Goal: Information Seeking & Learning: Learn about a topic

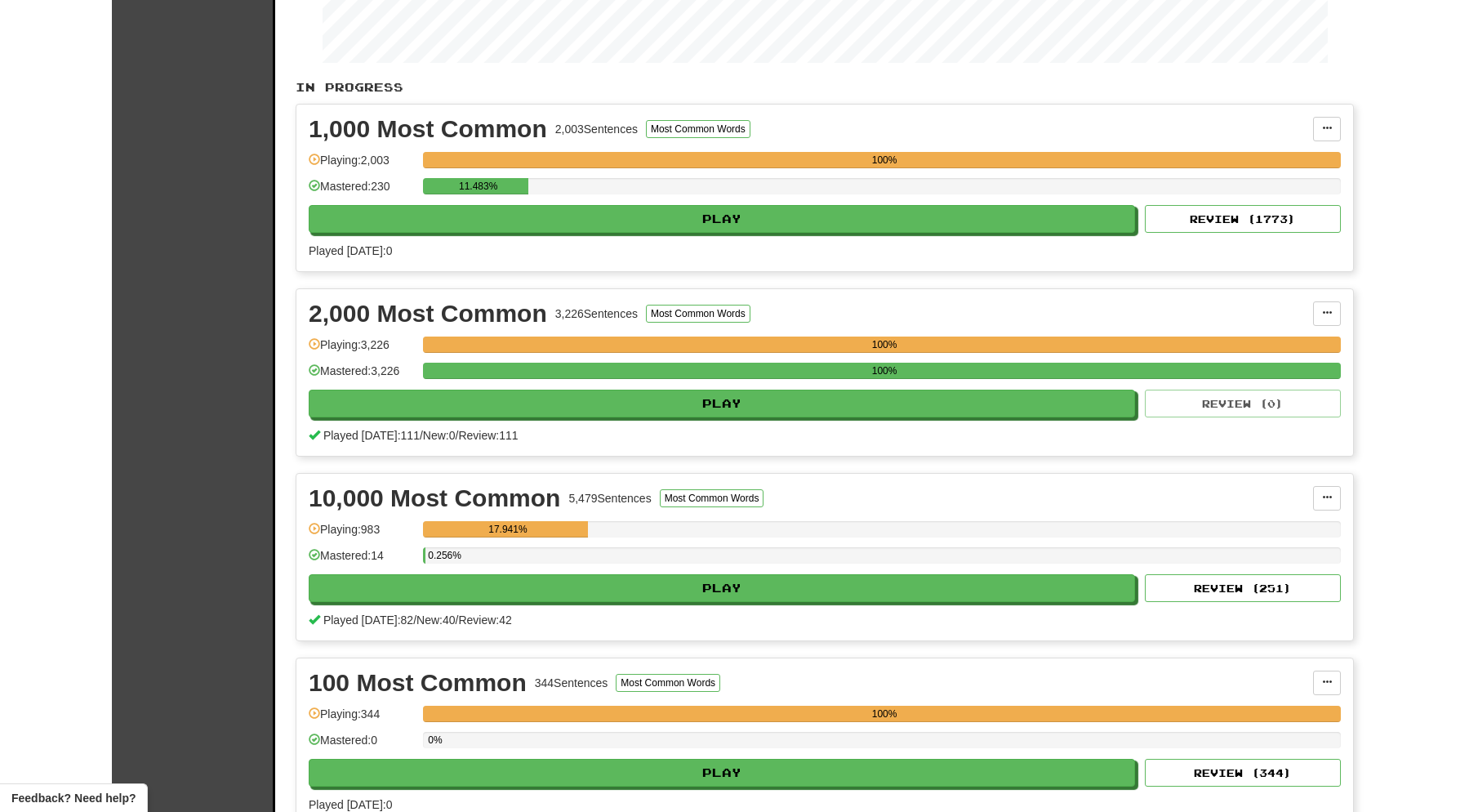
scroll to position [283, 0]
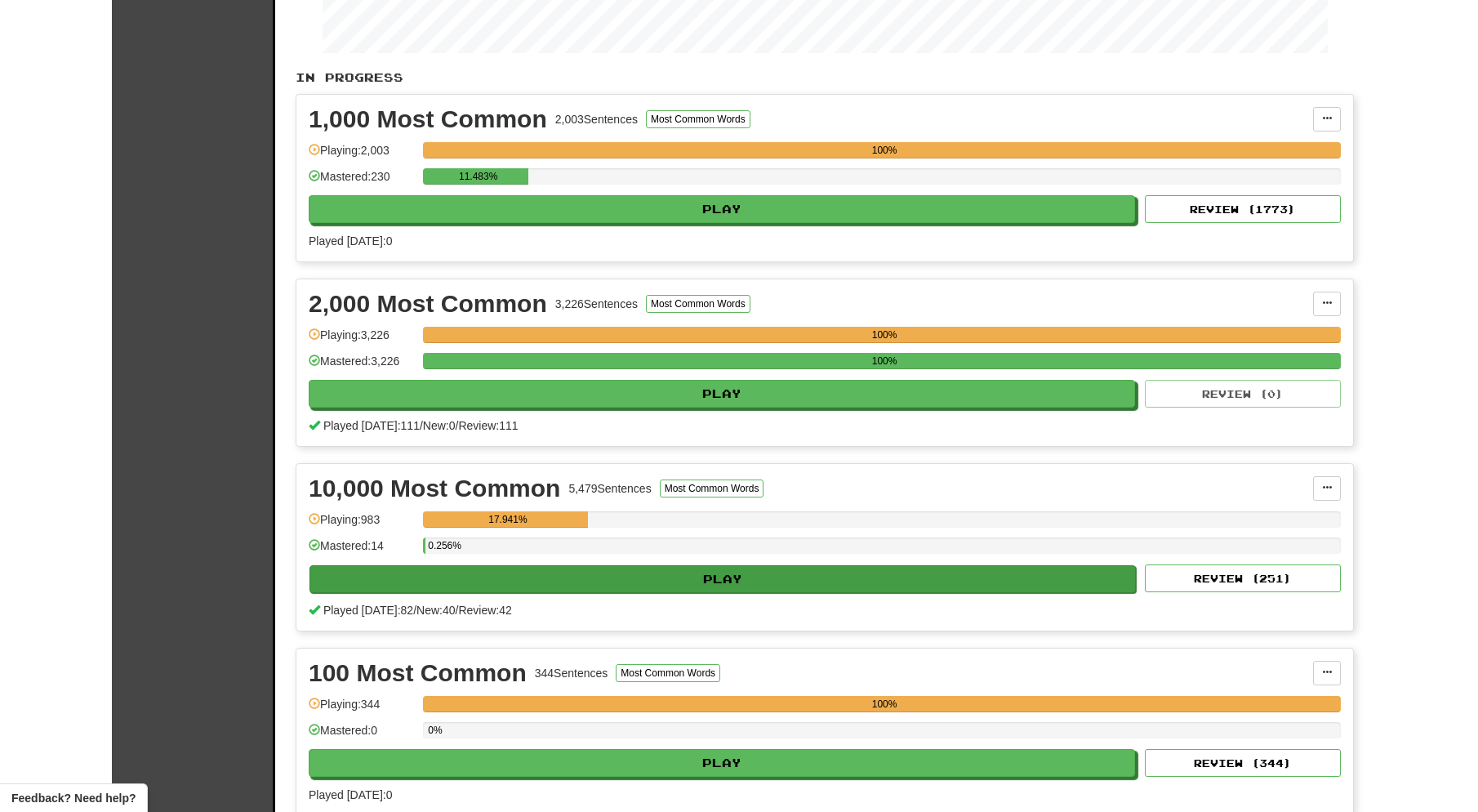
click at [648, 577] on button "Play" at bounding box center [723, 579] width 827 height 28
select select "**"
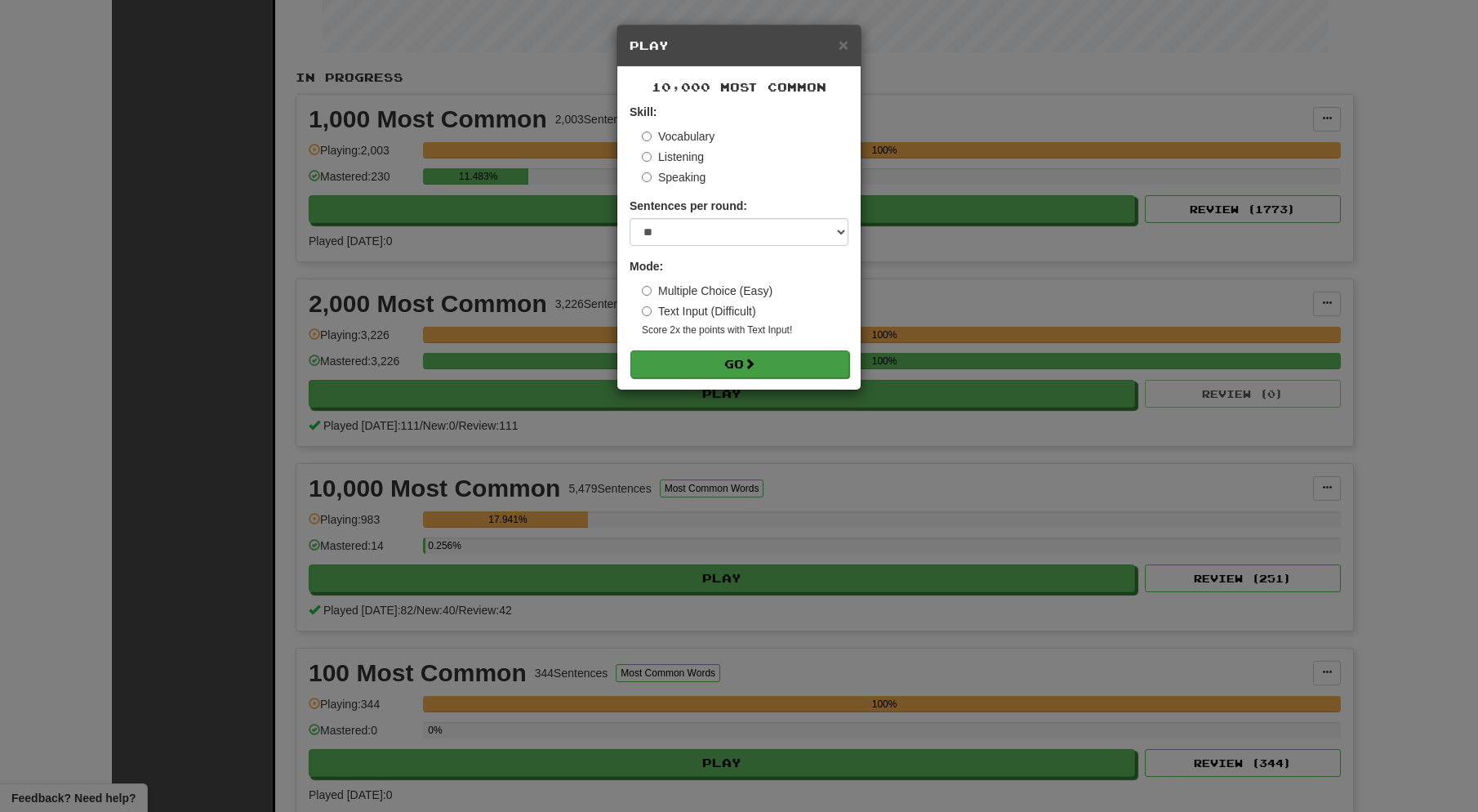
click at [725, 364] on button "Go" at bounding box center [739, 364] width 219 height 28
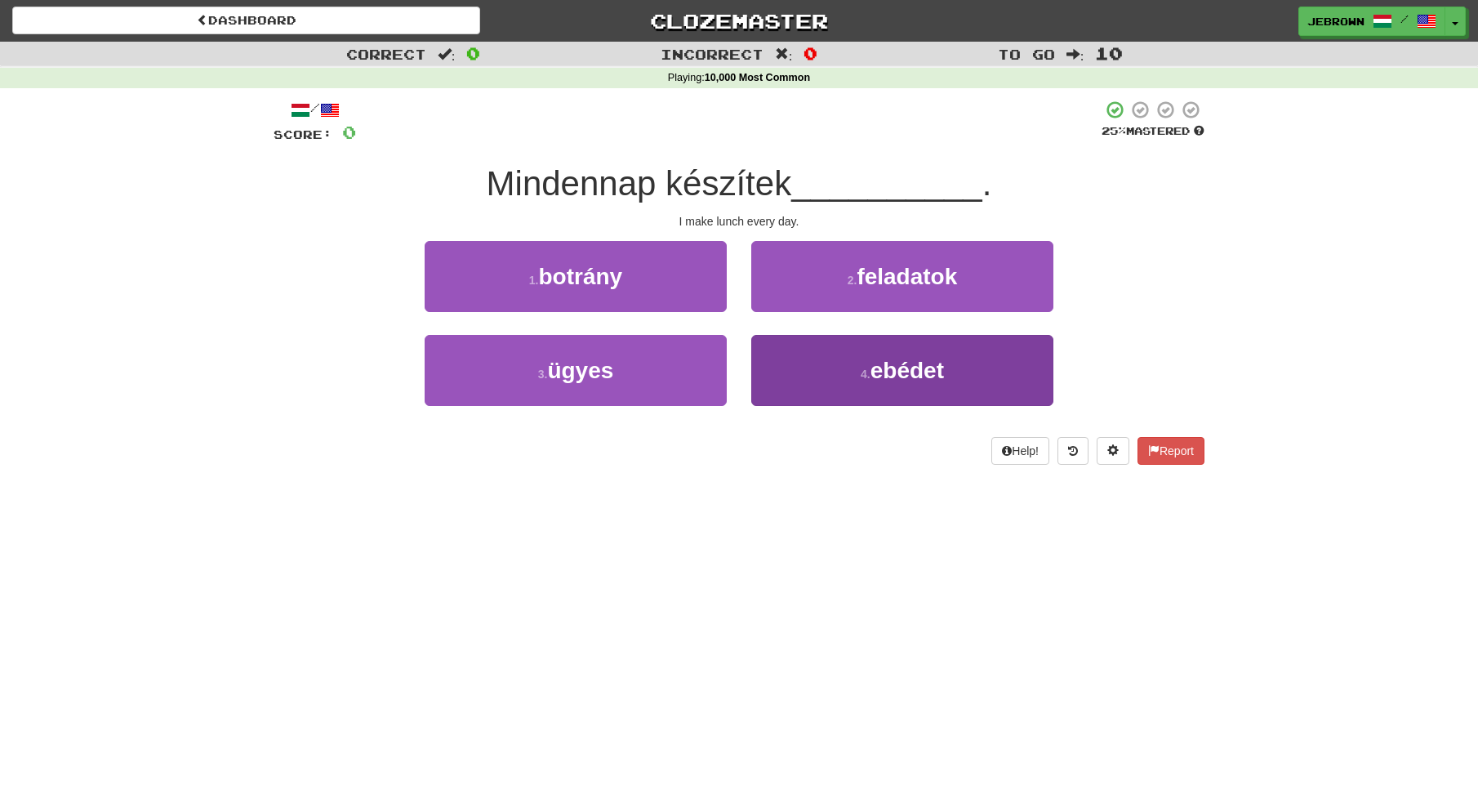
click at [837, 361] on button "4 . ebédet" at bounding box center [902, 370] width 302 height 71
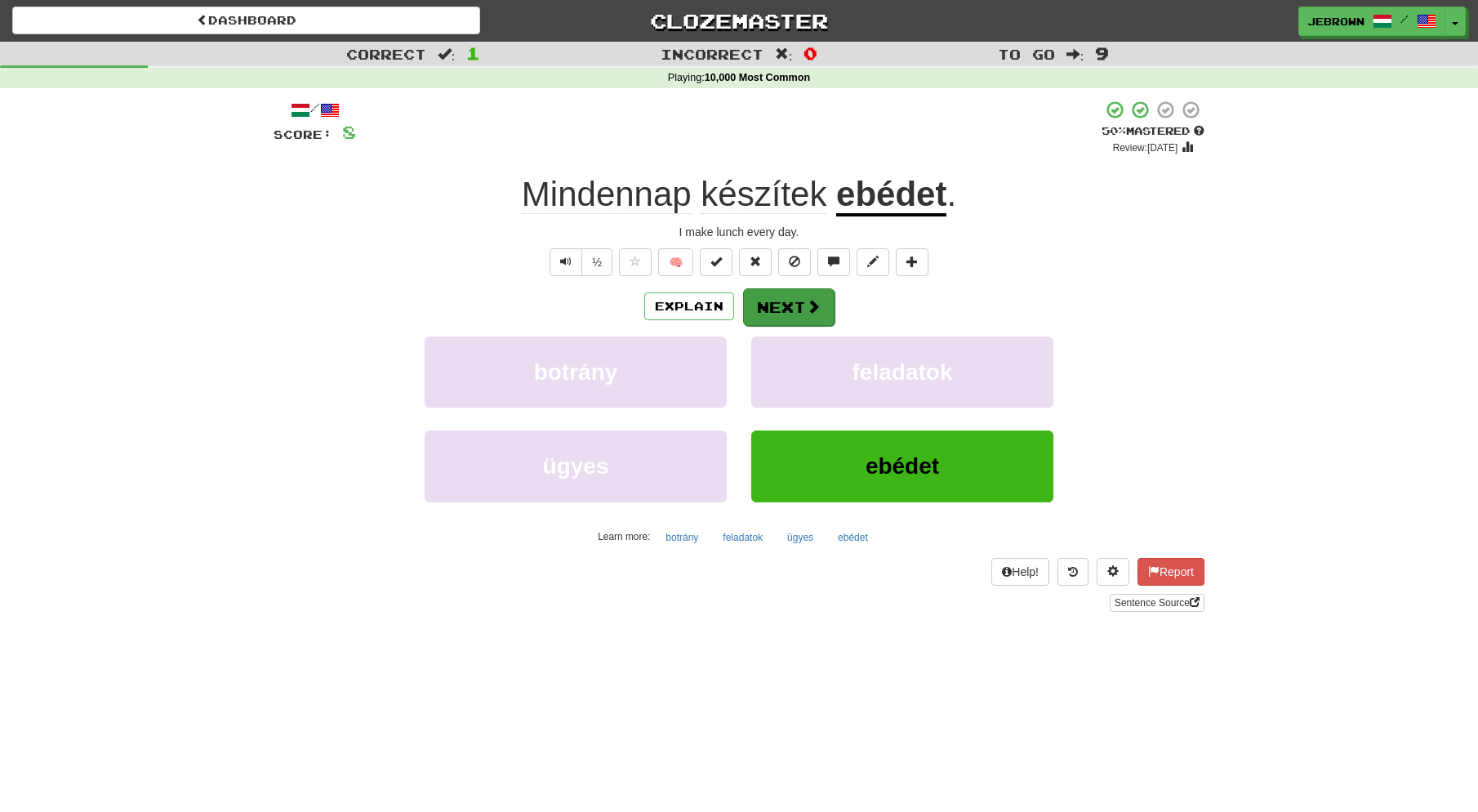
click at [787, 308] on button "Next" at bounding box center [789, 307] width 91 height 38
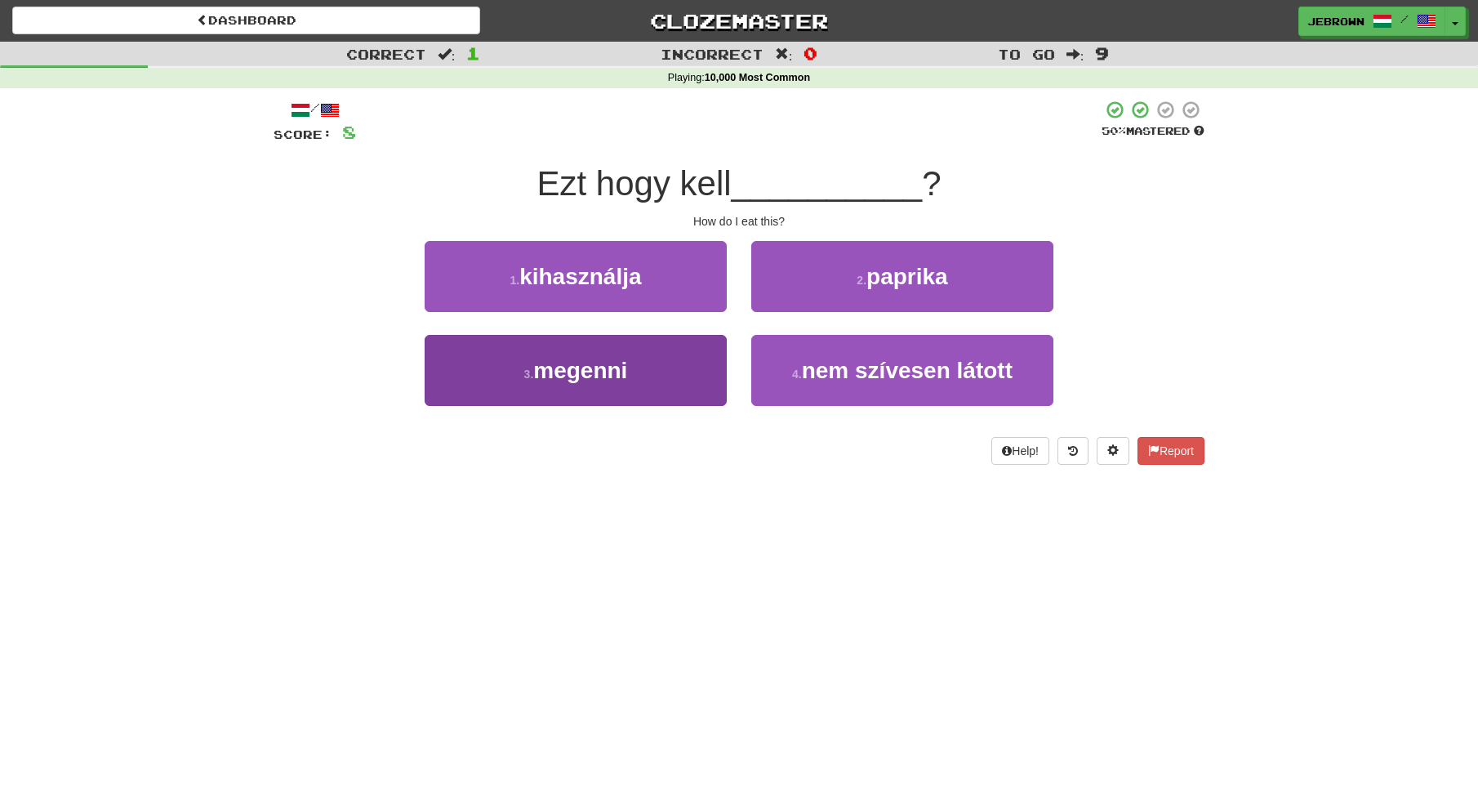
click at [643, 374] on button "3 . megenni" at bounding box center [576, 370] width 302 height 71
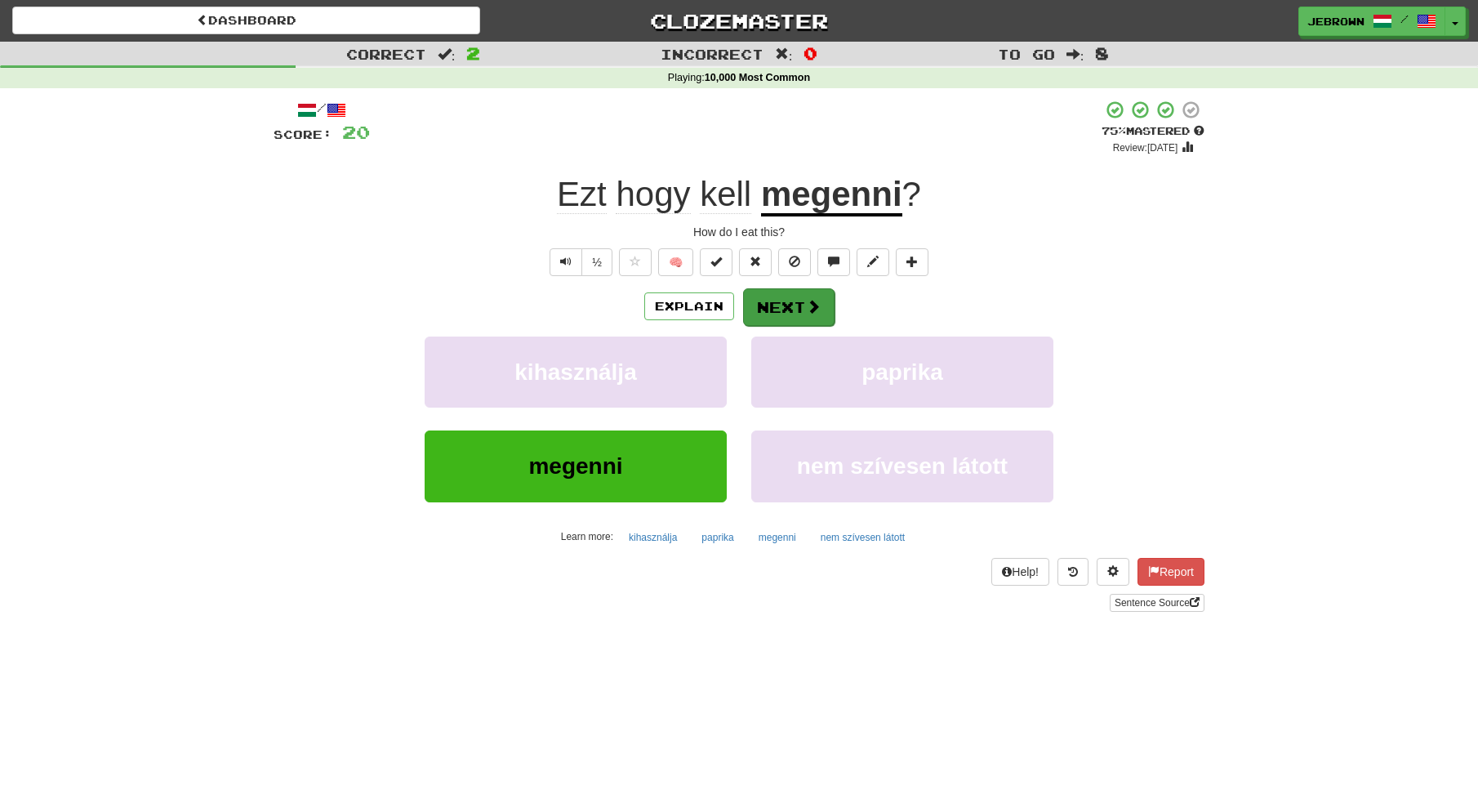
click at [796, 311] on button "Next" at bounding box center [789, 307] width 91 height 38
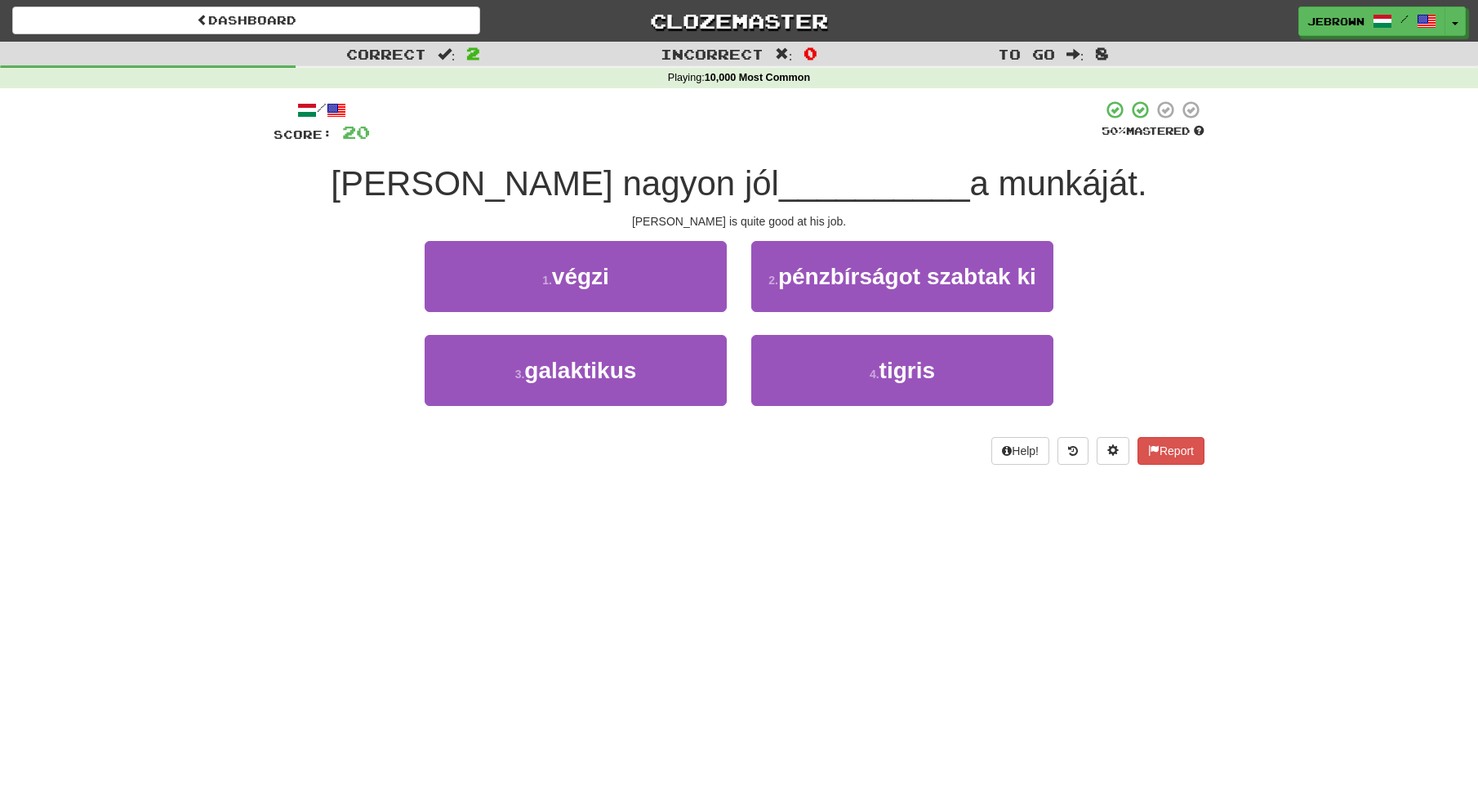
click at [630, 276] on button "1 . végzi" at bounding box center [576, 277] width 302 height 71
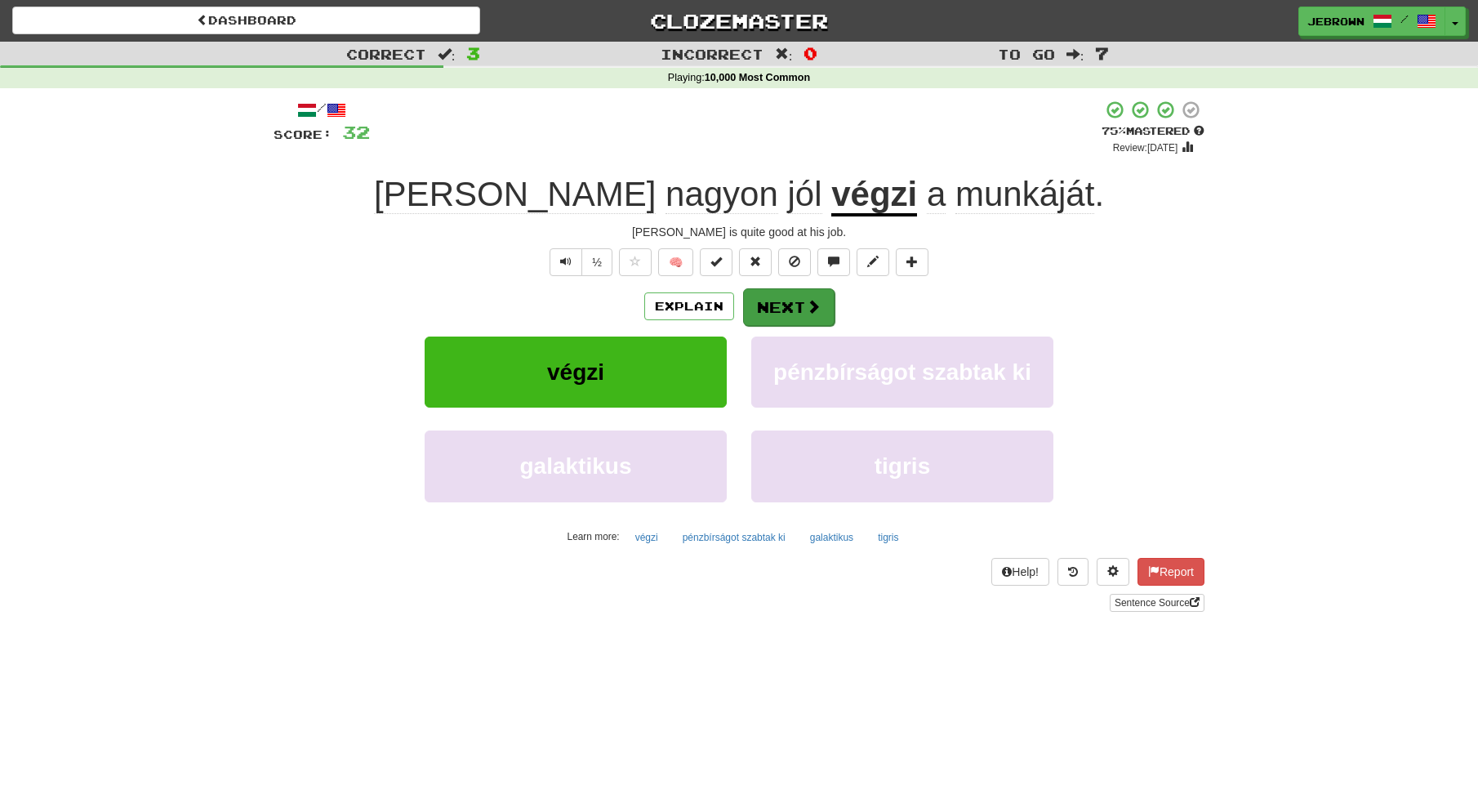
click at [784, 309] on button "Next" at bounding box center [789, 307] width 91 height 38
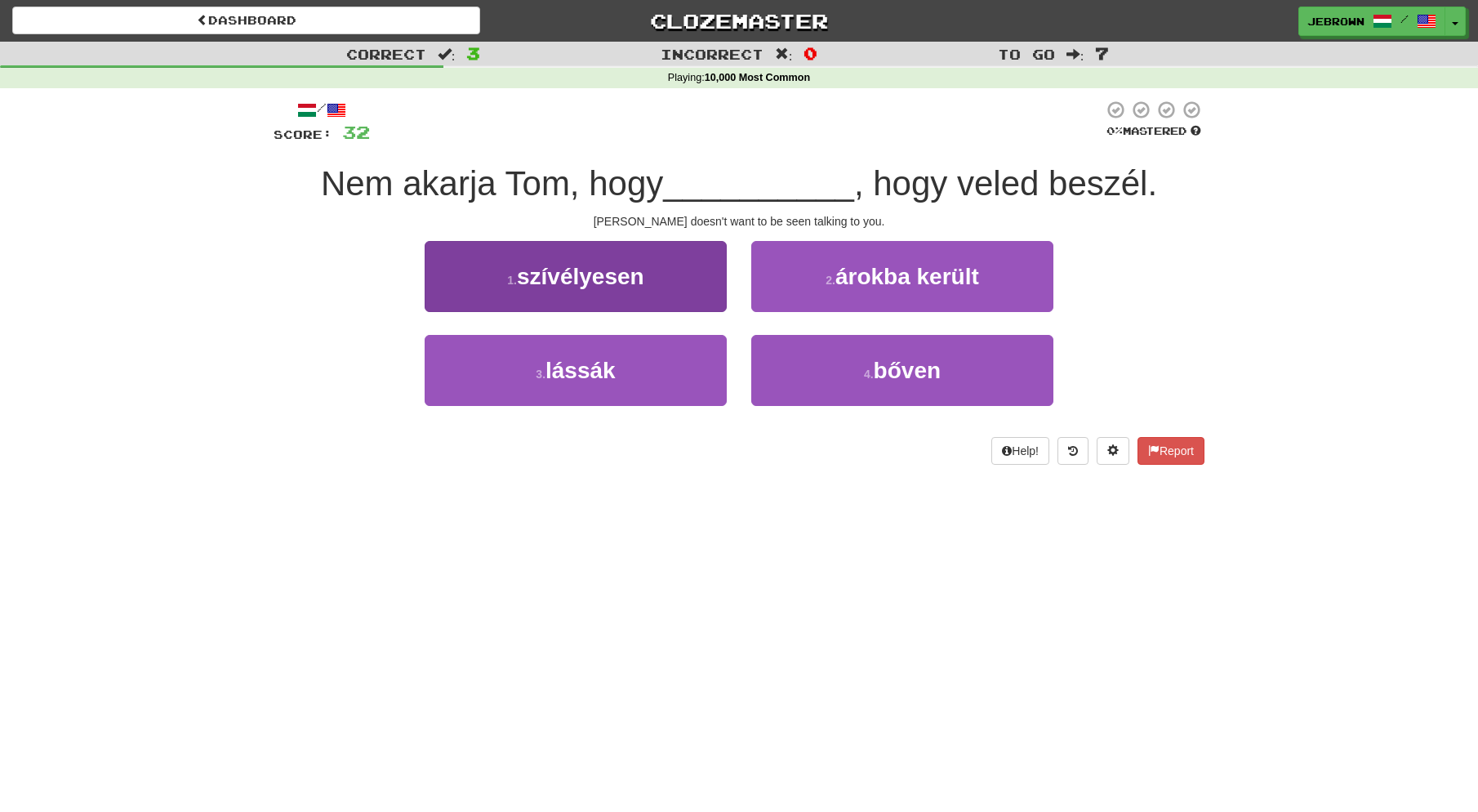
click at [678, 371] on button "3 . lássák" at bounding box center [576, 370] width 302 height 71
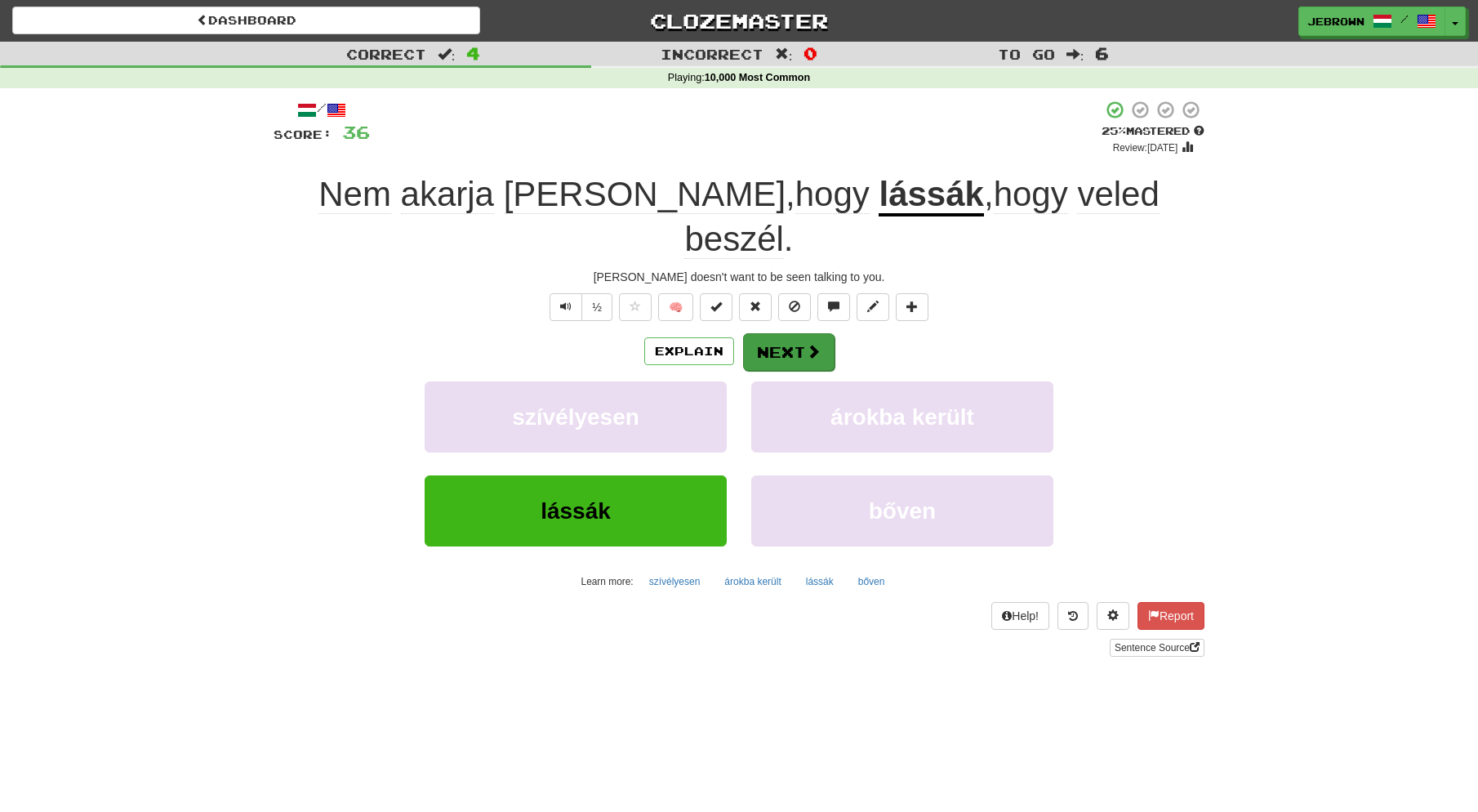
click at [783, 334] on button "Next" at bounding box center [789, 352] width 91 height 38
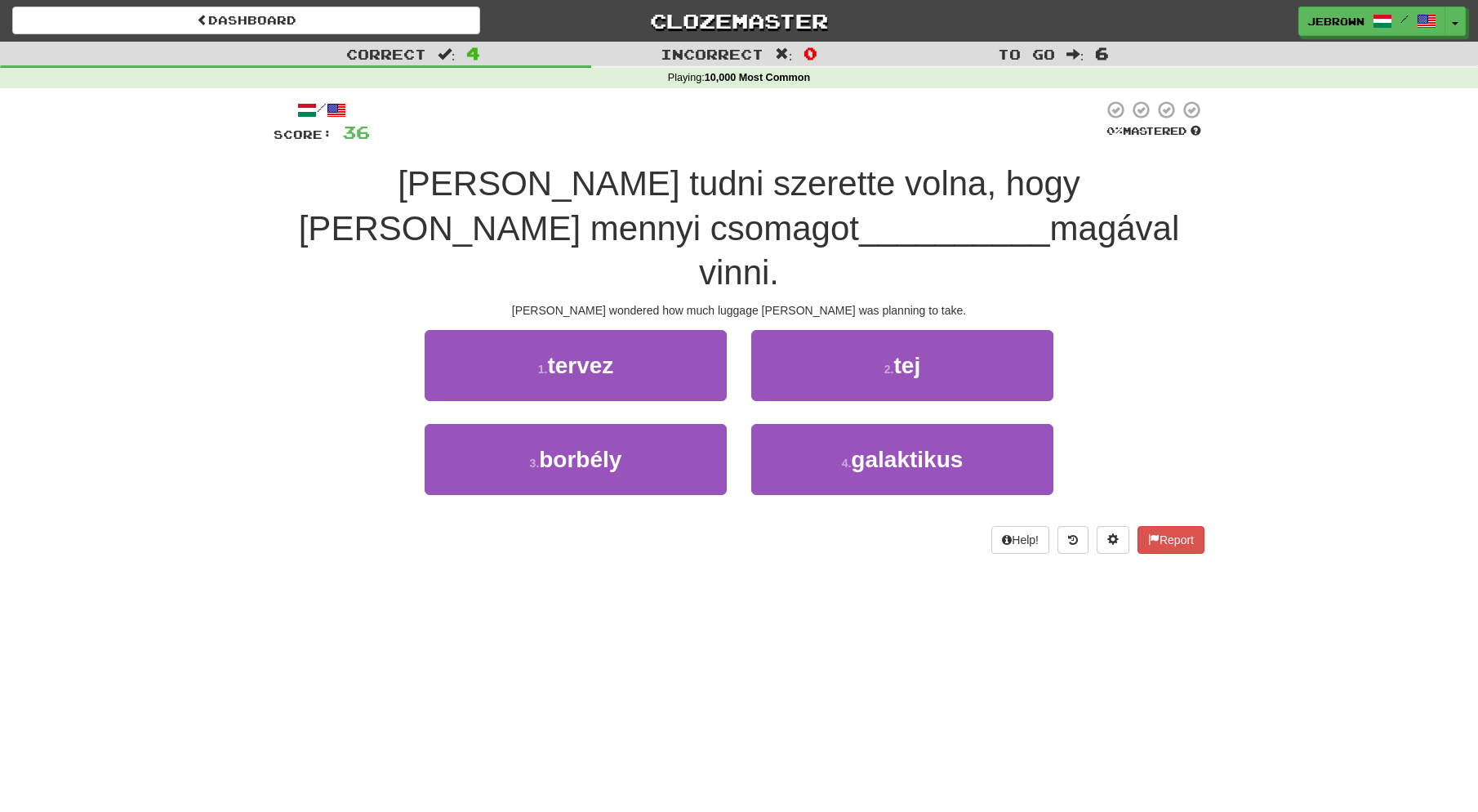
click at [589, 353] on span "tervez" at bounding box center [580, 366] width 67 height 26
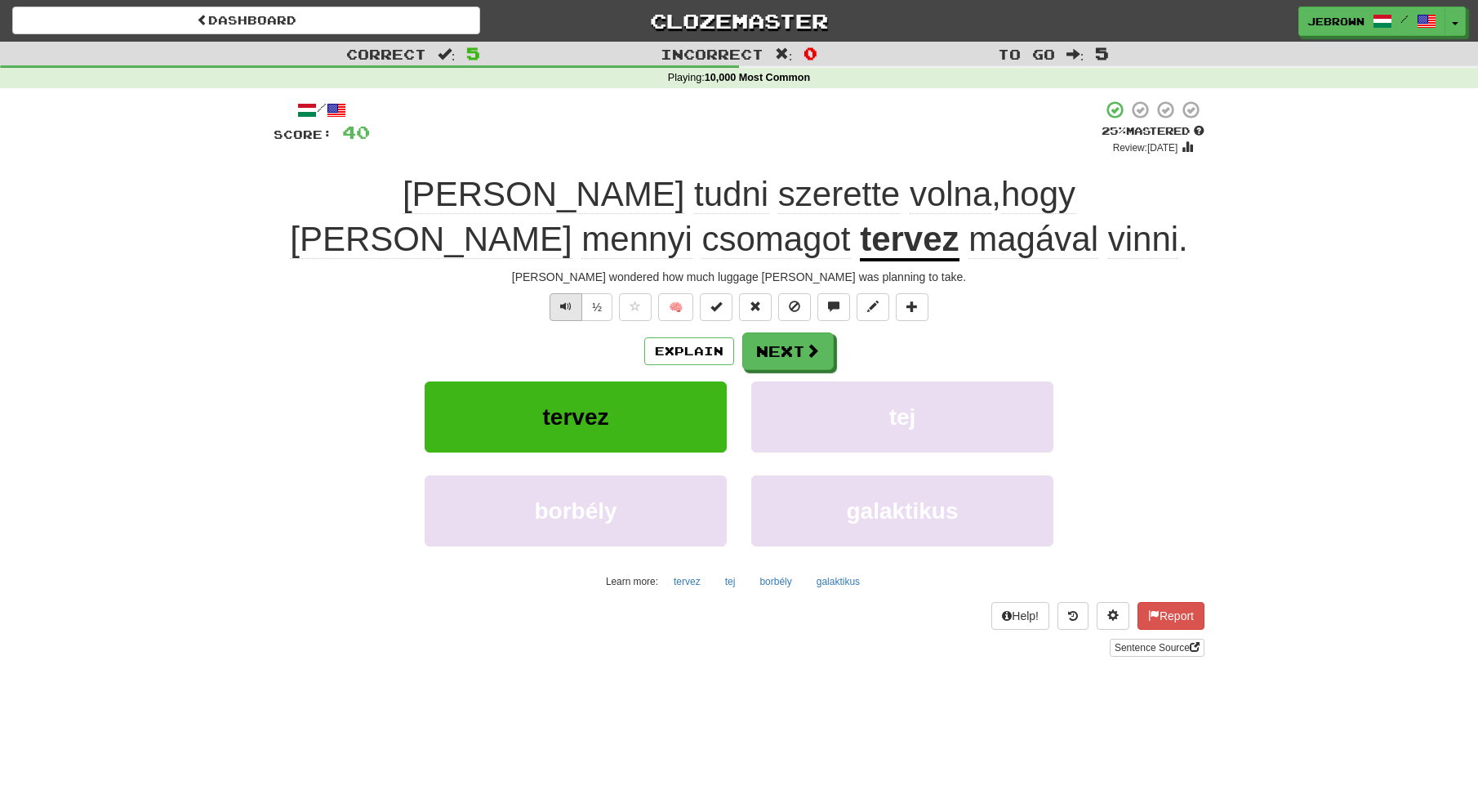
click at [564, 306] on span "Text-to-speech controls" at bounding box center [567, 307] width 12 height 12
click at [800, 338] on button "Next" at bounding box center [789, 352] width 91 height 38
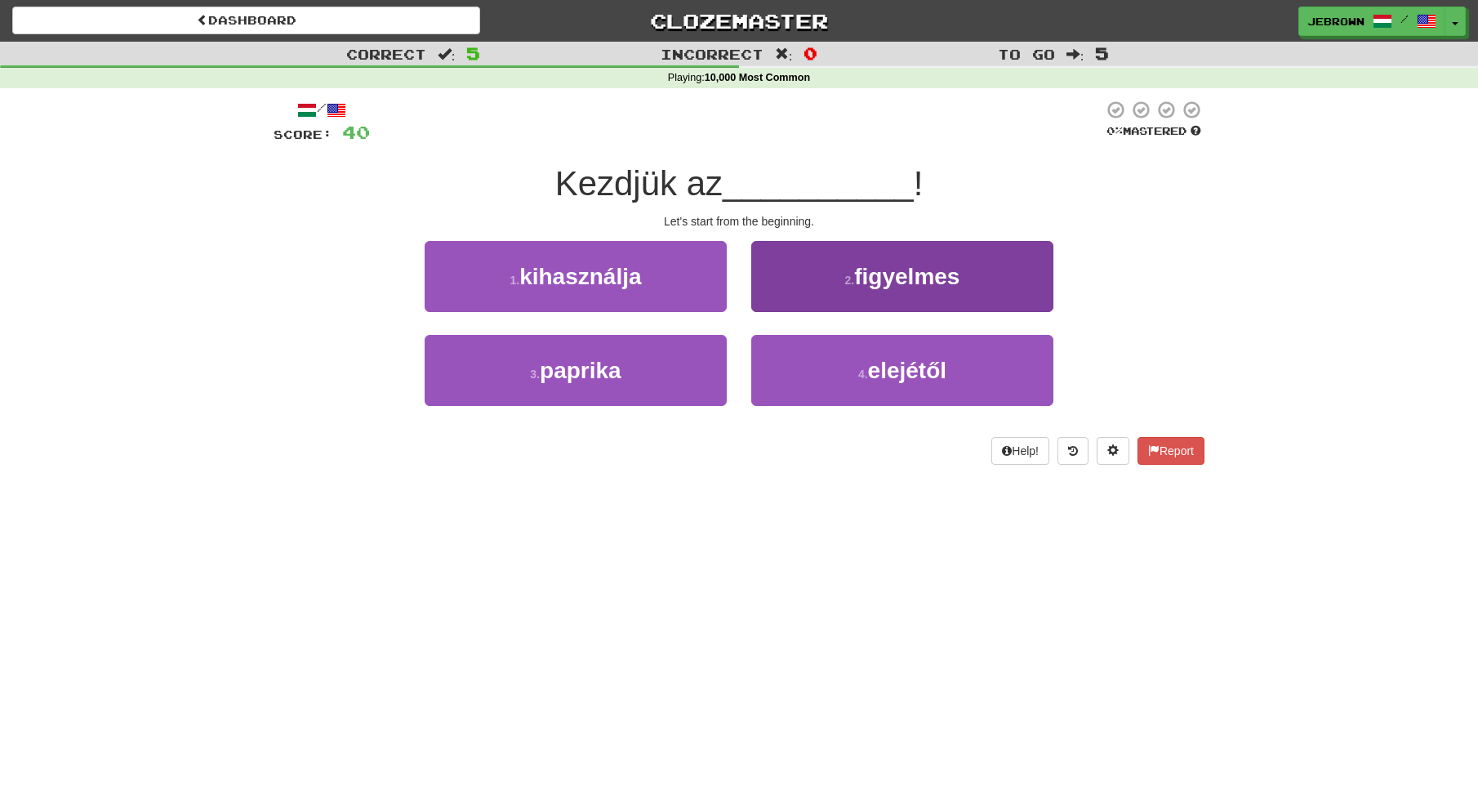
click at [845, 369] on button "4 . elejétől" at bounding box center [902, 370] width 302 height 71
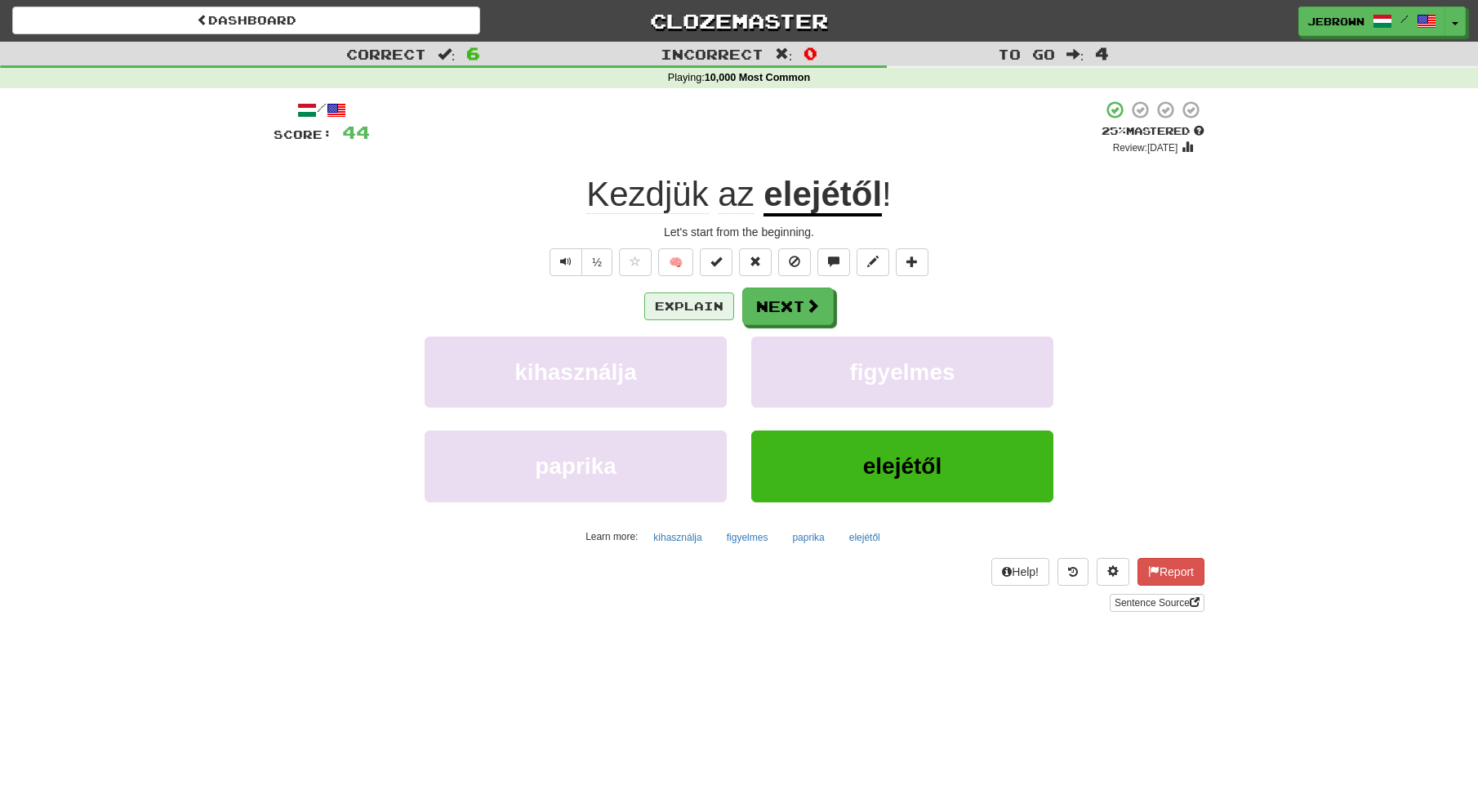
click at [685, 306] on button "Explain" at bounding box center [689, 307] width 90 height 28
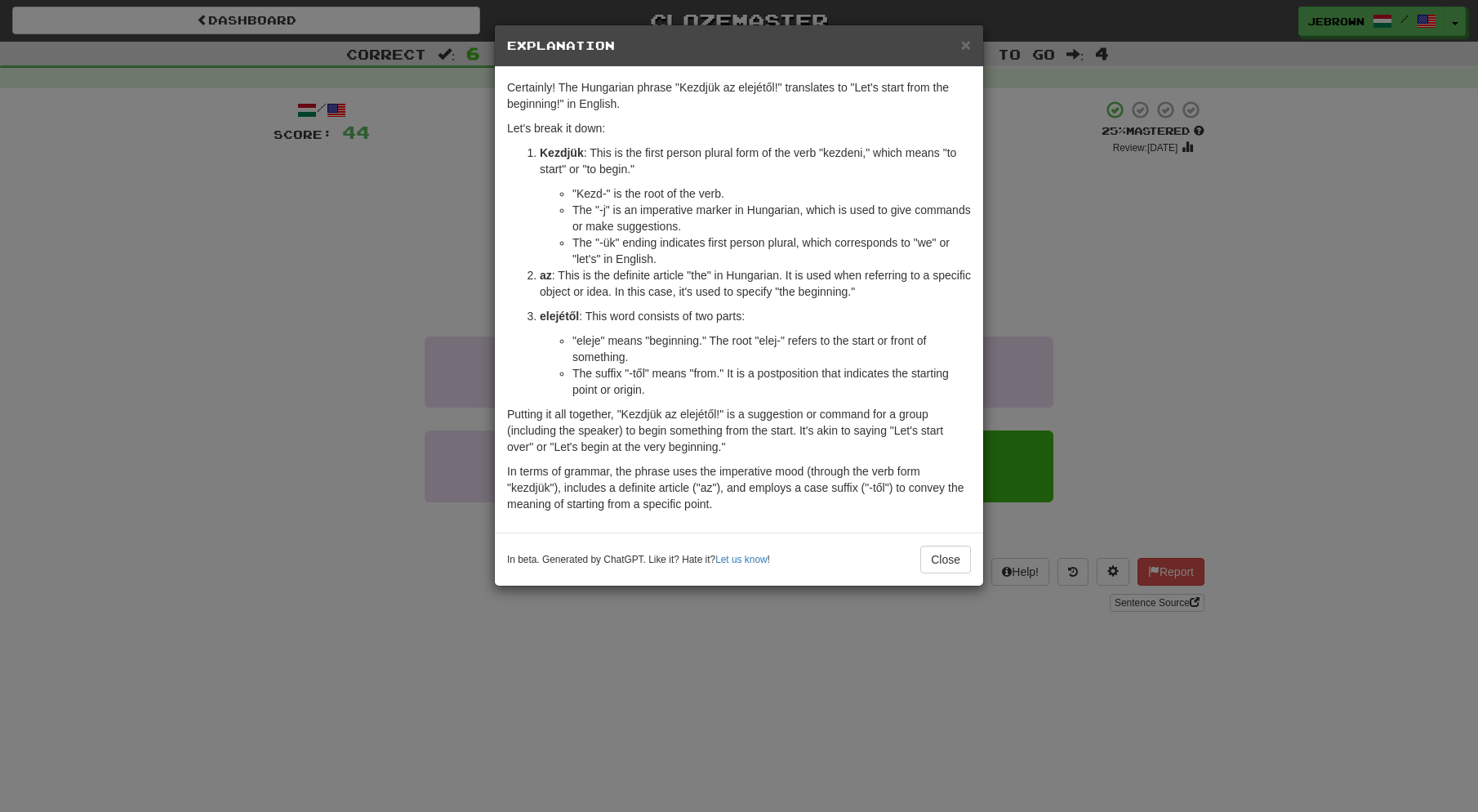
click at [966, 44] on span "×" at bounding box center [967, 44] width 10 height 19
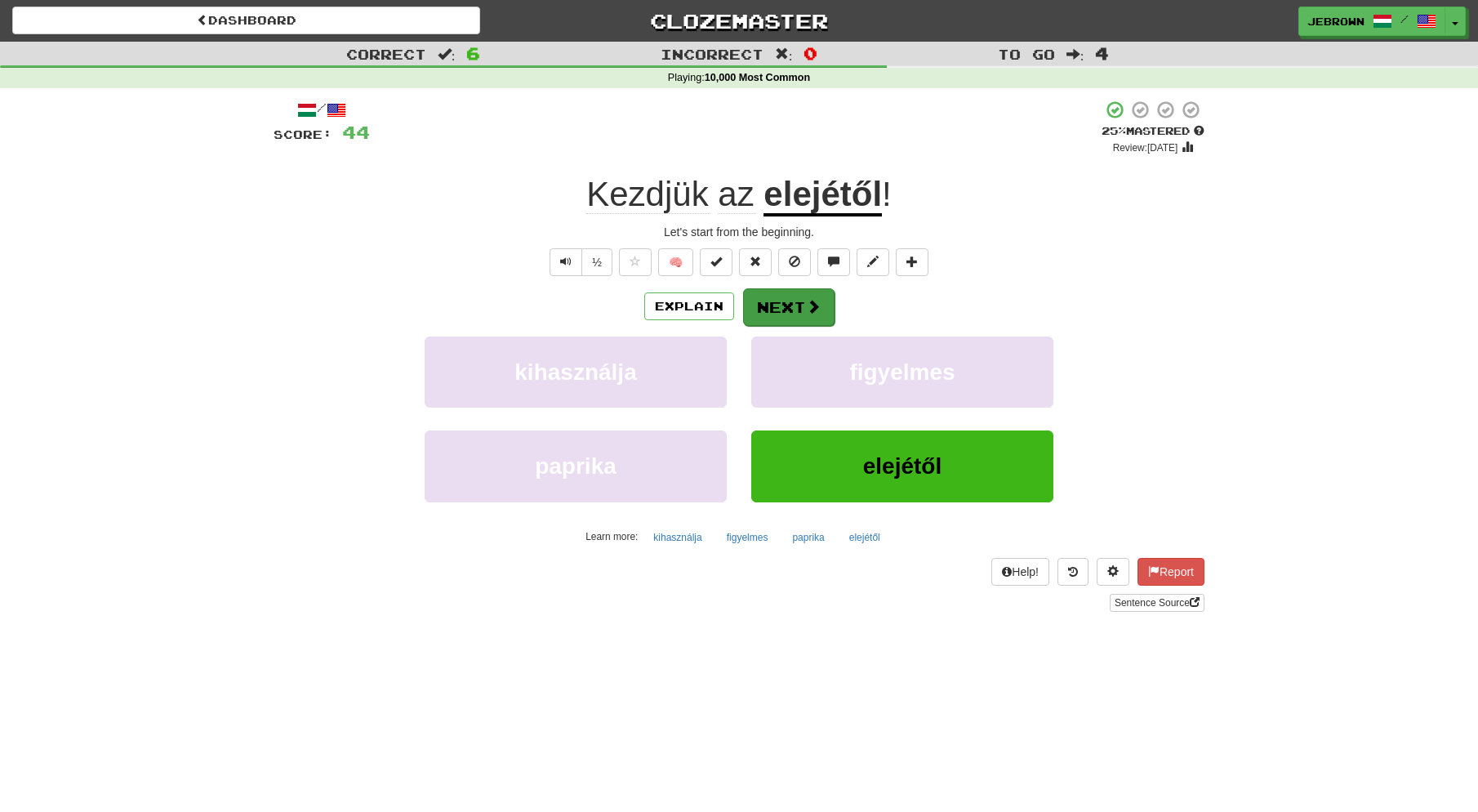
click at [794, 307] on button "Next" at bounding box center [789, 307] width 91 height 38
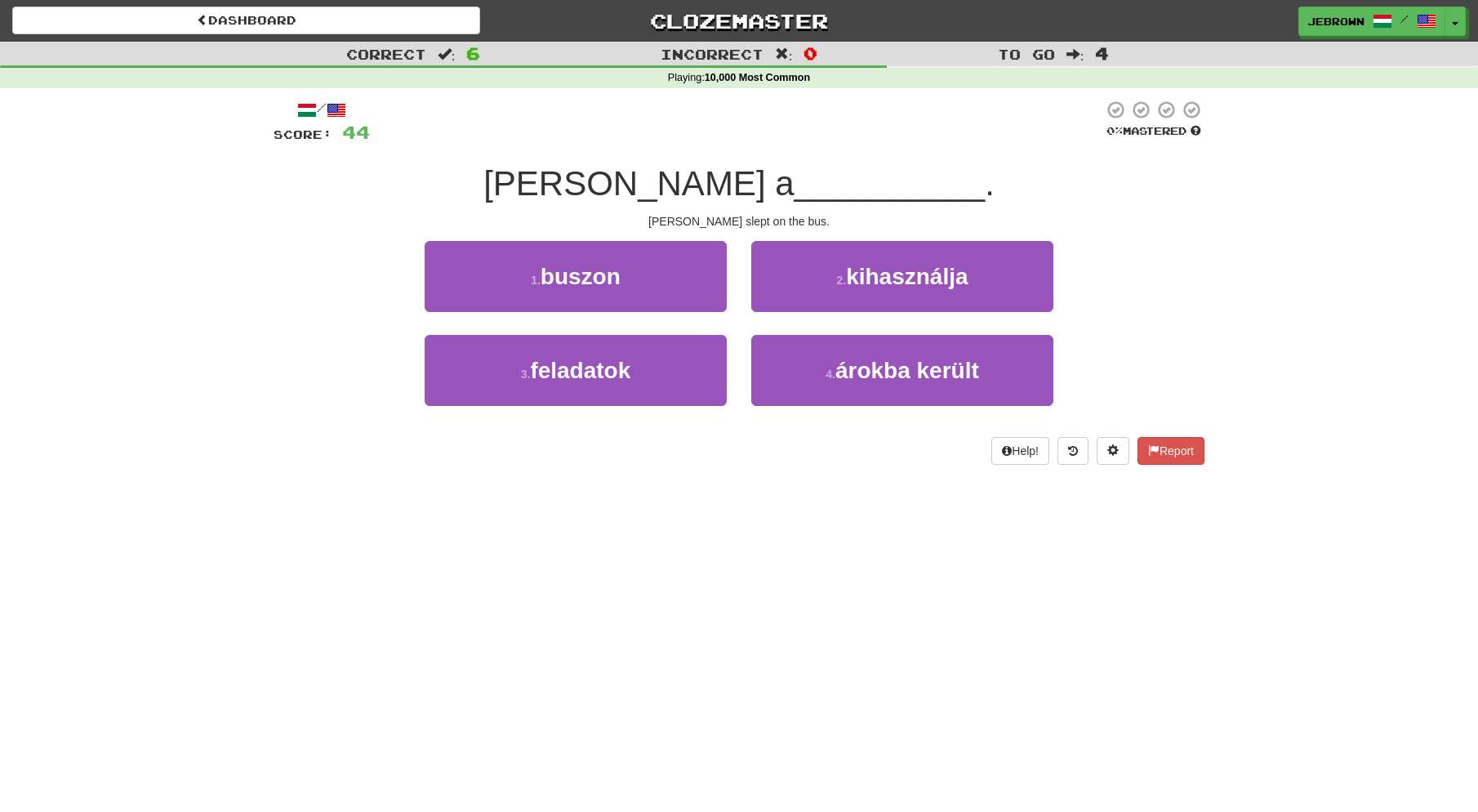
click at [629, 284] on button "1 . buszon" at bounding box center [576, 277] width 302 height 71
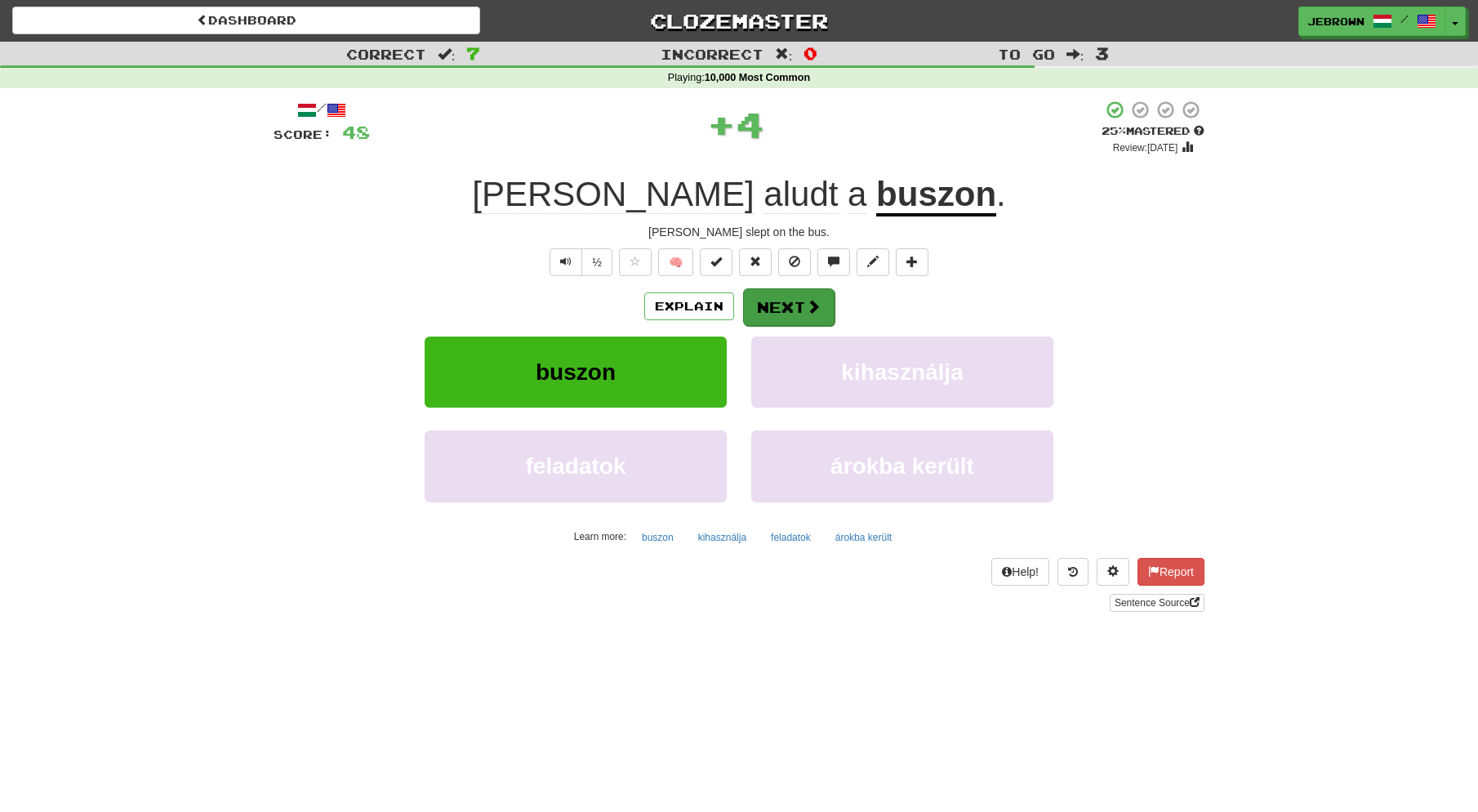
click at [790, 305] on button "Next" at bounding box center [789, 307] width 91 height 38
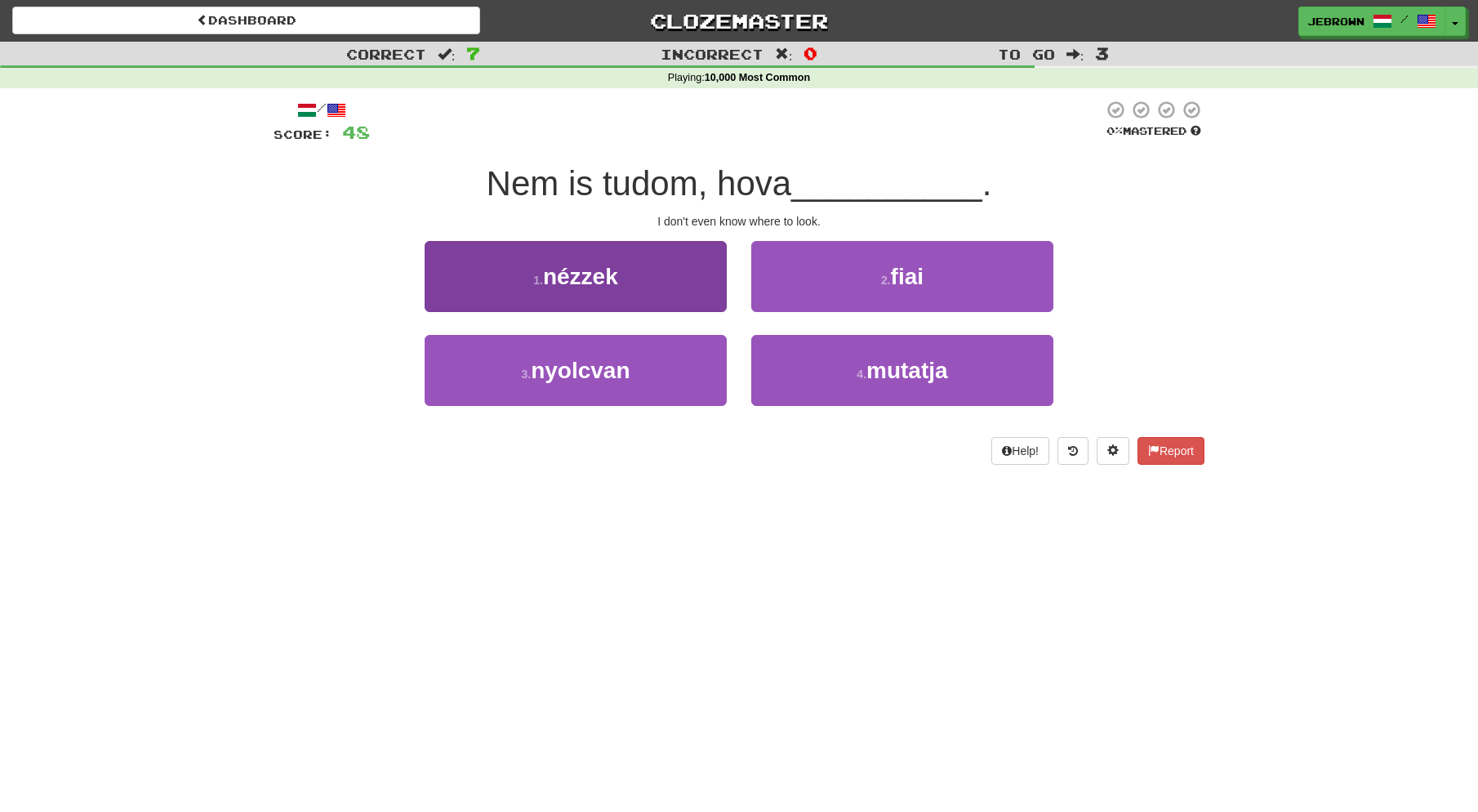
click at [653, 270] on button "1 . nézzek" at bounding box center [576, 277] width 302 height 71
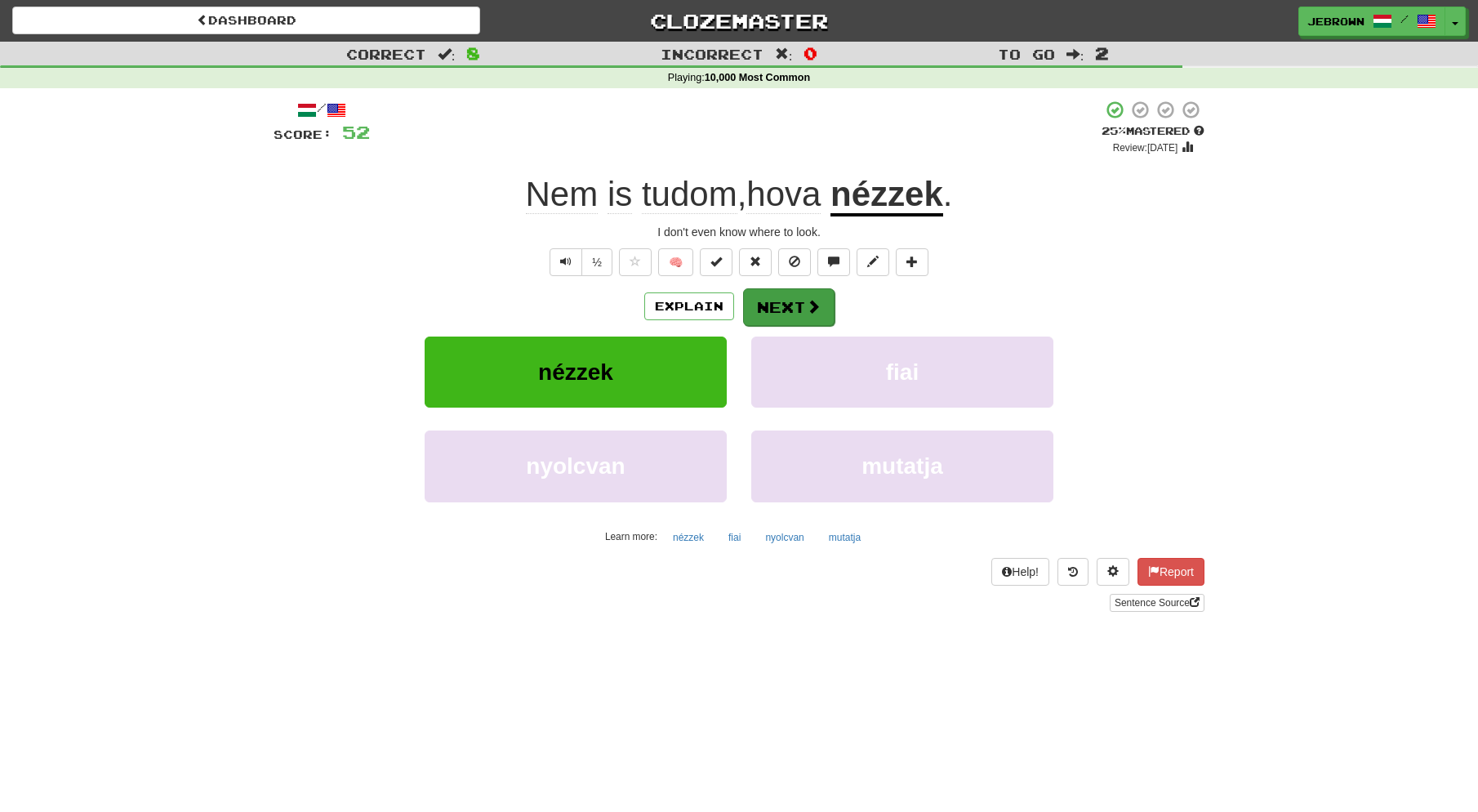
click at [794, 303] on button "Next" at bounding box center [789, 307] width 91 height 38
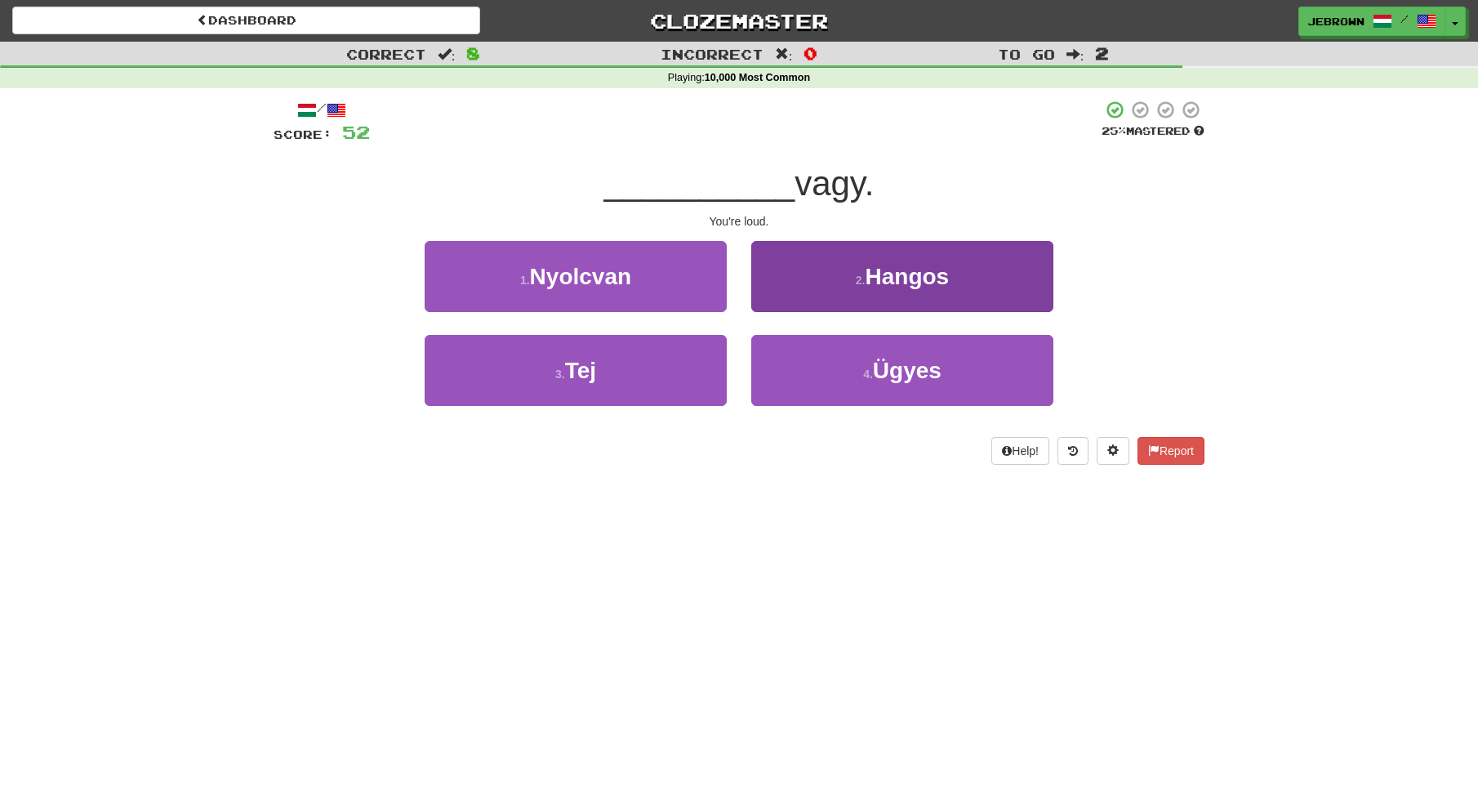
click at [818, 288] on button "2 . Hangos" at bounding box center [902, 277] width 302 height 71
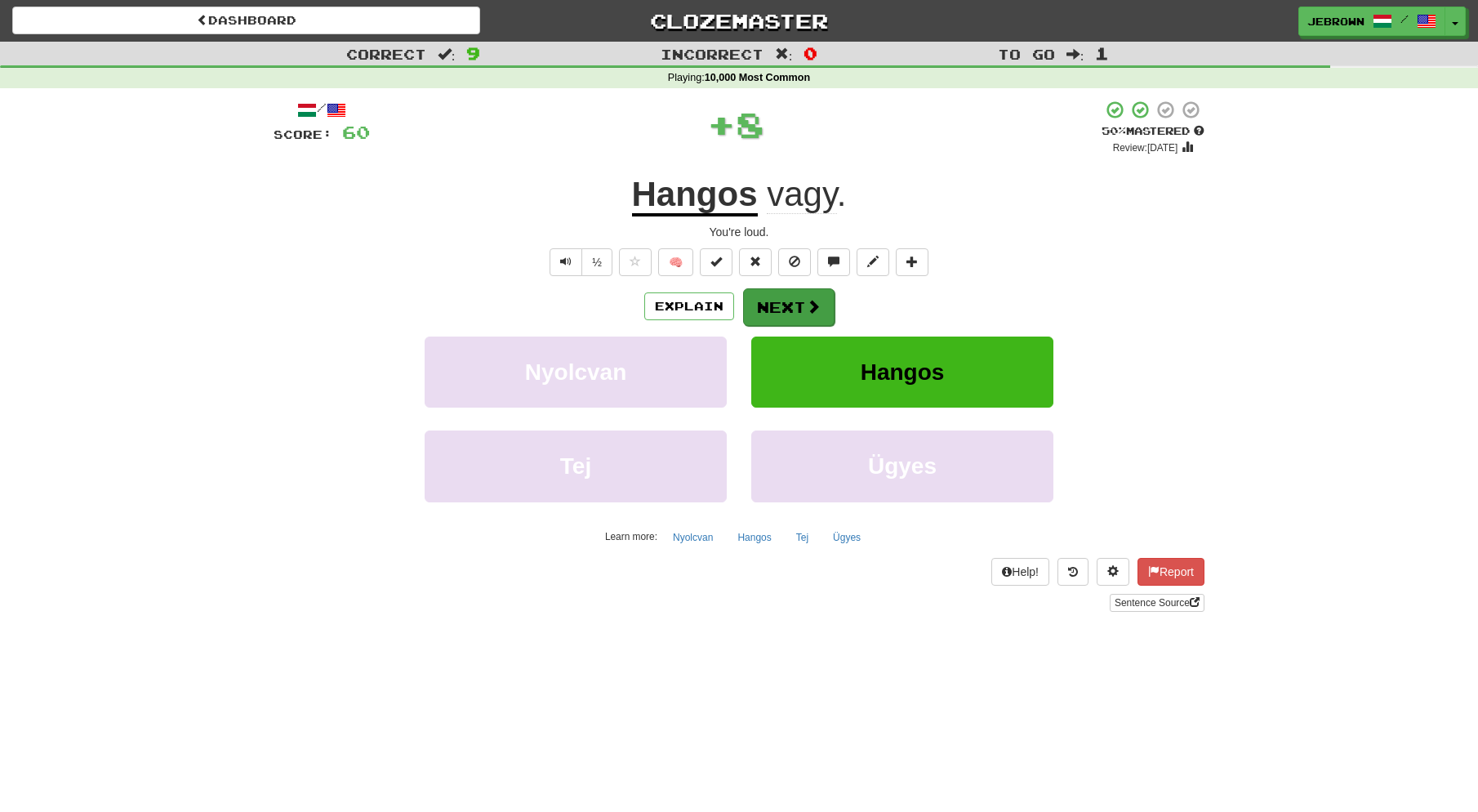
click at [800, 307] on button "Next" at bounding box center [789, 307] width 91 height 38
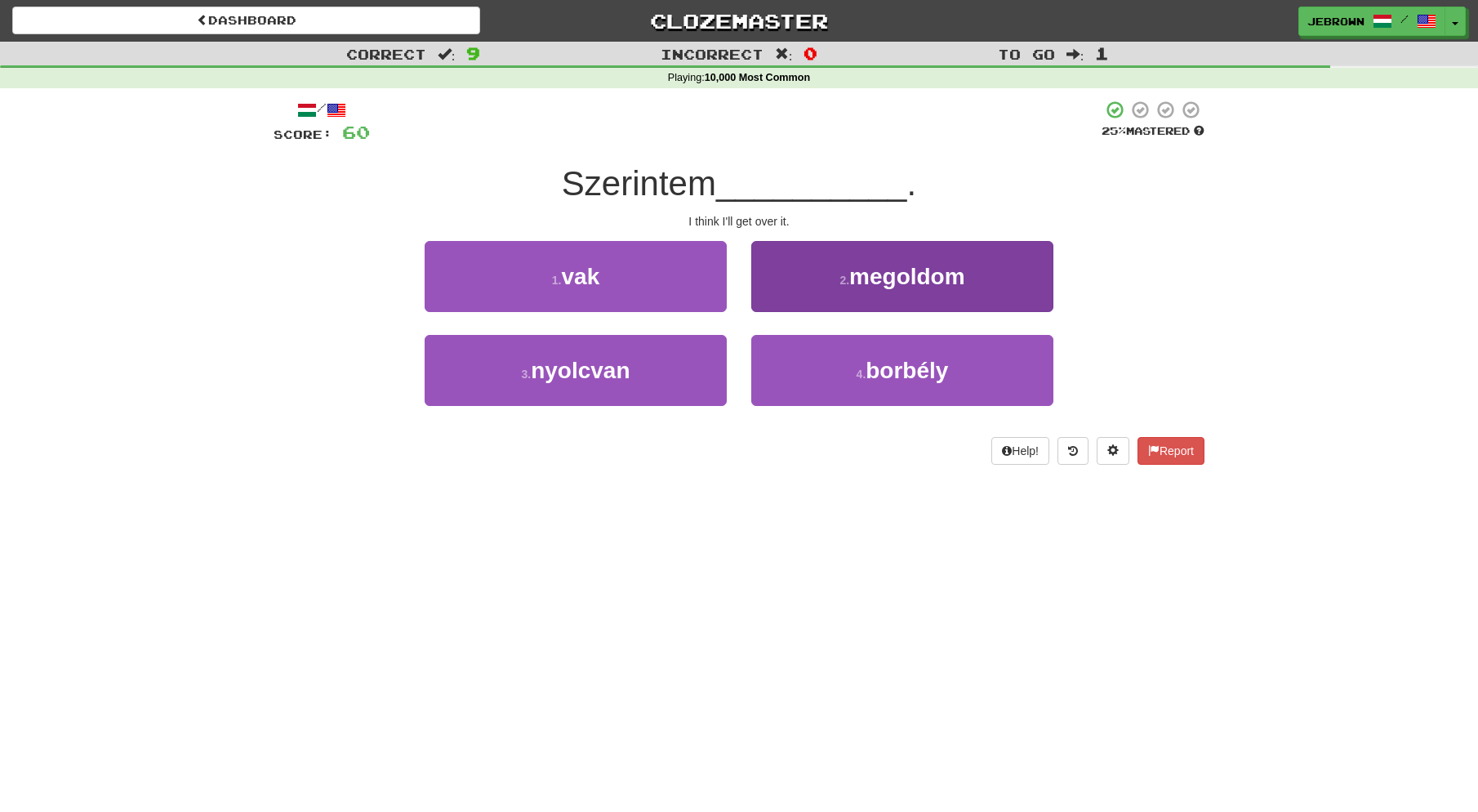
click at [880, 287] on span "megoldom" at bounding box center [907, 277] width 116 height 26
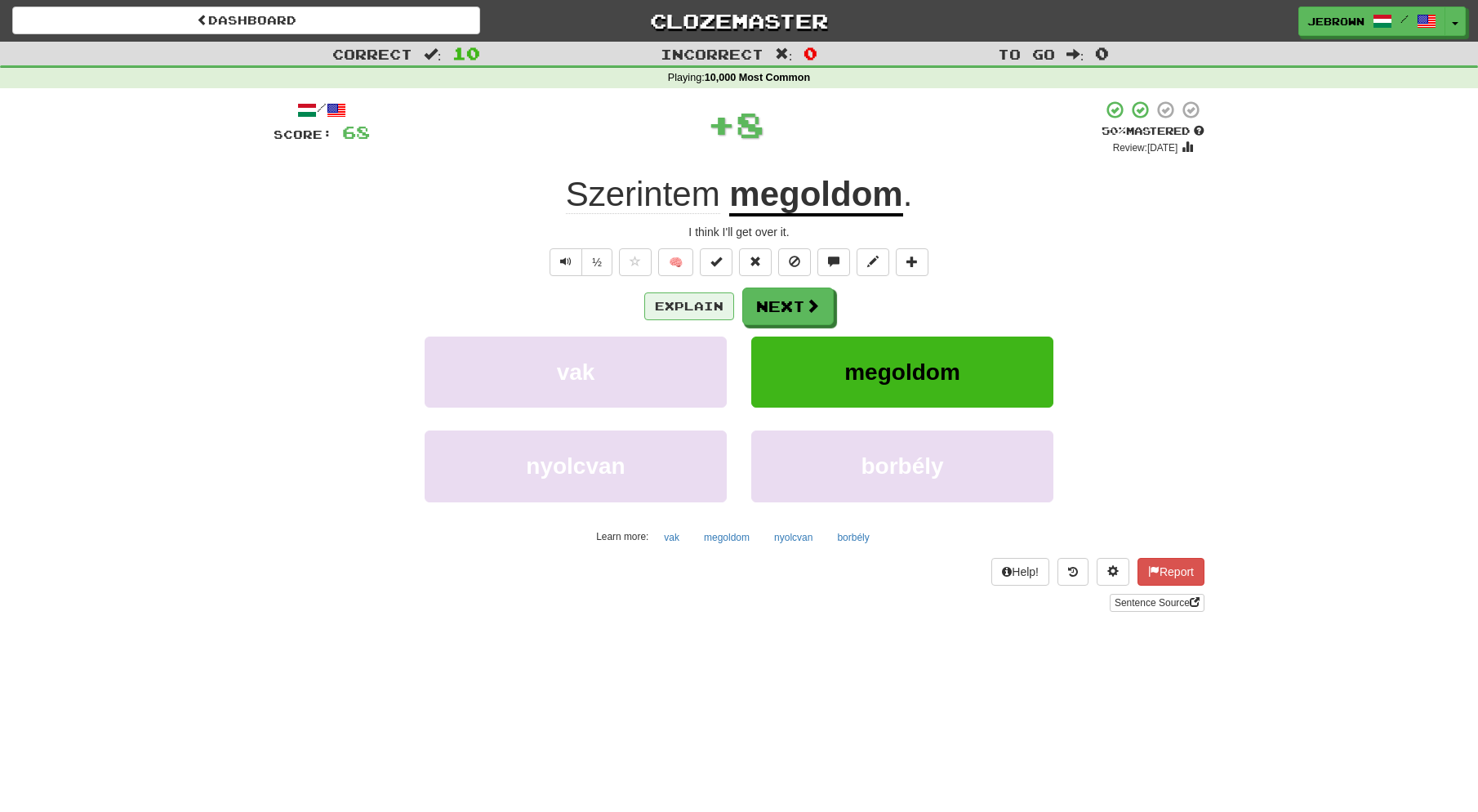
click at [686, 305] on button "Explain" at bounding box center [689, 307] width 90 height 28
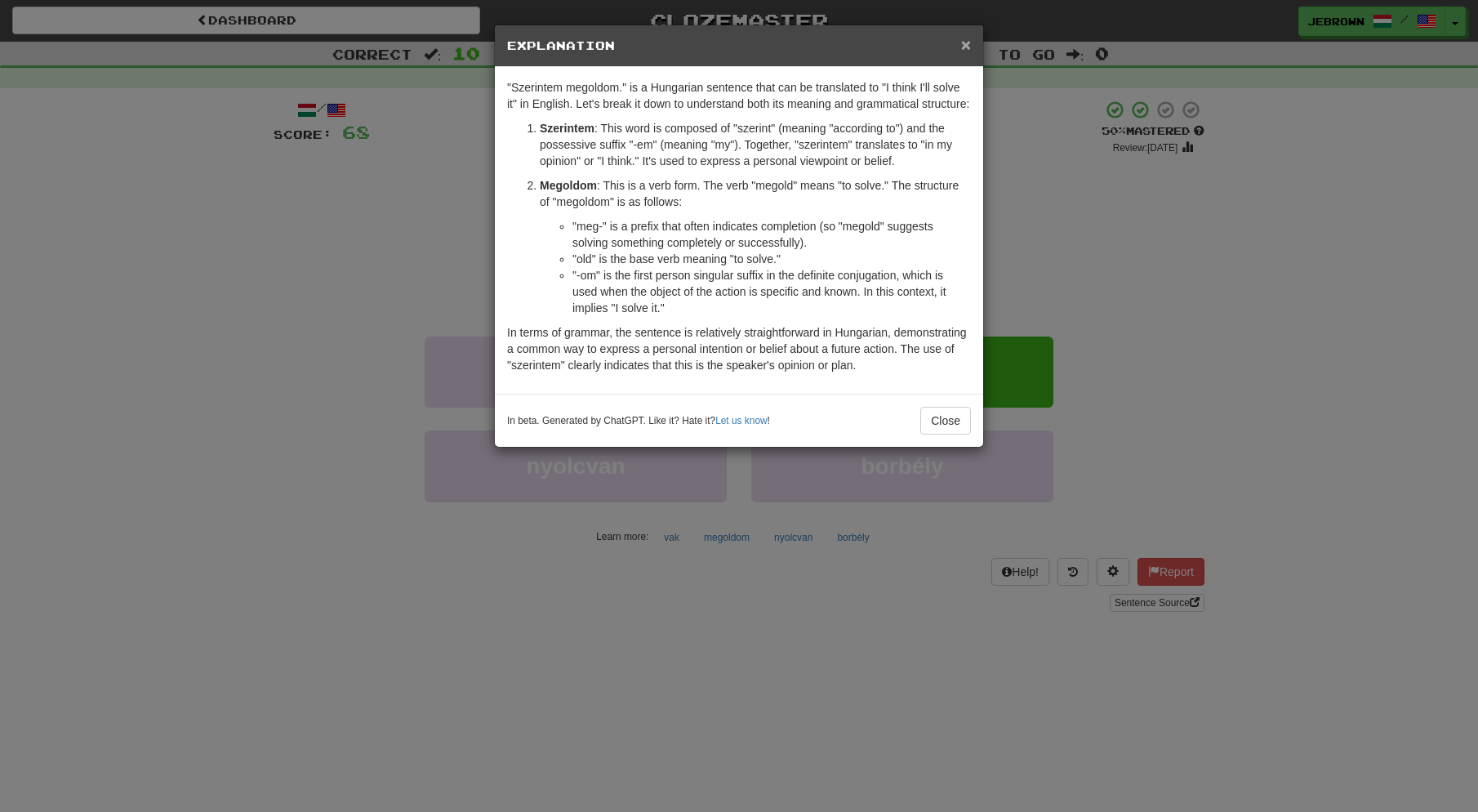
click at [967, 45] on span "×" at bounding box center [967, 44] width 10 height 19
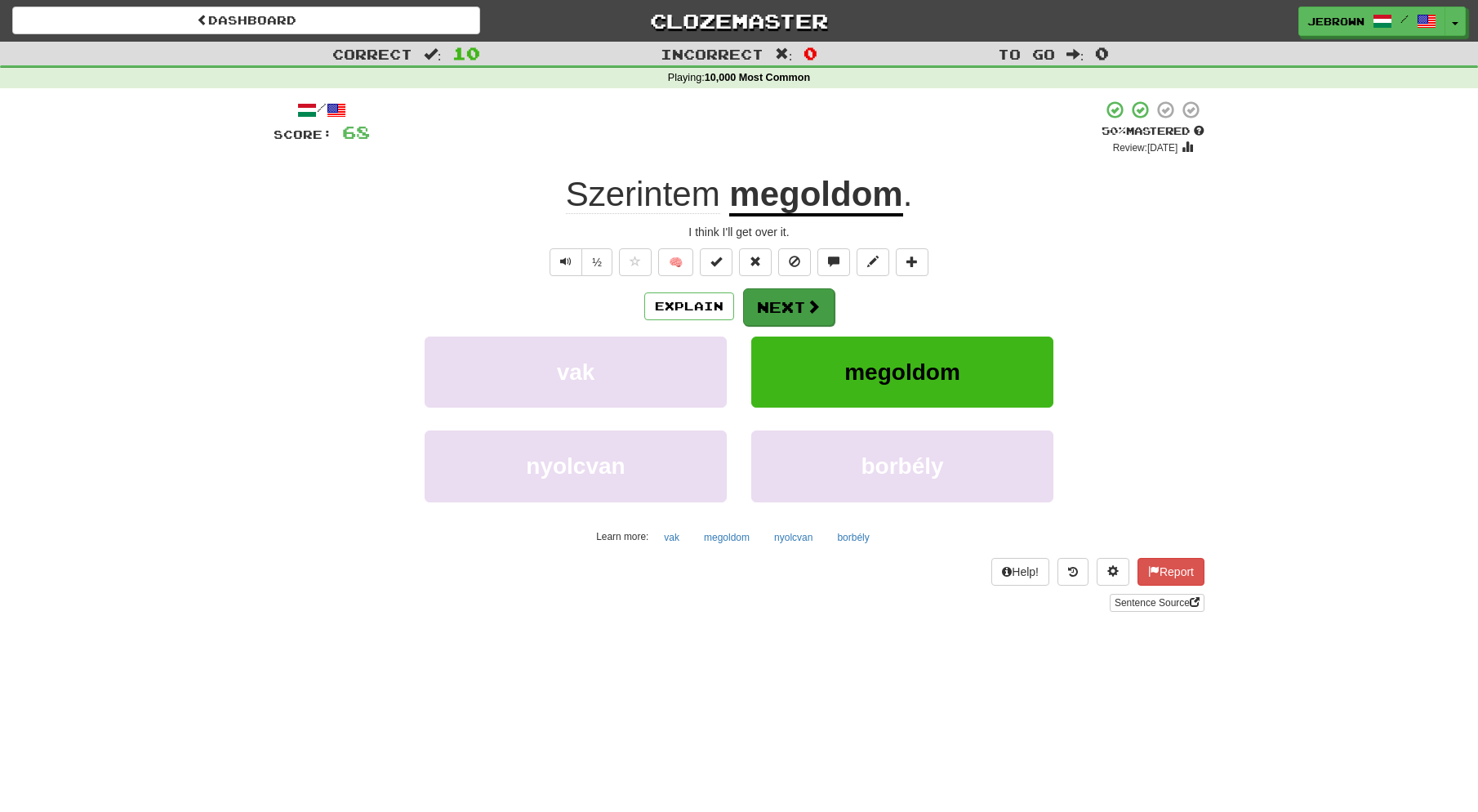
click at [793, 307] on button "Next" at bounding box center [789, 307] width 91 height 38
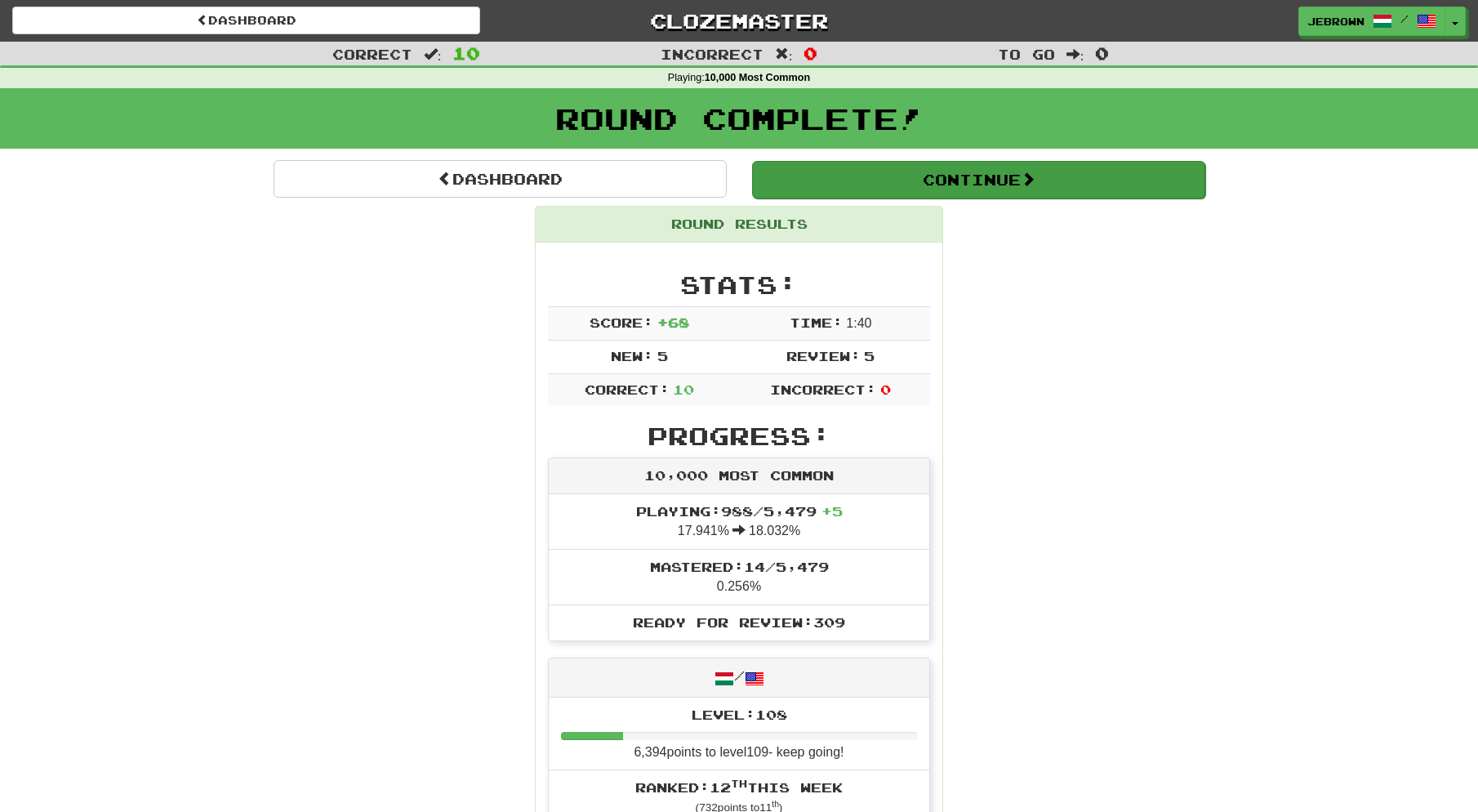
click at [828, 178] on button "Continue" at bounding box center [979, 180] width 454 height 38
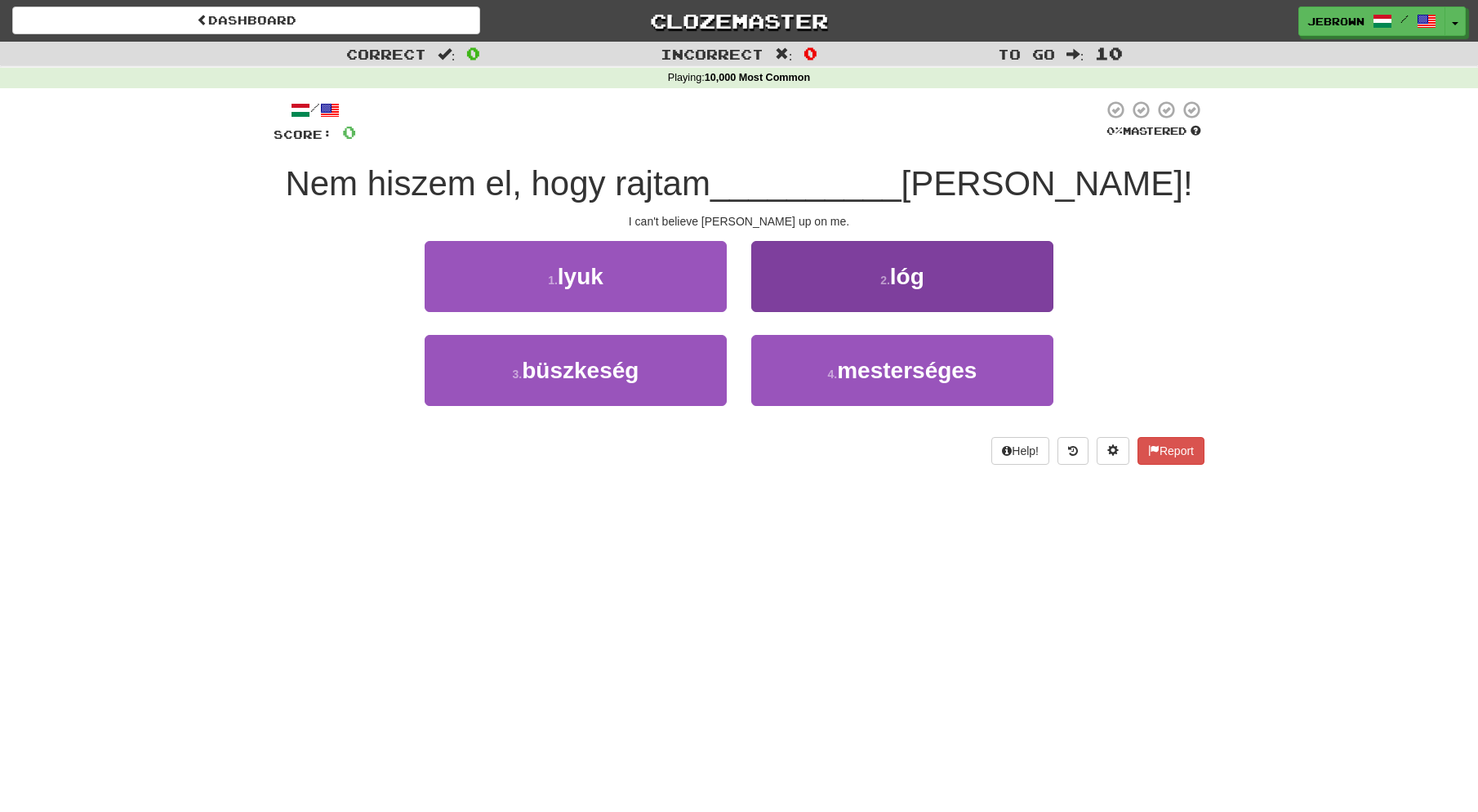
click at [922, 265] on span "lóg" at bounding box center [907, 277] width 35 height 26
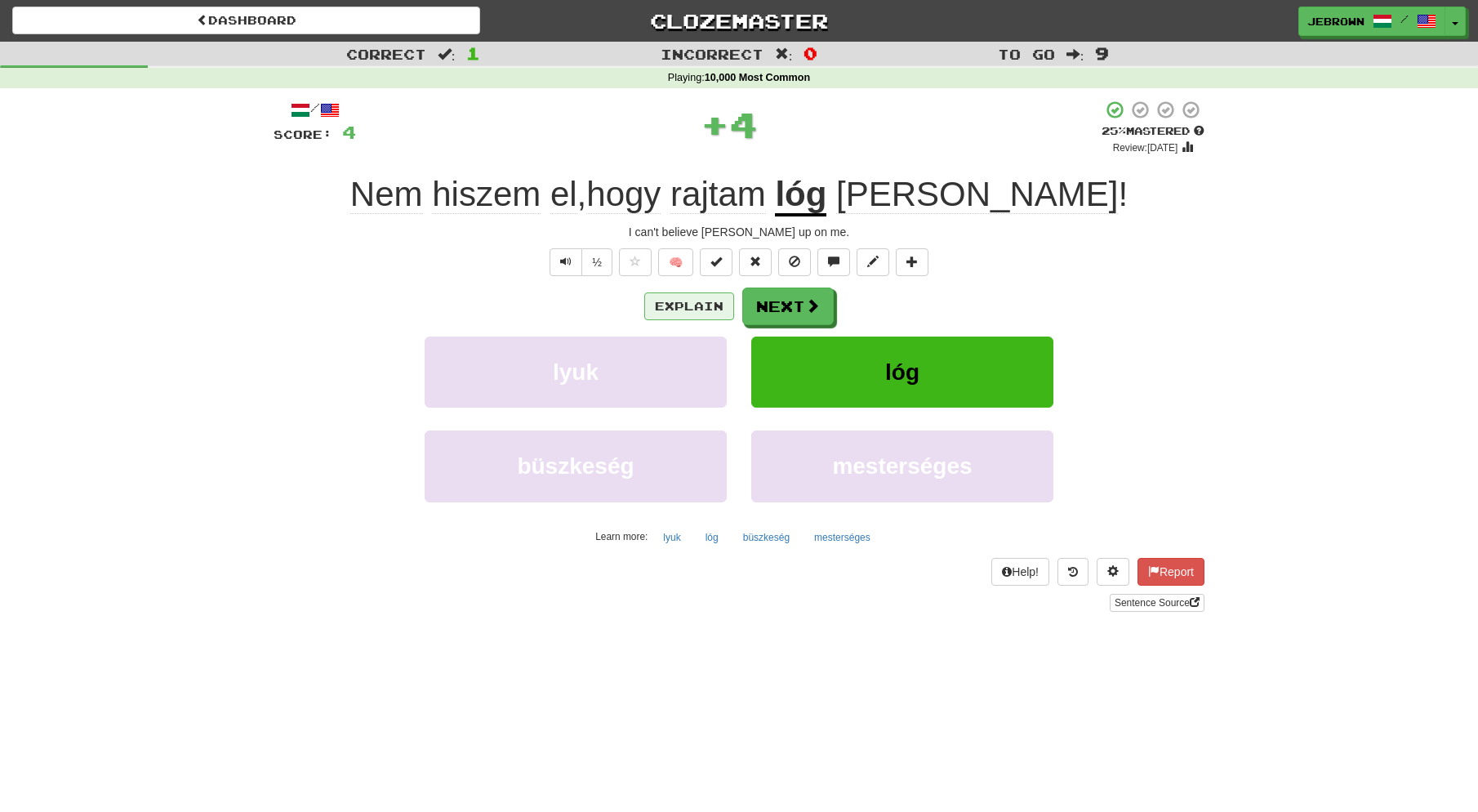
click at [685, 307] on button "Explain" at bounding box center [689, 307] width 90 height 28
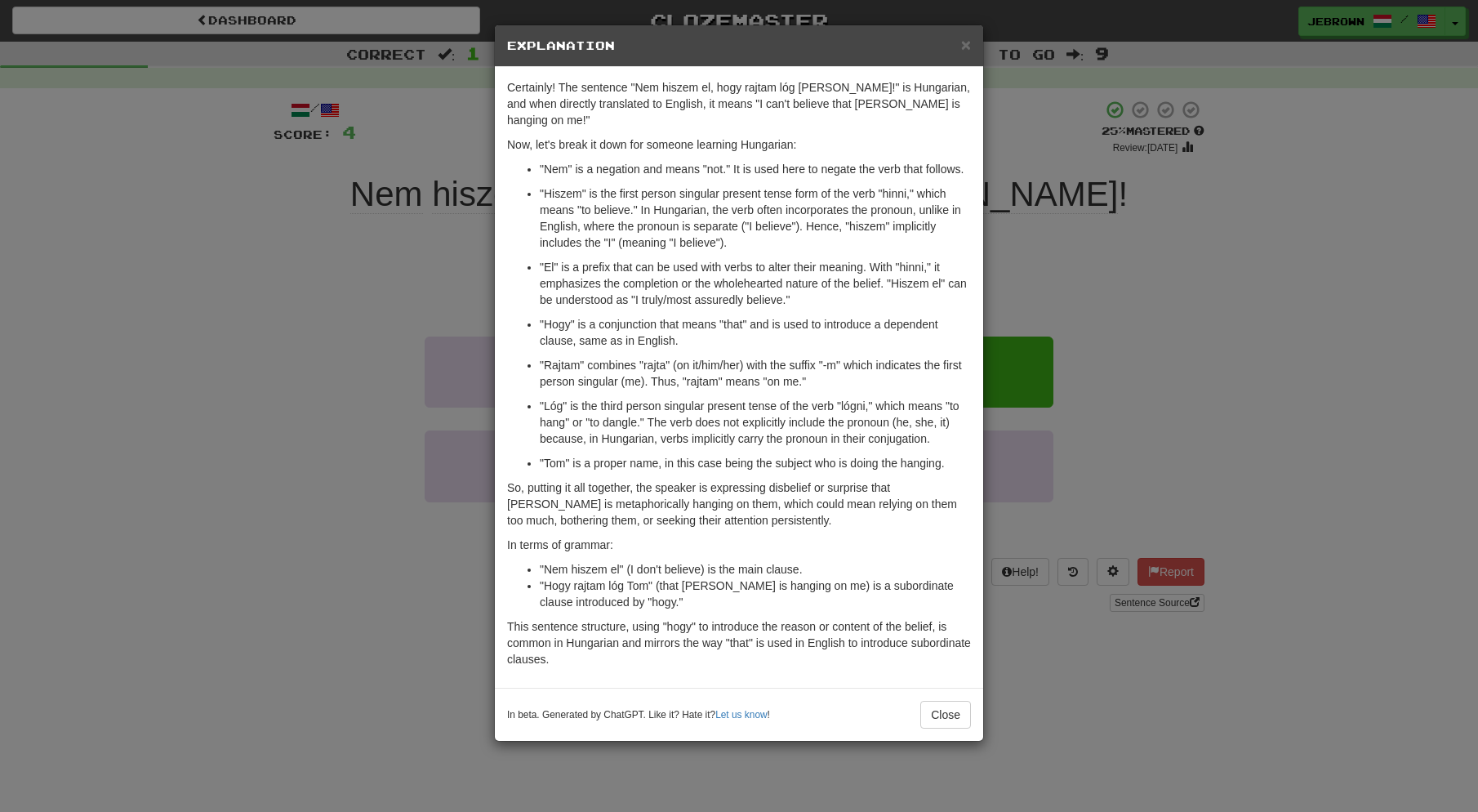
click at [965, 42] on span "×" at bounding box center [967, 44] width 10 height 19
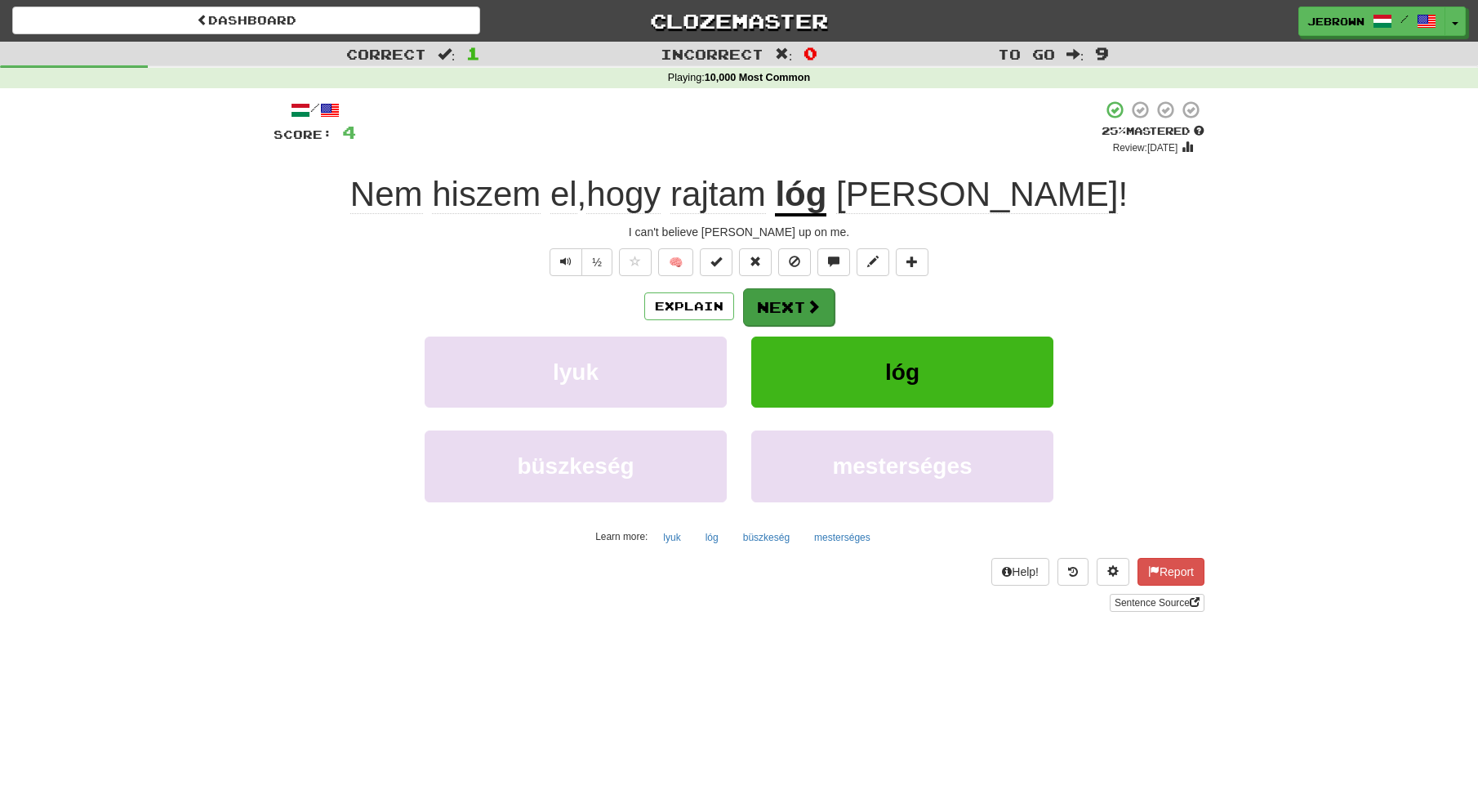
click at [806, 309] on span at bounding box center [813, 306] width 15 height 15
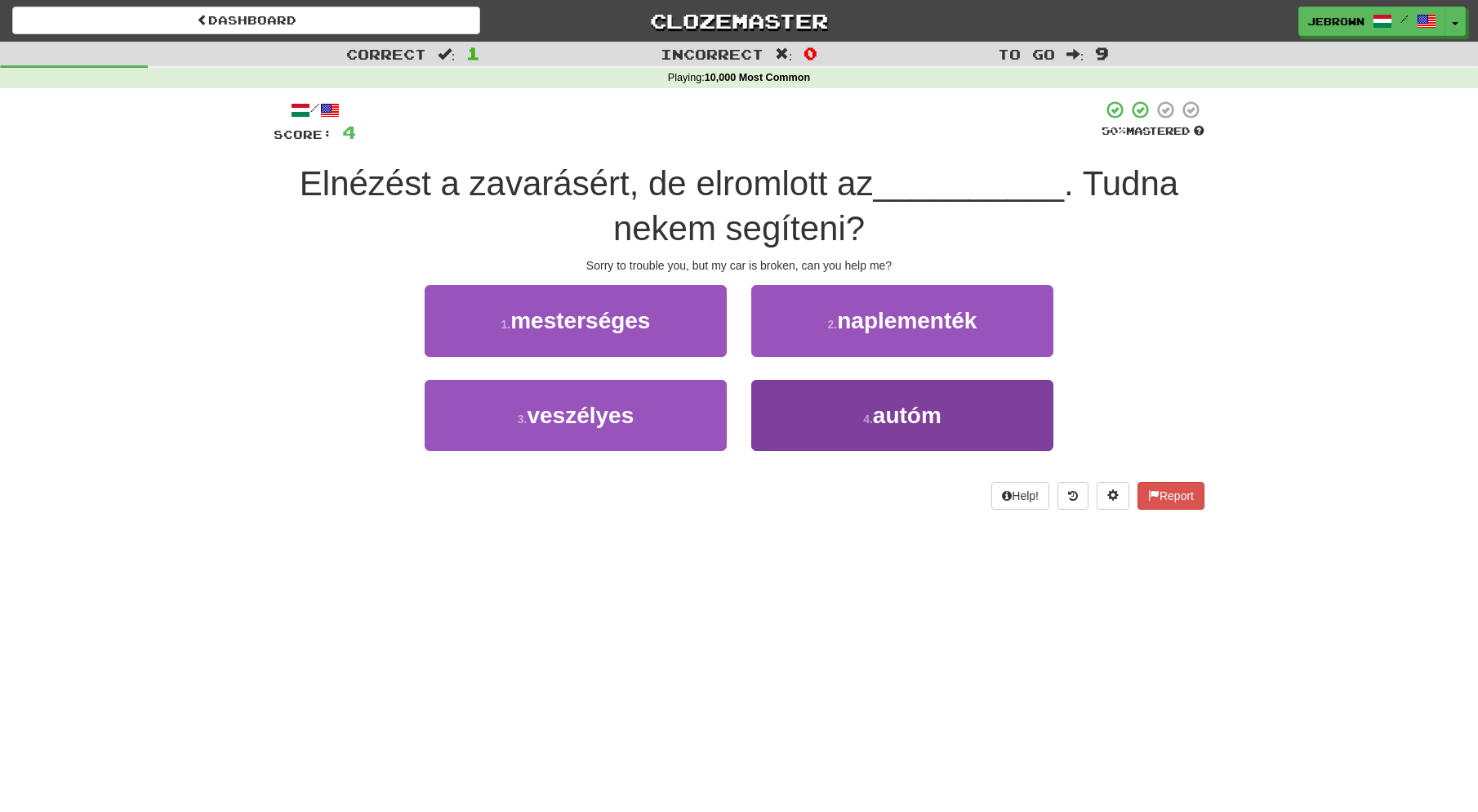
click at [850, 408] on button "4 . autóm" at bounding box center [902, 416] width 302 height 71
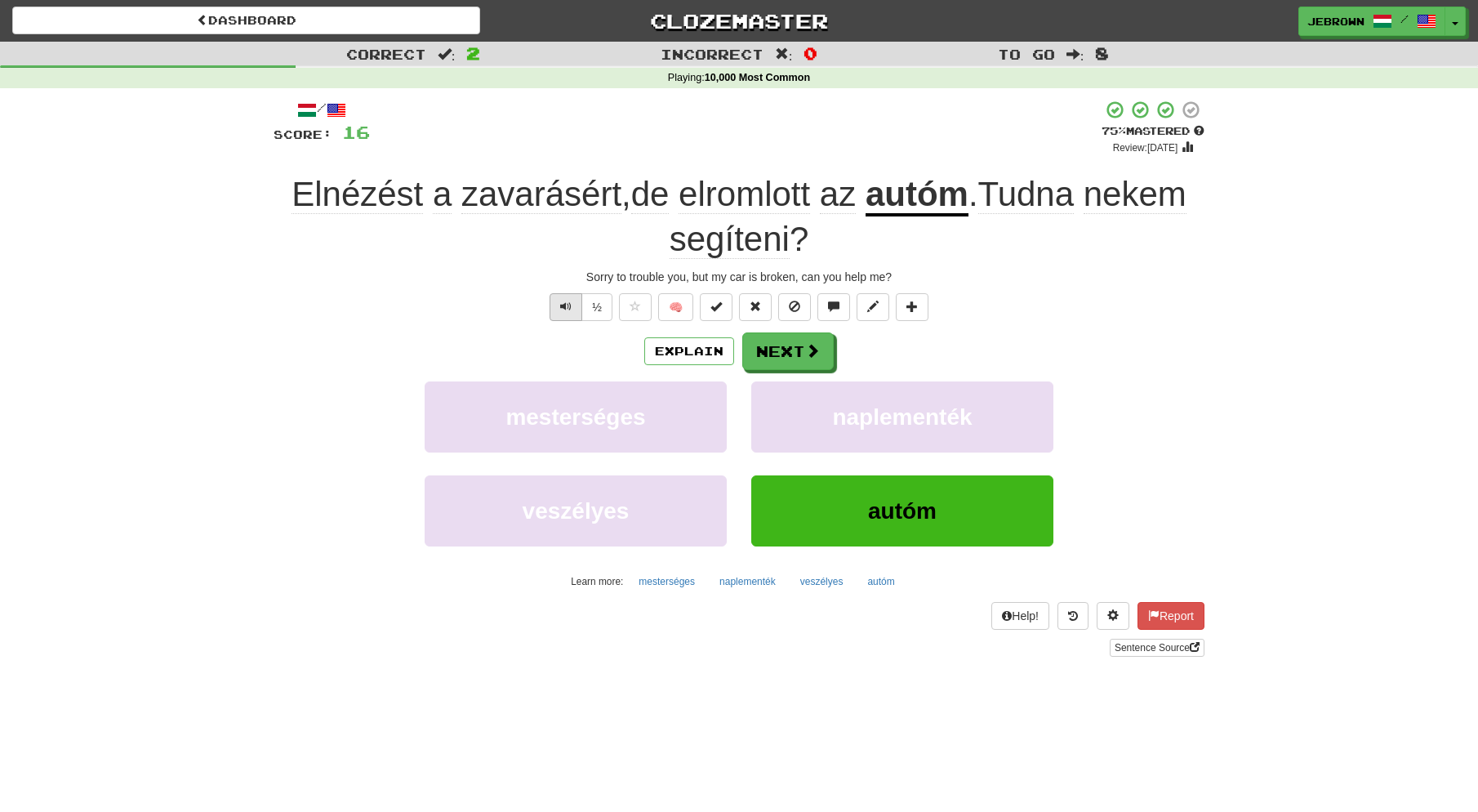
click at [561, 304] on span "Text-to-speech controls" at bounding box center [567, 307] width 12 height 12
click at [571, 307] on span "Text-to-speech controls" at bounding box center [567, 307] width 12 height 12
click at [781, 349] on button "Next" at bounding box center [789, 352] width 91 height 38
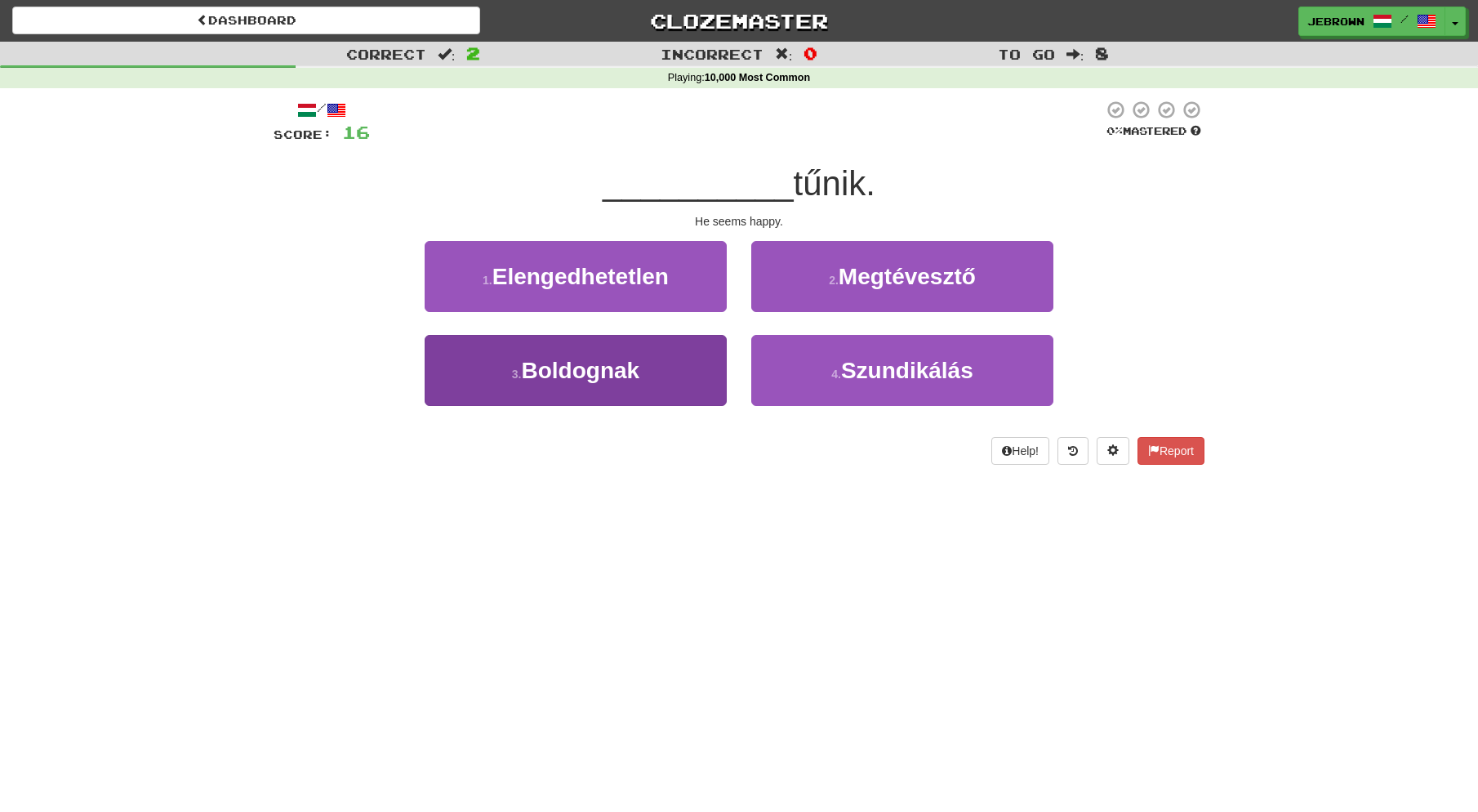
click at [657, 374] on button "3 . Boldognak" at bounding box center [576, 370] width 302 height 71
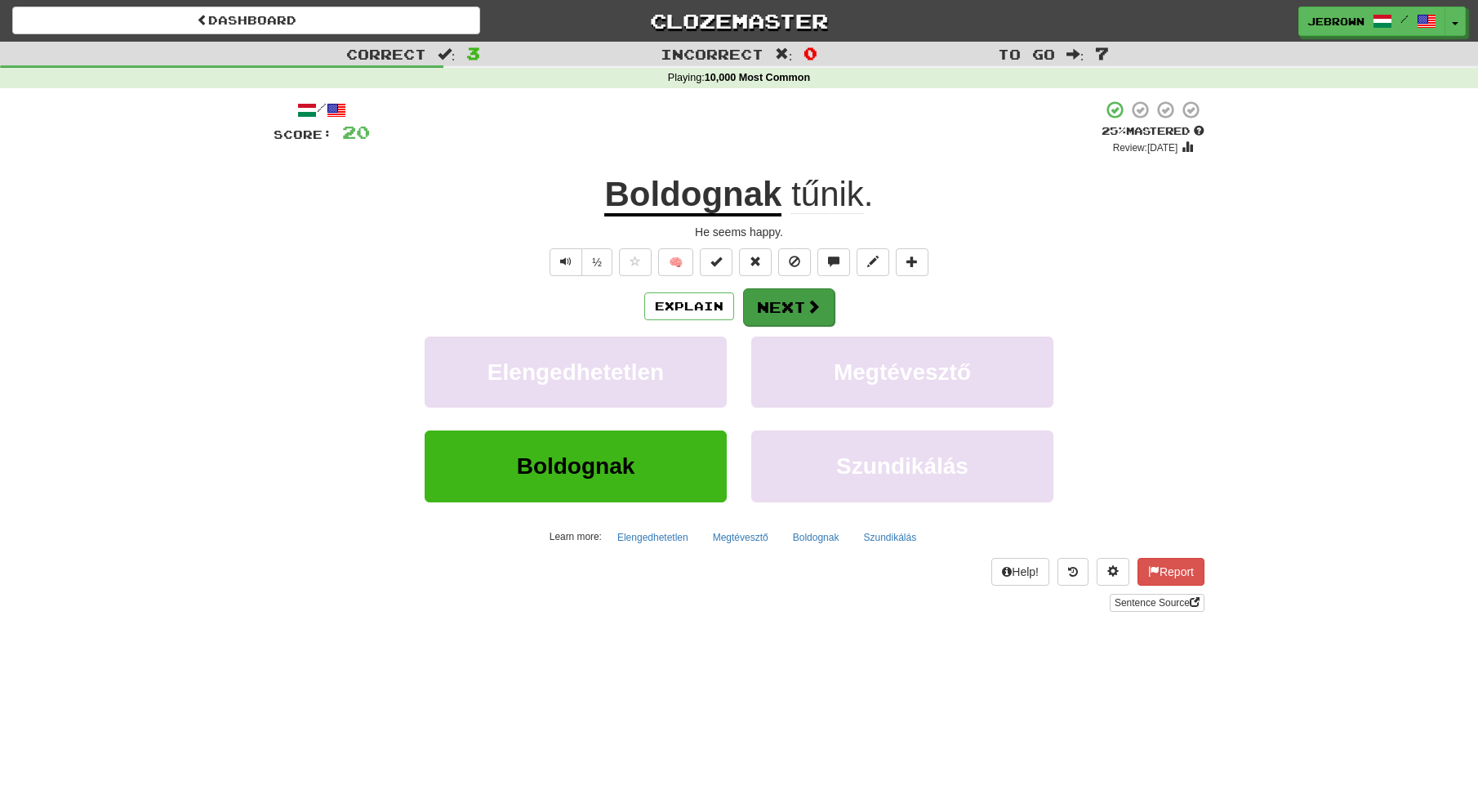
click at [787, 307] on button "Next" at bounding box center [789, 307] width 91 height 38
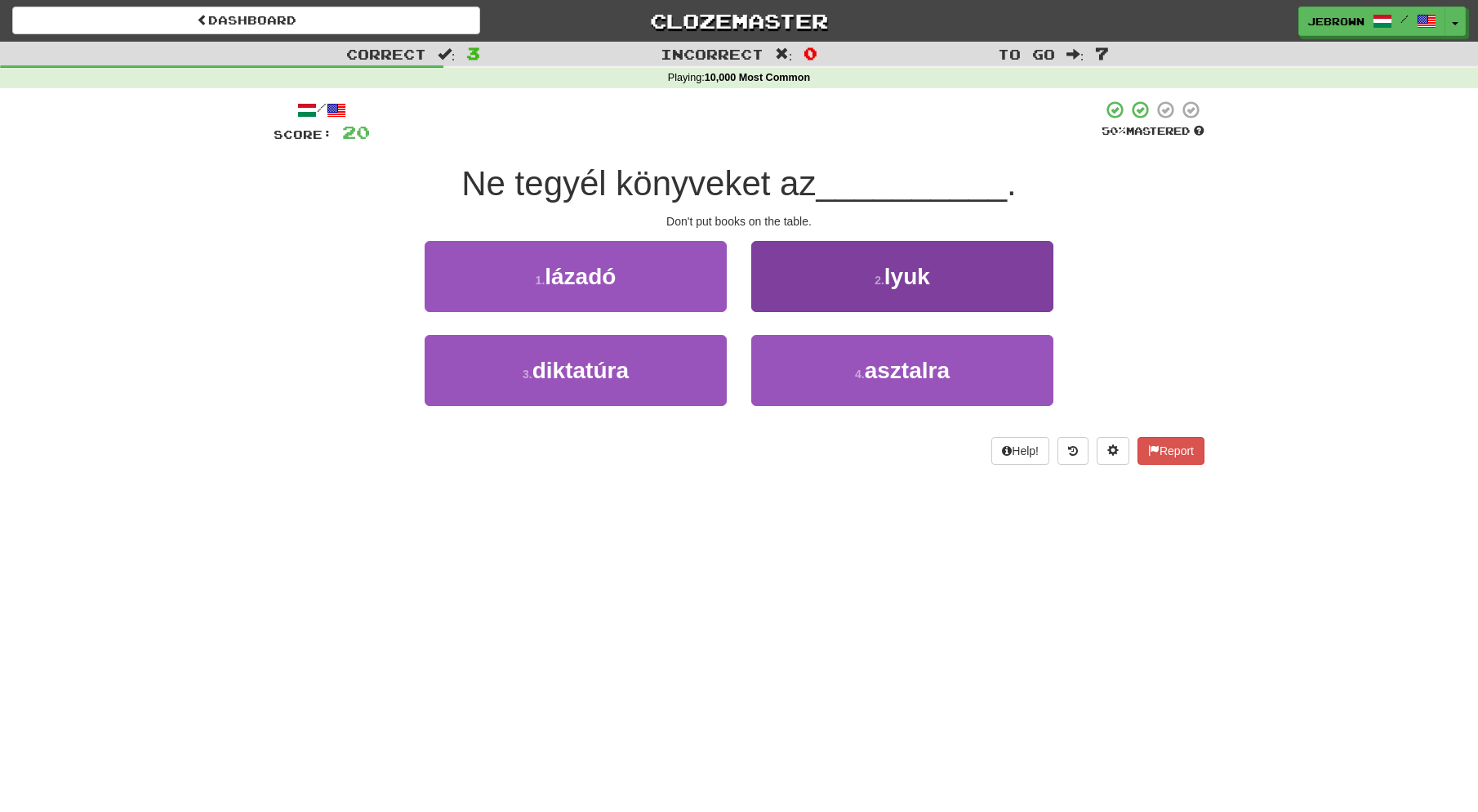
click at [850, 368] on button "4 . asztalra" at bounding box center [902, 370] width 302 height 71
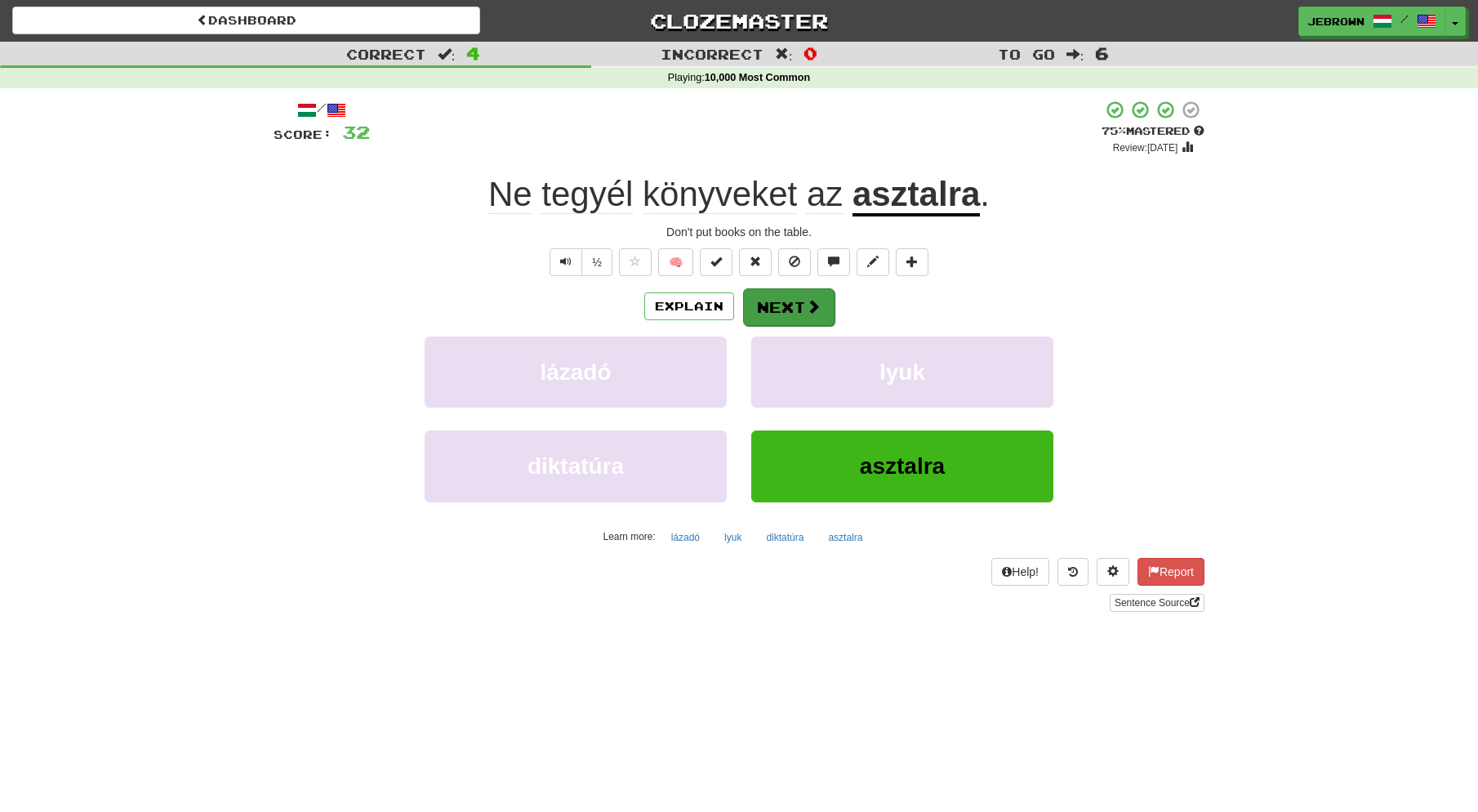
click at [784, 300] on button "Next" at bounding box center [789, 307] width 91 height 38
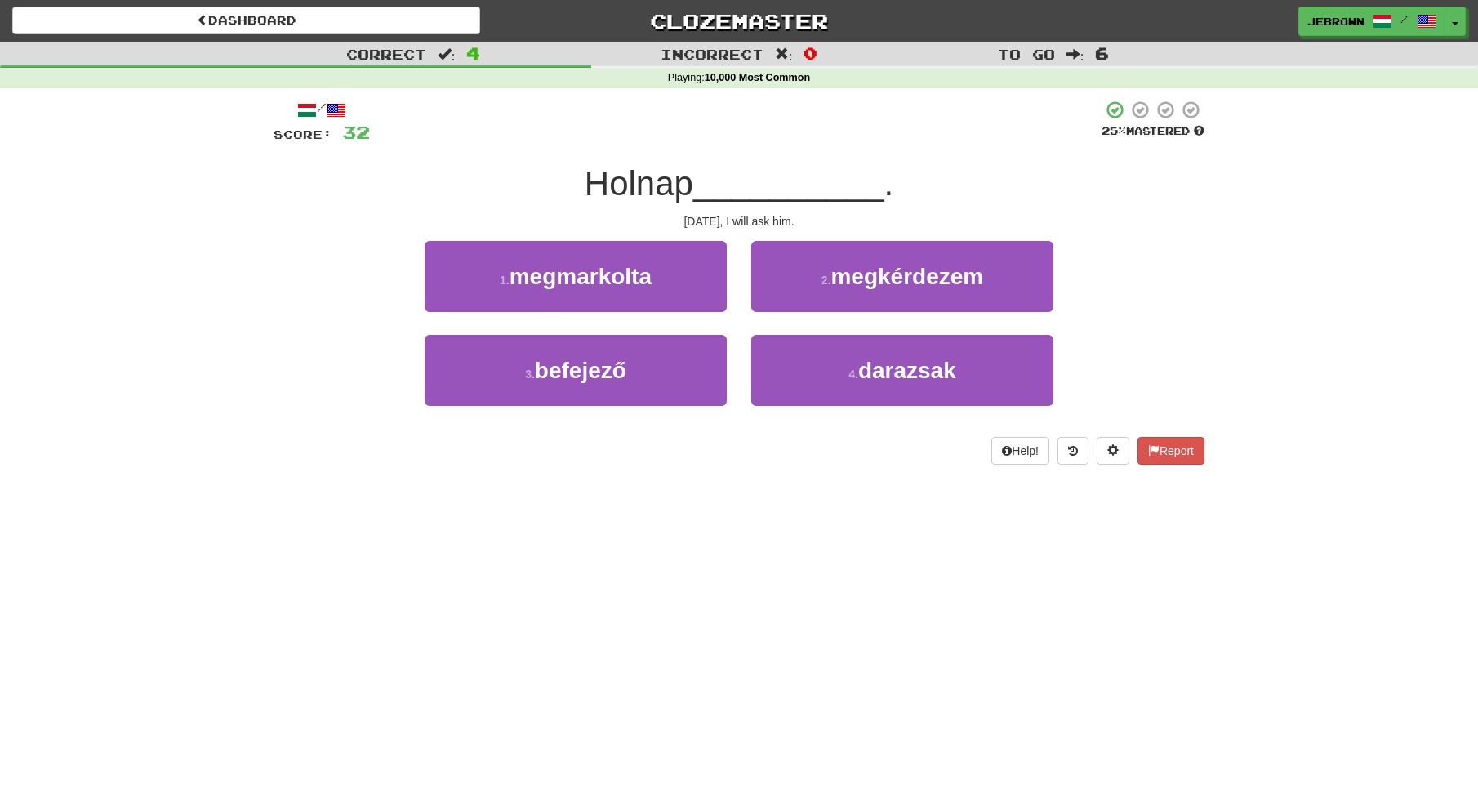
click at [842, 283] on span "megkérdezem" at bounding box center [907, 277] width 153 height 26
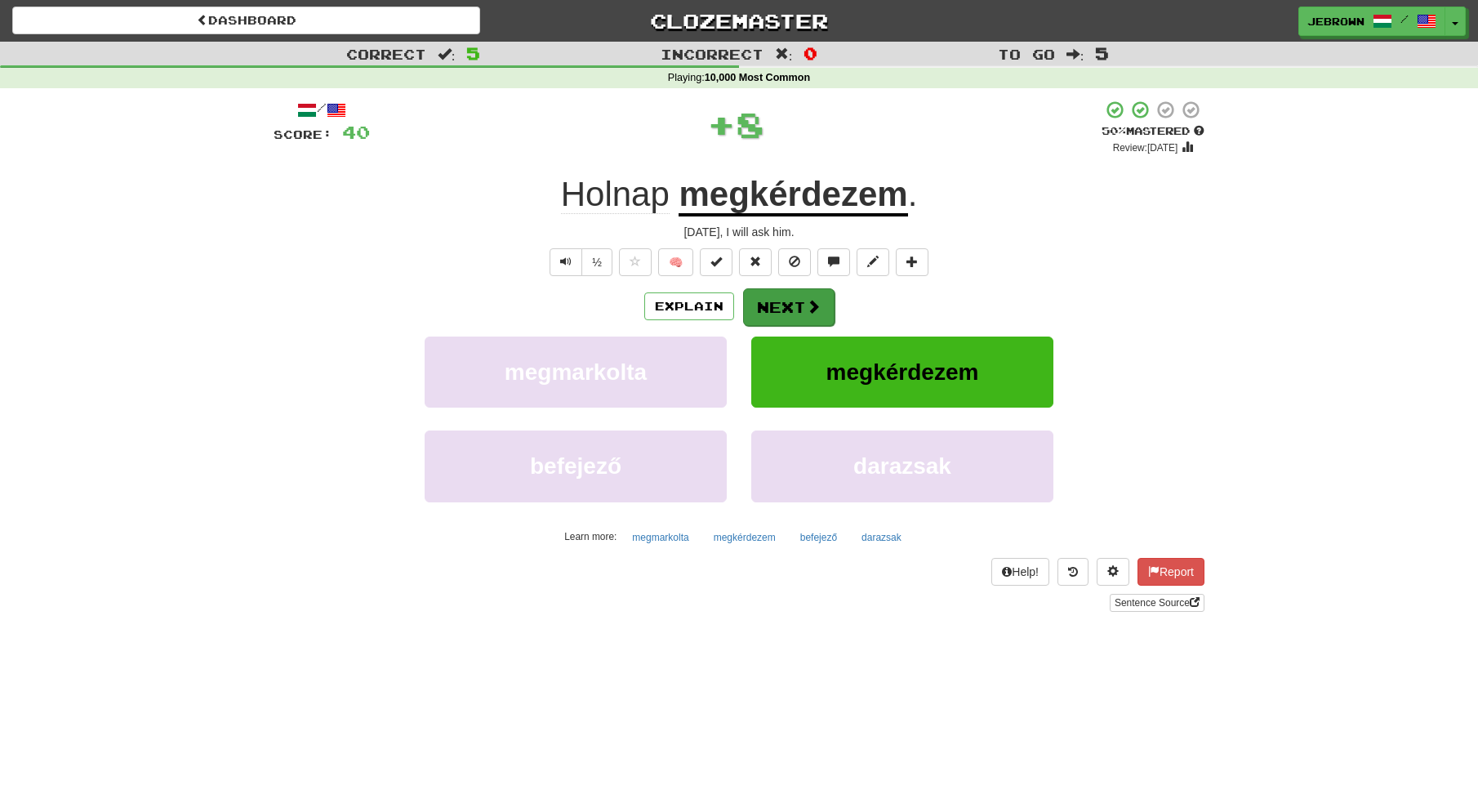
click at [798, 304] on button "Next" at bounding box center [789, 307] width 91 height 38
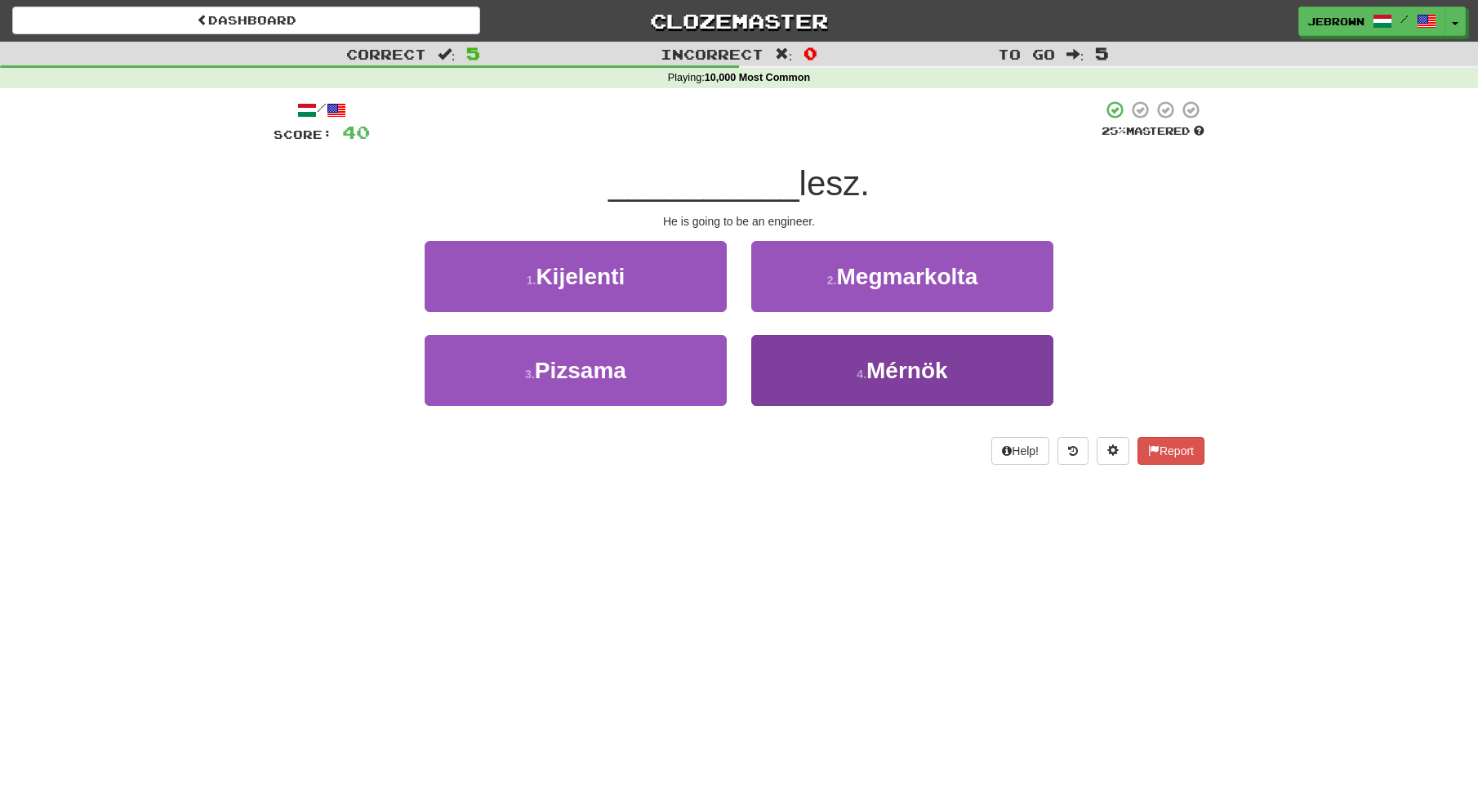
click at [900, 367] on span "Mérnök" at bounding box center [907, 370] width 81 height 26
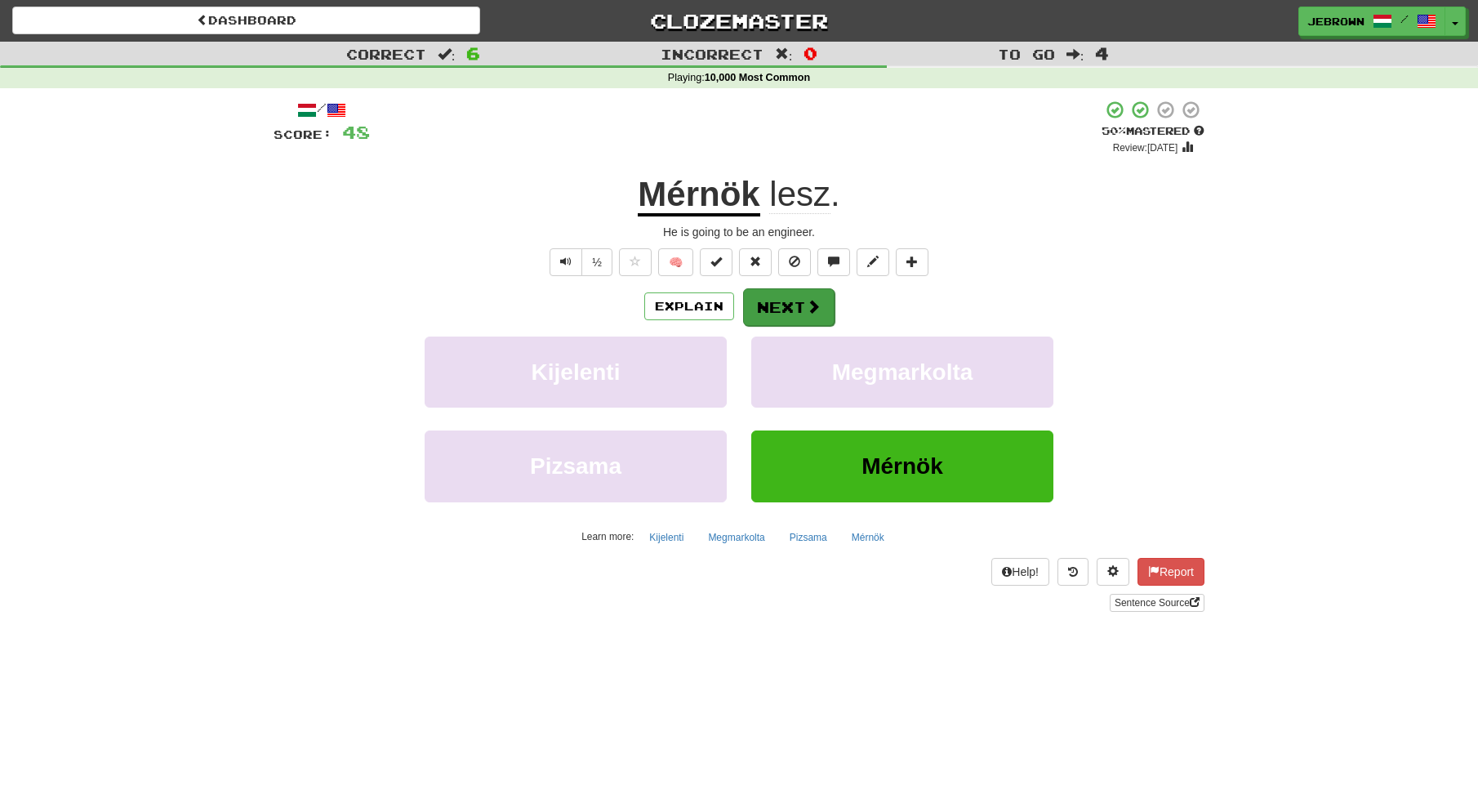
click at [792, 310] on button "Next" at bounding box center [789, 307] width 91 height 38
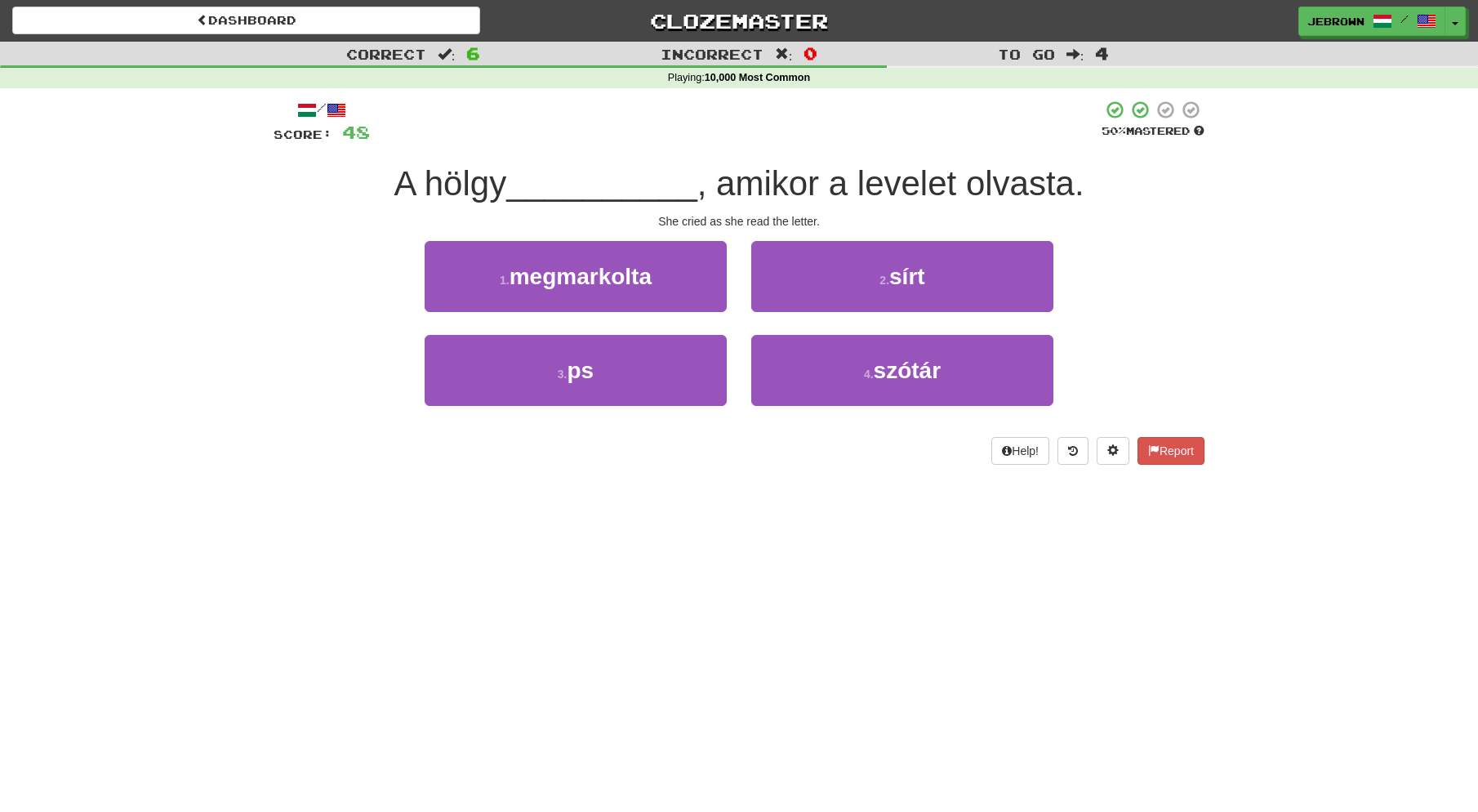
click at [837, 284] on button "2 . sírt" at bounding box center [902, 277] width 302 height 71
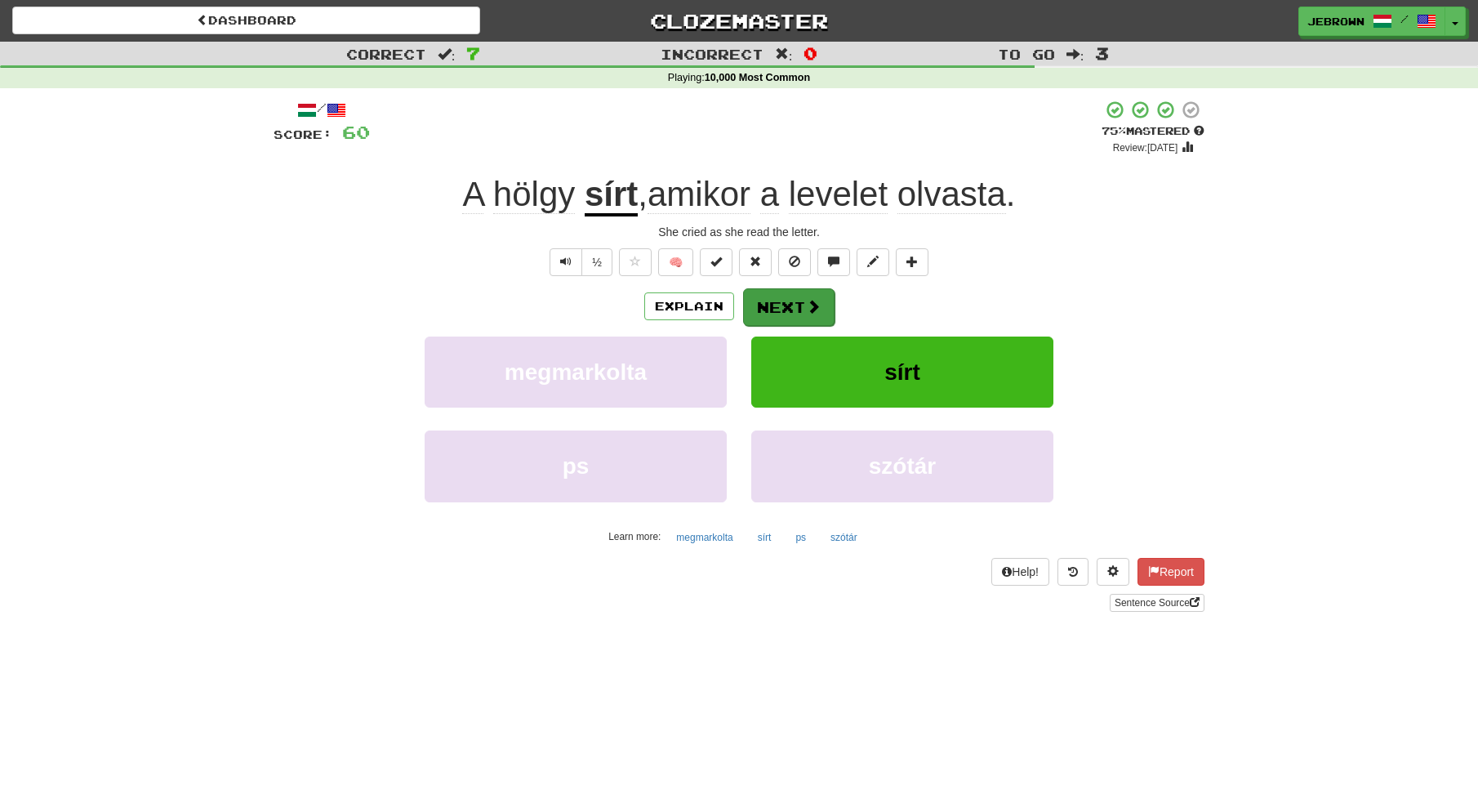
click at [787, 307] on button "Next" at bounding box center [789, 307] width 91 height 38
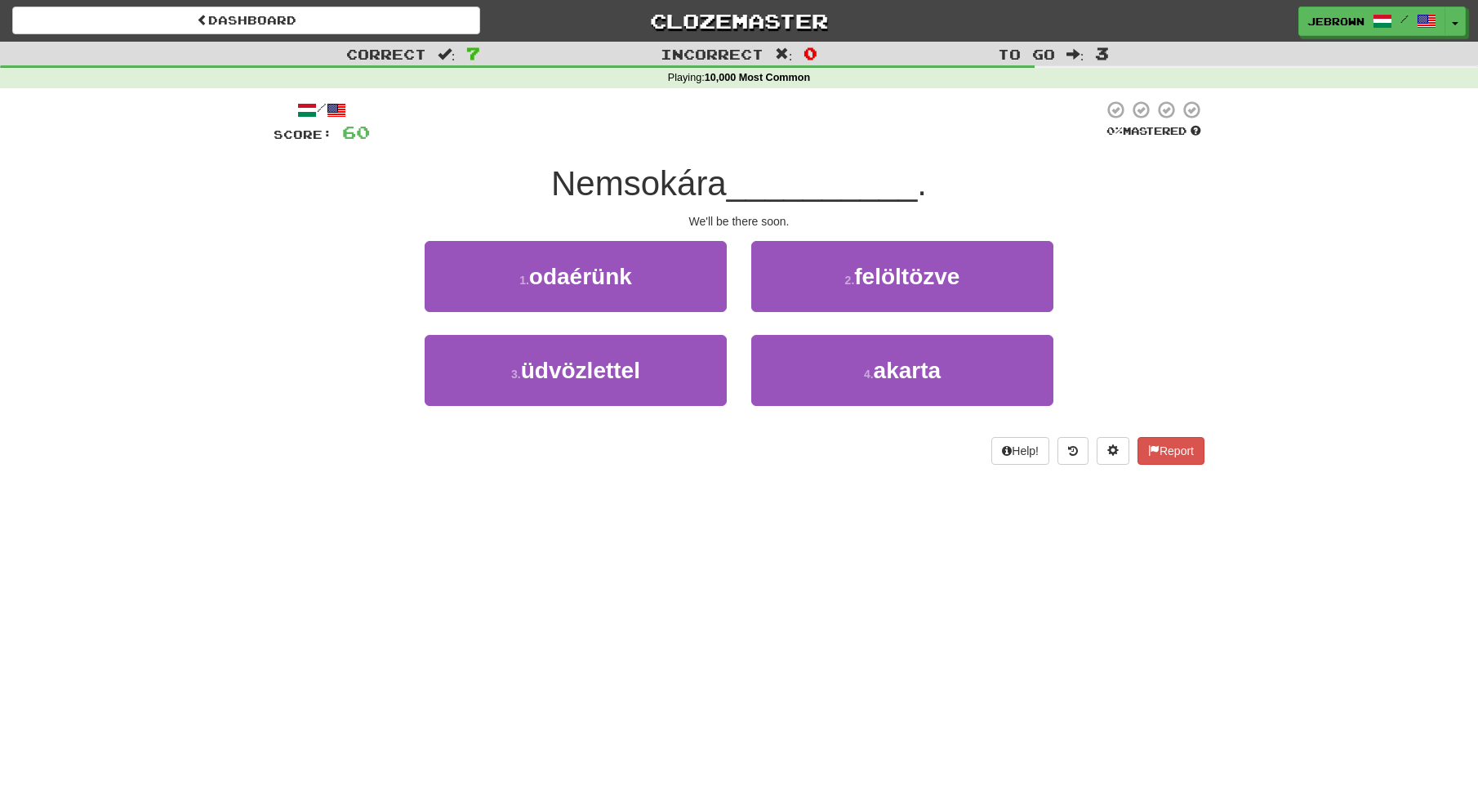
click at [641, 275] on button "1 . odaérünk" at bounding box center [576, 277] width 302 height 71
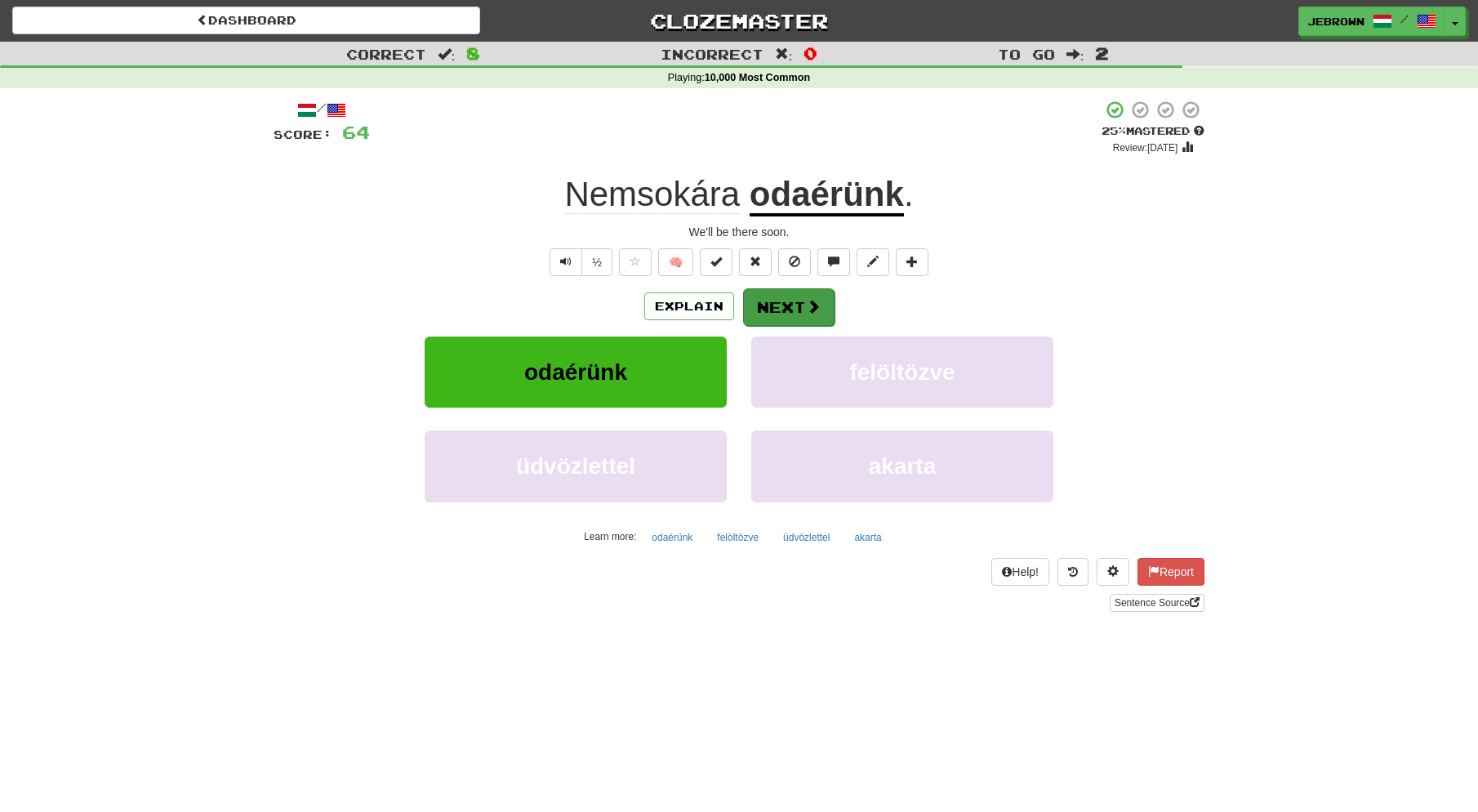
click at [798, 302] on button "Next" at bounding box center [789, 307] width 91 height 38
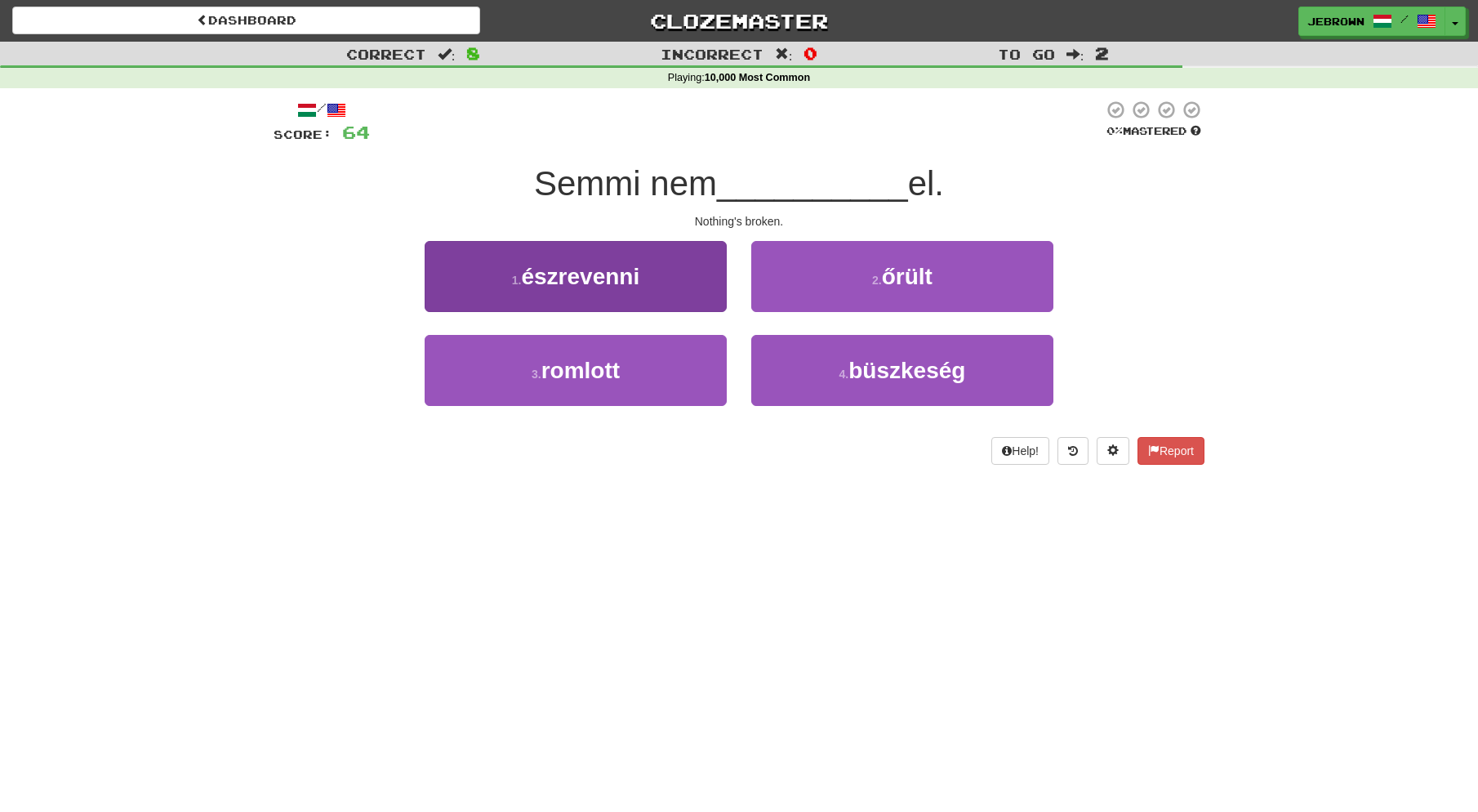
click at [643, 366] on button "3 . romlott" at bounding box center [576, 370] width 302 height 71
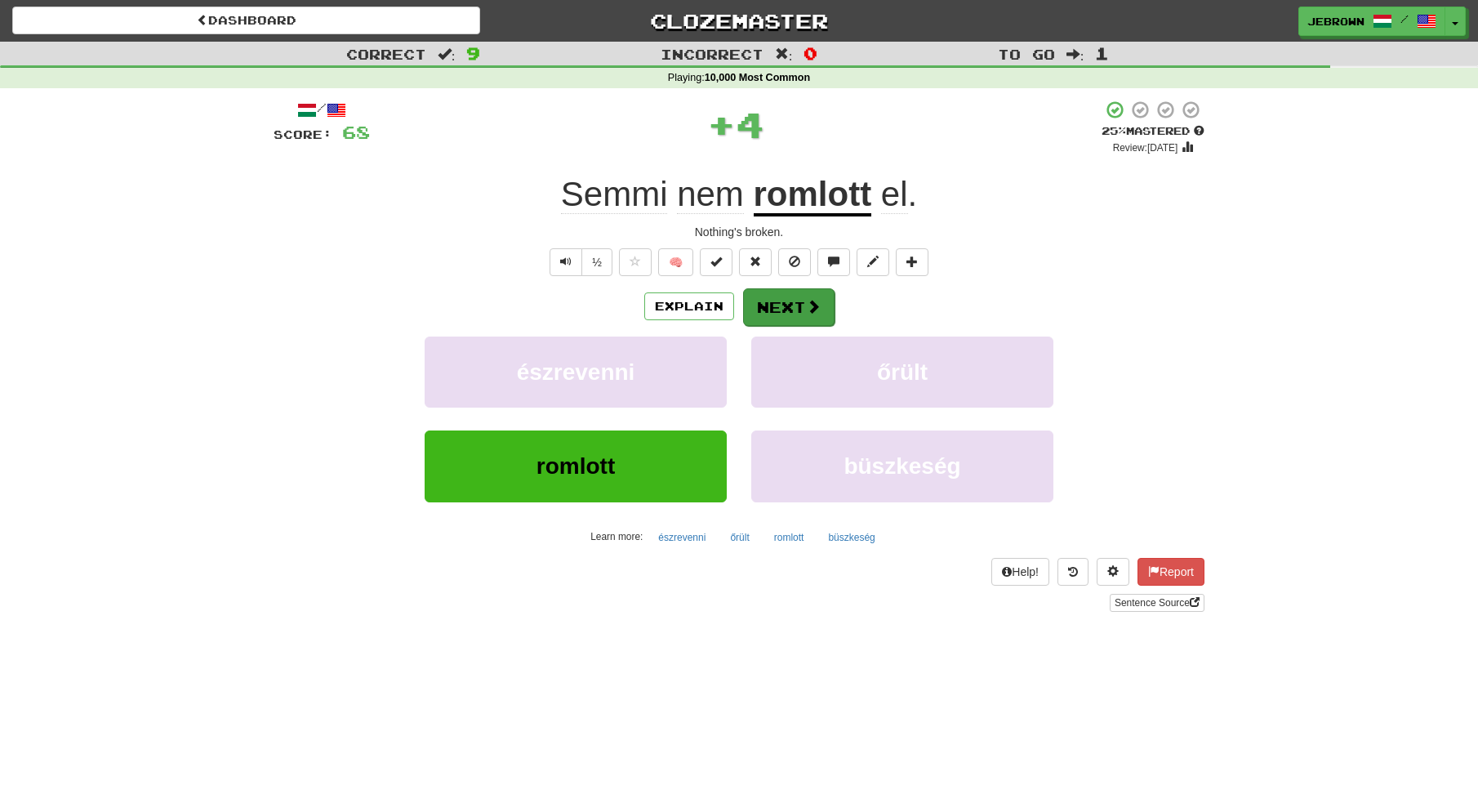
click at [800, 302] on button "Next" at bounding box center [789, 307] width 91 height 38
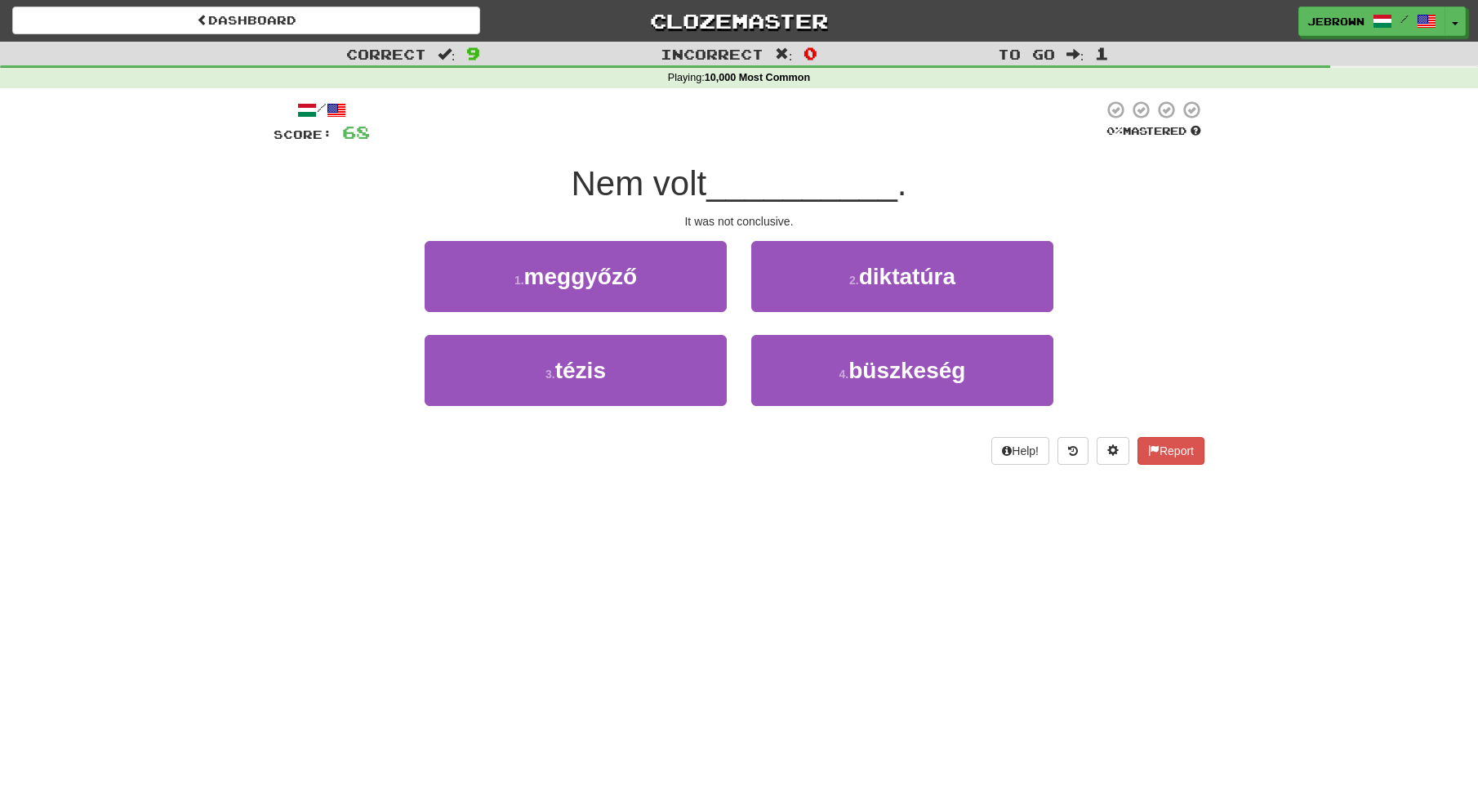
click at [620, 282] on span "meggyőző" at bounding box center [581, 277] width 113 height 26
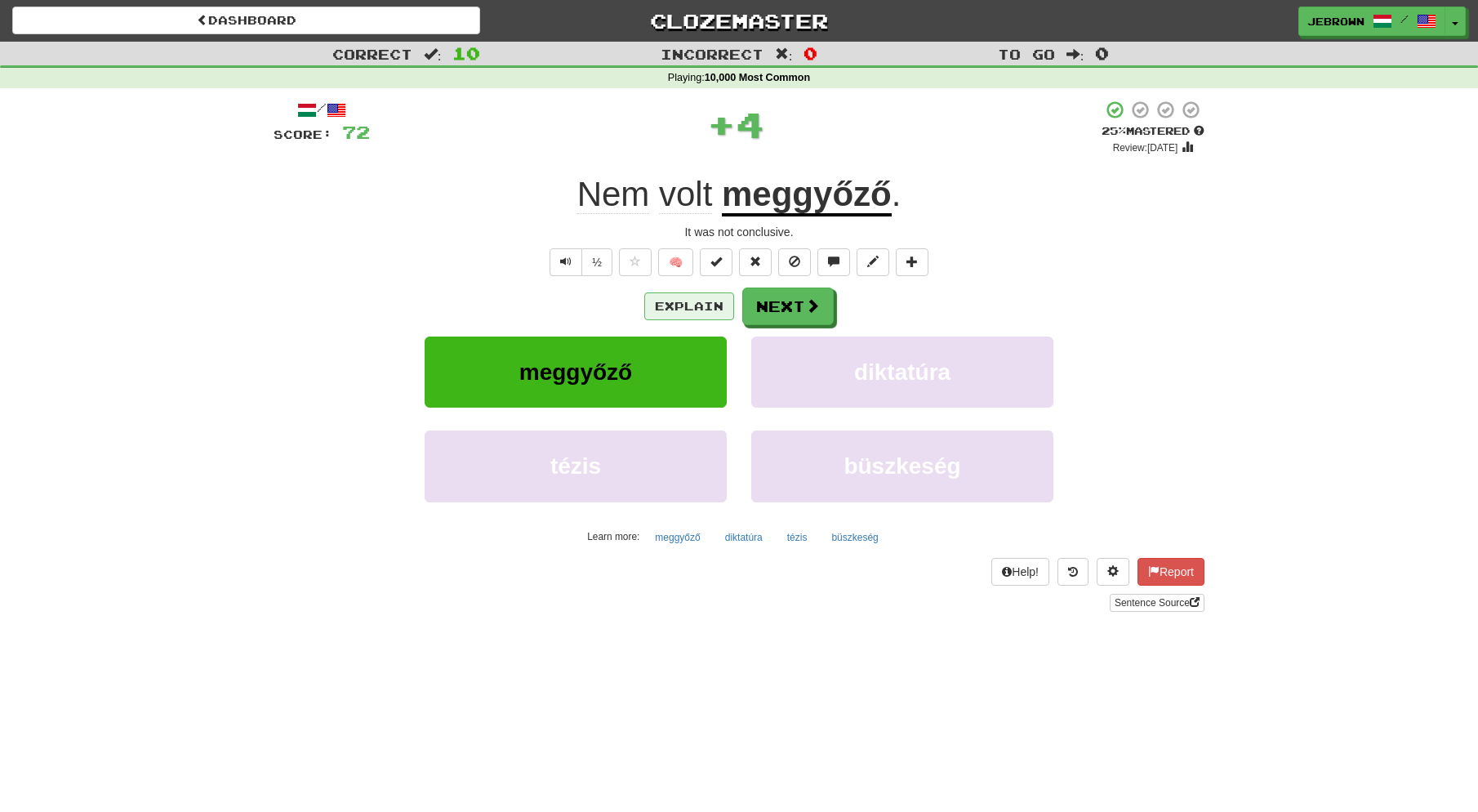
click at [693, 302] on button "Explain" at bounding box center [689, 307] width 90 height 28
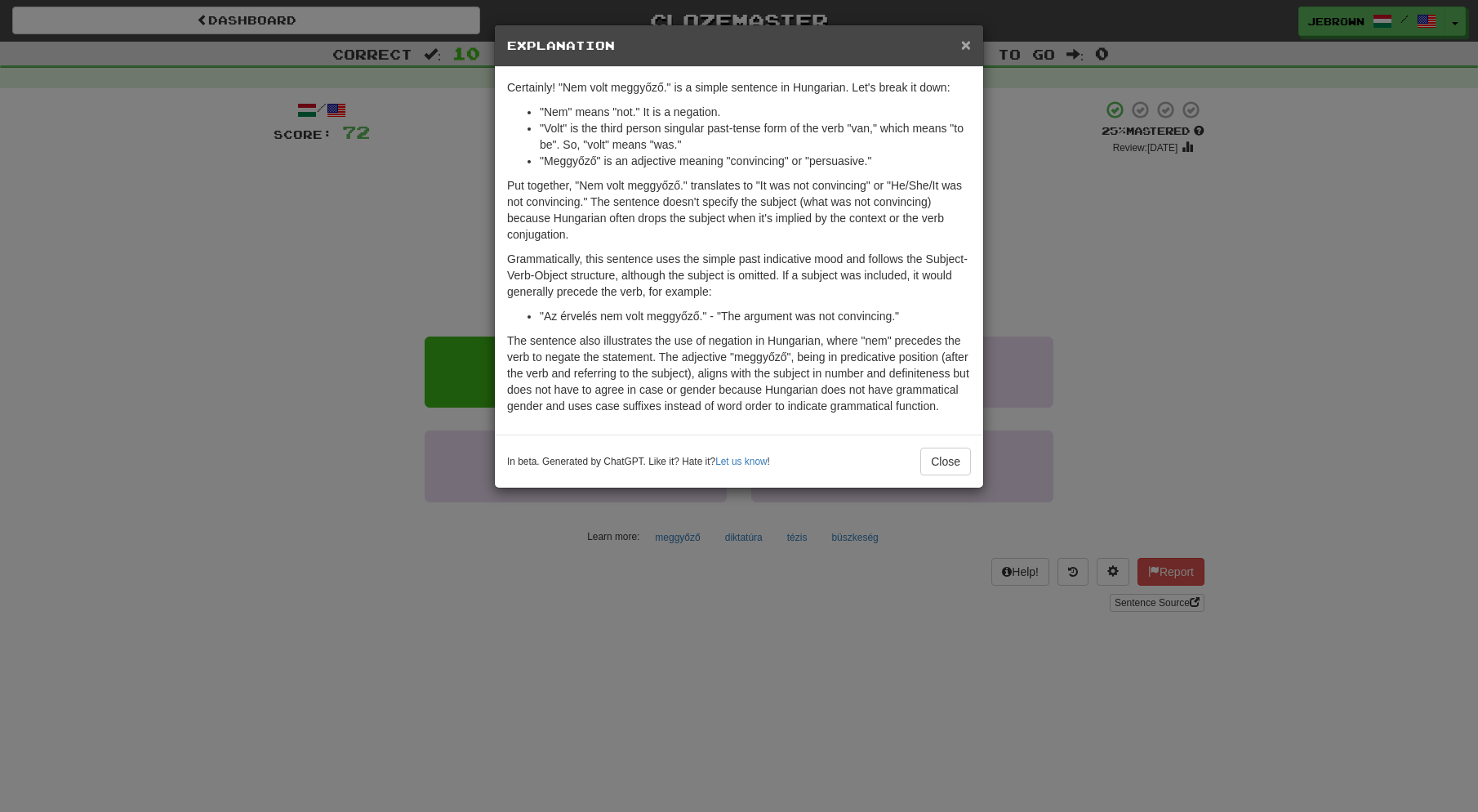
click at [965, 44] on span "×" at bounding box center [967, 44] width 10 height 19
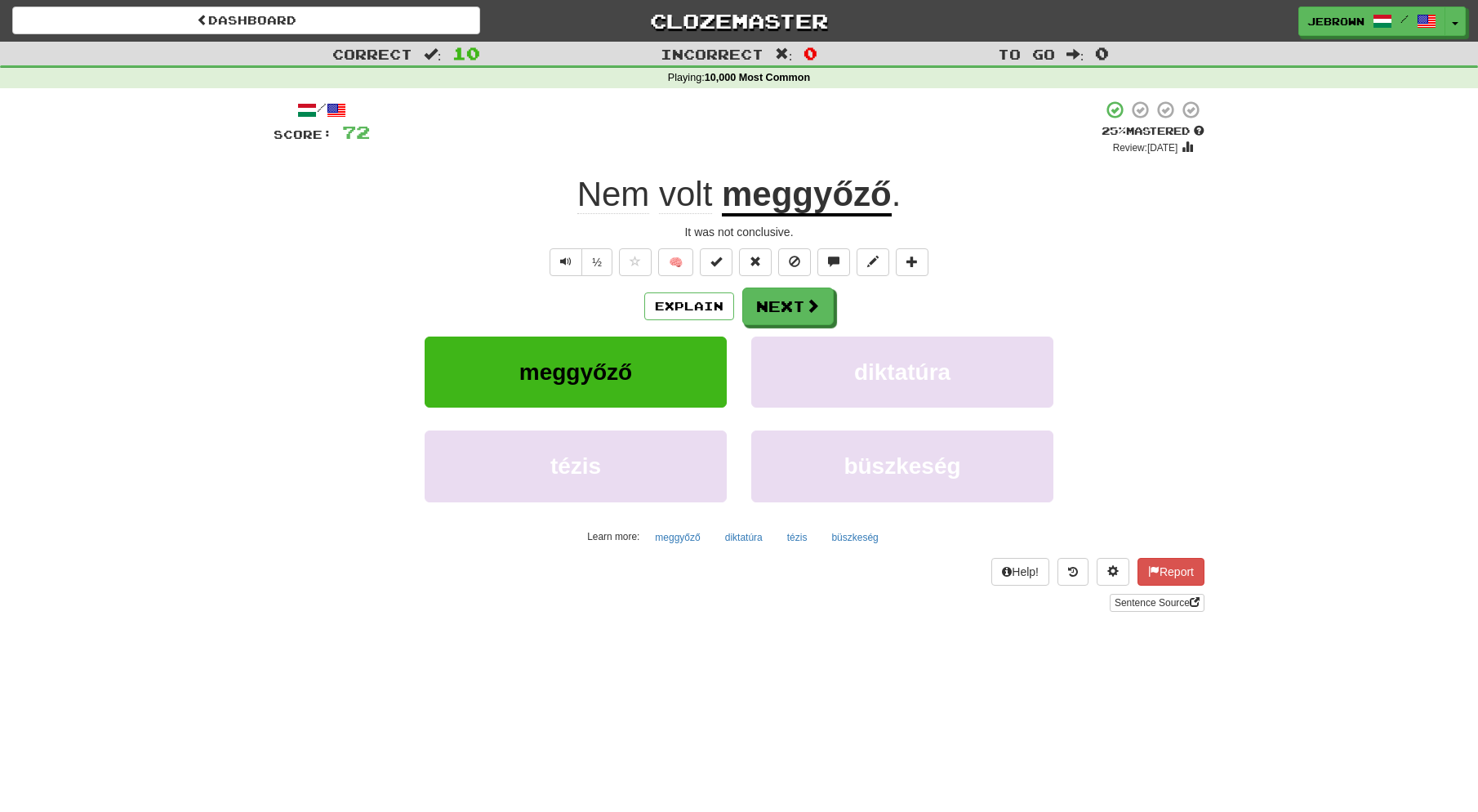
click at [796, 307] on button "Next" at bounding box center [788, 307] width 91 height 38
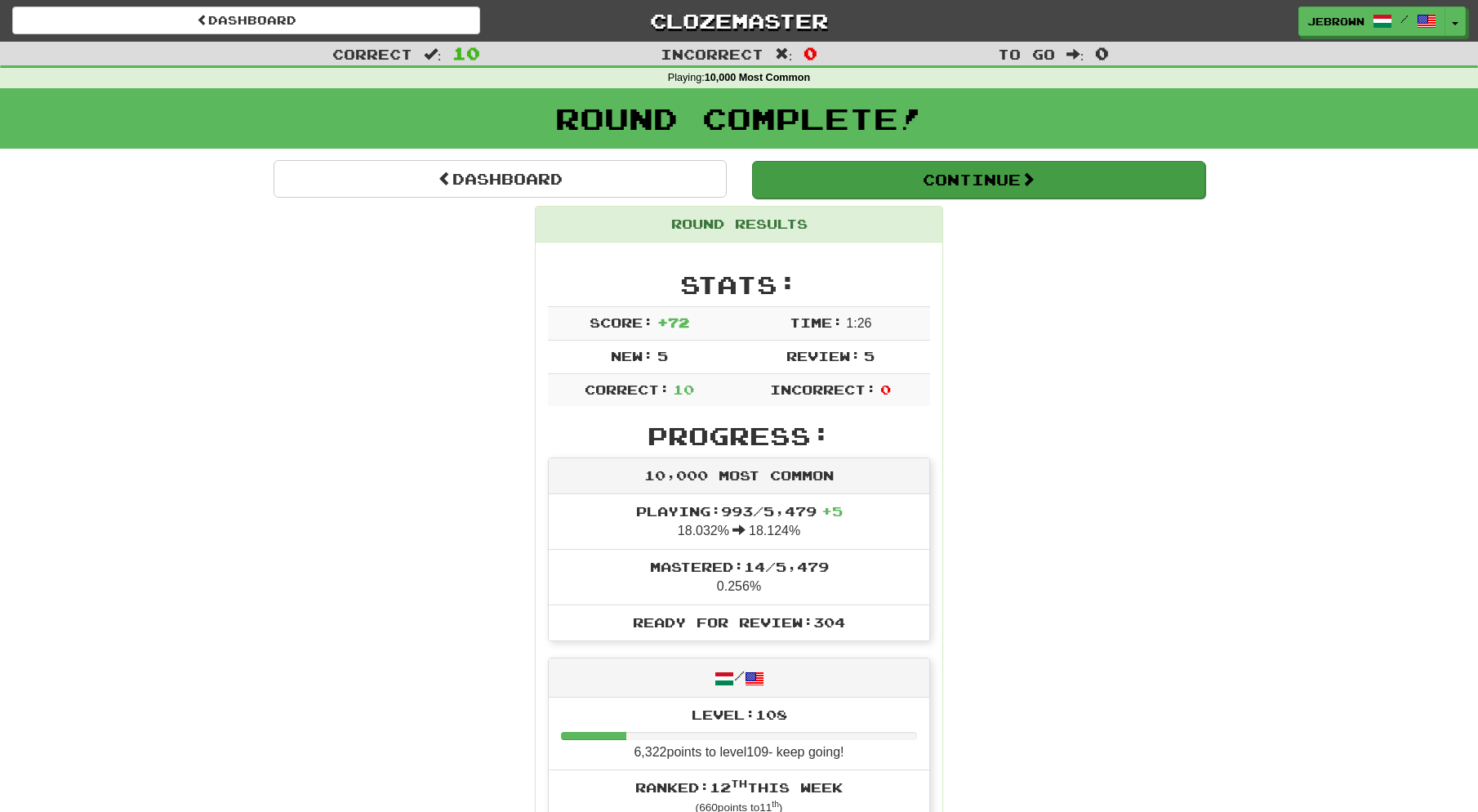
click at [814, 167] on button "Continue" at bounding box center [979, 180] width 454 height 38
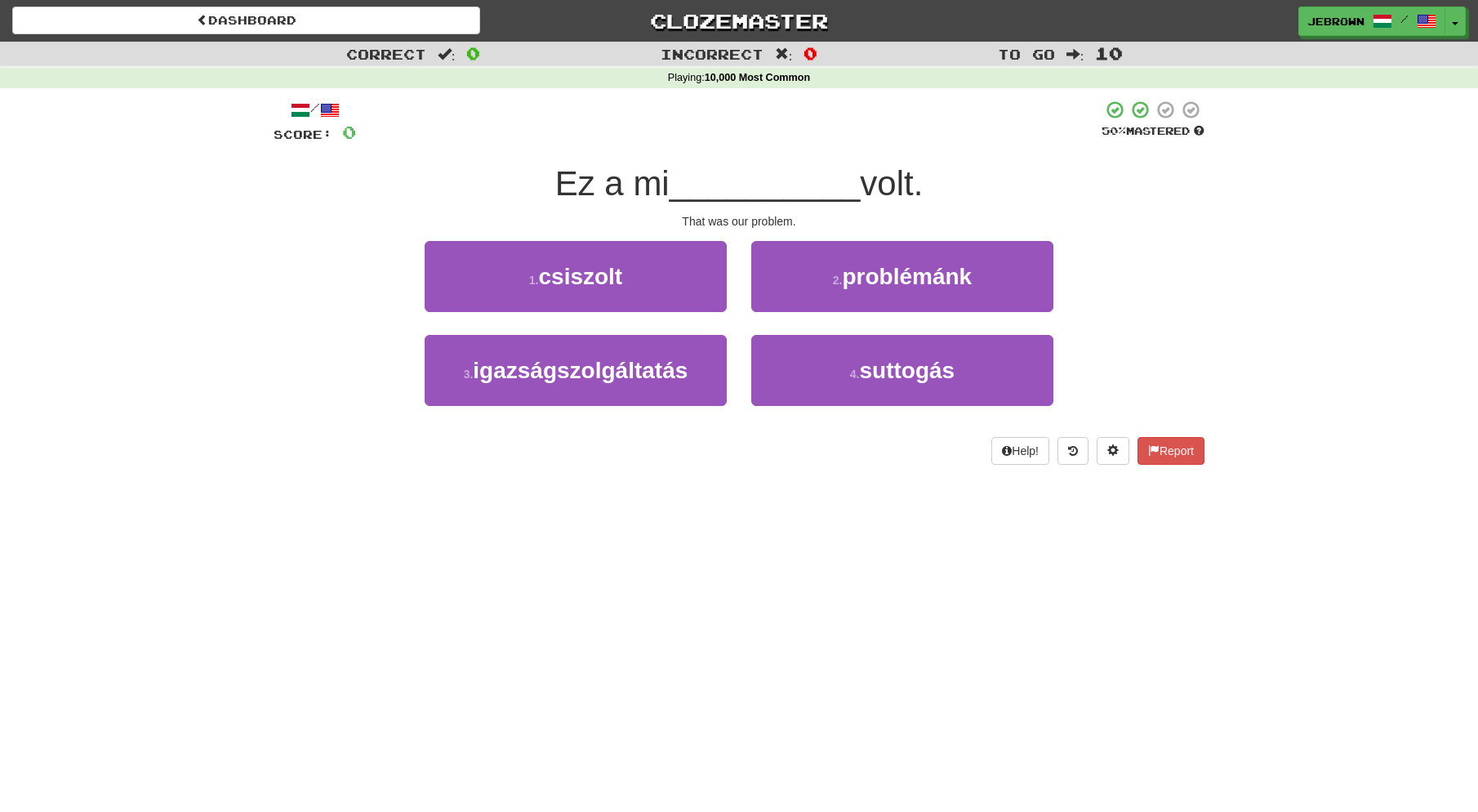
click at [837, 280] on small "2 ." at bounding box center [838, 280] width 10 height 13
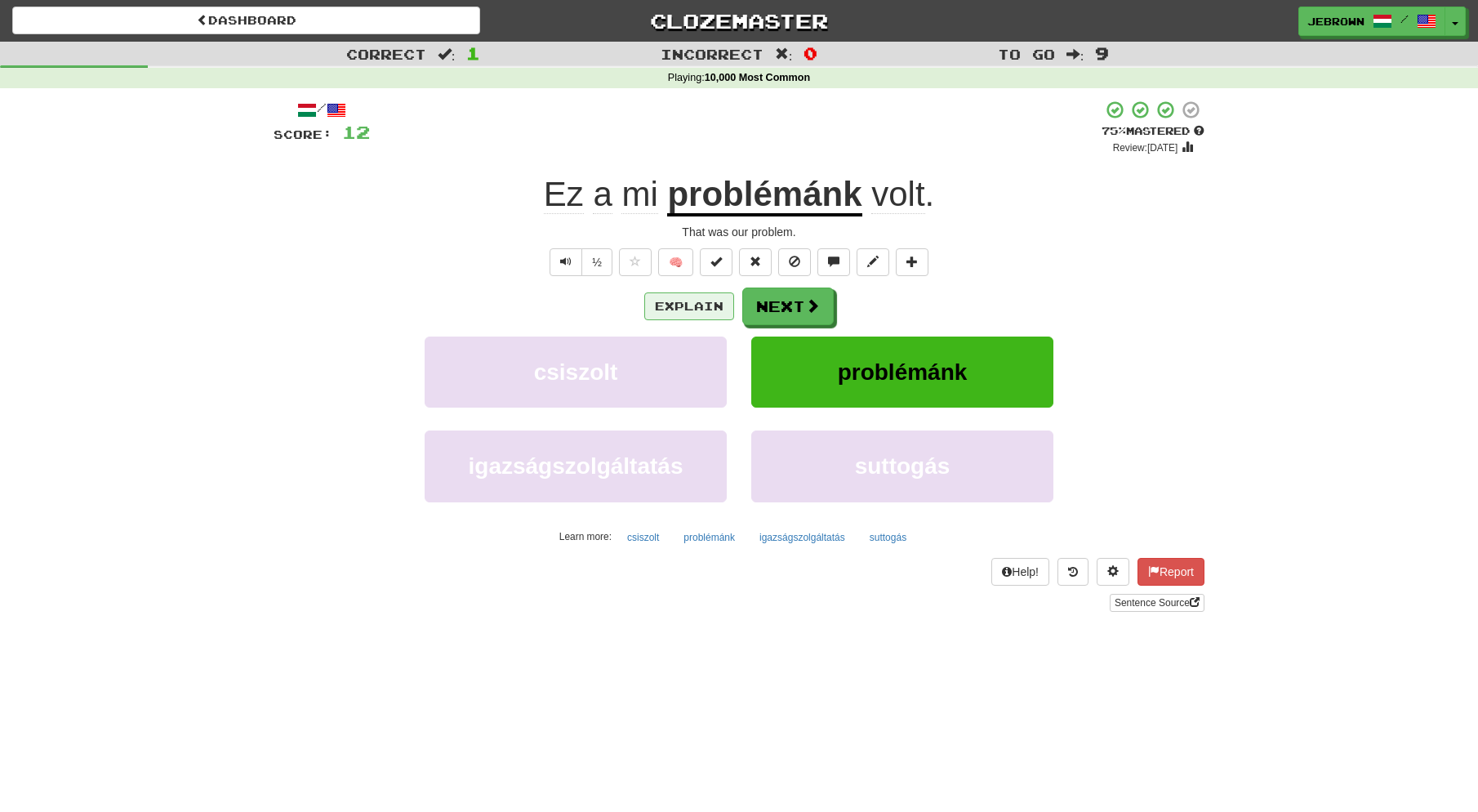
click at [687, 305] on button "Explain" at bounding box center [689, 307] width 90 height 28
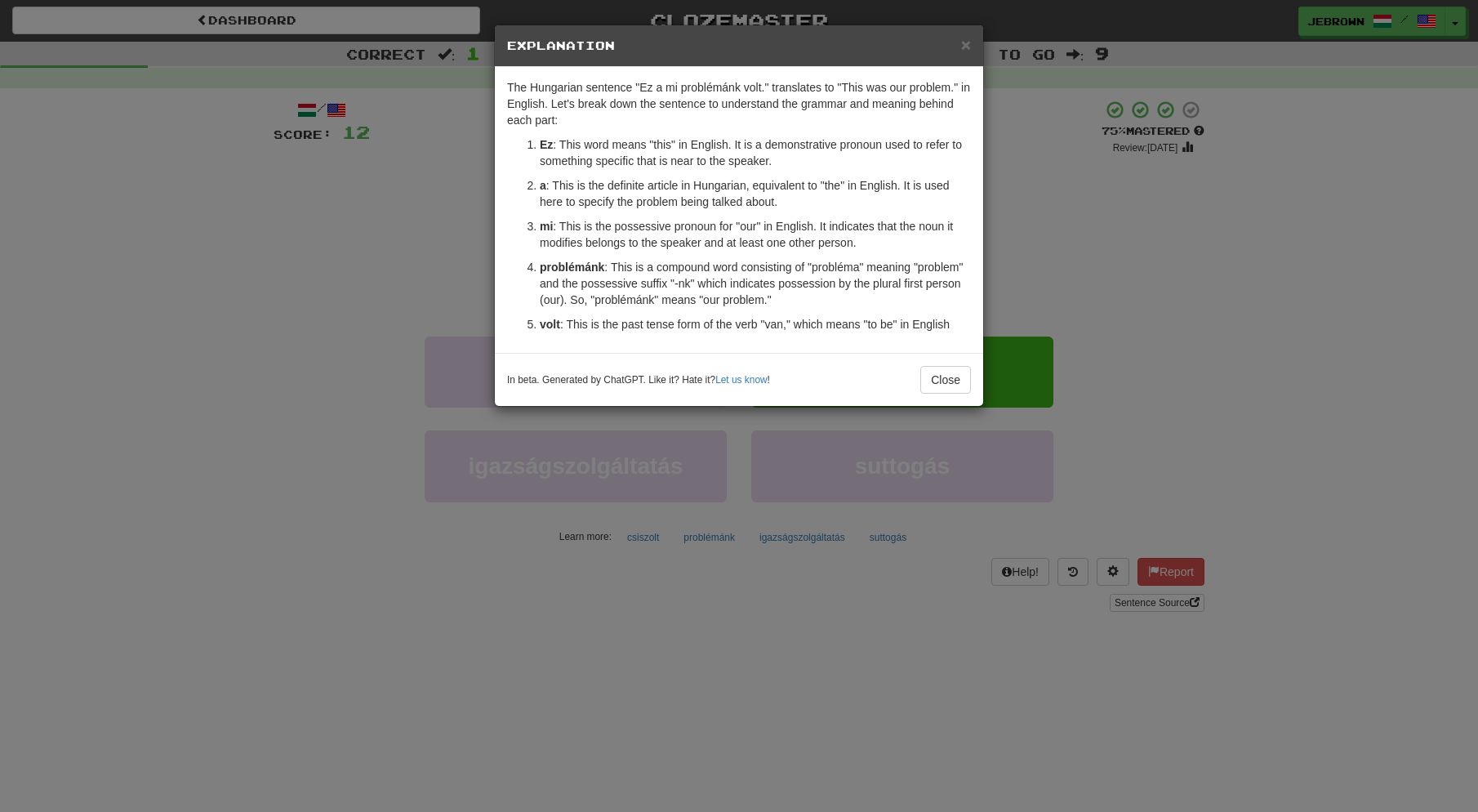
click at [966, 44] on span "×" at bounding box center [967, 44] width 10 height 19
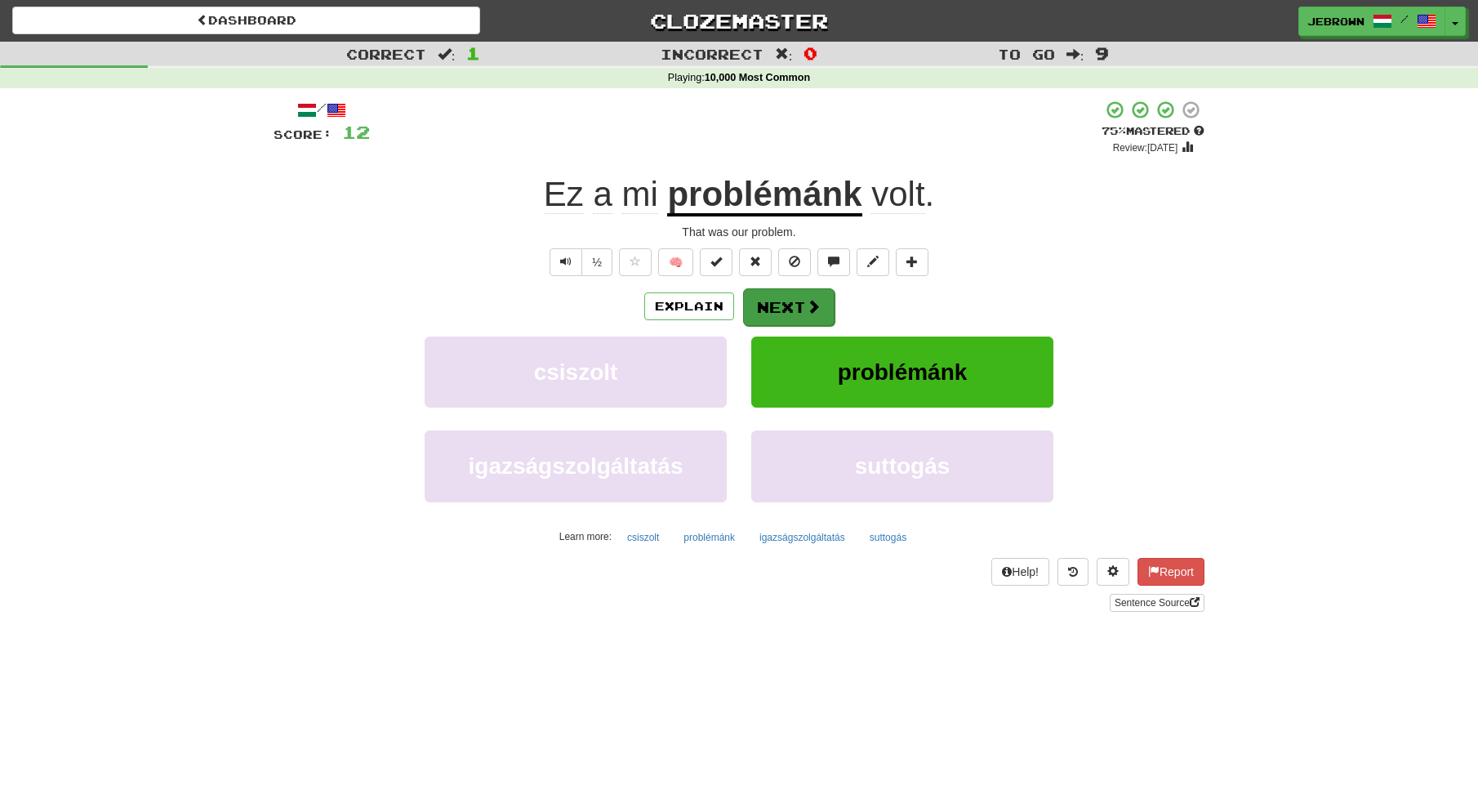
click at [813, 307] on span at bounding box center [813, 306] width 15 height 15
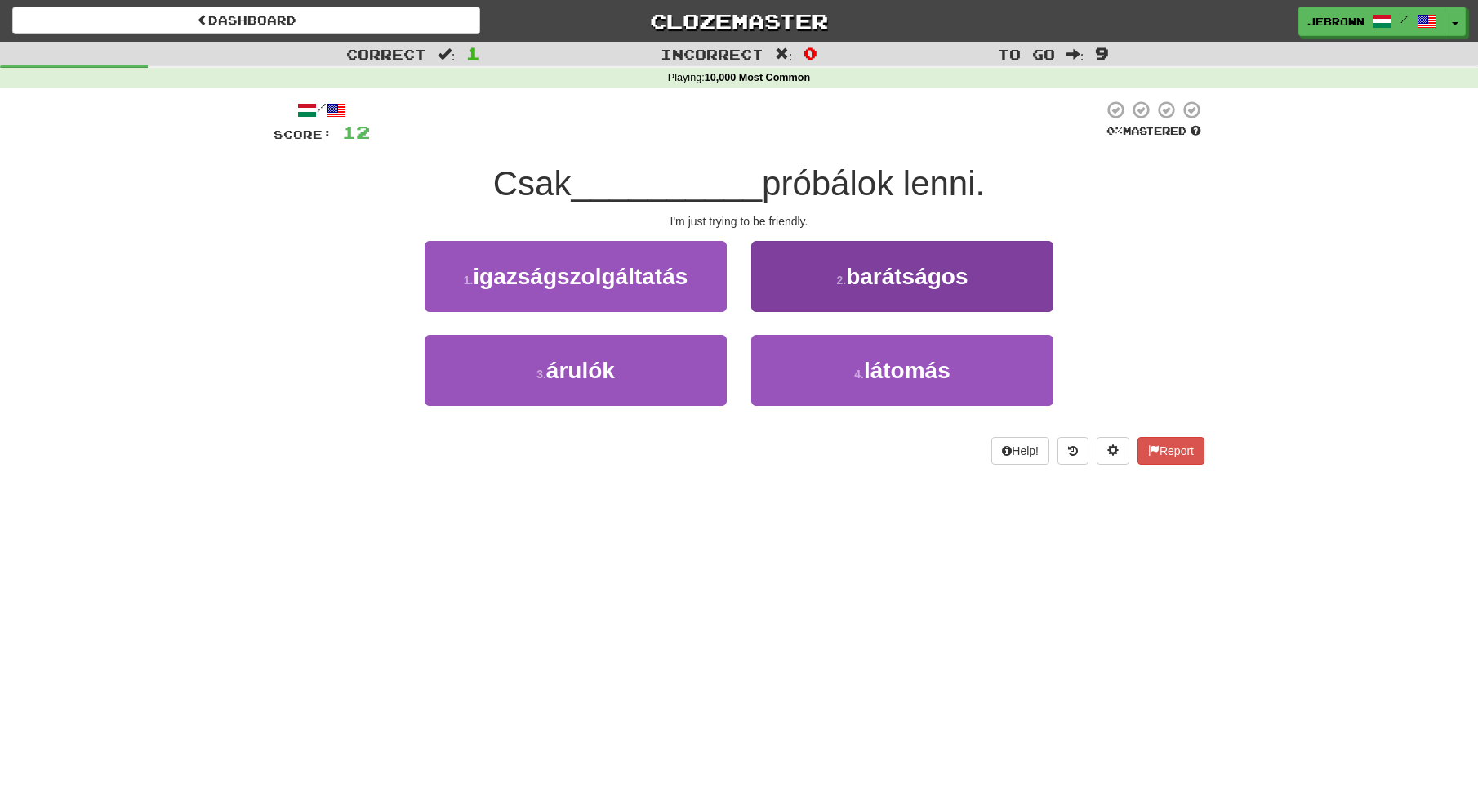
click at [838, 276] on small "2 ." at bounding box center [842, 280] width 10 height 13
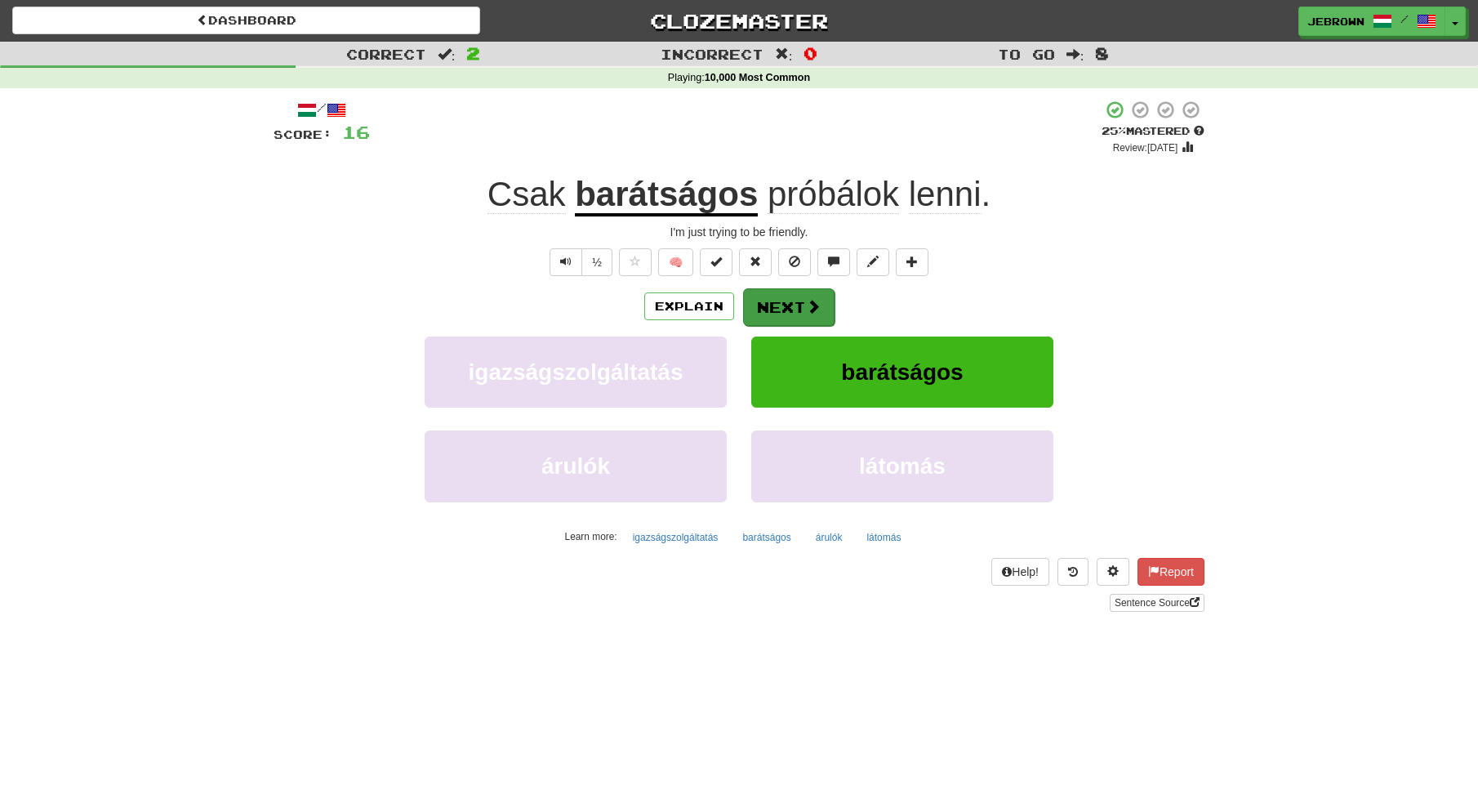
click at [792, 307] on button "Next" at bounding box center [789, 307] width 91 height 38
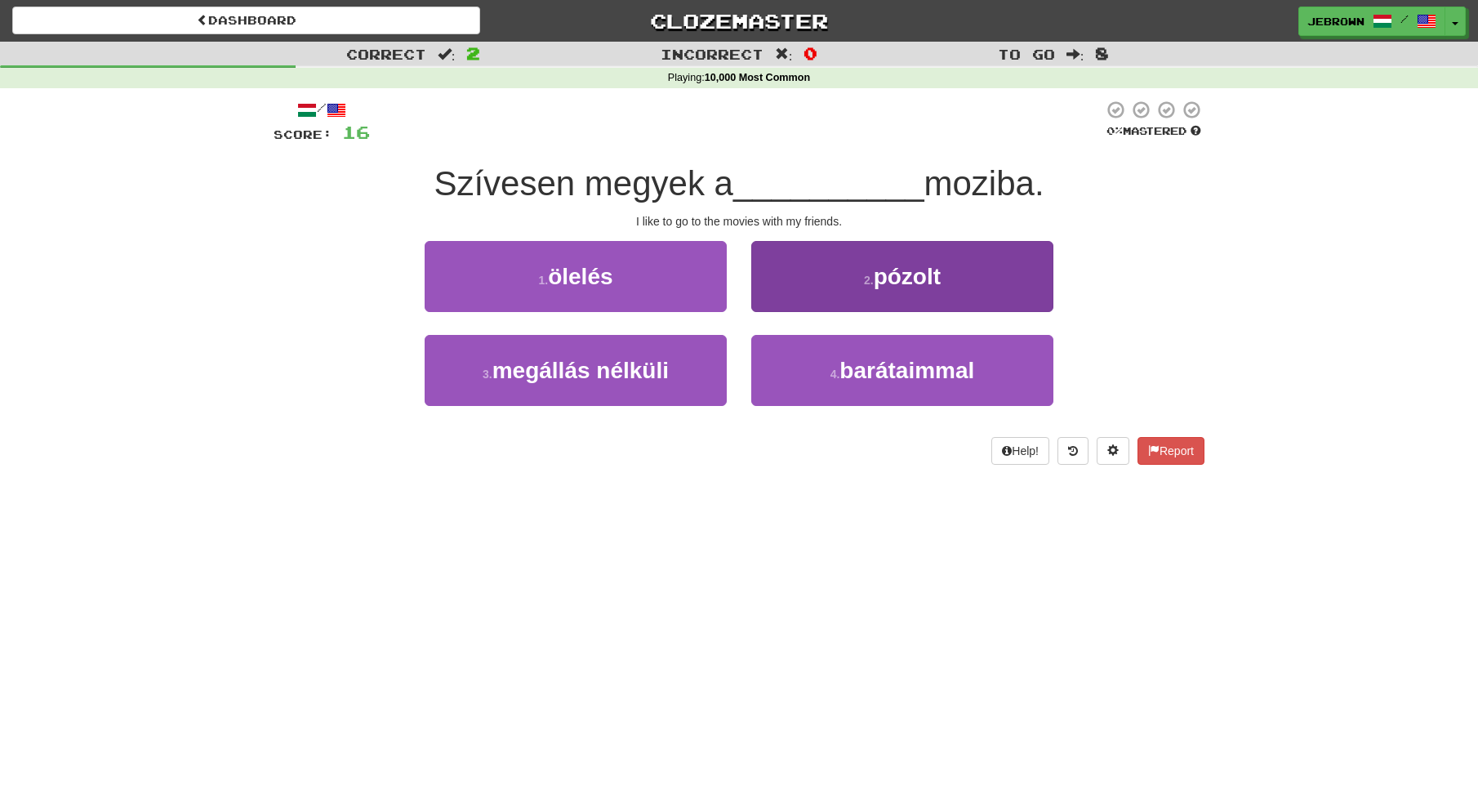
click at [839, 371] on small "4 ." at bounding box center [836, 373] width 10 height 13
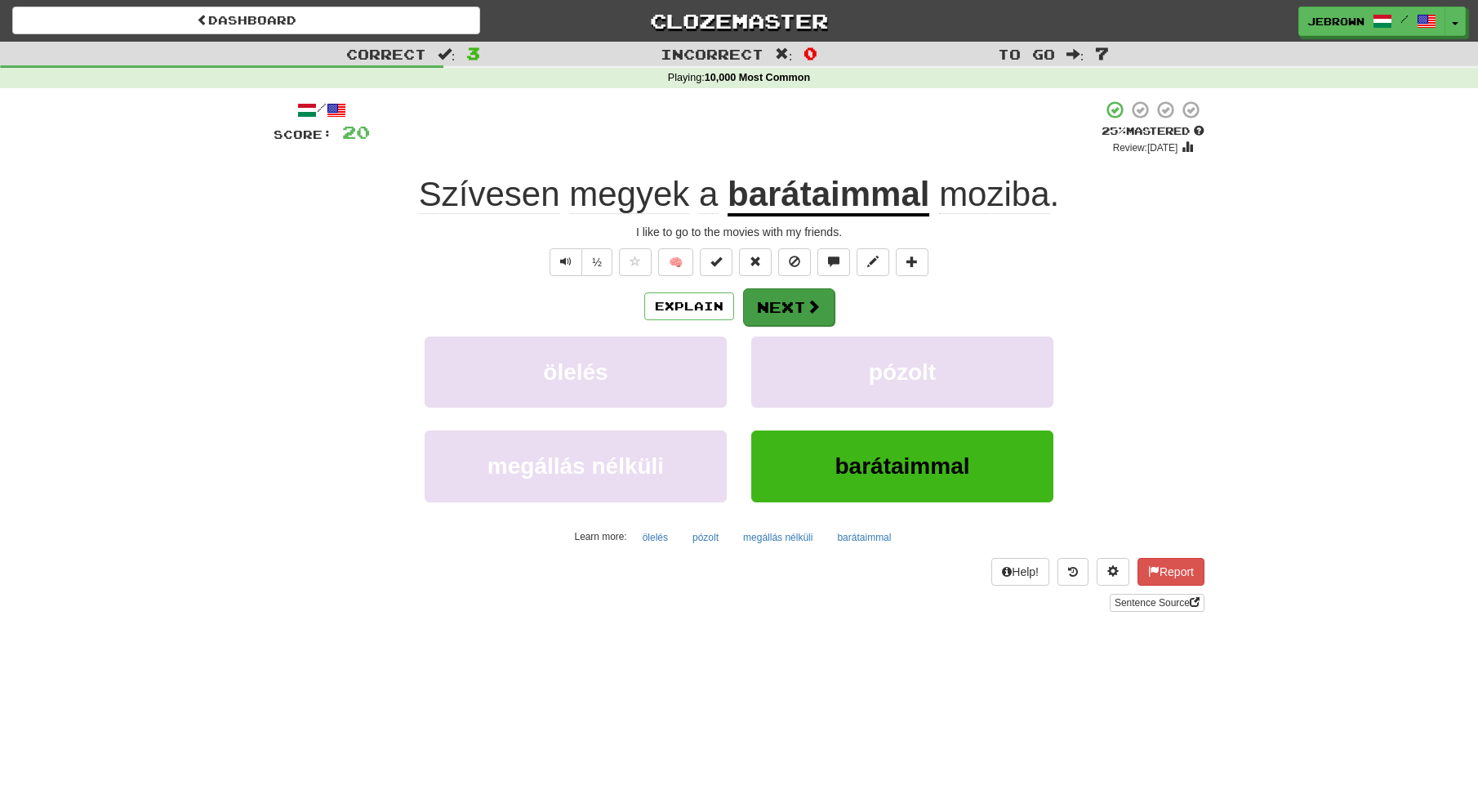
click at [791, 307] on button "Next" at bounding box center [789, 307] width 91 height 38
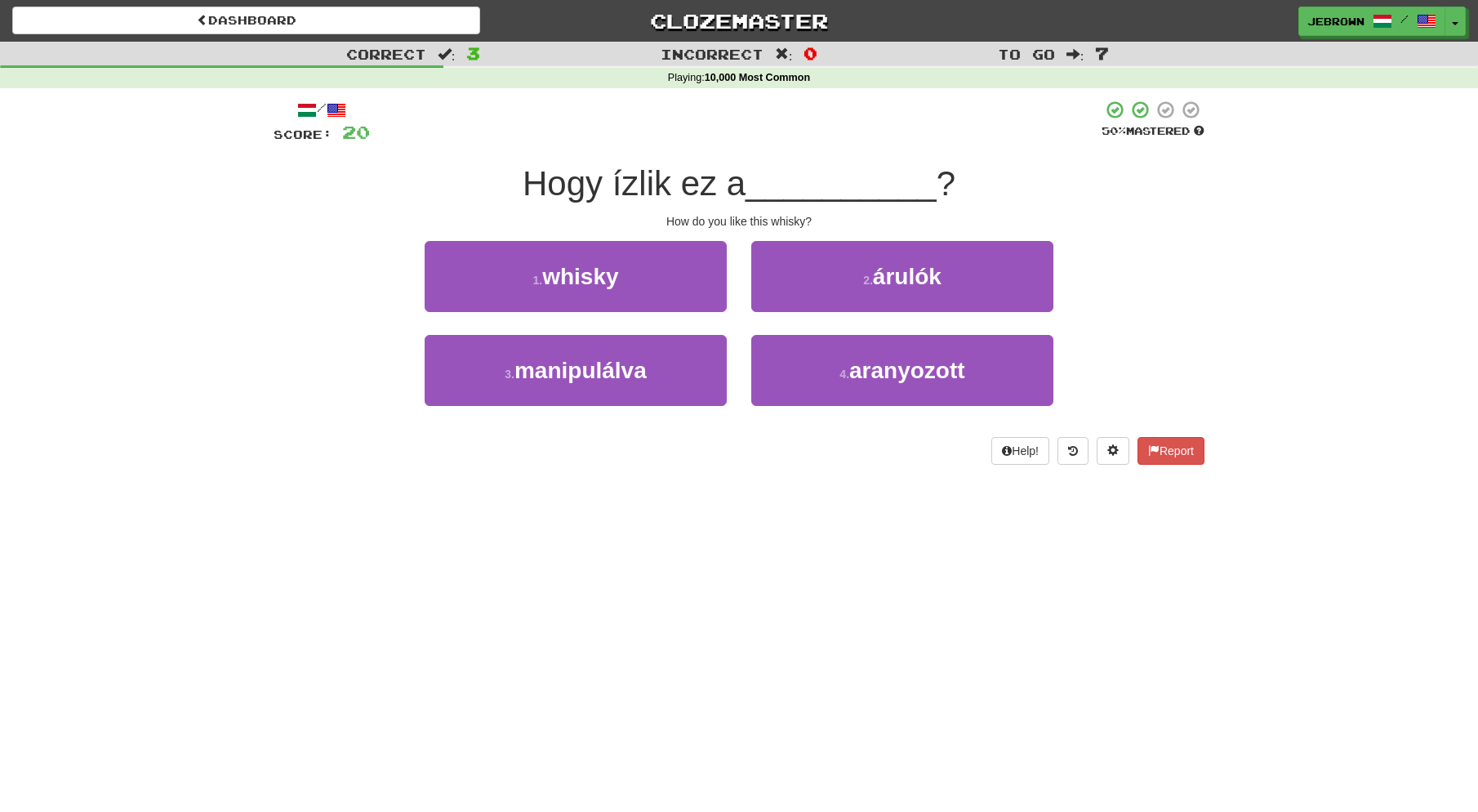
click at [636, 279] on button "1 . whisky" at bounding box center [576, 277] width 302 height 71
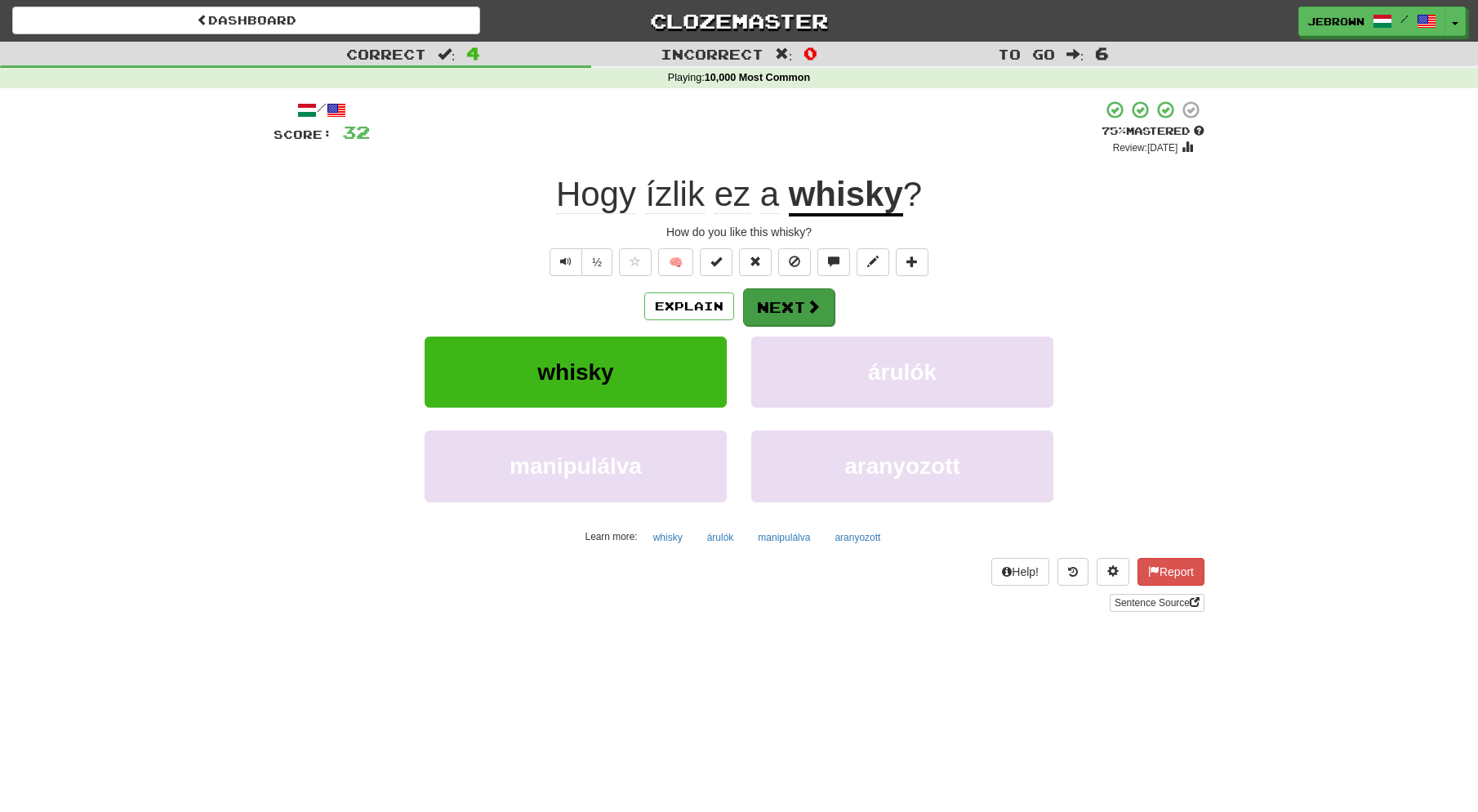
click at [796, 309] on button "Next" at bounding box center [789, 307] width 91 height 38
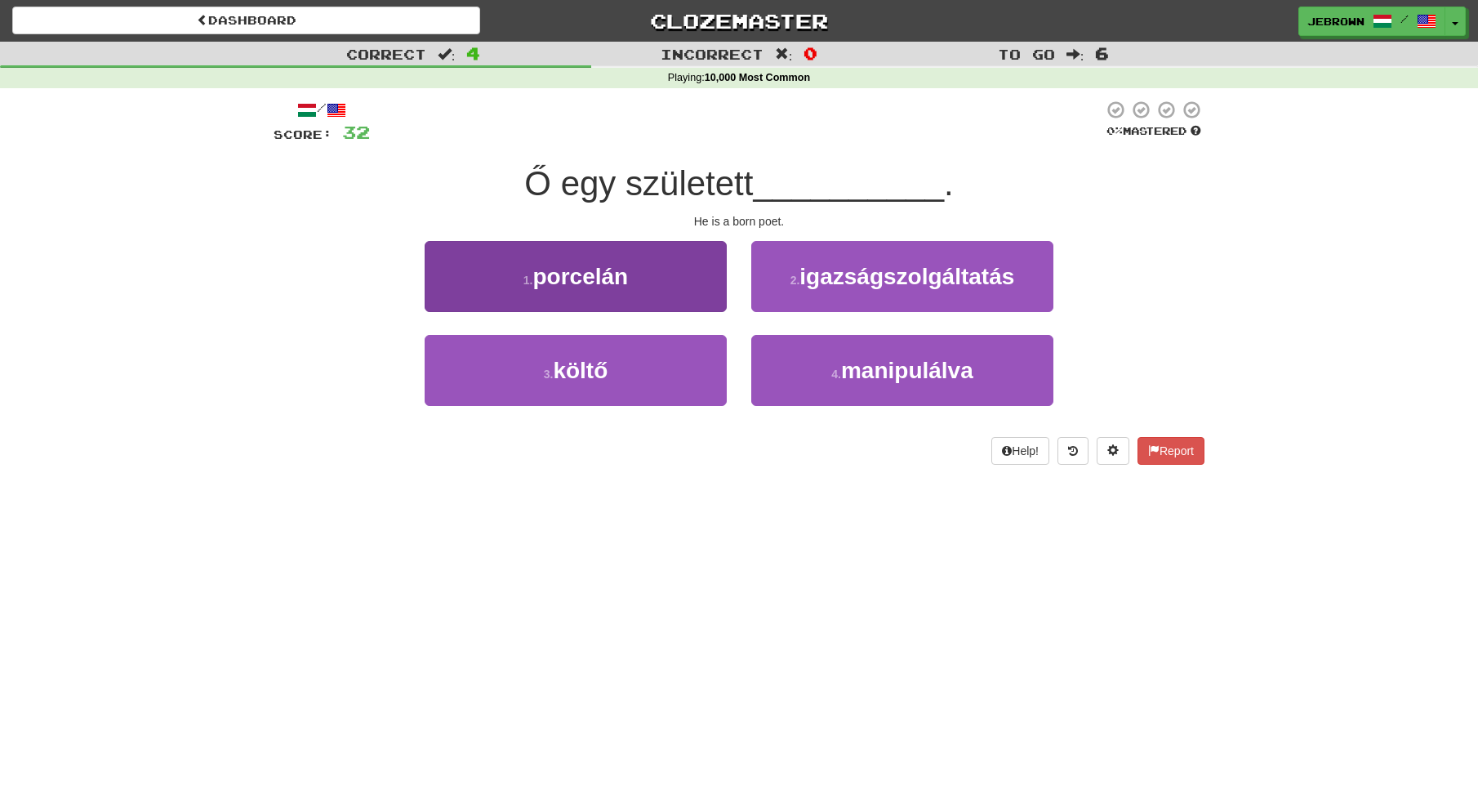
click at [633, 362] on button "3 . költő" at bounding box center [576, 370] width 302 height 71
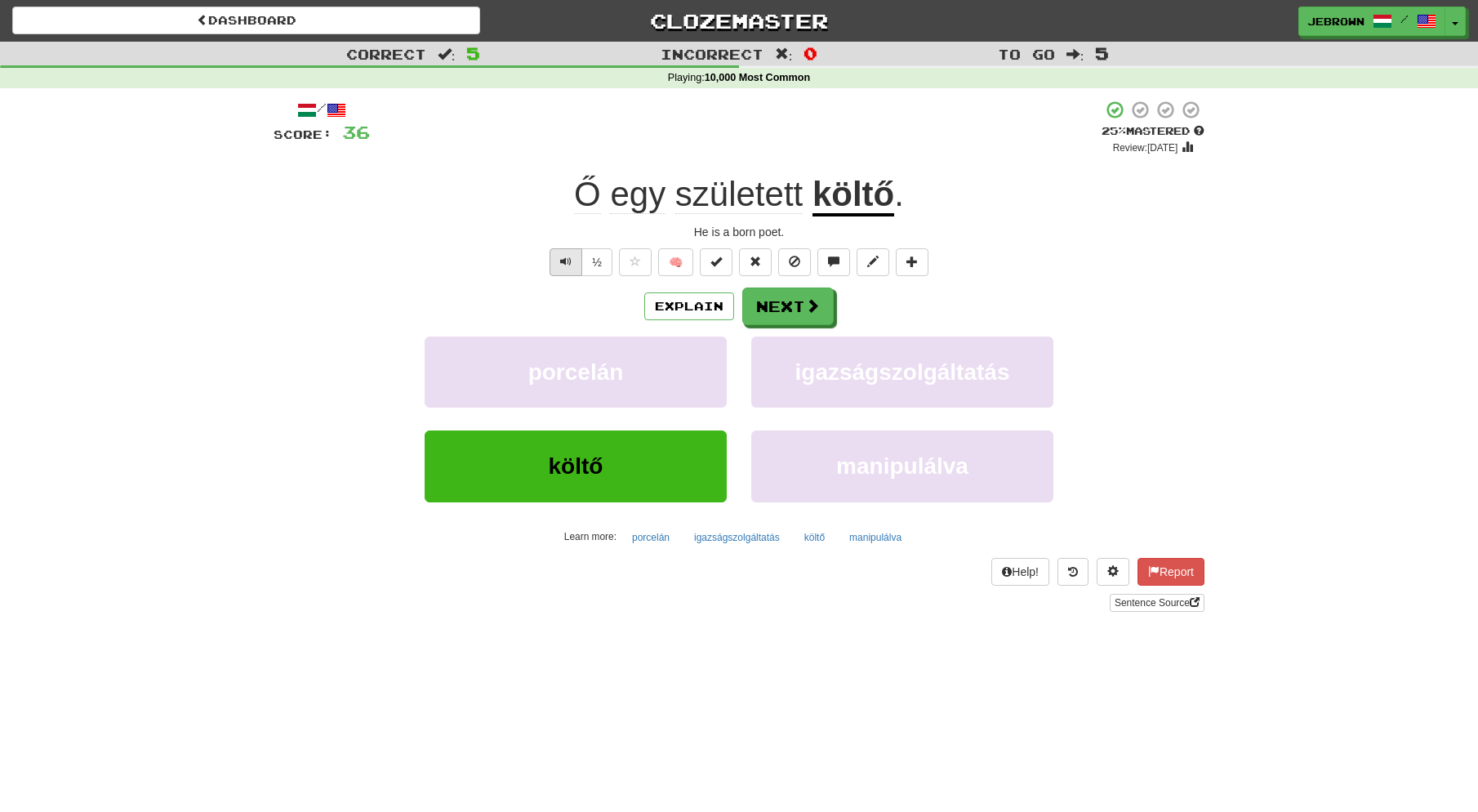
click at [565, 258] on span "Text-to-speech controls" at bounding box center [567, 262] width 12 height 12
click at [789, 307] on button "Next" at bounding box center [789, 307] width 91 height 38
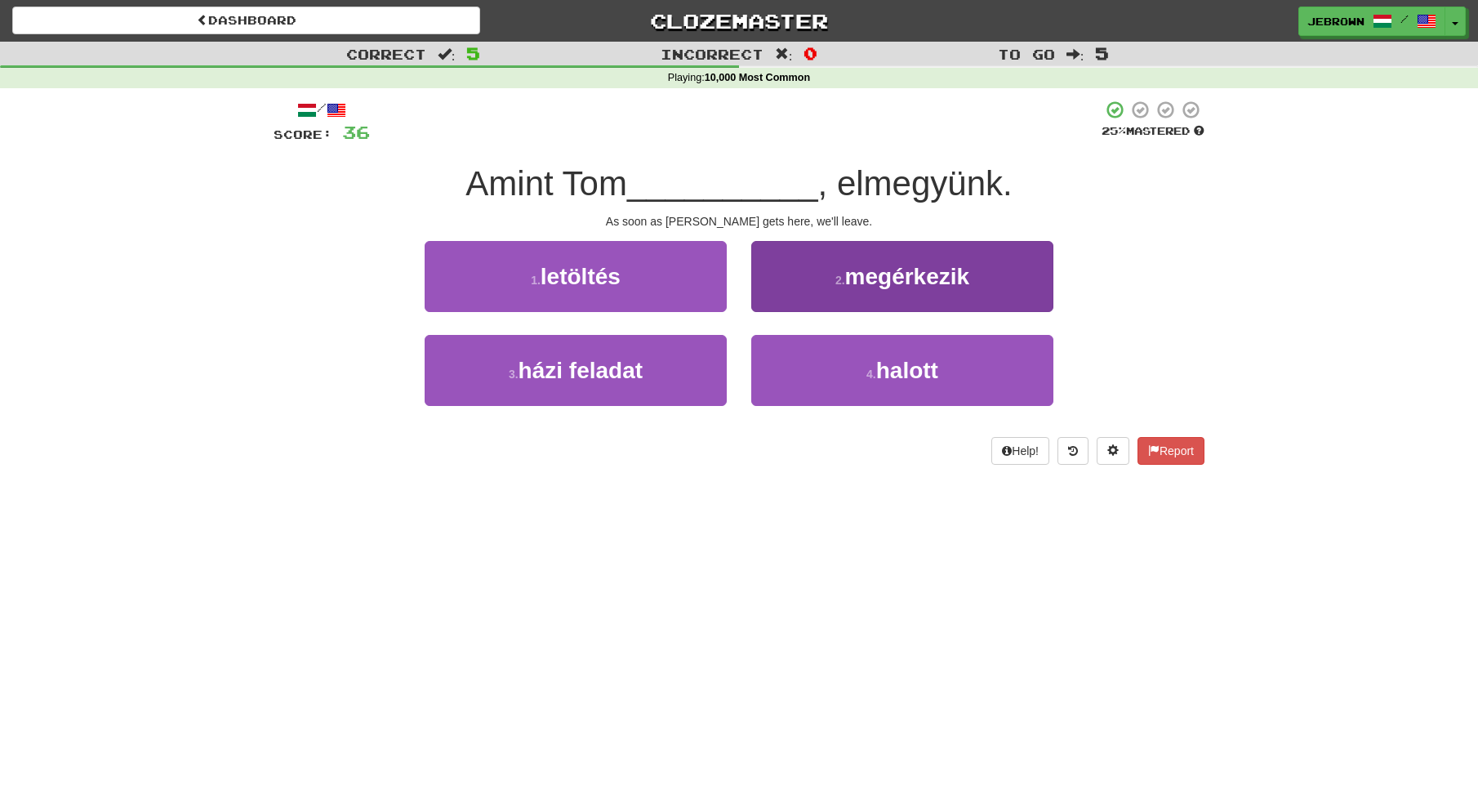
click at [850, 278] on span "megérkezik" at bounding box center [908, 277] width 125 height 26
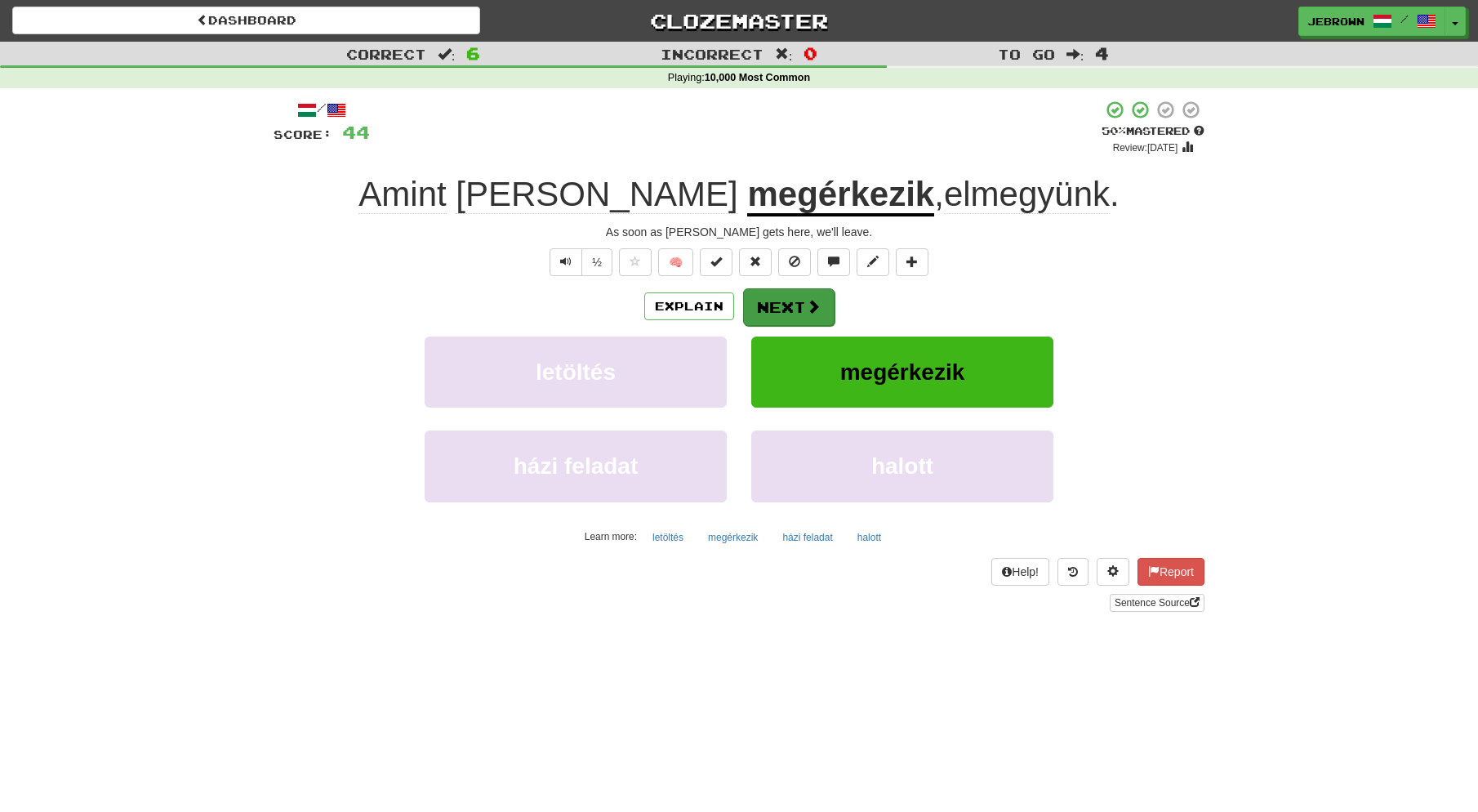
click at [799, 302] on button "Next" at bounding box center [789, 307] width 91 height 38
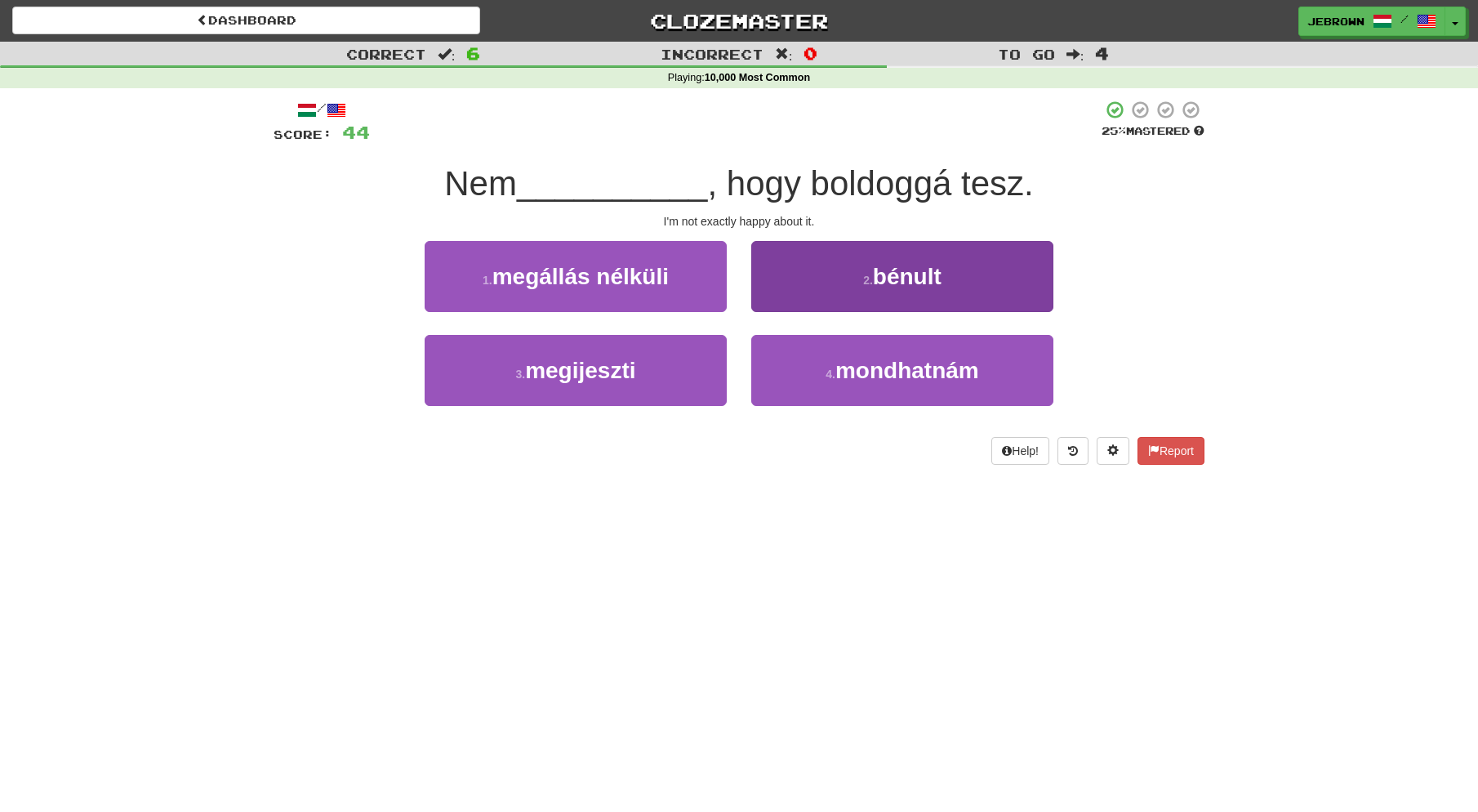
click at [878, 368] on span "mondhatnám" at bounding box center [907, 370] width 144 height 26
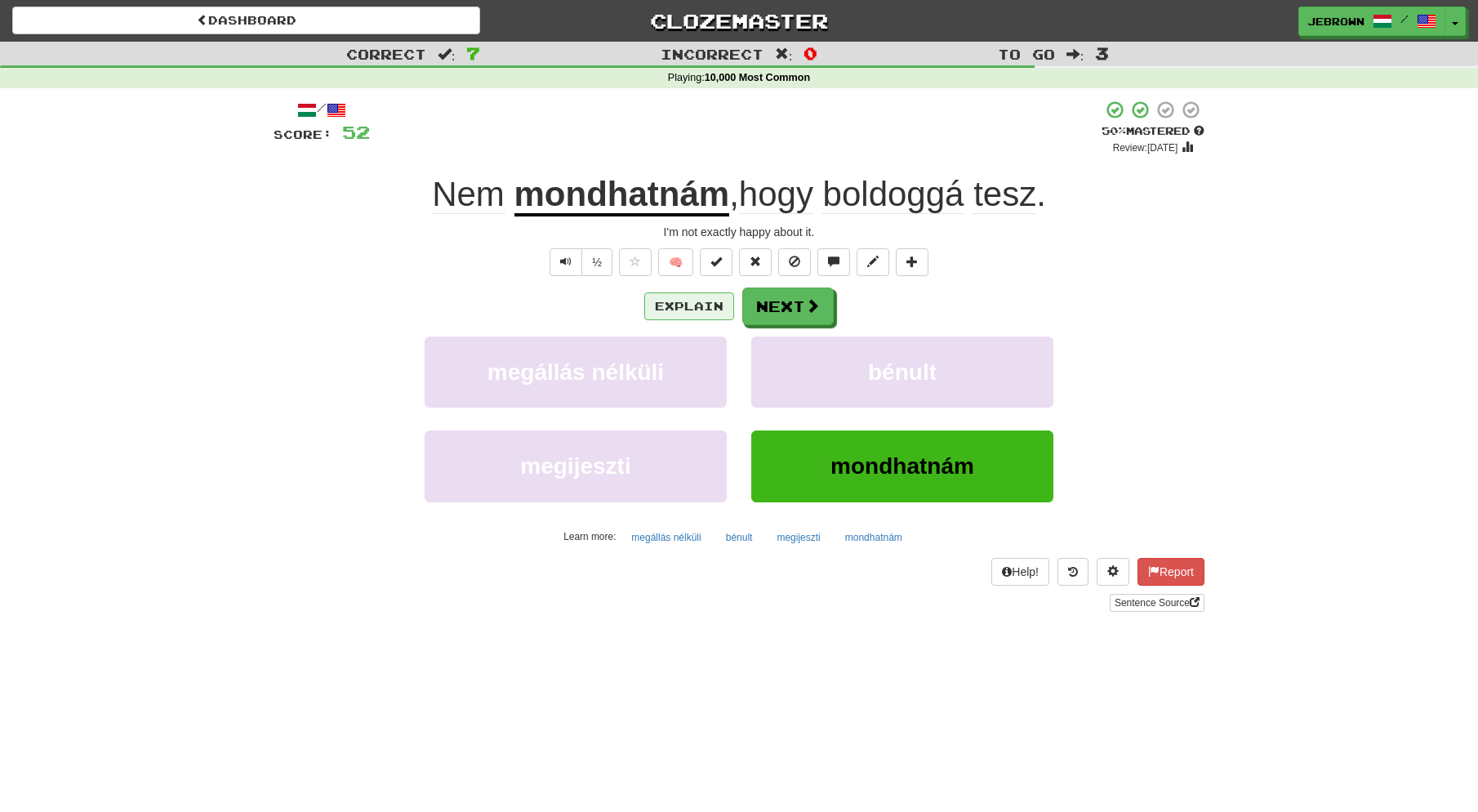
click at [682, 302] on button "Explain" at bounding box center [689, 307] width 90 height 28
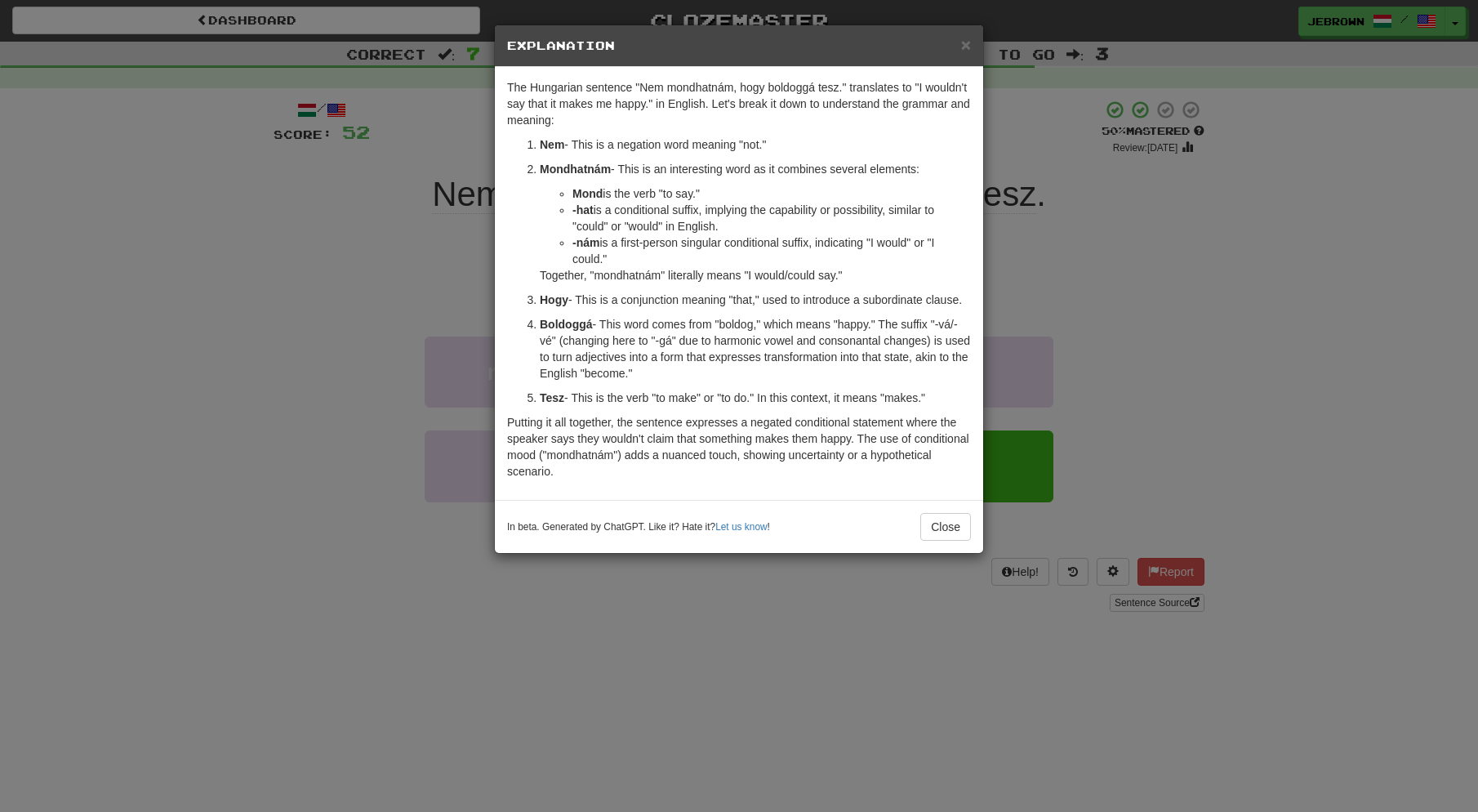
click at [964, 44] on span "×" at bounding box center [967, 44] width 10 height 19
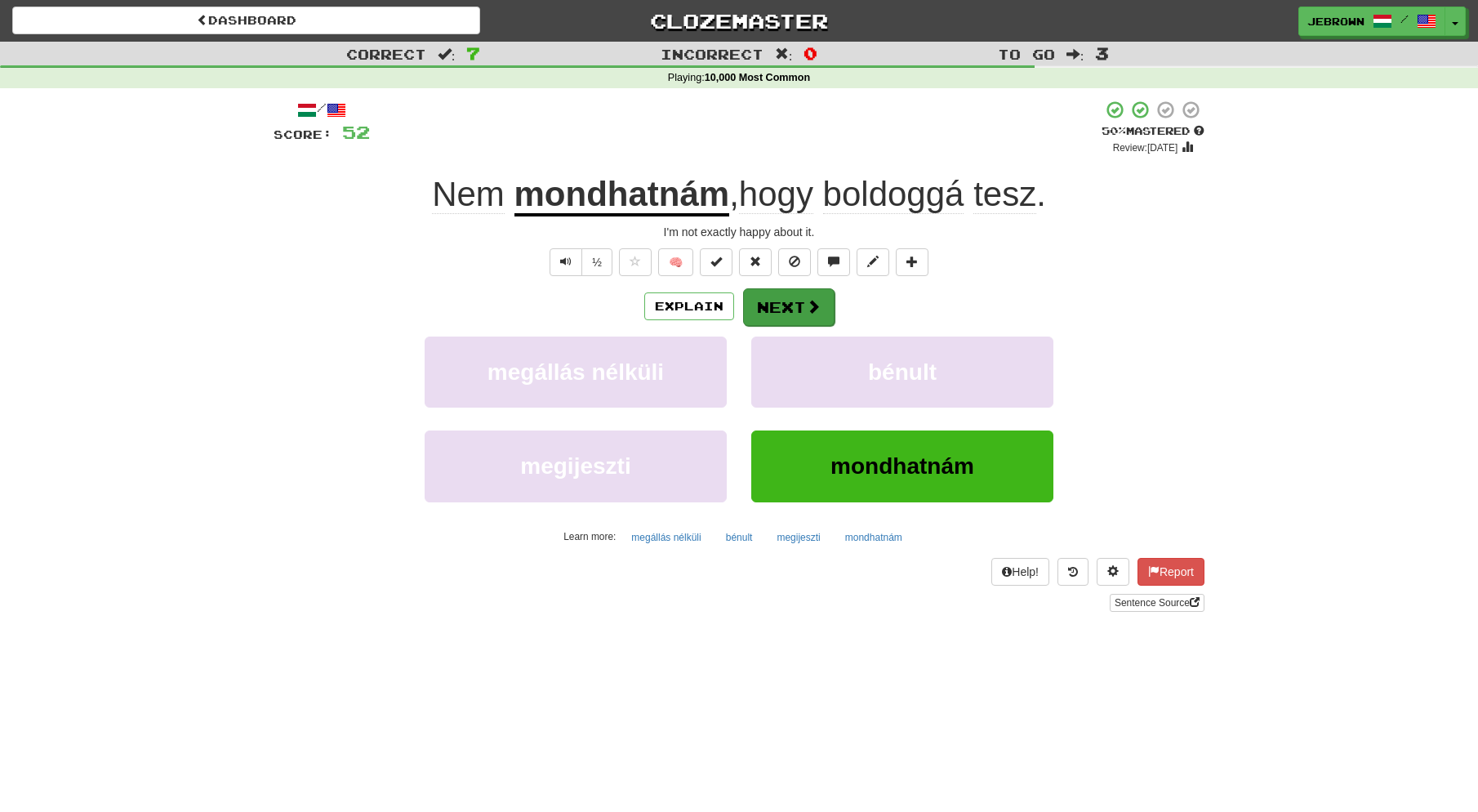
click at [791, 302] on button "Next" at bounding box center [789, 307] width 91 height 38
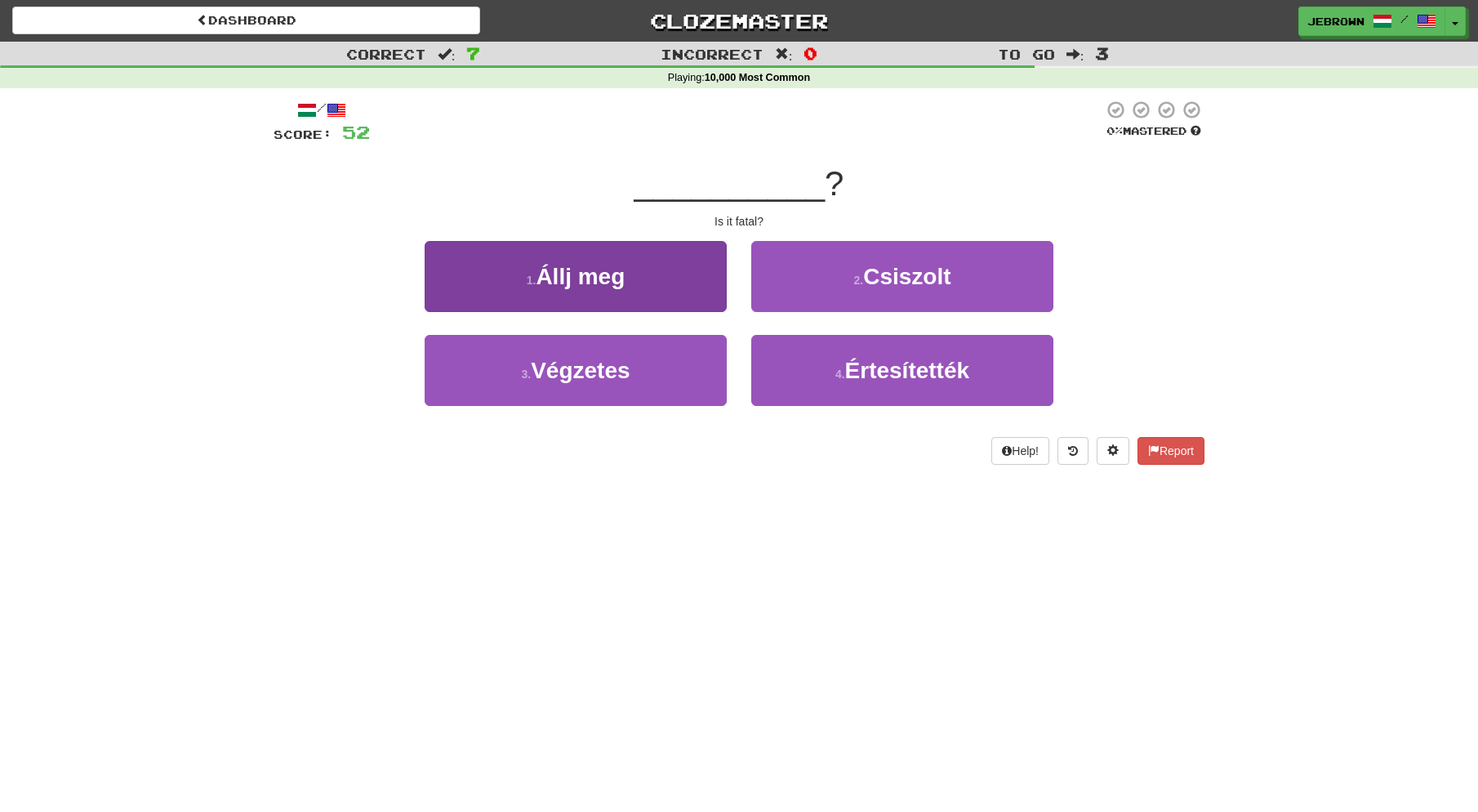
click at [652, 365] on button "3 . Végzetes" at bounding box center [576, 370] width 302 height 71
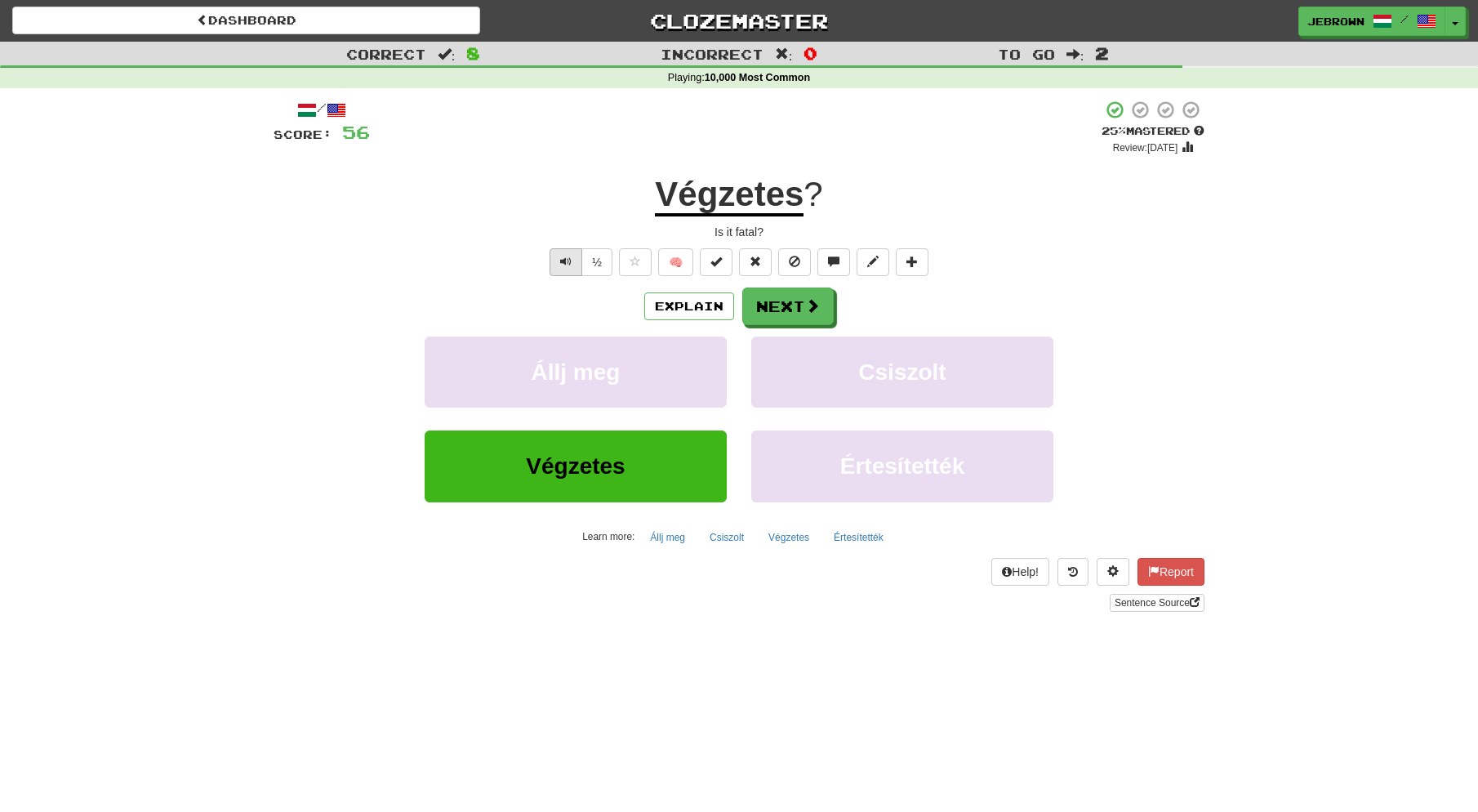
click at [558, 251] on button "Text-to-speech controls" at bounding box center [566, 262] width 33 height 28
click at [778, 307] on button "Next" at bounding box center [789, 307] width 91 height 38
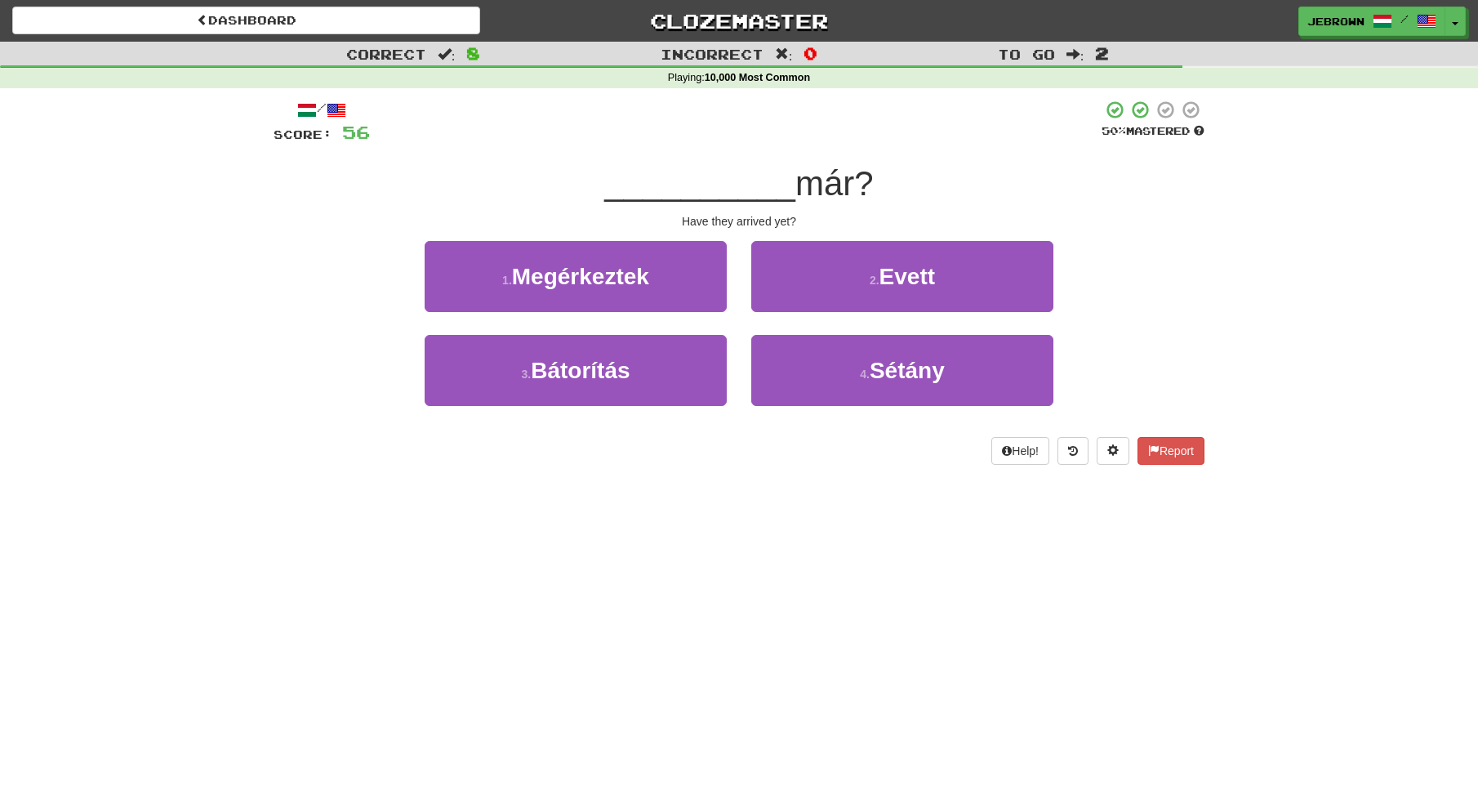
click at [619, 284] on span "Megérkeztek" at bounding box center [581, 277] width 137 height 26
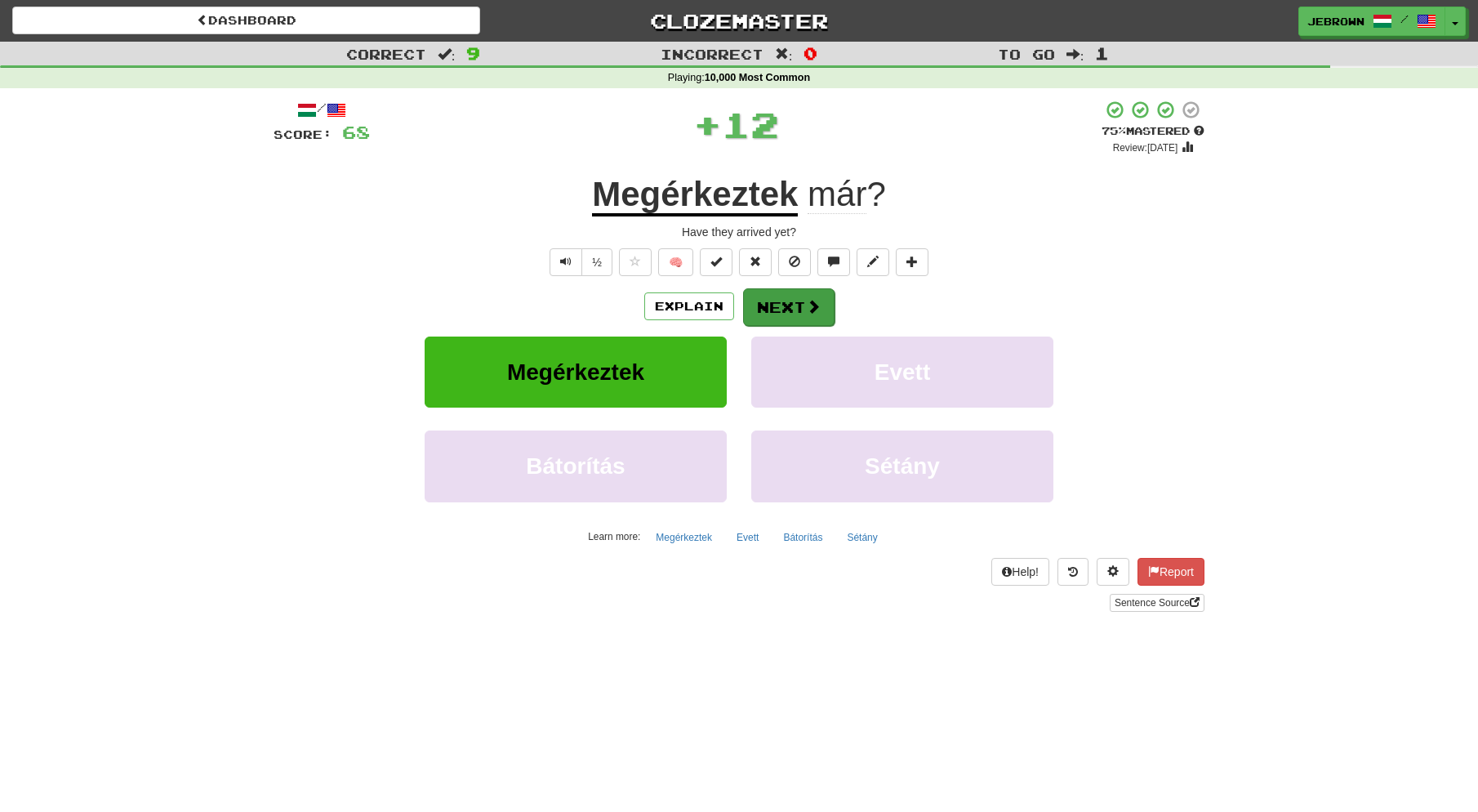
click at [799, 306] on button "Next" at bounding box center [789, 307] width 91 height 38
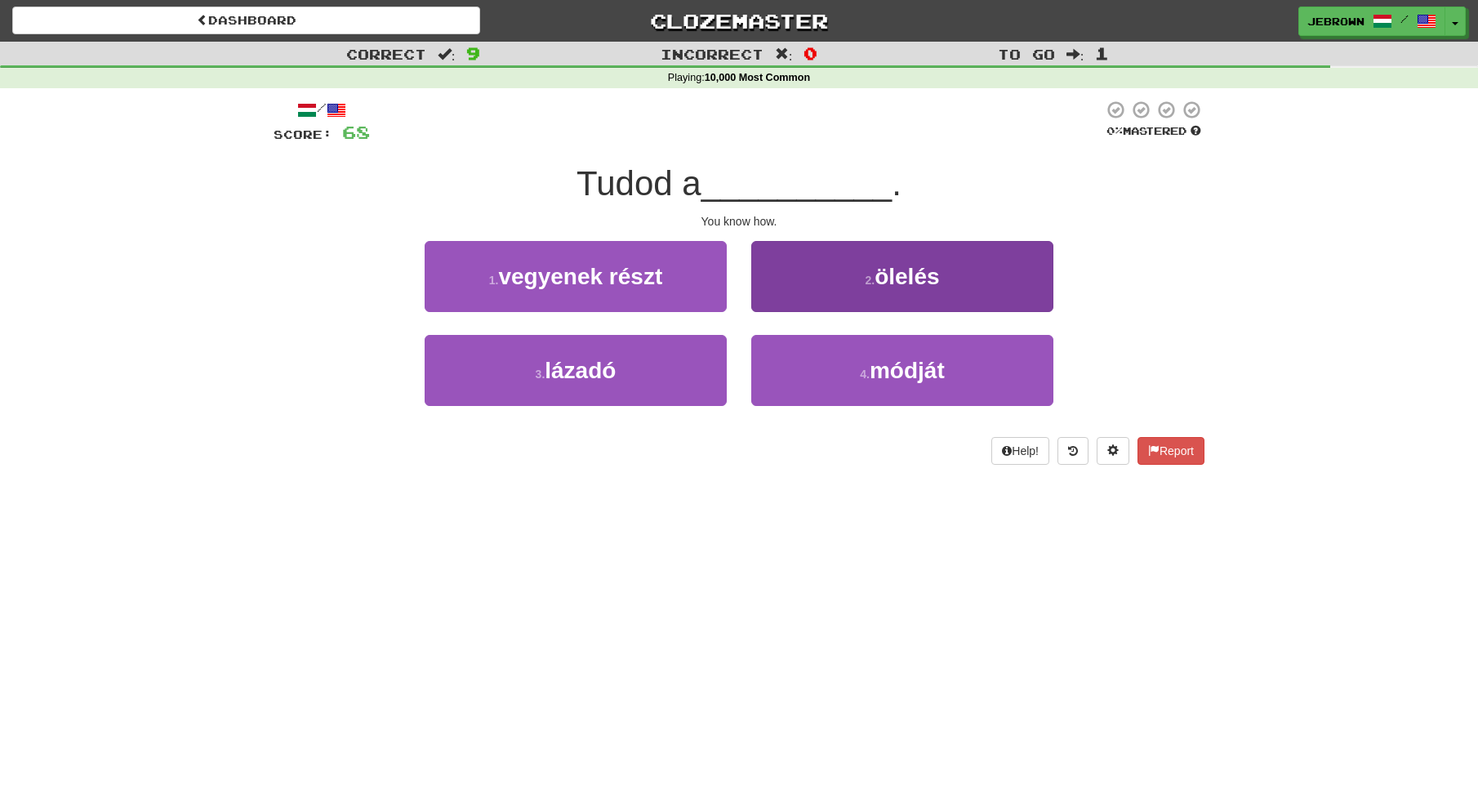
click at [901, 373] on span "módját" at bounding box center [907, 370] width 75 height 26
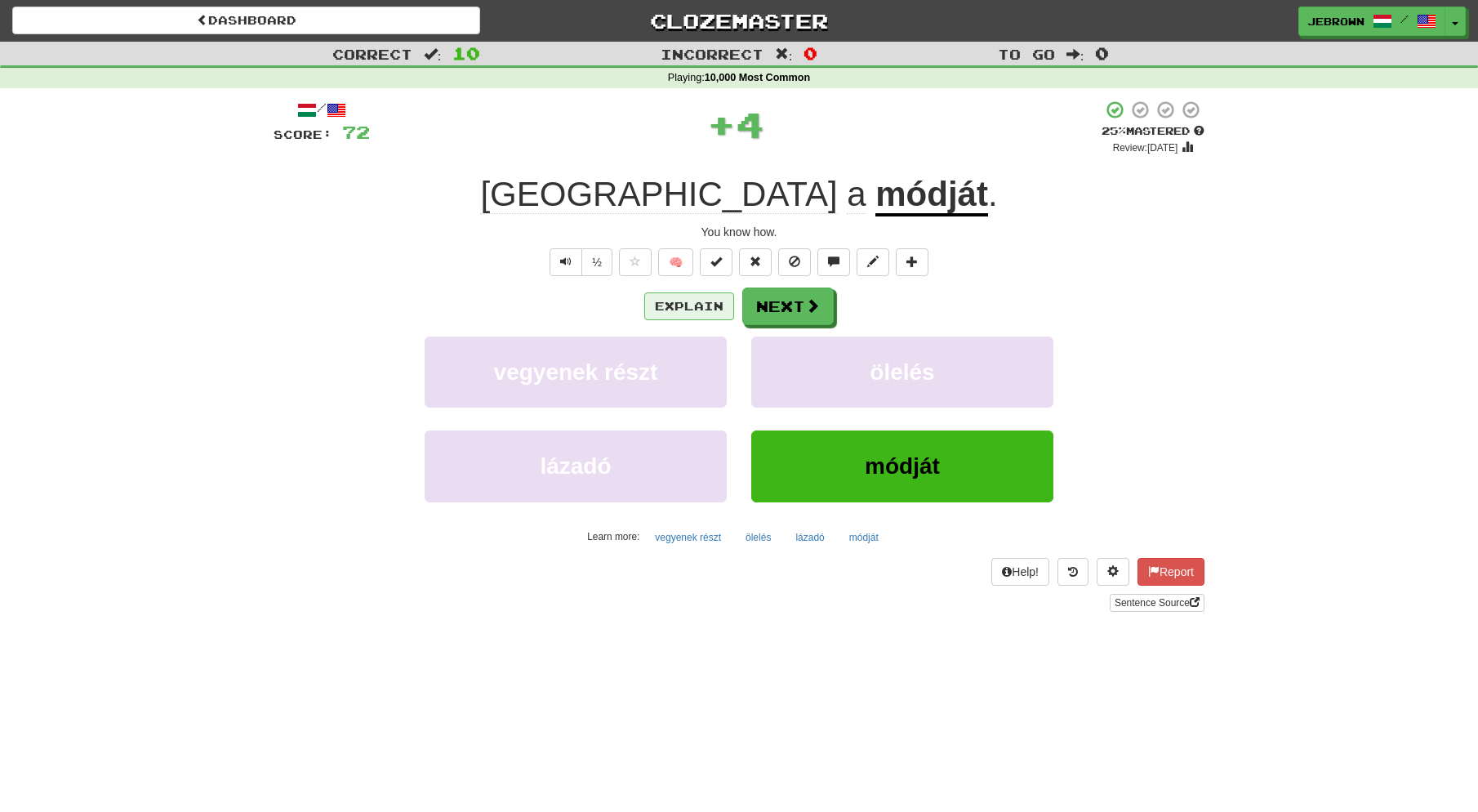
click at [689, 306] on button "Explain" at bounding box center [689, 307] width 90 height 28
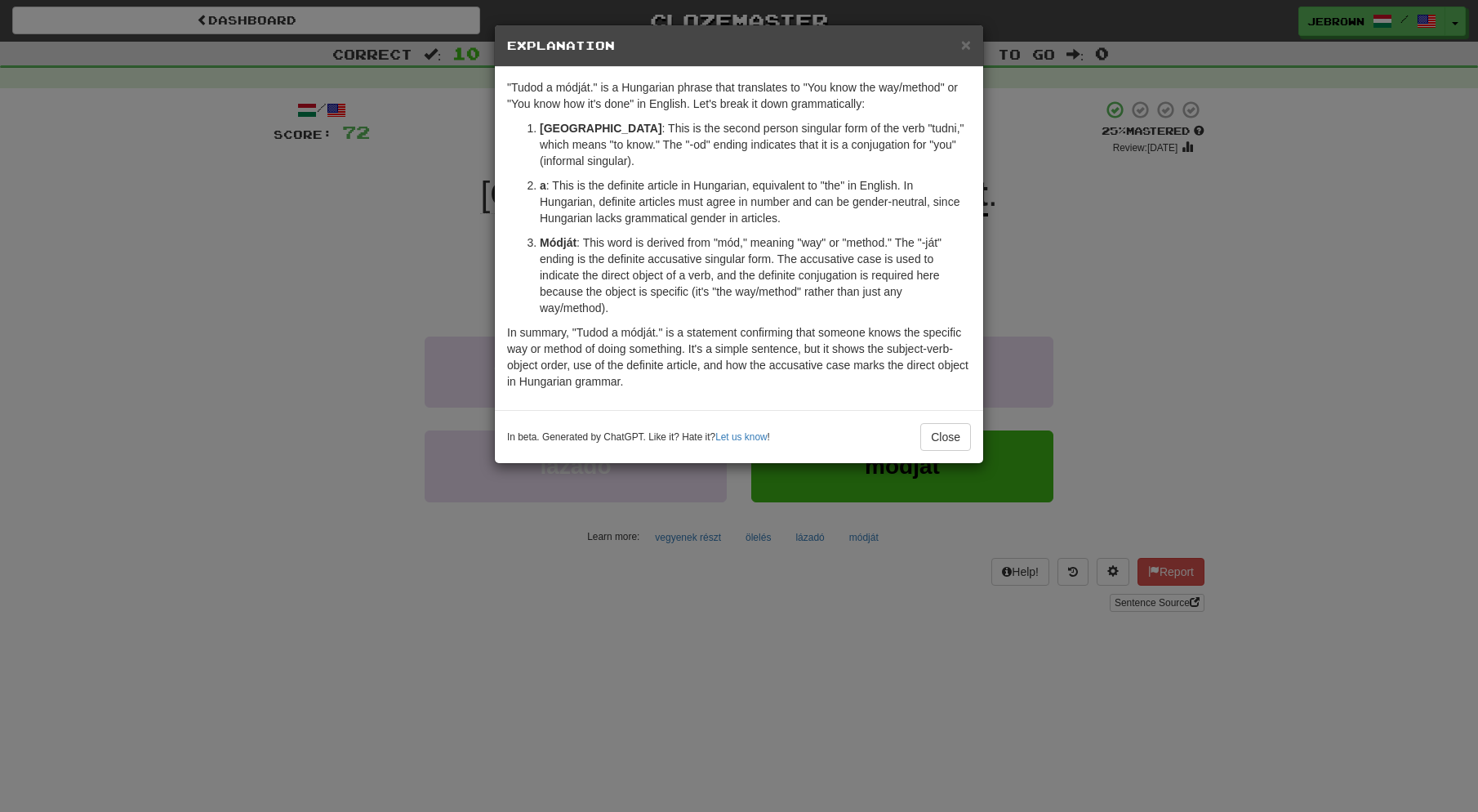
click at [967, 44] on span "×" at bounding box center [967, 44] width 10 height 19
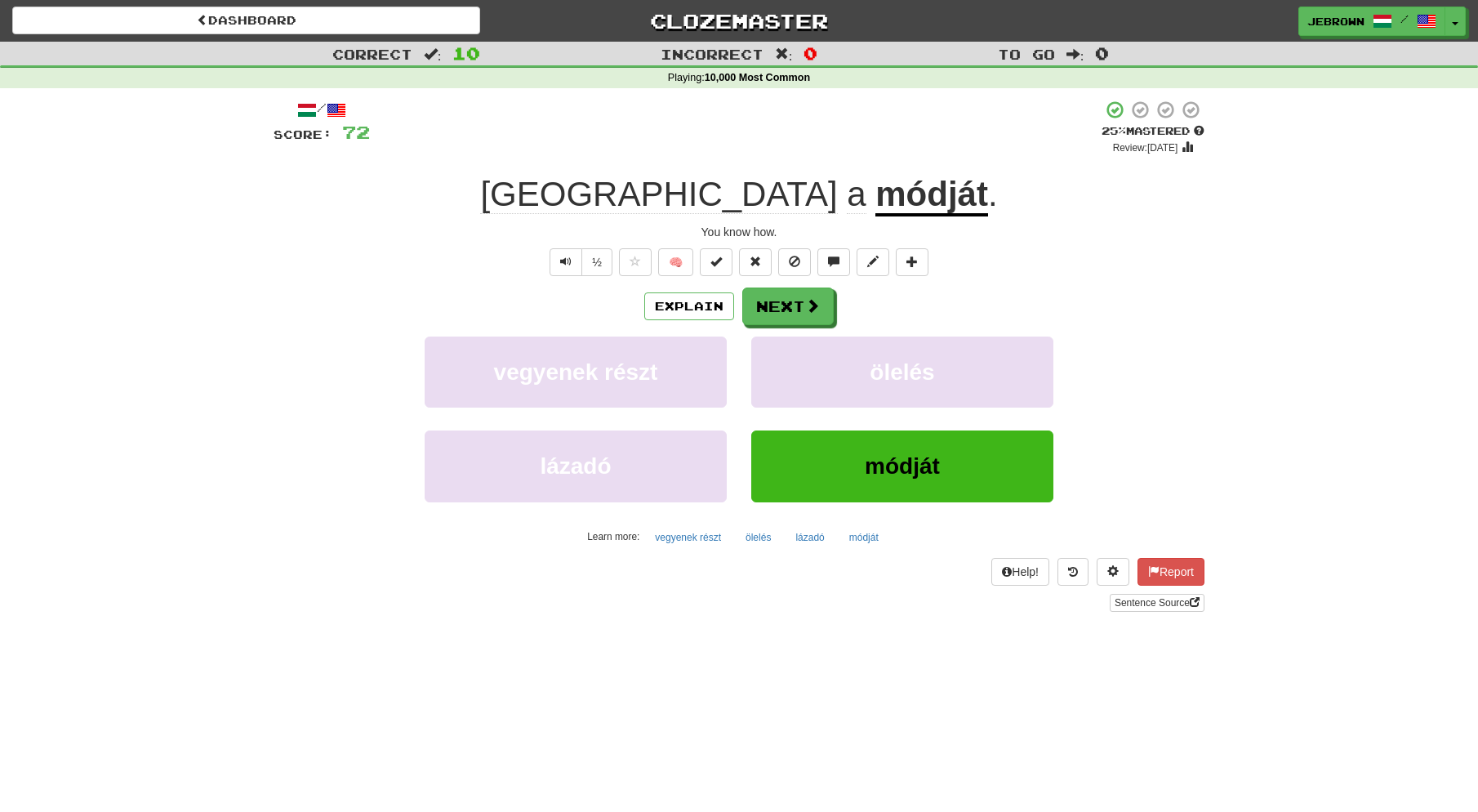
click at [796, 308] on button "Next" at bounding box center [788, 307] width 91 height 38
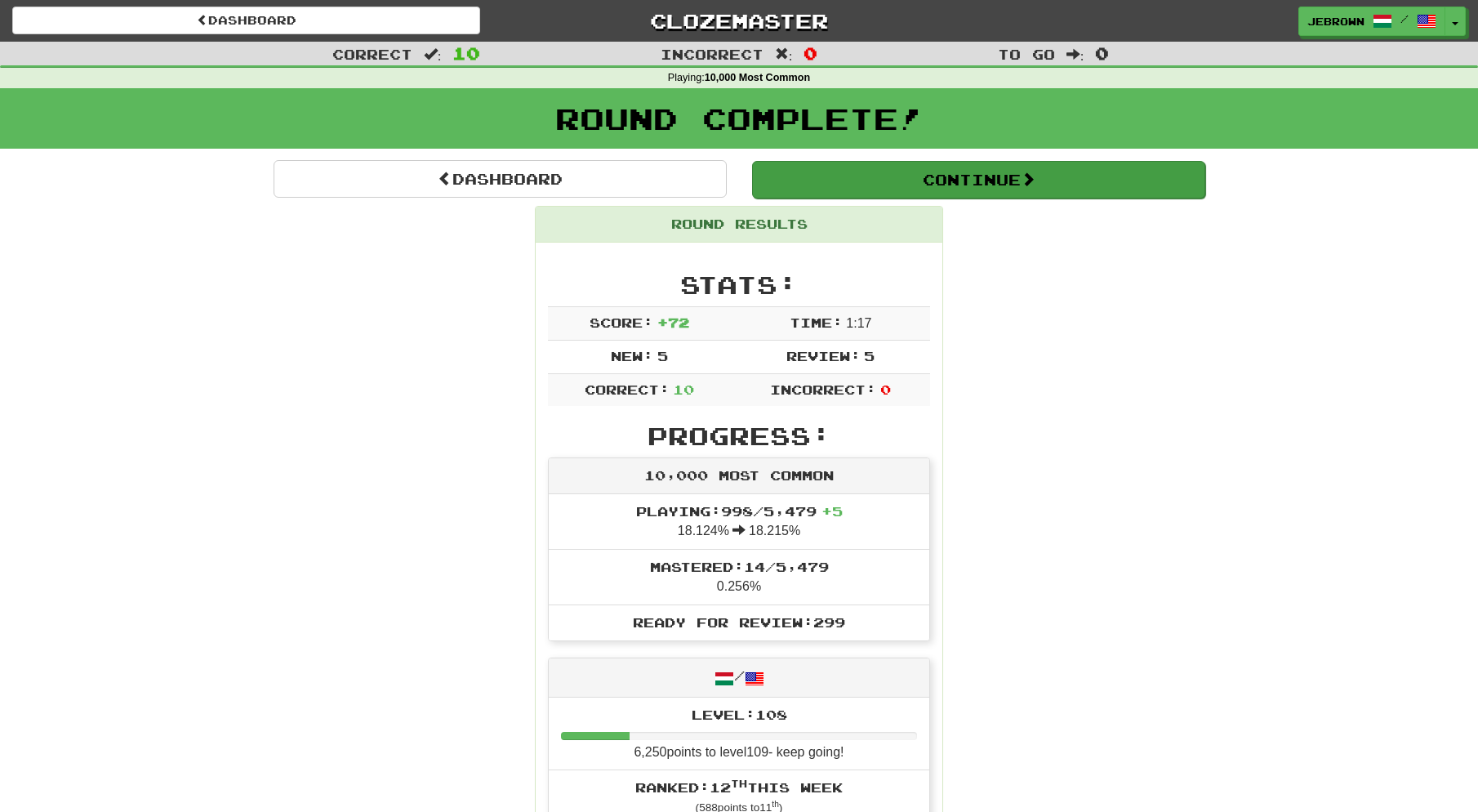
click at [812, 174] on button "Continue" at bounding box center [979, 180] width 454 height 38
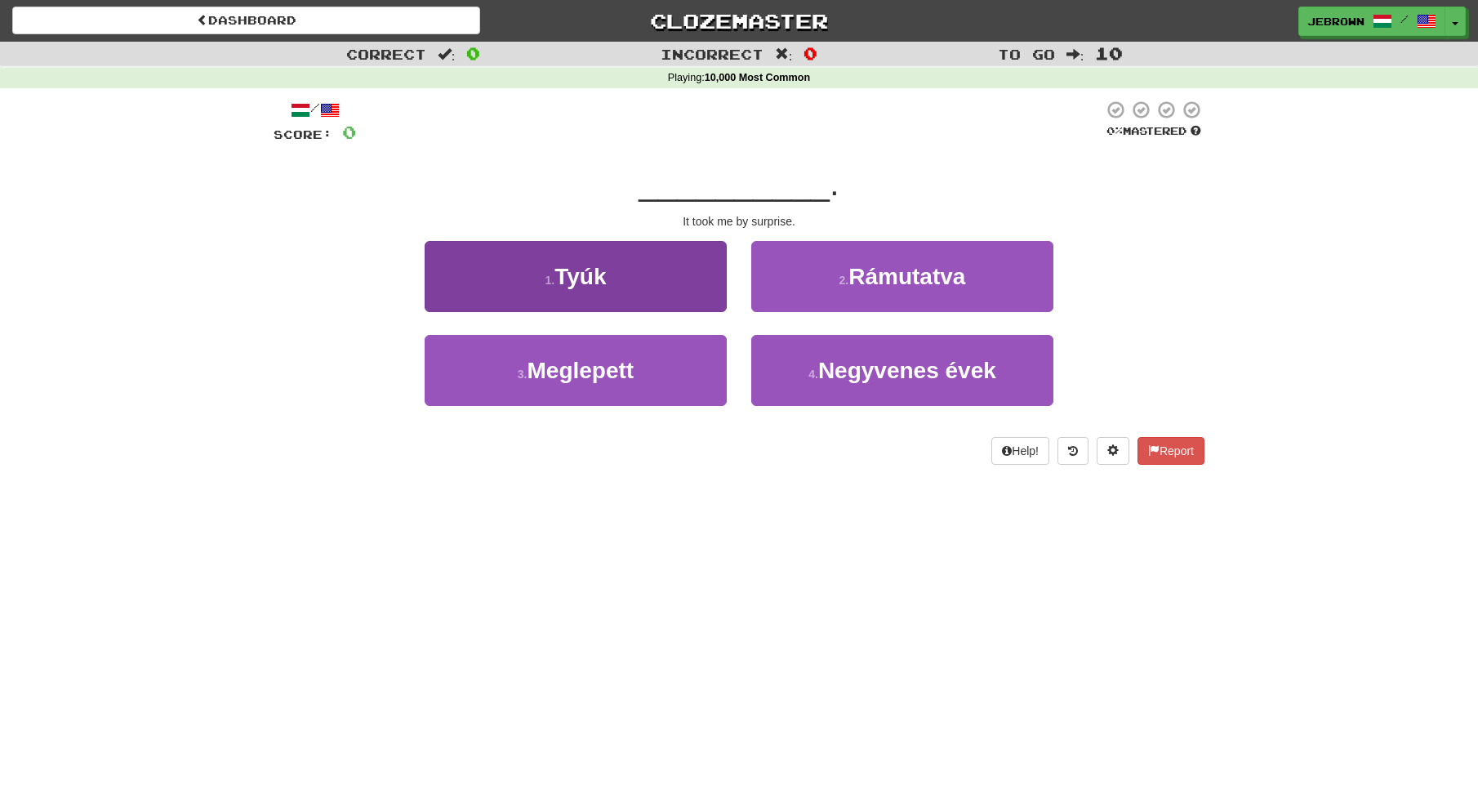
click at [640, 362] on button "3 . Meglepett" at bounding box center [576, 370] width 302 height 71
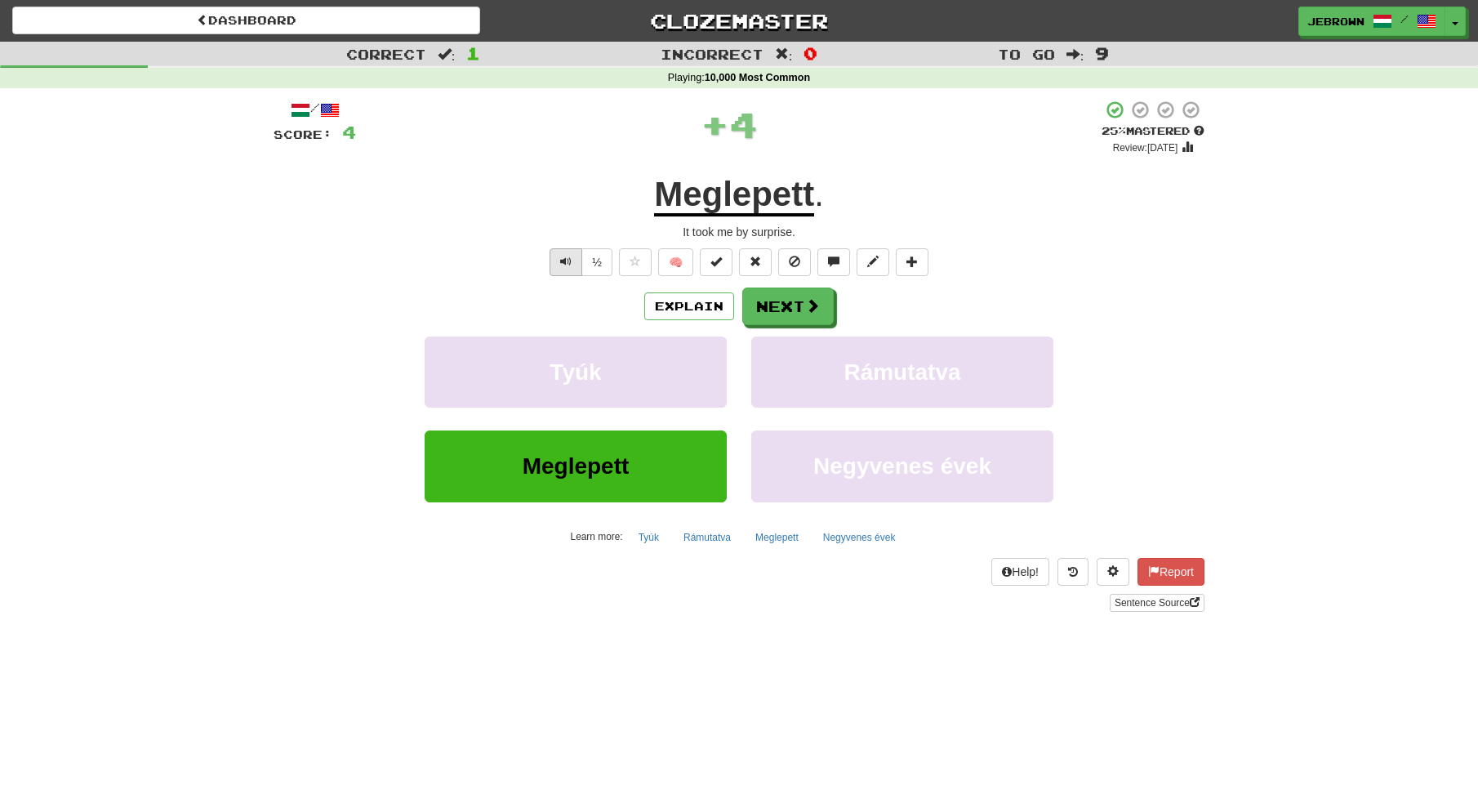
click at [575, 255] on button "Text-to-speech controls" at bounding box center [566, 262] width 33 height 28
click at [793, 312] on button "Next" at bounding box center [789, 307] width 91 height 38
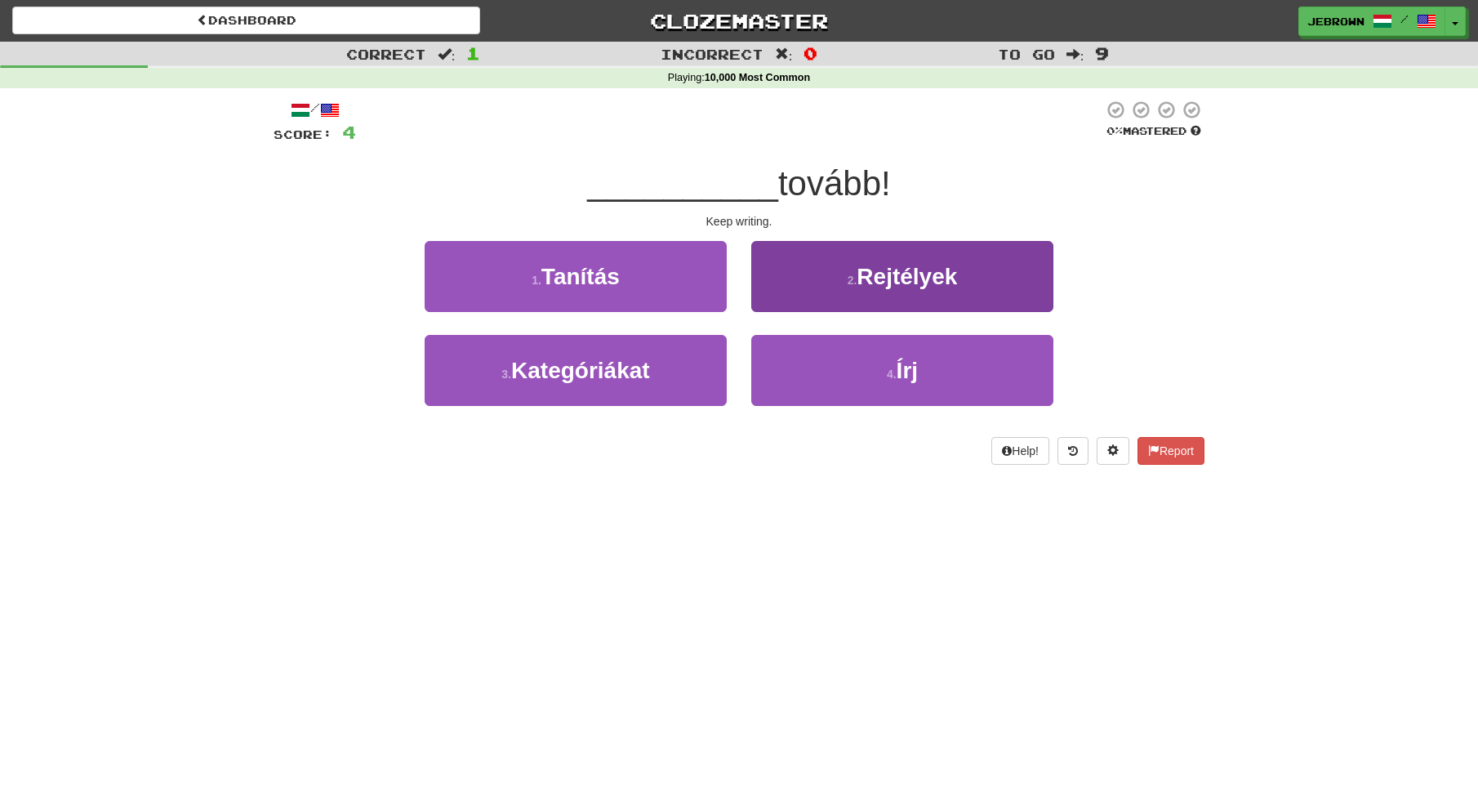
click at [851, 367] on button "4 . Írj" at bounding box center [902, 370] width 302 height 71
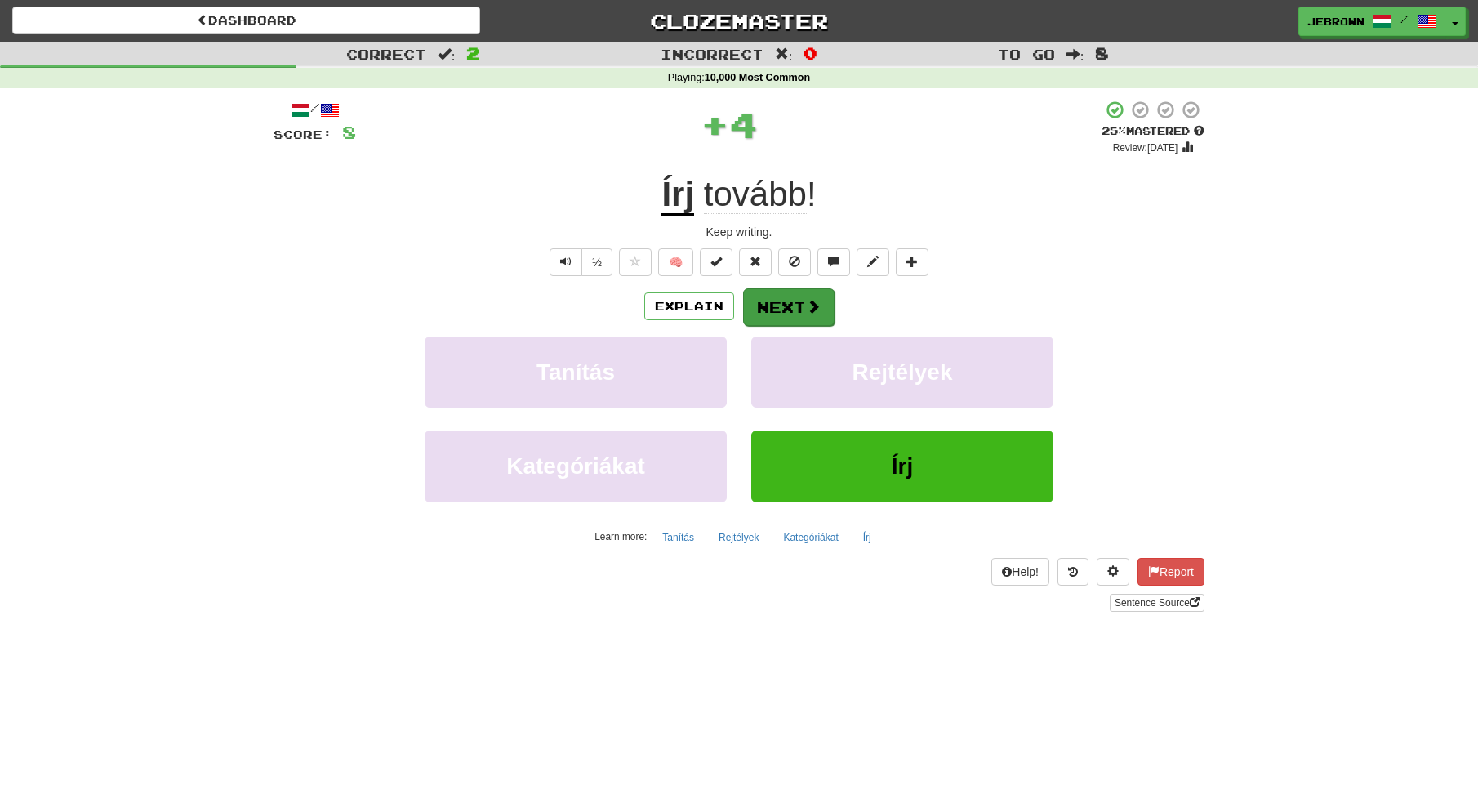
click at [794, 305] on button "Next" at bounding box center [789, 307] width 91 height 38
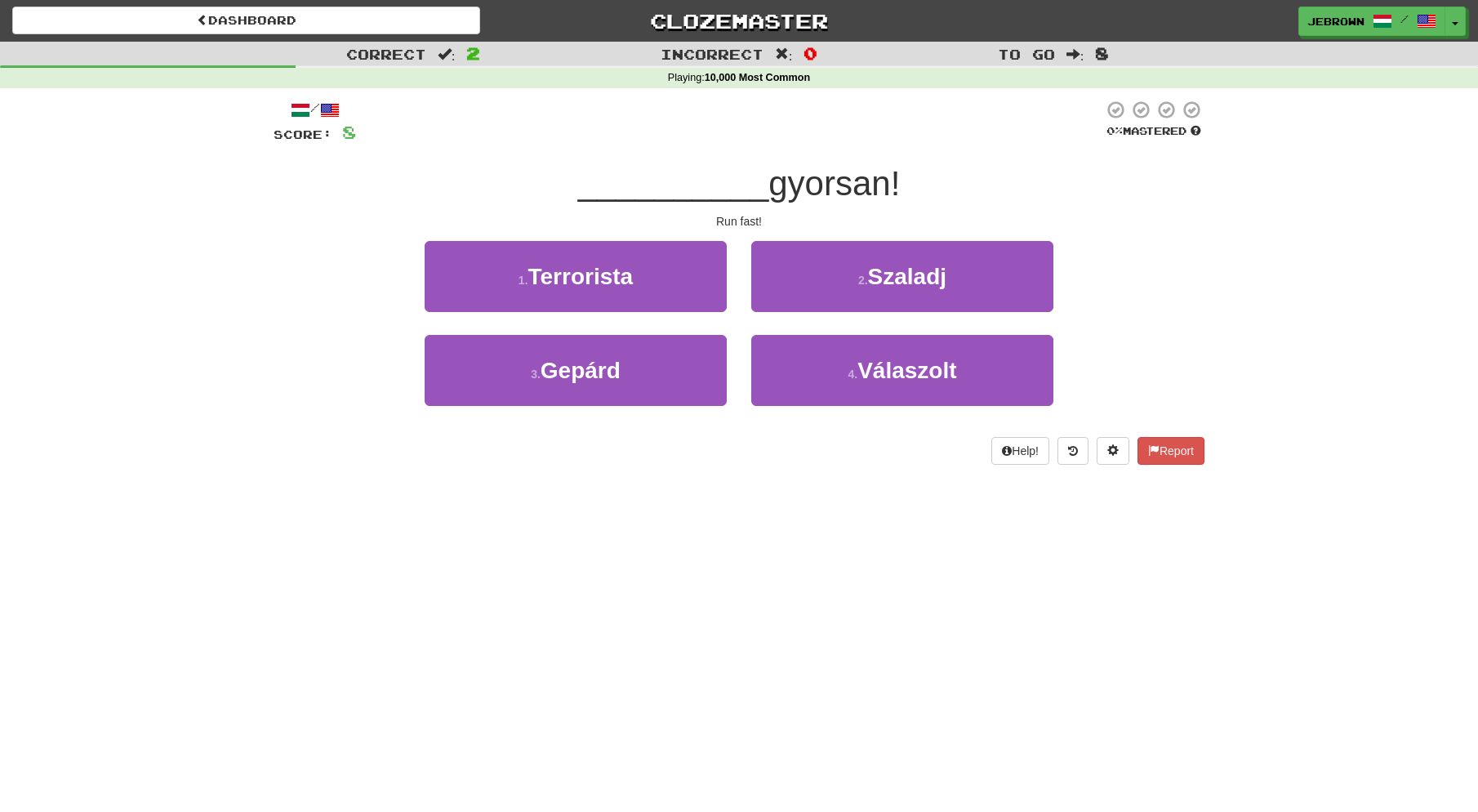
click at [819, 279] on button "2 . Szaladj" at bounding box center [902, 277] width 302 height 71
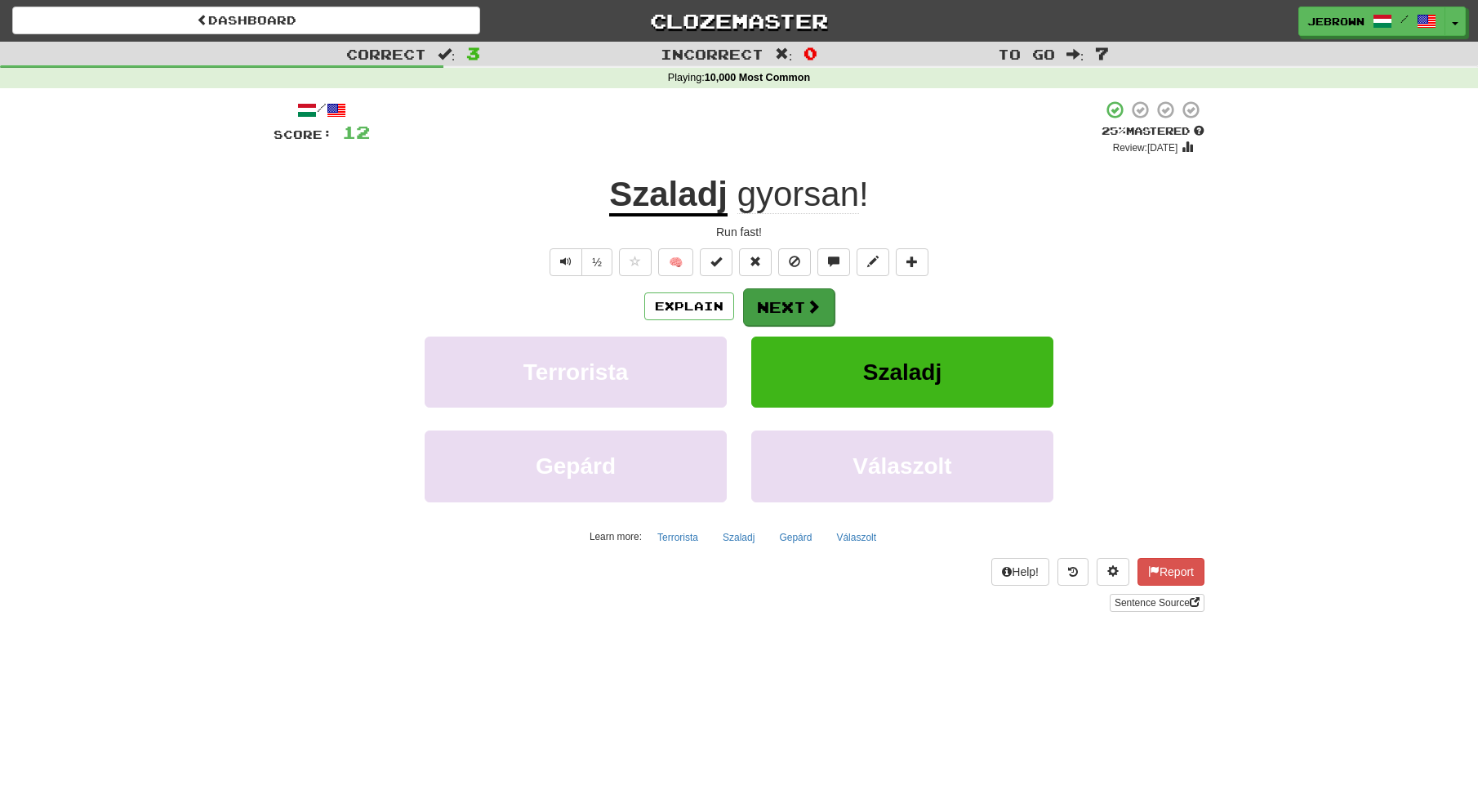
click at [786, 306] on button "Next" at bounding box center [789, 307] width 91 height 38
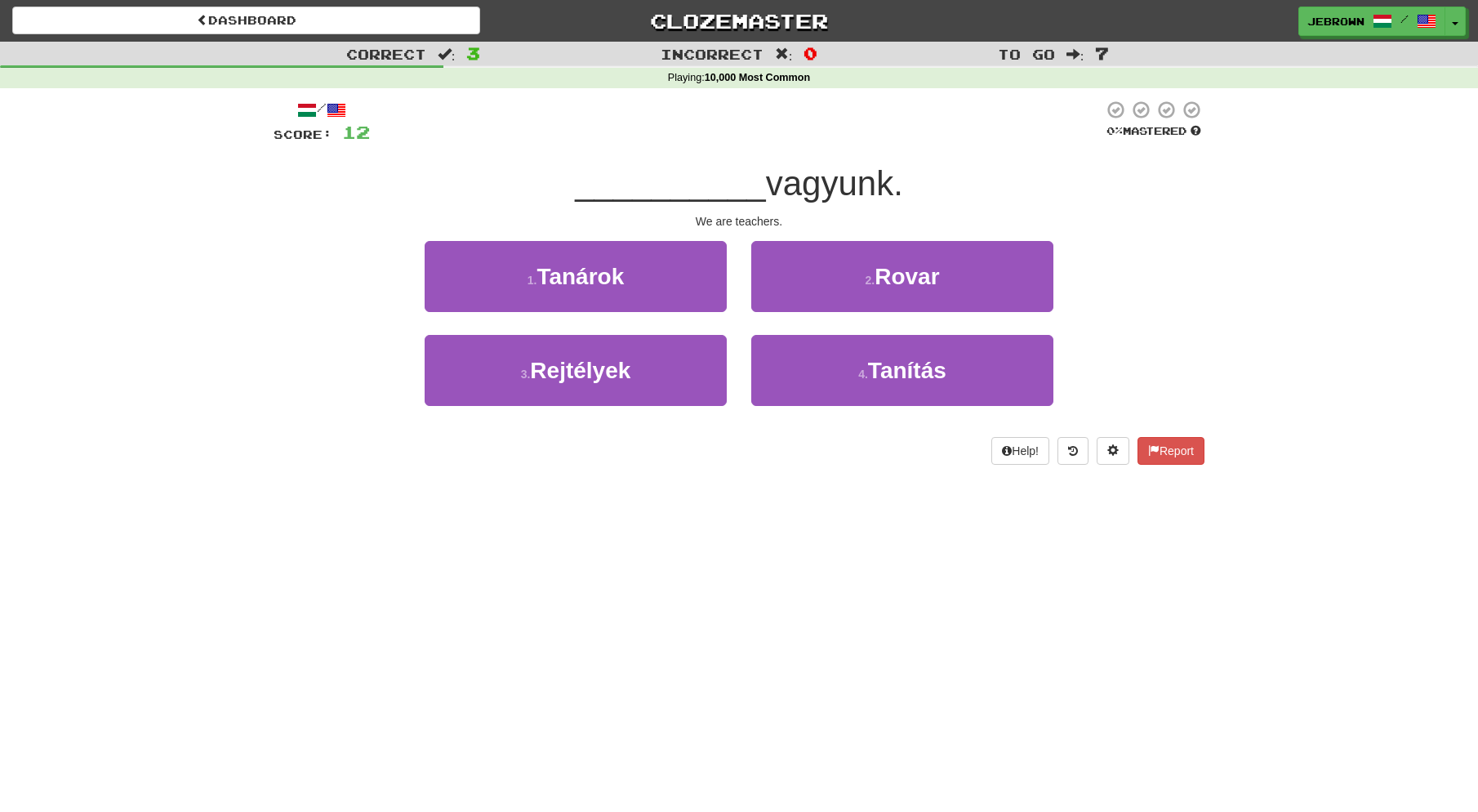
click at [620, 276] on span "Tanárok" at bounding box center [581, 277] width 87 height 26
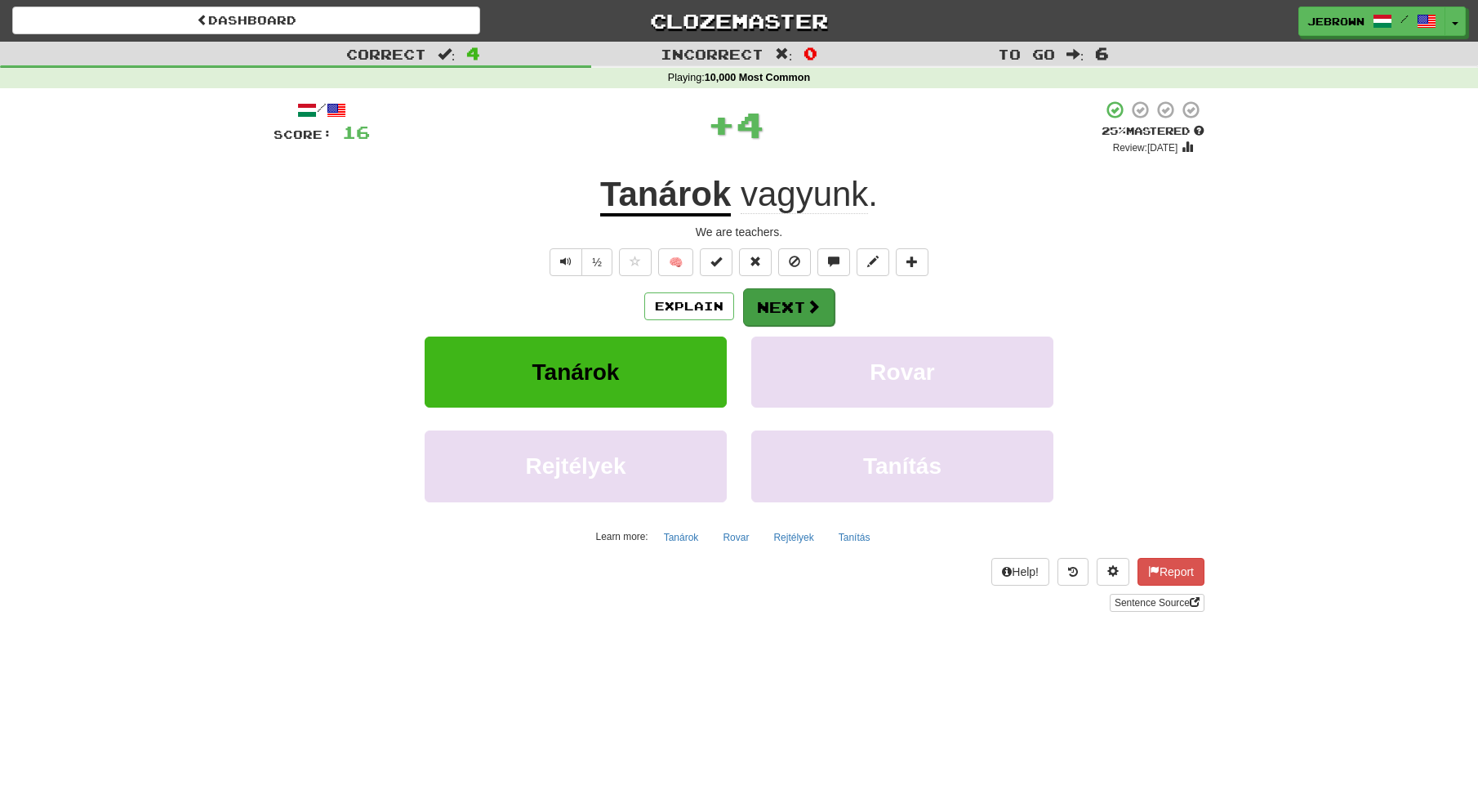
click at [802, 307] on button "Next" at bounding box center [789, 307] width 91 height 38
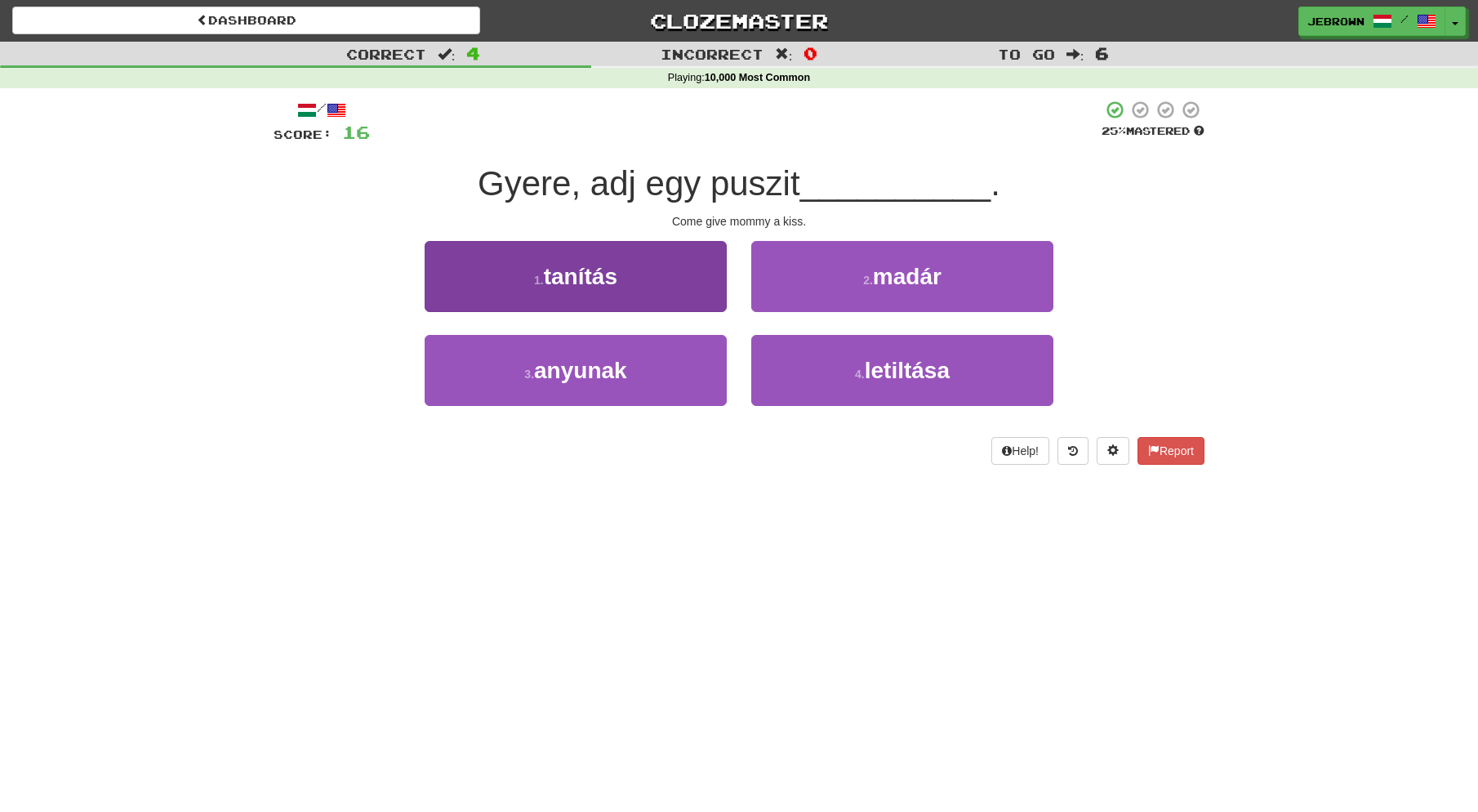
click at [667, 351] on button "3 . anyunak" at bounding box center [576, 370] width 302 height 71
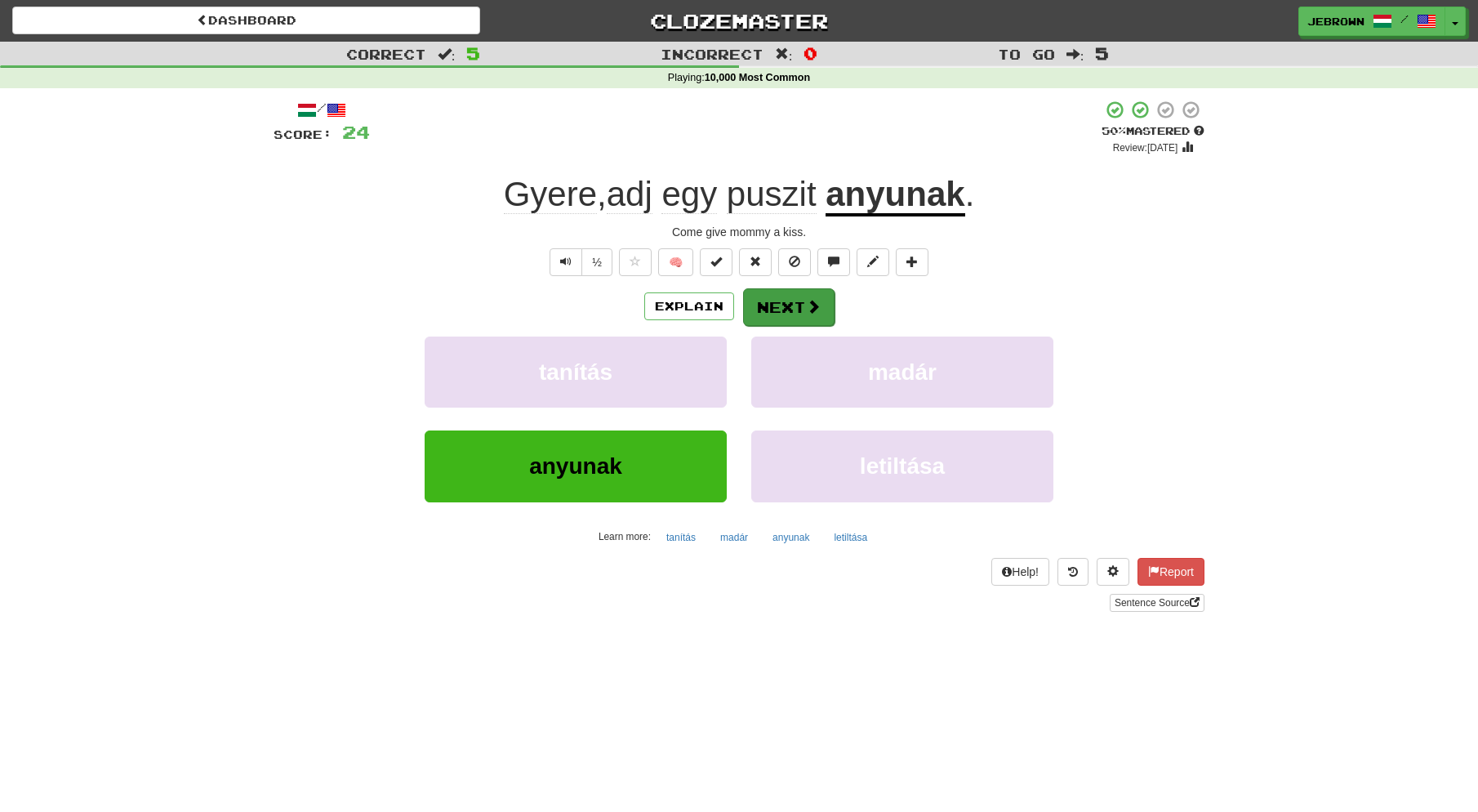
click at [797, 305] on button "Next" at bounding box center [789, 307] width 91 height 38
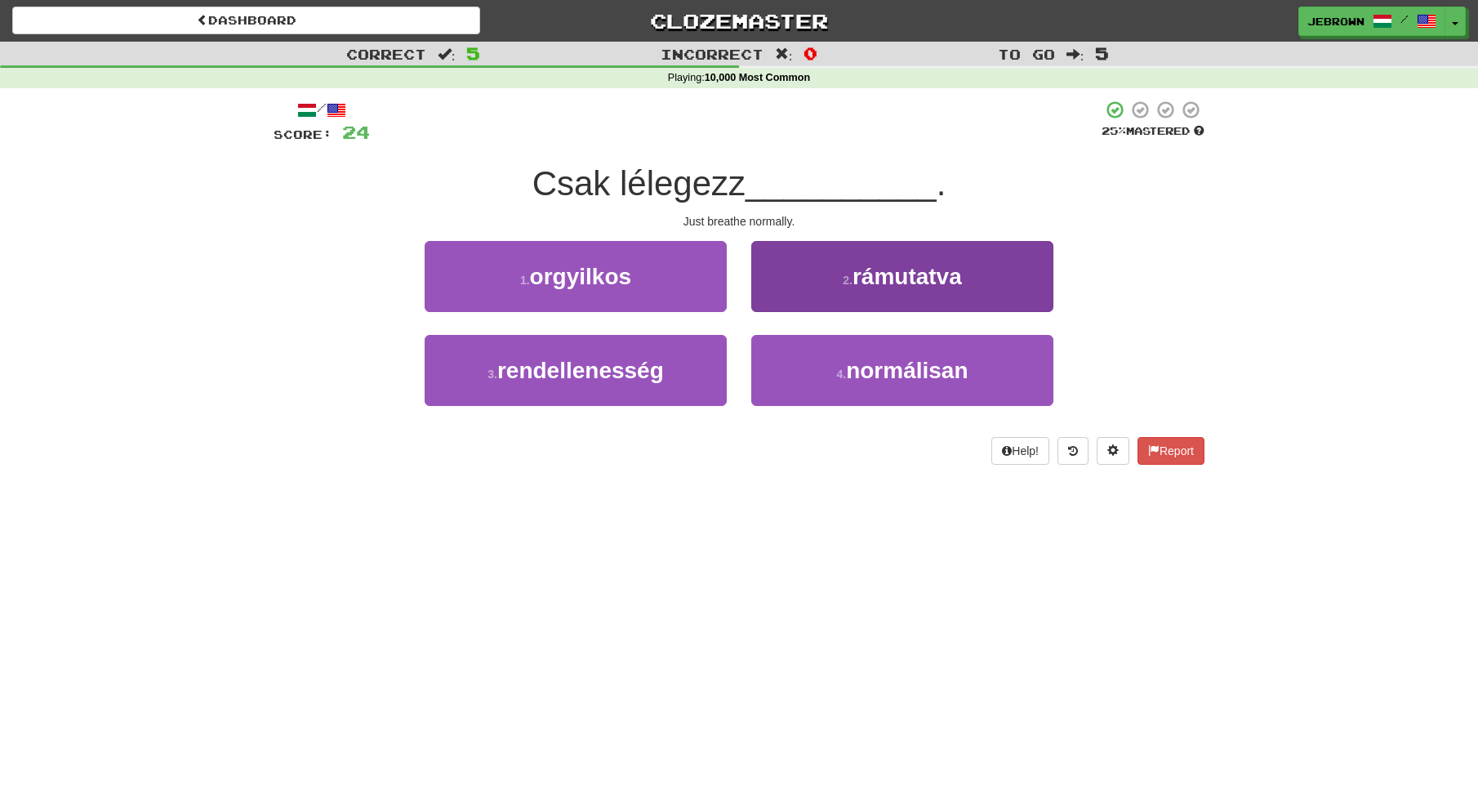
click at [860, 370] on span "normálisan" at bounding box center [907, 370] width 122 height 26
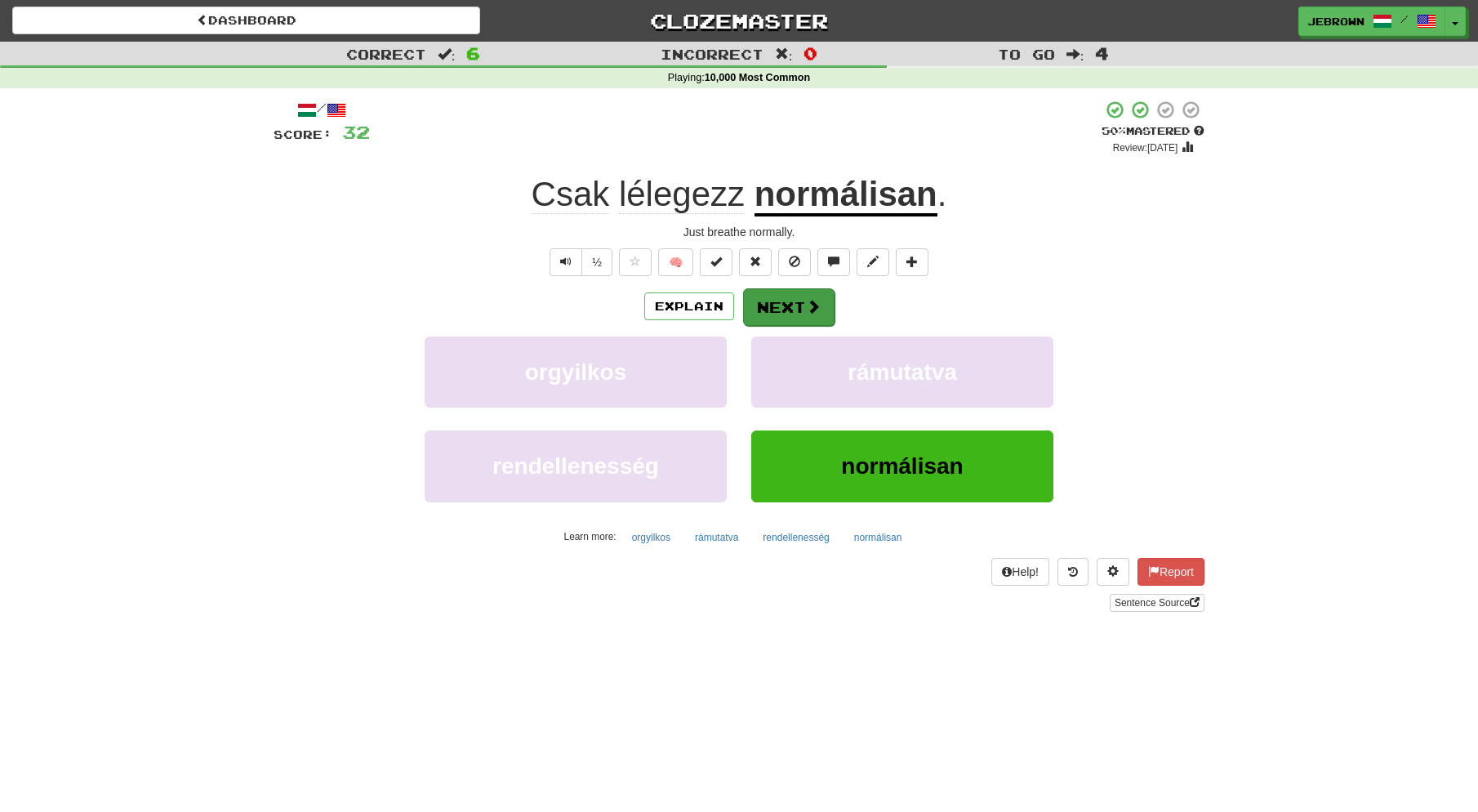
click at [794, 305] on button "Next" at bounding box center [789, 307] width 91 height 38
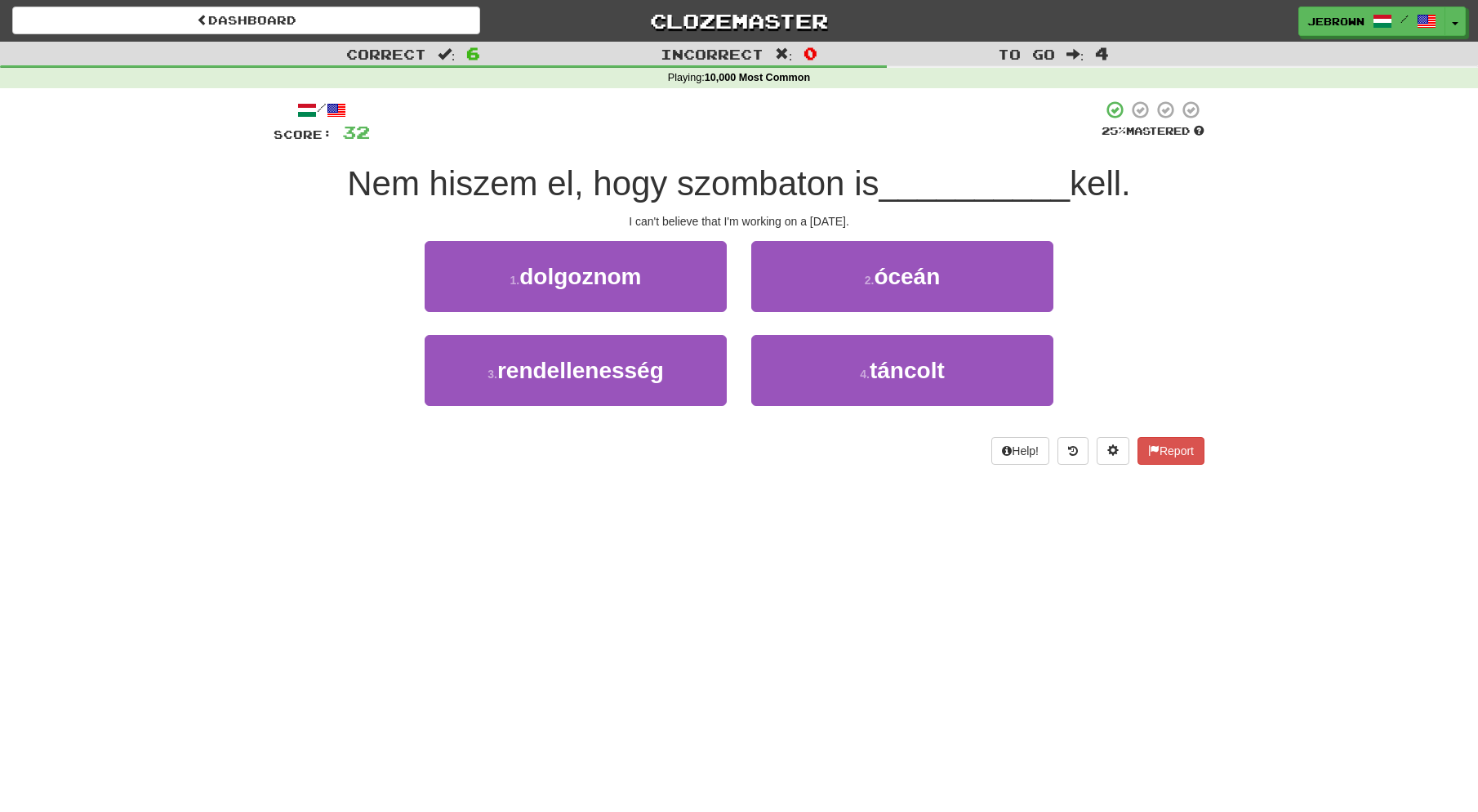
click at [634, 284] on span "dolgoznom" at bounding box center [580, 277] width 122 height 26
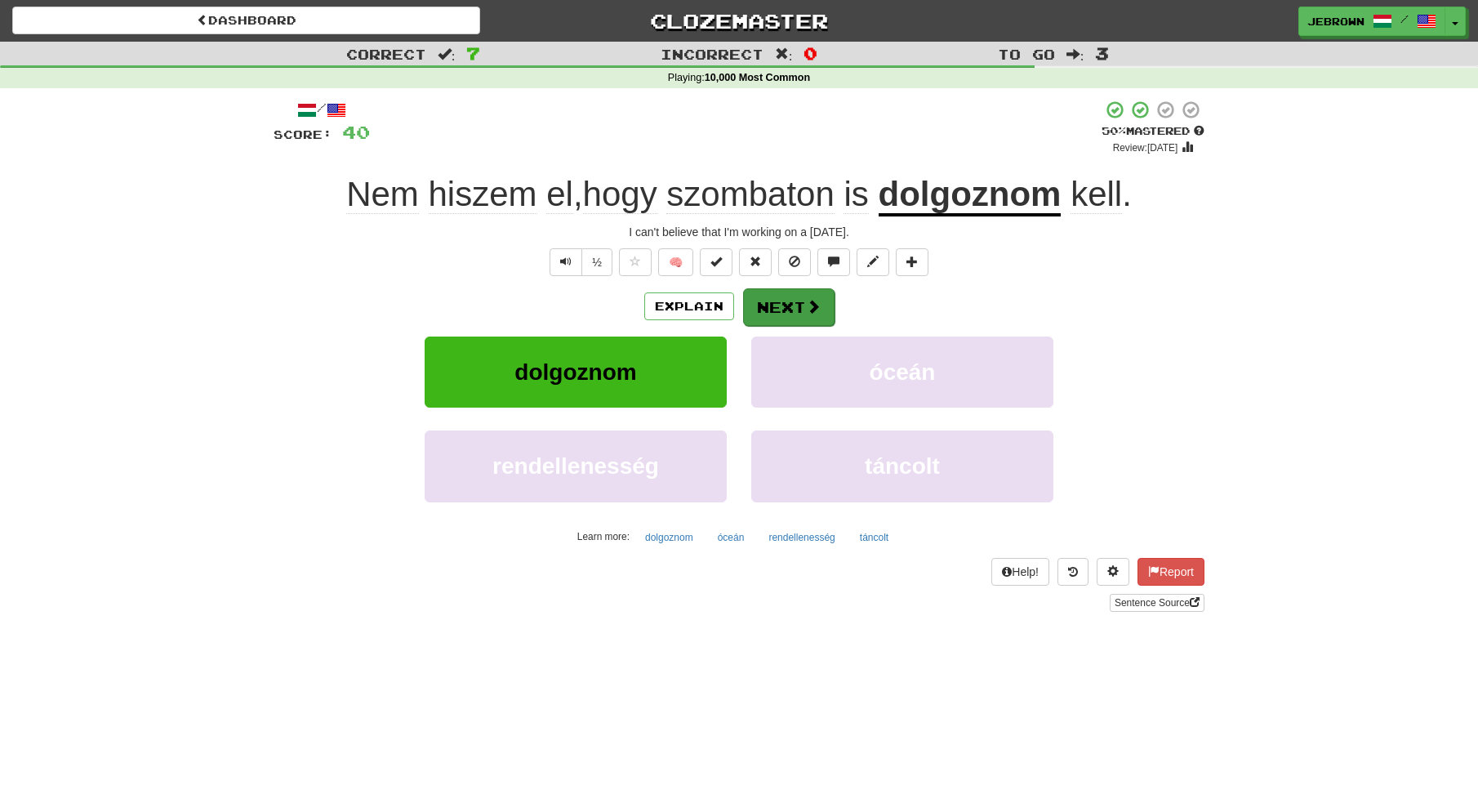
click at [790, 306] on button "Next" at bounding box center [789, 307] width 91 height 38
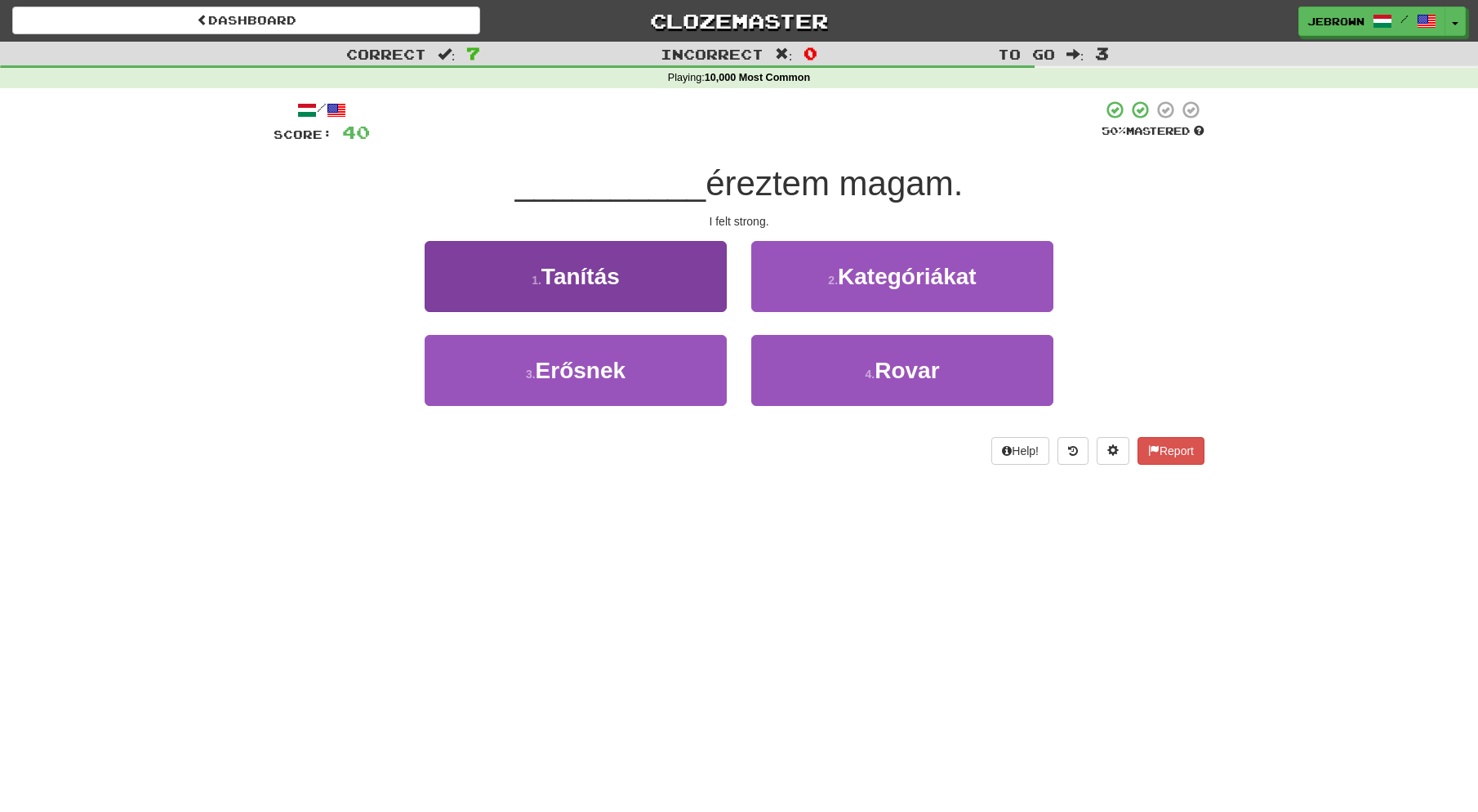
click at [662, 374] on button "3 . Erősnek" at bounding box center [576, 370] width 302 height 71
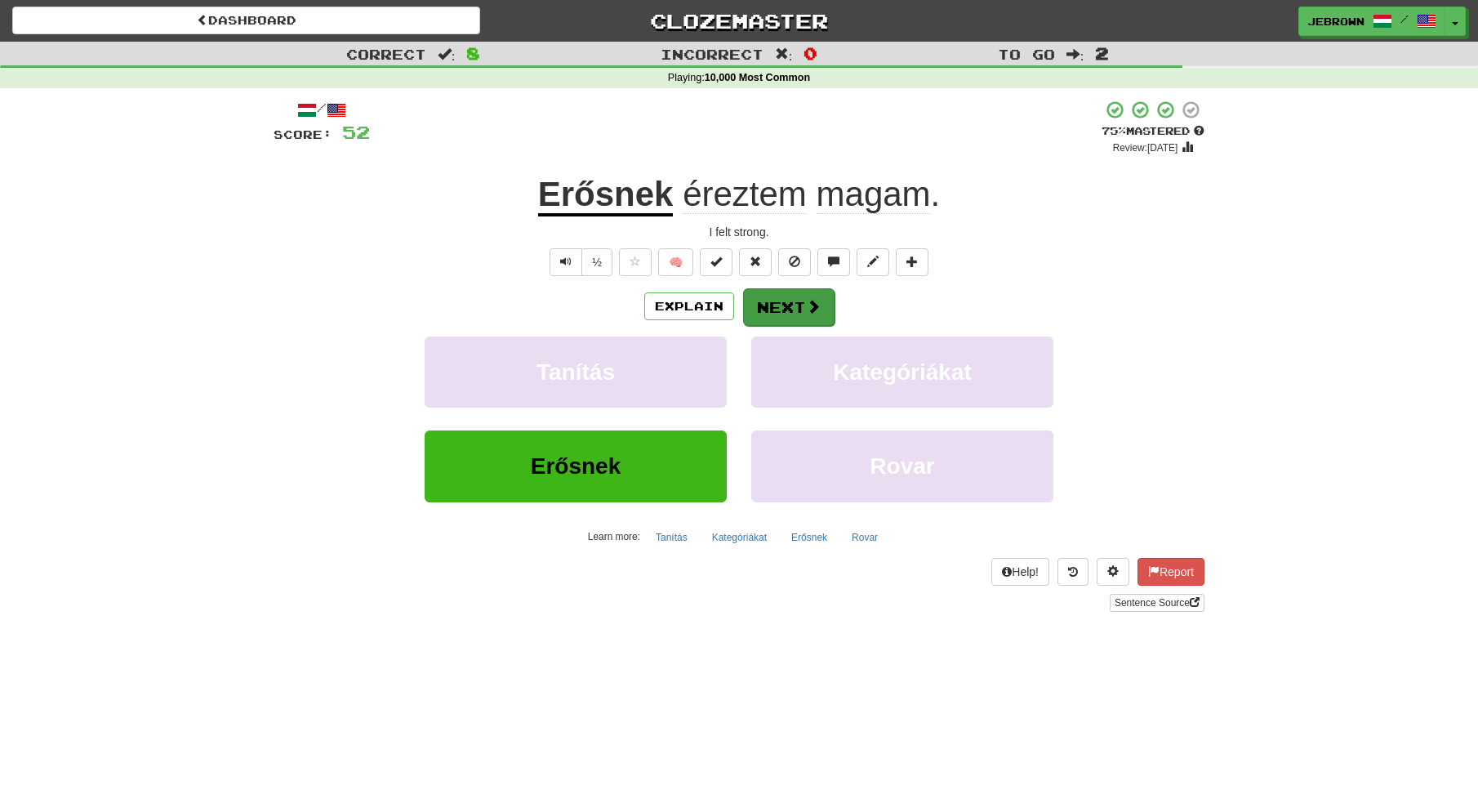
click at [796, 304] on button "Next" at bounding box center [789, 307] width 91 height 38
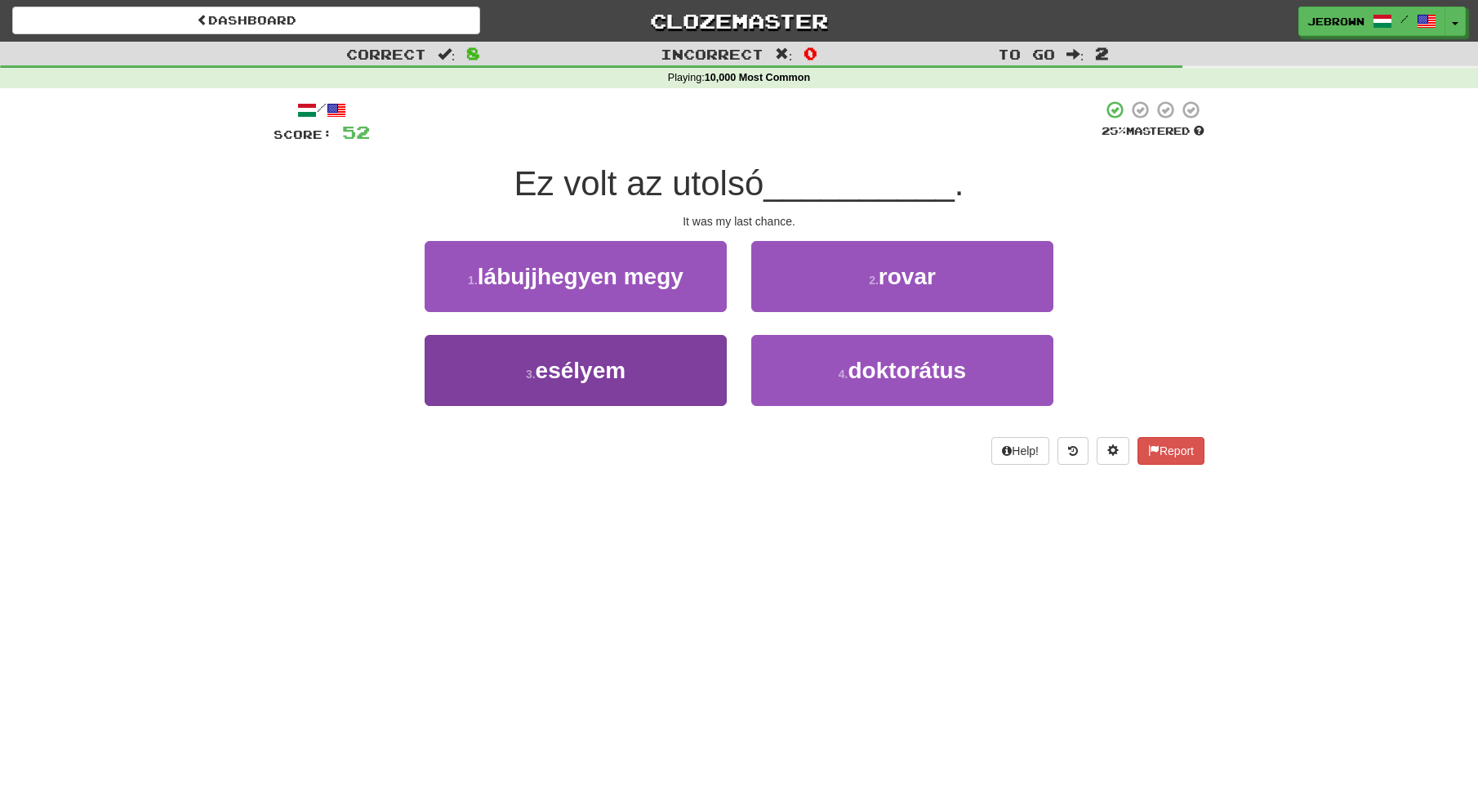
click at [654, 357] on button "3 . esélyem" at bounding box center [576, 370] width 302 height 71
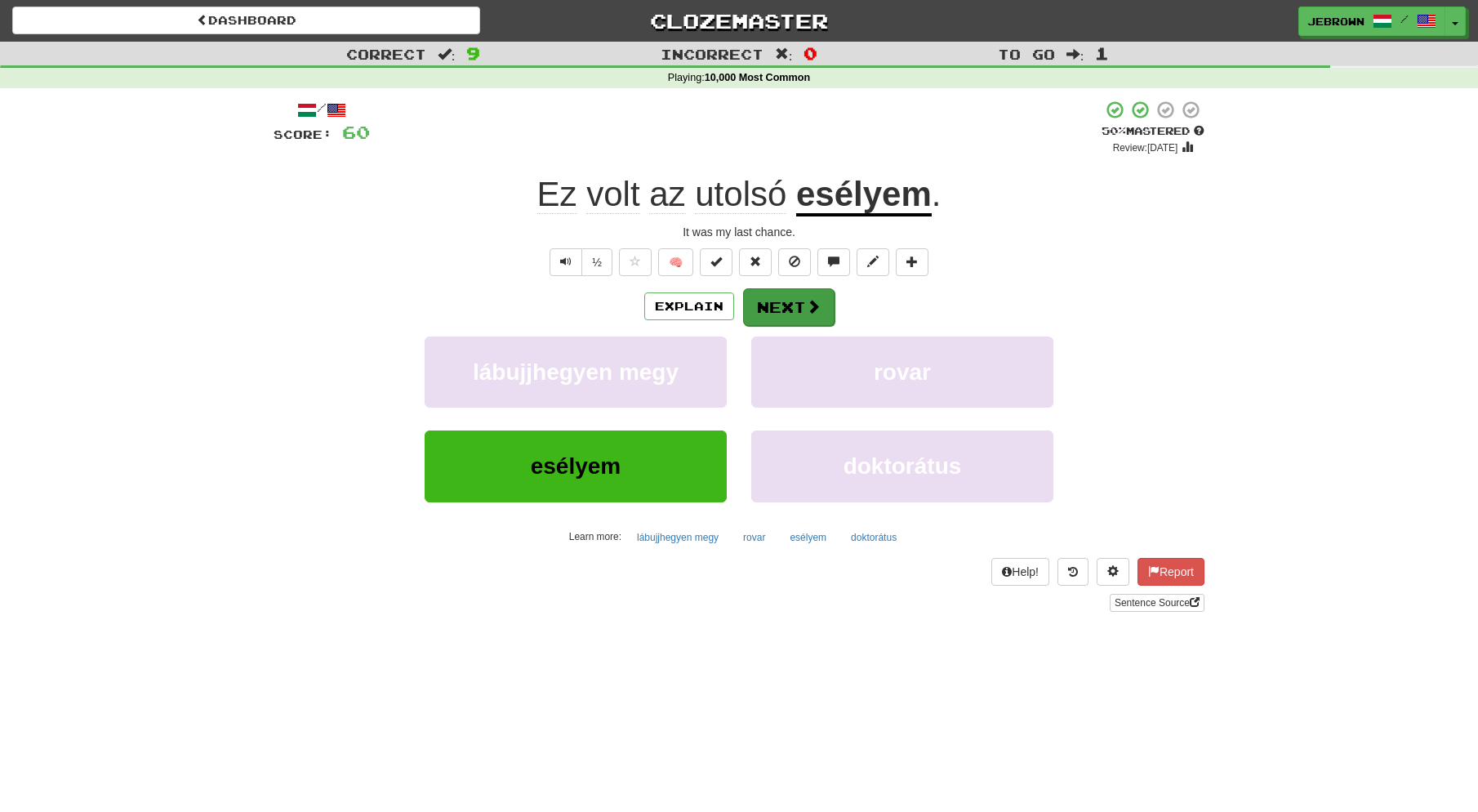
click at [806, 302] on span at bounding box center [813, 306] width 15 height 15
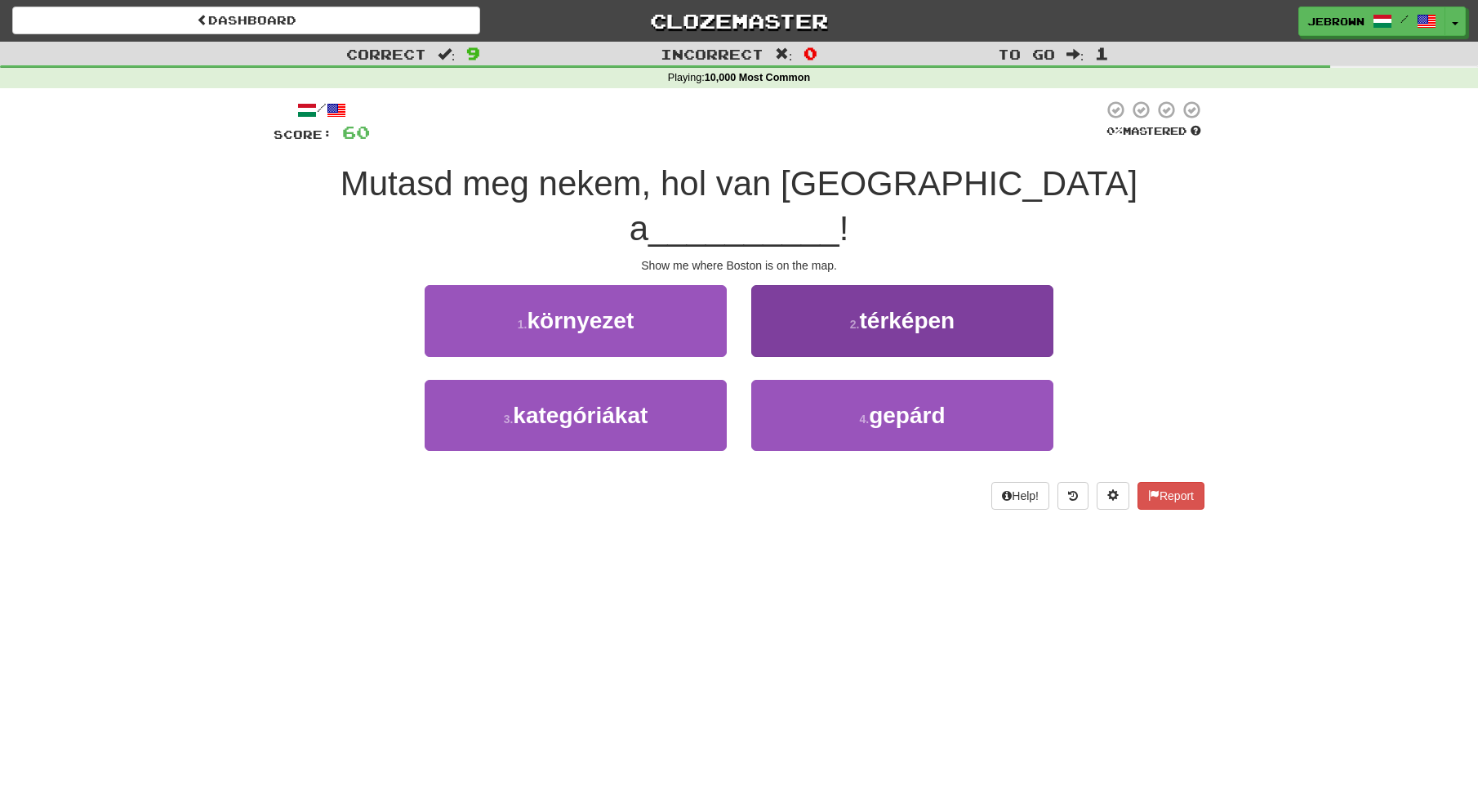
click at [915, 308] on span "térképen" at bounding box center [907, 321] width 95 height 26
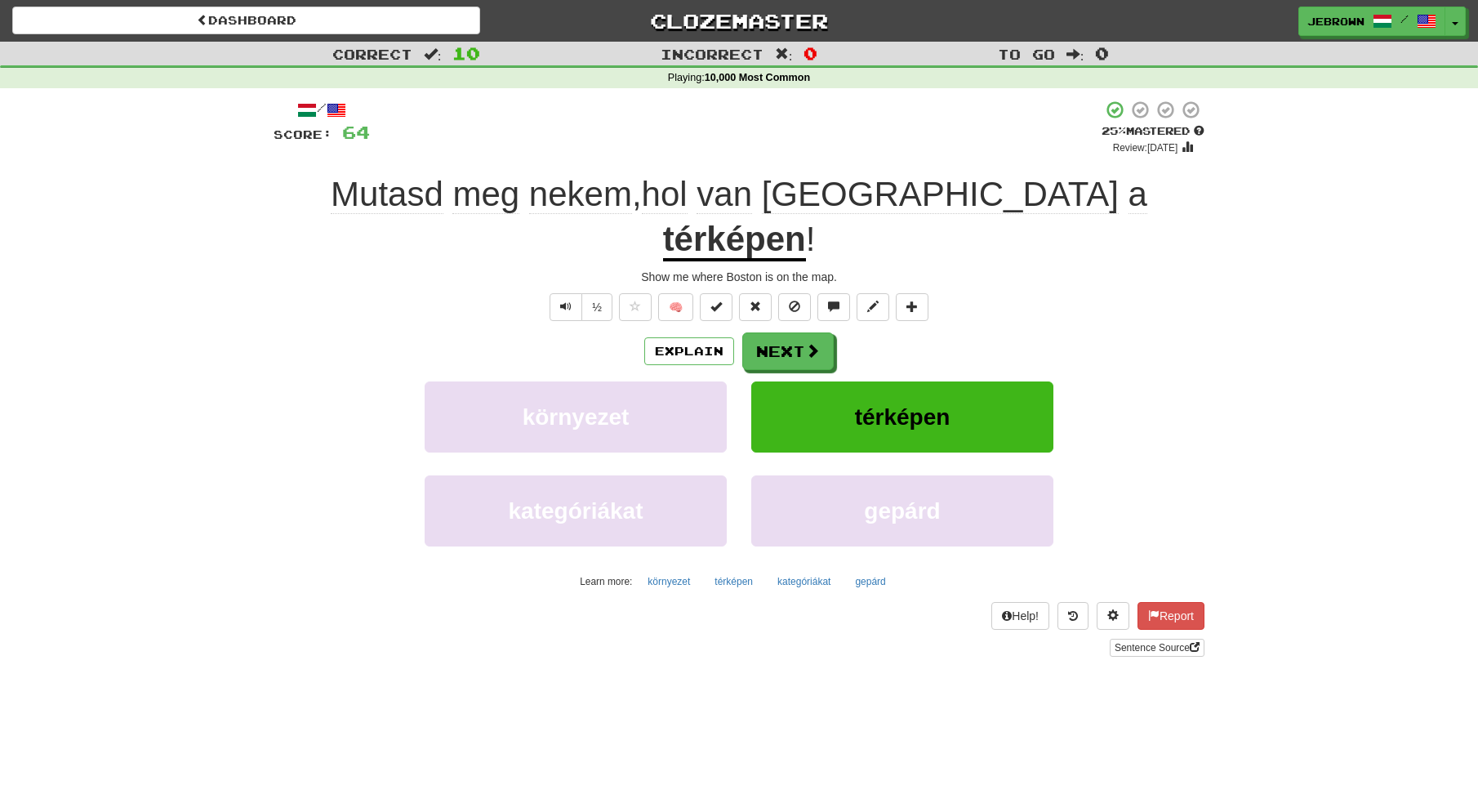
click at [794, 333] on button "Next" at bounding box center [788, 351] width 91 height 38
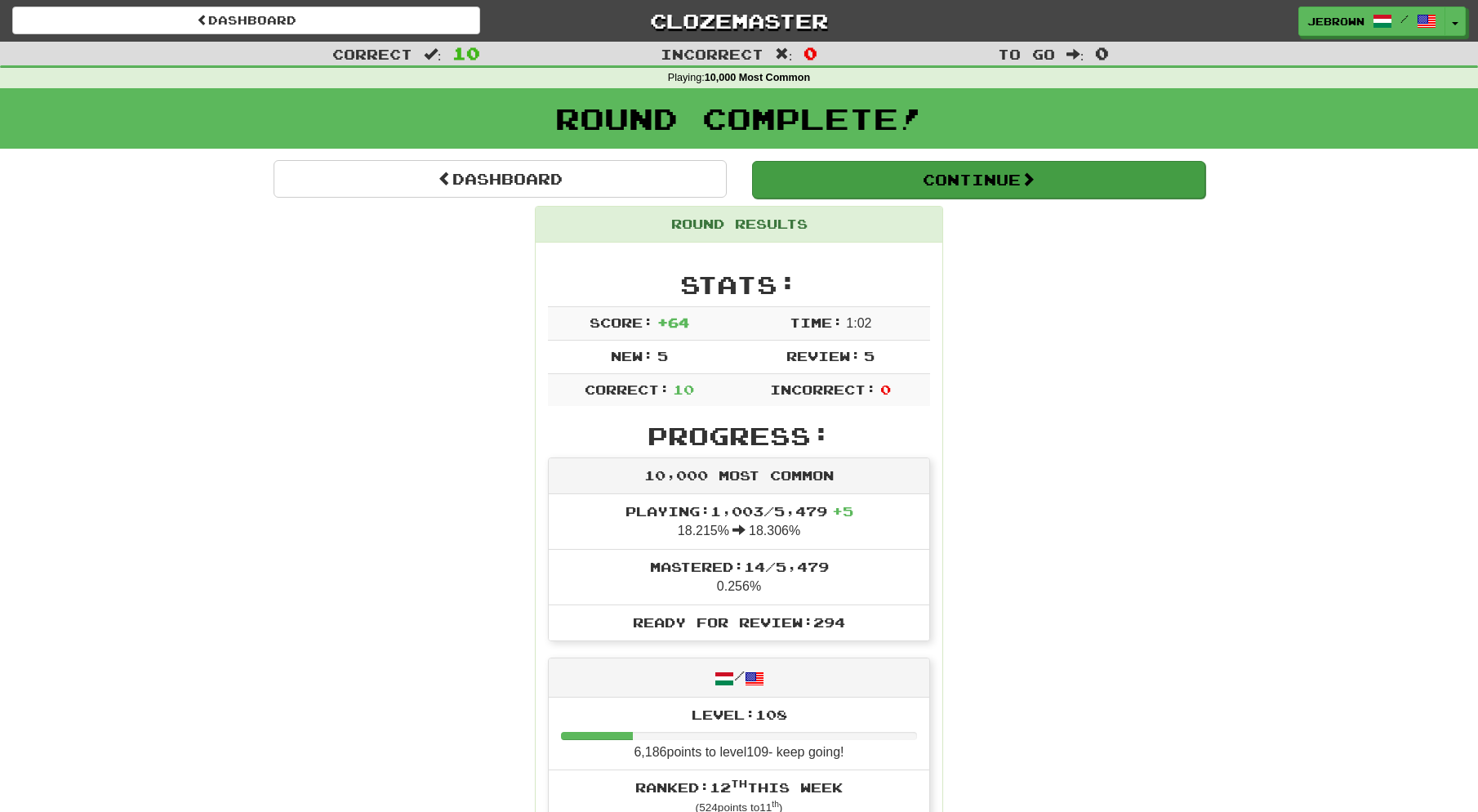
click at [805, 173] on button "Continue" at bounding box center [979, 180] width 454 height 38
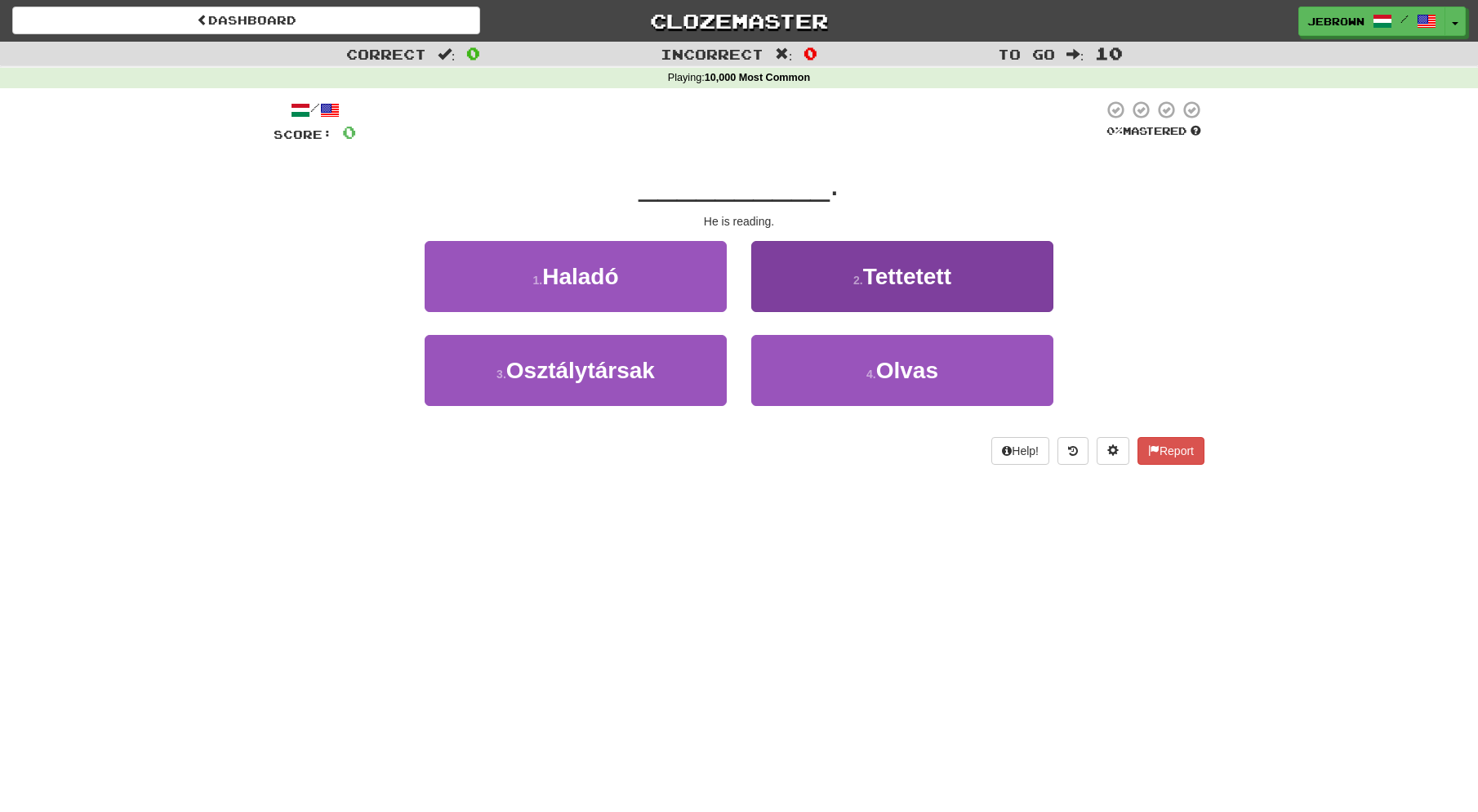
click at [847, 357] on button "4 . Olvas" at bounding box center [902, 370] width 302 height 71
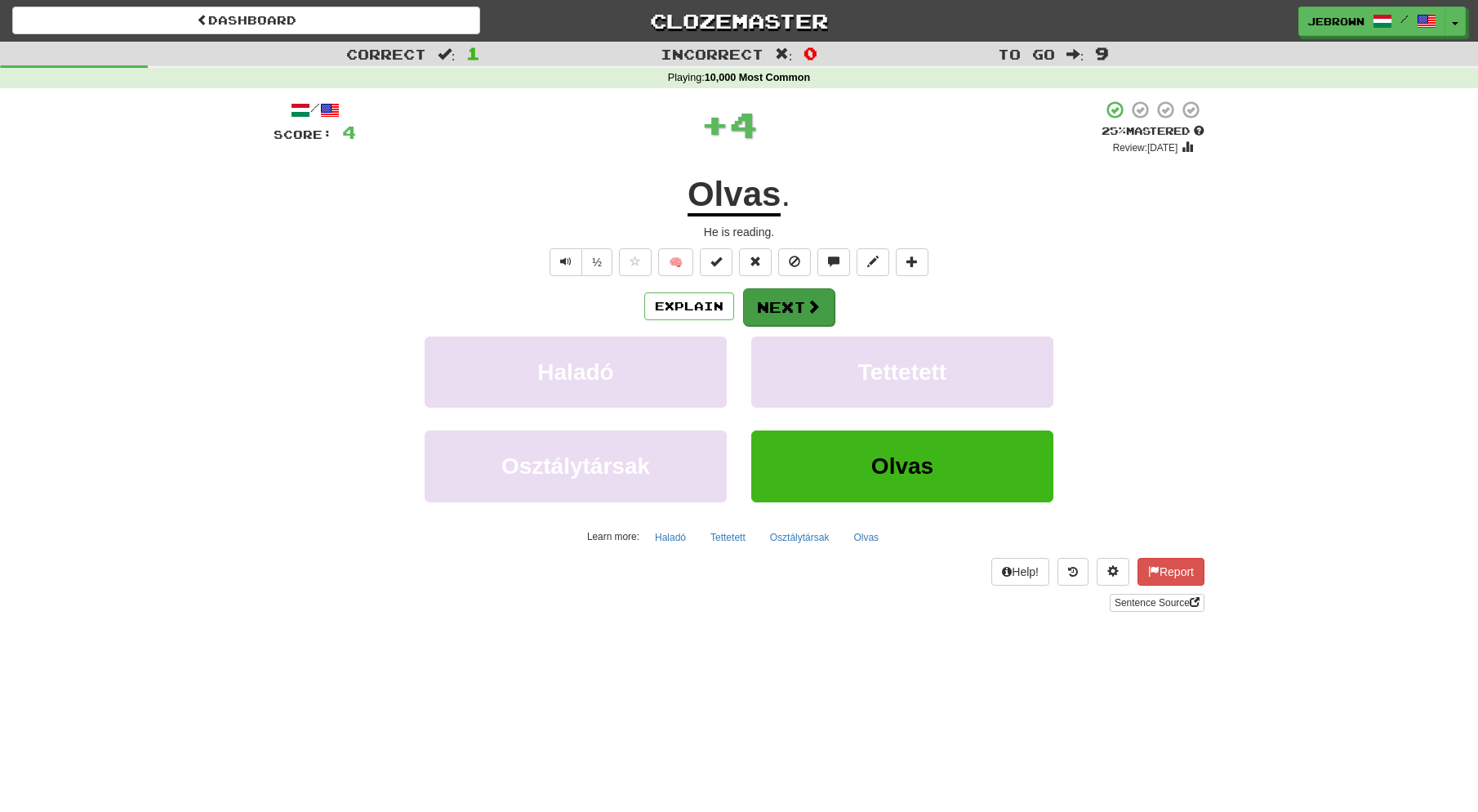
click at [772, 302] on button "Next" at bounding box center [789, 307] width 91 height 38
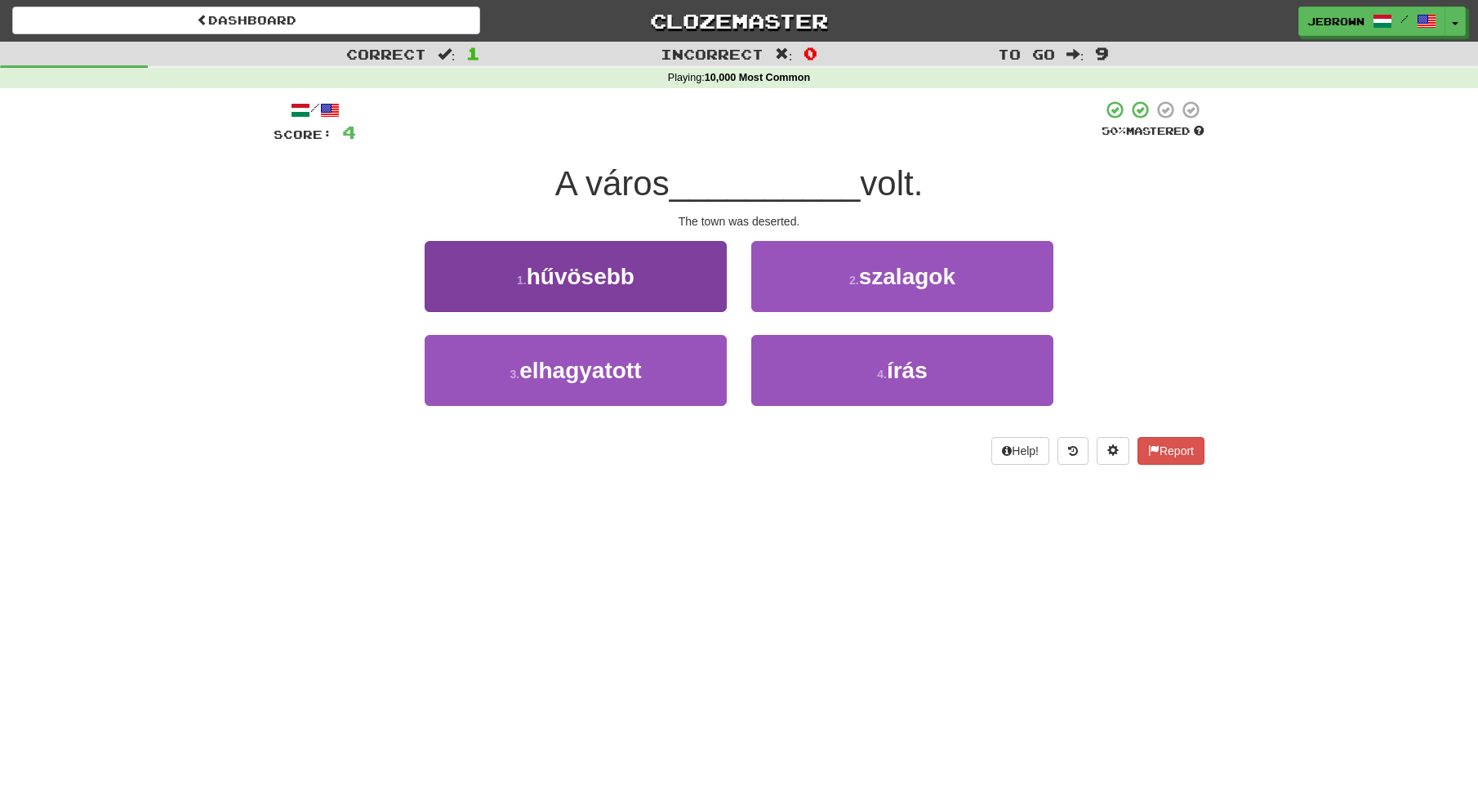
click at [603, 368] on span "elhagyatott" at bounding box center [580, 370] width 122 height 26
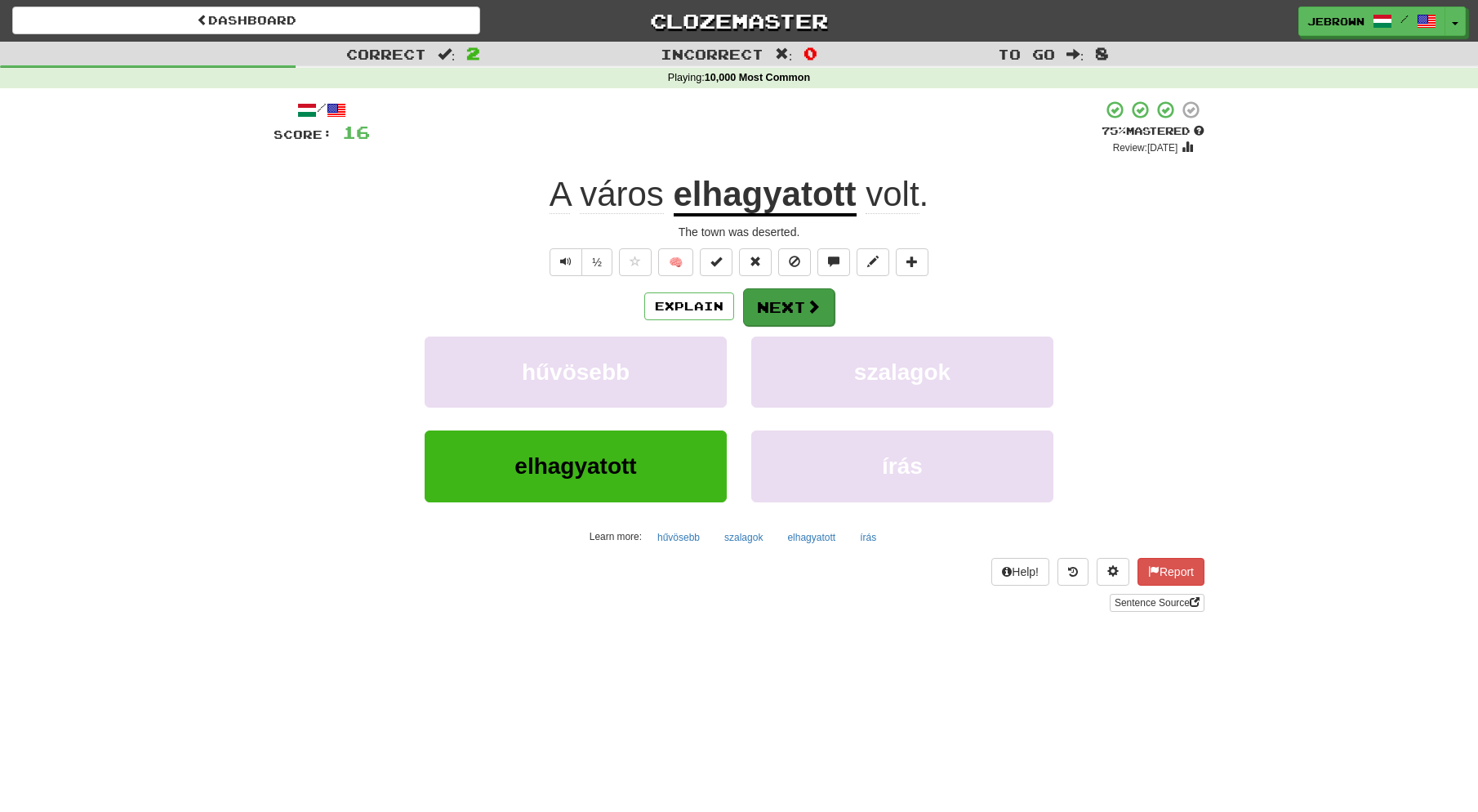
click at [793, 310] on button "Next" at bounding box center [789, 307] width 91 height 38
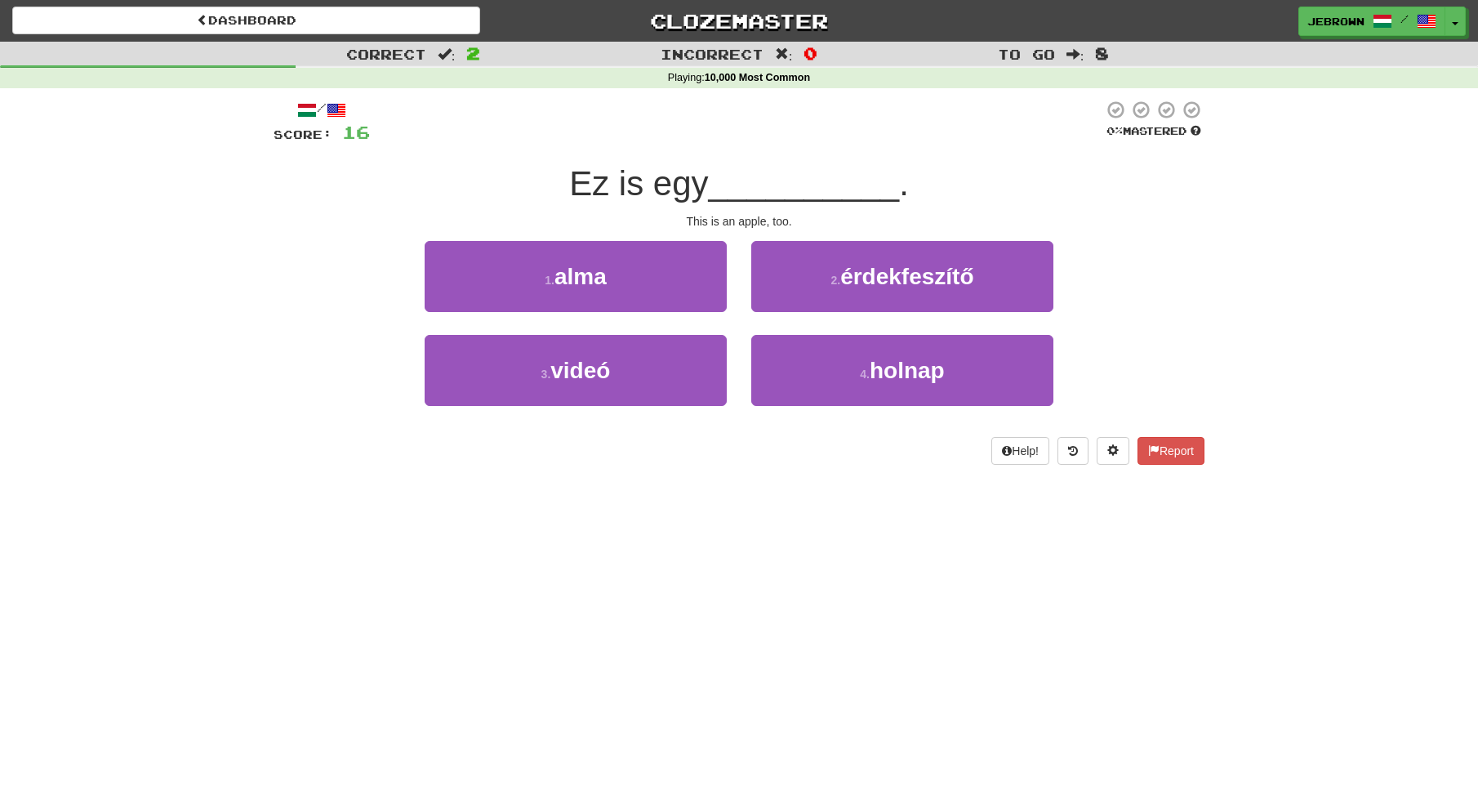
click at [626, 283] on button "1 . alma" at bounding box center [576, 277] width 302 height 71
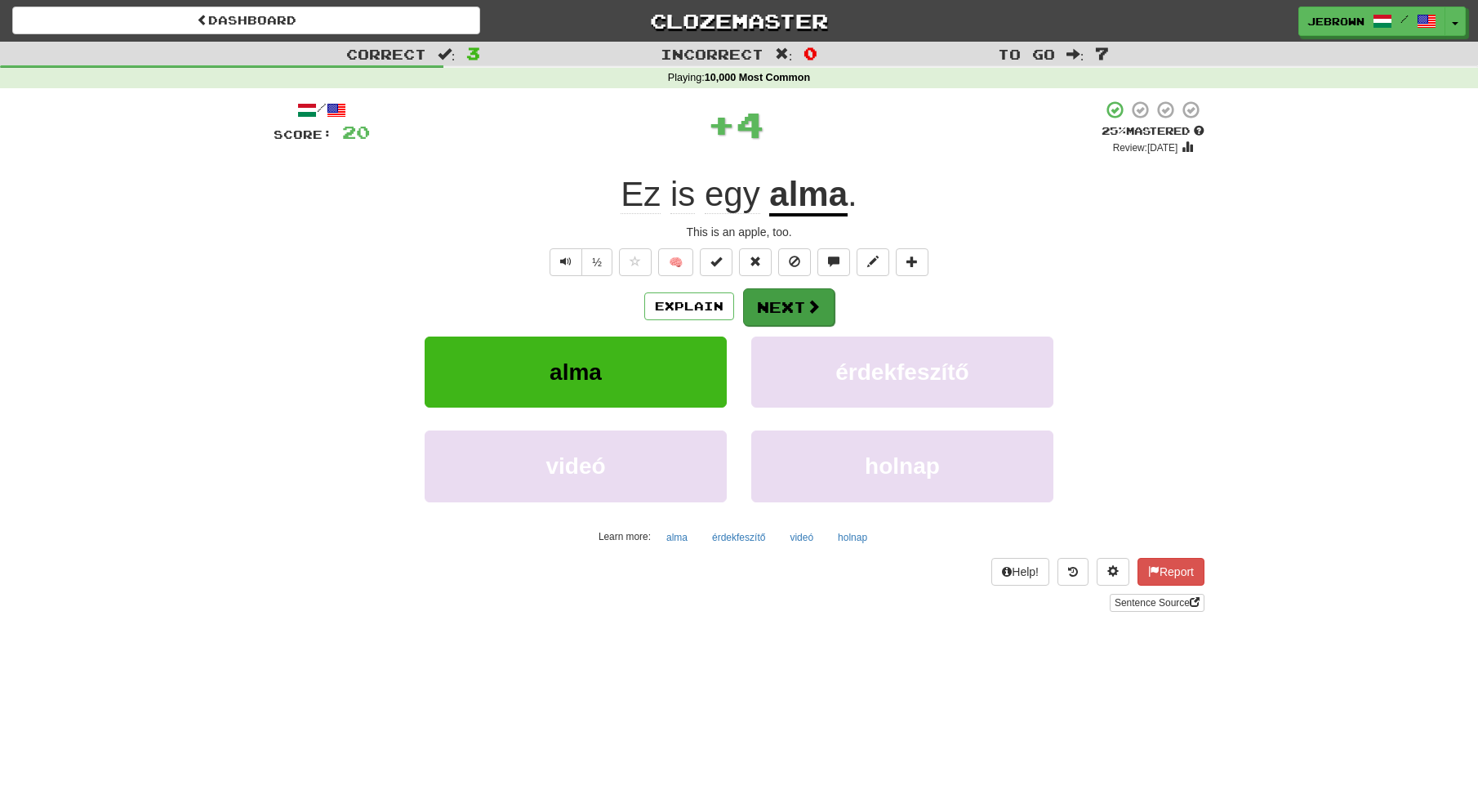
click at [802, 306] on button "Next" at bounding box center [789, 307] width 91 height 38
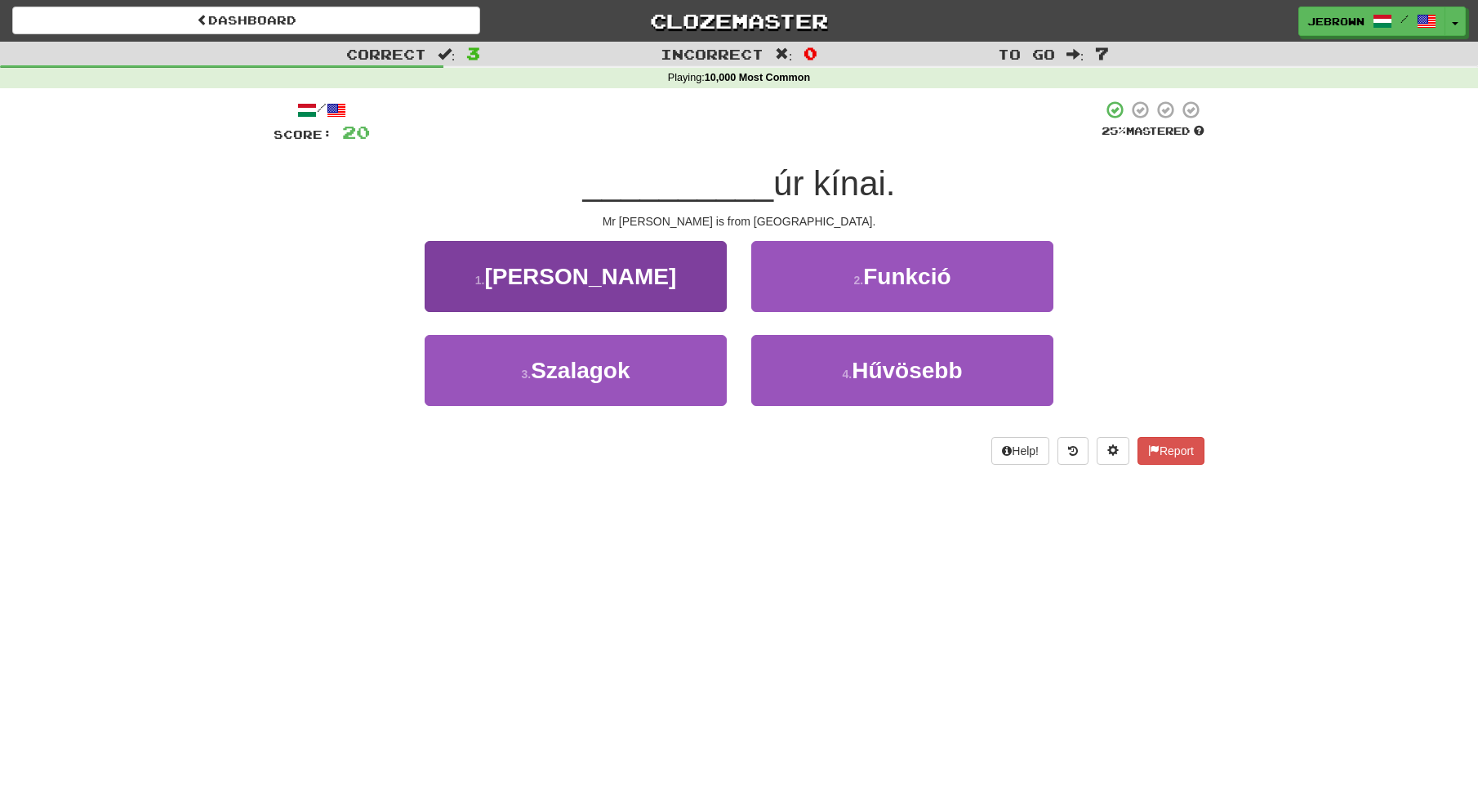
click at [593, 277] on span "Wang" at bounding box center [580, 277] width 192 height 26
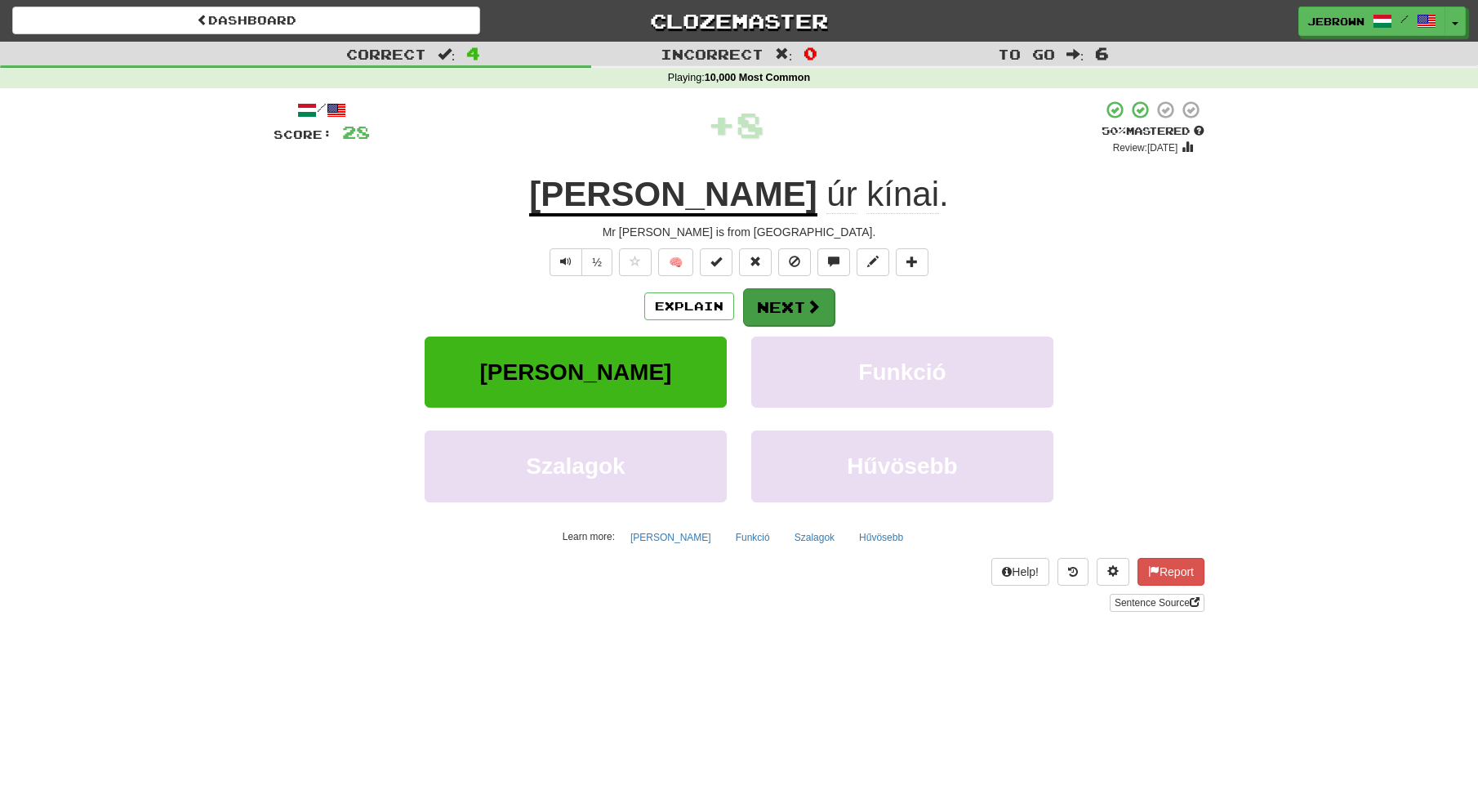
click at [786, 306] on button "Next" at bounding box center [789, 307] width 91 height 38
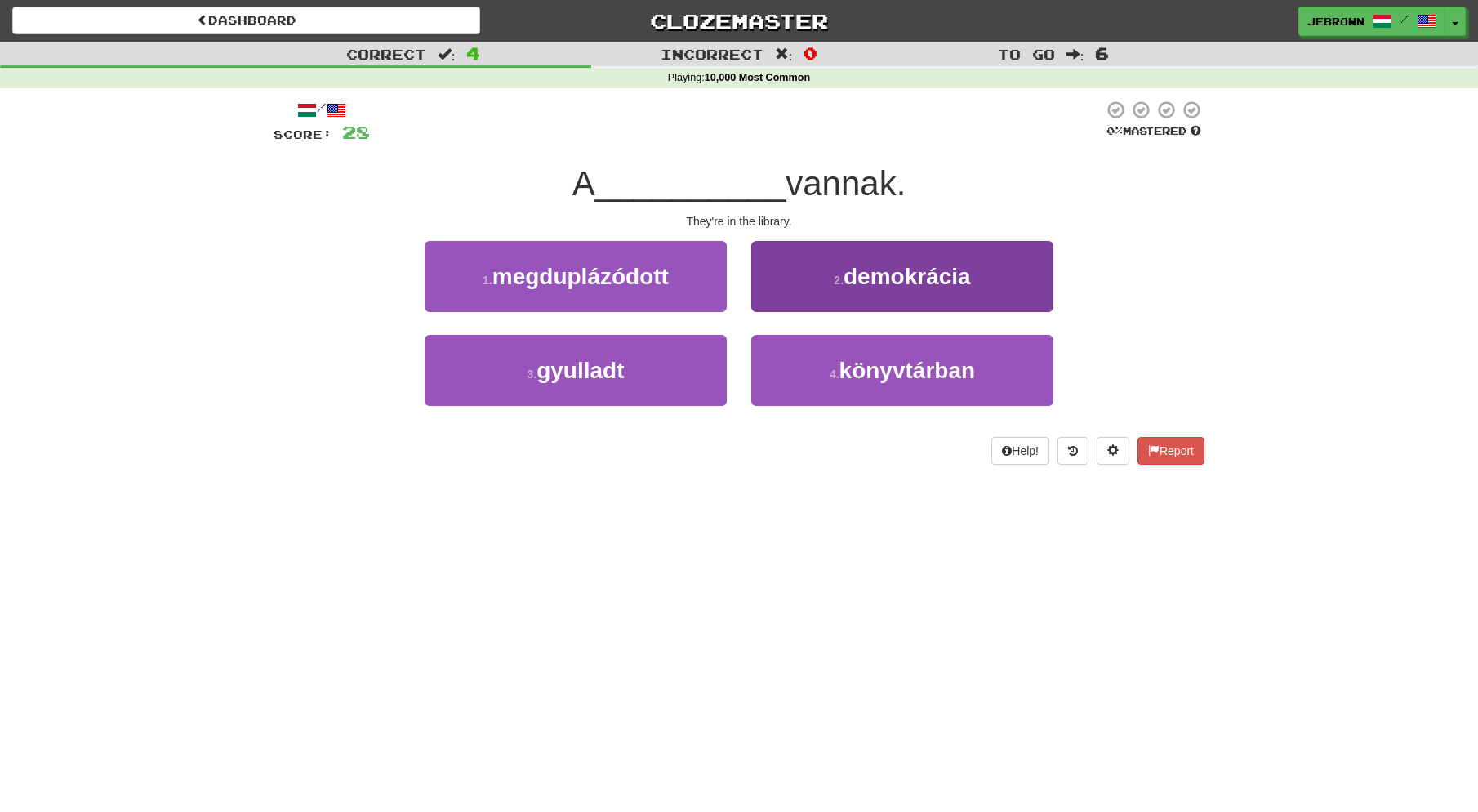
click at [842, 365] on span "könyvtárban" at bounding box center [907, 370] width 136 height 26
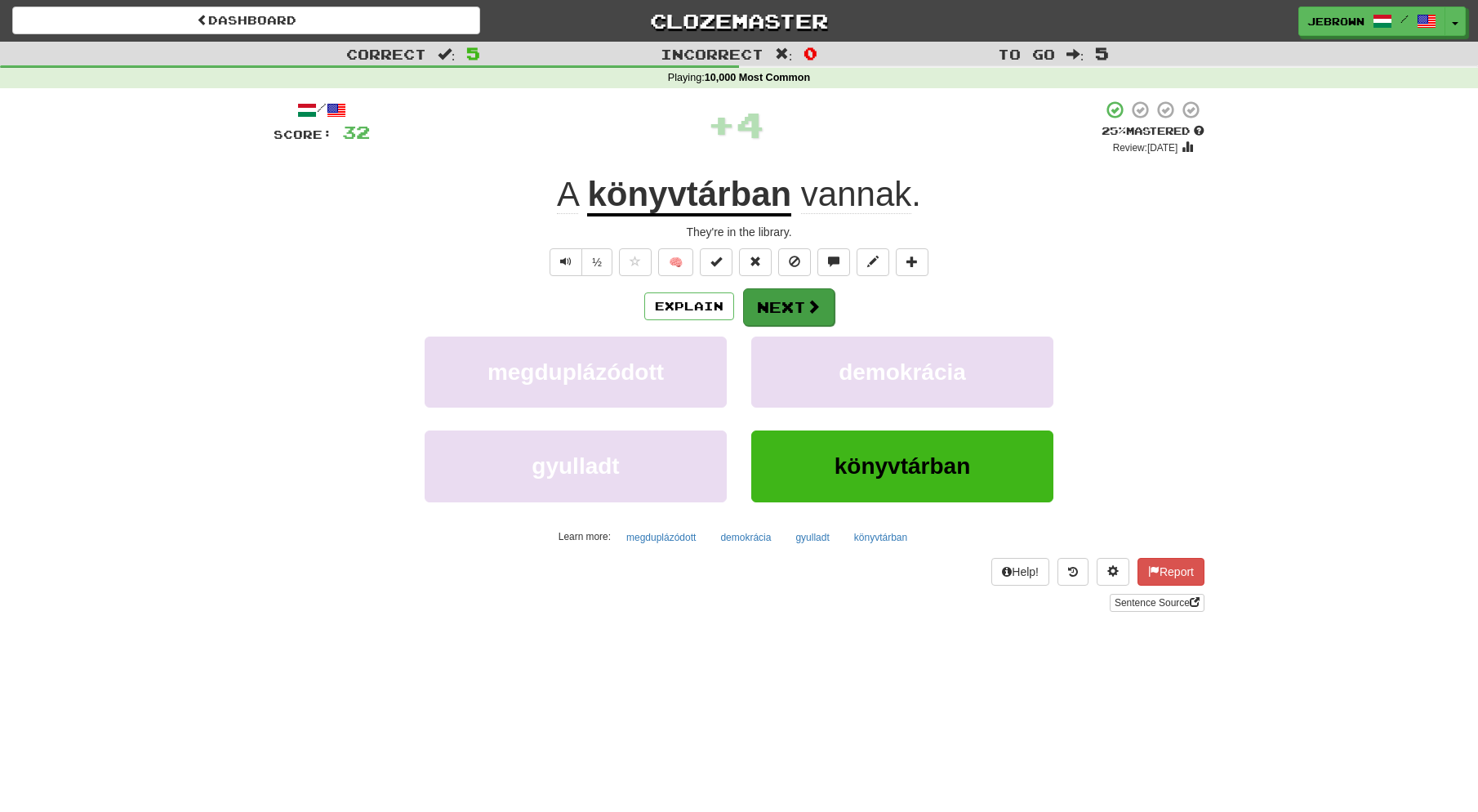
click at [783, 306] on button "Next" at bounding box center [789, 307] width 91 height 38
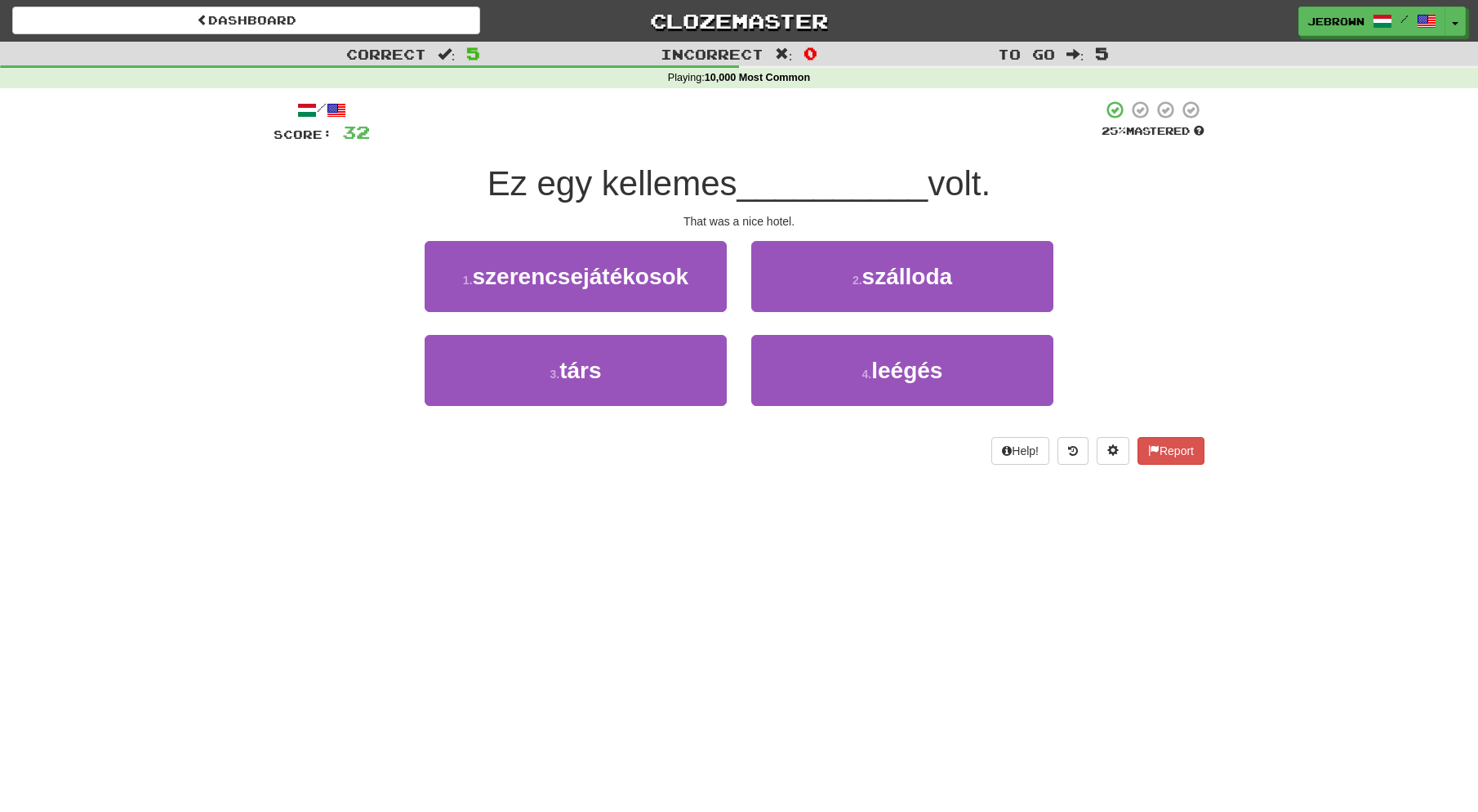
click at [883, 277] on span "szálloda" at bounding box center [907, 277] width 90 height 26
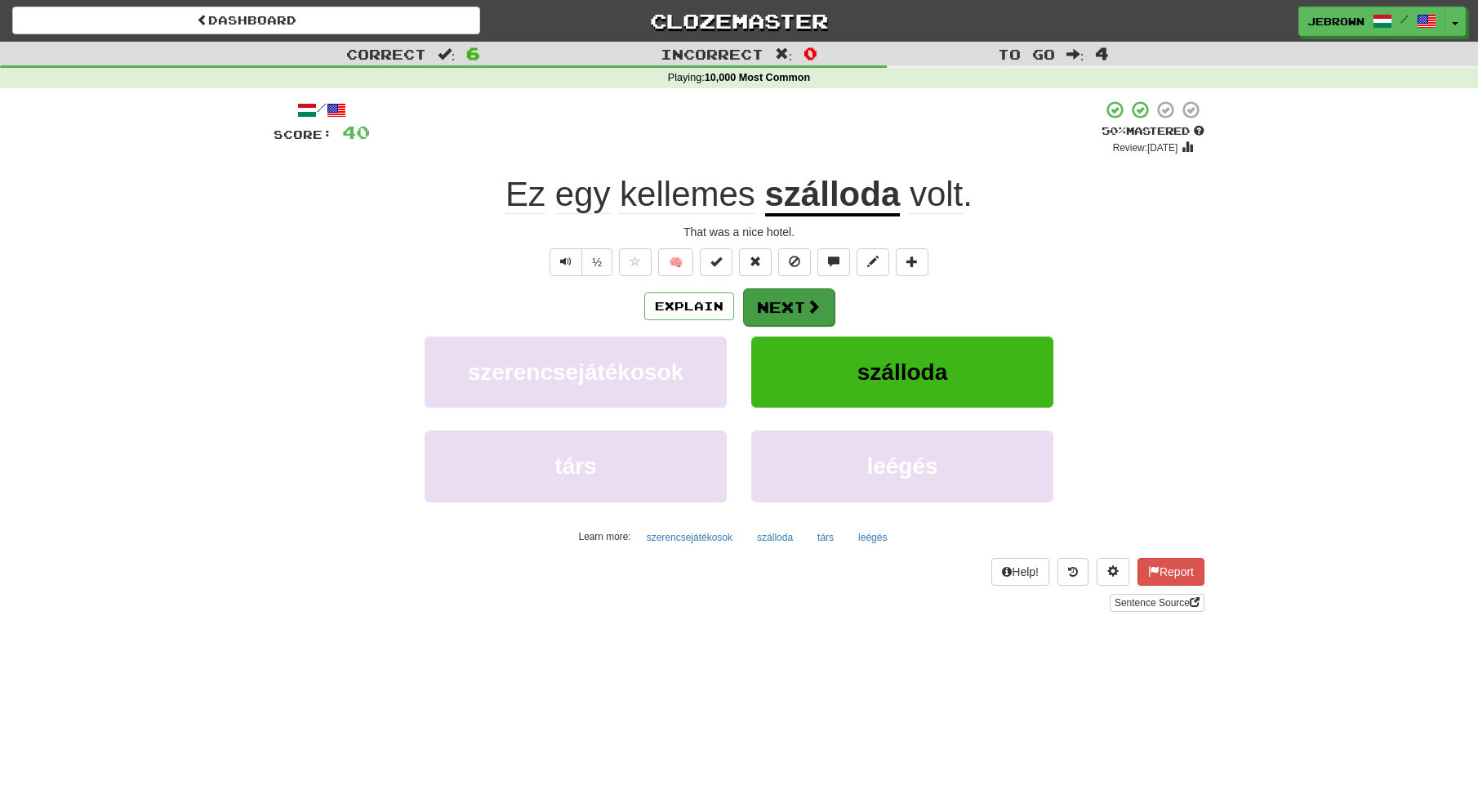
click at [786, 307] on button "Next" at bounding box center [789, 307] width 91 height 38
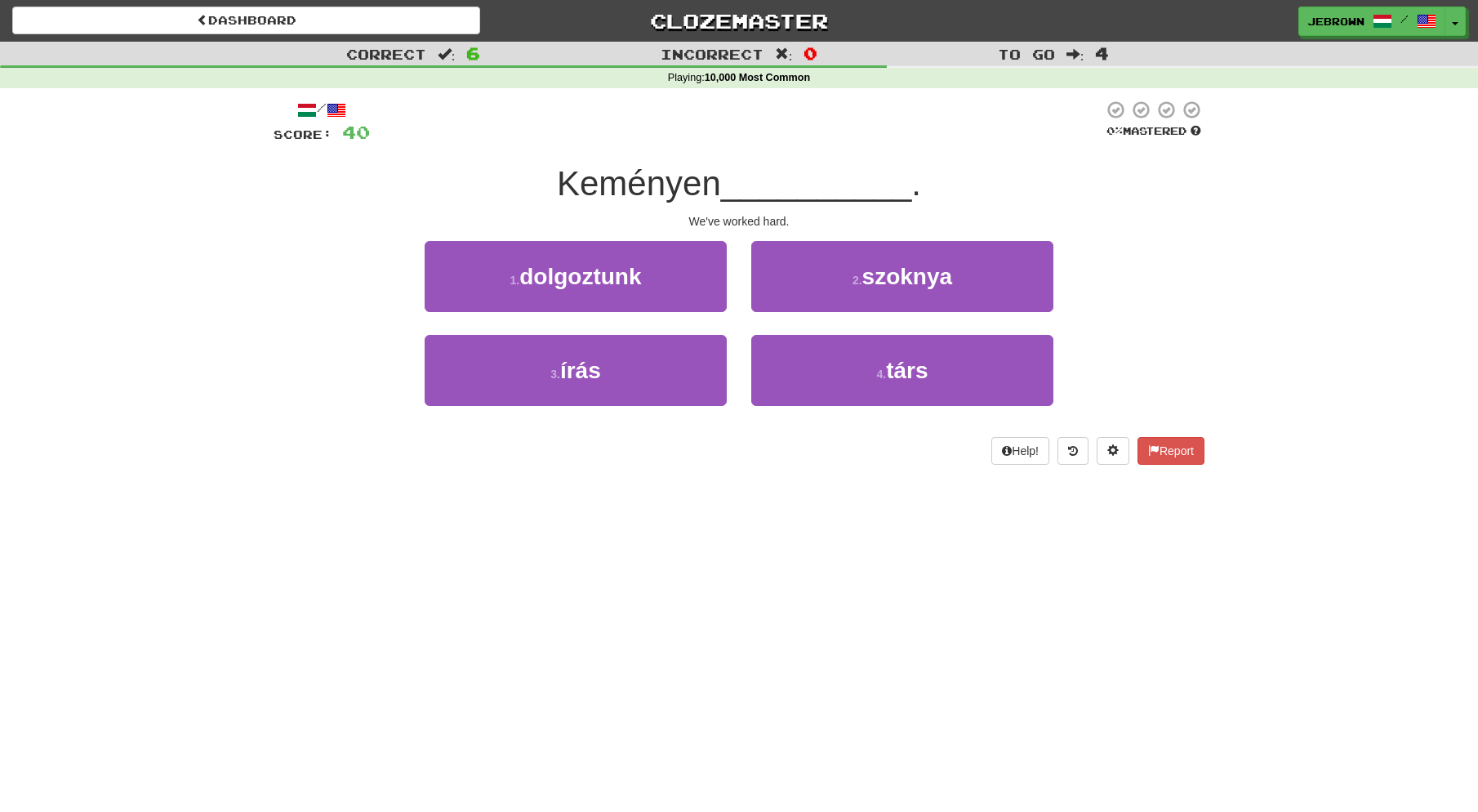
click at [640, 275] on span "dolgoztunk" at bounding box center [580, 277] width 122 height 26
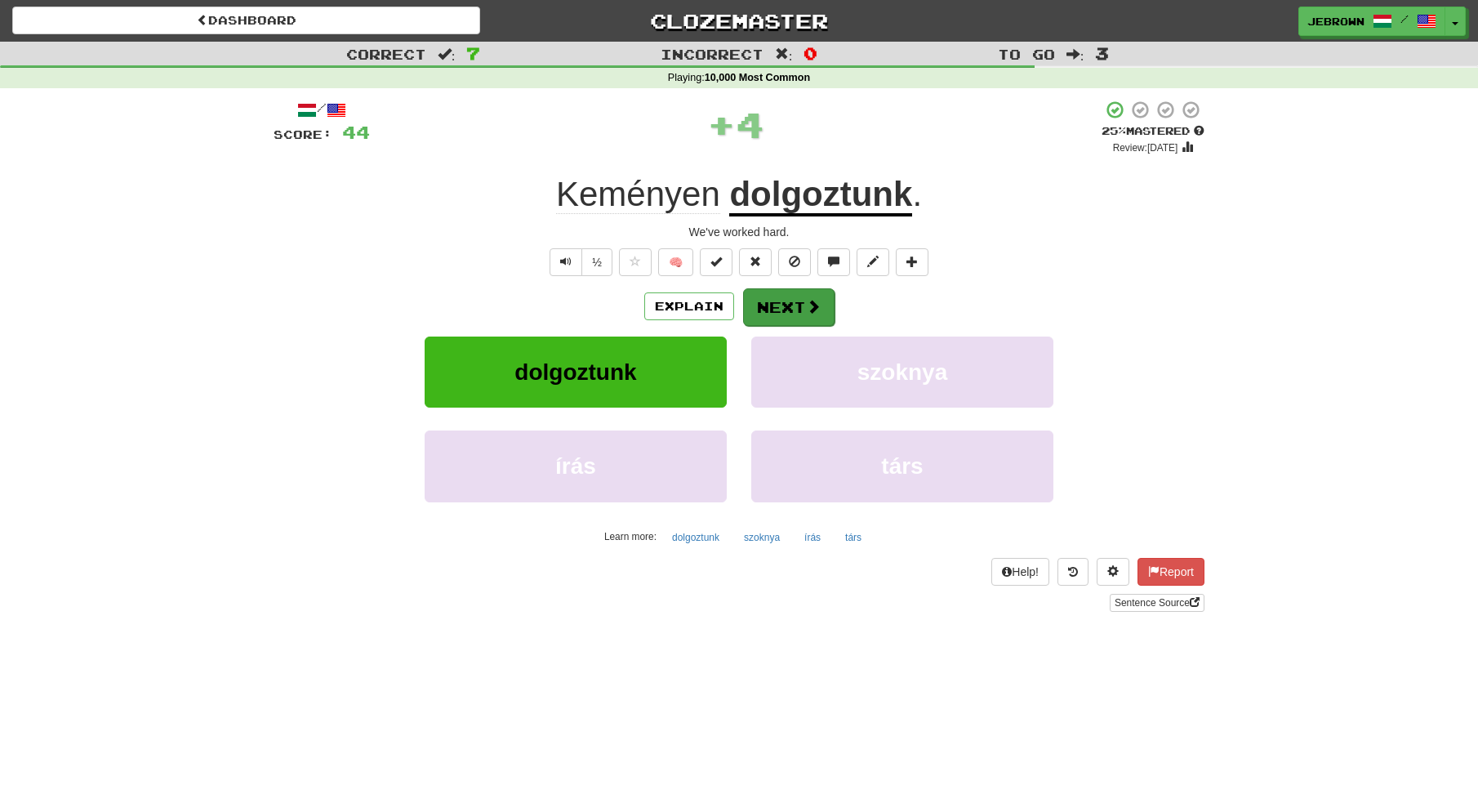
click at [798, 299] on button "Next" at bounding box center [789, 307] width 91 height 38
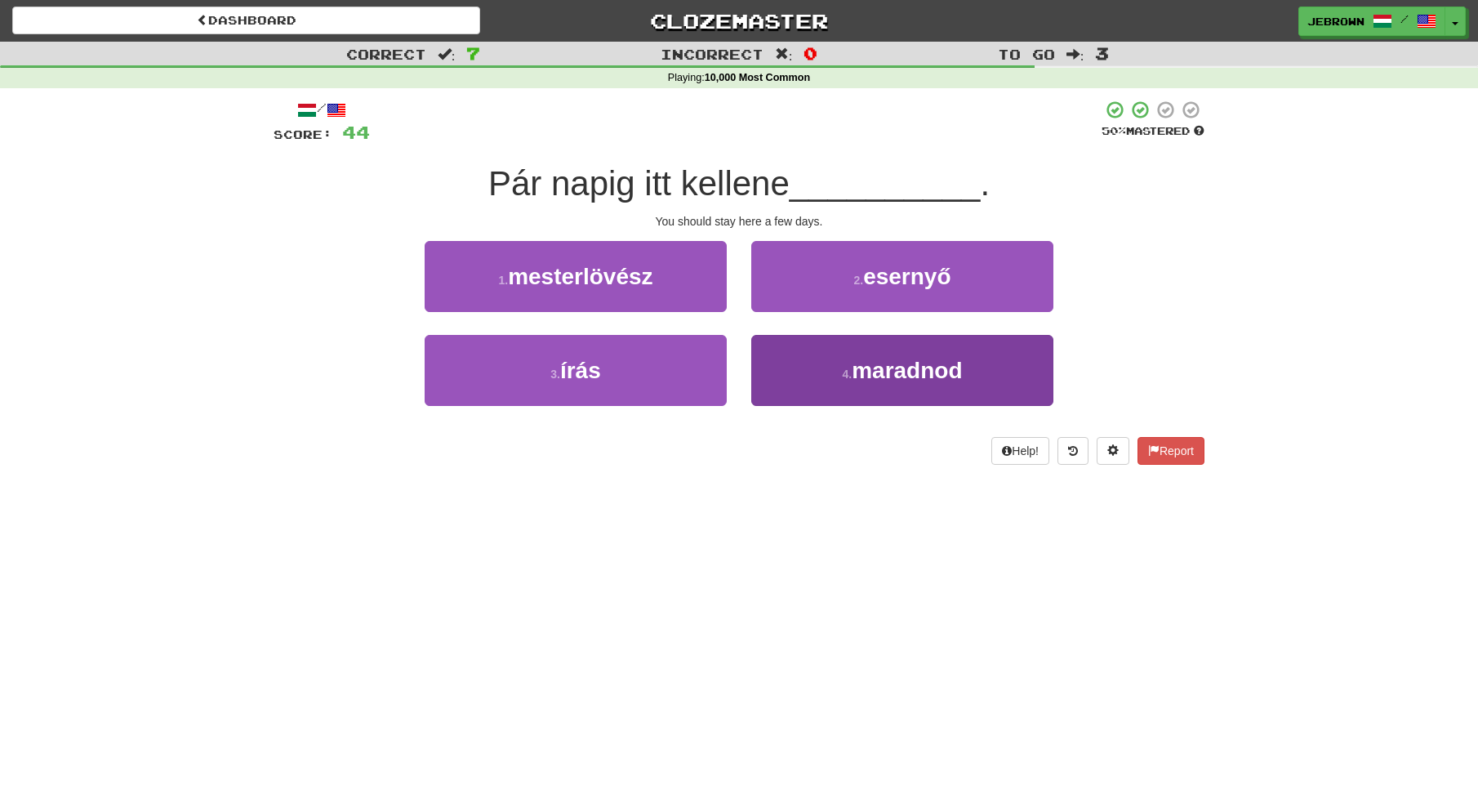
click at [877, 368] on span "maradnod" at bounding box center [906, 370] width 110 height 26
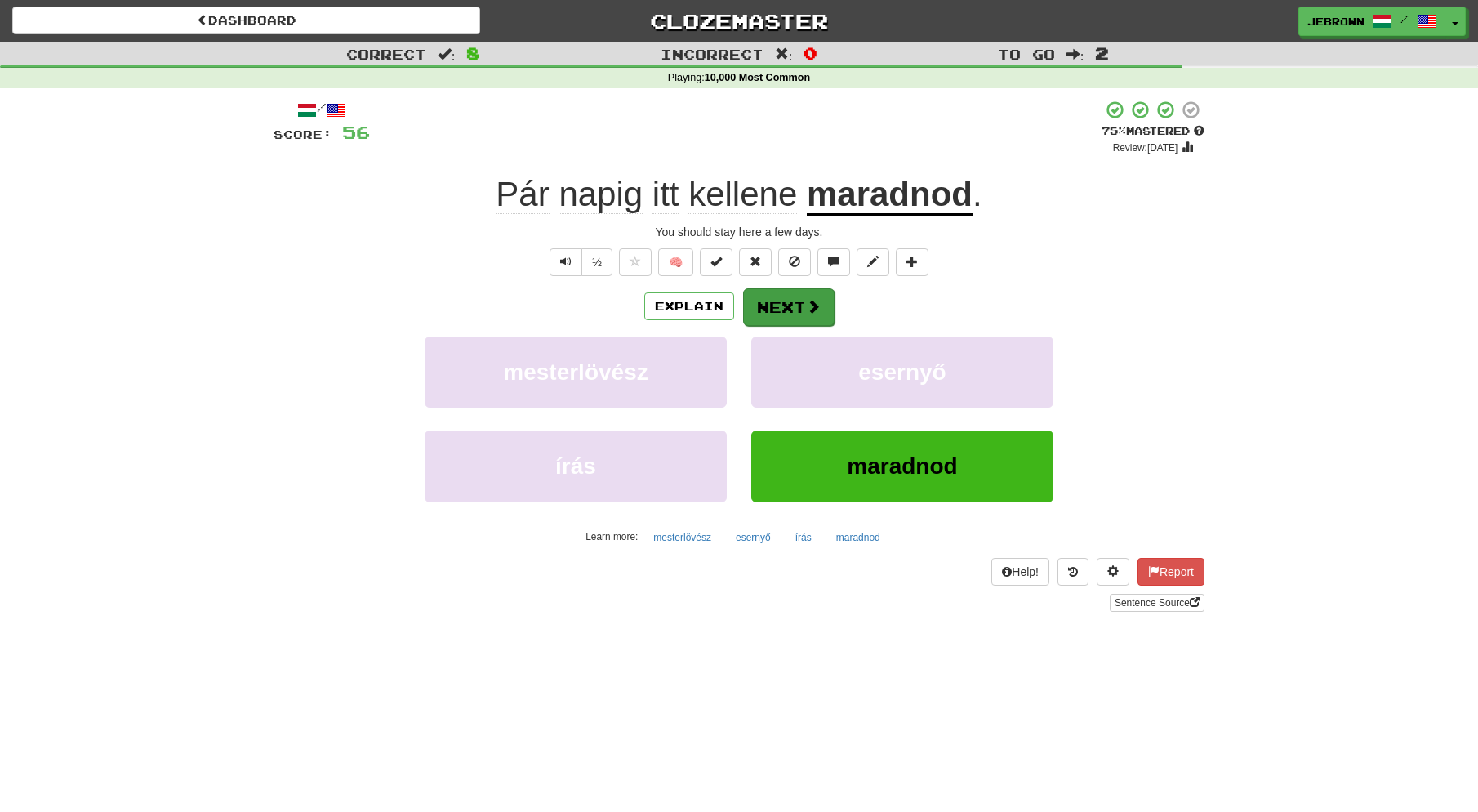
click at [800, 306] on button "Next" at bounding box center [789, 307] width 91 height 38
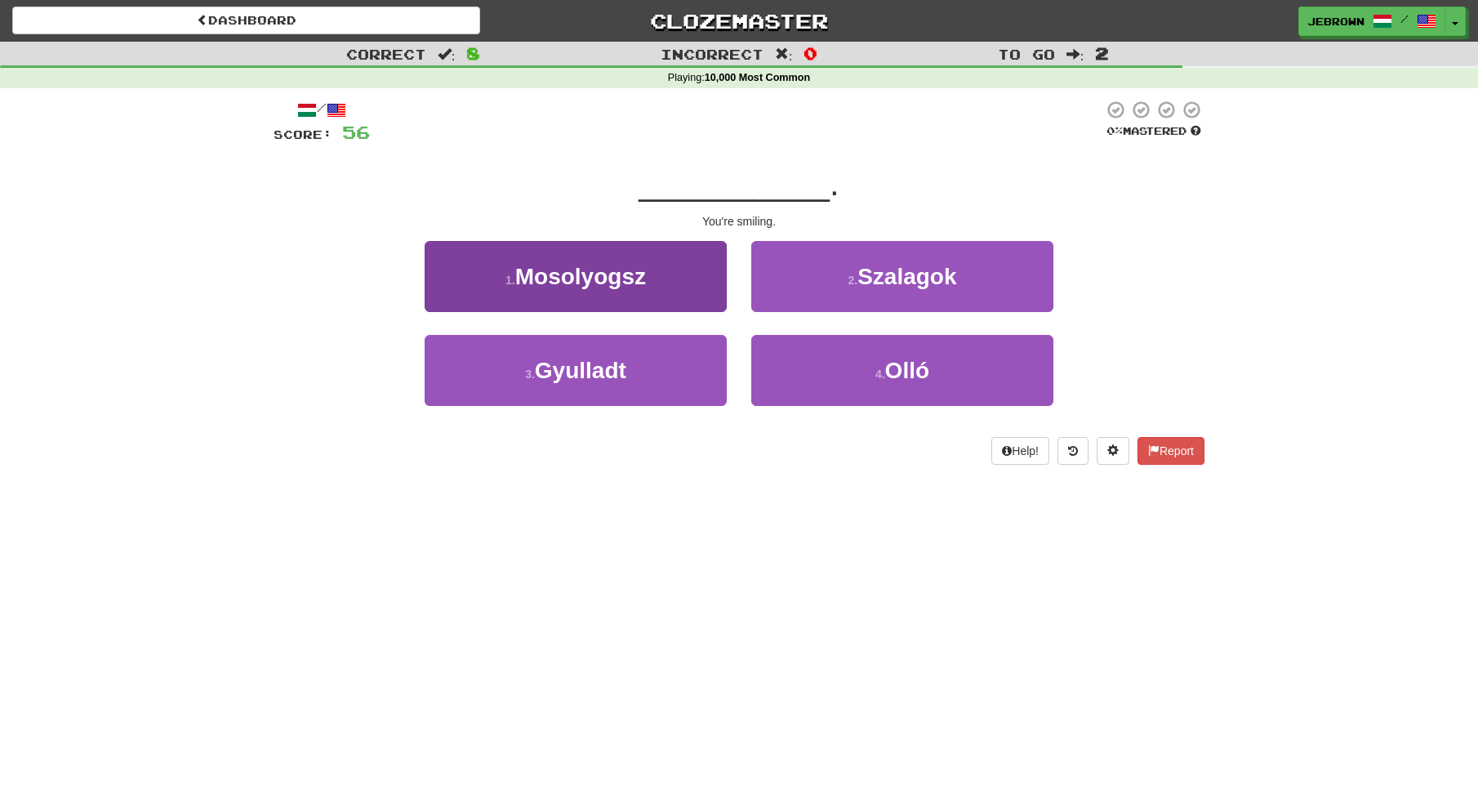
click at [648, 283] on button "1 . Mosolyogsz" at bounding box center [576, 277] width 302 height 71
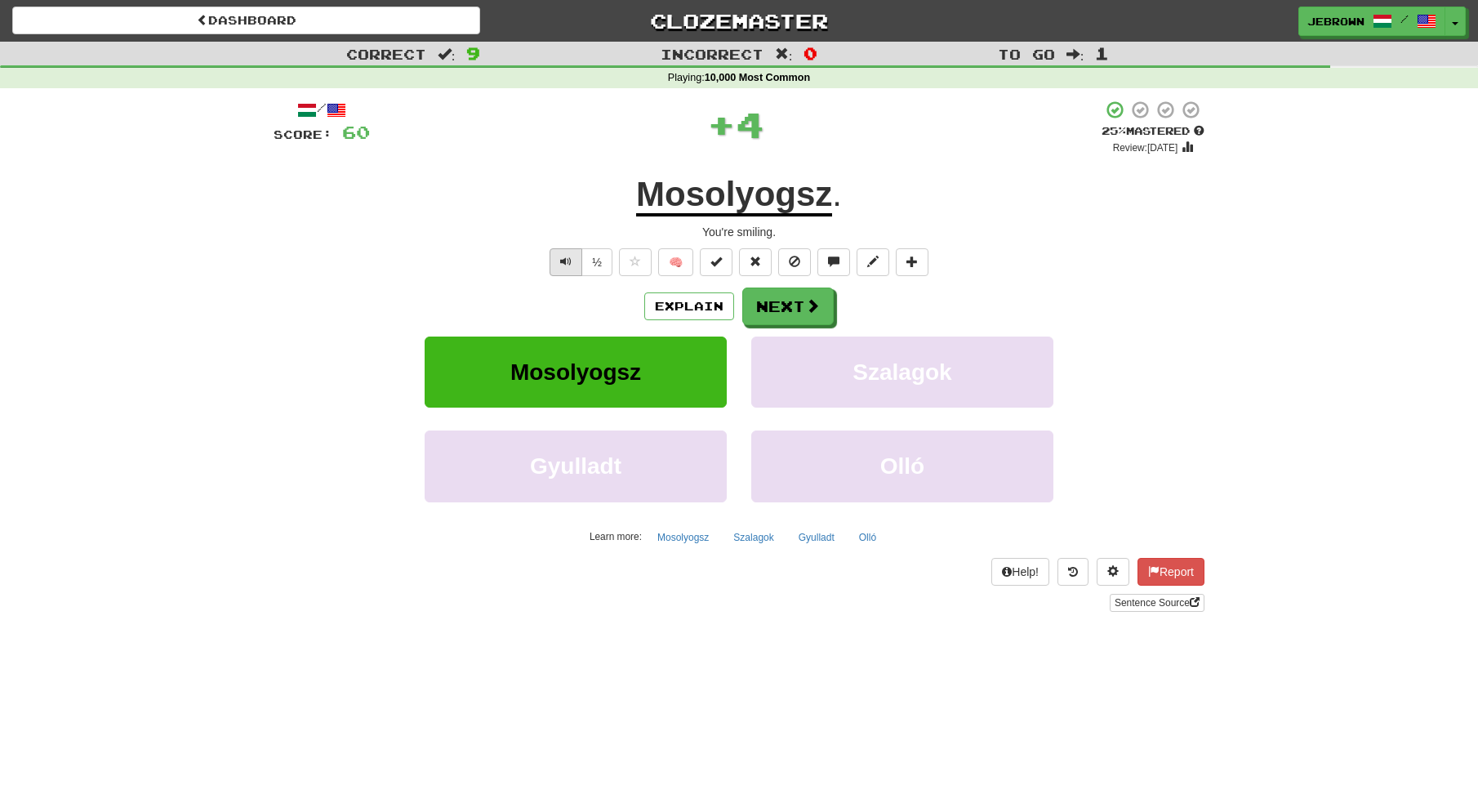
click at [564, 259] on span "Text-to-speech controls" at bounding box center [567, 262] width 12 height 12
click at [782, 302] on button "Next" at bounding box center [789, 307] width 91 height 38
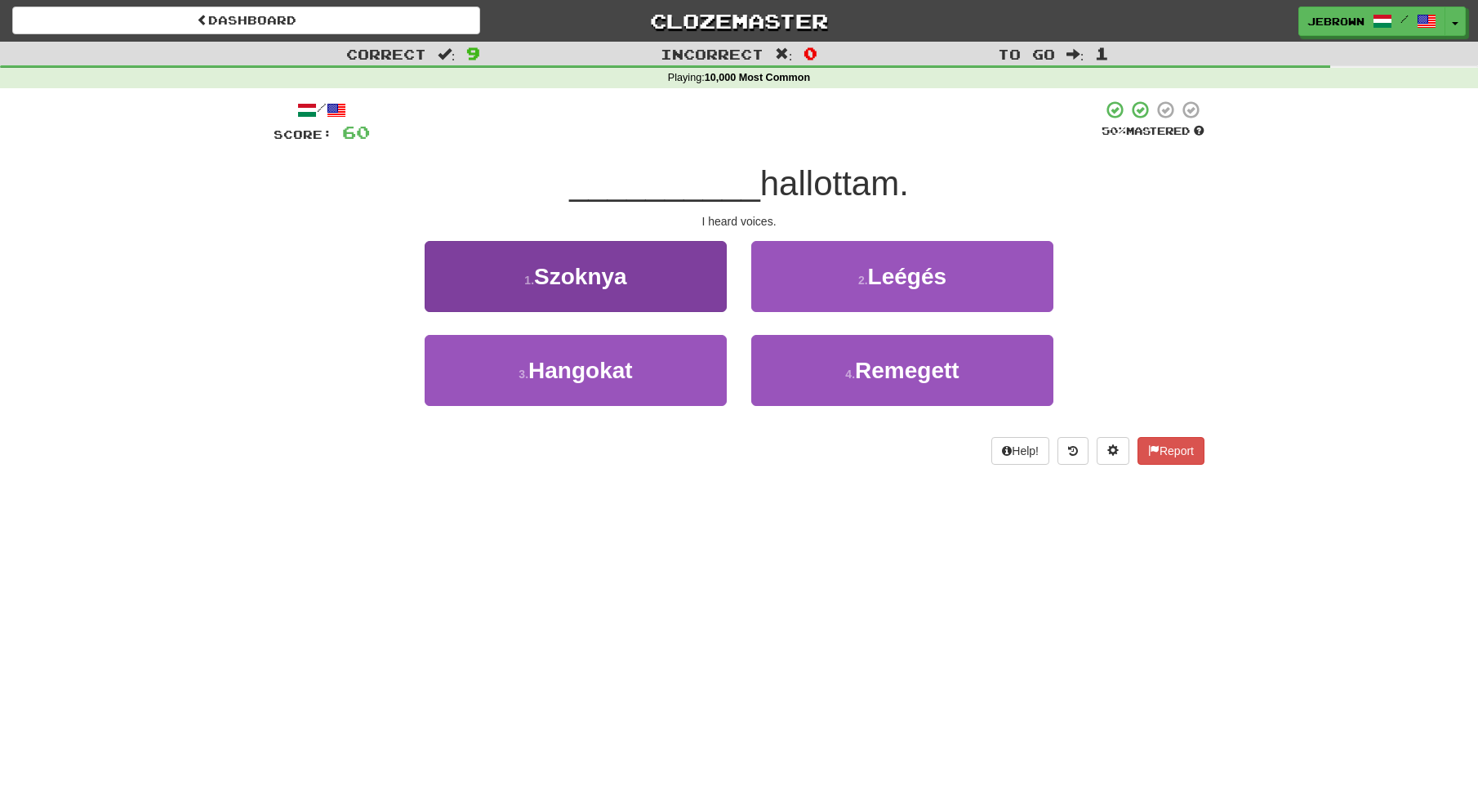
click at [648, 366] on button "3 . Hangokat" at bounding box center [576, 370] width 302 height 71
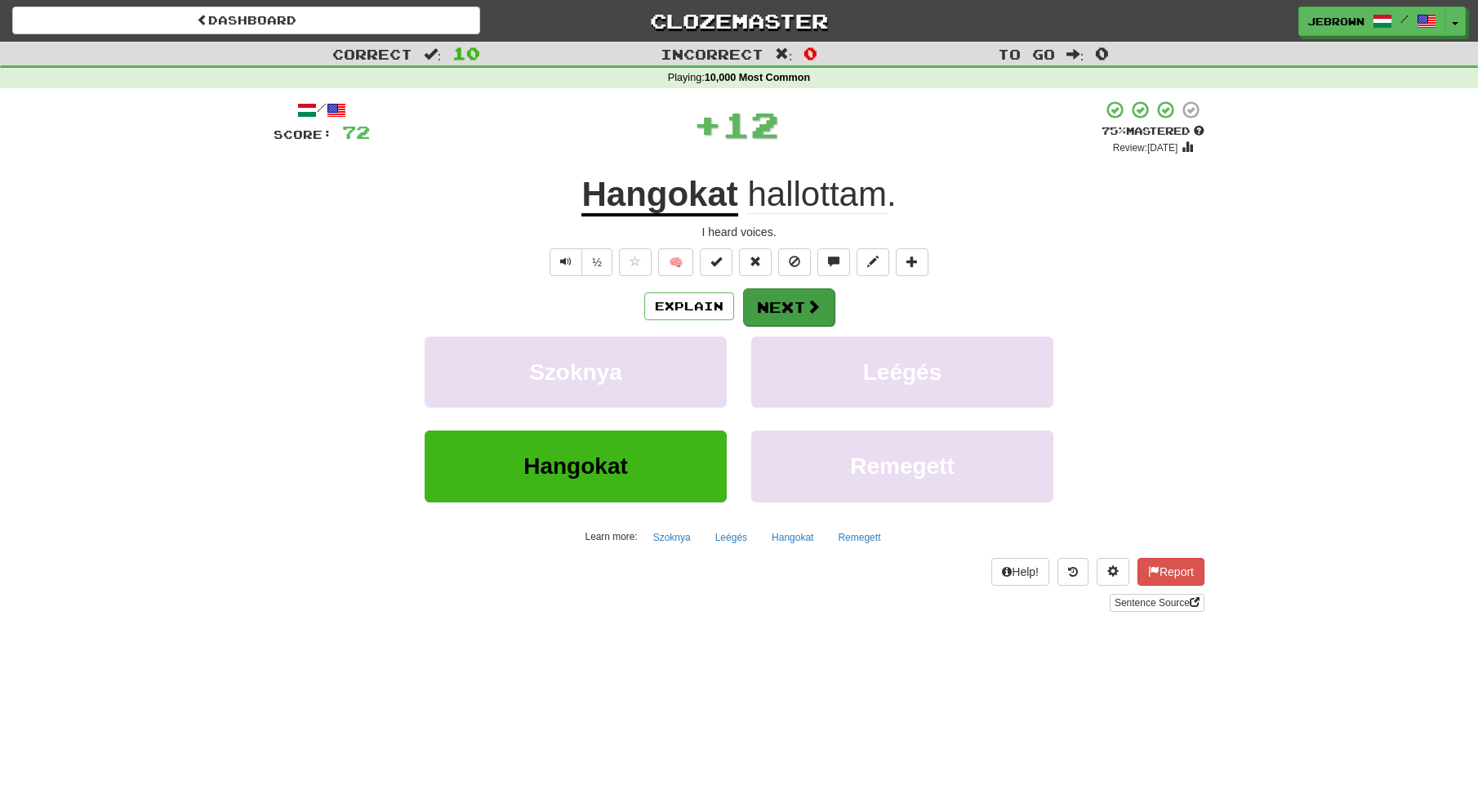
click at [773, 302] on button "Next" at bounding box center [789, 307] width 91 height 38
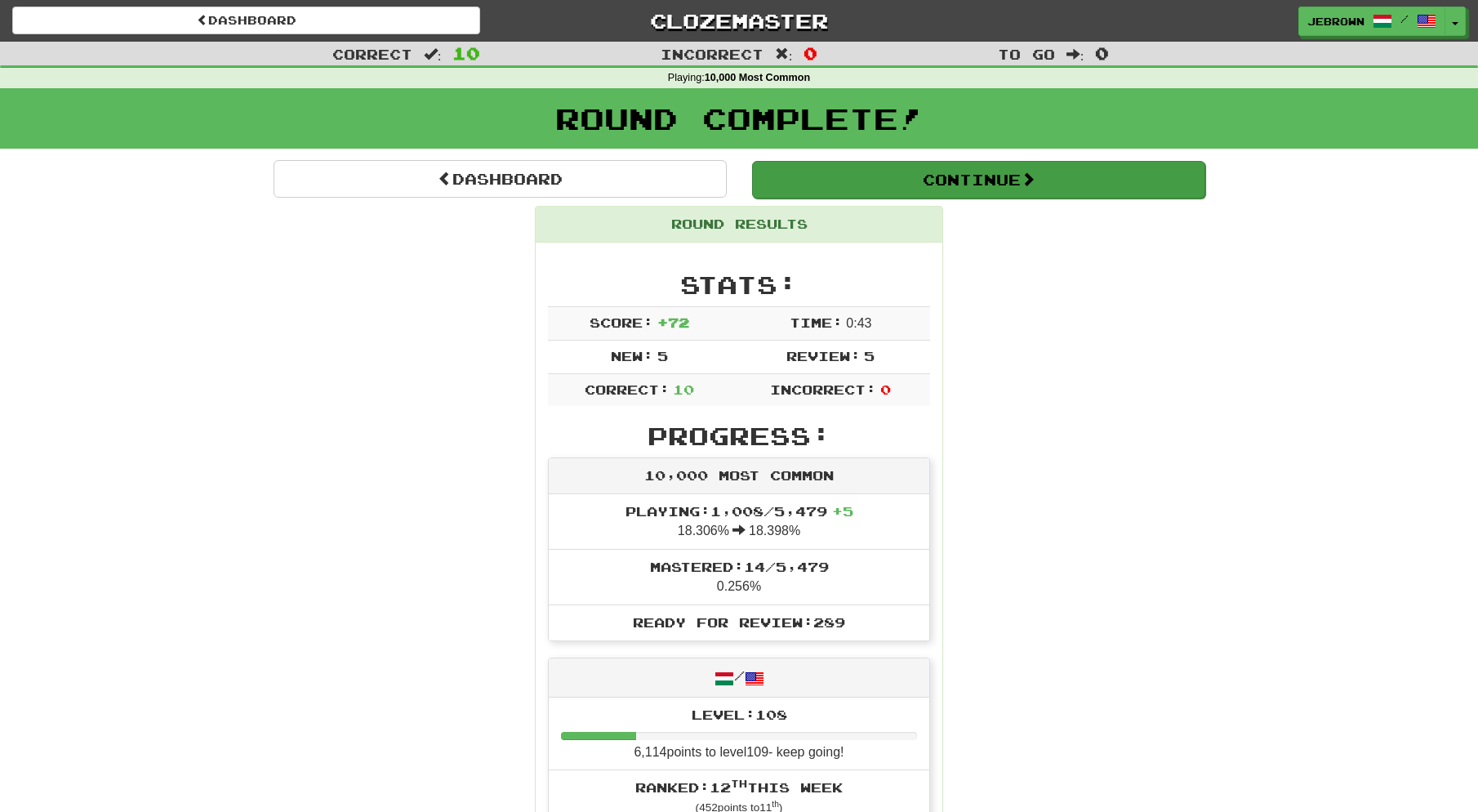
click at [823, 187] on button "Continue" at bounding box center [979, 180] width 454 height 38
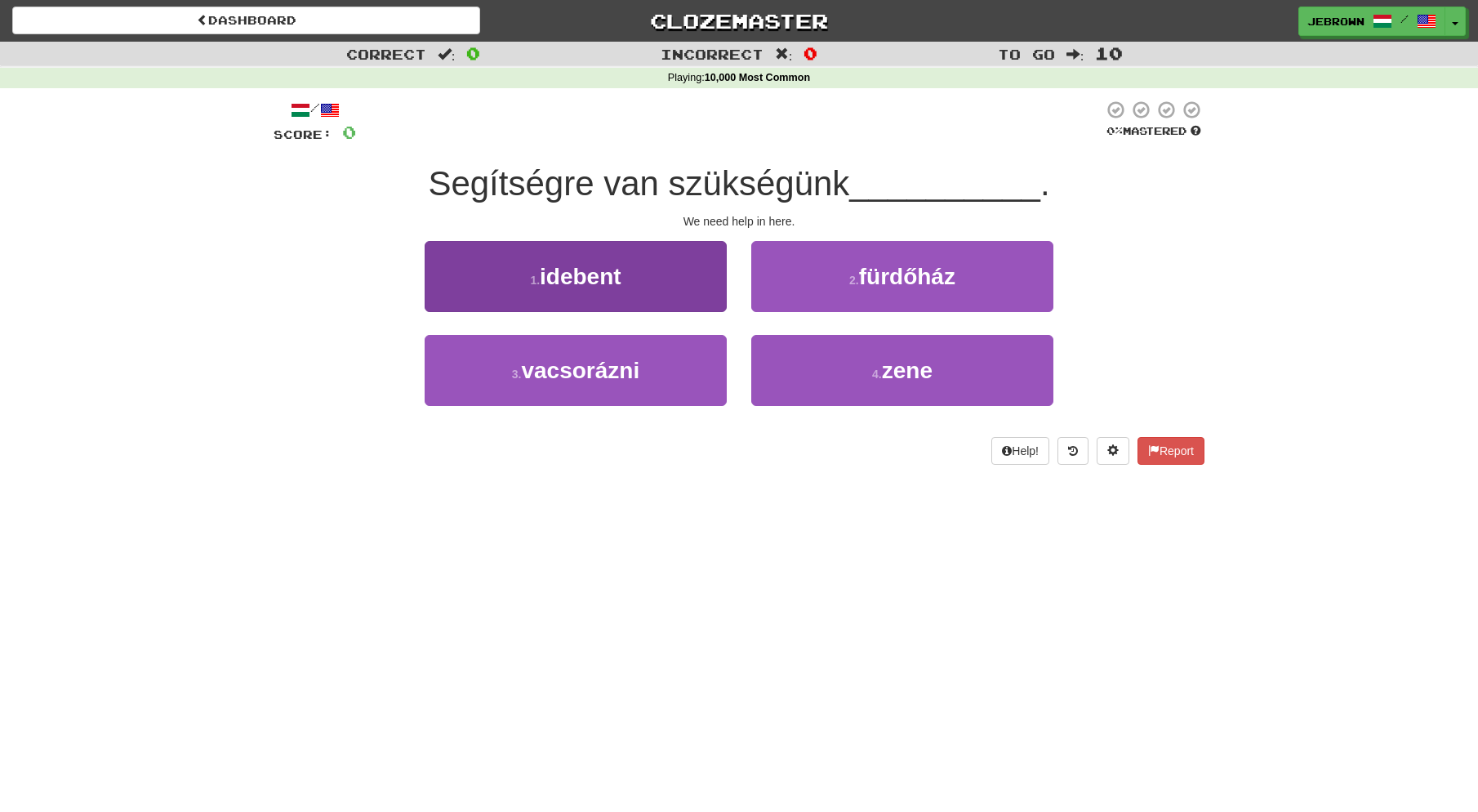
click at [635, 261] on button "1 . idebent" at bounding box center [576, 277] width 302 height 71
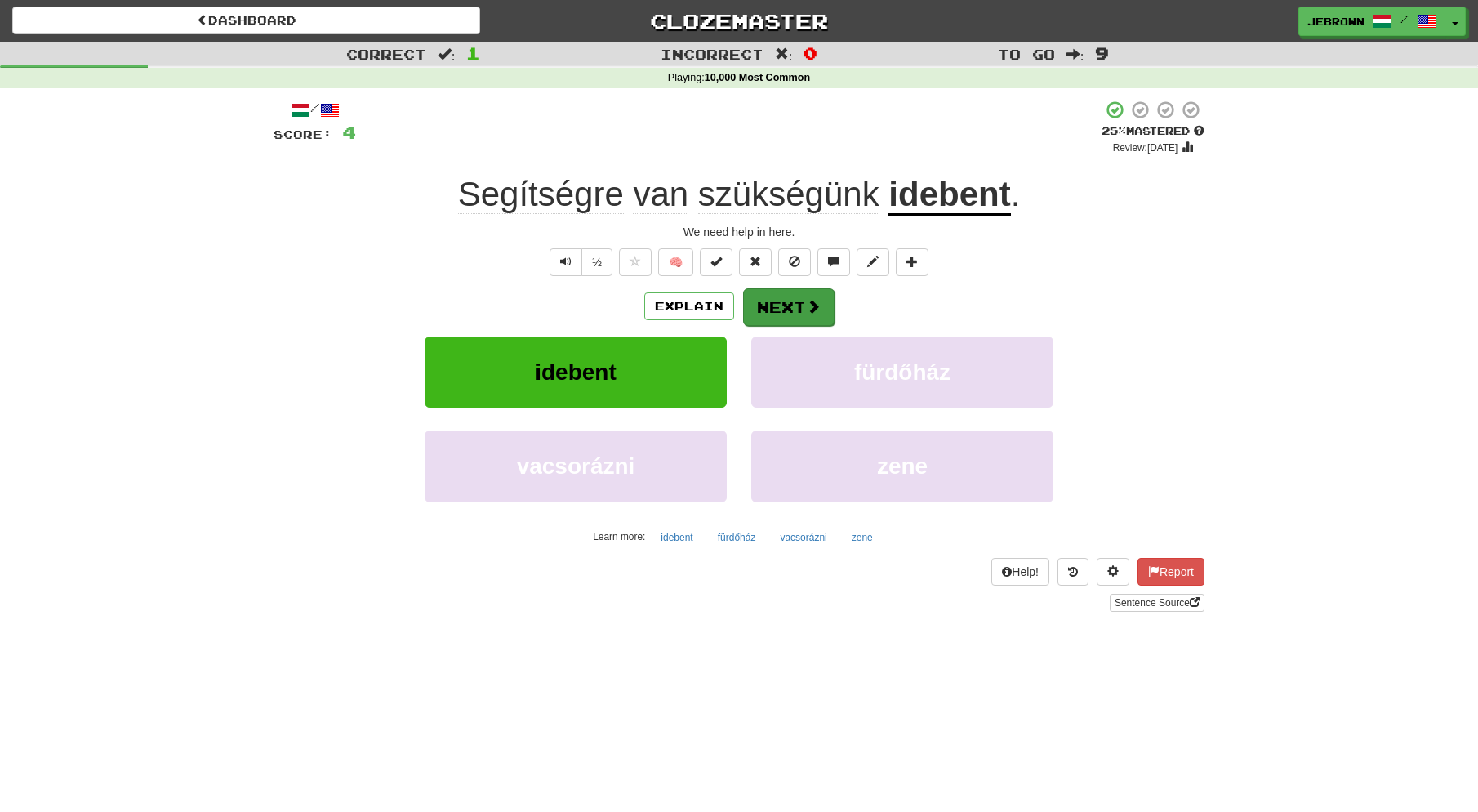
click at [793, 303] on button "Next" at bounding box center [789, 307] width 91 height 38
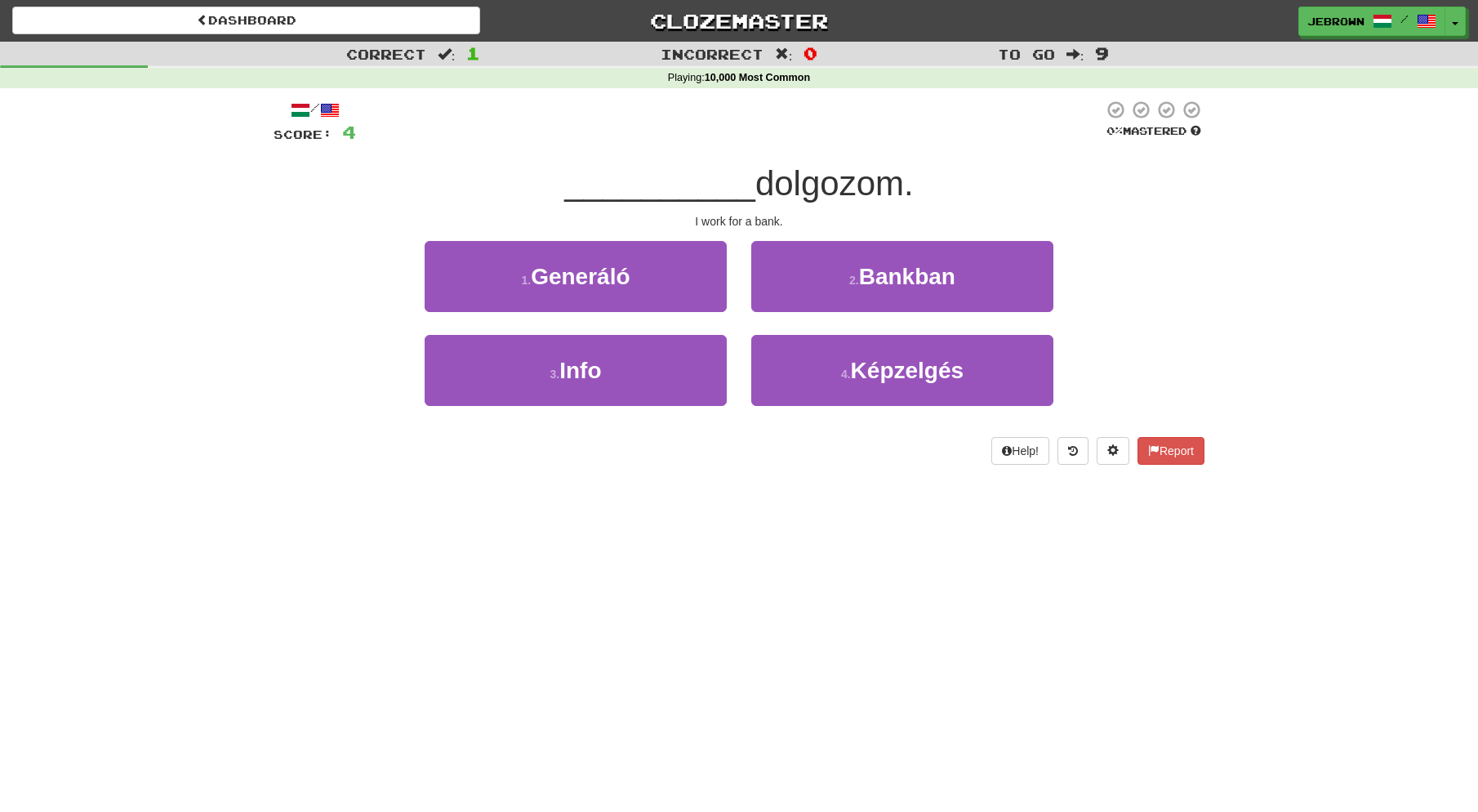
click at [860, 279] on small "2 ." at bounding box center [855, 280] width 10 height 13
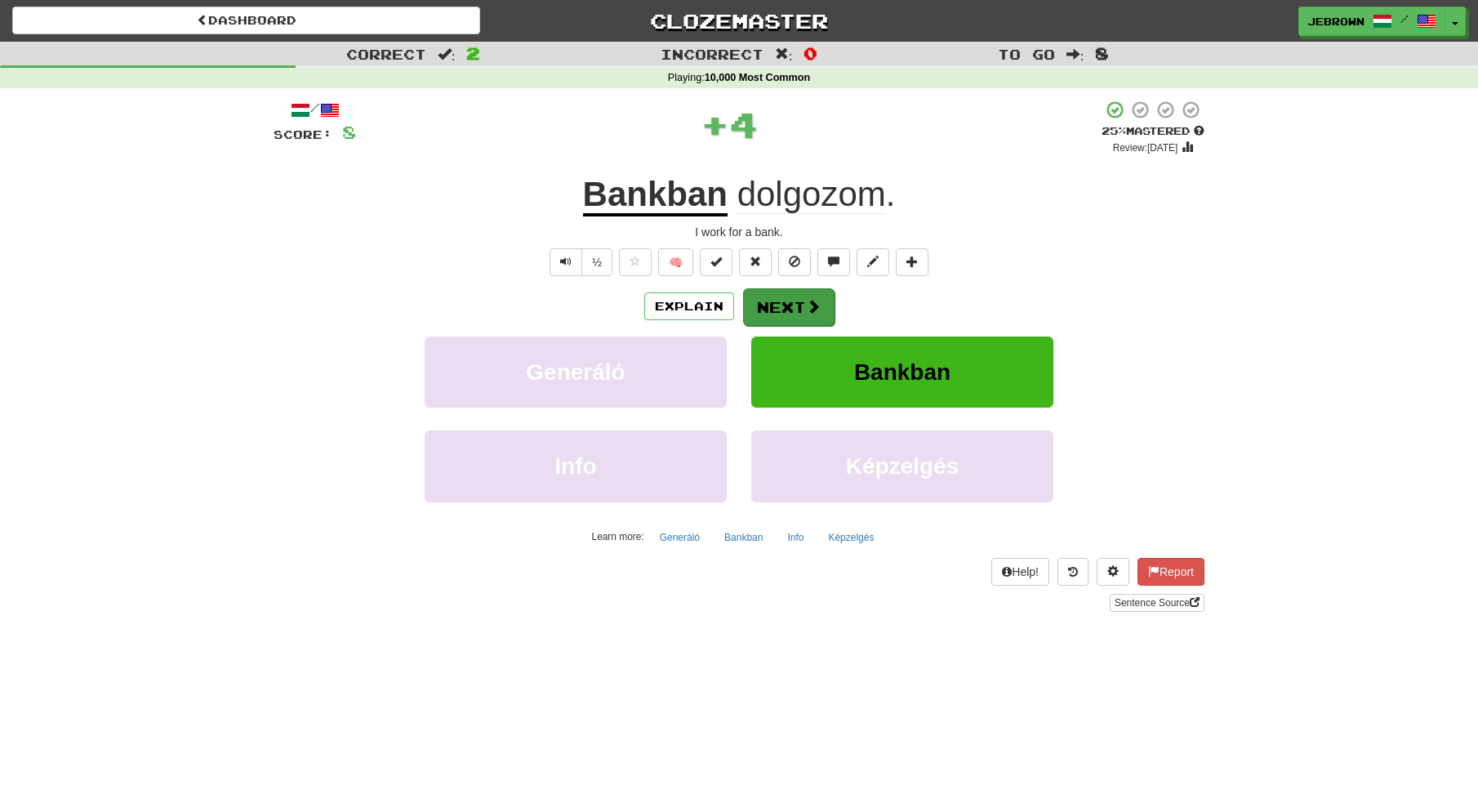
click at [787, 305] on button "Next" at bounding box center [789, 307] width 91 height 38
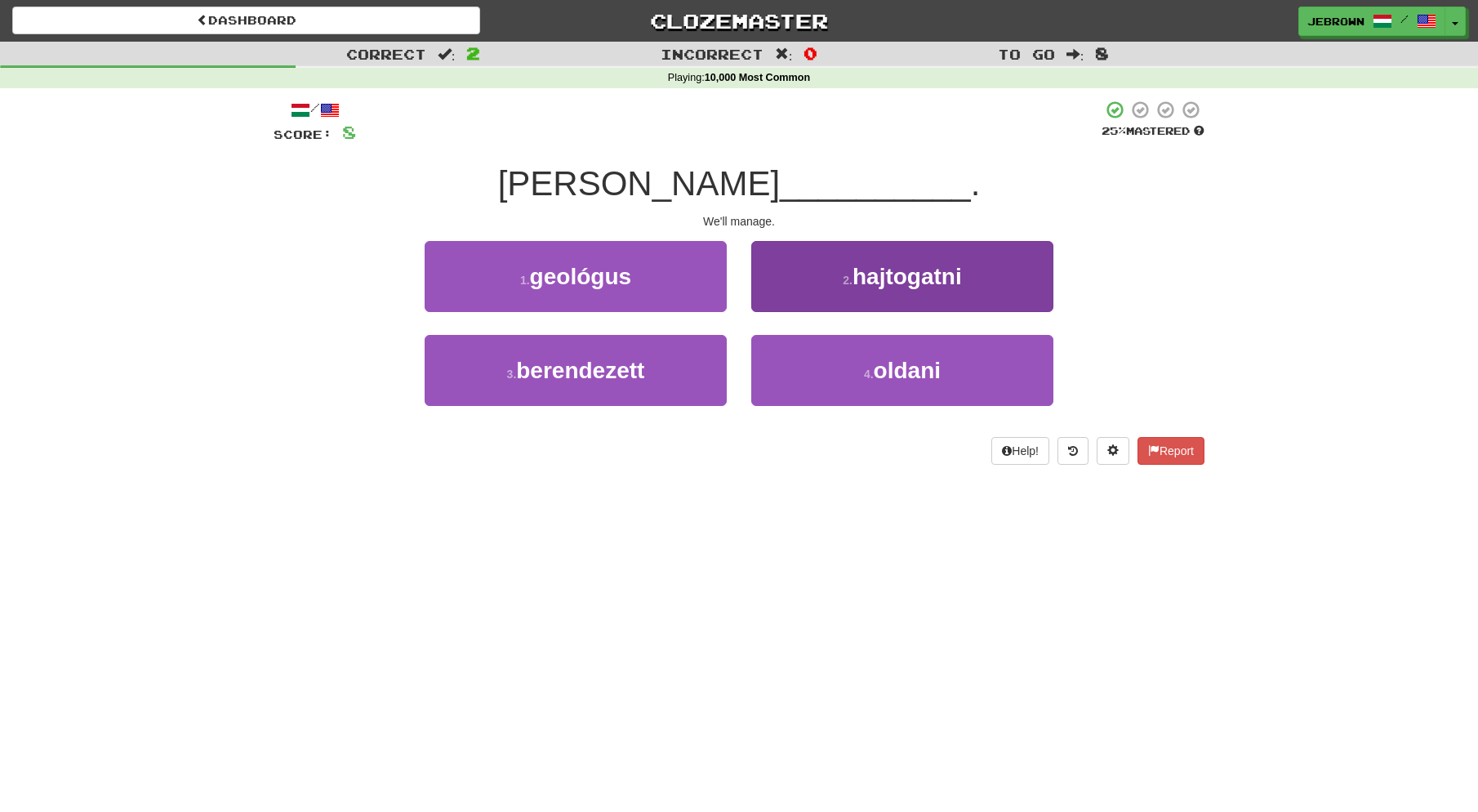
click at [921, 365] on span "oldani" at bounding box center [907, 370] width 67 height 26
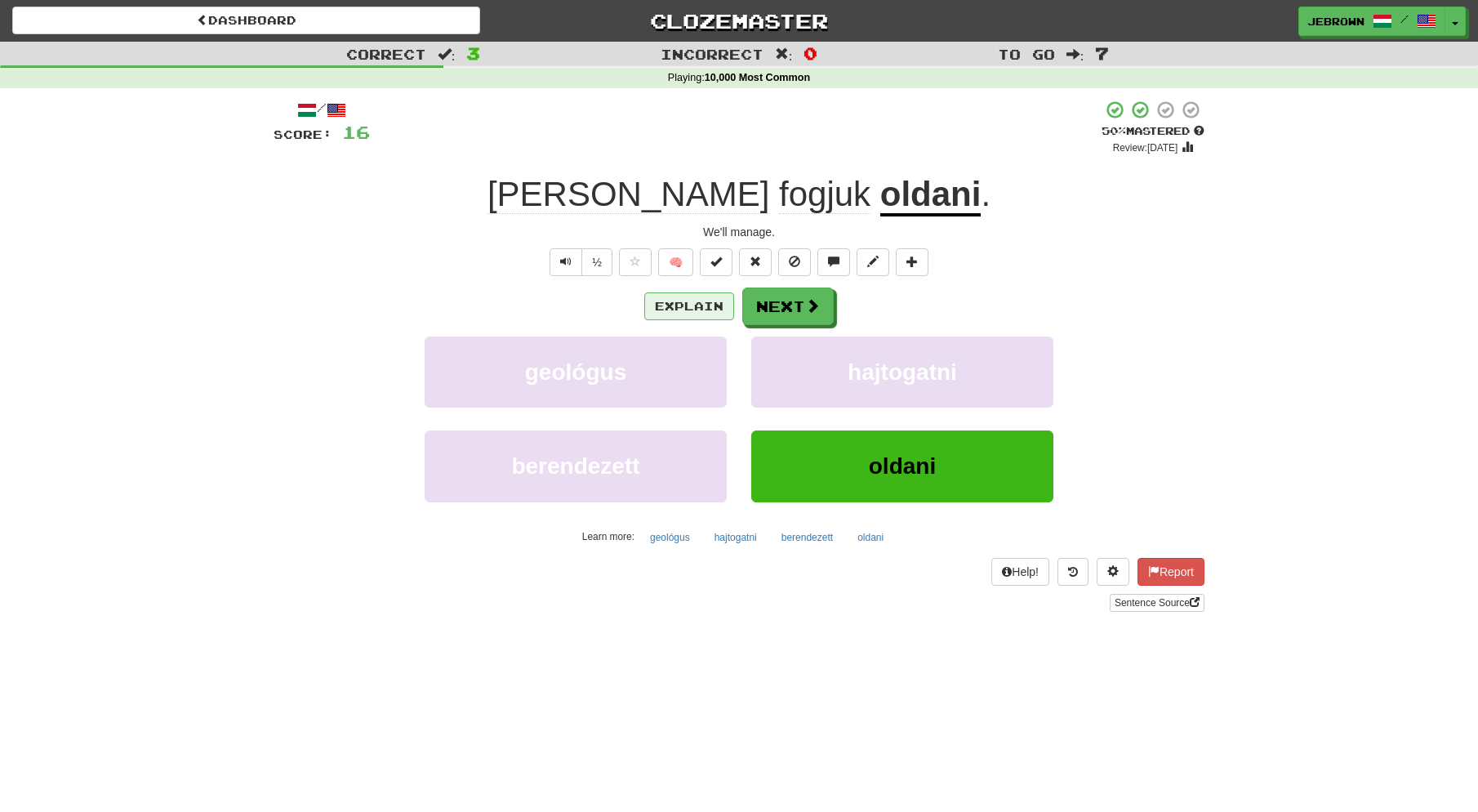
click at [689, 304] on button "Explain" at bounding box center [689, 307] width 90 height 28
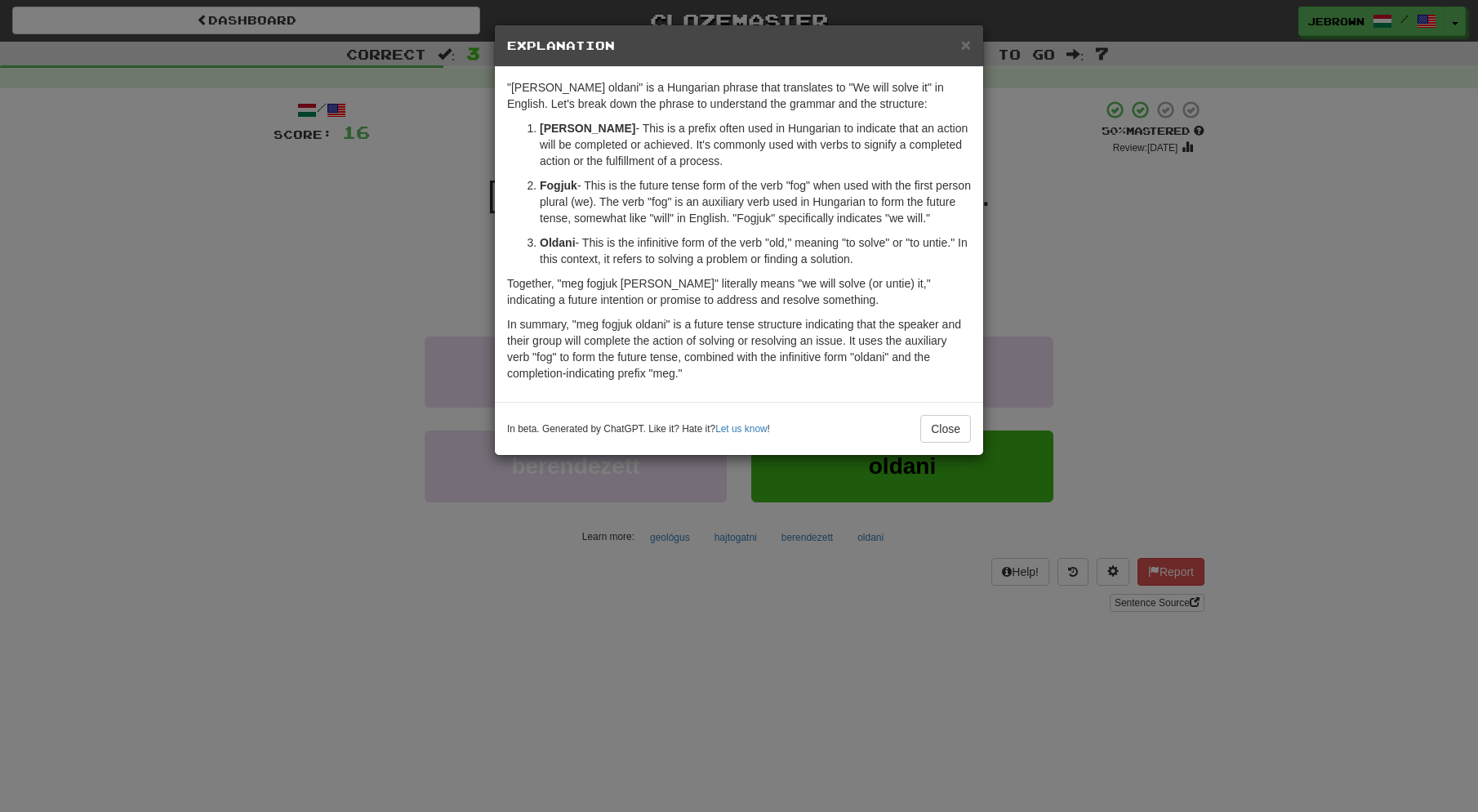
click at [969, 46] on span "×" at bounding box center [967, 44] width 10 height 19
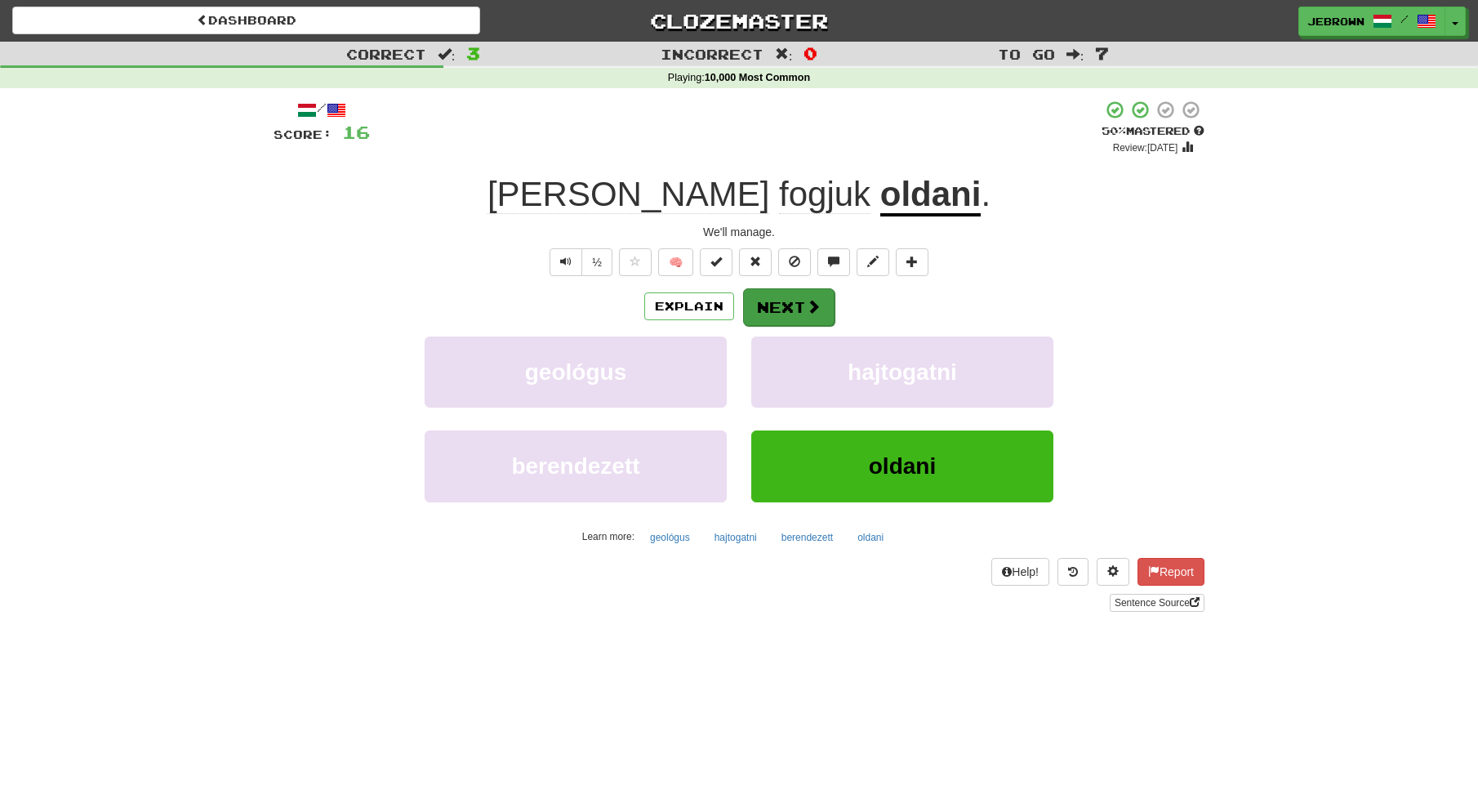
click at [796, 307] on button "Next" at bounding box center [789, 307] width 91 height 38
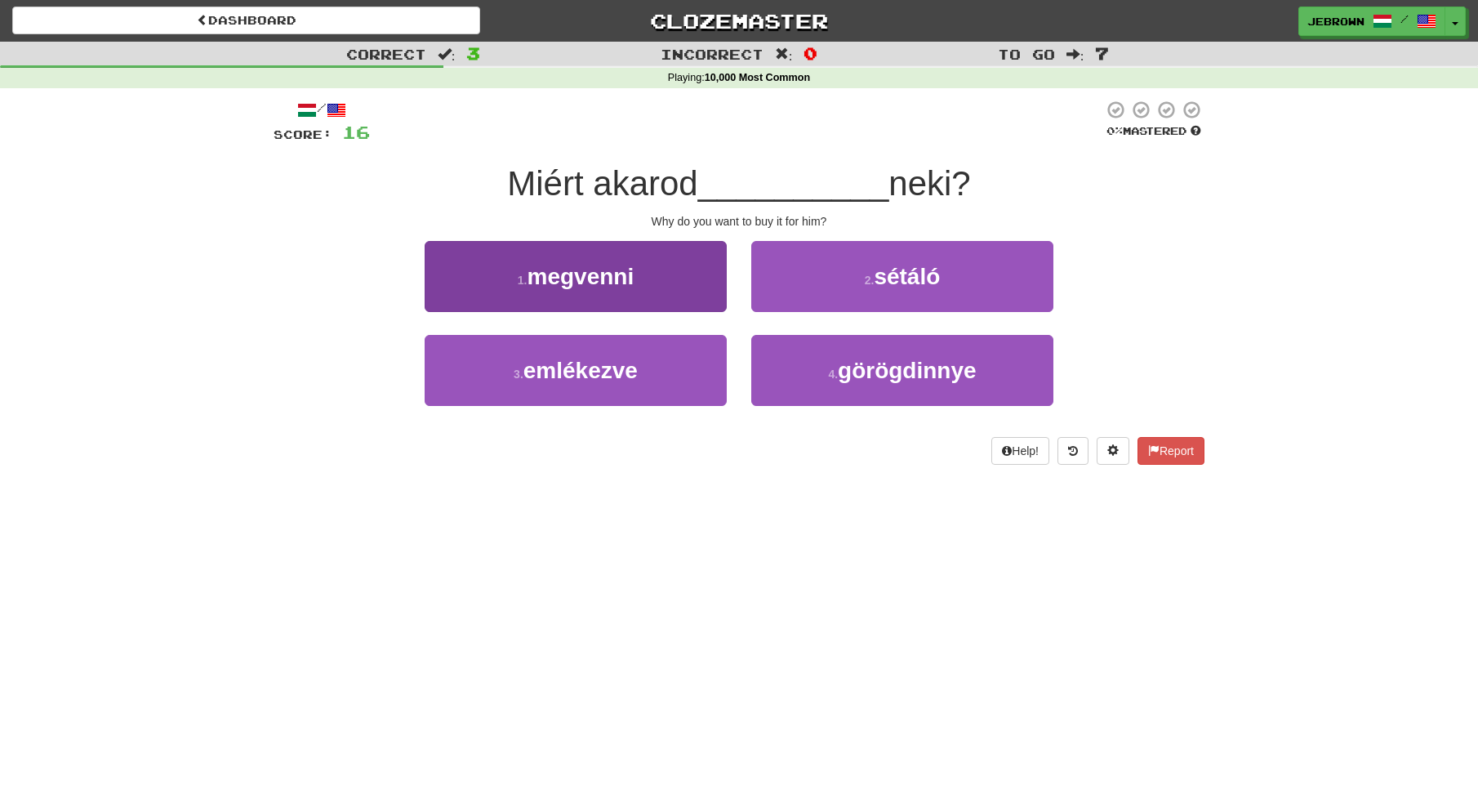
click at [641, 269] on button "1 . megvenni" at bounding box center [576, 277] width 302 height 71
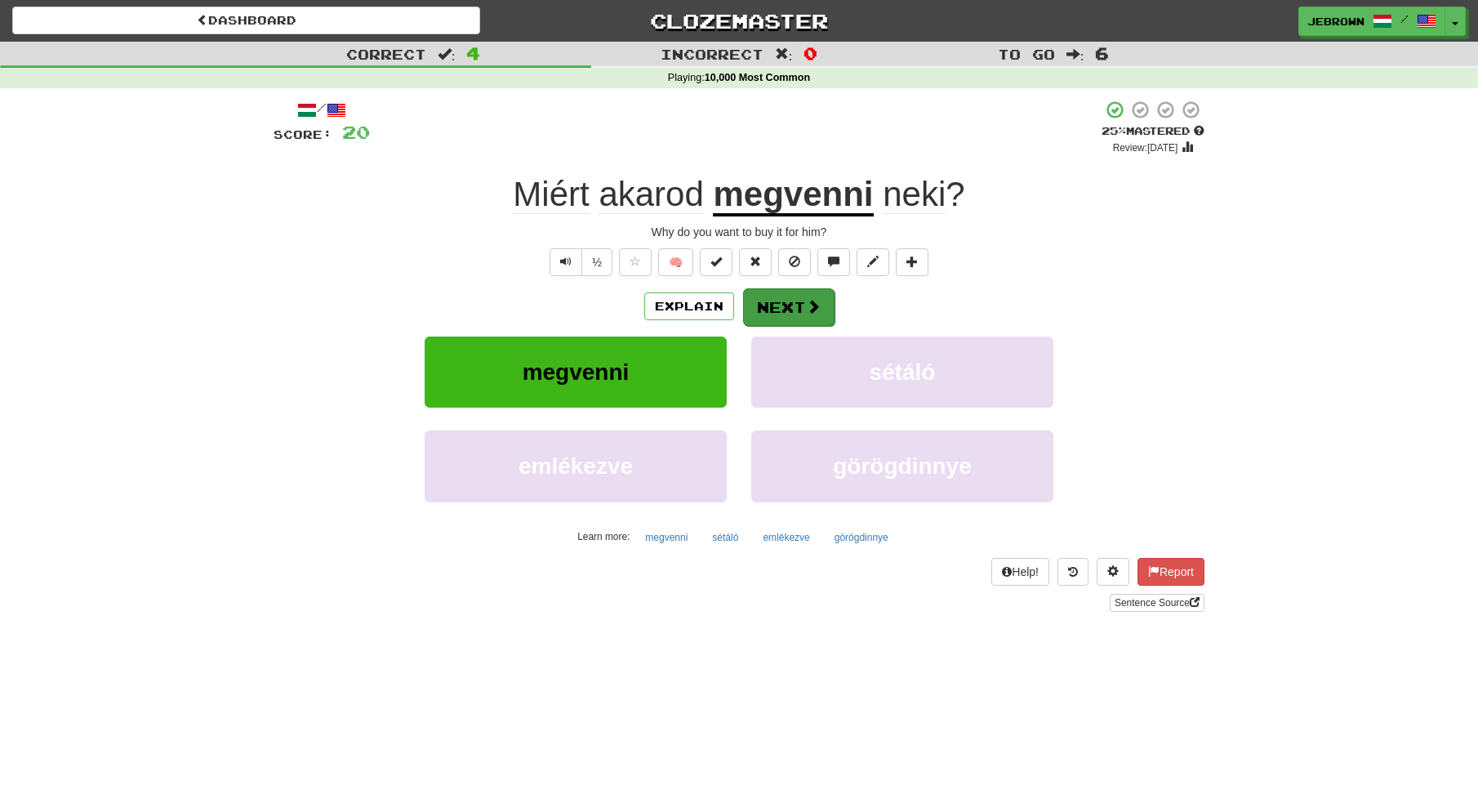
click at [804, 305] on button "Next" at bounding box center [789, 307] width 91 height 38
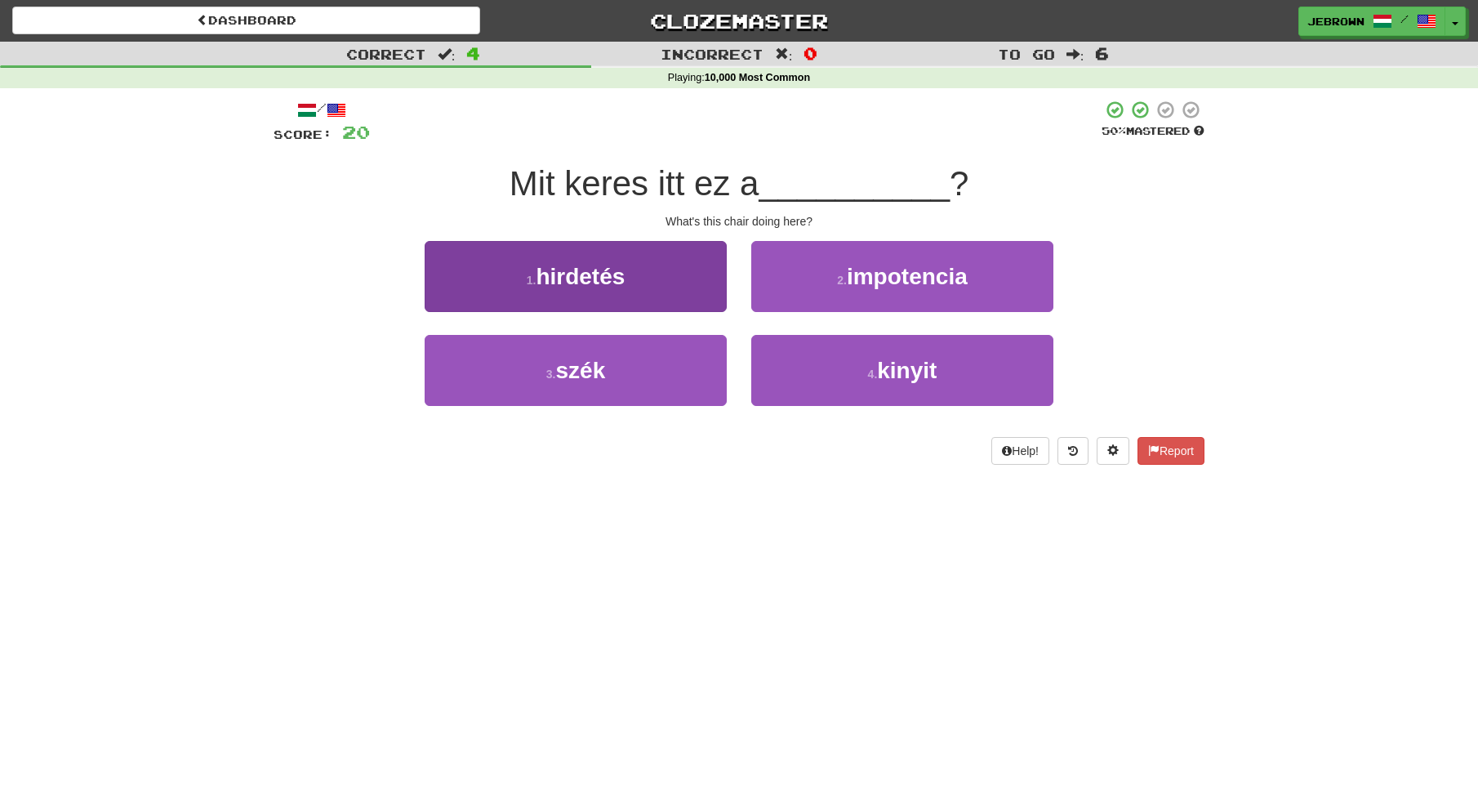
click at [629, 357] on button "3 . szék" at bounding box center [576, 370] width 302 height 71
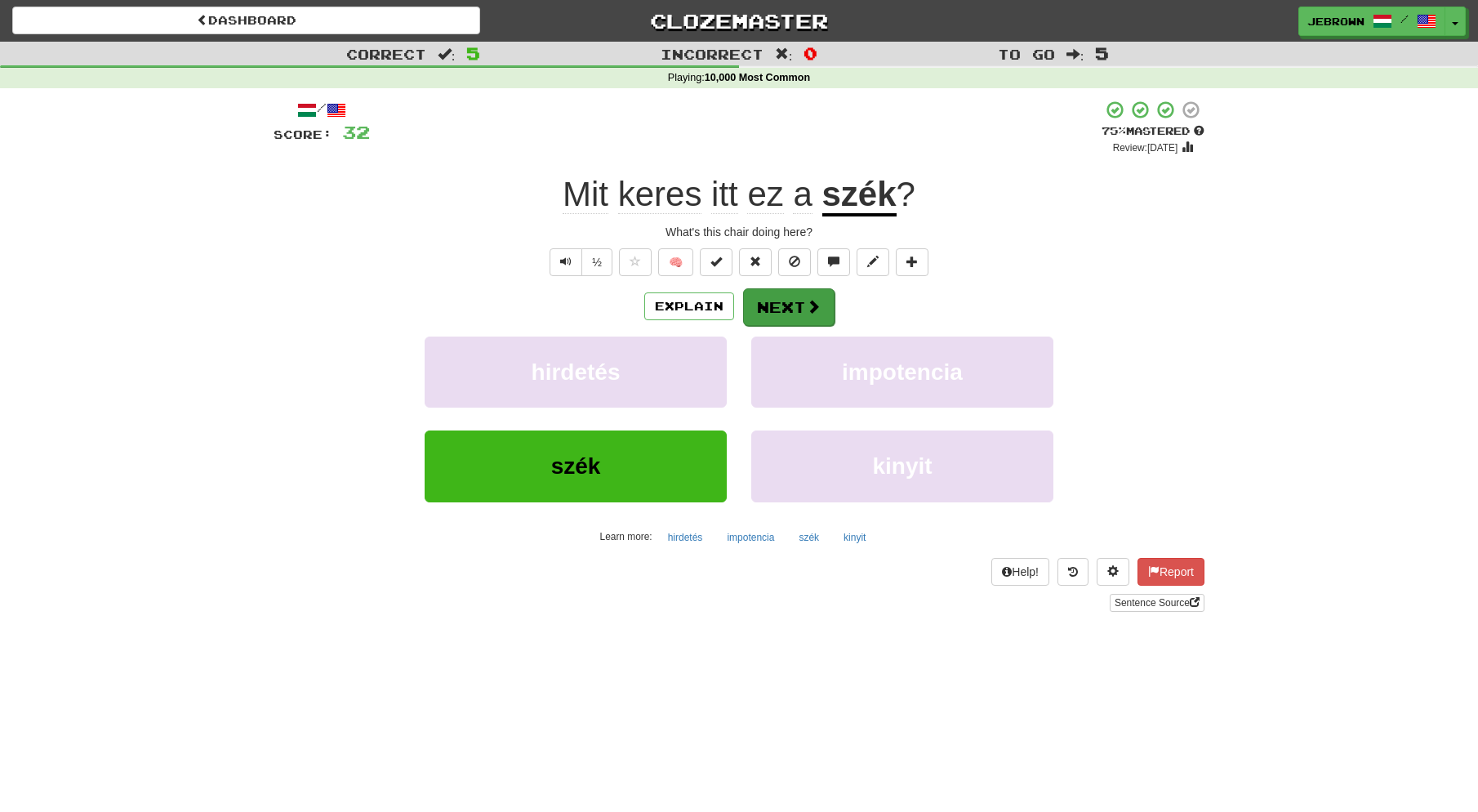
click at [799, 303] on button "Next" at bounding box center [789, 307] width 91 height 38
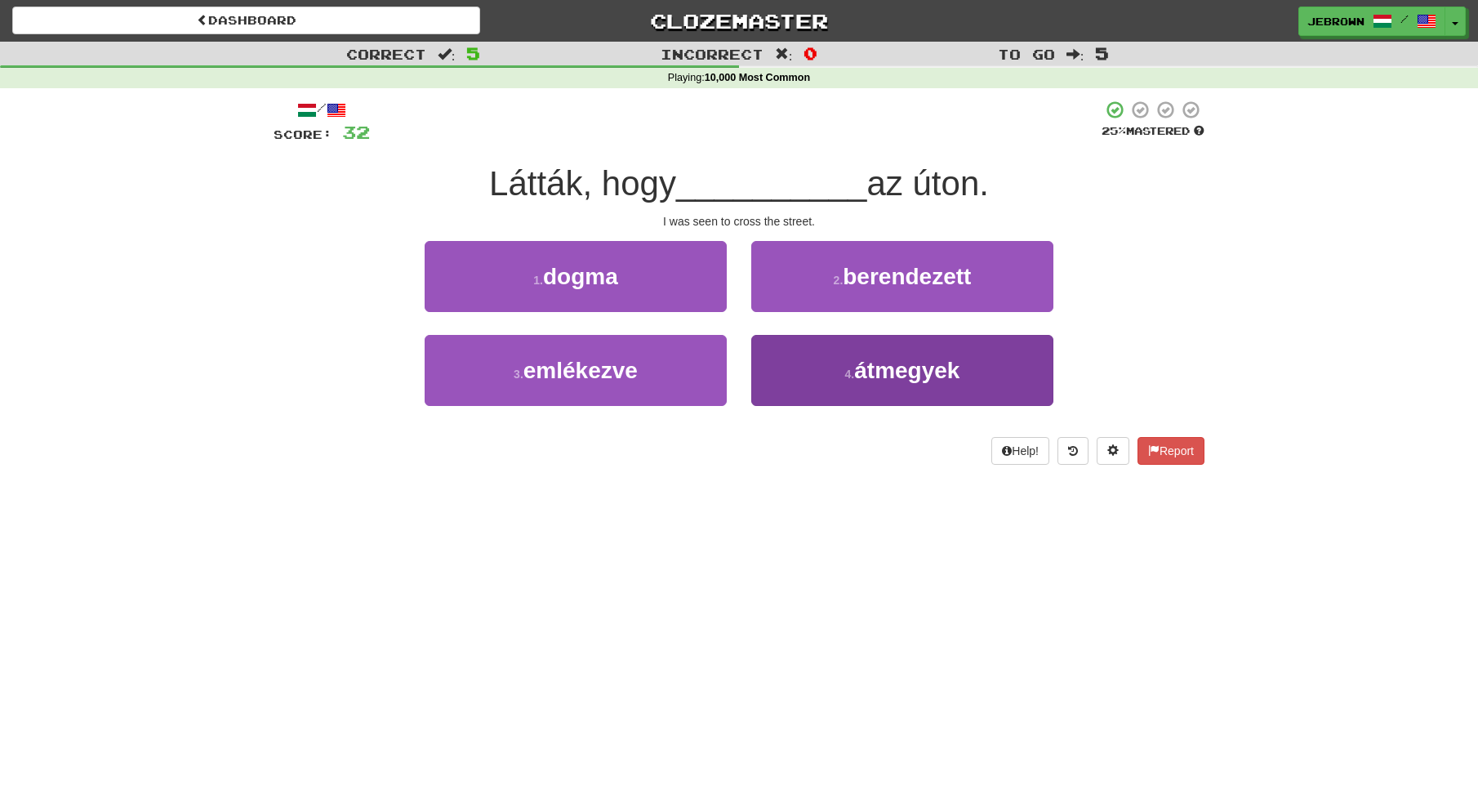
click at [930, 366] on span "átmegyek" at bounding box center [907, 370] width 105 height 26
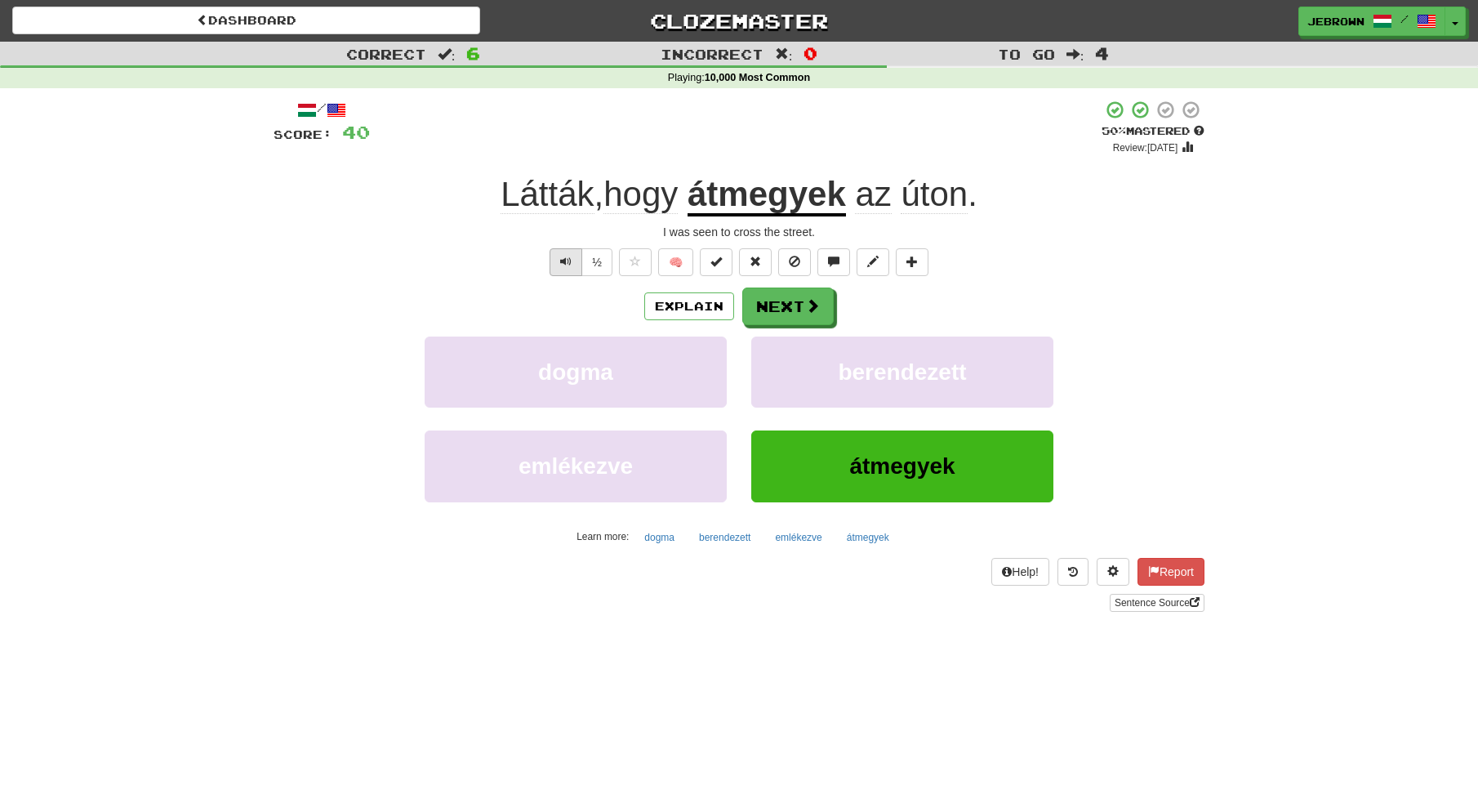
click at [567, 261] on span "Text-to-speech controls" at bounding box center [567, 262] width 12 height 12
click at [797, 307] on button "Next" at bounding box center [789, 307] width 91 height 38
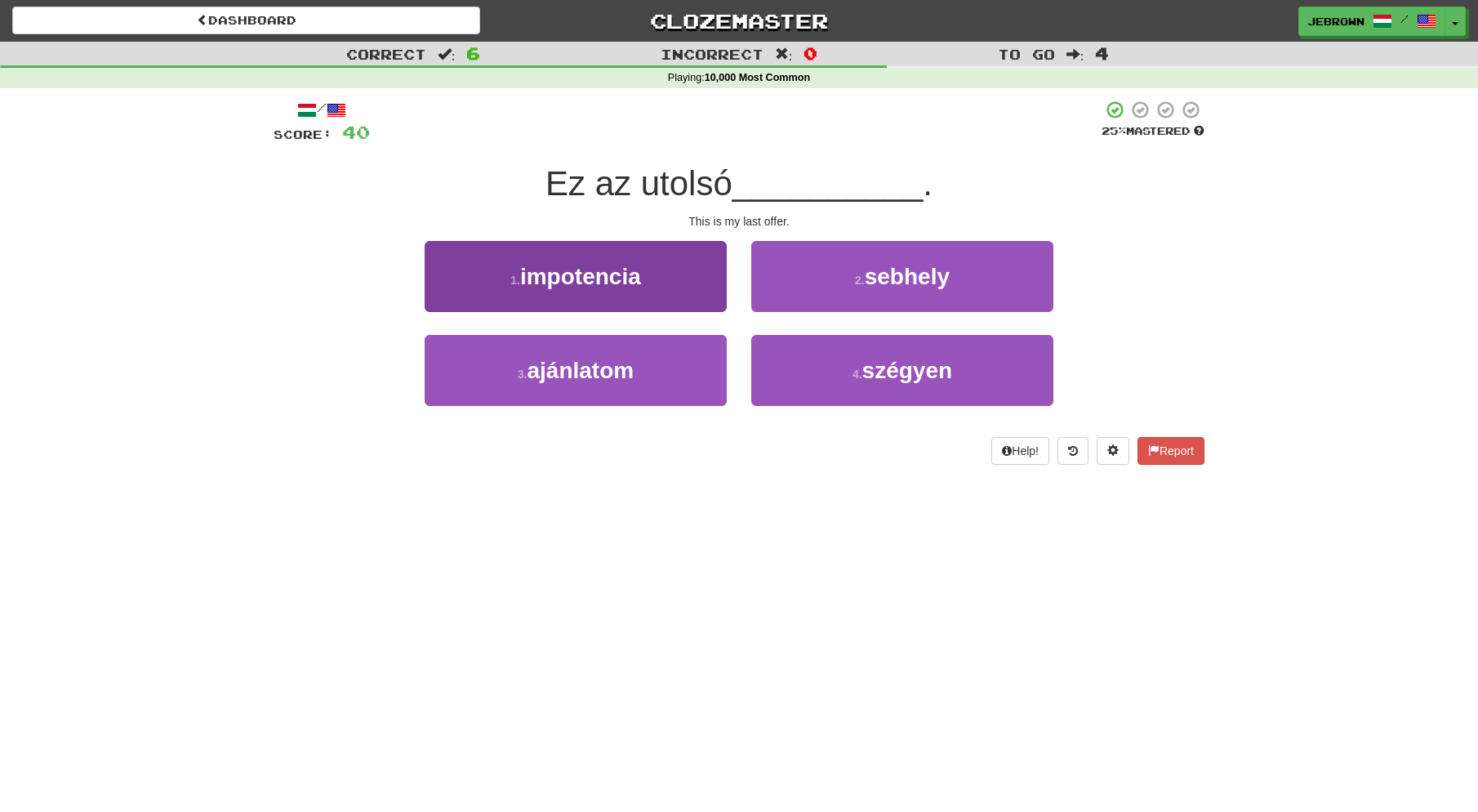
click at [648, 366] on button "3 . ajánlatom" at bounding box center [576, 370] width 302 height 71
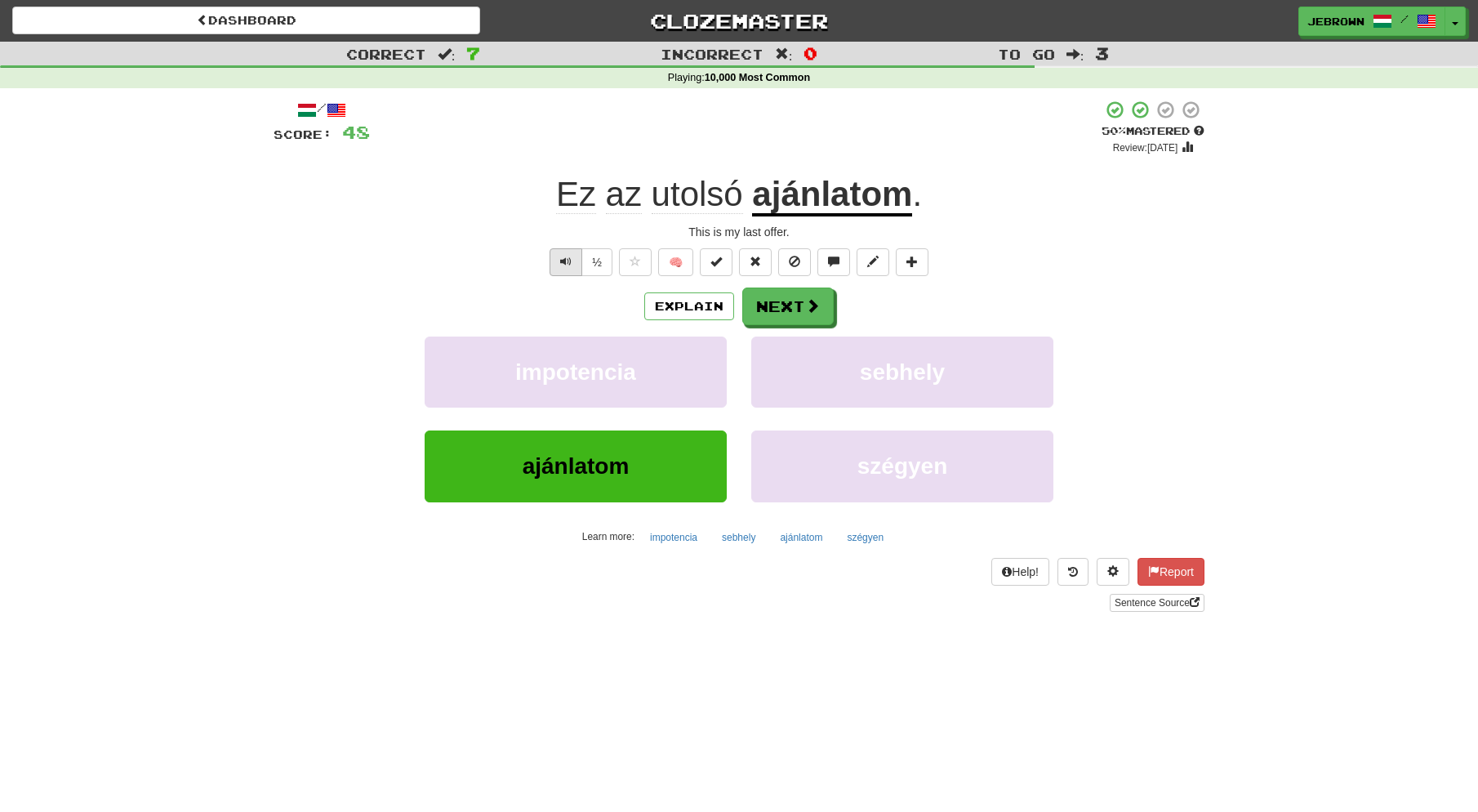
click at [570, 258] on span "Text-to-speech controls" at bounding box center [567, 262] width 12 height 12
click at [799, 308] on button "Next" at bounding box center [789, 307] width 91 height 38
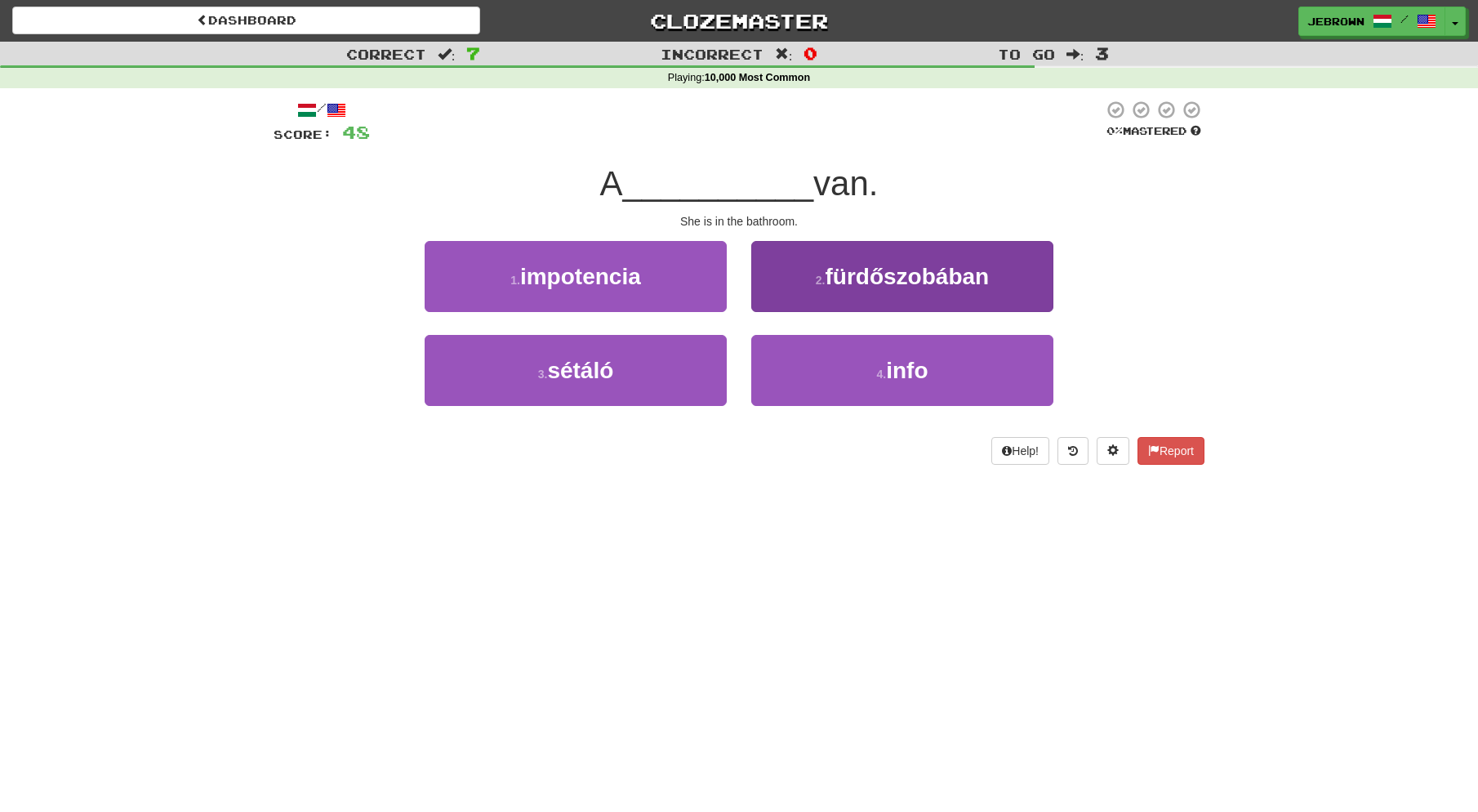
click at [837, 274] on span "fürdőszobában" at bounding box center [907, 277] width 164 height 26
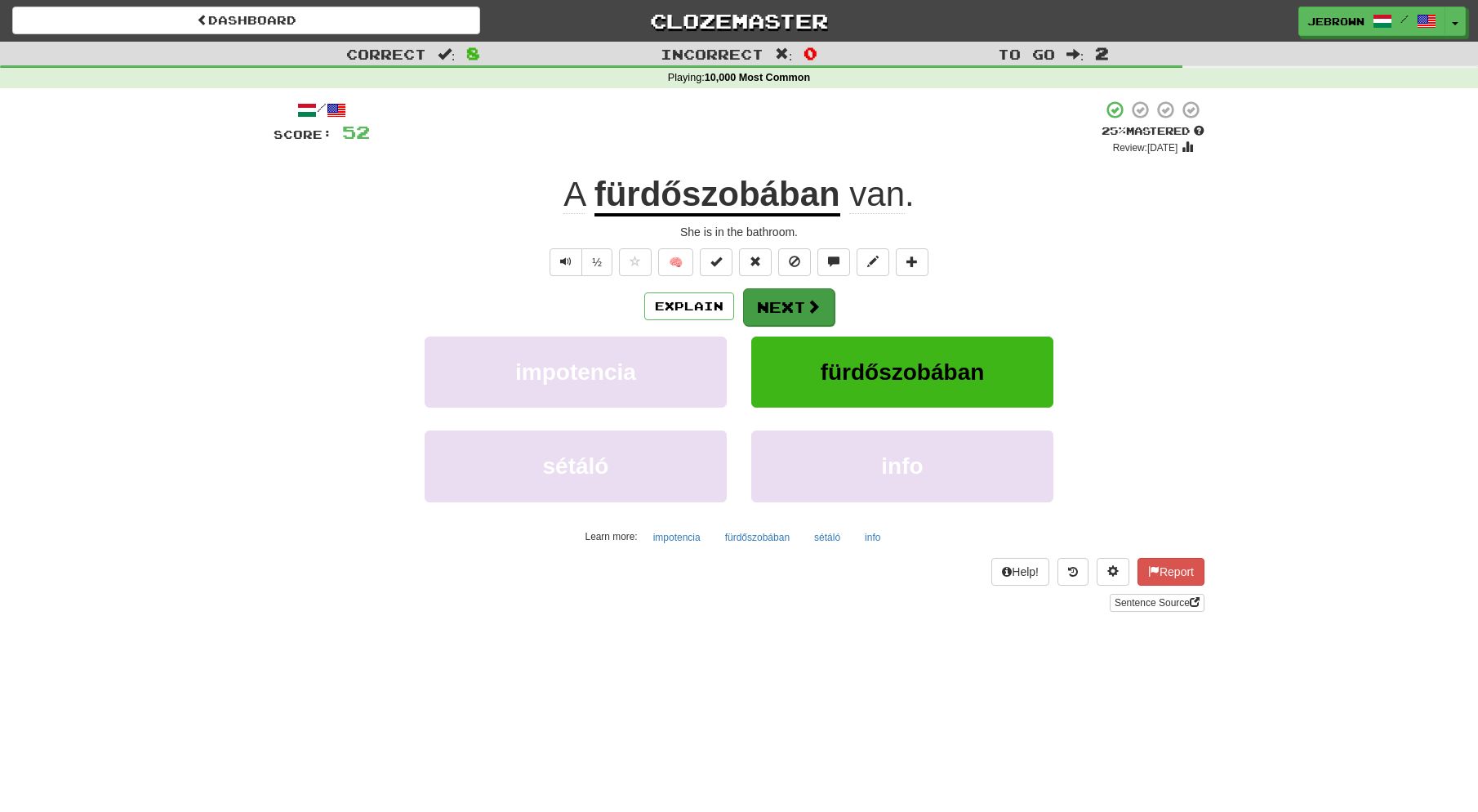
click at [789, 306] on button "Next" at bounding box center [789, 307] width 91 height 38
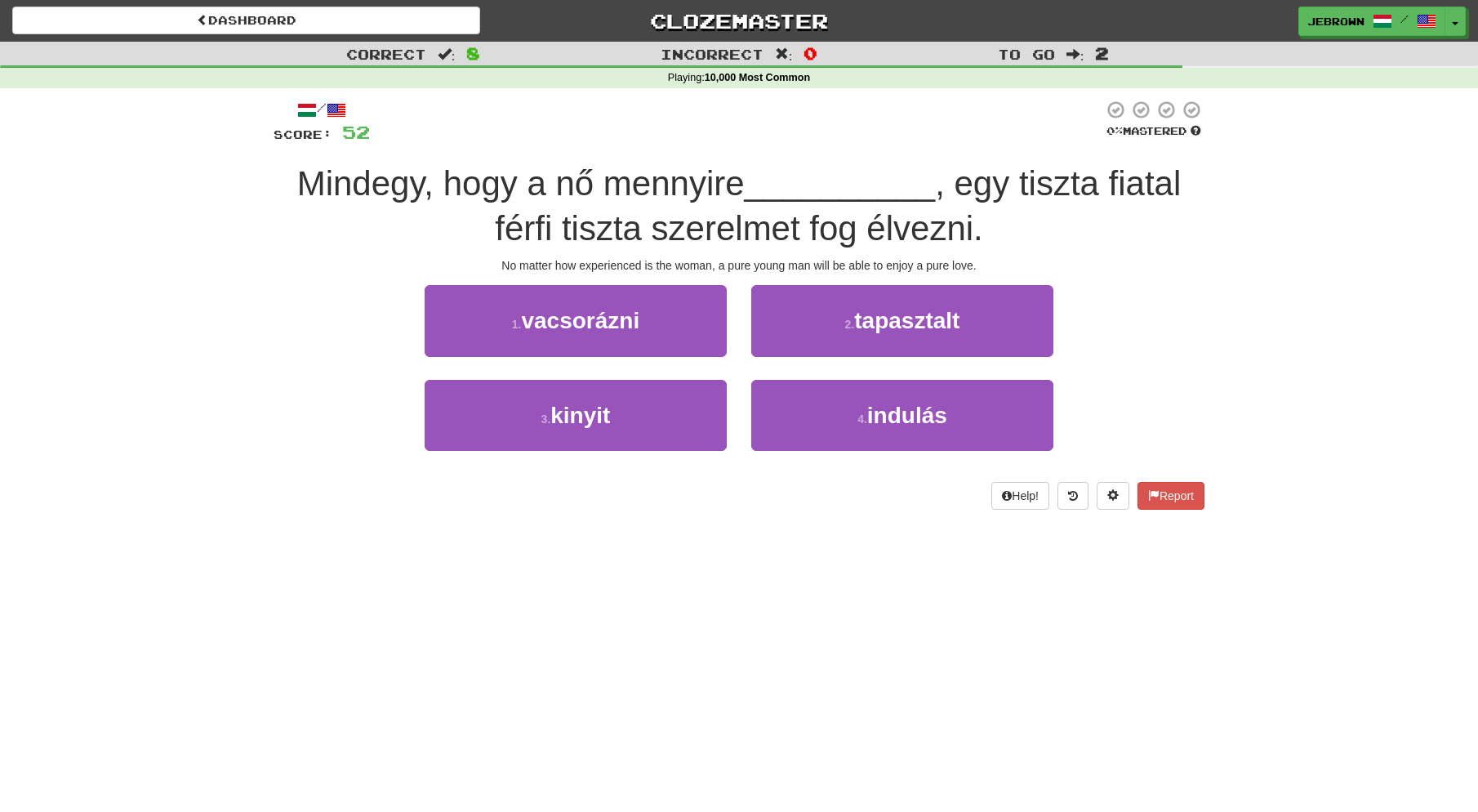
click at [908, 324] on span "tapasztalt" at bounding box center [907, 321] width 105 height 26
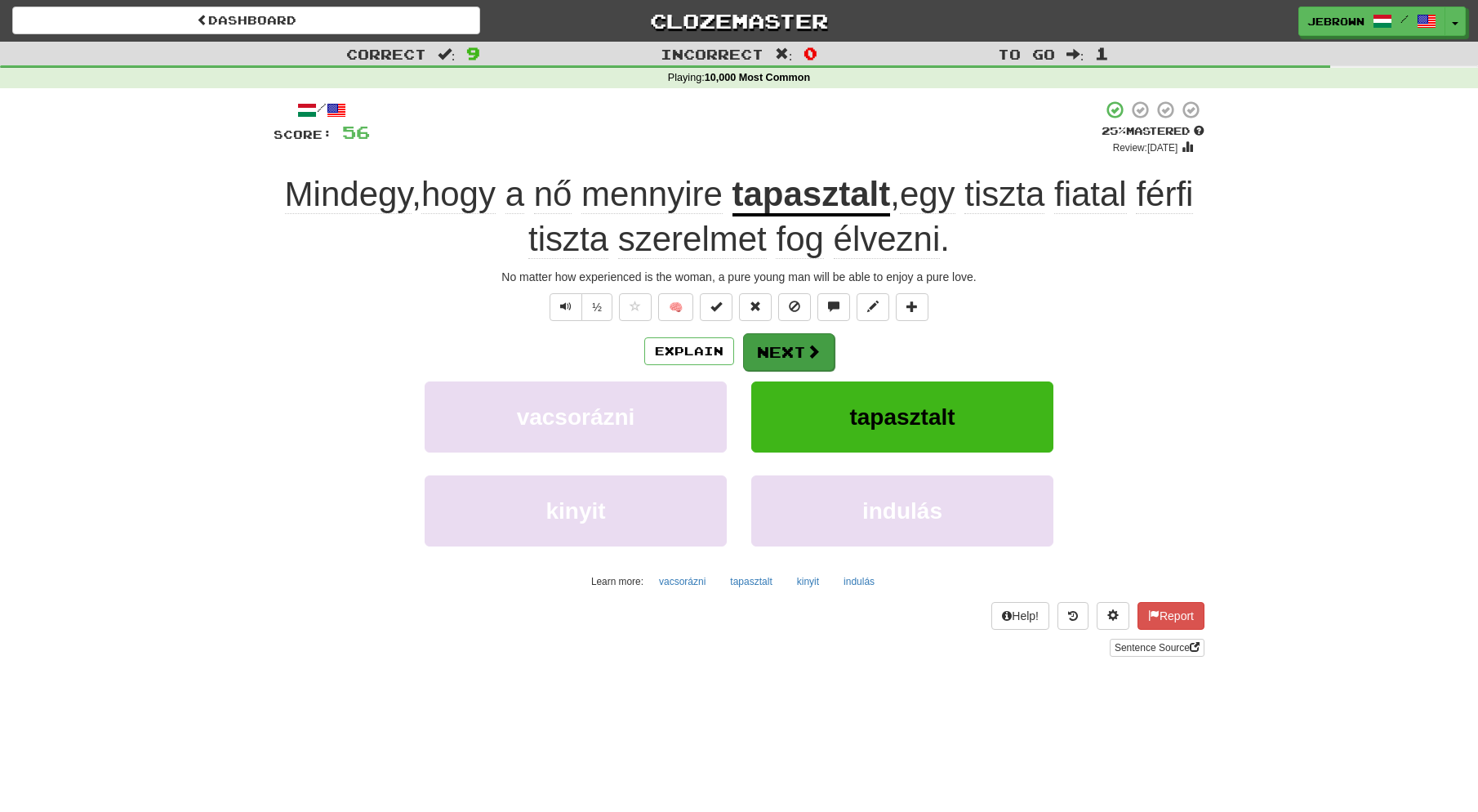
click at [787, 352] on button "Next" at bounding box center [789, 352] width 91 height 38
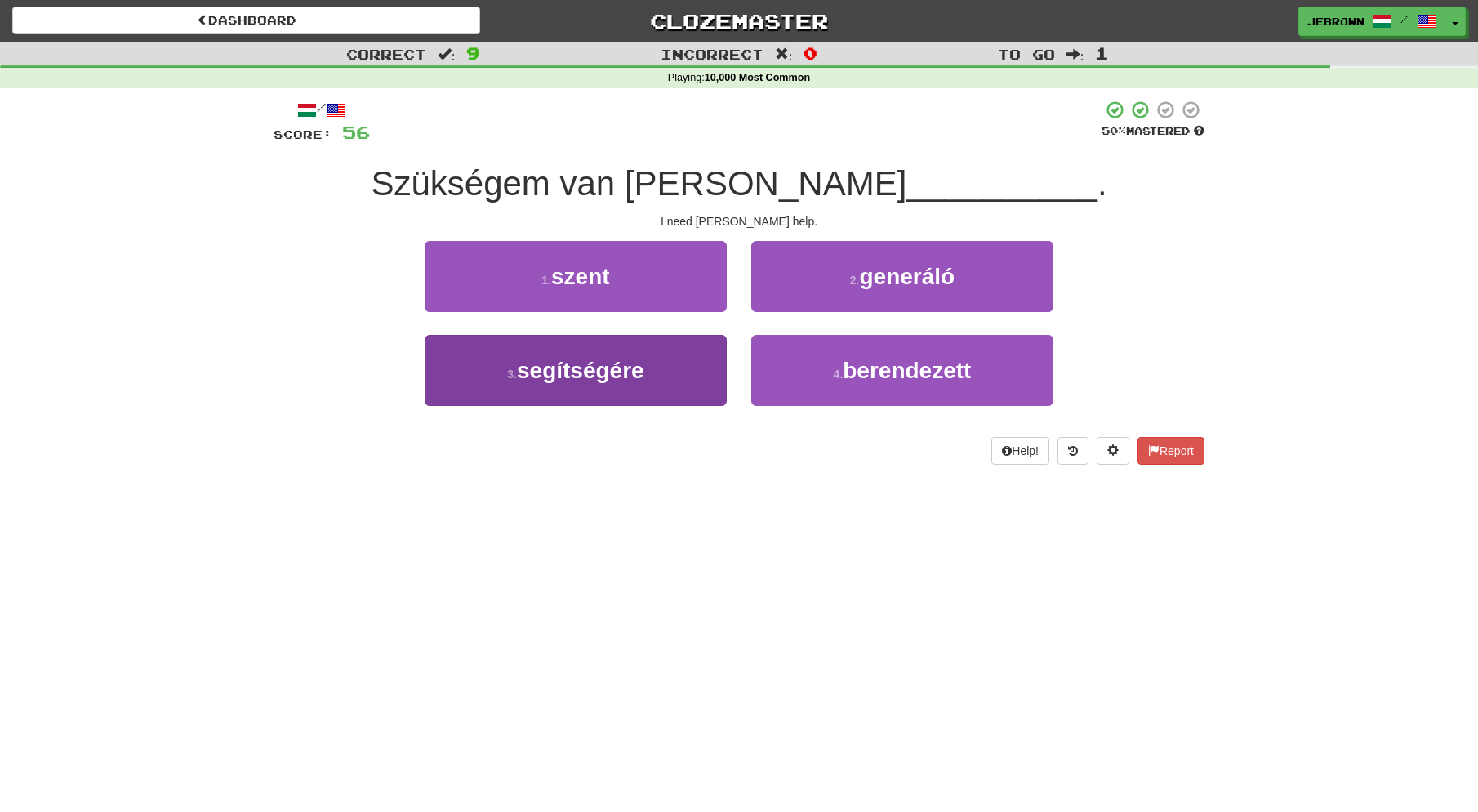
click at [625, 374] on span "segítségére" at bounding box center [581, 370] width 127 height 26
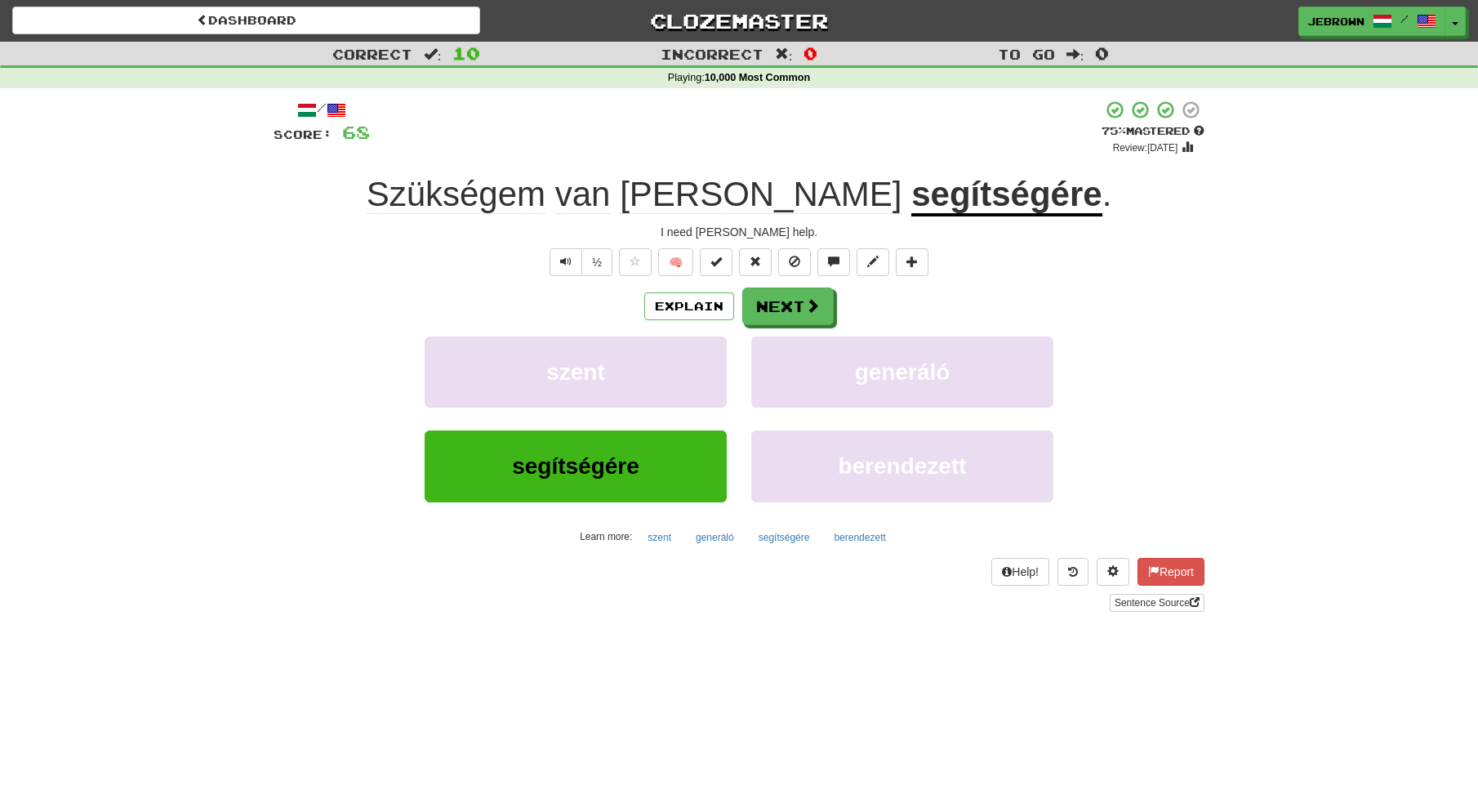
click at [798, 303] on button "Next" at bounding box center [788, 307] width 91 height 38
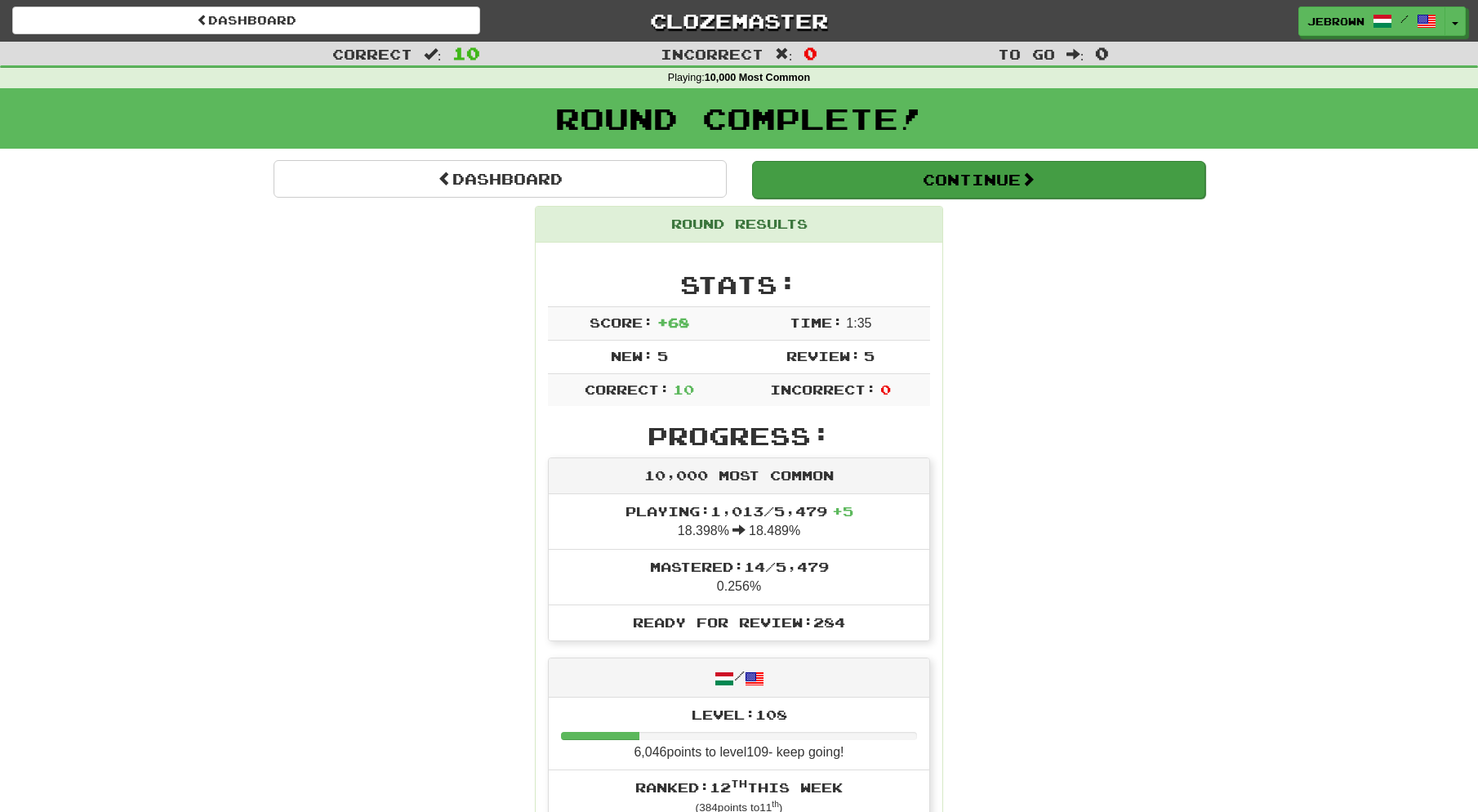
click at [828, 178] on button "Continue" at bounding box center [979, 180] width 454 height 38
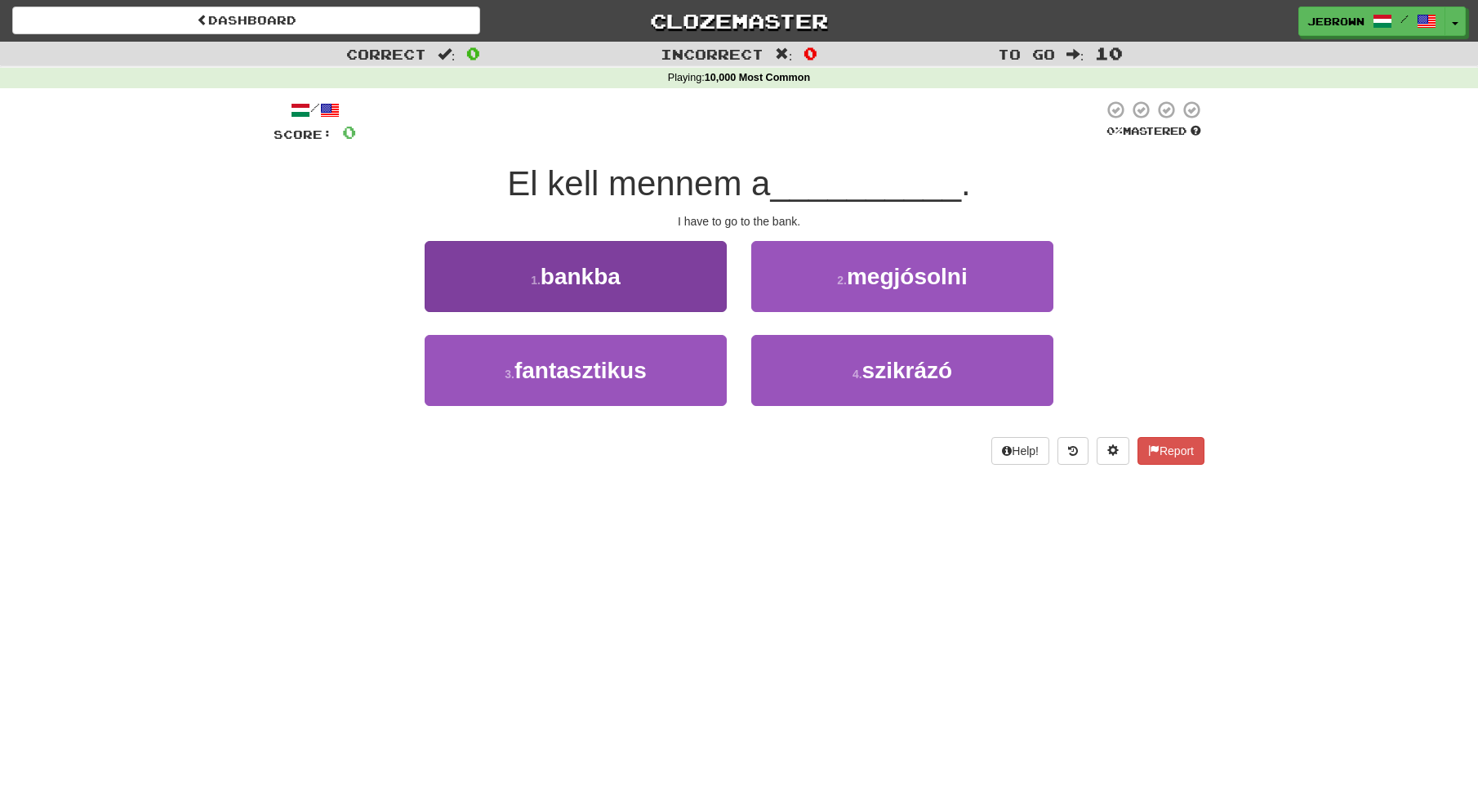
click at [645, 273] on button "1 . bankba" at bounding box center [576, 277] width 302 height 71
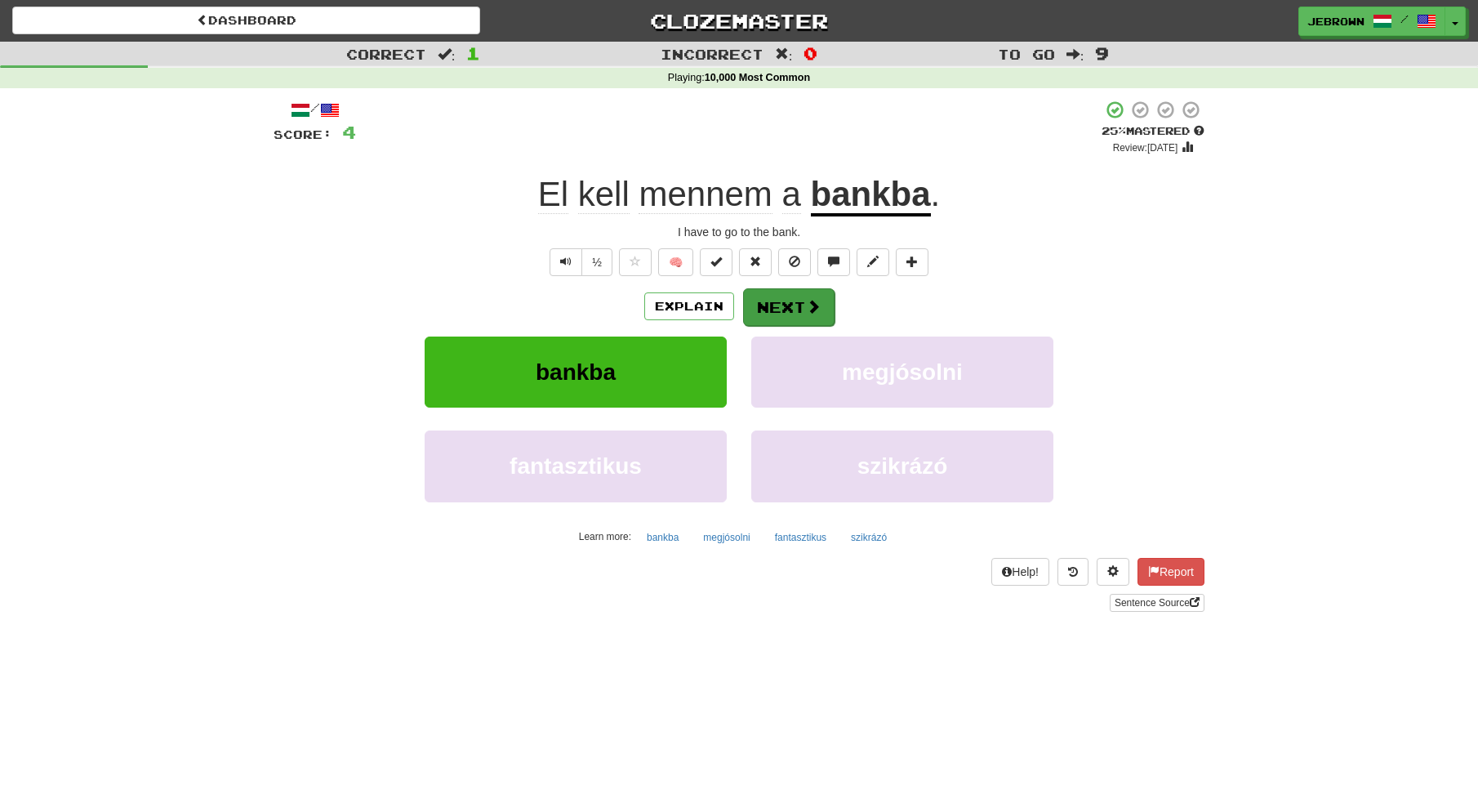
click at [798, 308] on button "Next" at bounding box center [789, 307] width 91 height 38
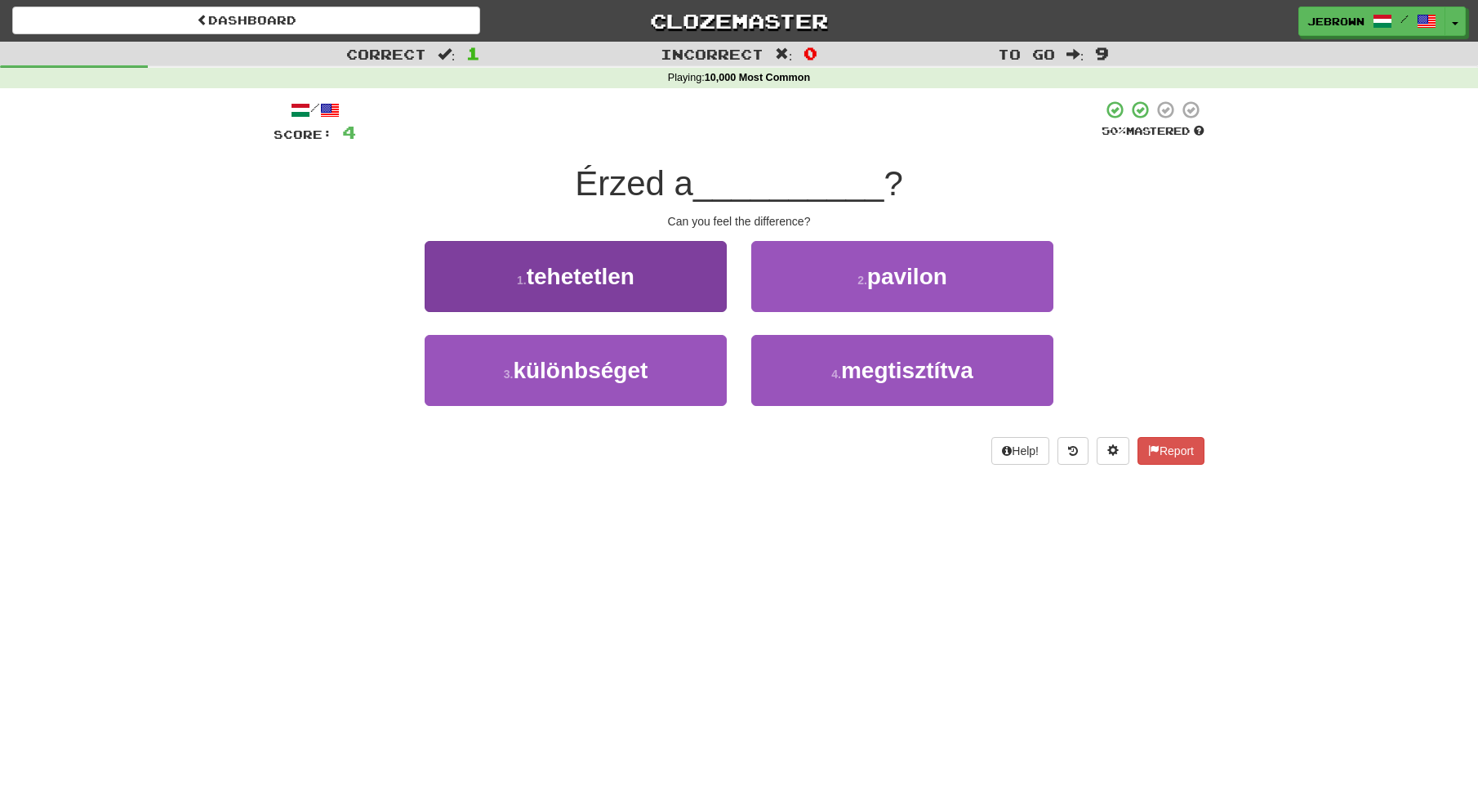
click at [654, 371] on button "3 . különbséget" at bounding box center [576, 370] width 302 height 71
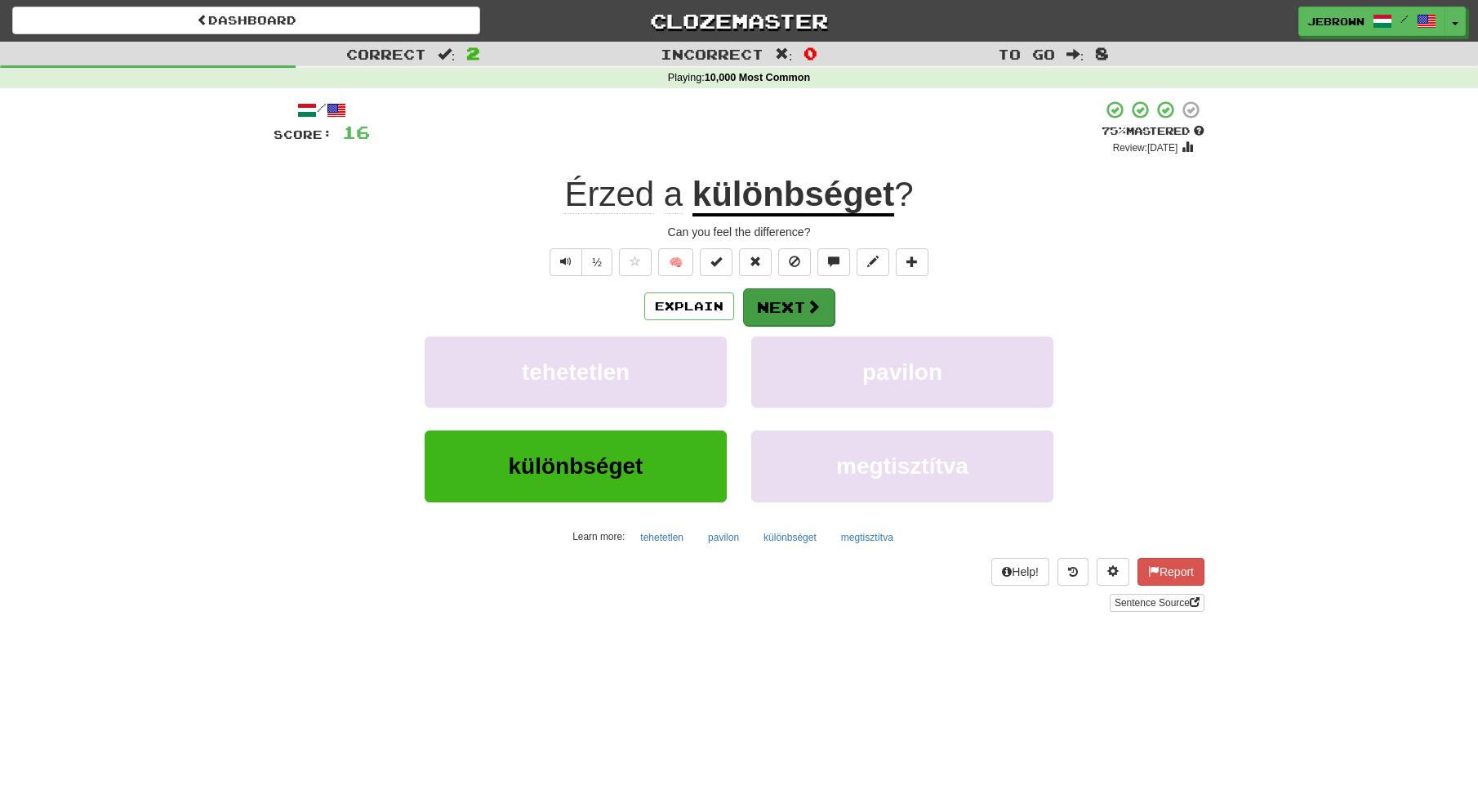
click at [795, 308] on button "Next" at bounding box center [789, 307] width 91 height 38
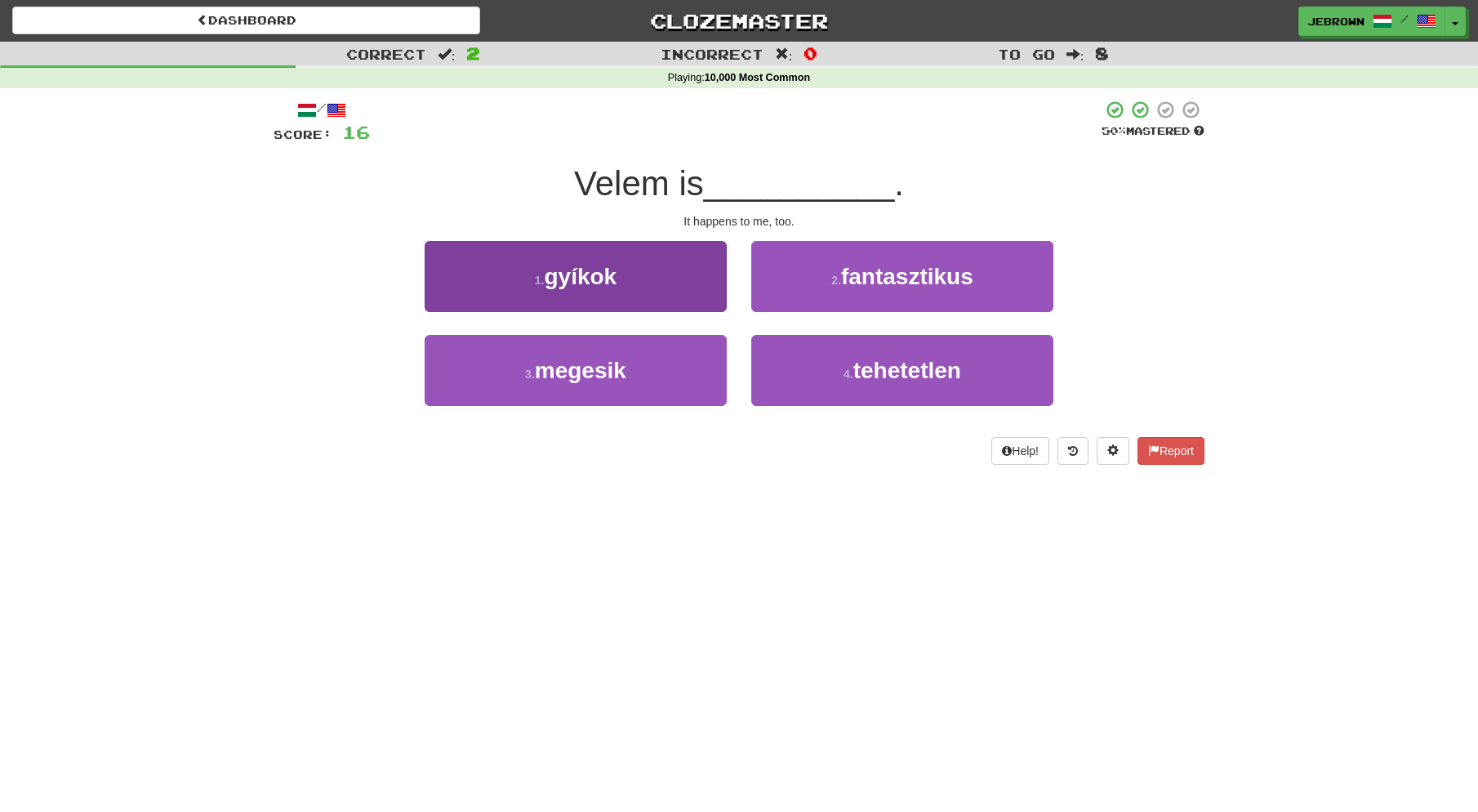
click at [650, 368] on button "3 . megesik" at bounding box center [576, 370] width 302 height 71
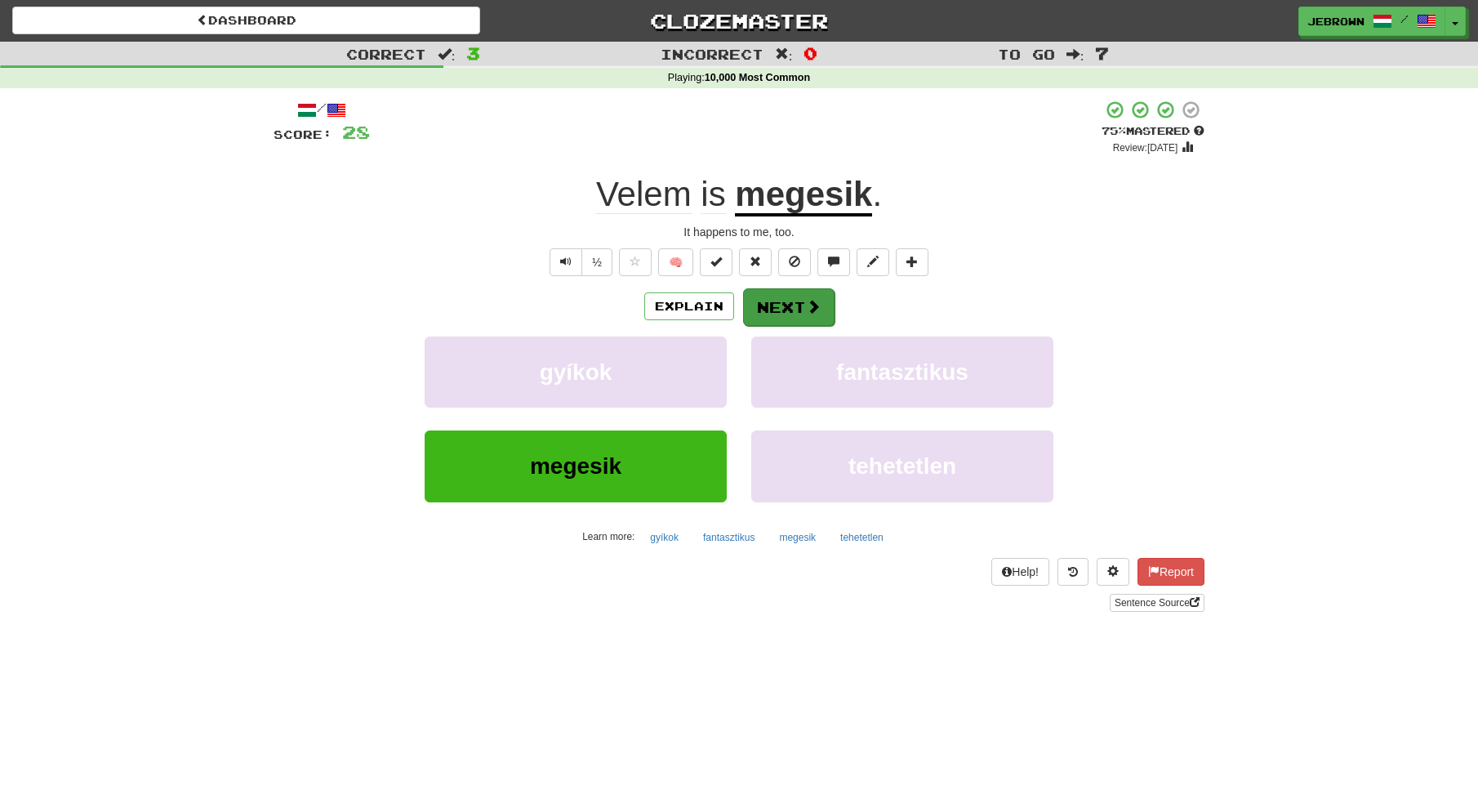
click at [796, 310] on button "Next" at bounding box center [789, 307] width 91 height 38
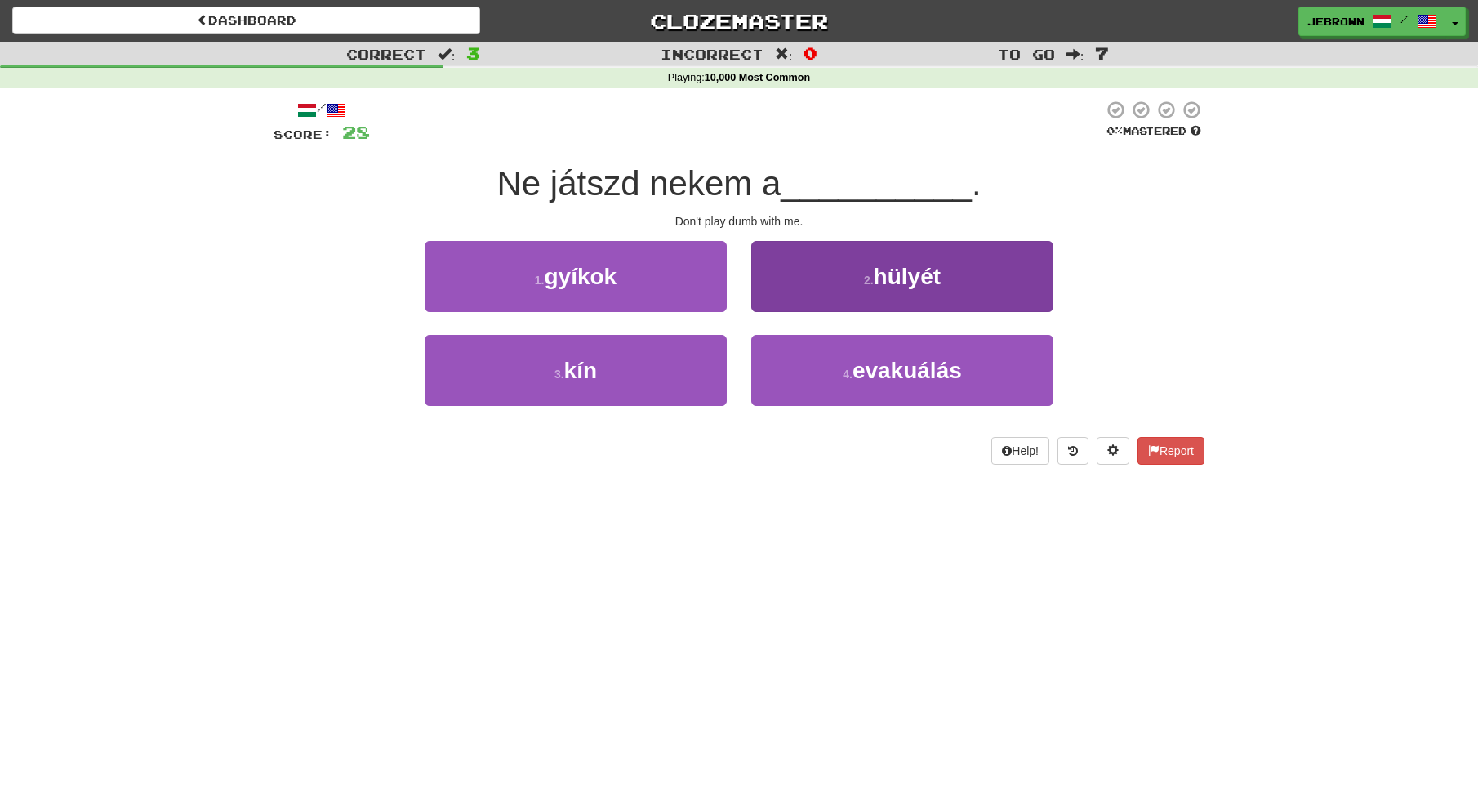
click at [893, 270] on span "hülyét" at bounding box center [907, 277] width 67 height 26
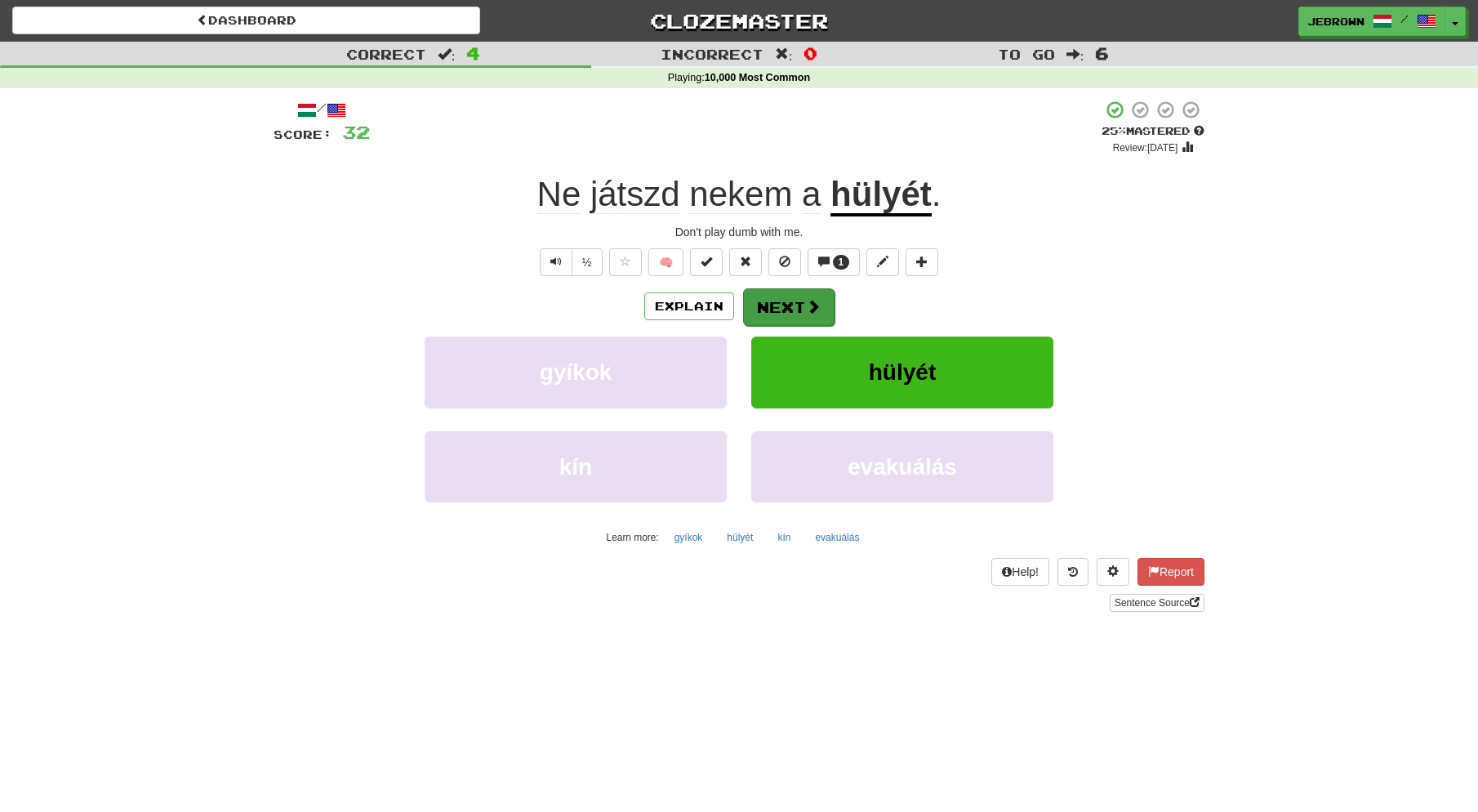
click at [786, 305] on button "Next" at bounding box center [789, 307] width 91 height 38
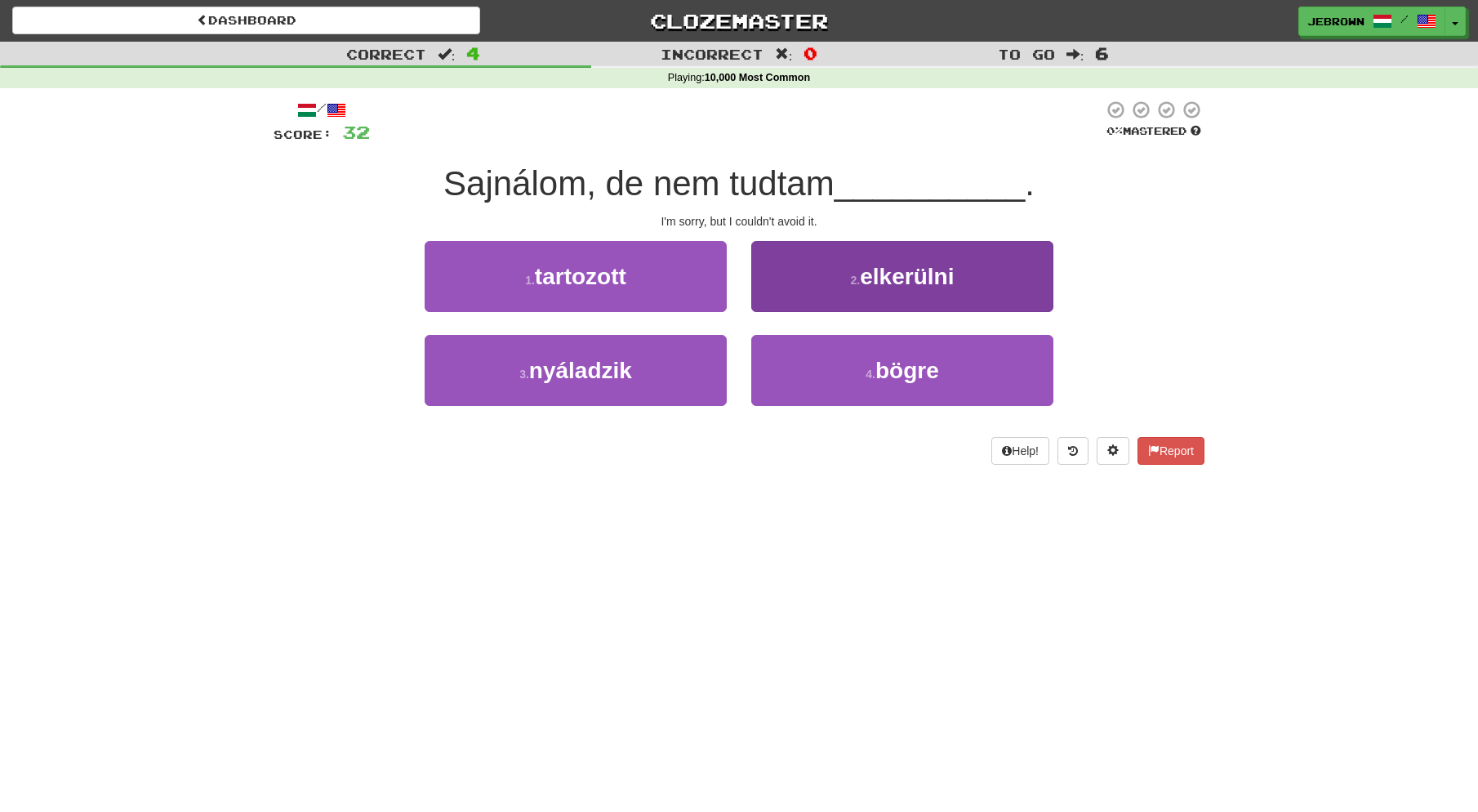
click at [920, 279] on span "elkerülni" at bounding box center [907, 277] width 94 height 26
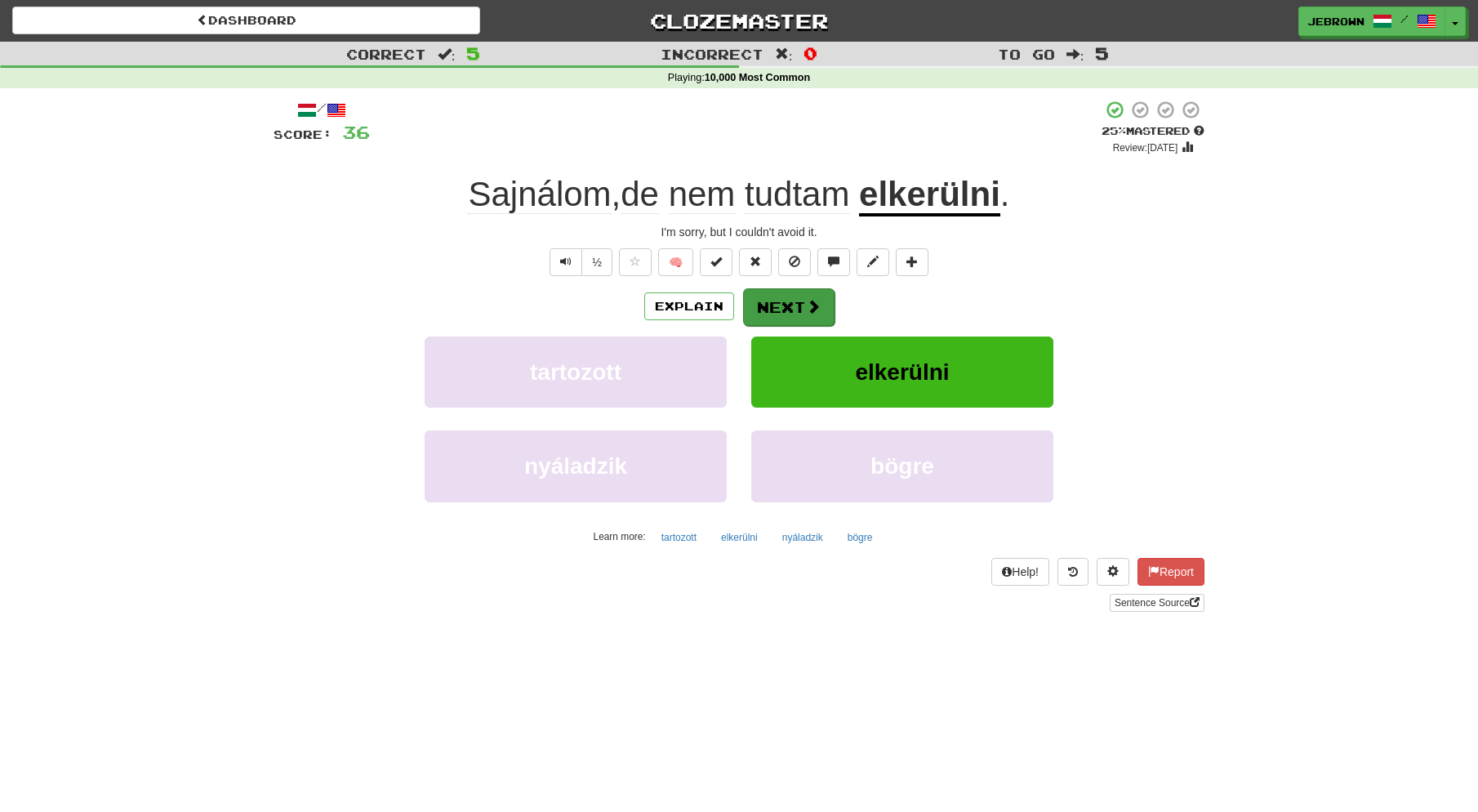
click at [791, 301] on button "Next" at bounding box center [789, 307] width 91 height 38
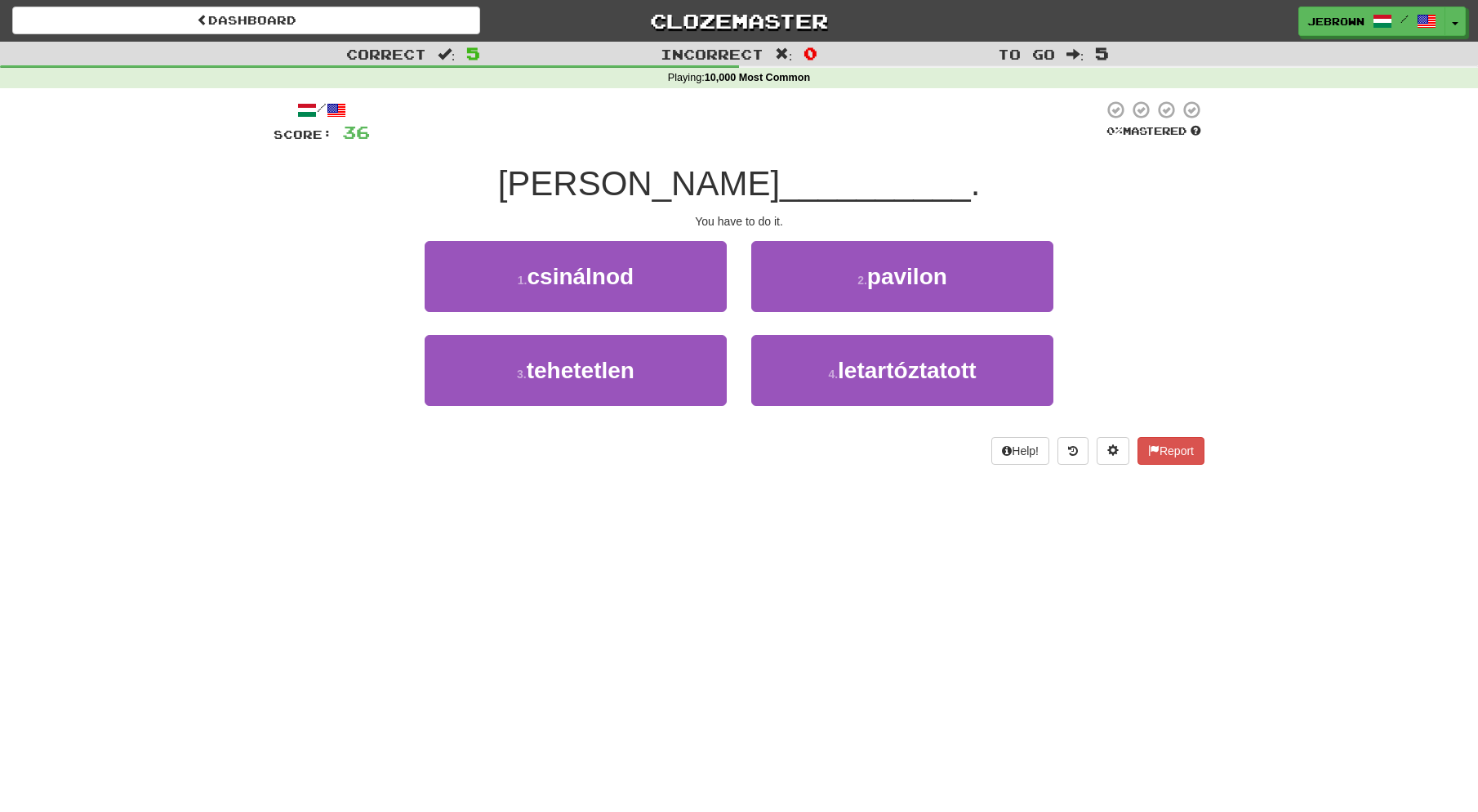
click at [651, 274] on button "1 . csinálnod" at bounding box center [576, 277] width 302 height 71
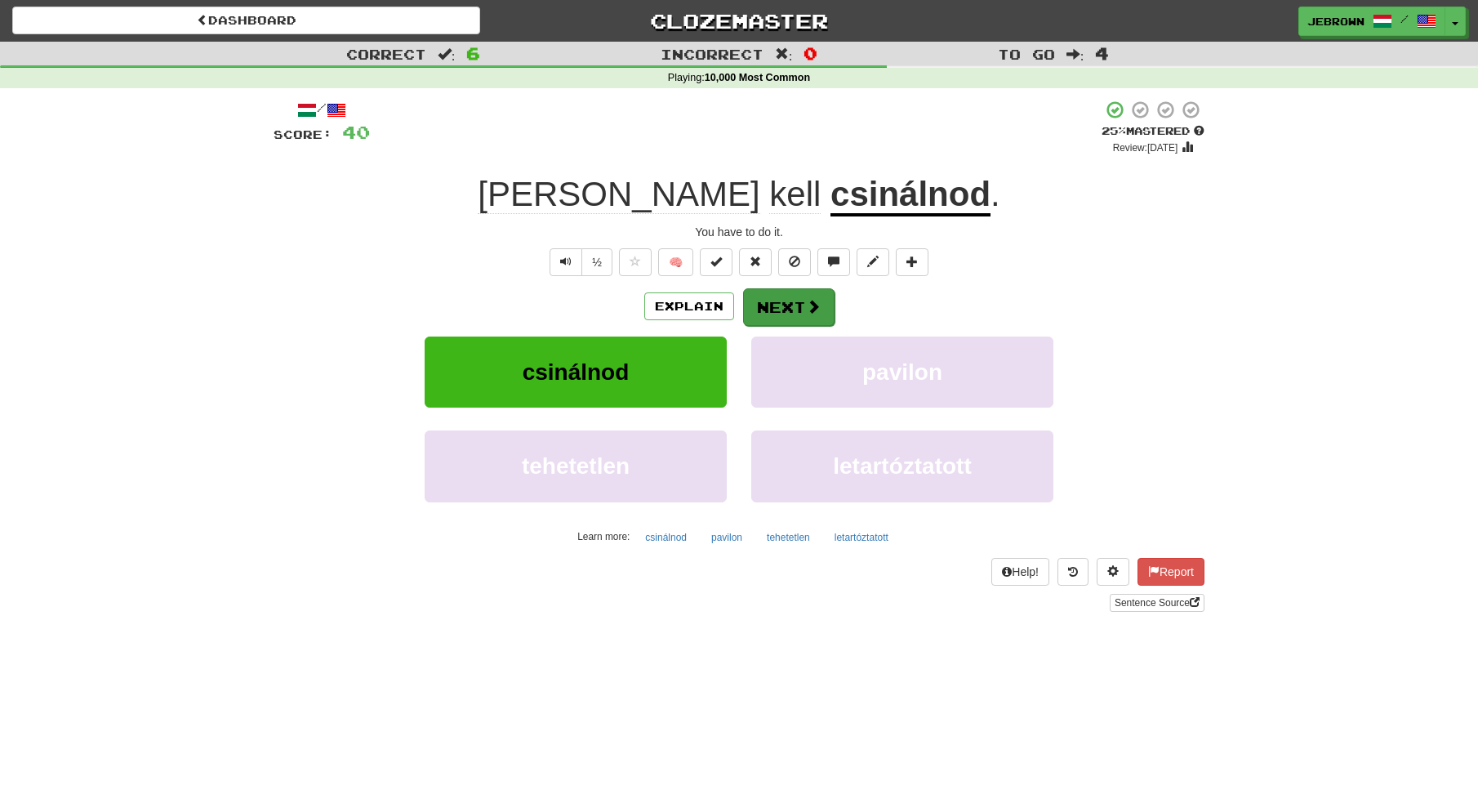
click at [785, 304] on button "Next" at bounding box center [789, 307] width 91 height 38
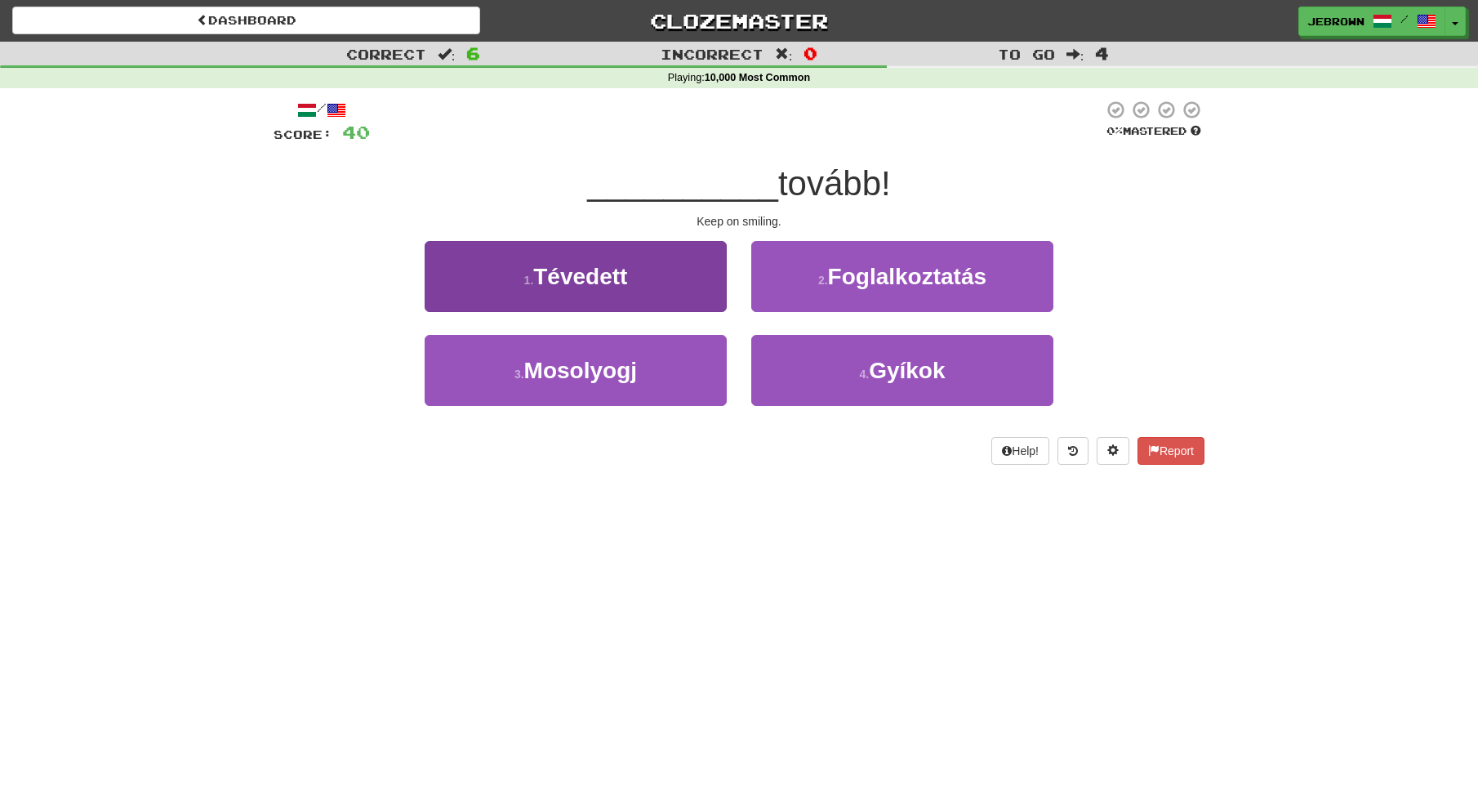
click at [561, 369] on span "Mosolyogj" at bounding box center [581, 370] width 113 height 26
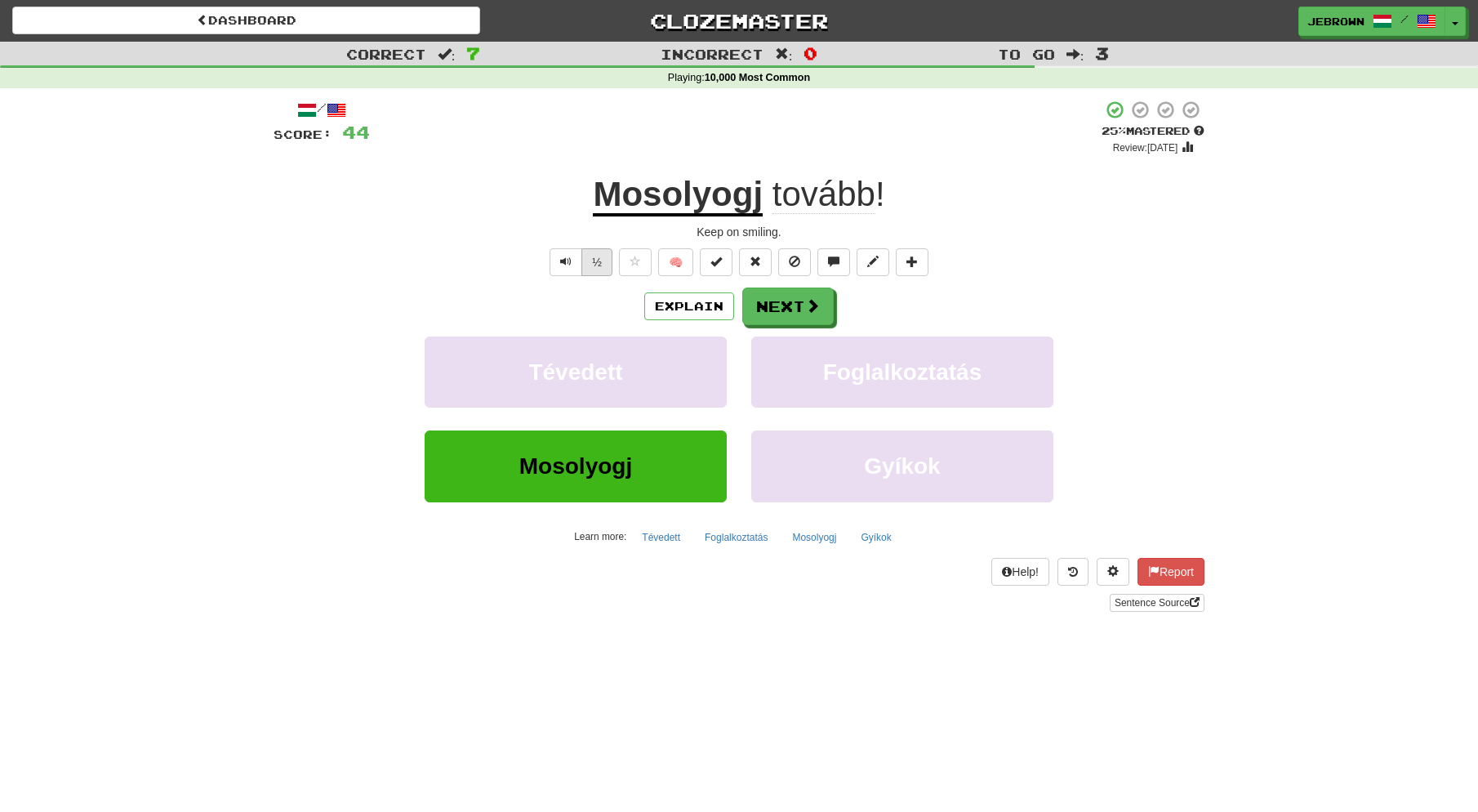
click at [600, 255] on button "½" at bounding box center [597, 262] width 31 height 28
click at [798, 304] on button "Next" at bounding box center [789, 307] width 91 height 38
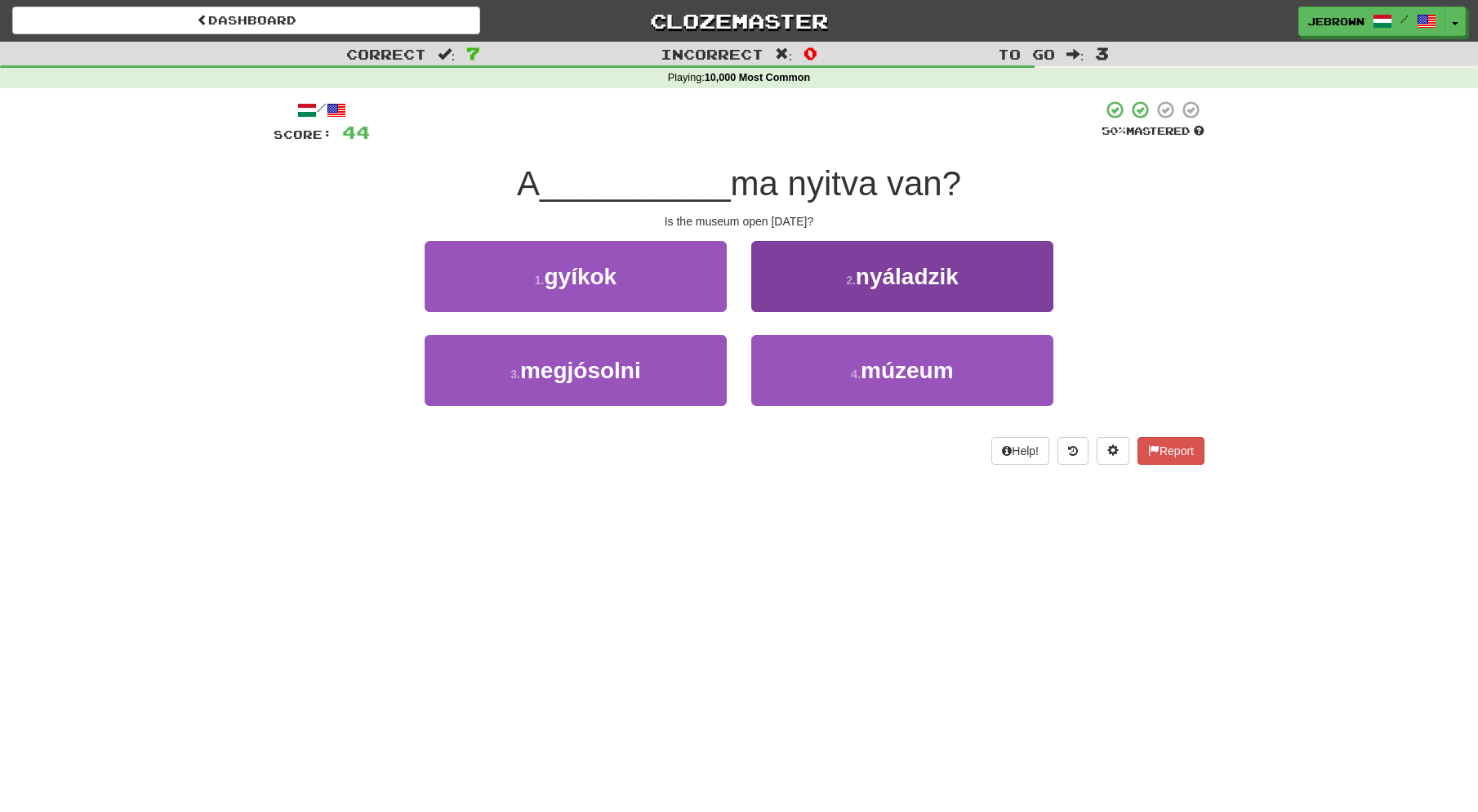
click at [864, 362] on span "múzeum" at bounding box center [907, 370] width 93 height 26
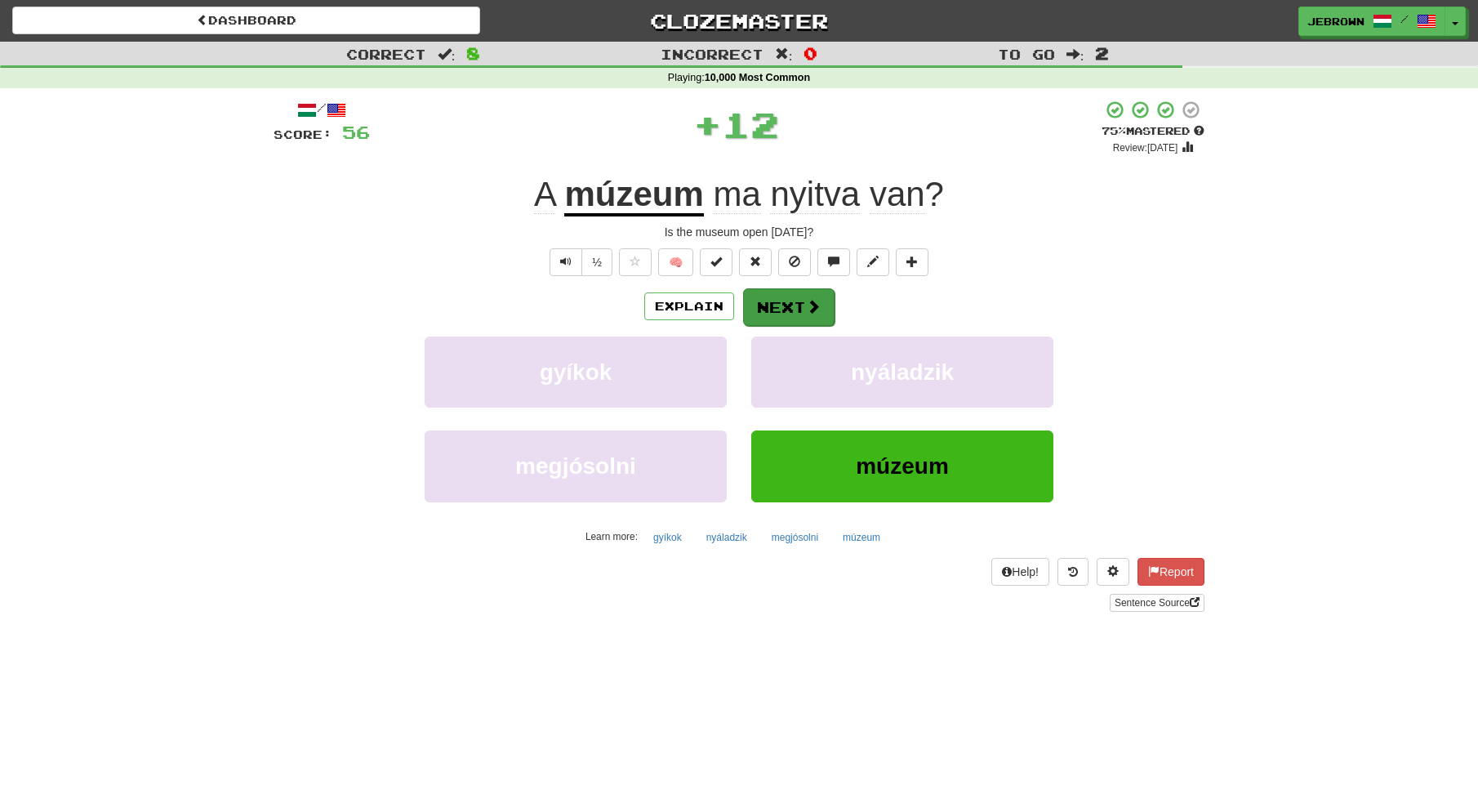
click at [787, 300] on button "Next" at bounding box center [789, 307] width 91 height 38
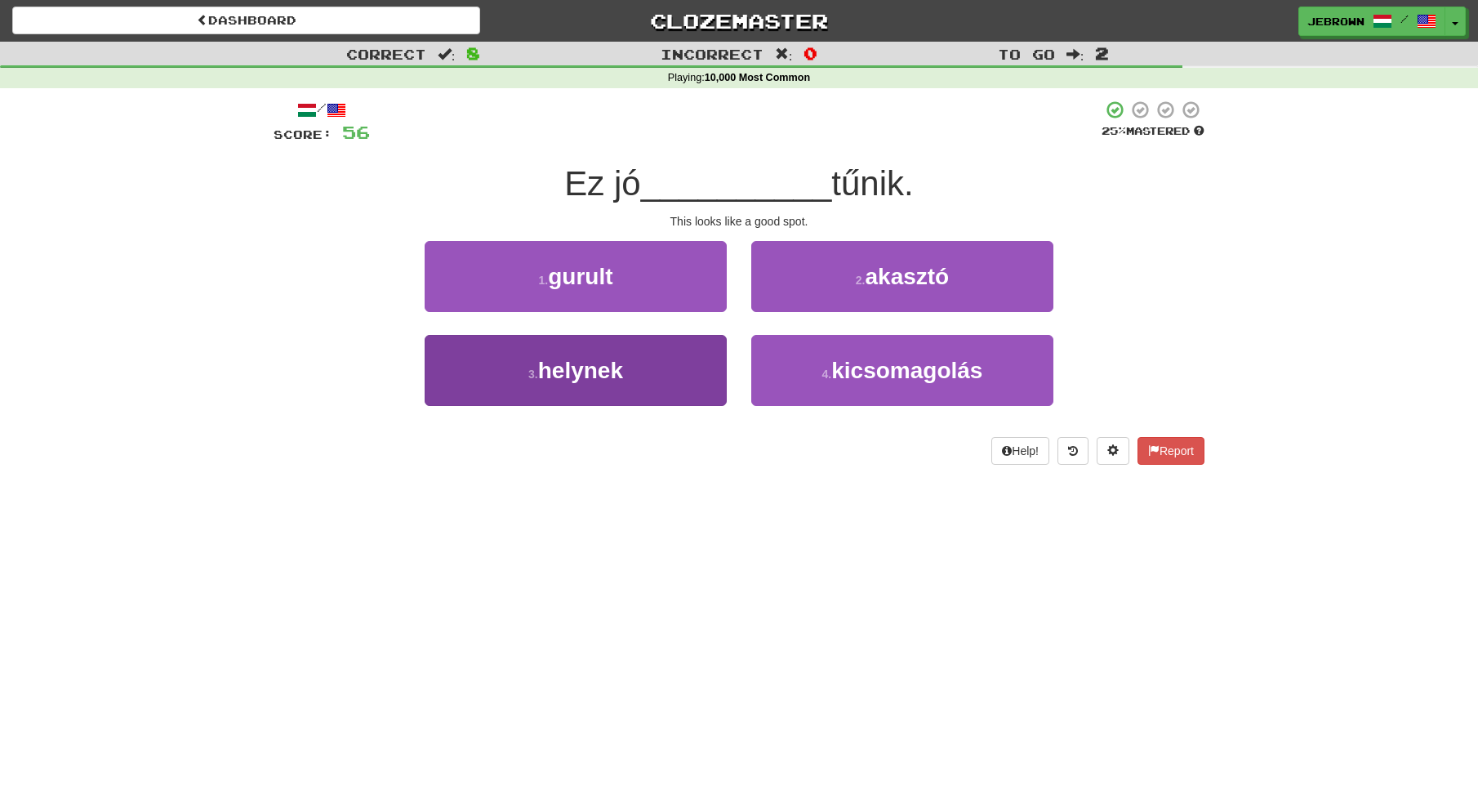
click at [650, 370] on button "3 . helynek" at bounding box center [576, 370] width 302 height 71
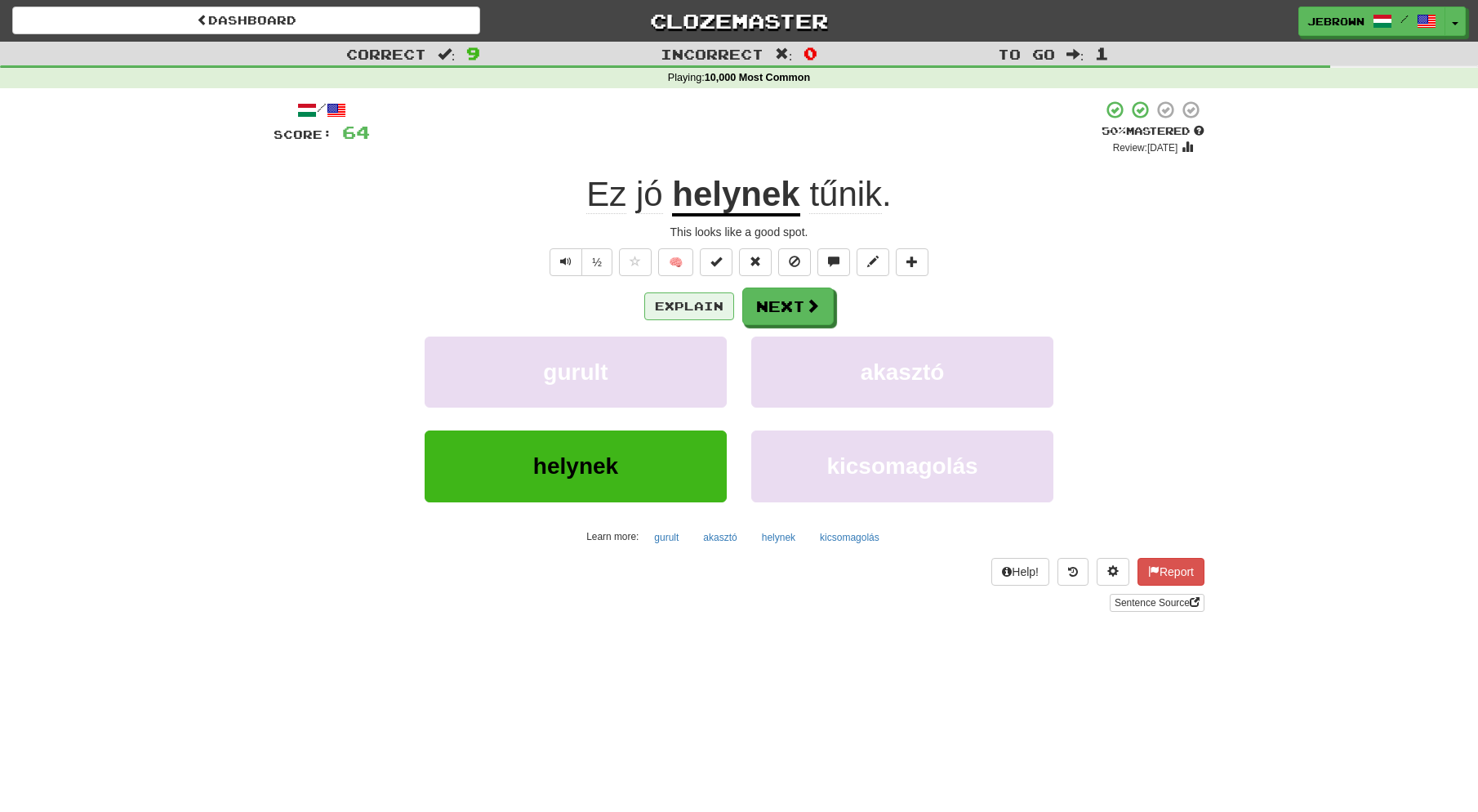
click at [689, 307] on button "Explain" at bounding box center [689, 307] width 90 height 28
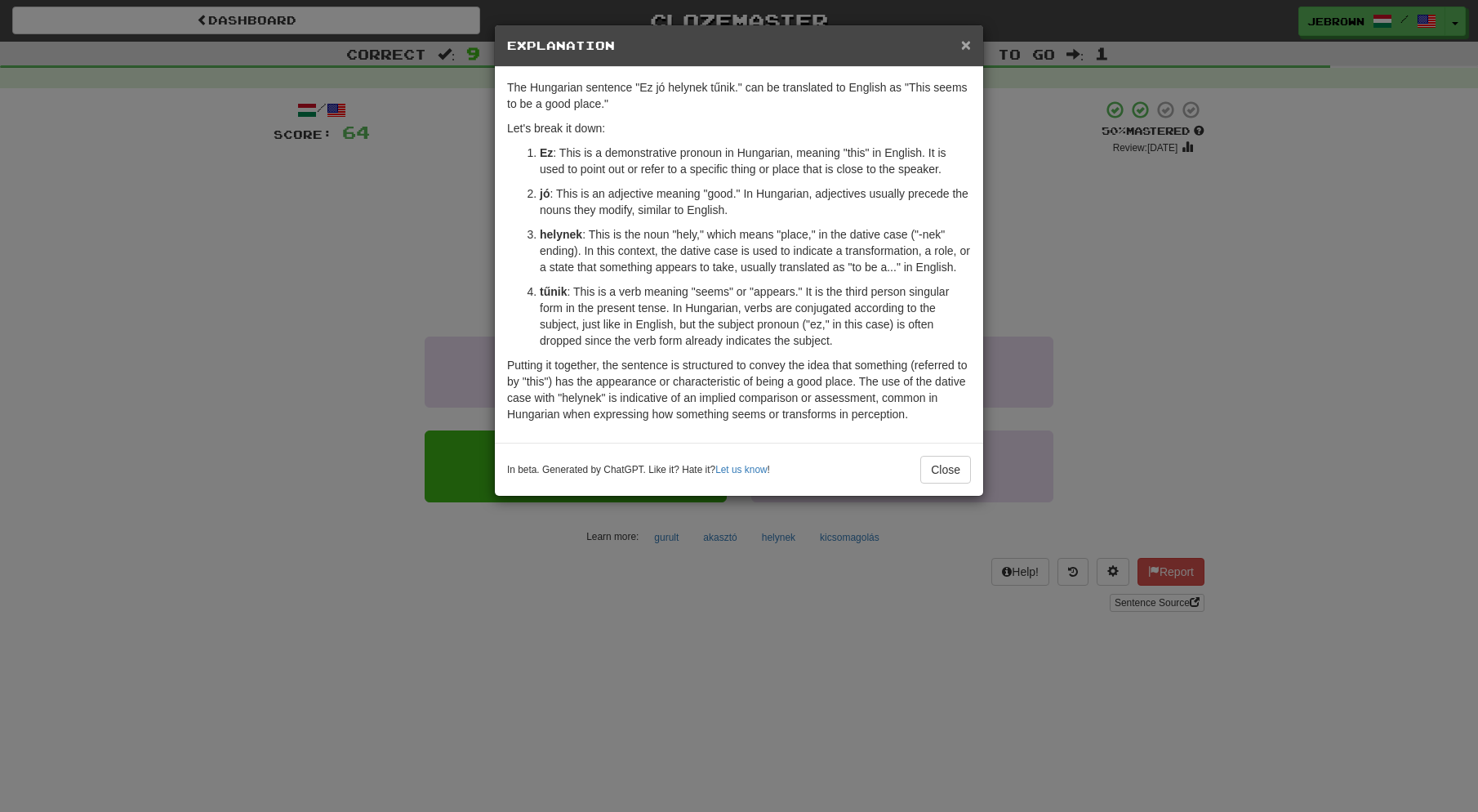
click at [969, 47] on span "×" at bounding box center [967, 44] width 10 height 19
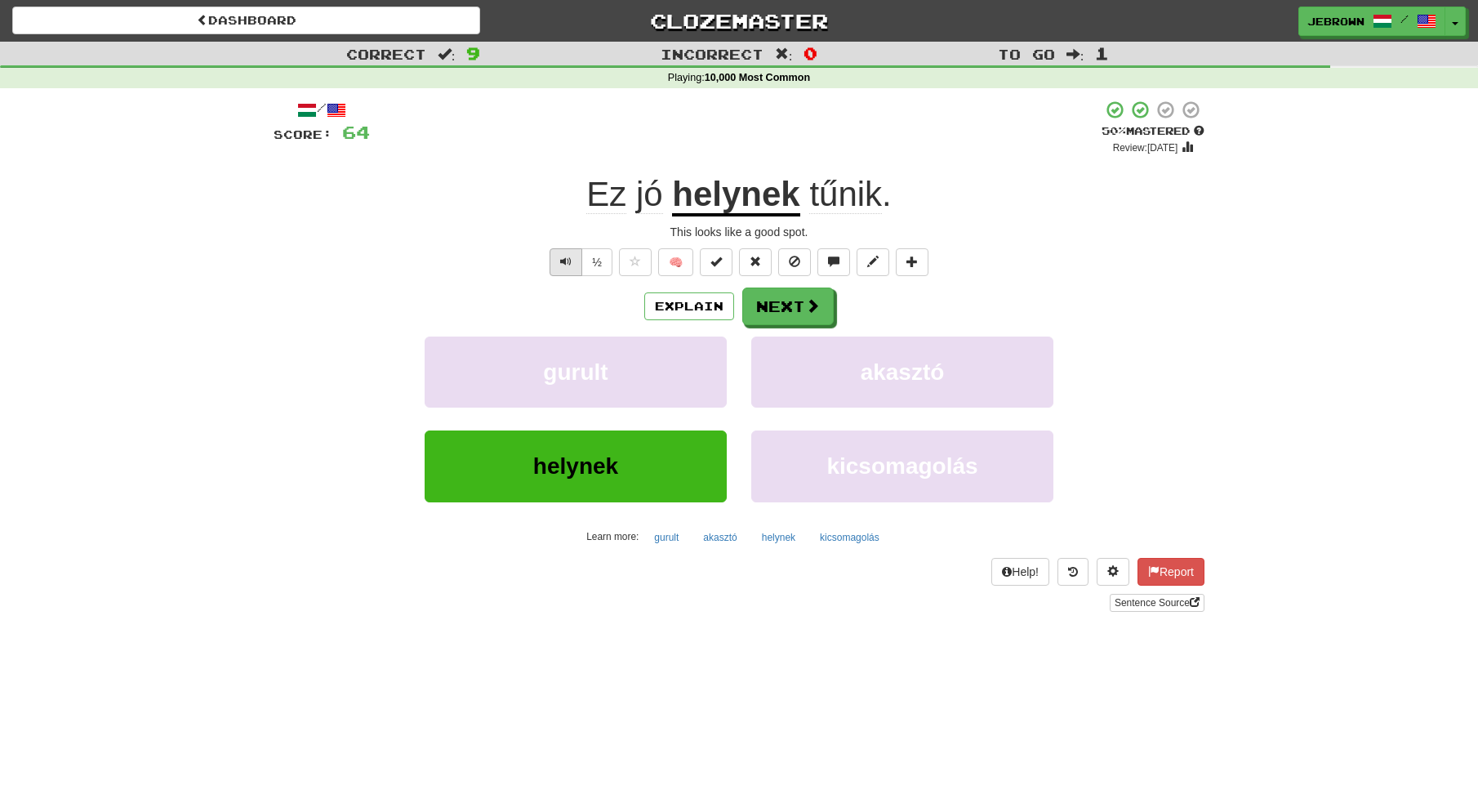
click at [568, 256] on span "Text-to-speech controls" at bounding box center [567, 262] width 12 height 12
click at [794, 304] on button "Next" at bounding box center [789, 307] width 91 height 38
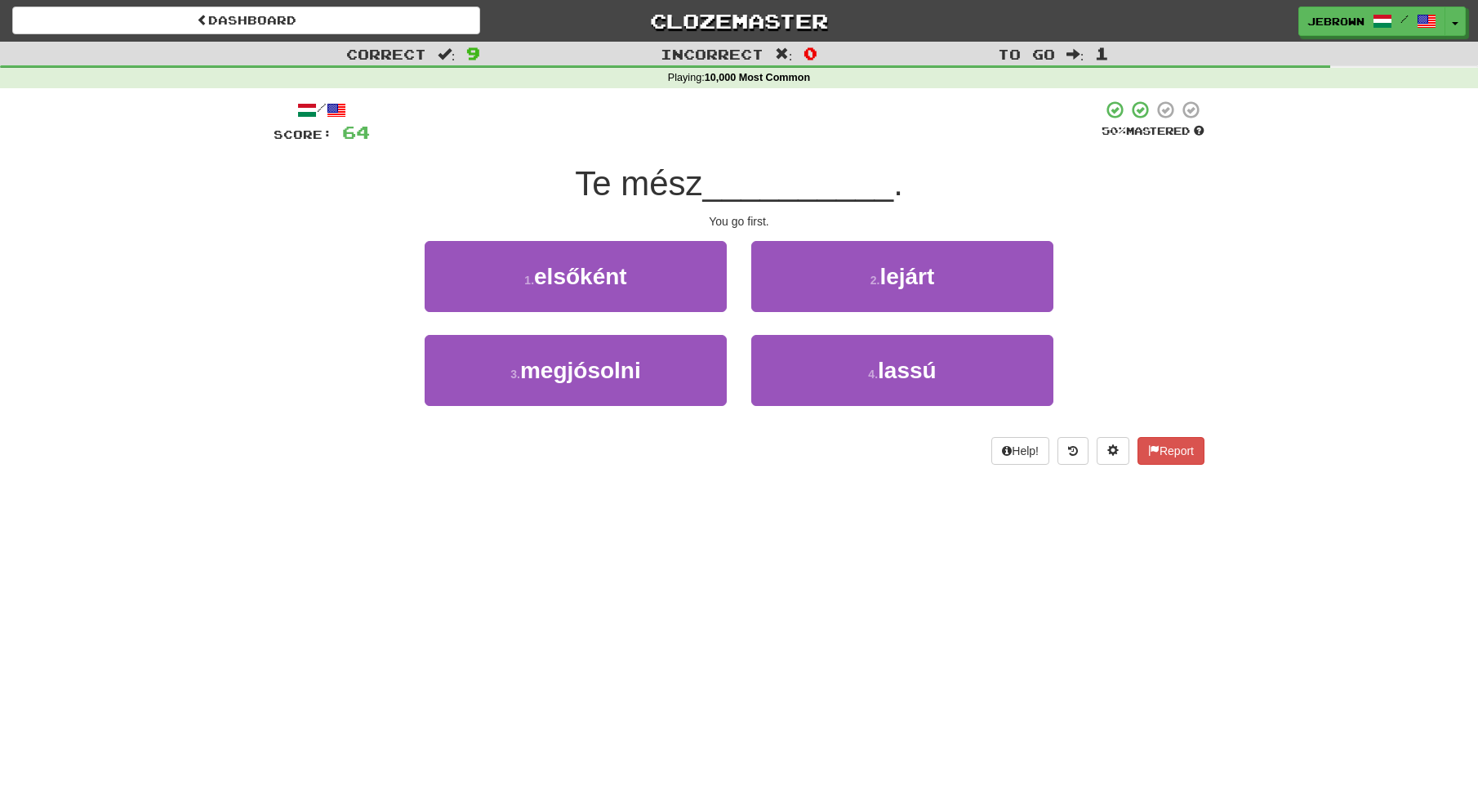
click at [627, 280] on span "elsőként" at bounding box center [581, 277] width 93 height 26
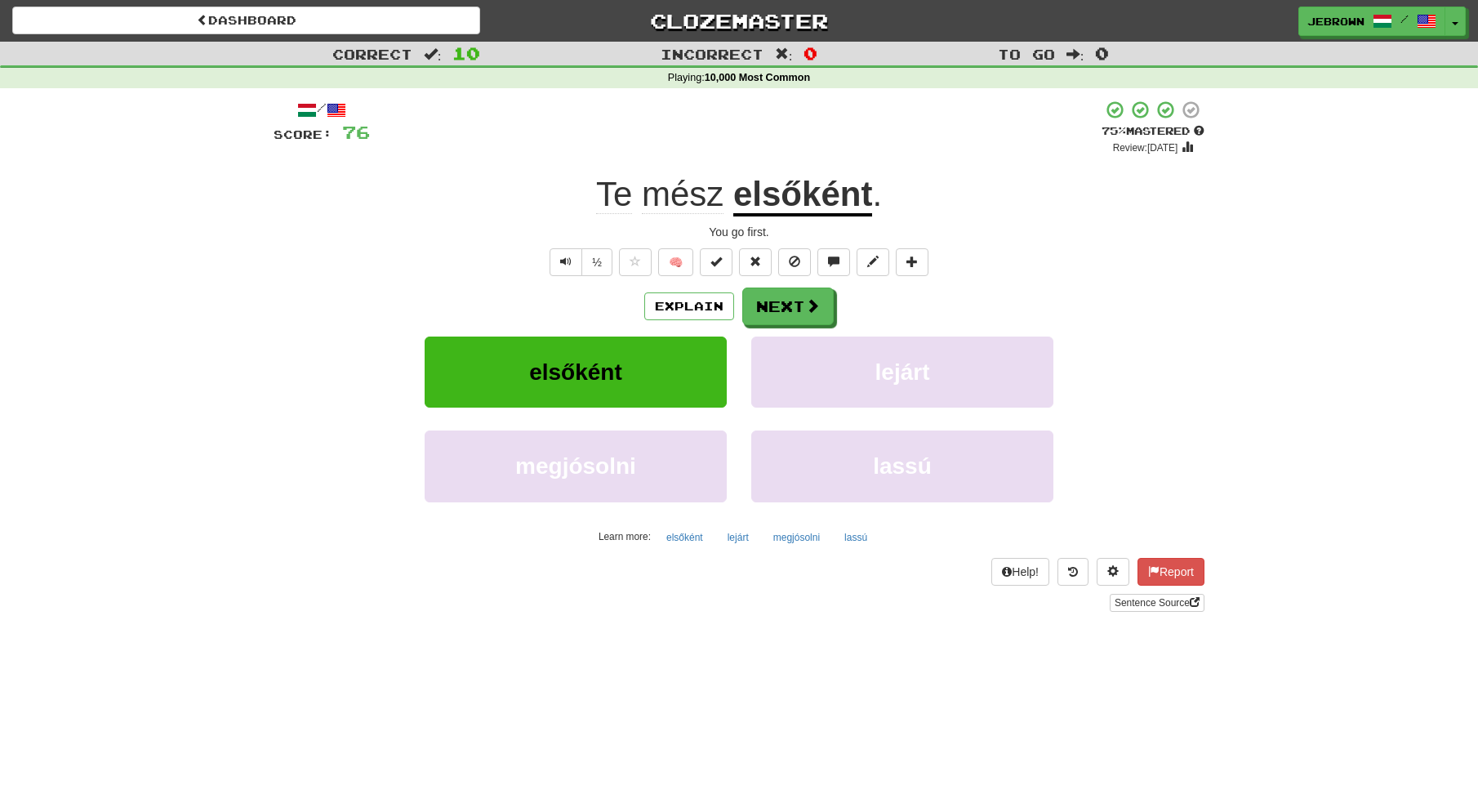
click at [798, 307] on button "Next" at bounding box center [788, 307] width 91 height 38
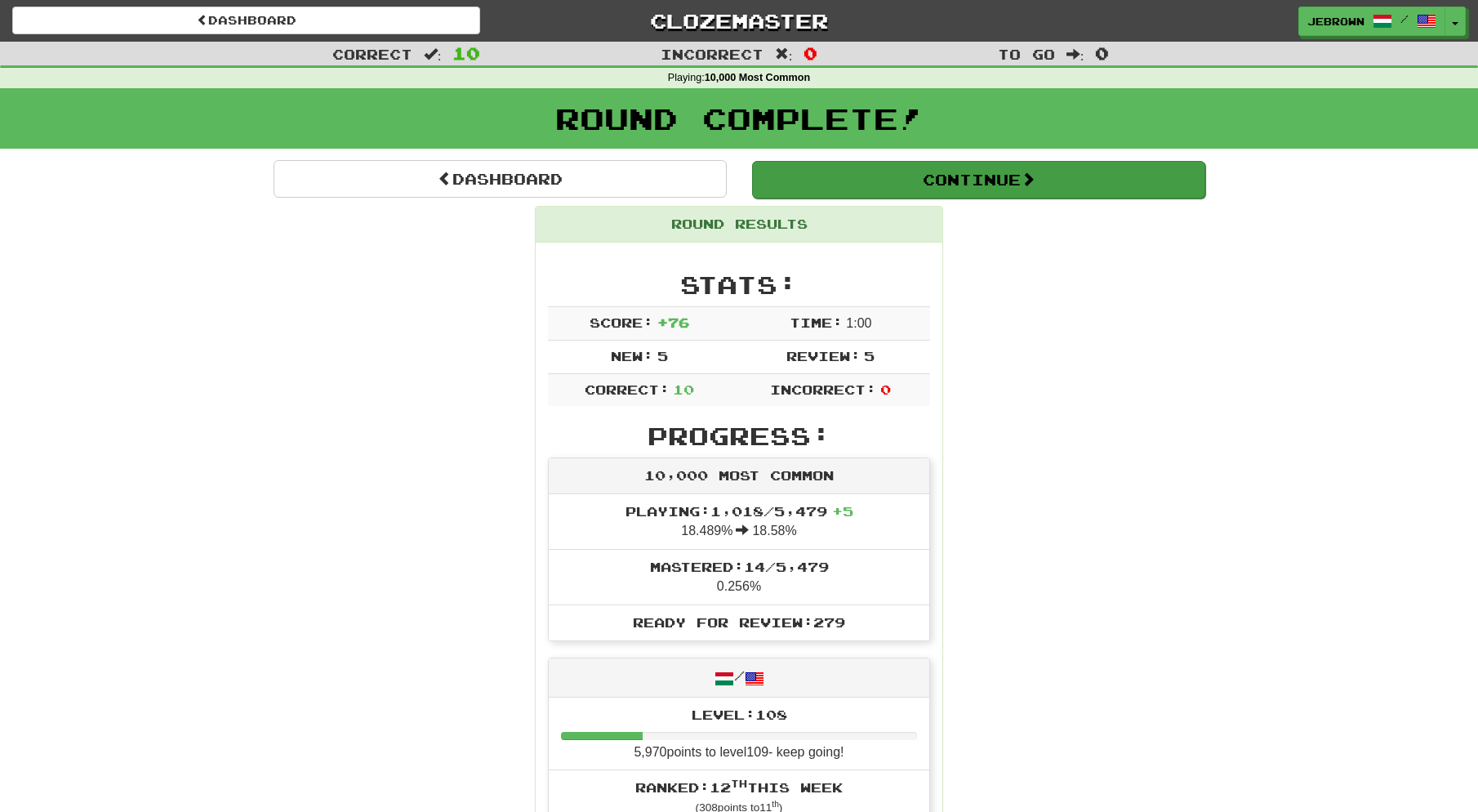
click at [795, 167] on button "Continue" at bounding box center [979, 180] width 454 height 38
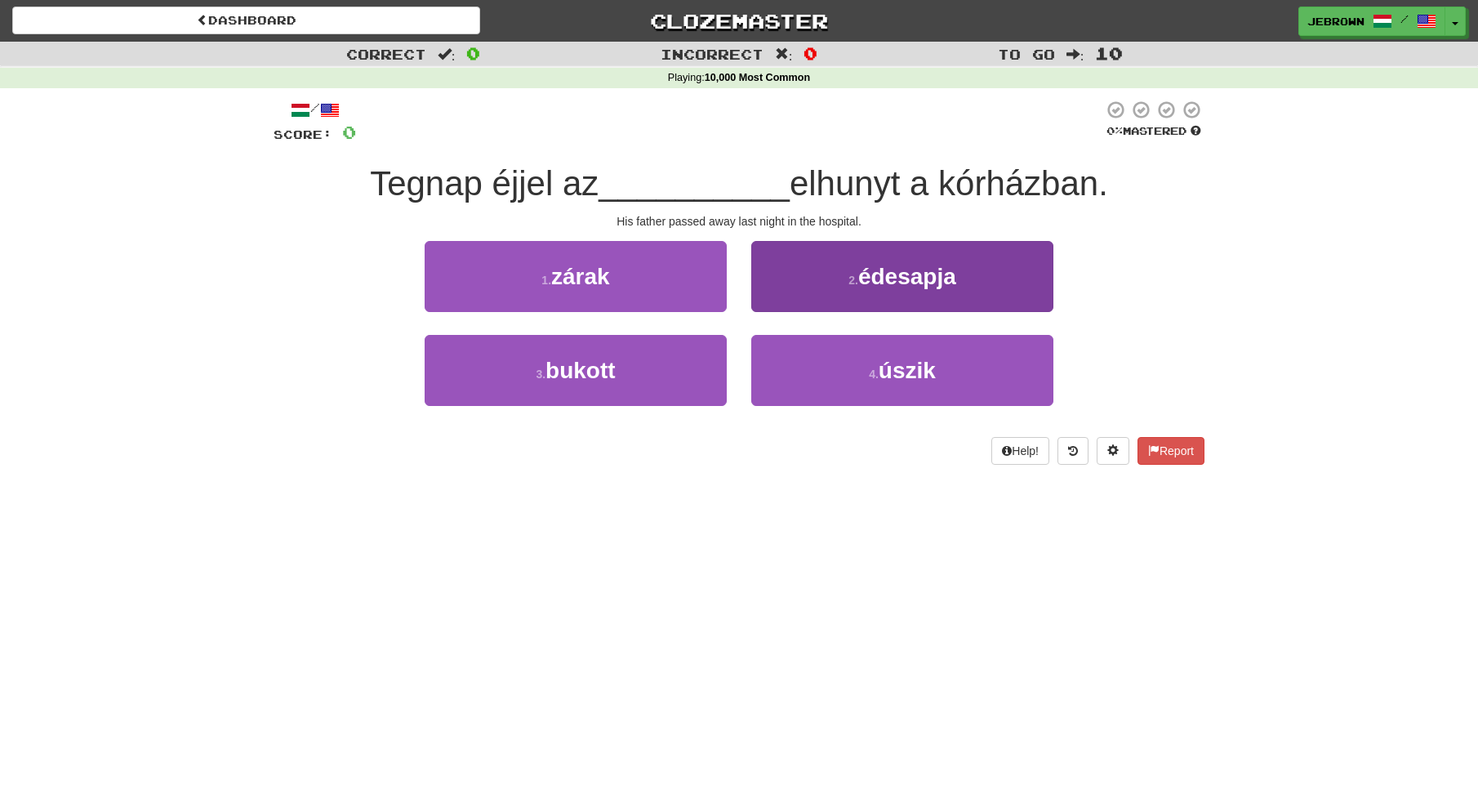
click at [864, 278] on span "édesapja" at bounding box center [907, 277] width 98 height 26
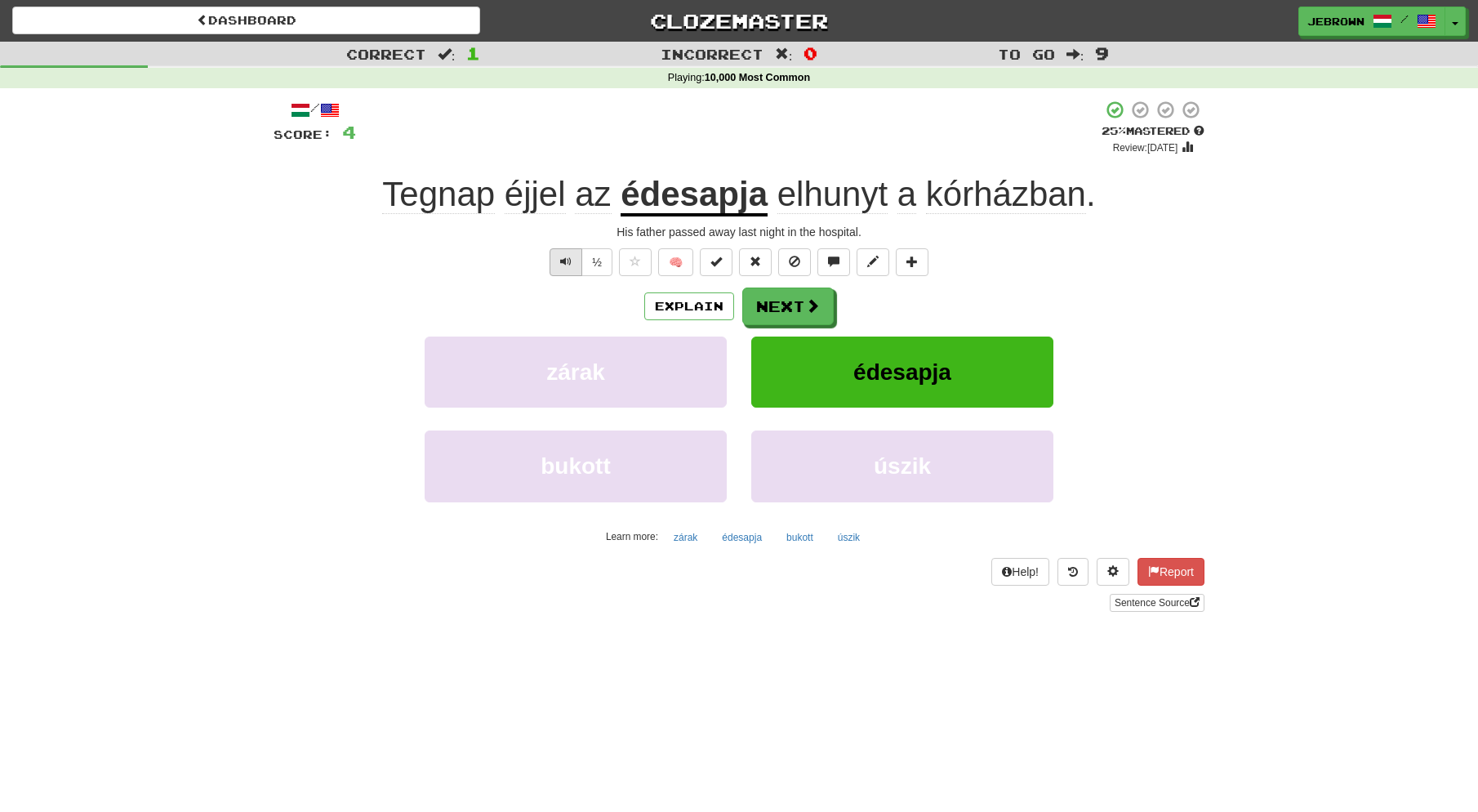
click at [571, 256] on span "Text-to-speech controls" at bounding box center [567, 262] width 12 height 12
click at [788, 304] on button "Next" at bounding box center [789, 307] width 91 height 38
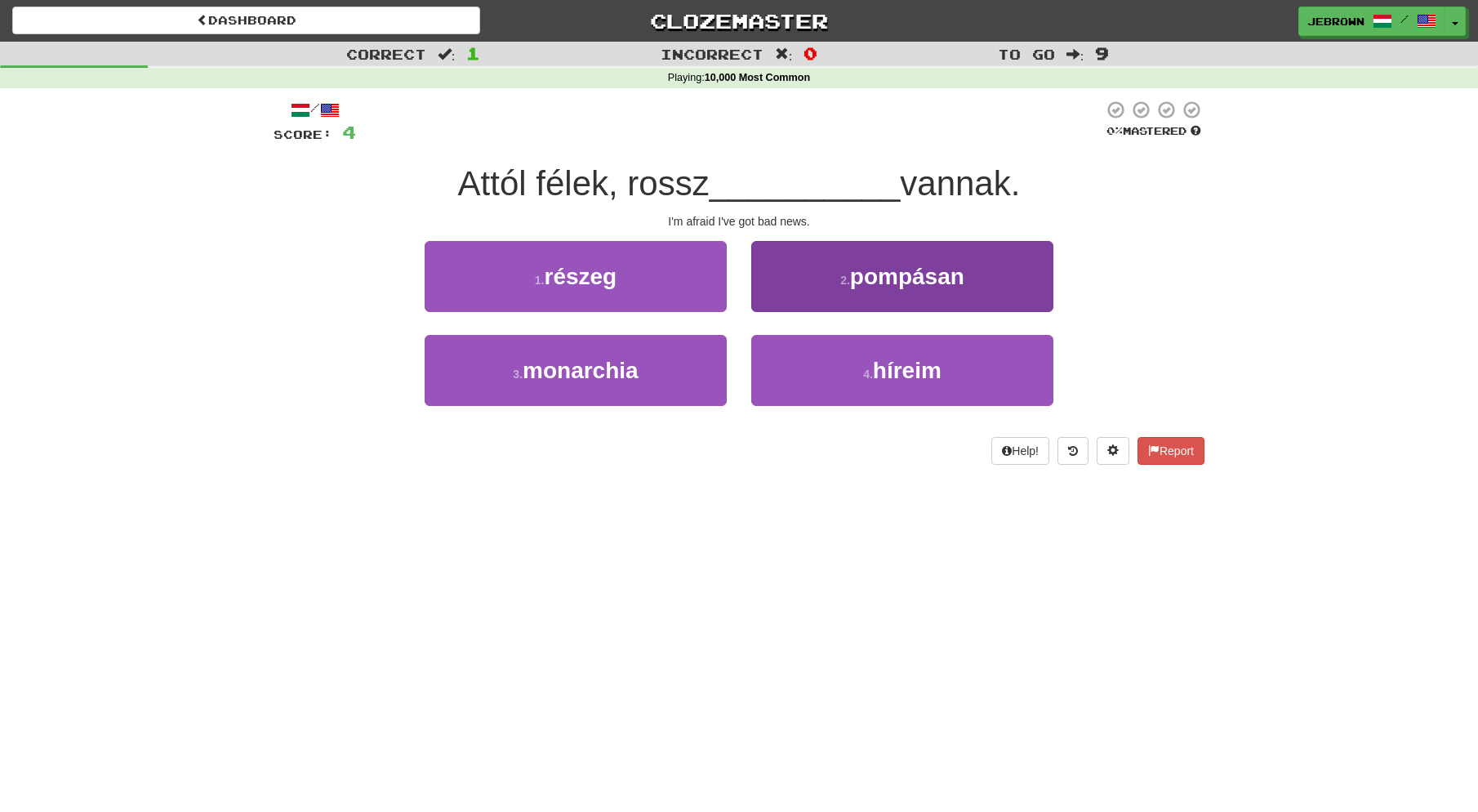
click at [852, 364] on button "4 . híreim" at bounding box center [902, 370] width 302 height 71
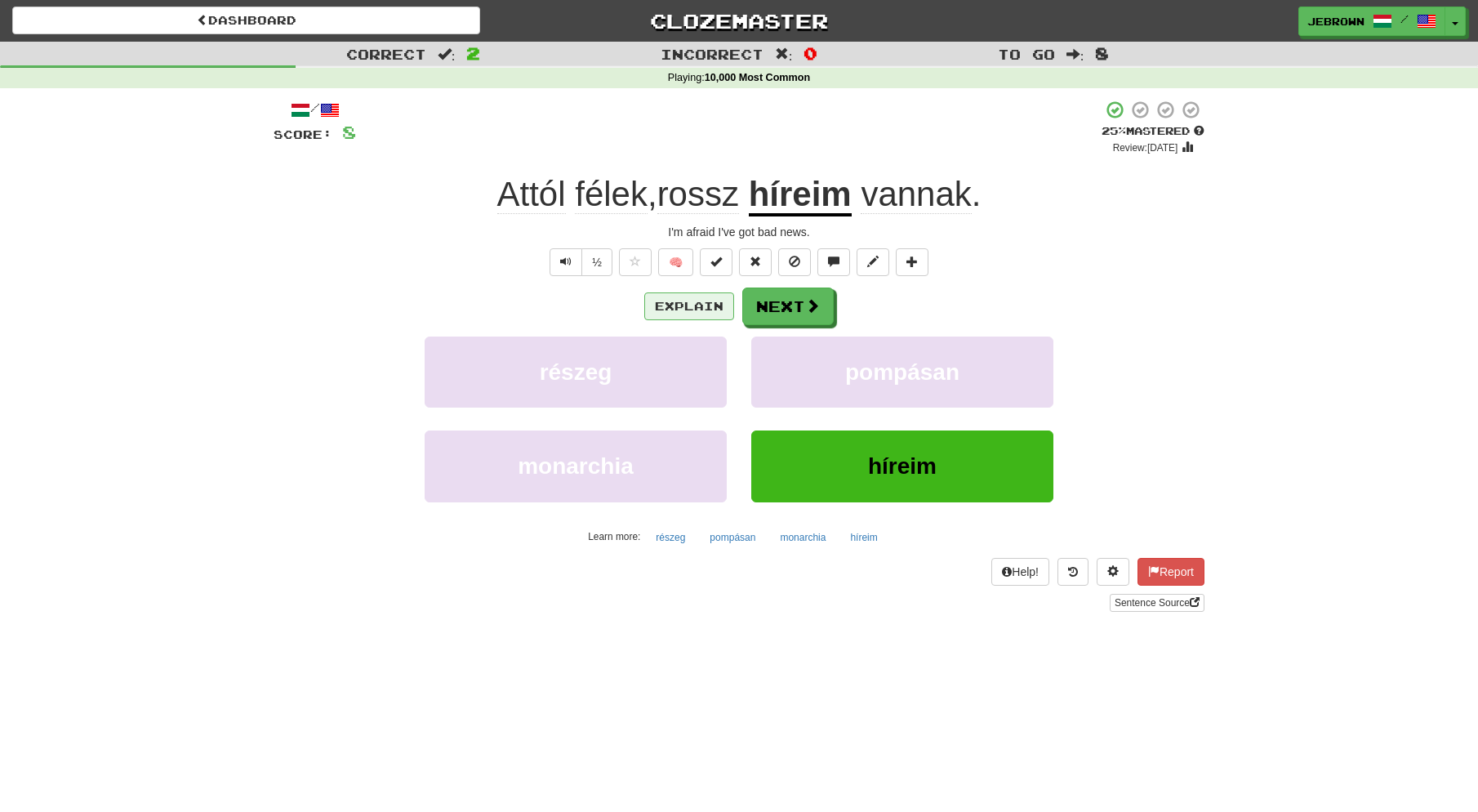
click at [680, 299] on button "Explain" at bounding box center [689, 307] width 90 height 28
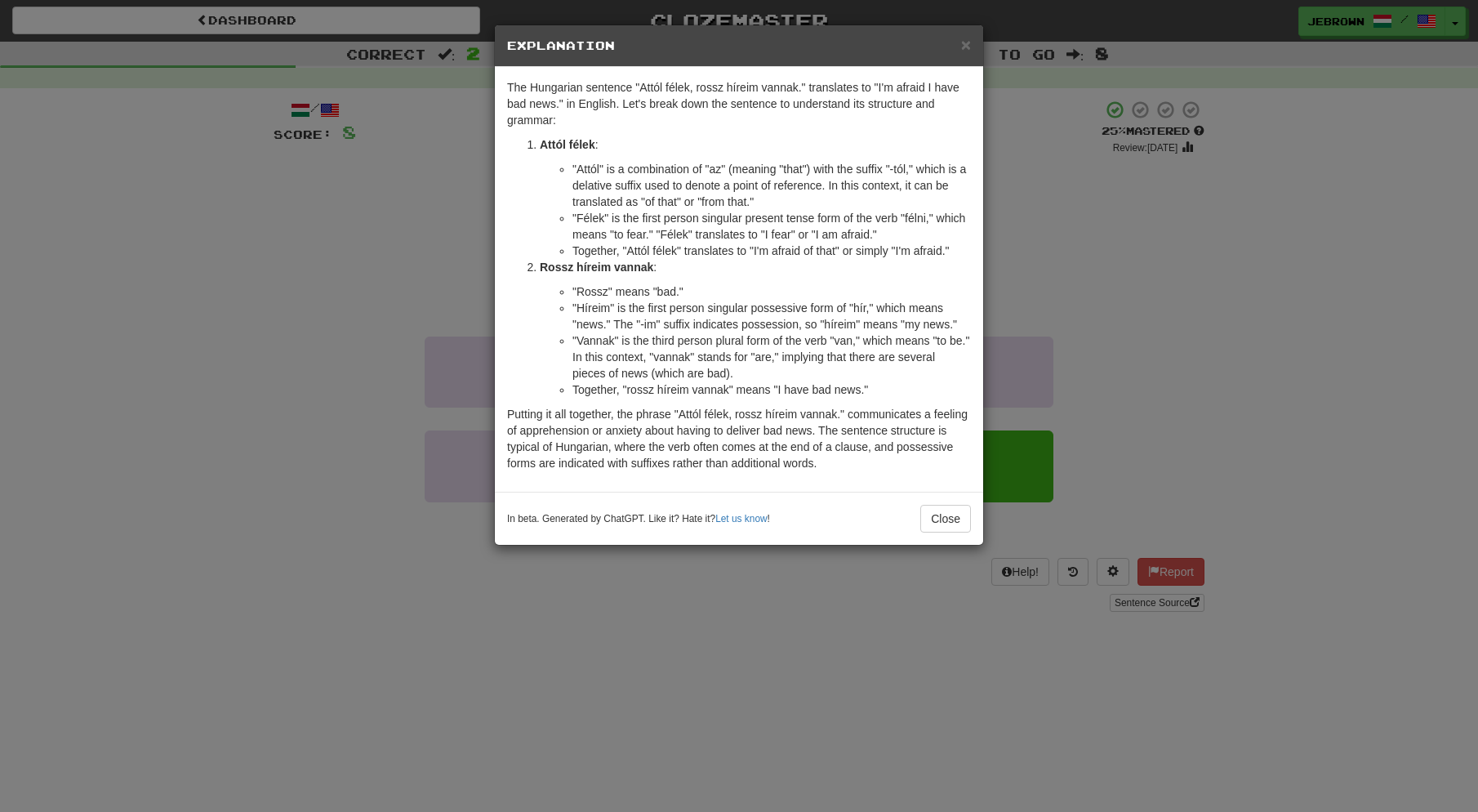
click at [967, 47] on span "×" at bounding box center [967, 44] width 10 height 19
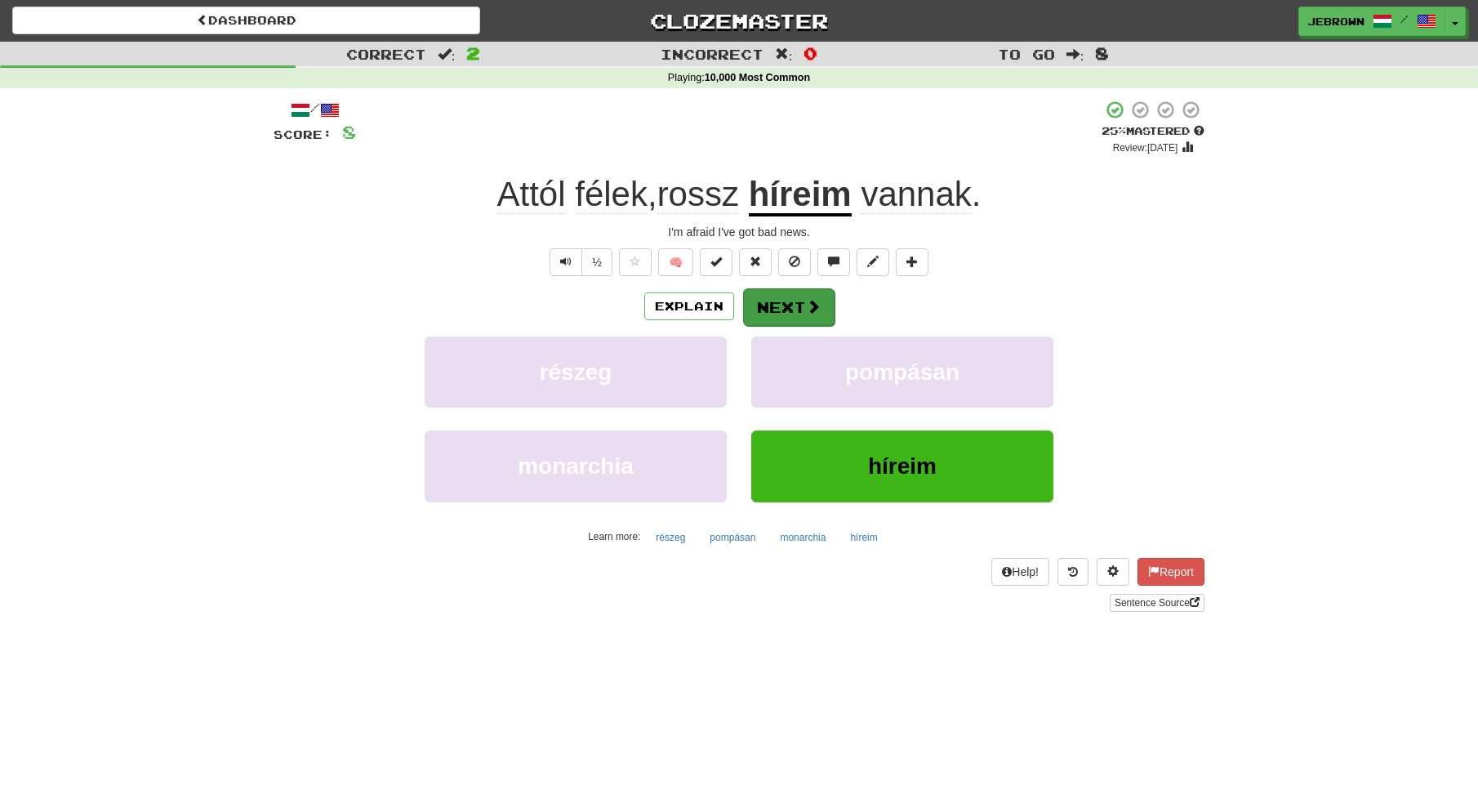
click at [788, 306] on button "Next" at bounding box center [789, 307] width 91 height 38
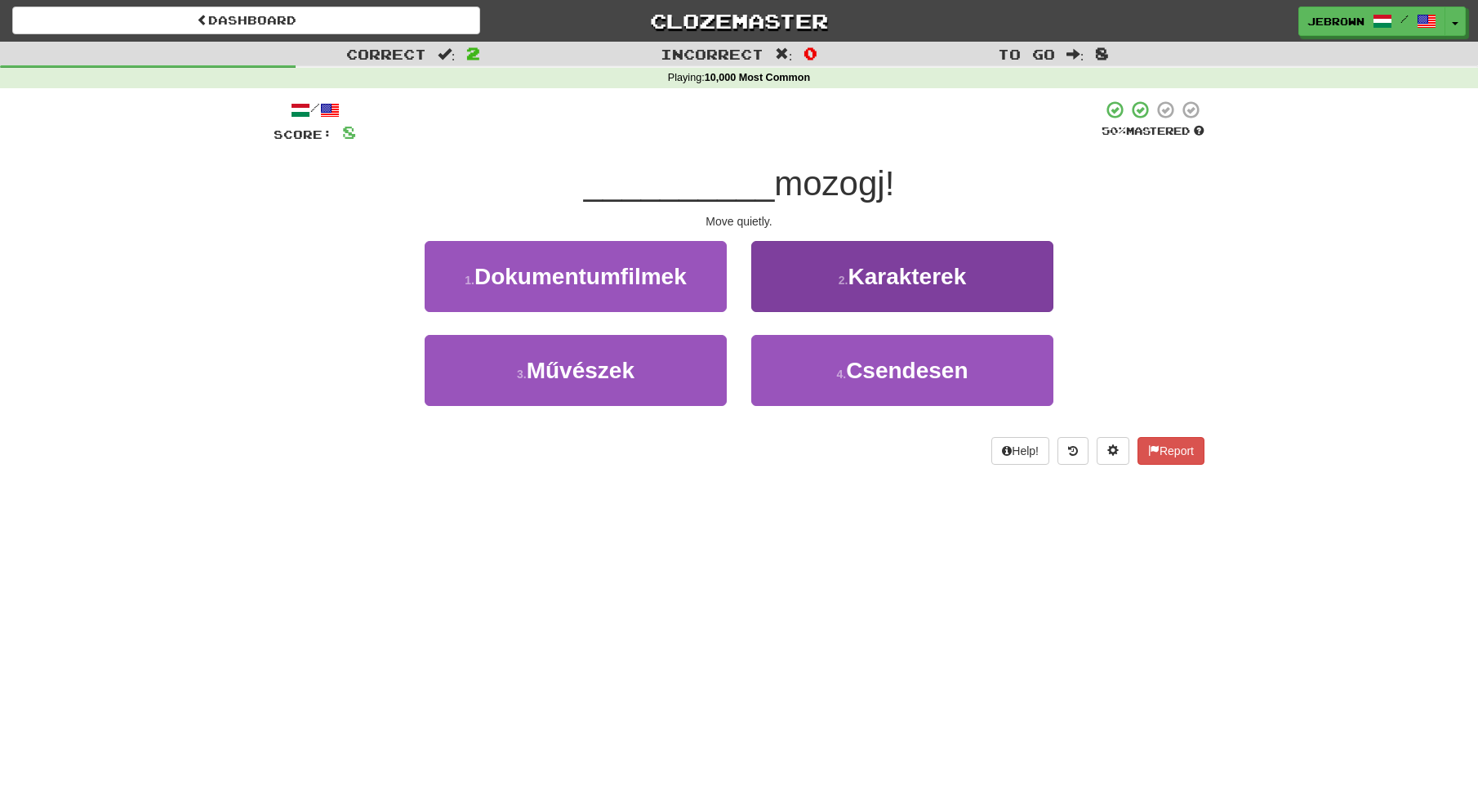
click at [849, 360] on span "Csendesen" at bounding box center [907, 370] width 122 height 26
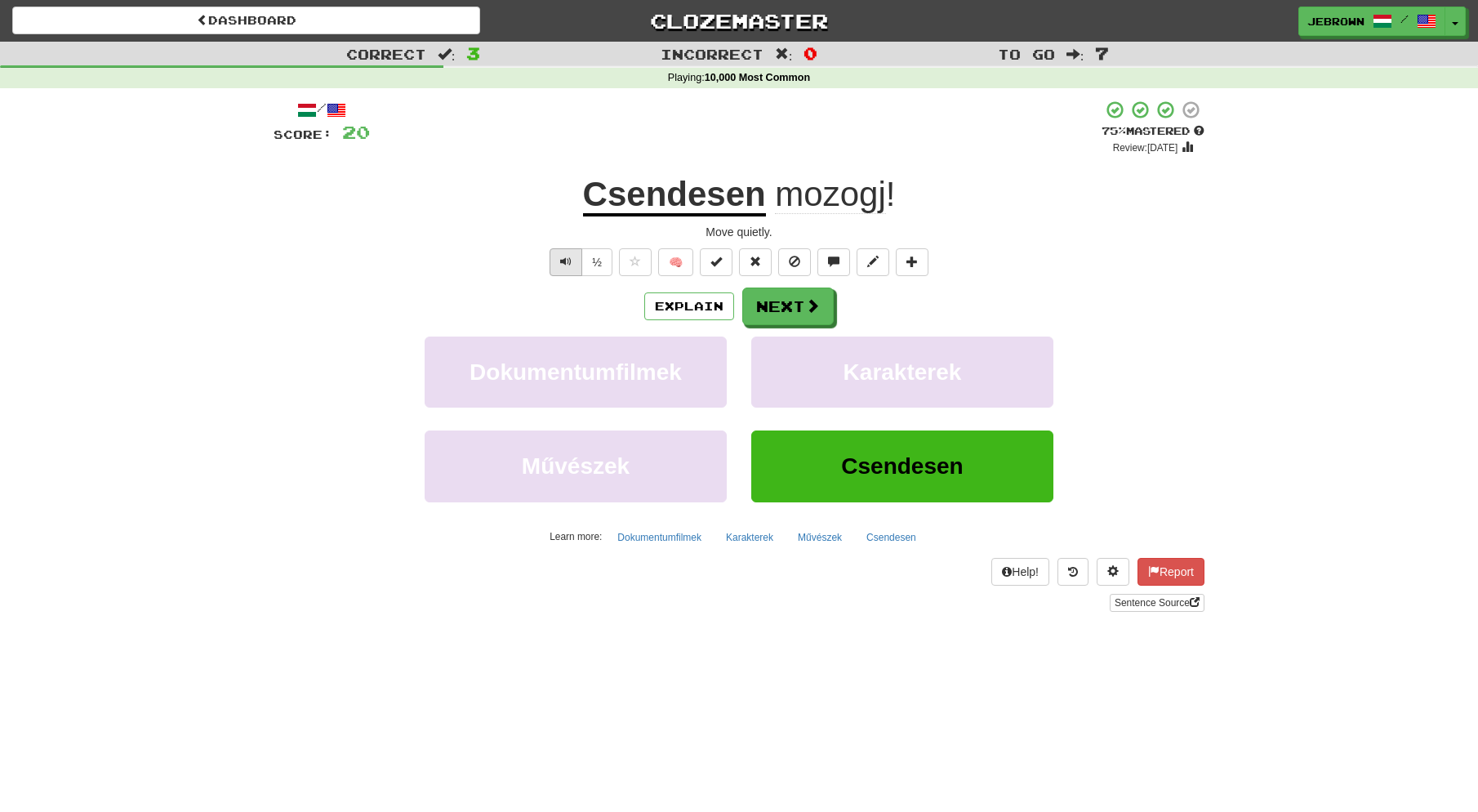
click at [561, 260] on span "Text-to-speech controls" at bounding box center [567, 262] width 12 height 12
click at [800, 313] on button "Next" at bounding box center [789, 307] width 91 height 38
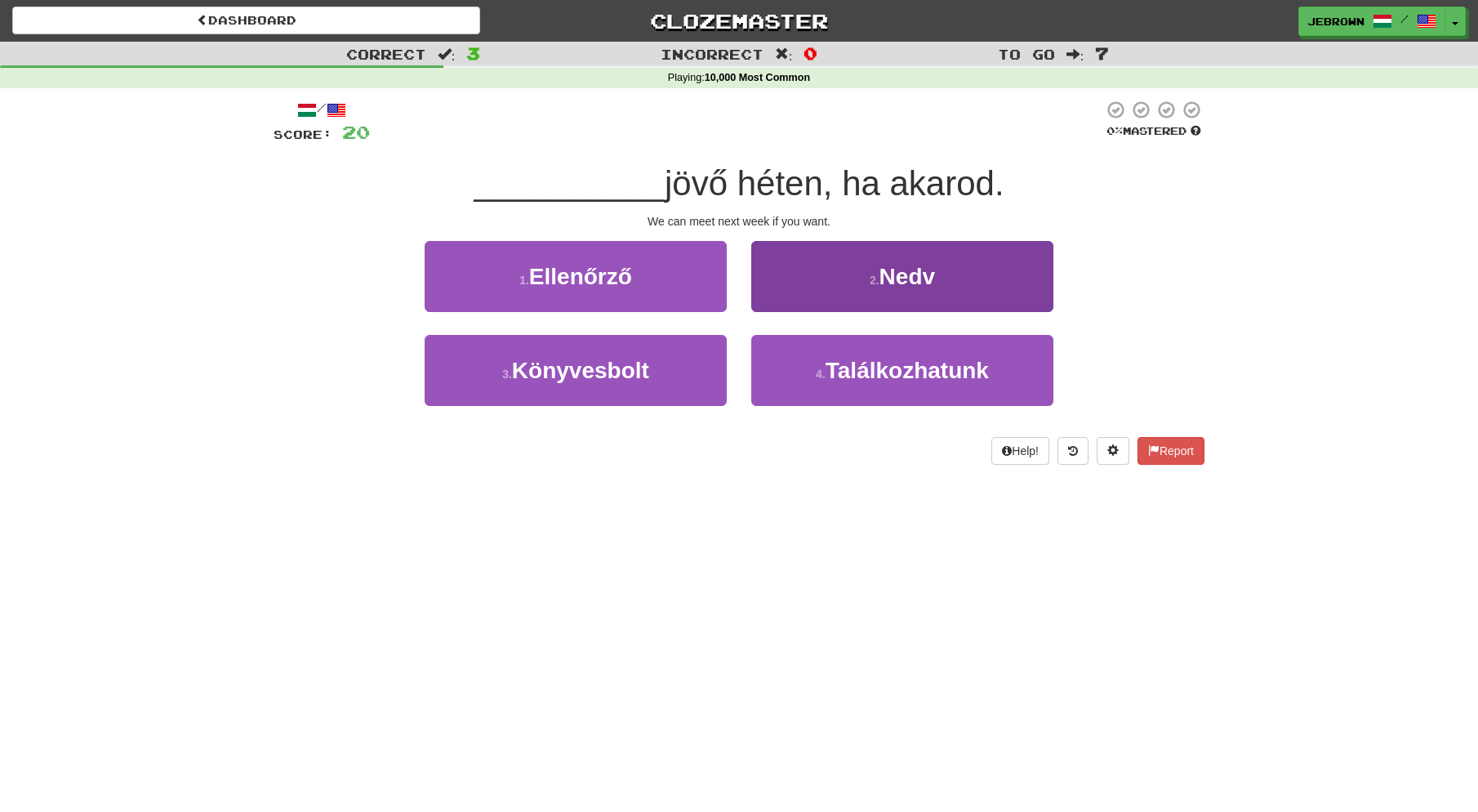
click at [847, 357] on span "Találkozhatunk" at bounding box center [907, 370] width 164 height 26
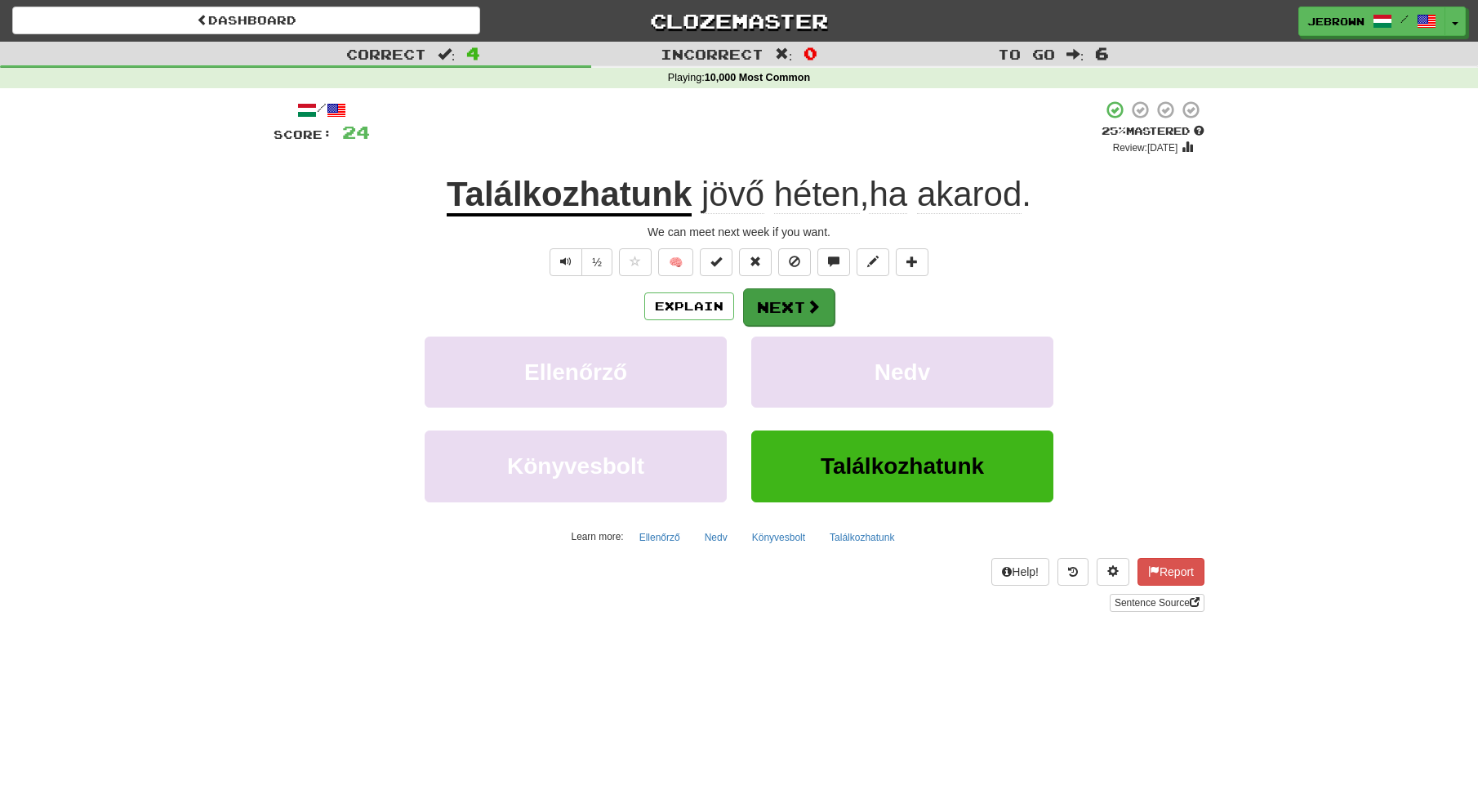
click at [777, 304] on button "Next" at bounding box center [789, 307] width 91 height 38
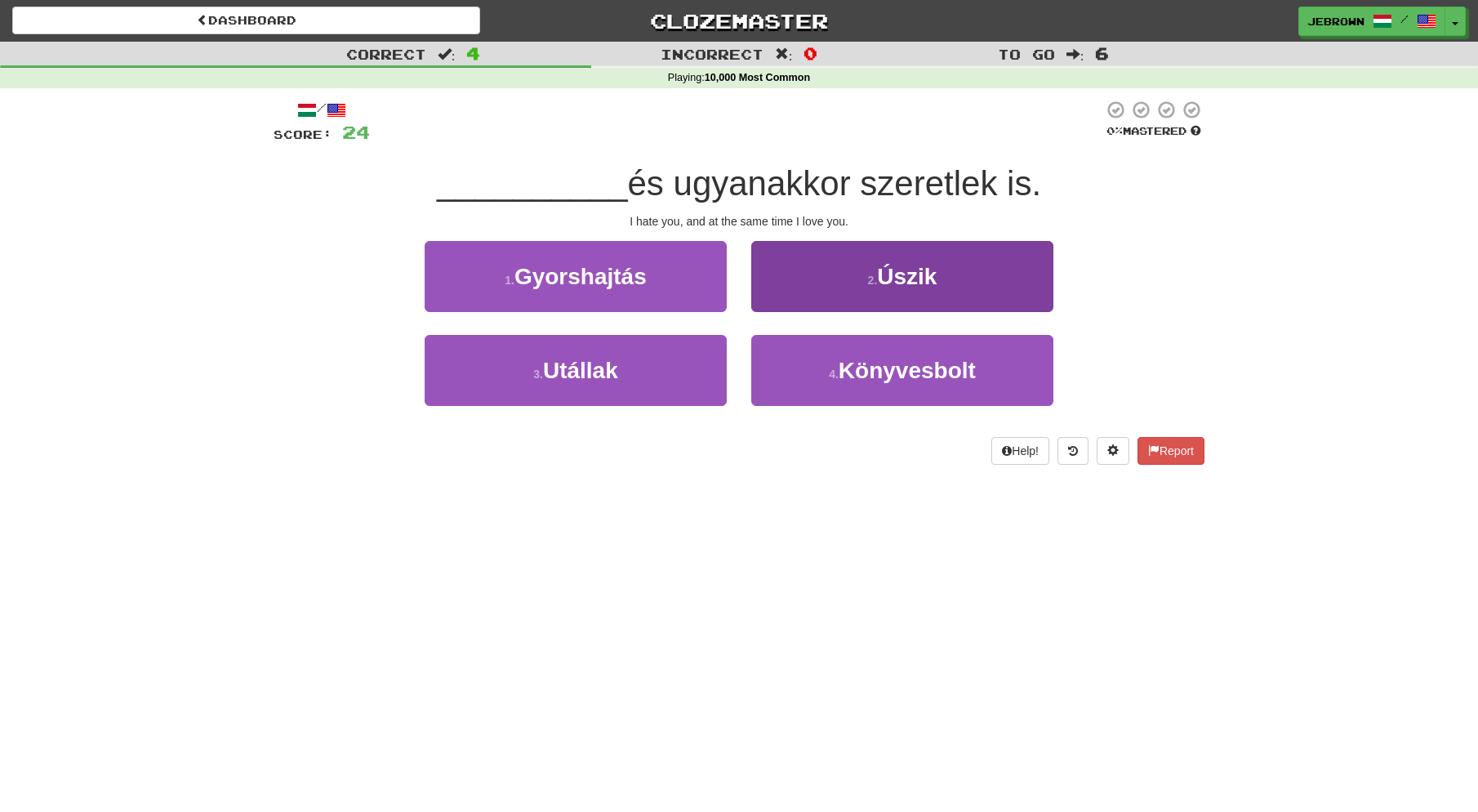
click at [828, 288] on button "2 . Úszik" at bounding box center [902, 277] width 302 height 71
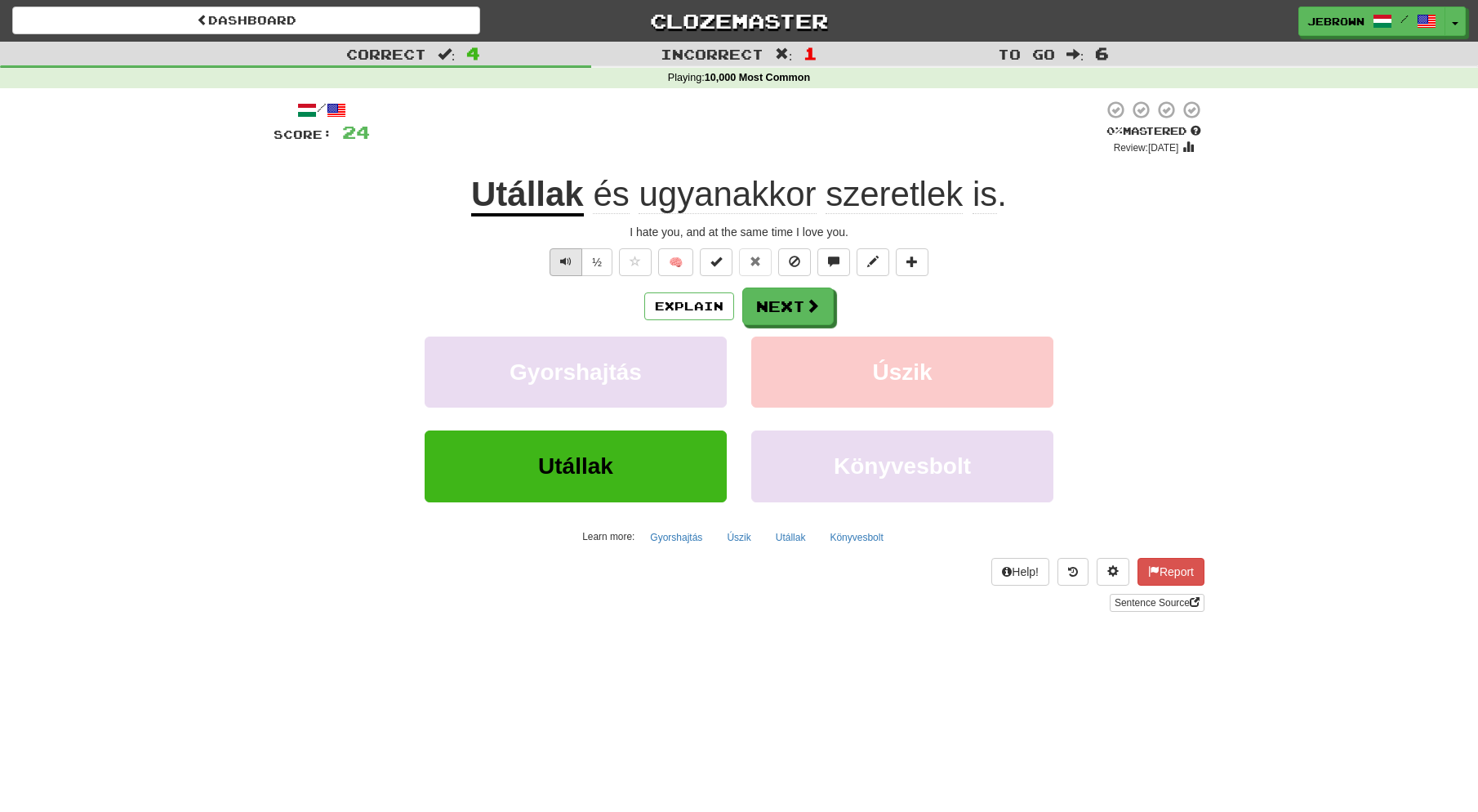
click at [563, 261] on span "Text-to-speech controls" at bounding box center [567, 262] width 12 height 12
click at [800, 305] on button "Next" at bounding box center [789, 307] width 91 height 38
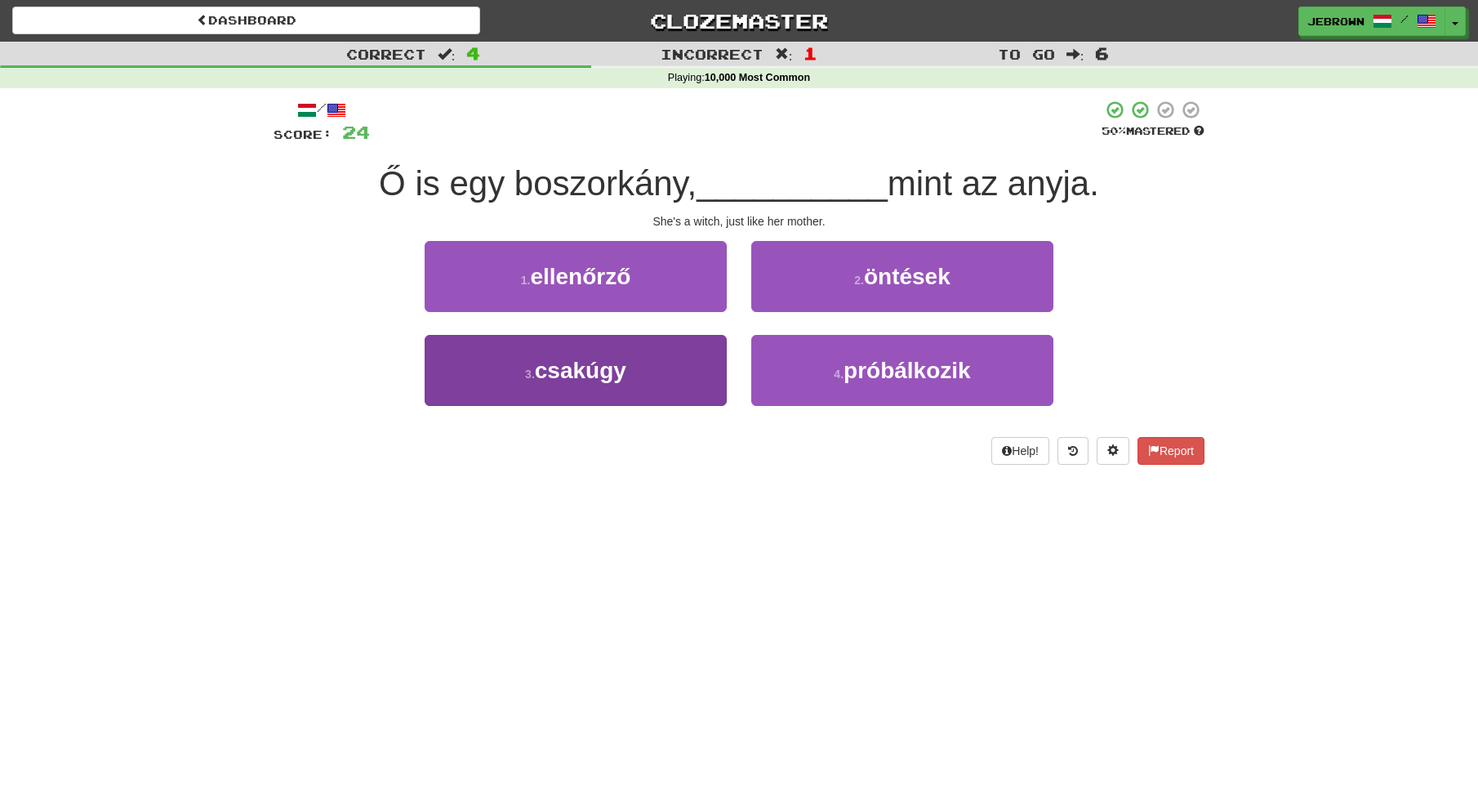
click at [619, 371] on span "csakúgy" at bounding box center [581, 370] width 91 height 26
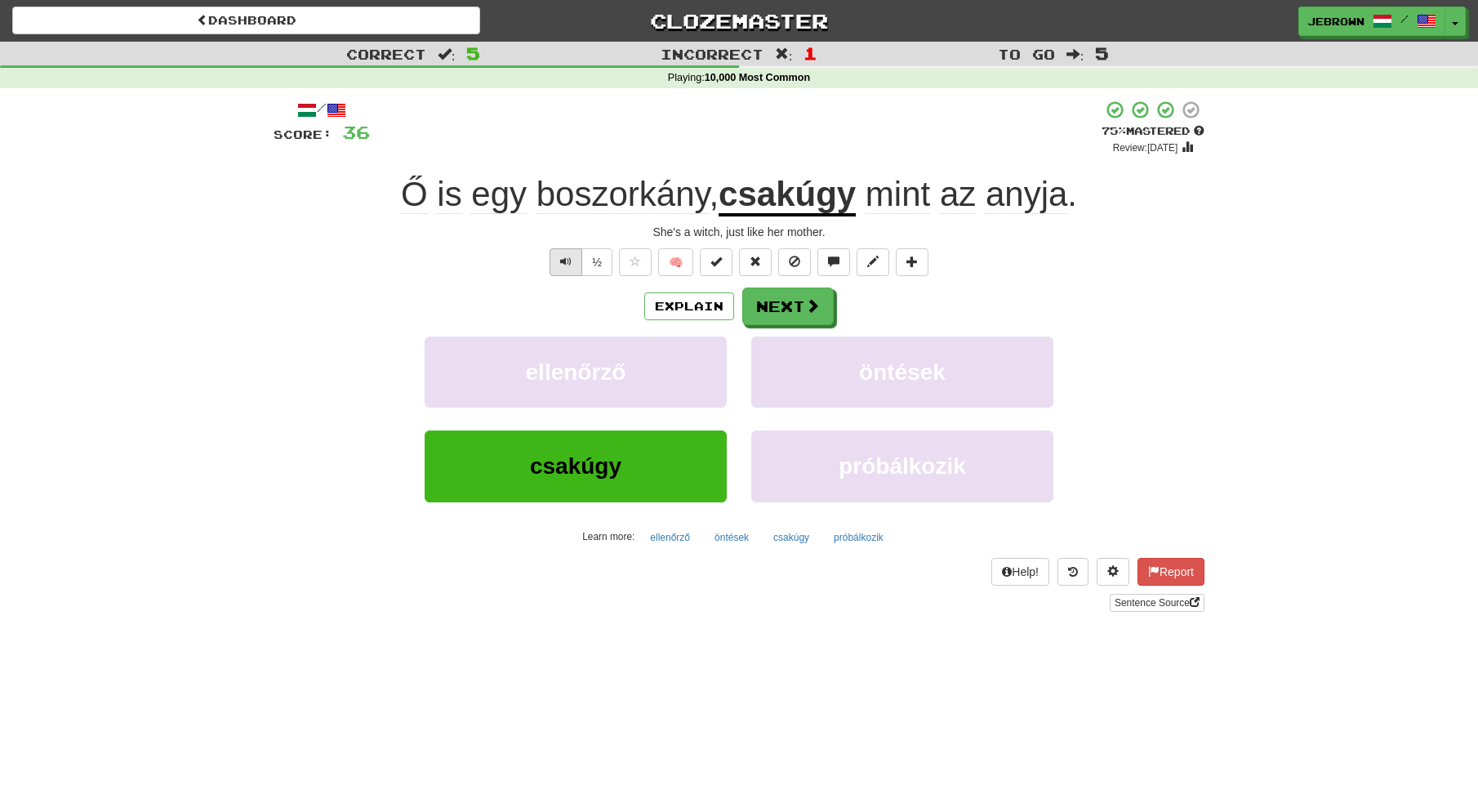
click at [572, 263] on button "Text-to-speech controls" at bounding box center [566, 262] width 33 height 28
click at [792, 308] on button "Next" at bounding box center [789, 307] width 91 height 38
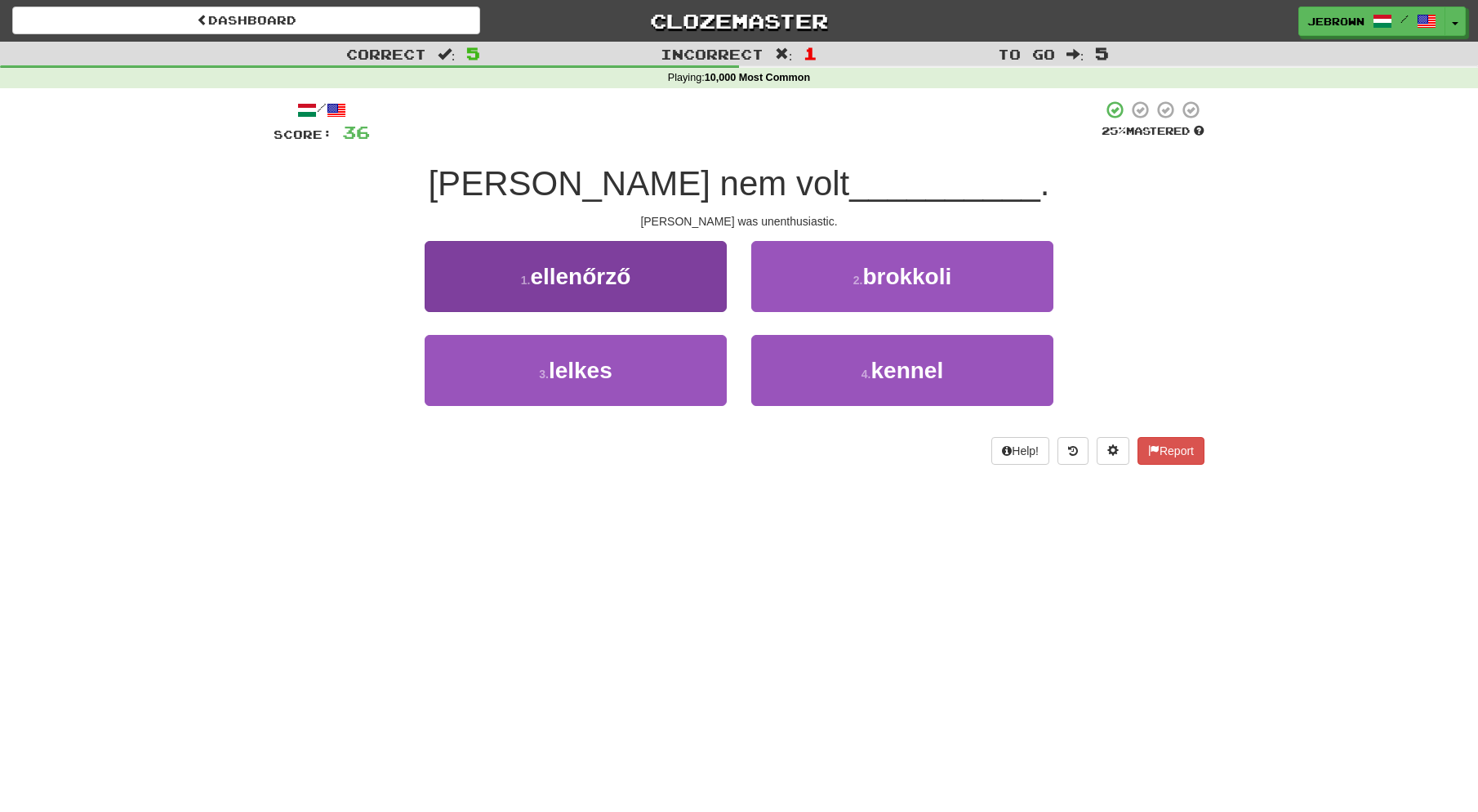
click at [656, 363] on button "3 . lelkes" at bounding box center [576, 370] width 302 height 71
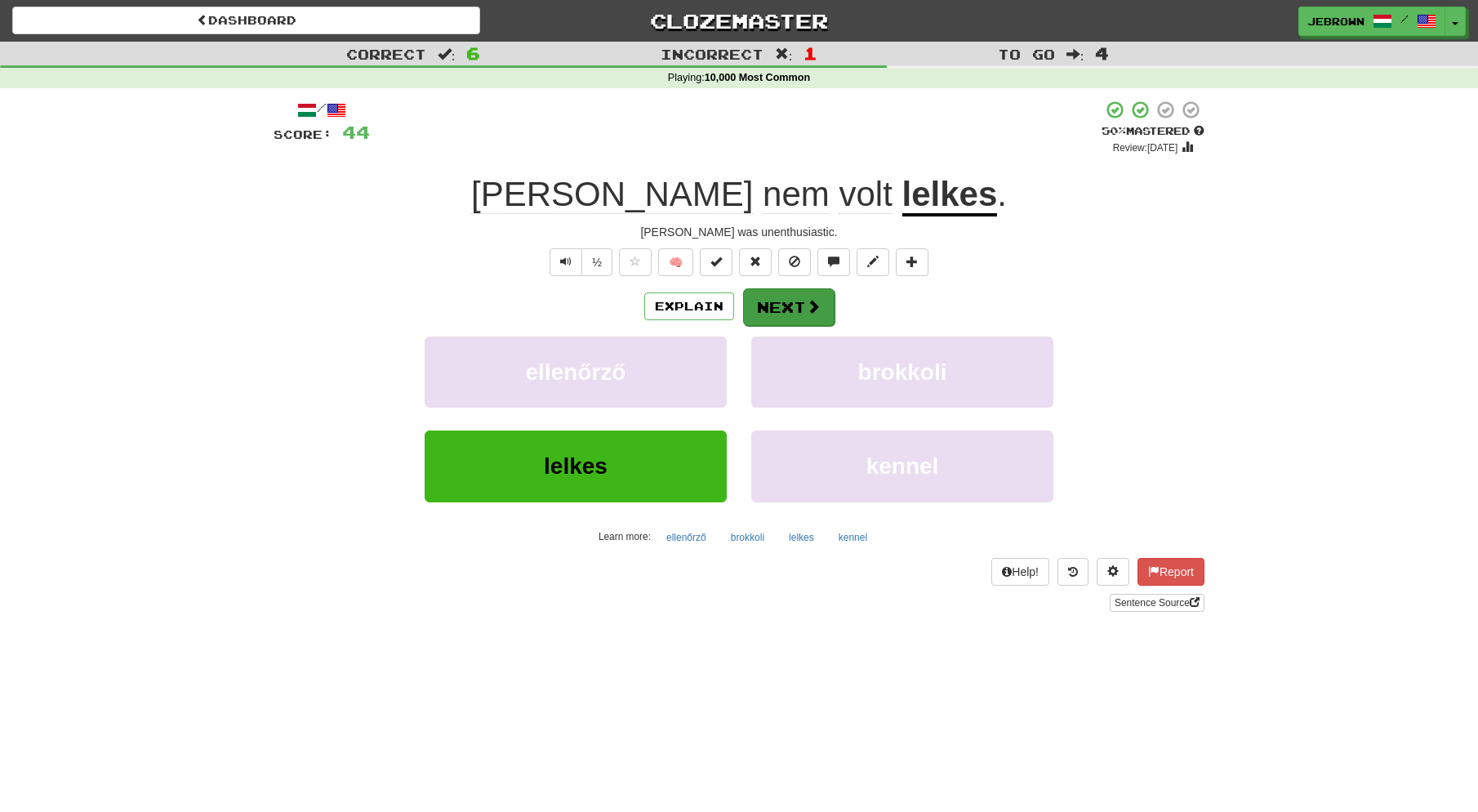
click at [790, 305] on button "Next" at bounding box center [789, 307] width 91 height 38
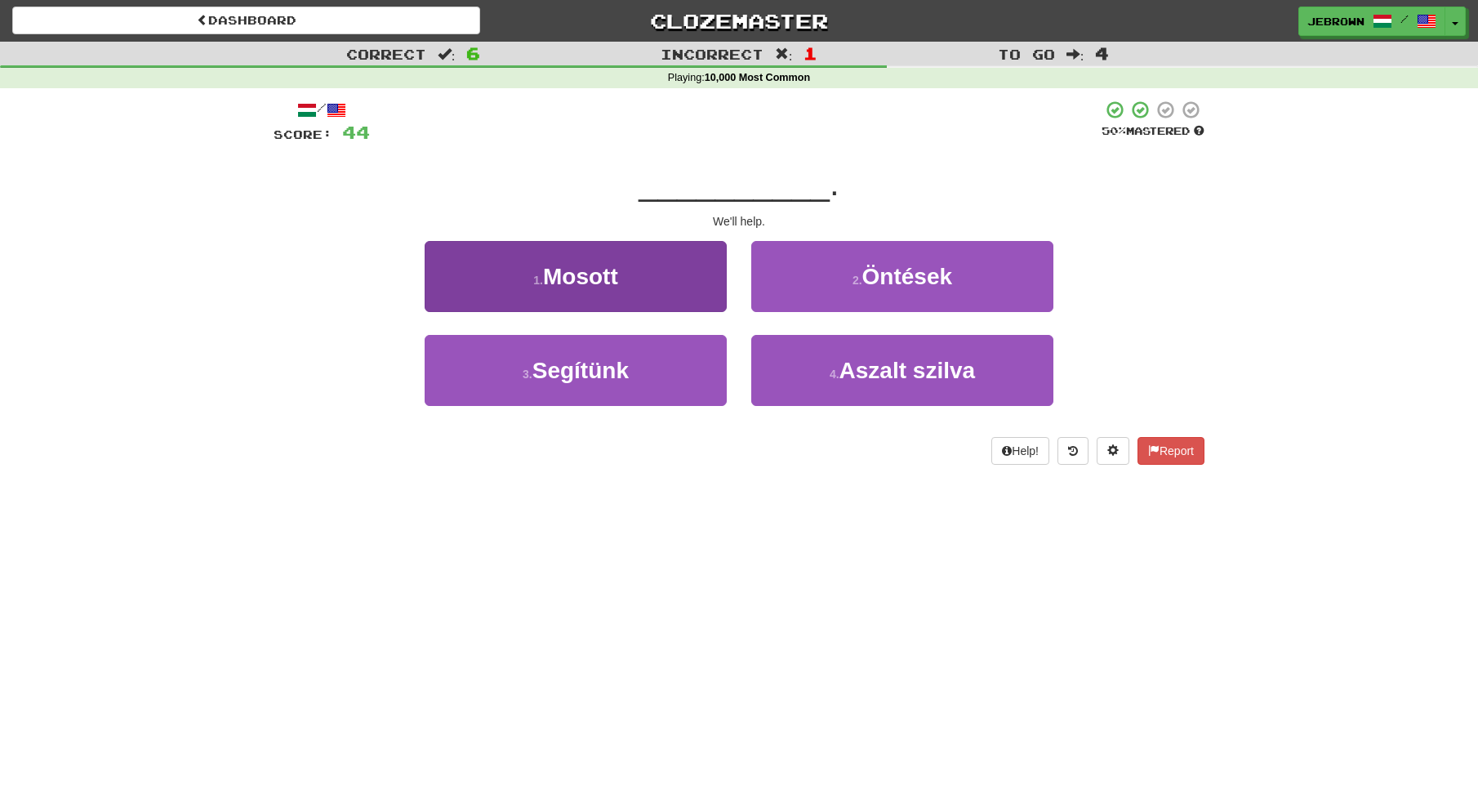
click at [620, 368] on span "Segítünk" at bounding box center [581, 370] width 96 height 26
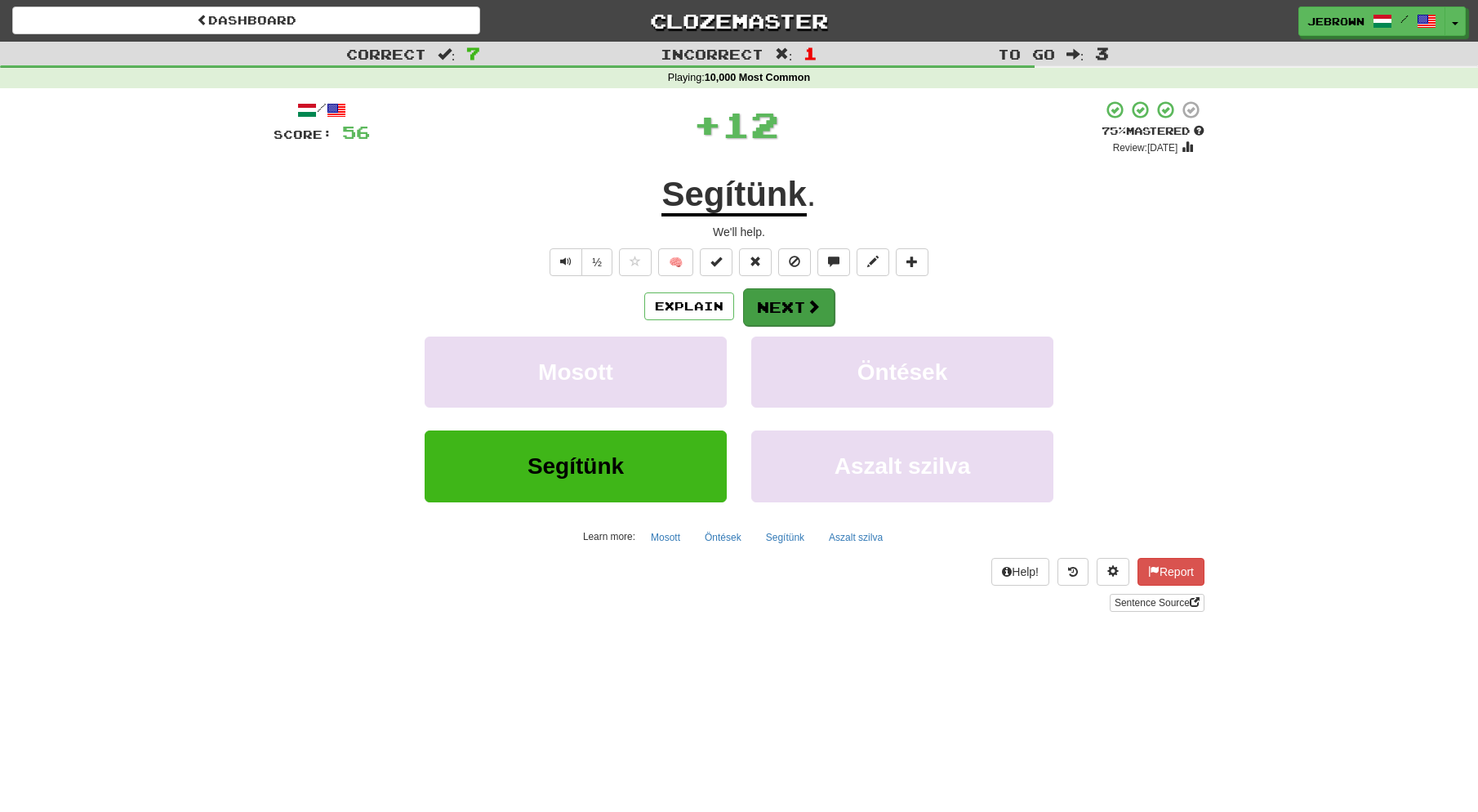
click at [778, 304] on button "Next" at bounding box center [789, 307] width 91 height 38
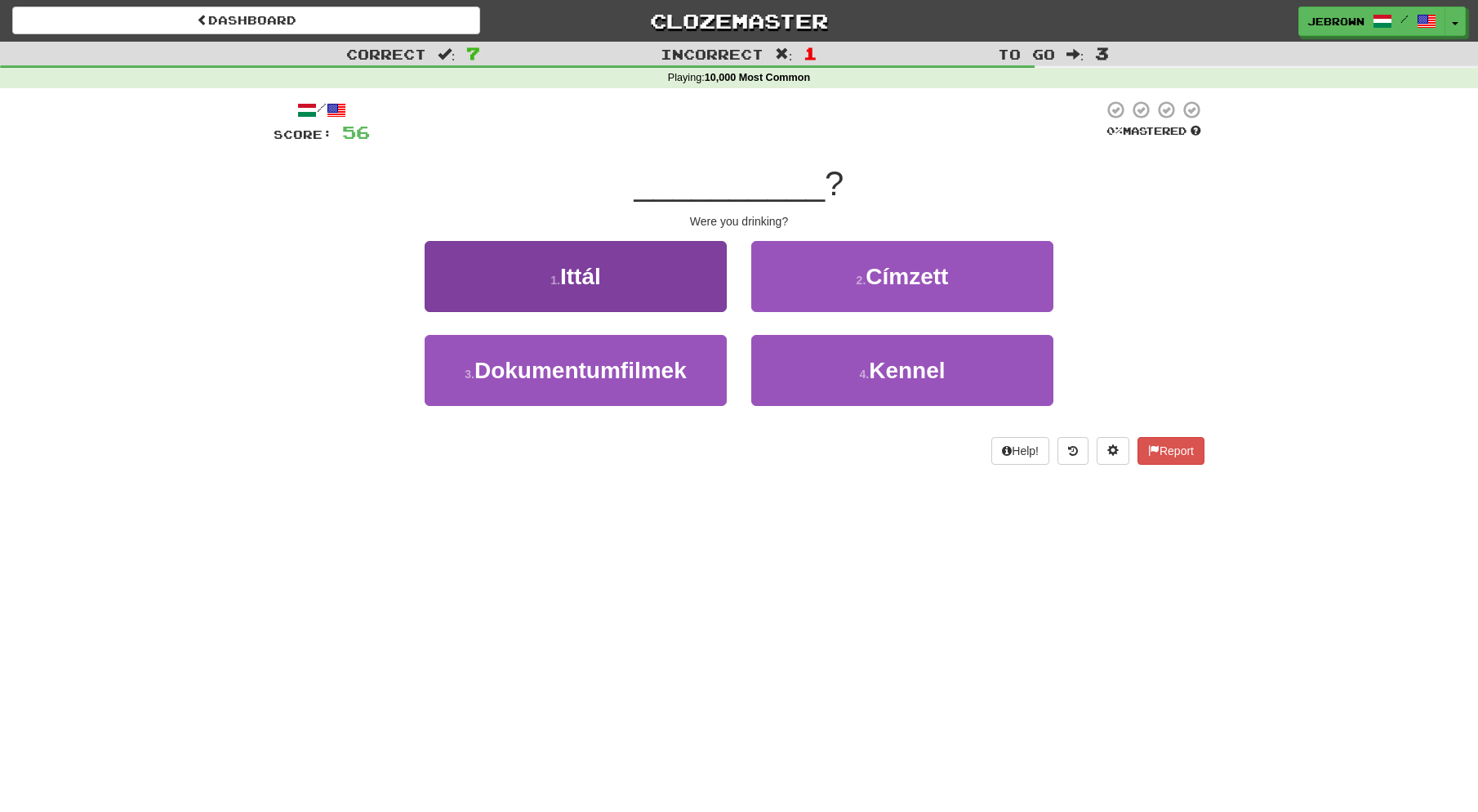
click at [652, 292] on button "1 . Ittál" at bounding box center [576, 277] width 302 height 71
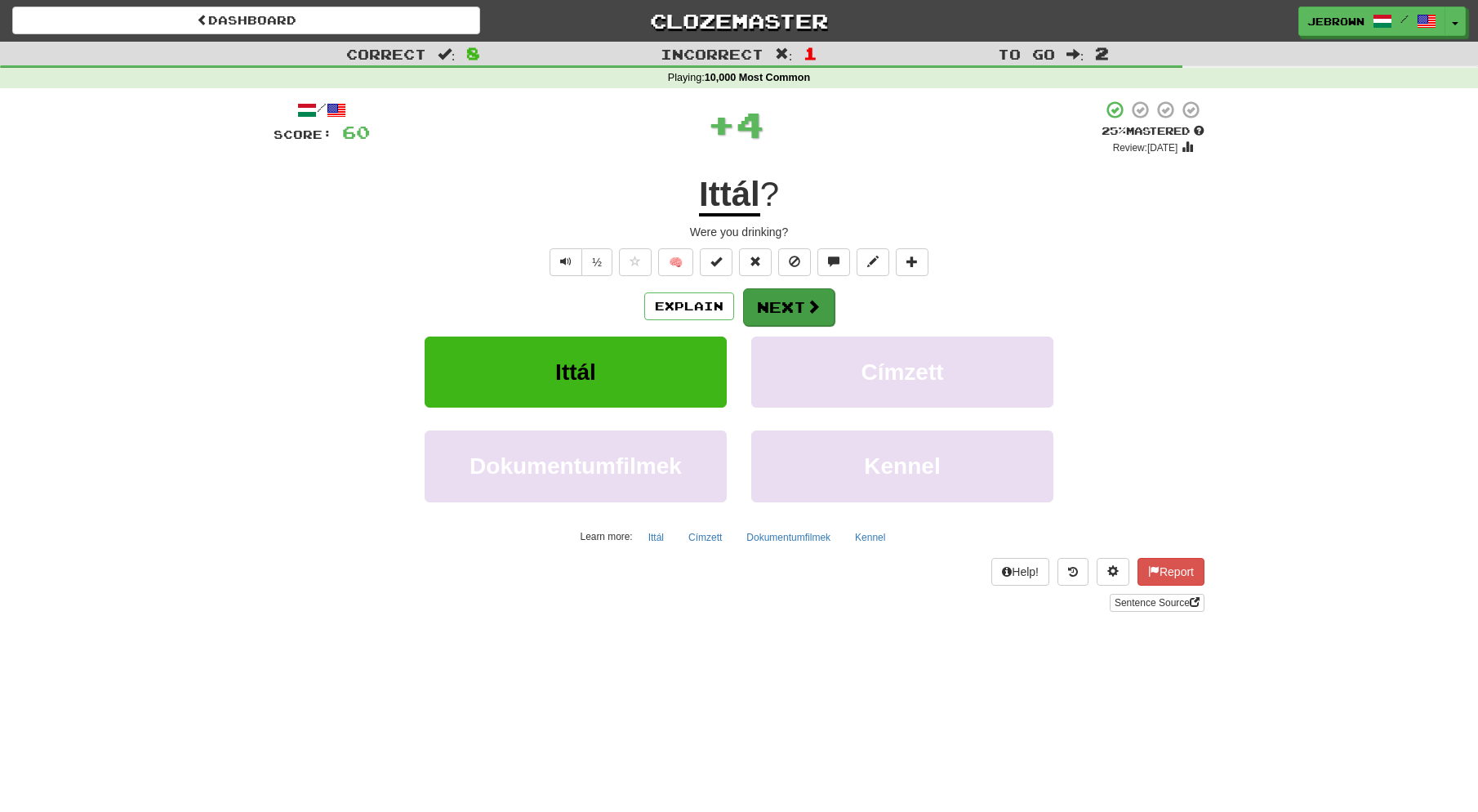
click at [795, 304] on button "Next" at bounding box center [789, 307] width 91 height 38
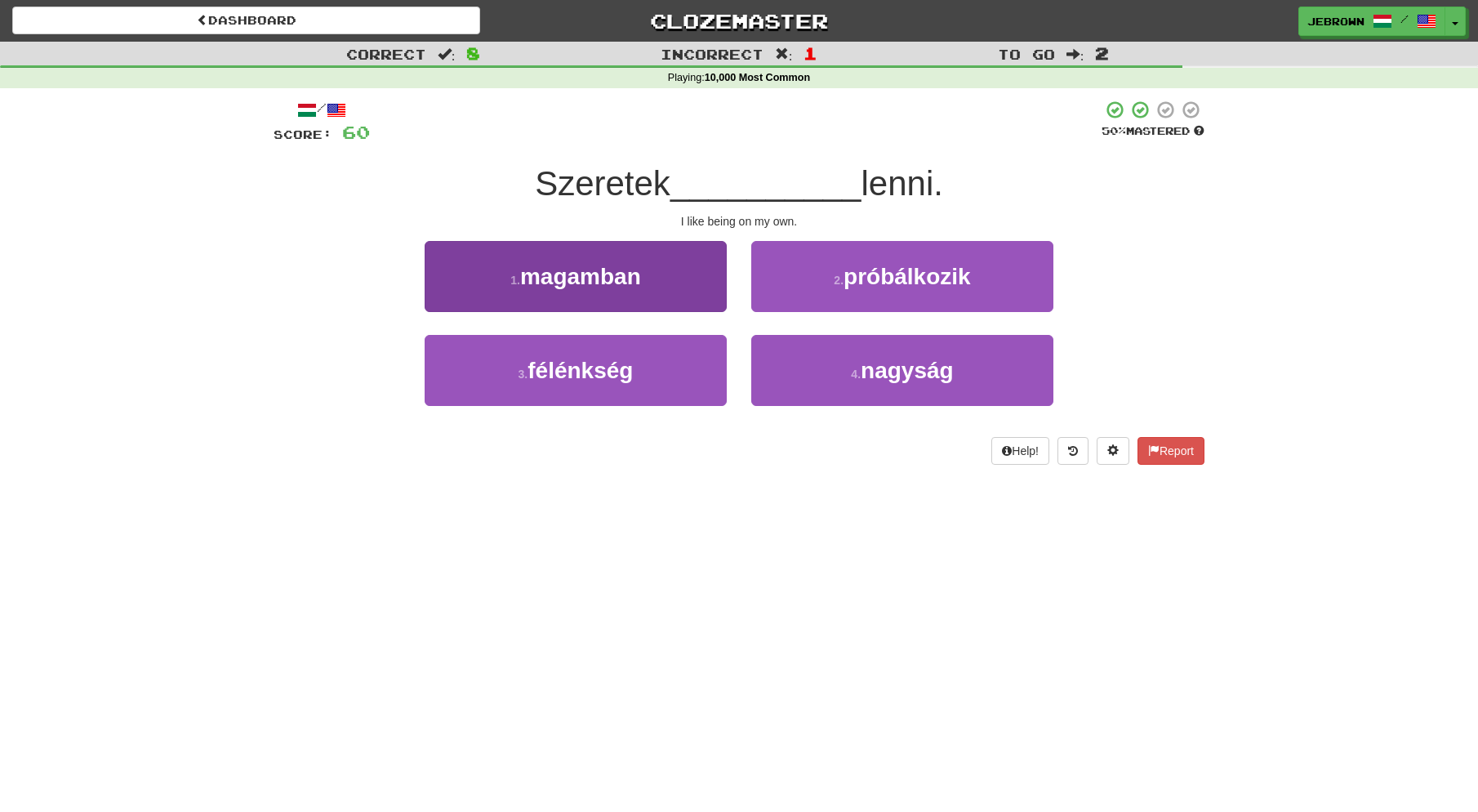
click at [683, 291] on button "1 . magamban" at bounding box center [576, 277] width 302 height 71
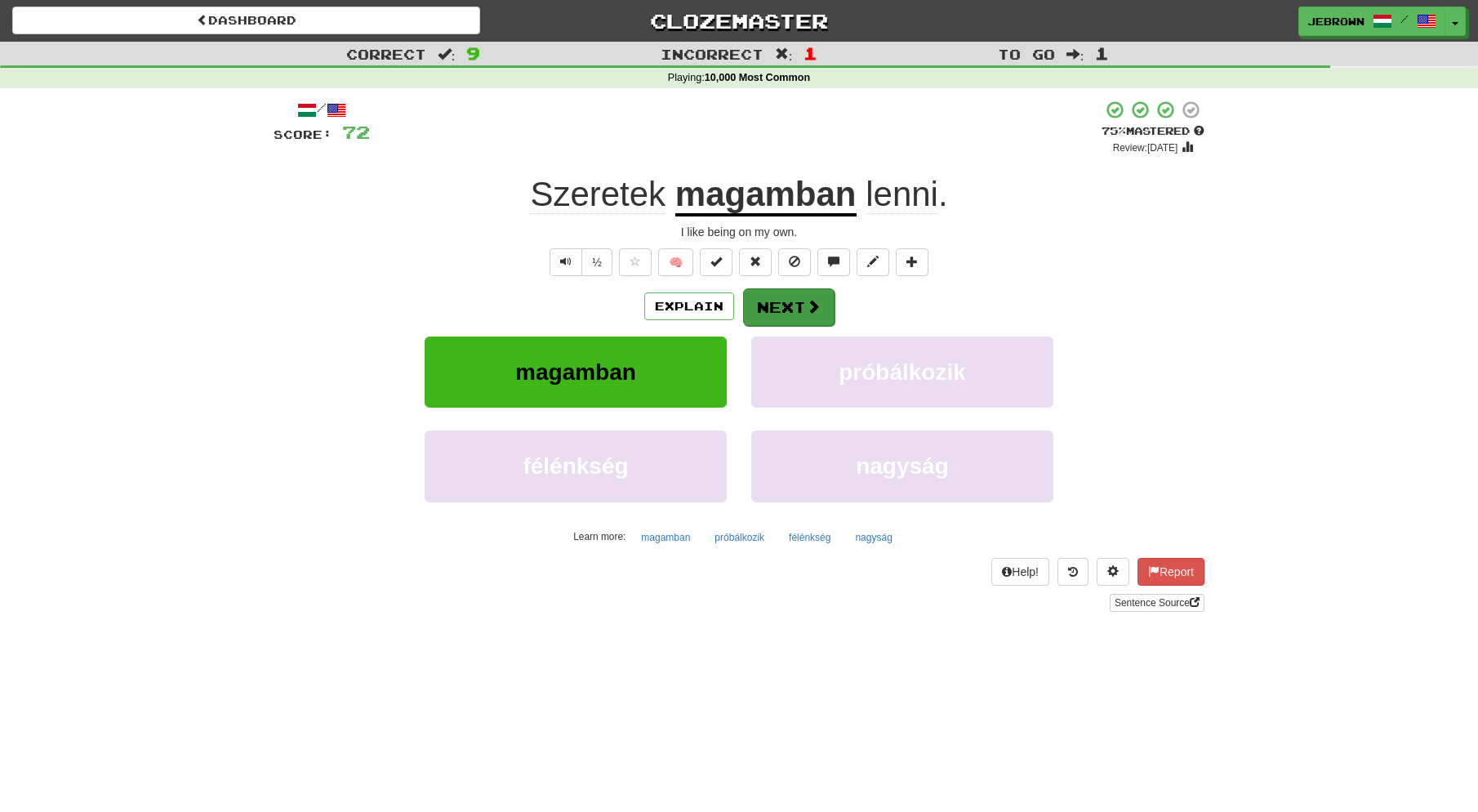
click at [785, 311] on button "Next" at bounding box center [789, 307] width 91 height 38
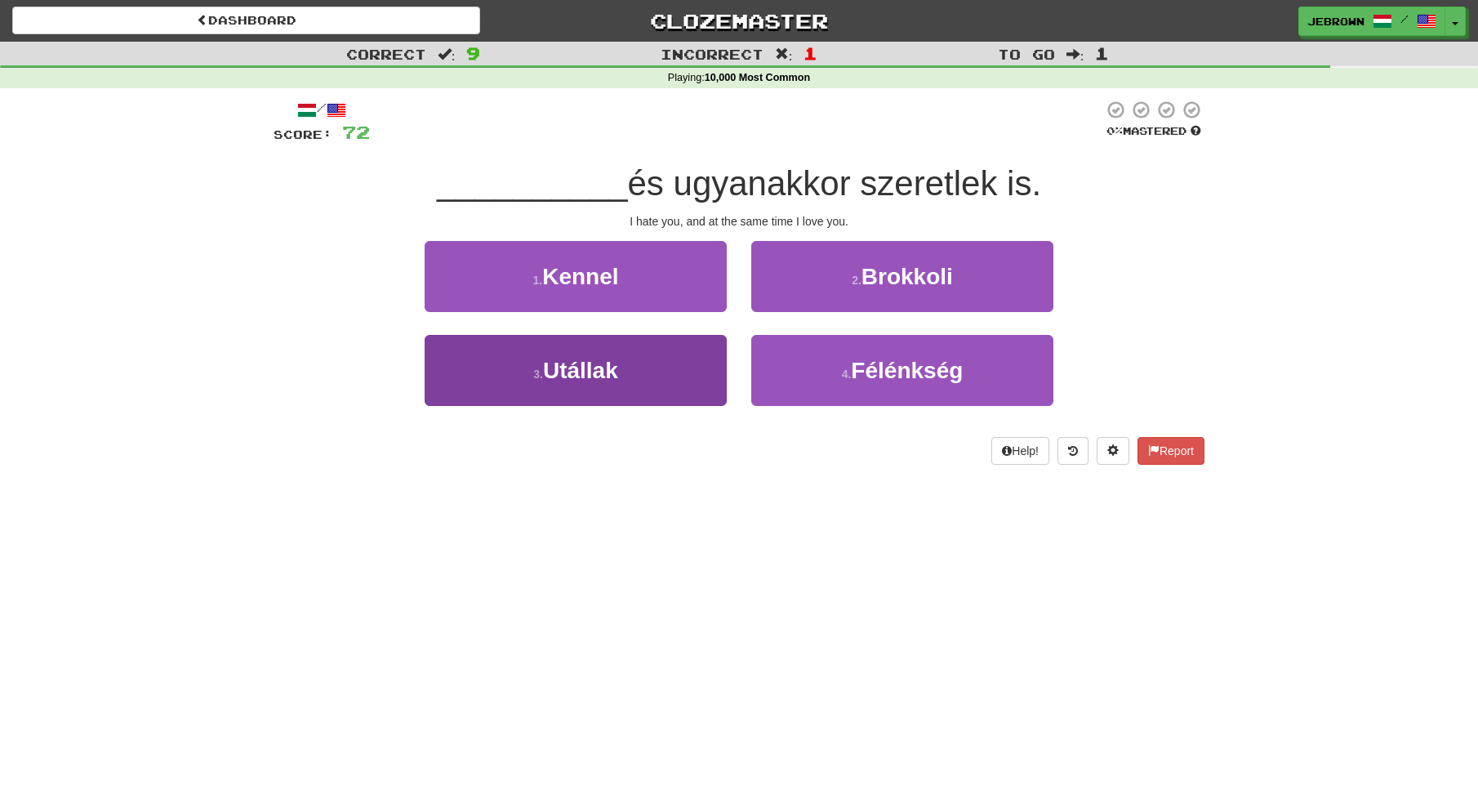
click at [633, 383] on button "3 . Utállak" at bounding box center [576, 370] width 302 height 71
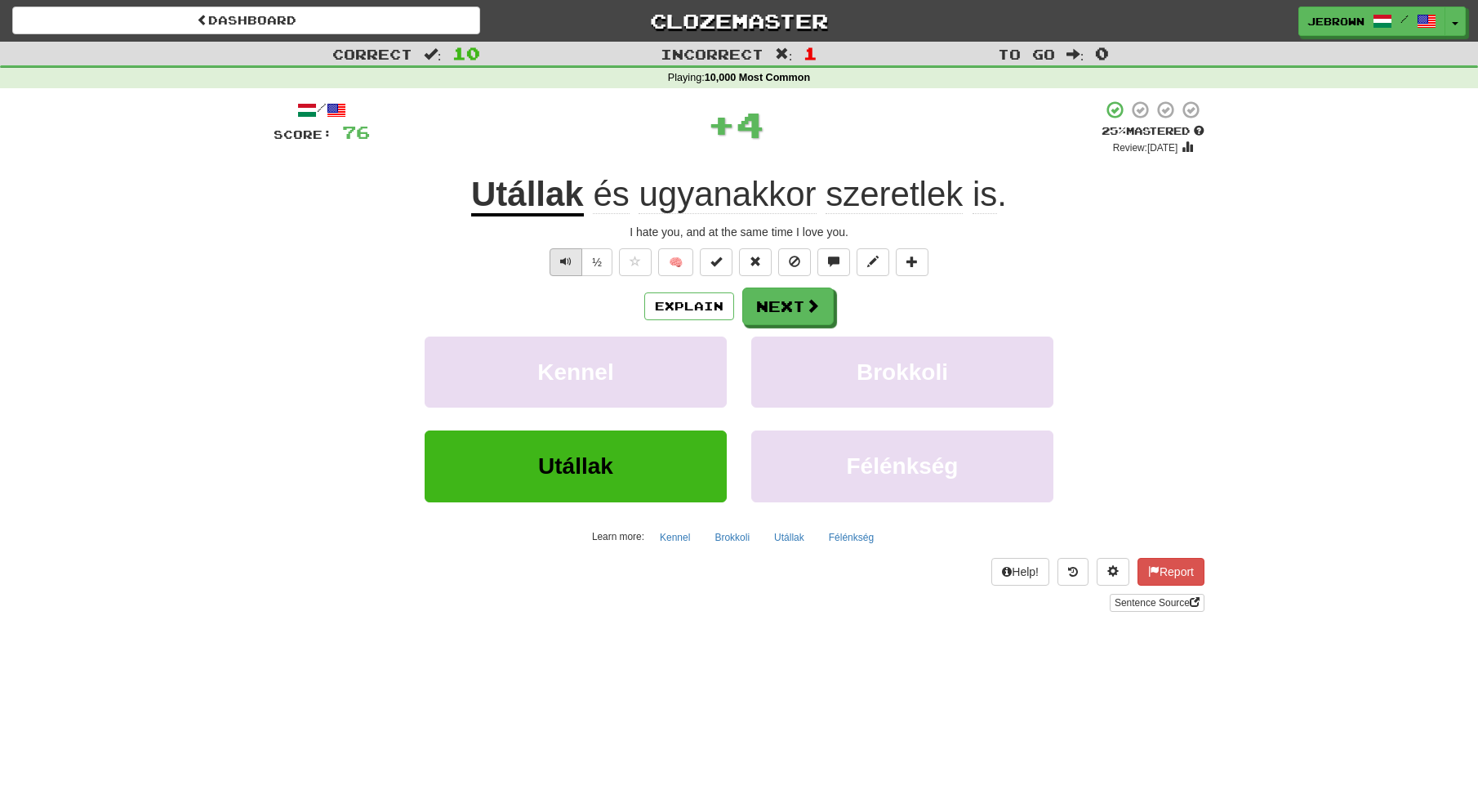
click at [565, 264] on span "Text-to-speech controls" at bounding box center [567, 262] width 12 height 12
click at [786, 302] on button "Next" at bounding box center [788, 307] width 91 height 38
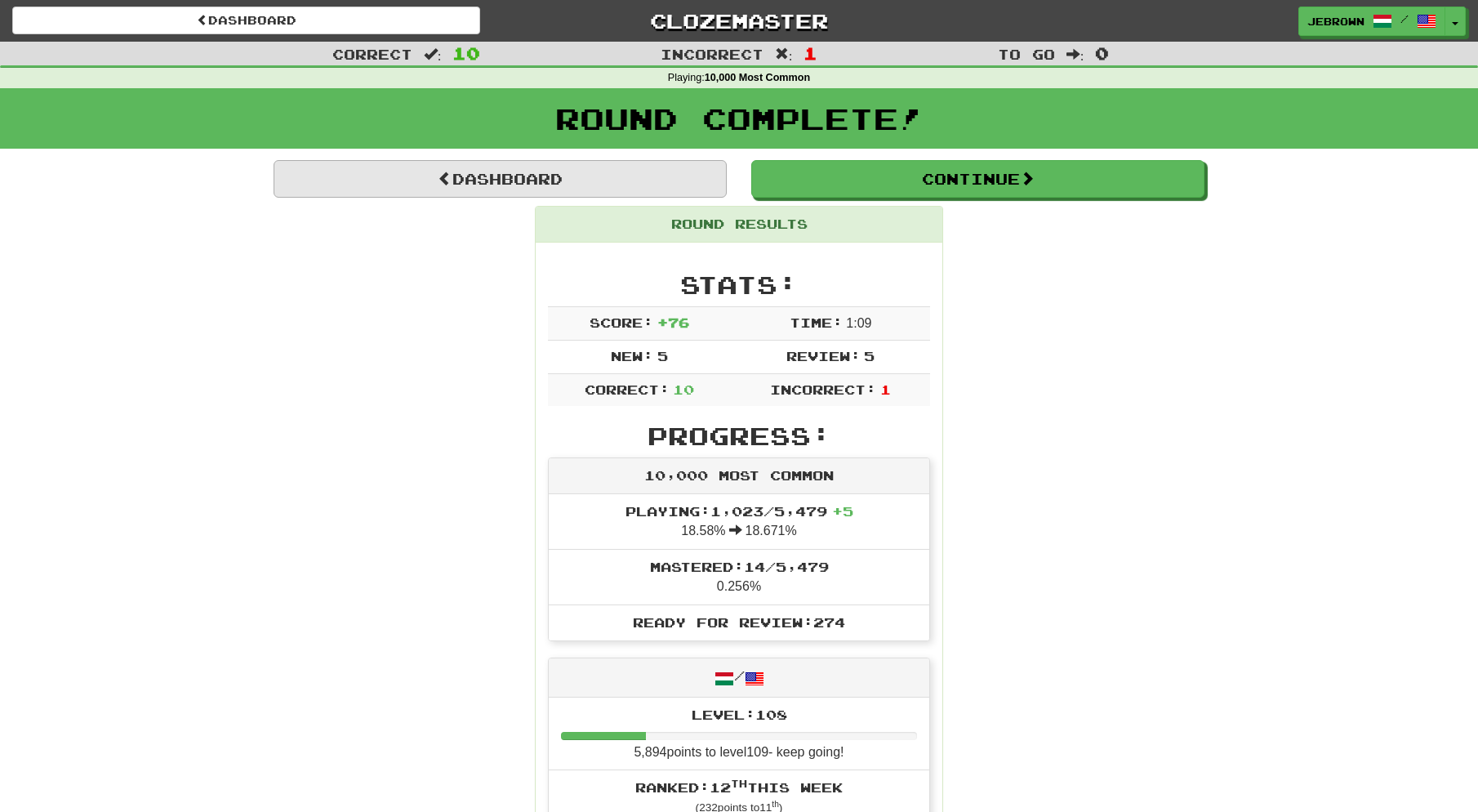
click at [628, 182] on link "Dashboard" at bounding box center [500, 179] width 454 height 38
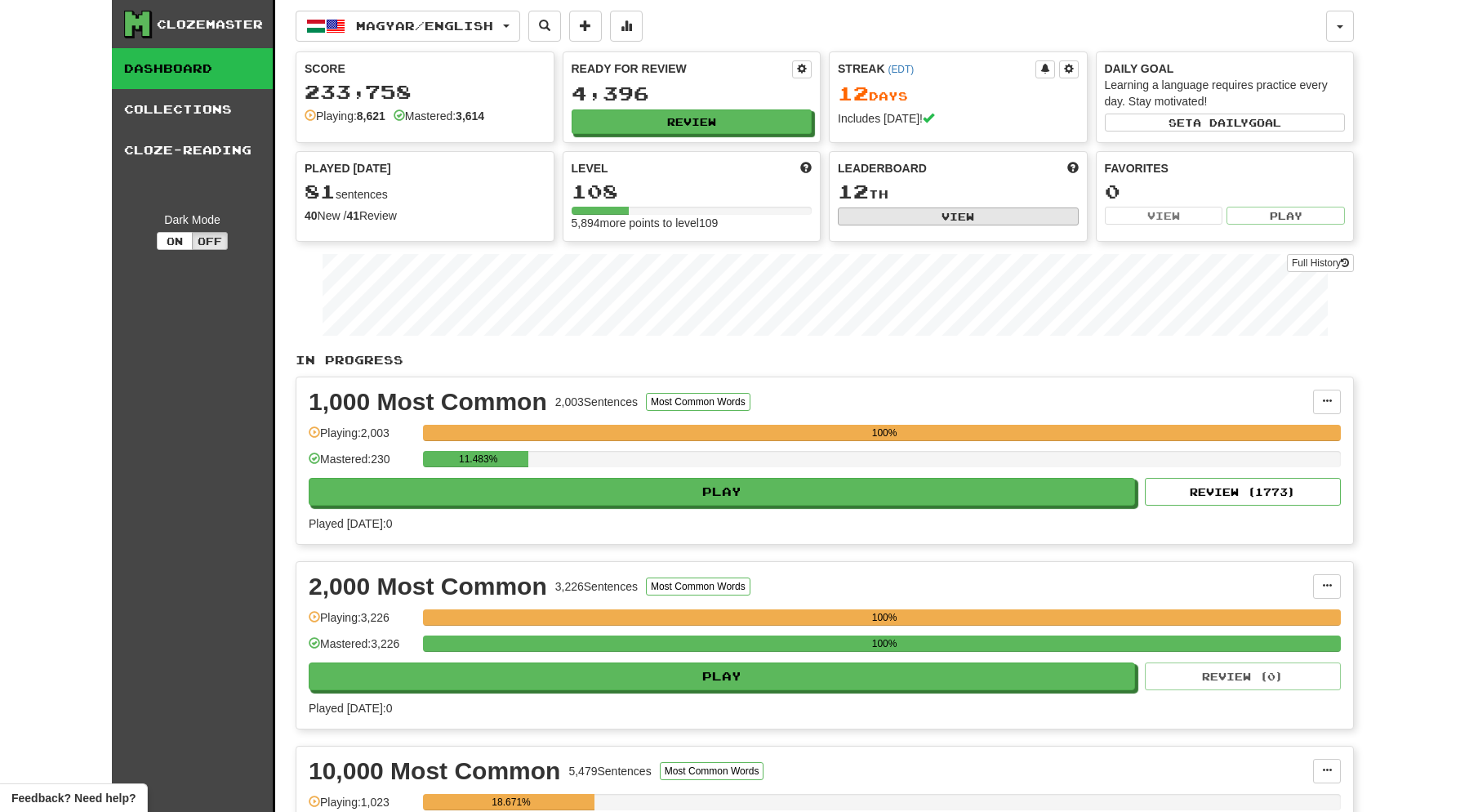
click at [942, 214] on button "View" at bounding box center [958, 216] width 241 height 18
select select "**********"
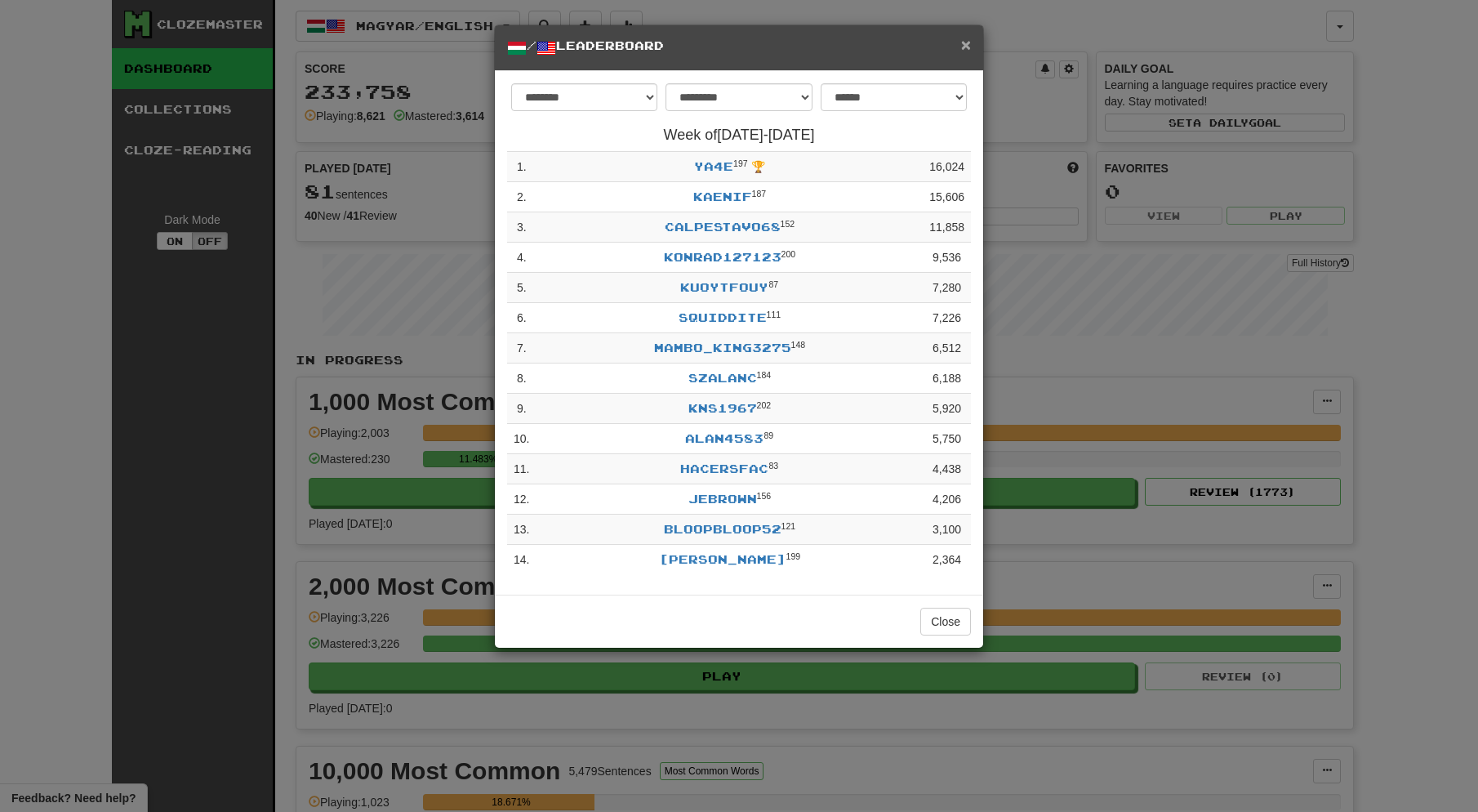
click at [966, 48] on span "×" at bounding box center [967, 44] width 10 height 19
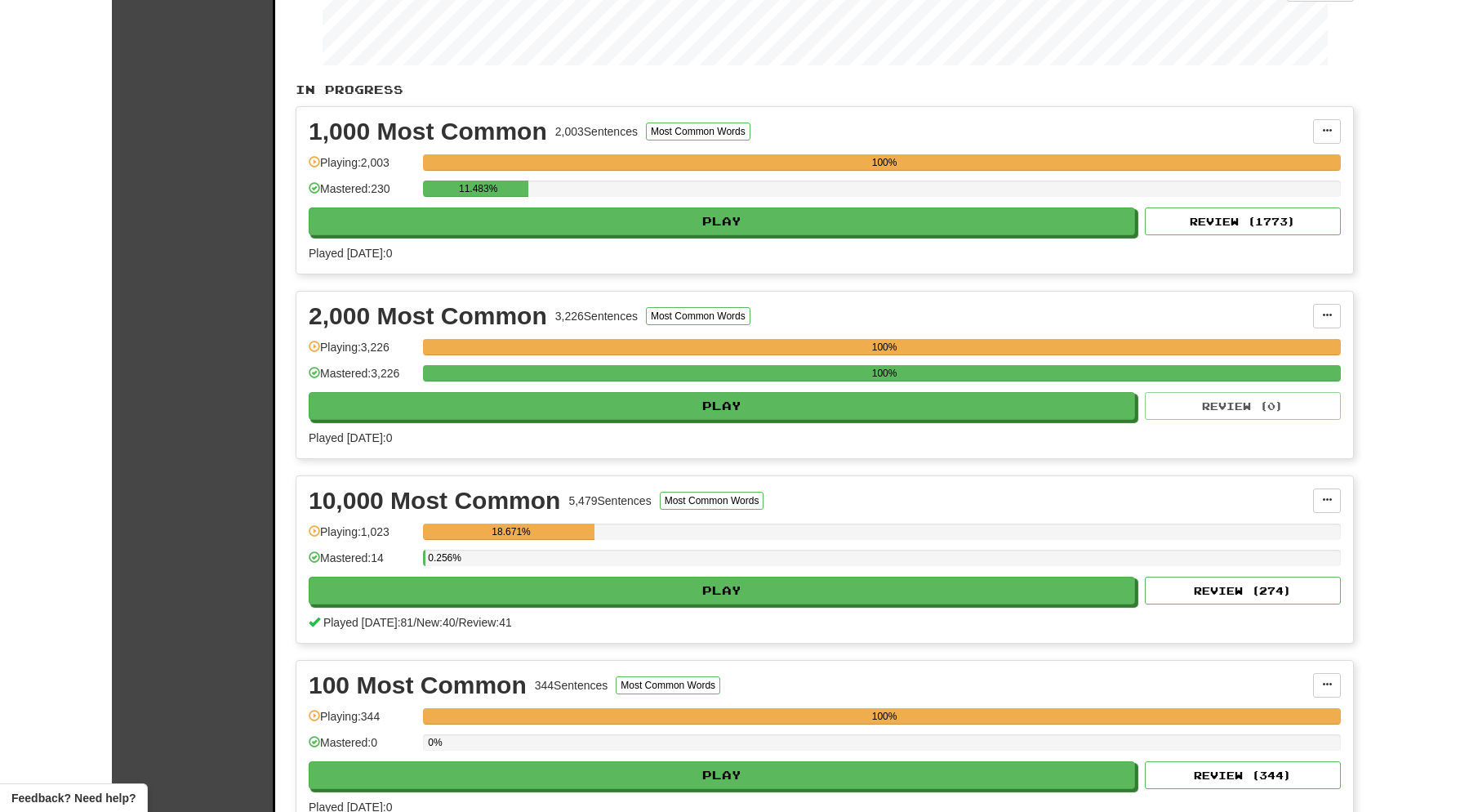
scroll to position [275, 0]
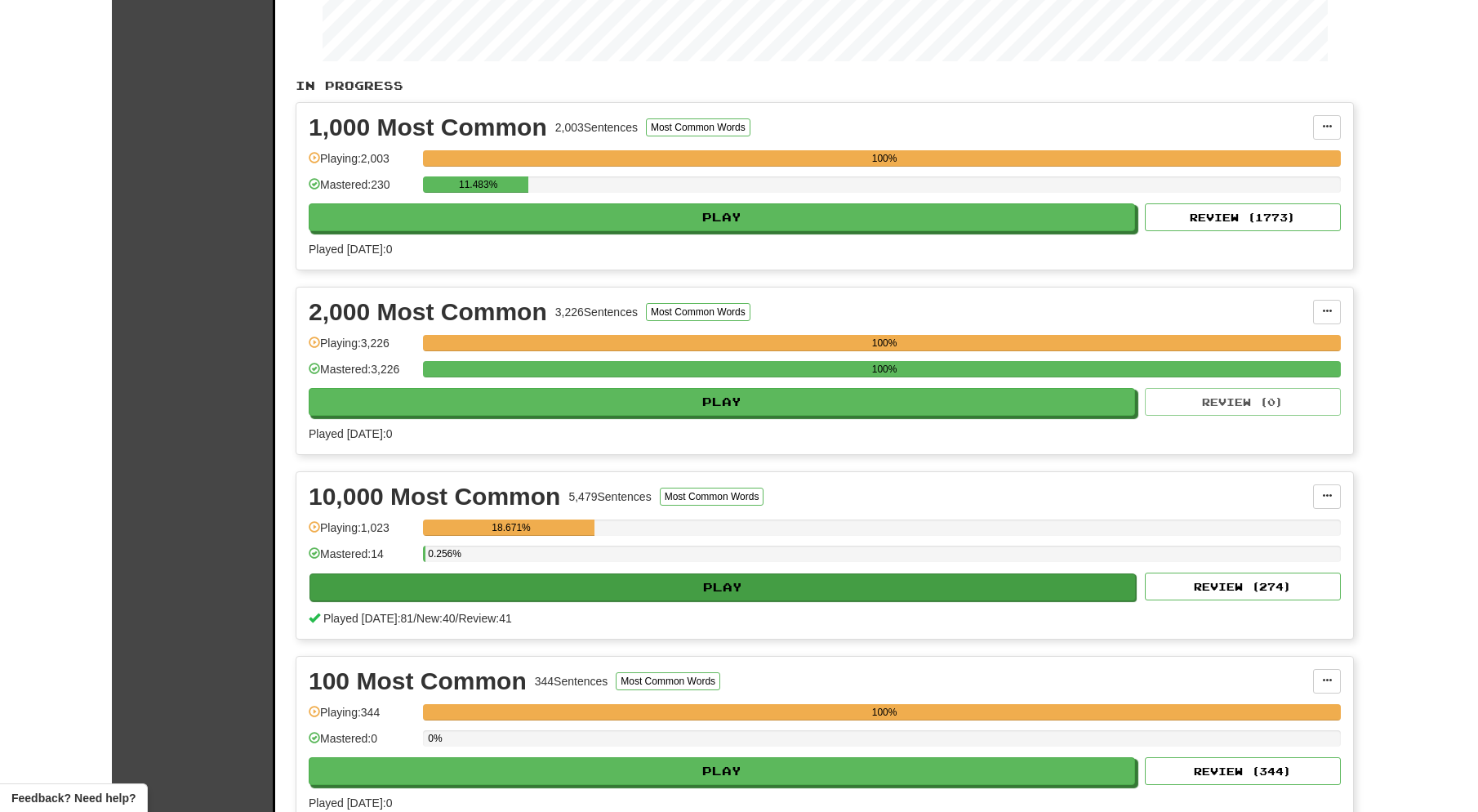
click at [606, 586] on button "Play" at bounding box center [723, 588] width 827 height 28
select select "**"
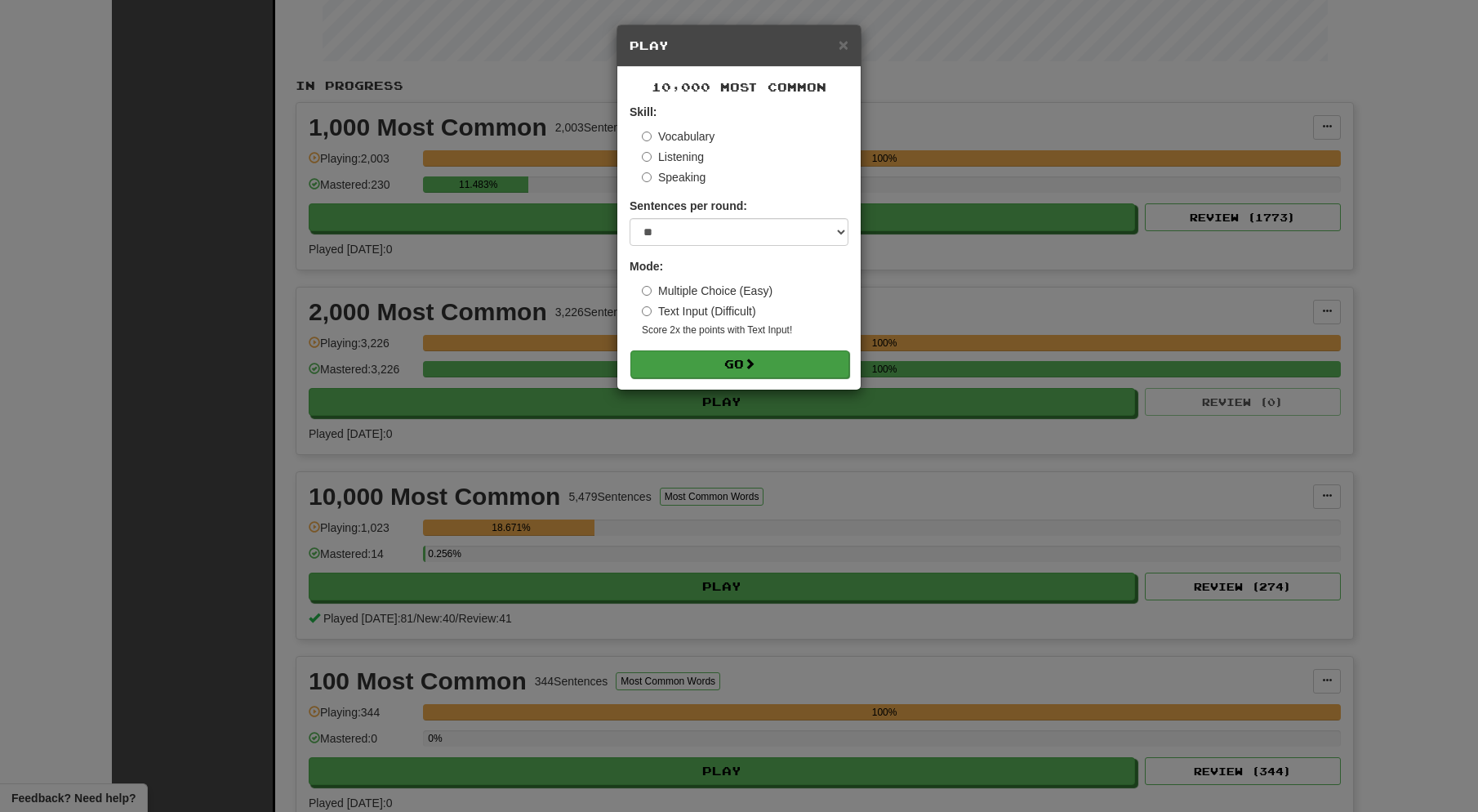
click at [745, 364] on button "Go" at bounding box center [739, 364] width 219 height 28
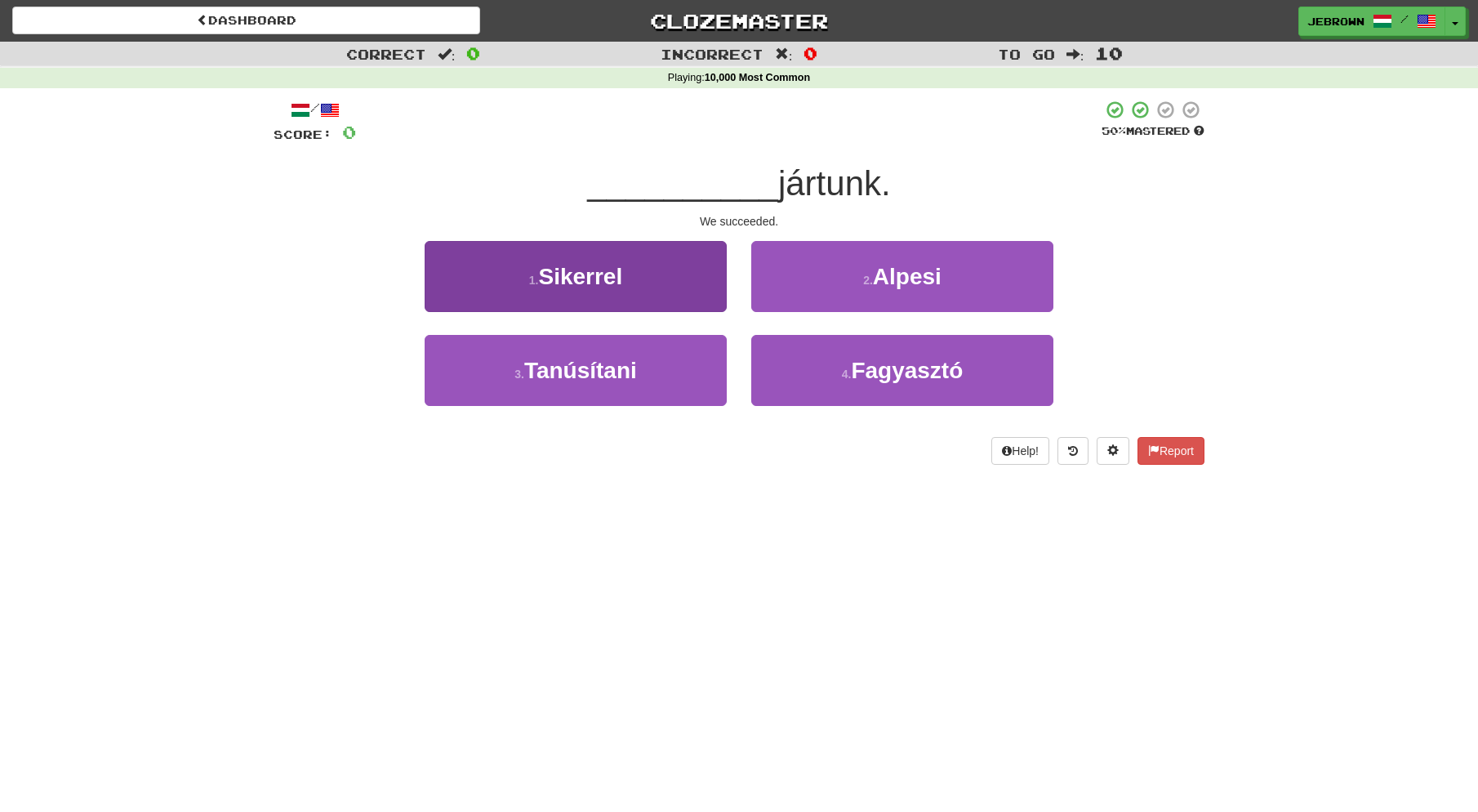
click at [613, 275] on span "Sikerrel" at bounding box center [580, 277] width 84 height 26
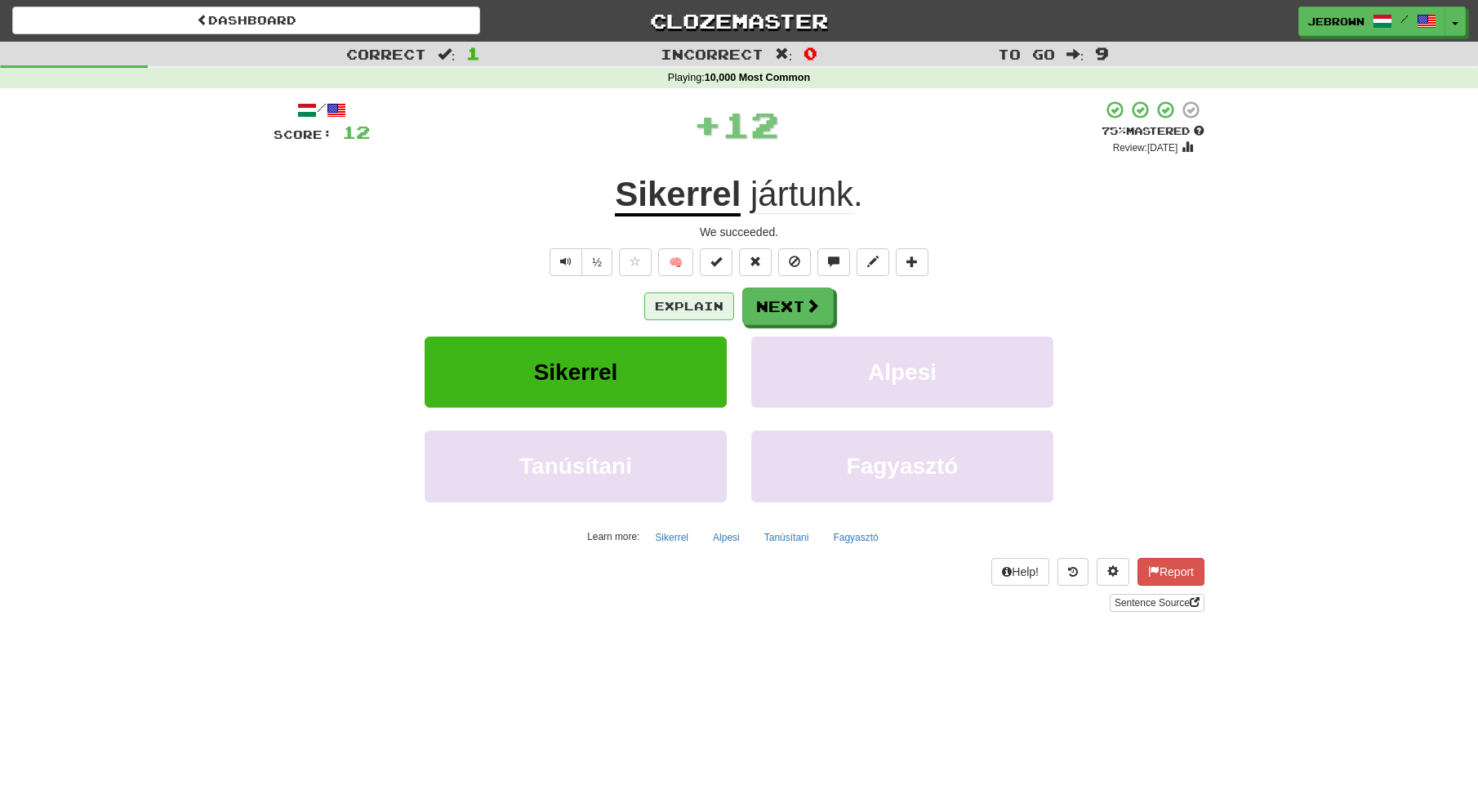
click at [690, 303] on button "Explain" at bounding box center [689, 307] width 90 height 28
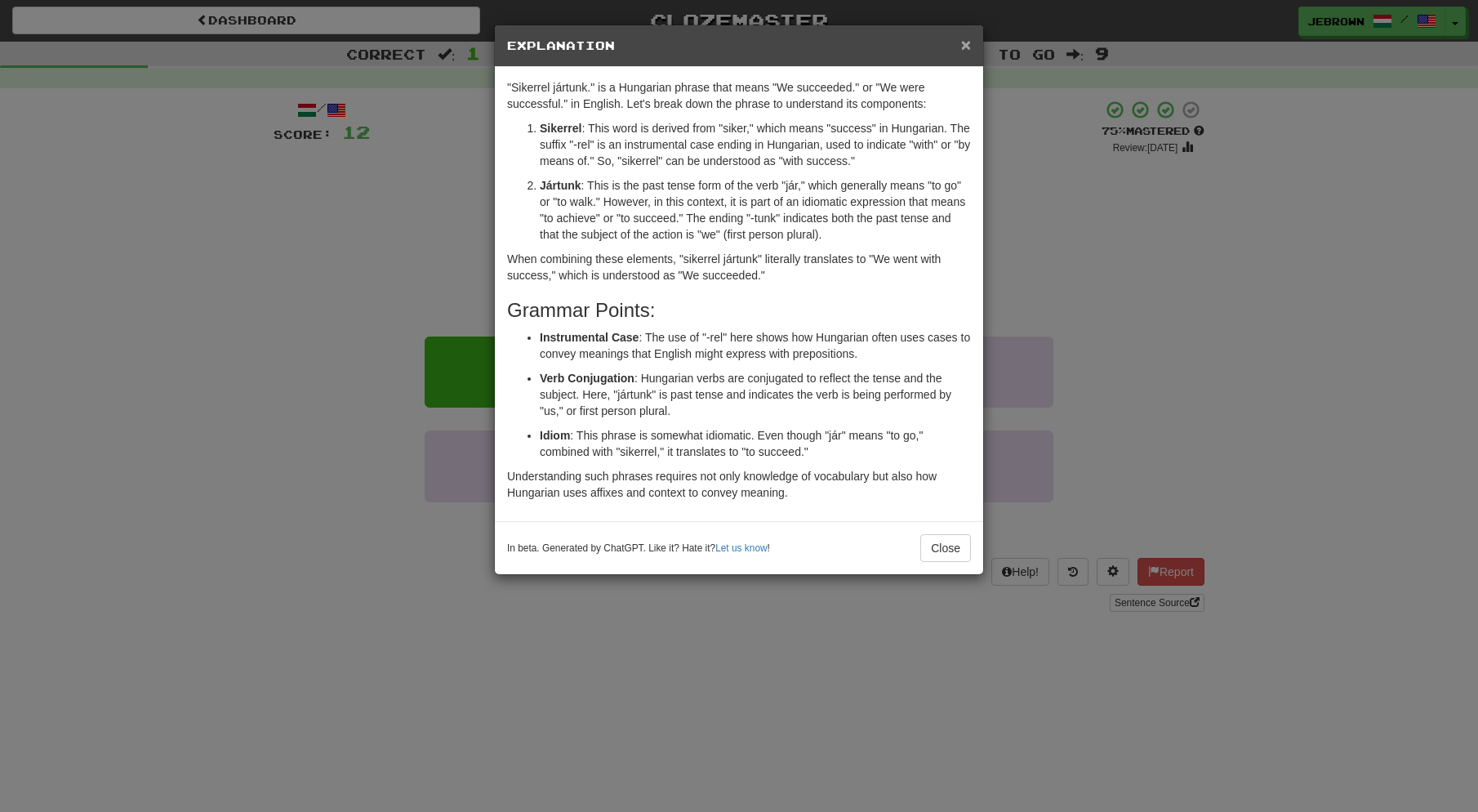
click at [967, 46] on span "×" at bounding box center [967, 44] width 10 height 19
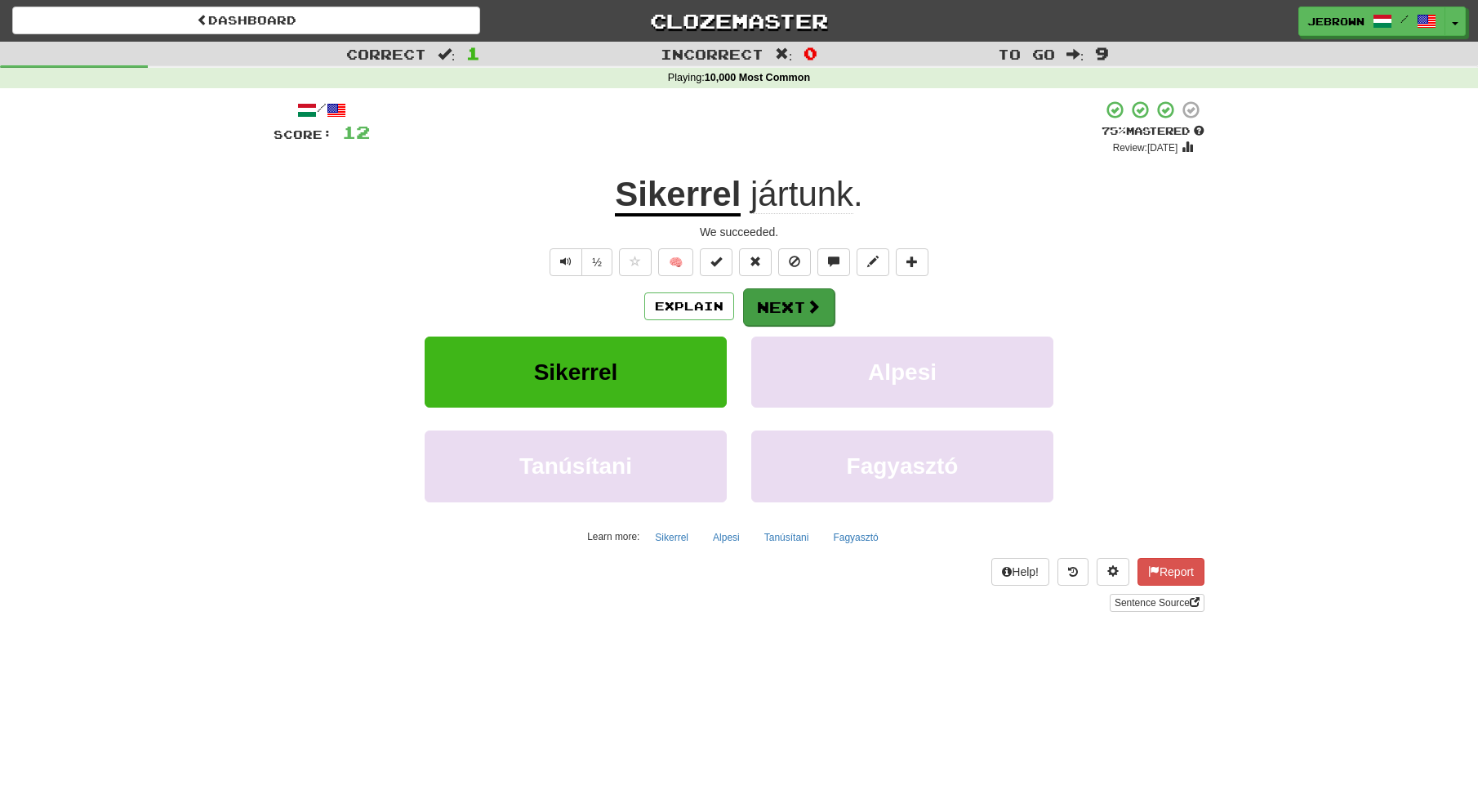
click at [782, 307] on button "Next" at bounding box center [789, 307] width 91 height 38
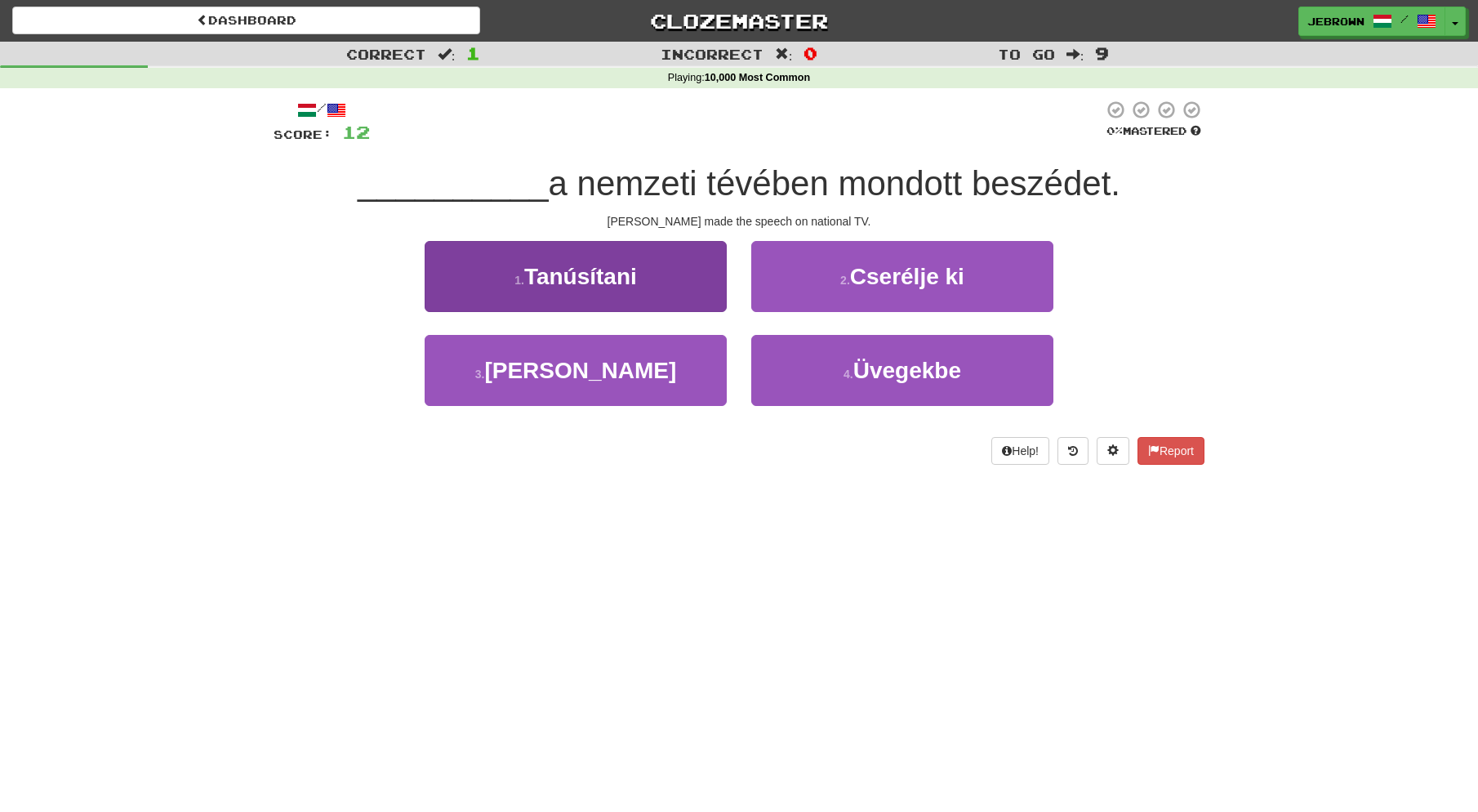
click at [595, 368] on span "[PERSON_NAME]" at bounding box center [580, 370] width 192 height 26
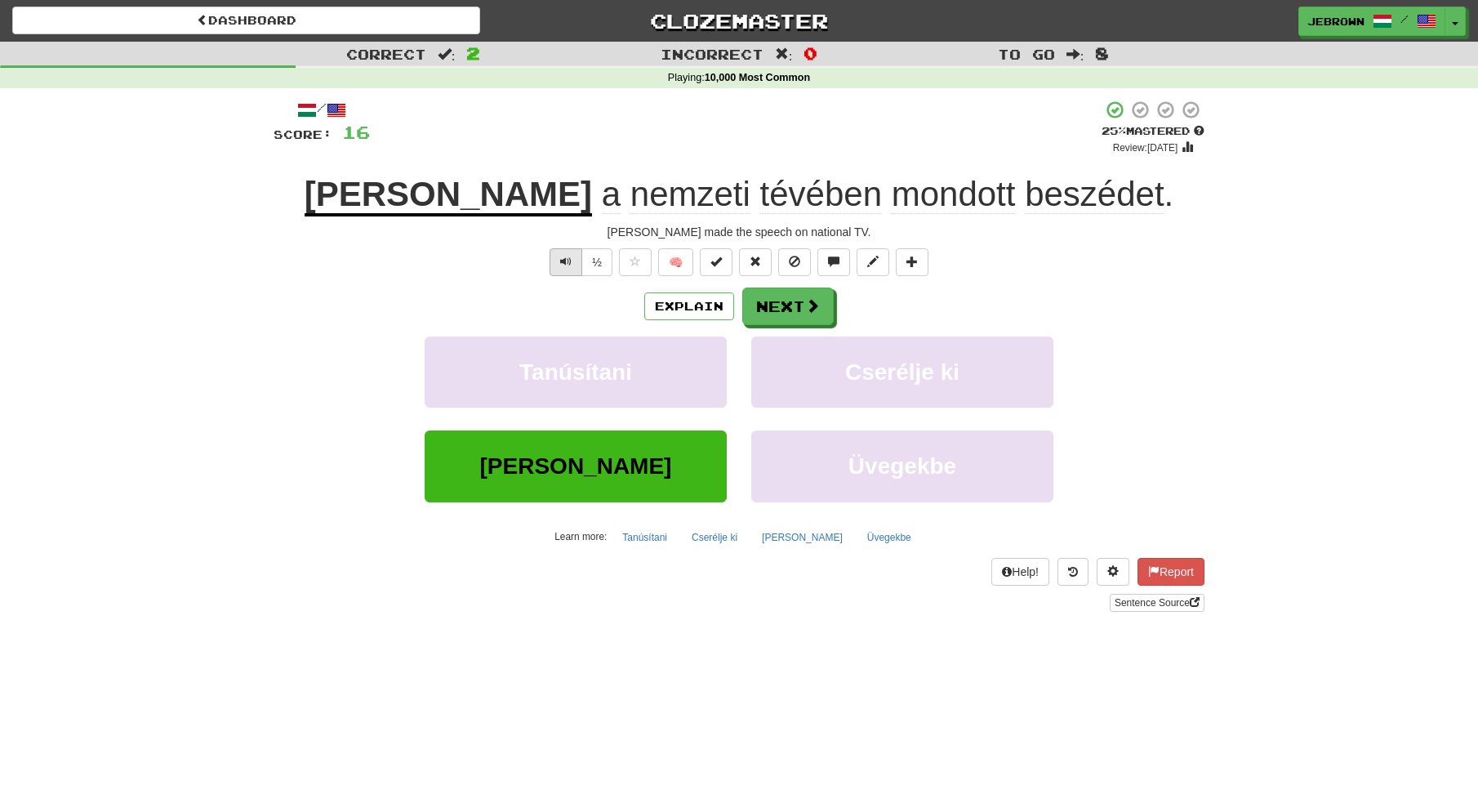
click at [566, 259] on span "Text-to-speech controls" at bounding box center [567, 262] width 12 height 12
click at [781, 304] on button "Next" at bounding box center [789, 307] width 91 height 38
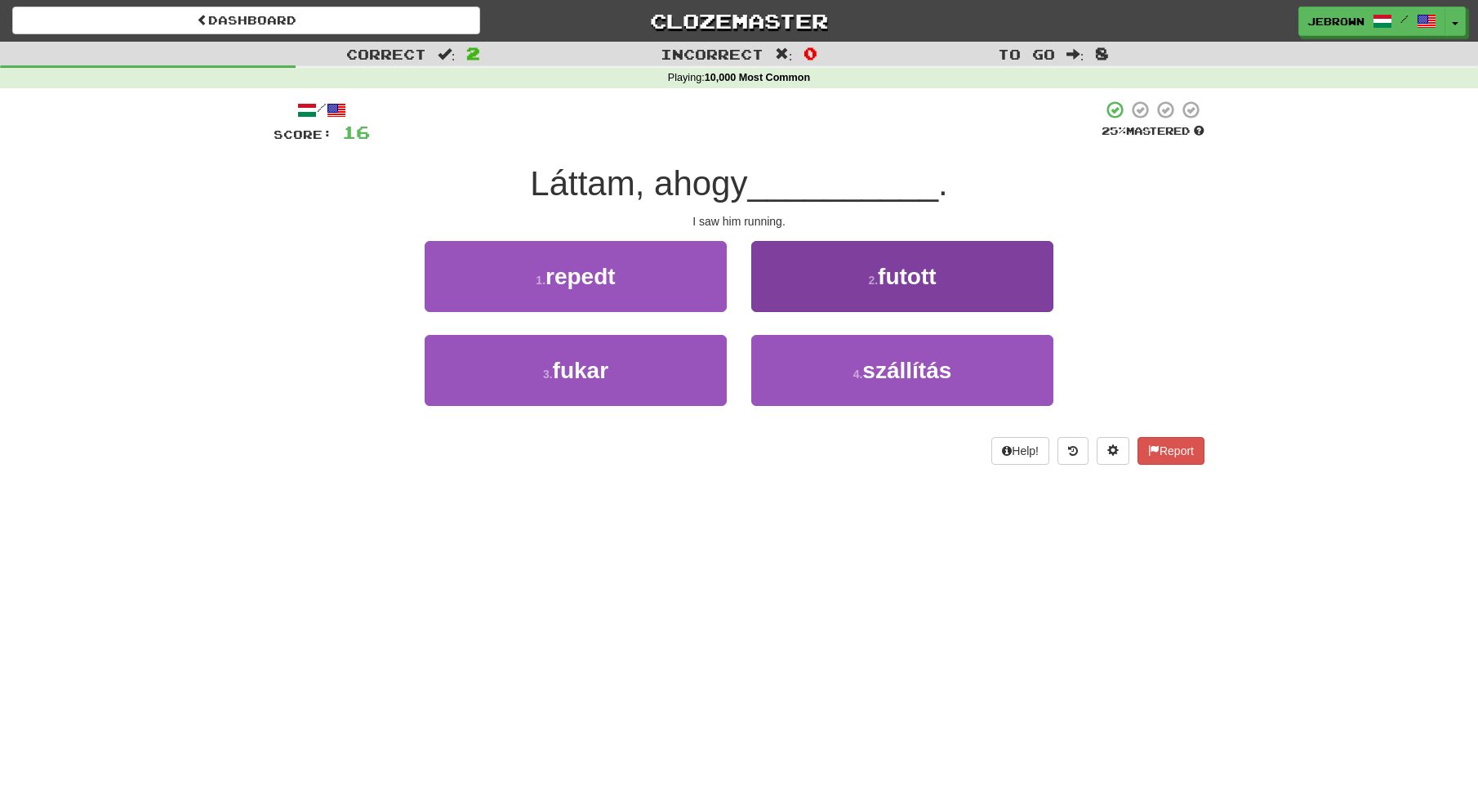
click at [799, 296] on button "2 . futott" at bounding box center [902, 277] width 302 height 71
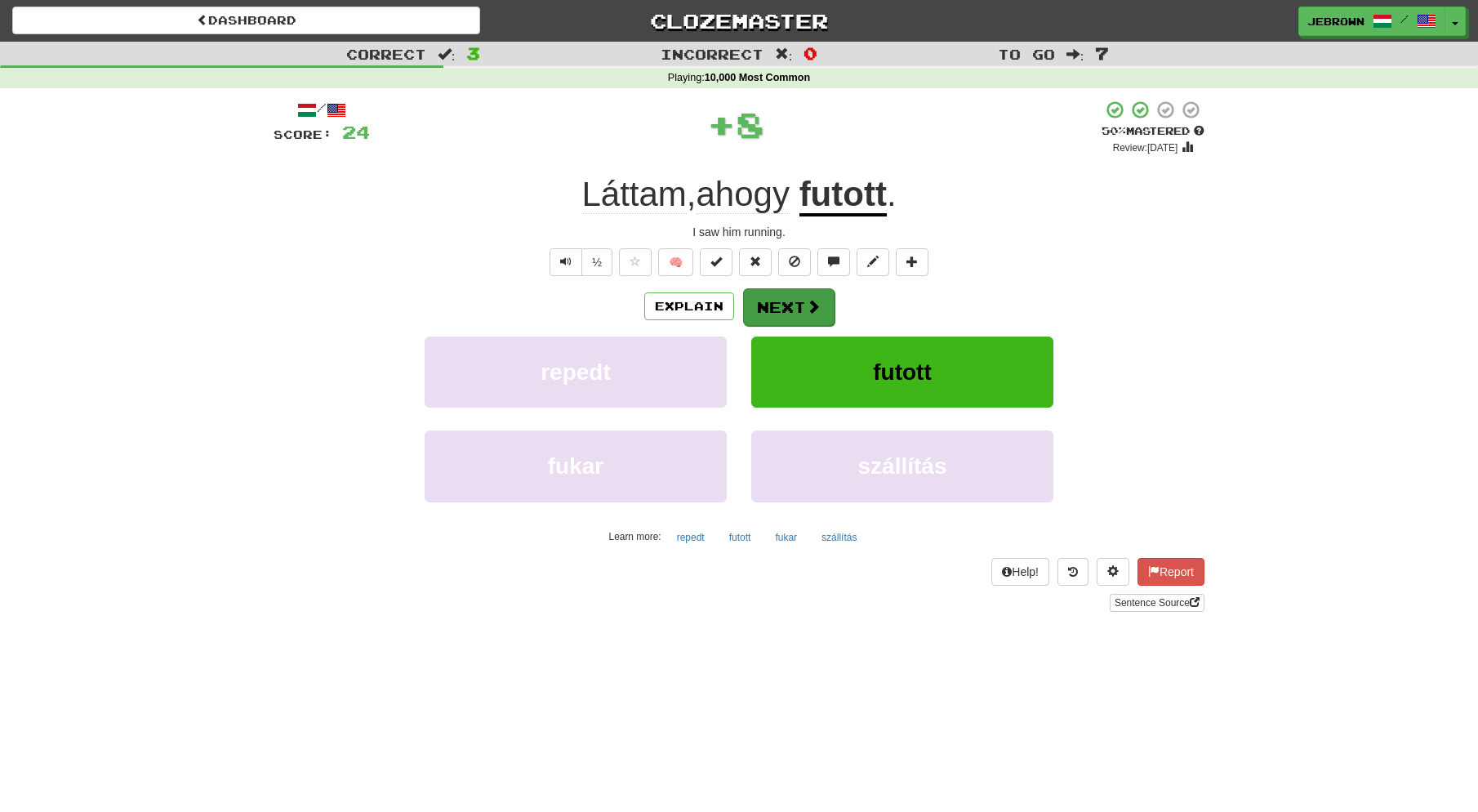
click at [784, 302] on button "Next" at bounding box center [789, 307] width 91 height 38
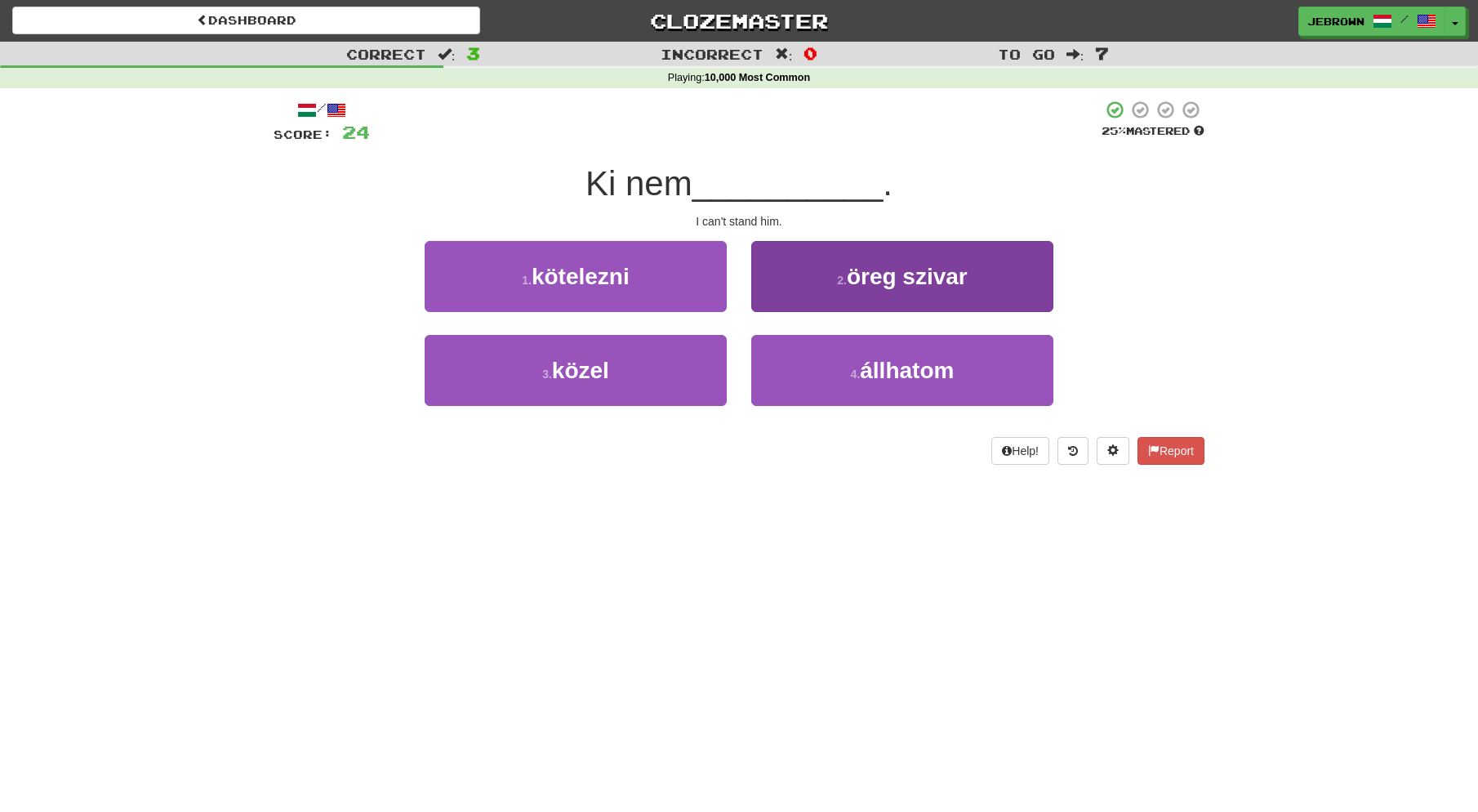
click at [893, 368] on span "állhatom" at bounding box center [907, 370] width 94 height 26
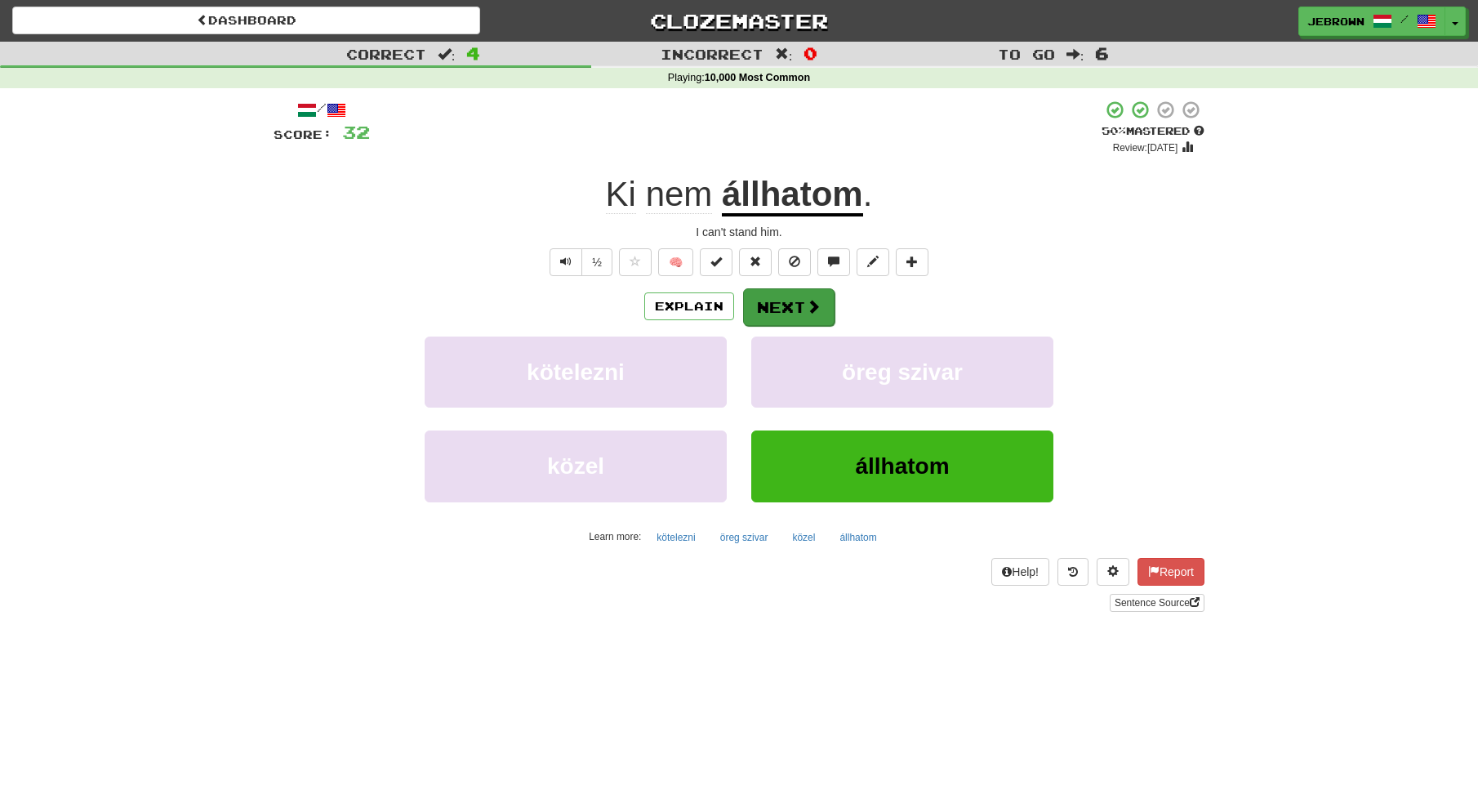
click at [800, 306] on button "Next" at bounding box center [789, 307] width 91 height 38
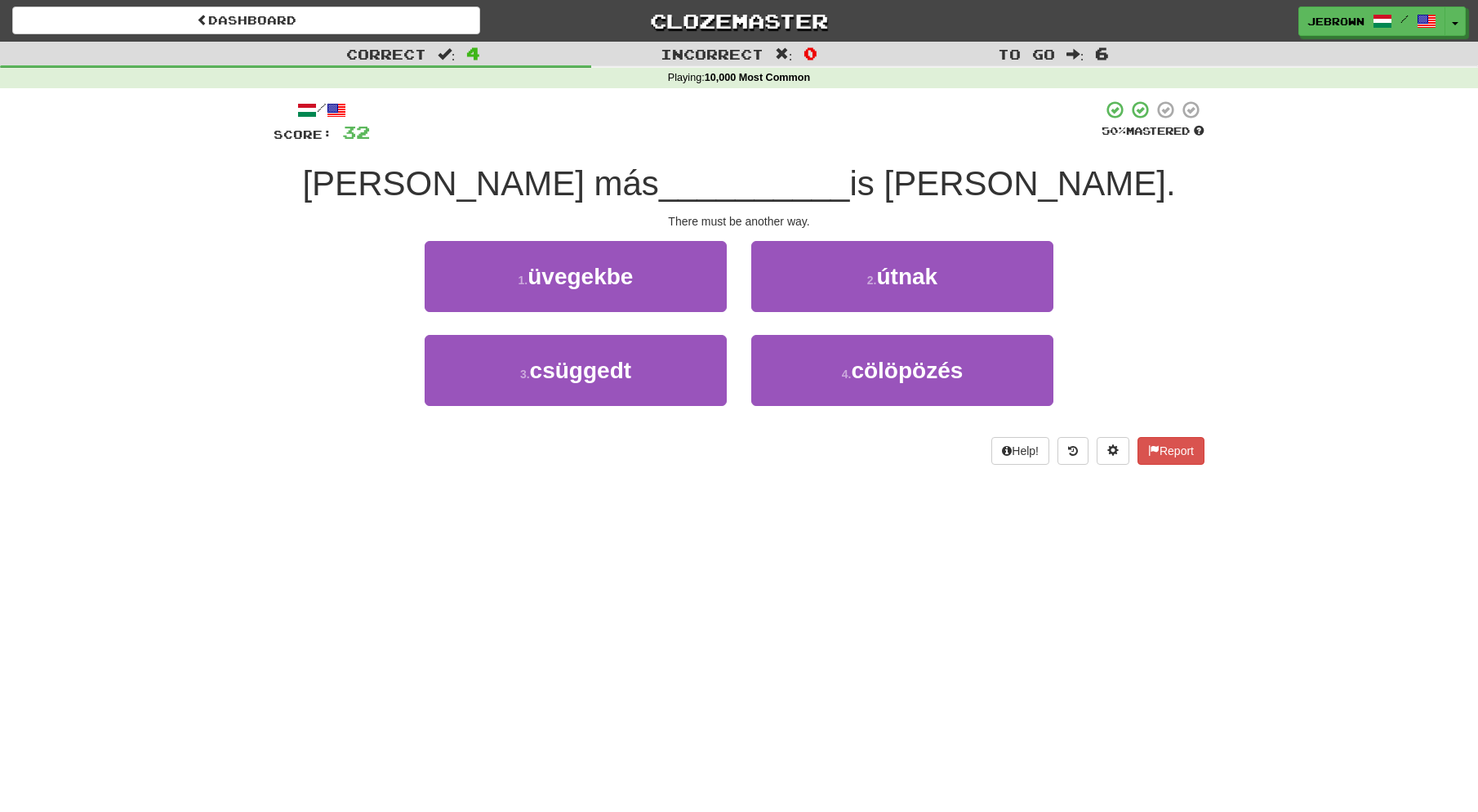
click at [915, 285] on span "útnak" at bounding box center [908, 277] width 62 height 26
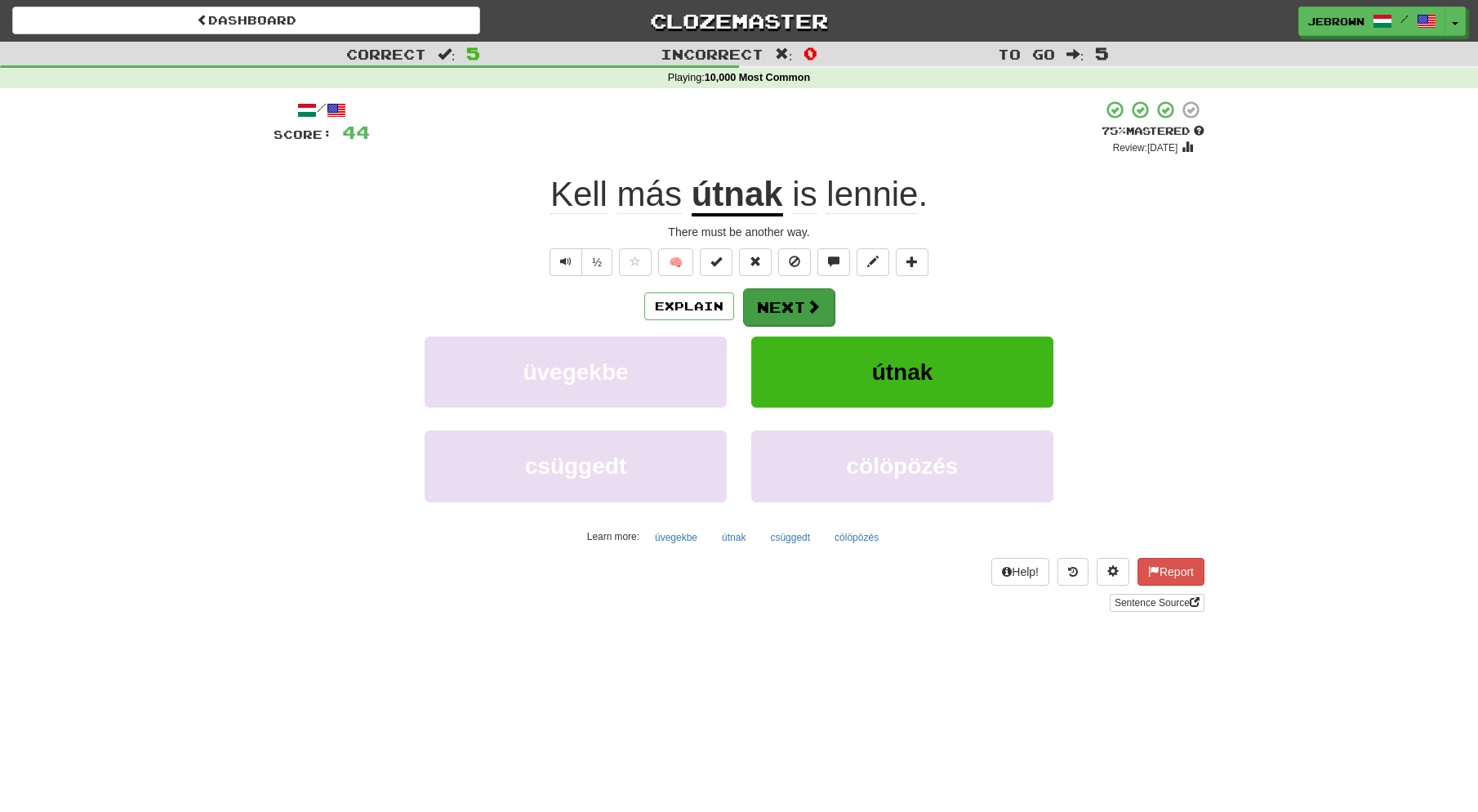
click at [793, 307] on button "Next" at bounding box center [789, 307] width 91 height 38
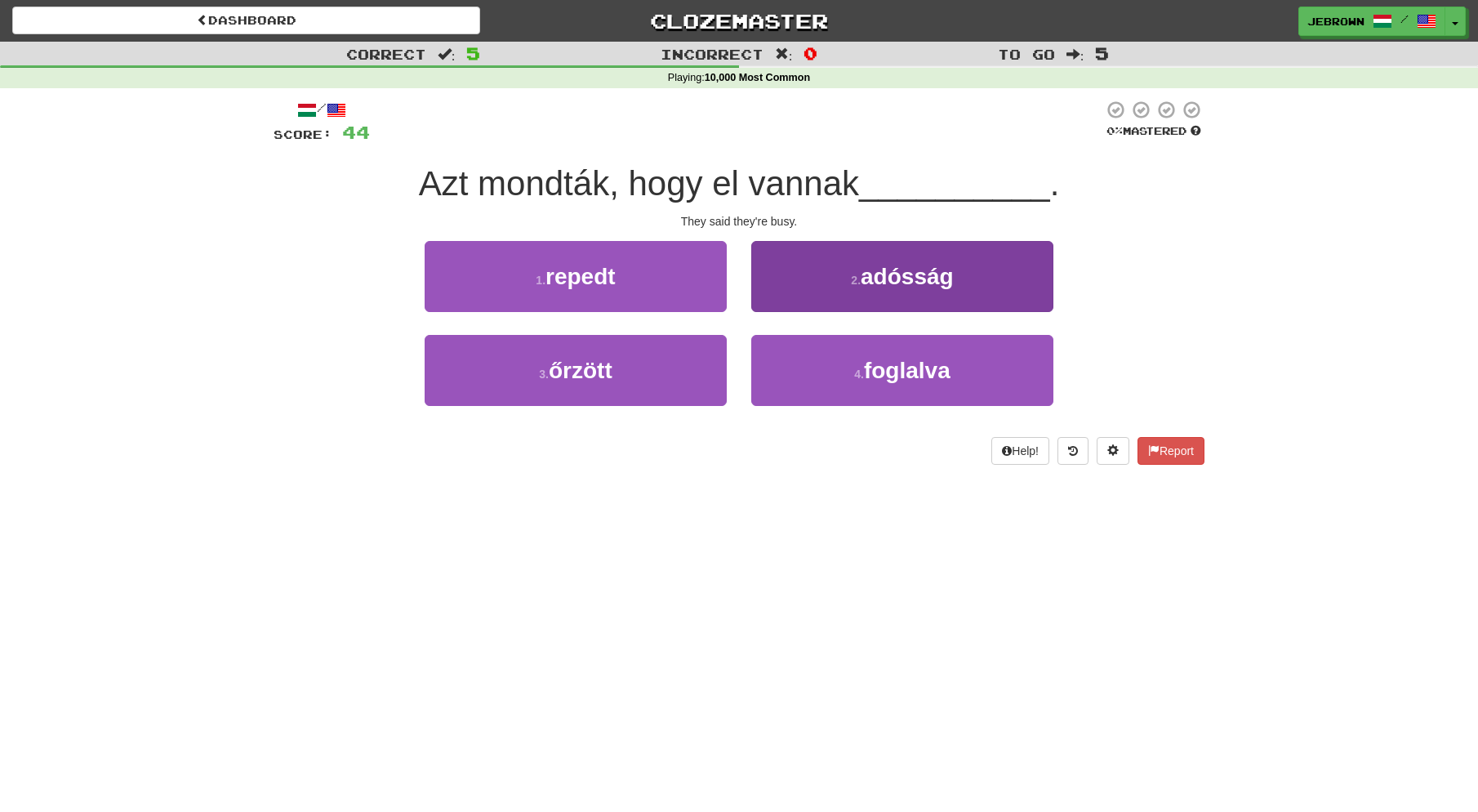
click at [876, 362] on span "foglalva" at bounding box center [907, 370] width 86 height 26
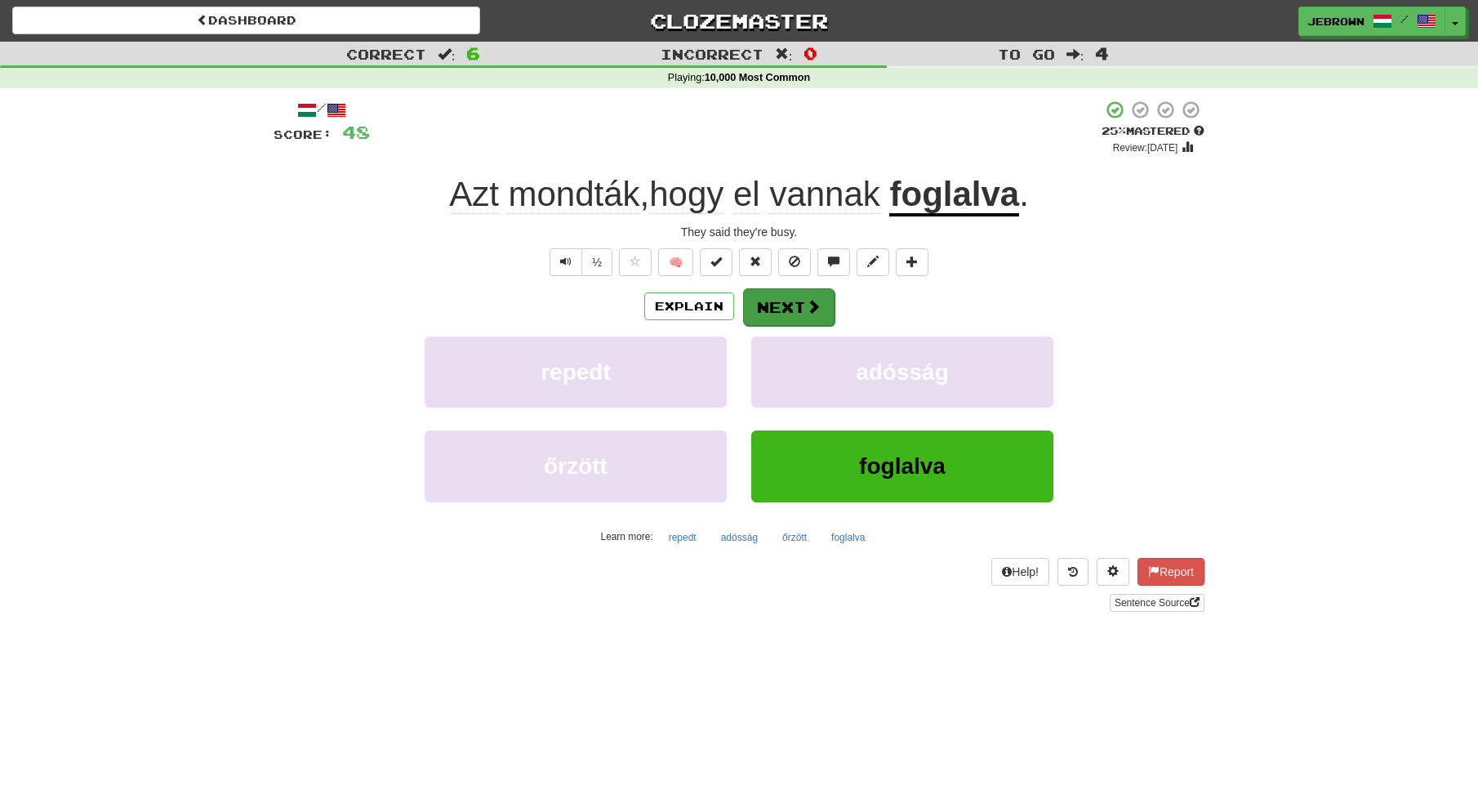
click at [796, 305] on button "Next" at bounding box center [789, 307] width 91 height 38
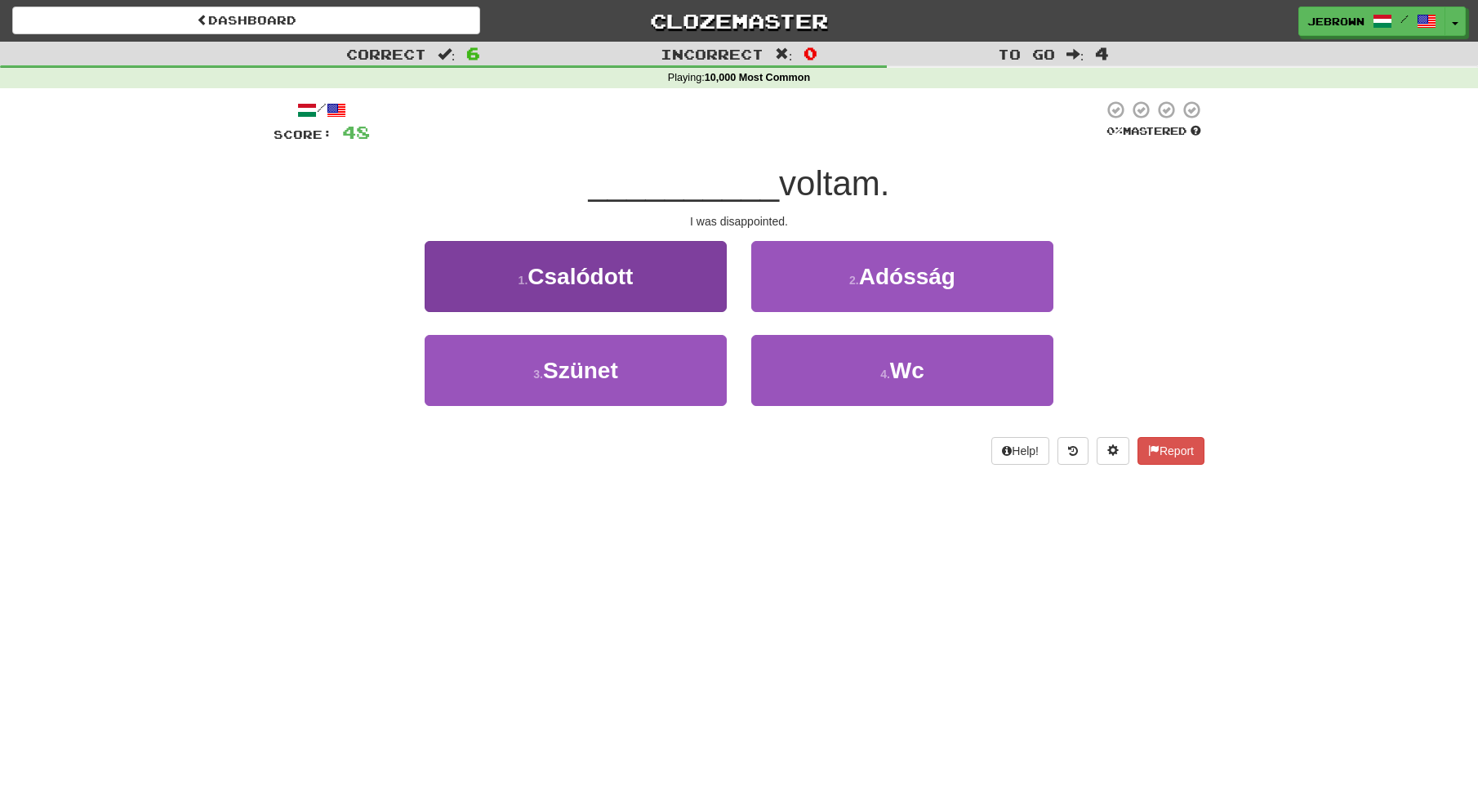
click at [643, 282] on button "1 . Csalódott" at bounding box center [576, 277] width 302 height 71
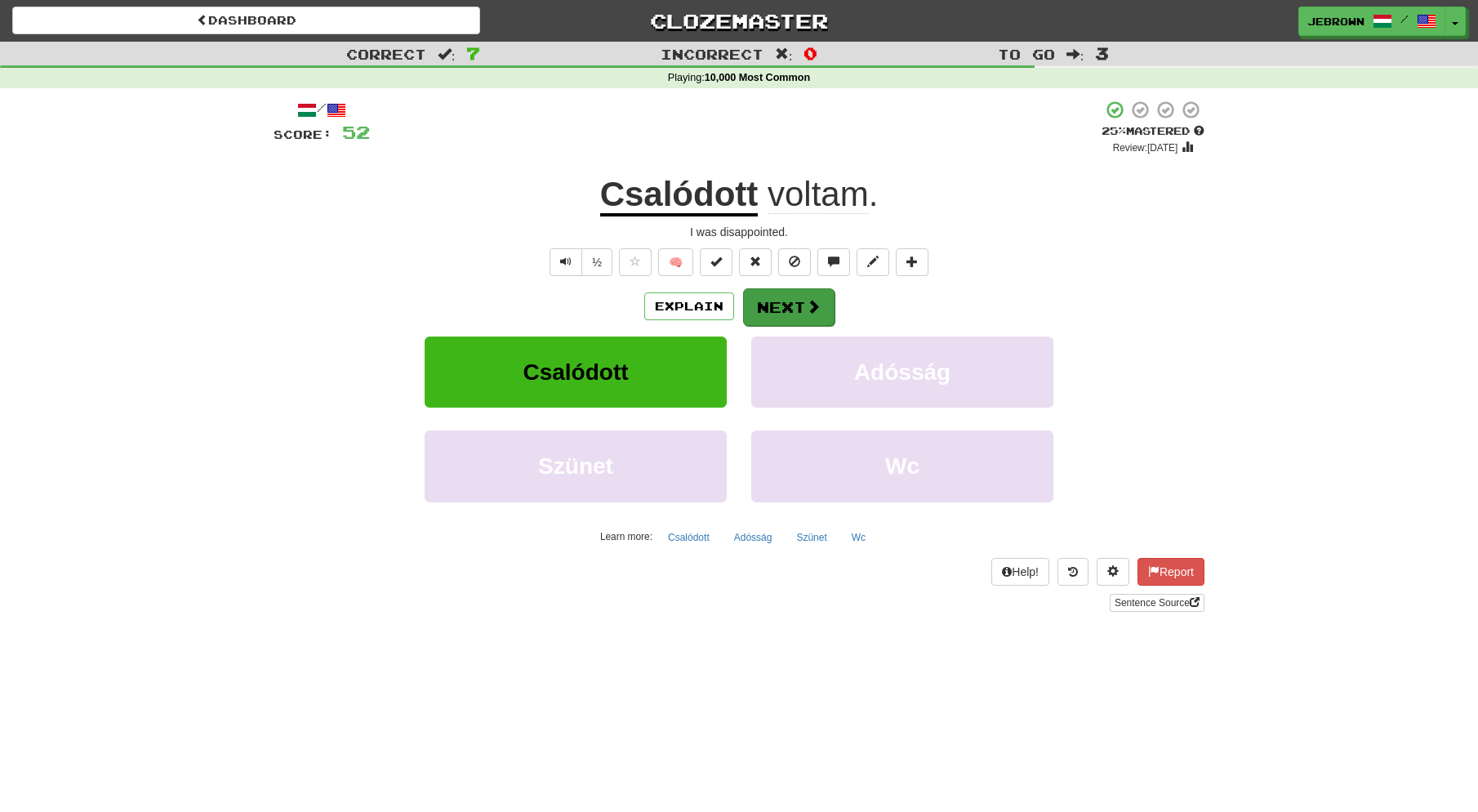
click at [798, 300] on button "Next" at bounding box center [789, 307] width 91 height 38
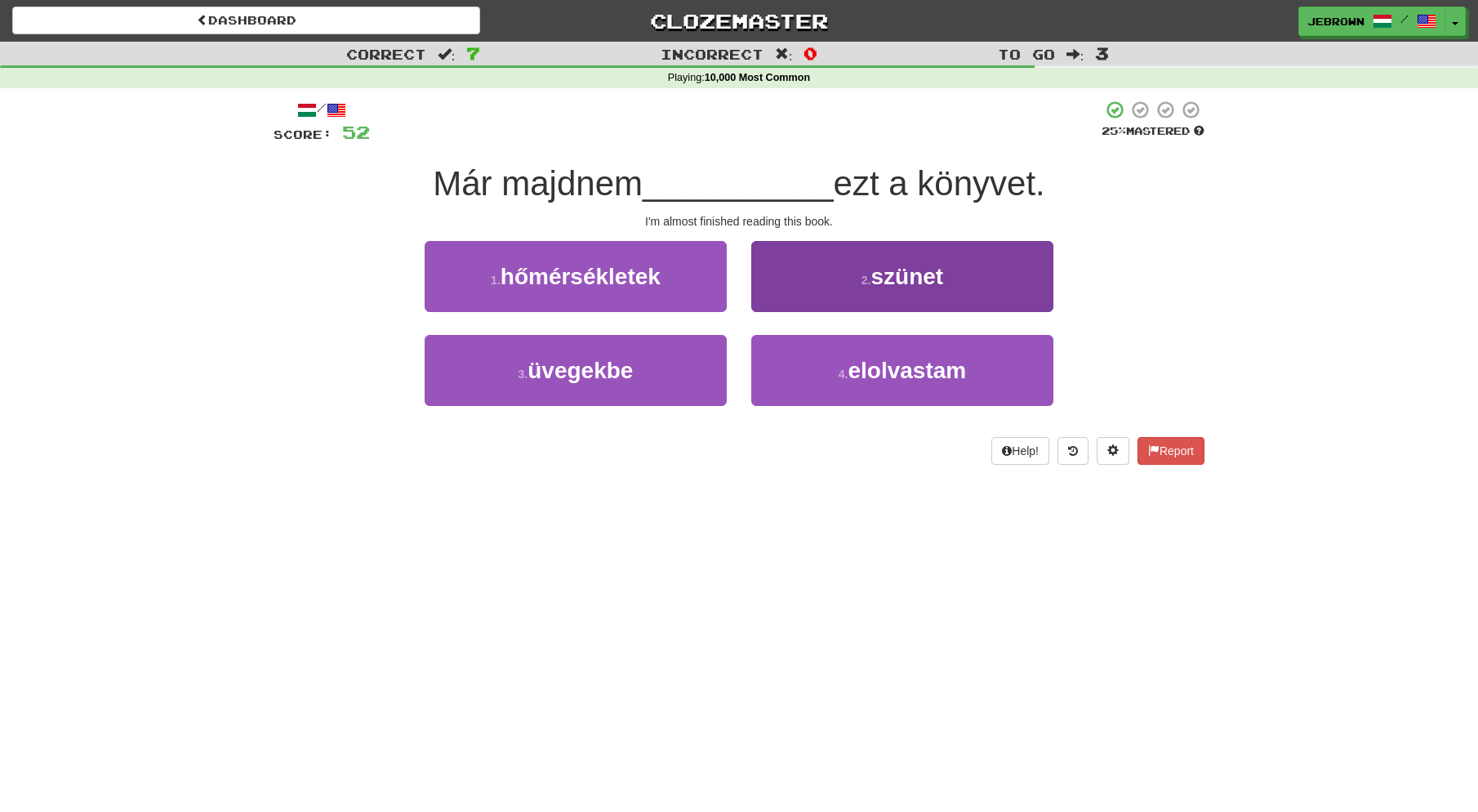
click at [853, 370] on span "elolvastam" at bounding box center [906, 370] width 118 height 26
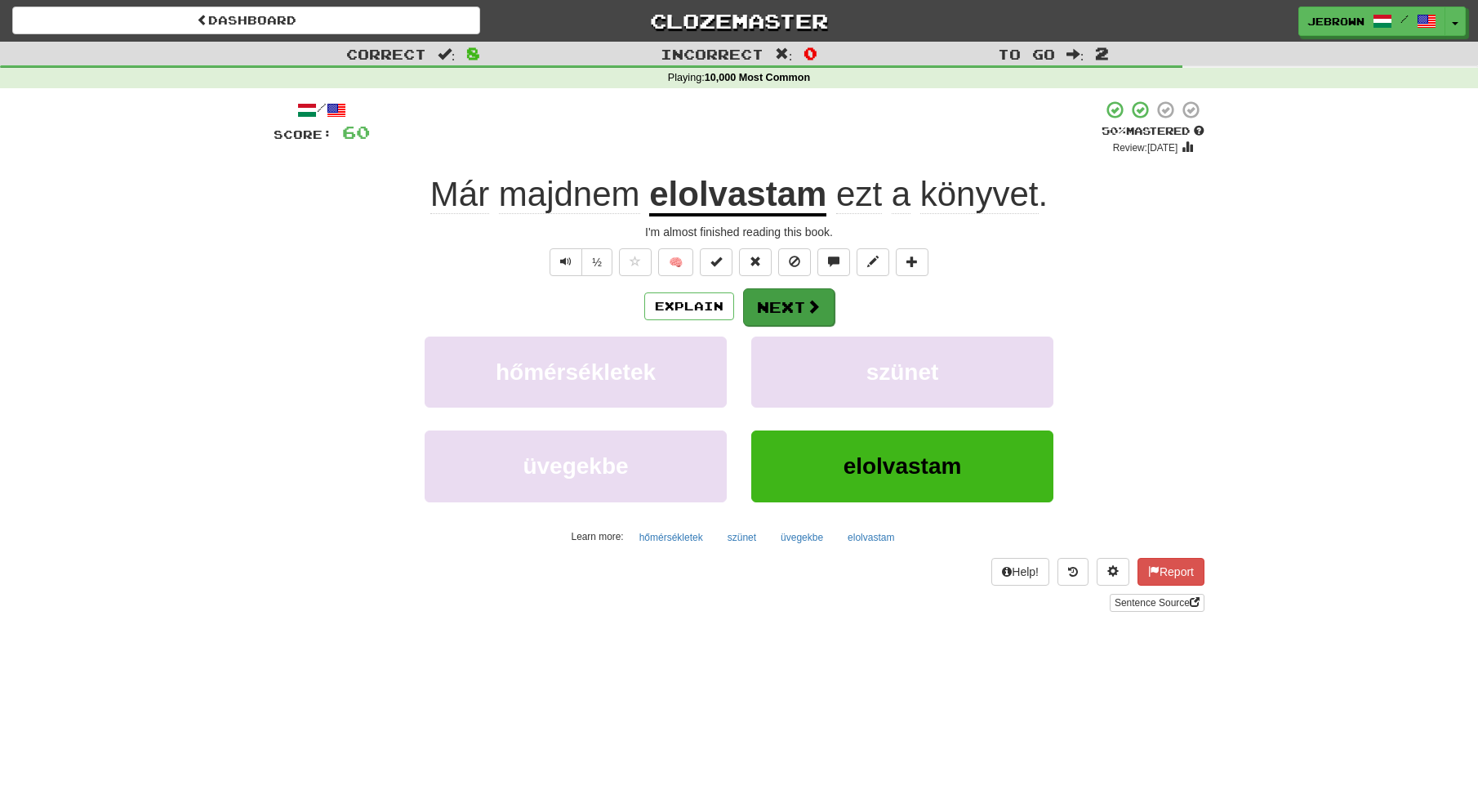
click at [791, 307] on button "Next" at bounding box center [789, 307] width 91 height 38
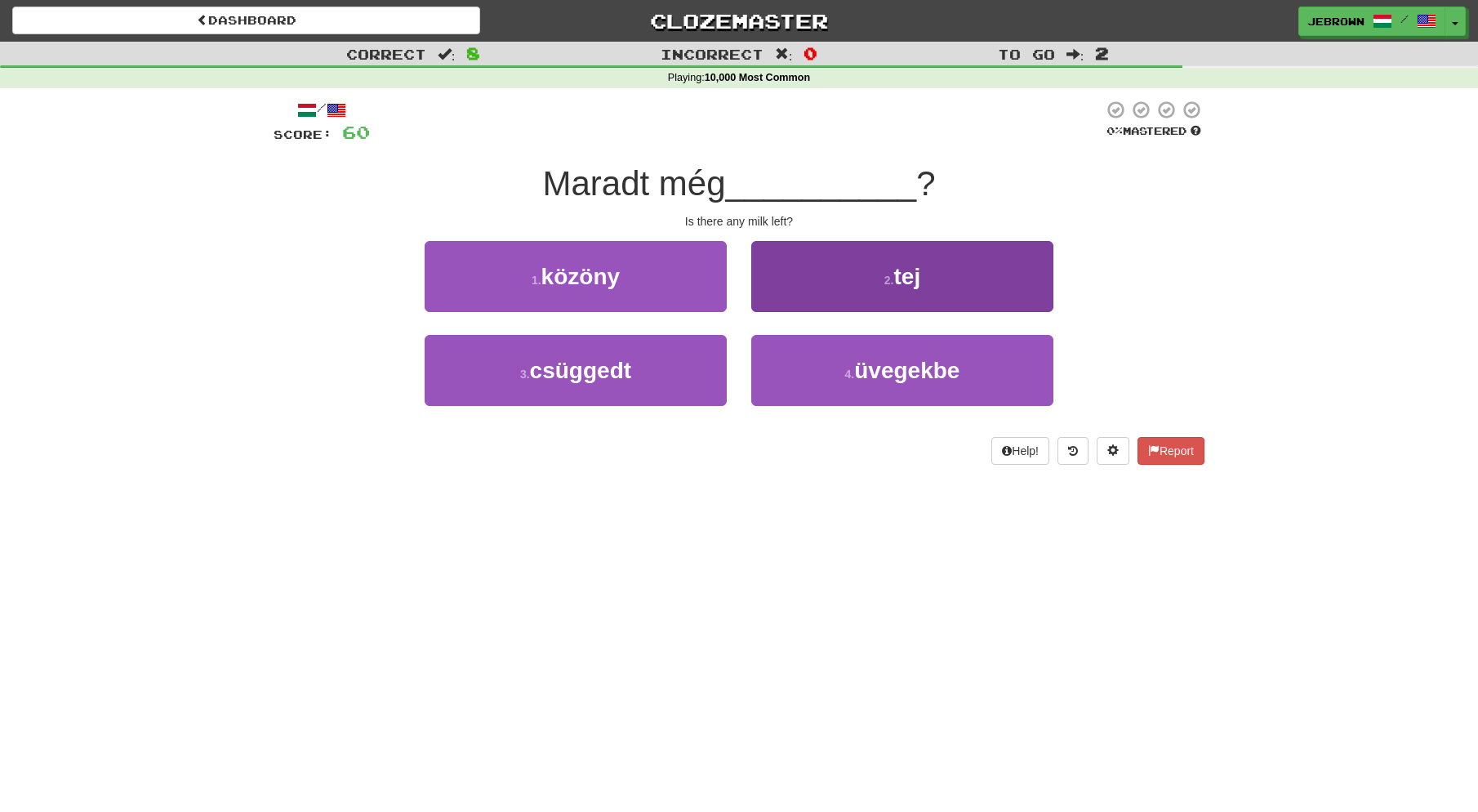
click at [861, 270] on button "2 . tej" at bounding box center [902, 277] width 302 height 71
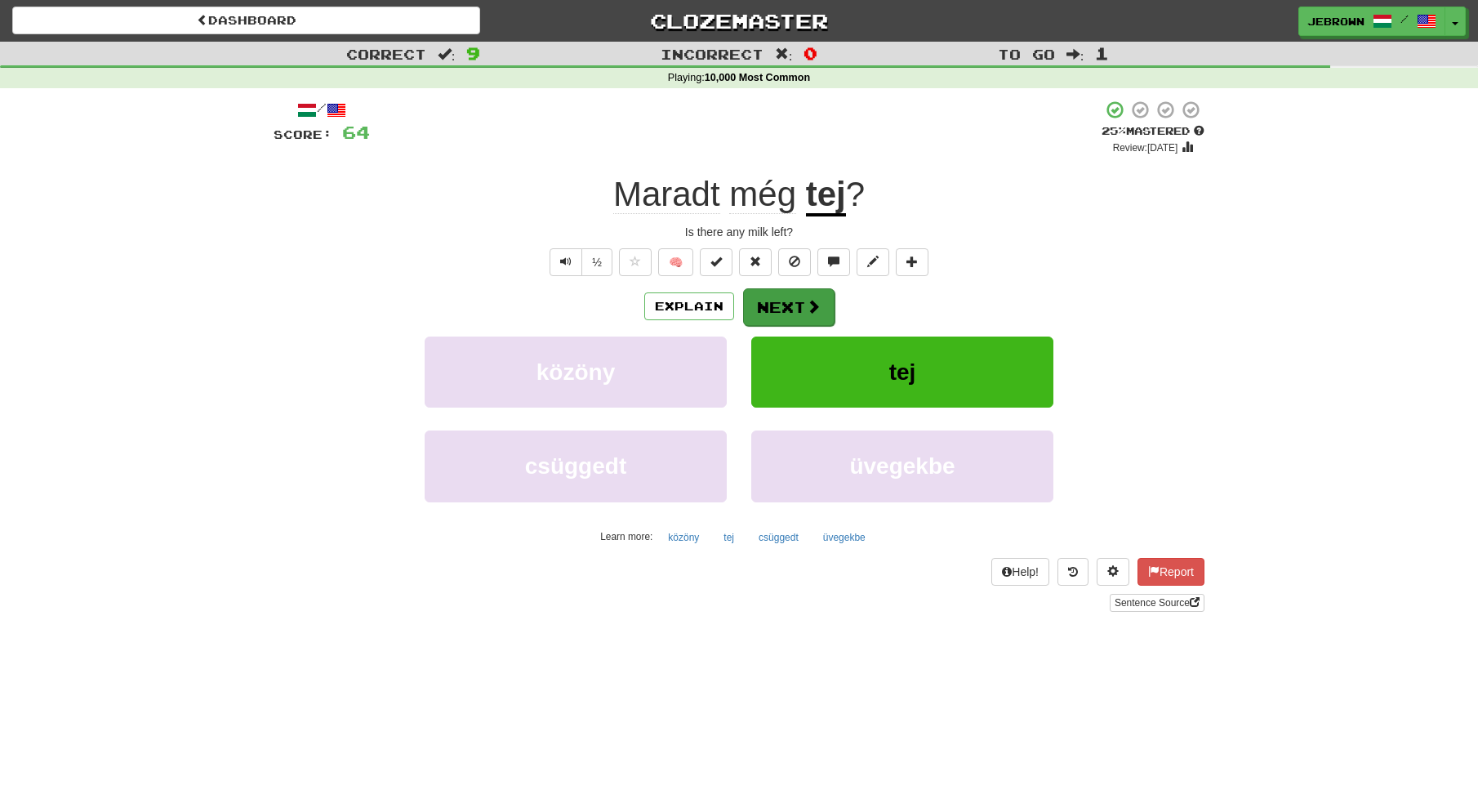
click at [781, 304] on button "Next" at bounding box center [789, 307] width 91 height 38
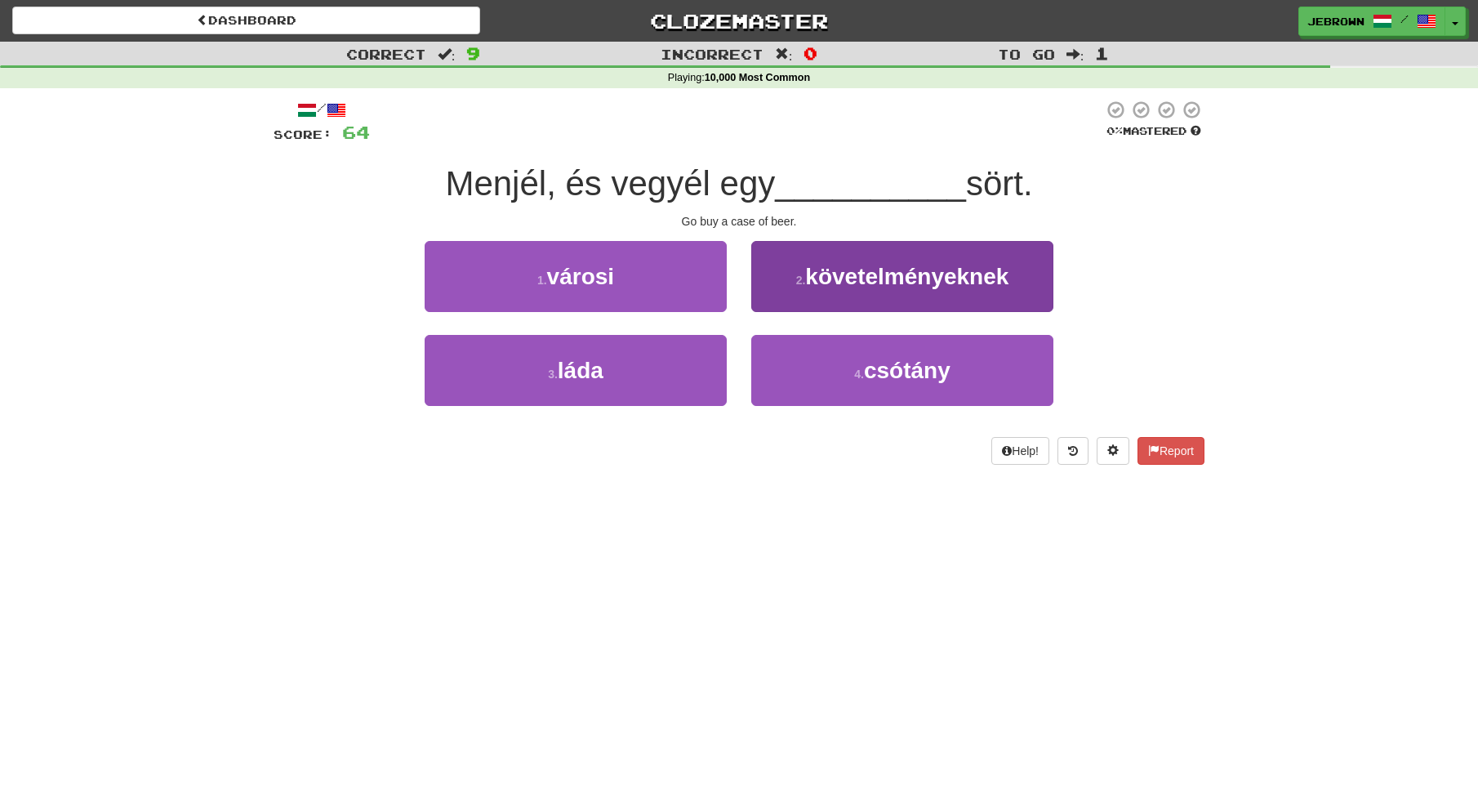
click at [932, 371] on span "csótány" at bounding box center [907, 370] width 86 height 26
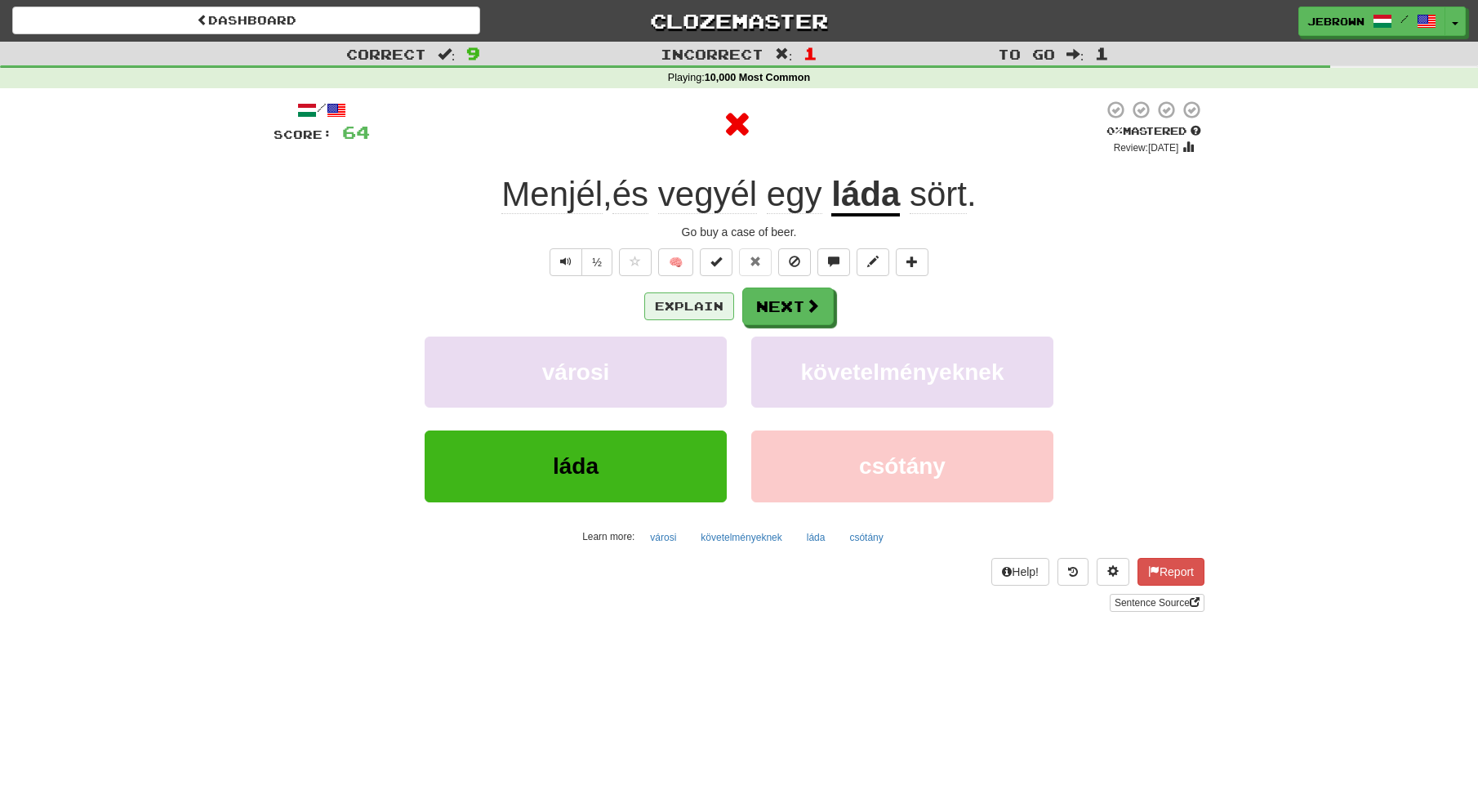
click at [682, 304] on button "Explain" at bounding box center [689, 307] width 90 height 28
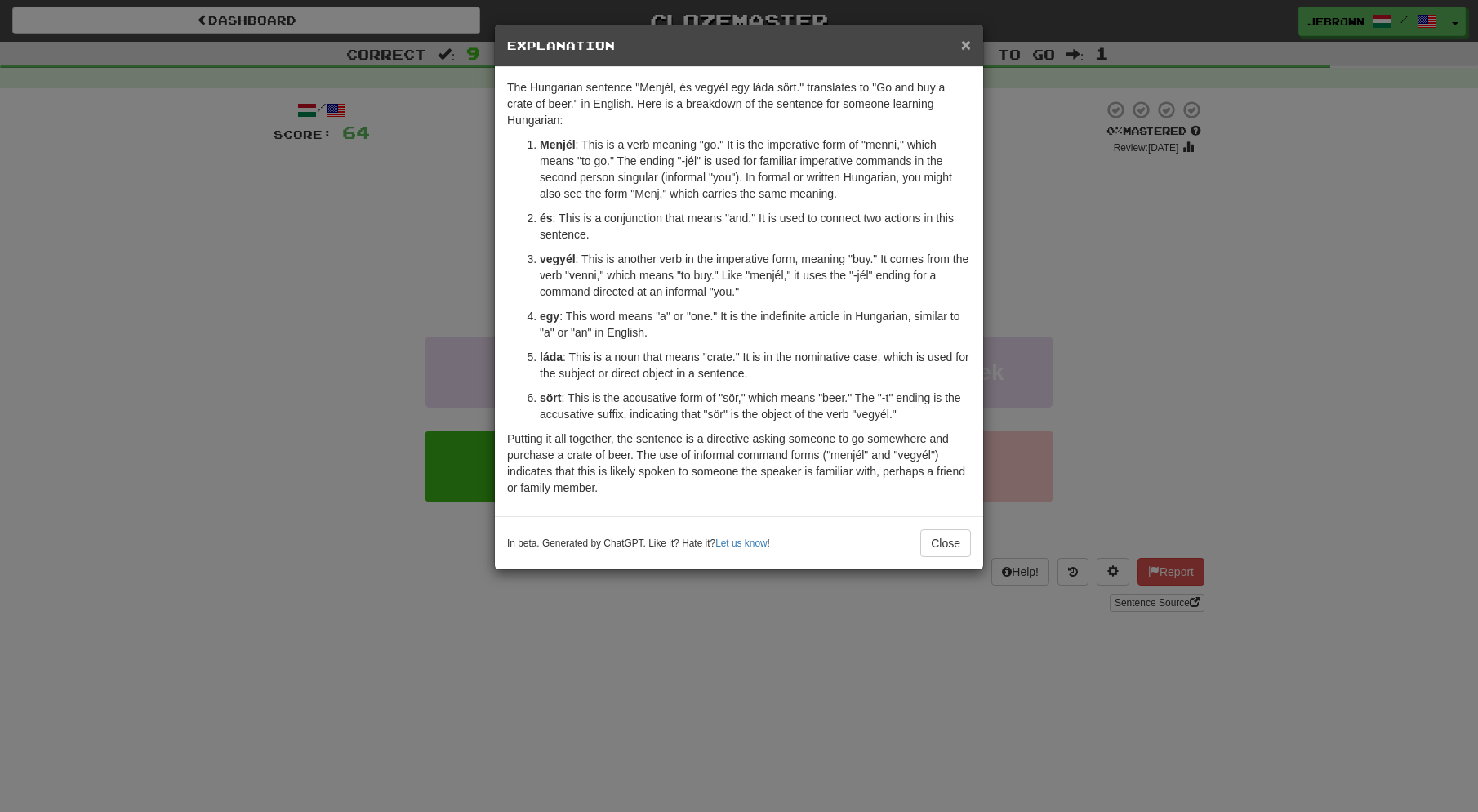
click at [968, 44] on span "×" at bounding box center [967, 44] width 10 height 19
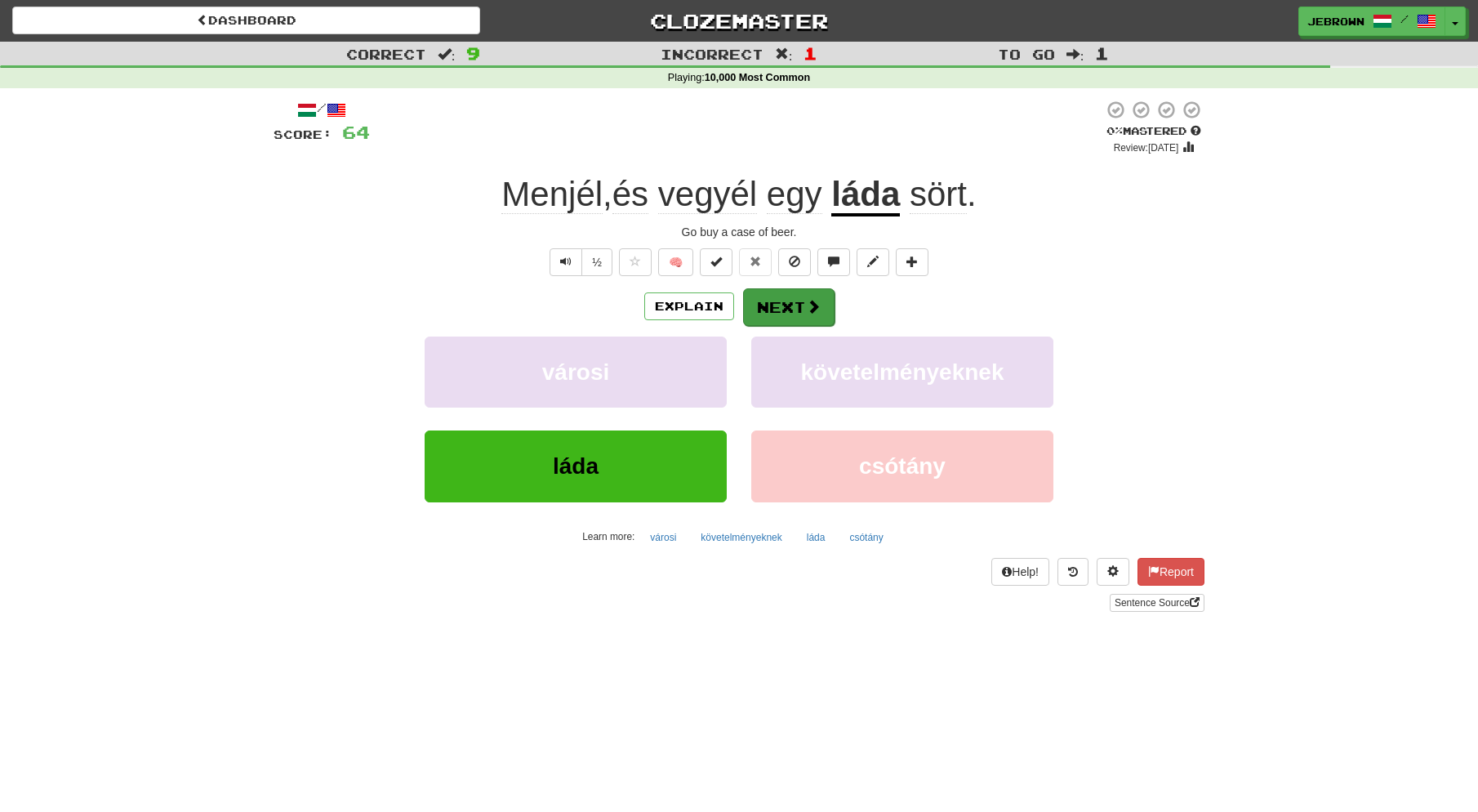
click at [790, 302] on button "Next" at bounding box center [789, 307] width 91 height 38
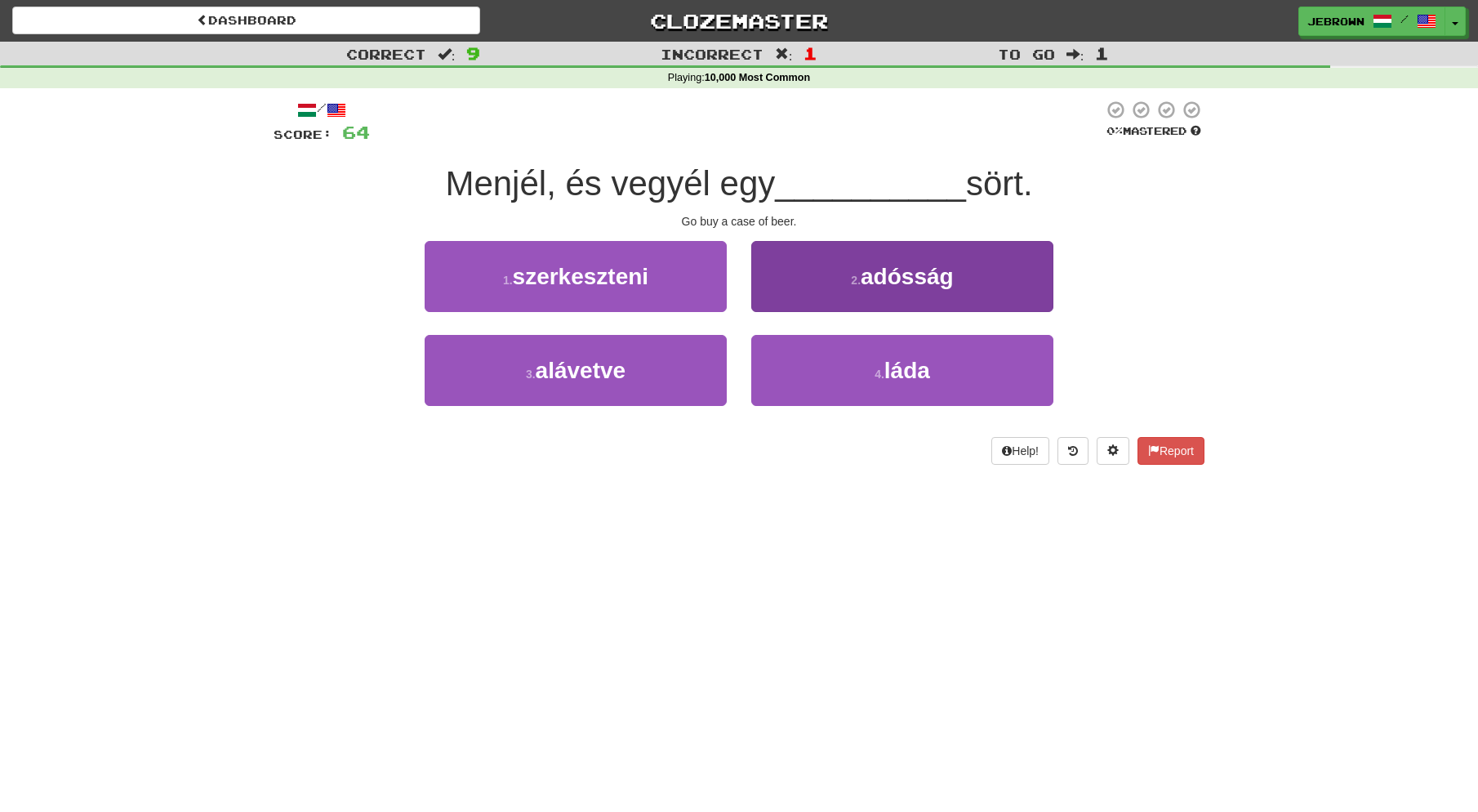
click at [920, 369] on span "láda" at bounding box center [907, 370] width 46 height 26
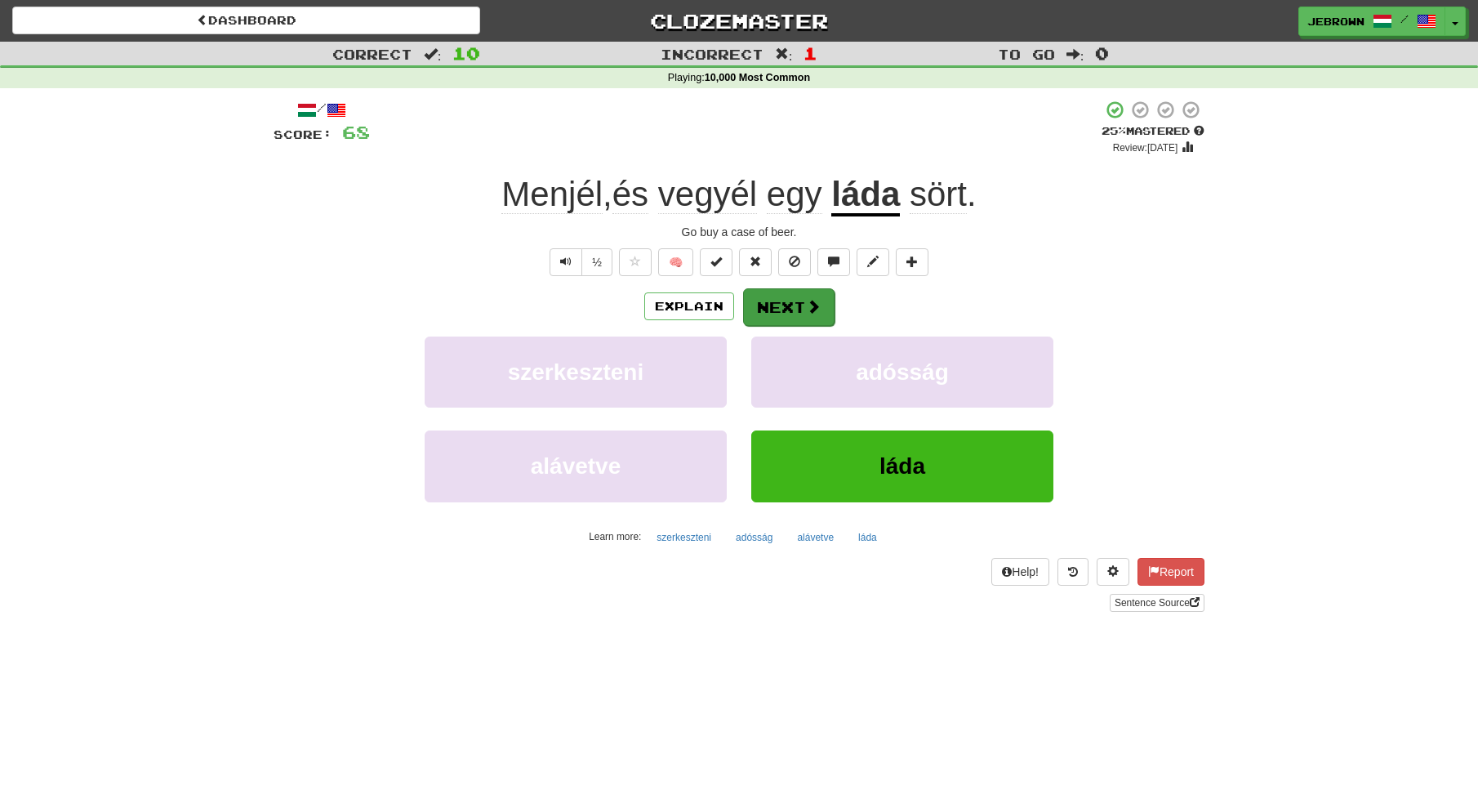
click at [786, 302] on button "Next" at bounding box center [789, 307] width 91 height 38
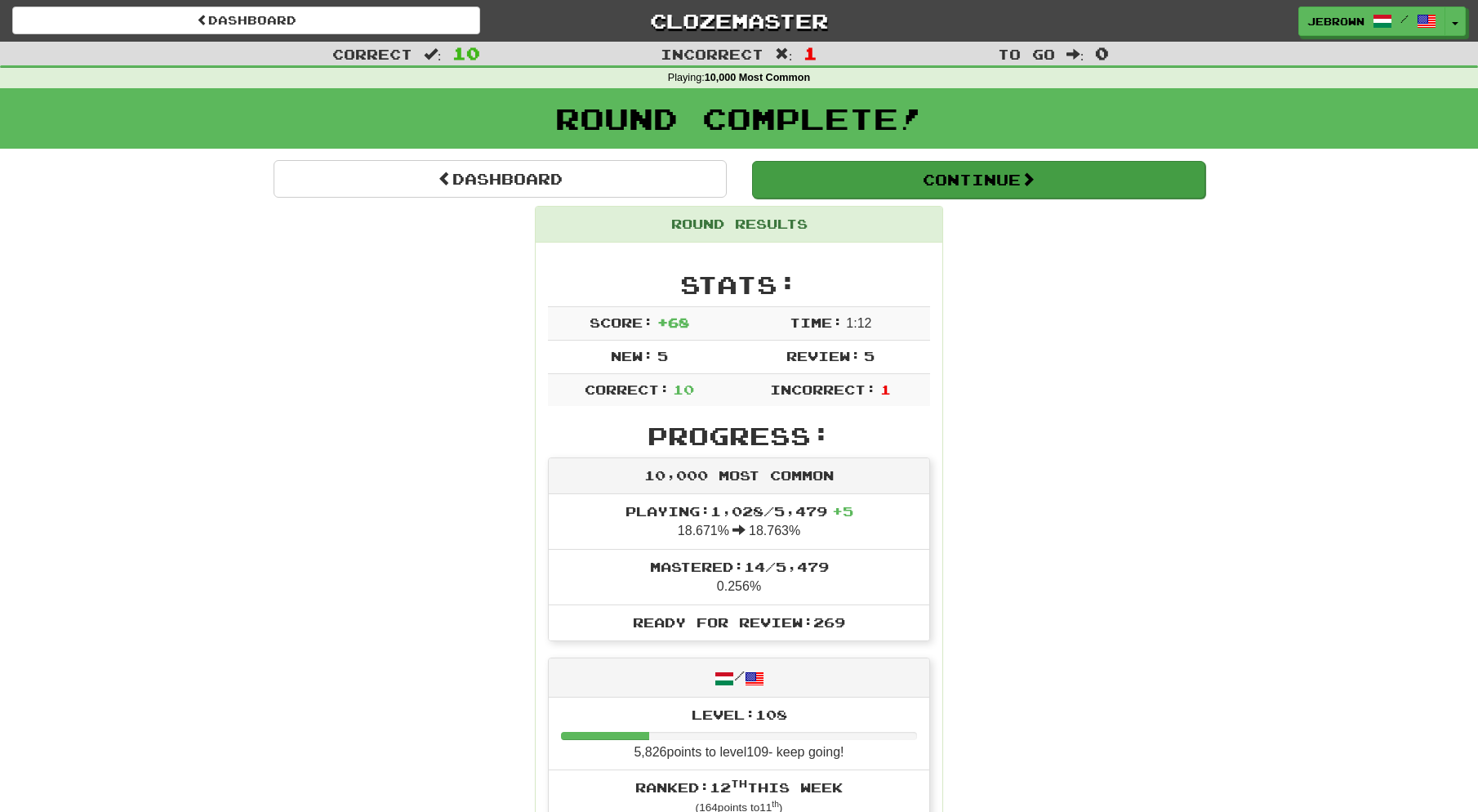
click at [827, 173] on button "Continue" at bounding box center [979, 180] width 454 height 38
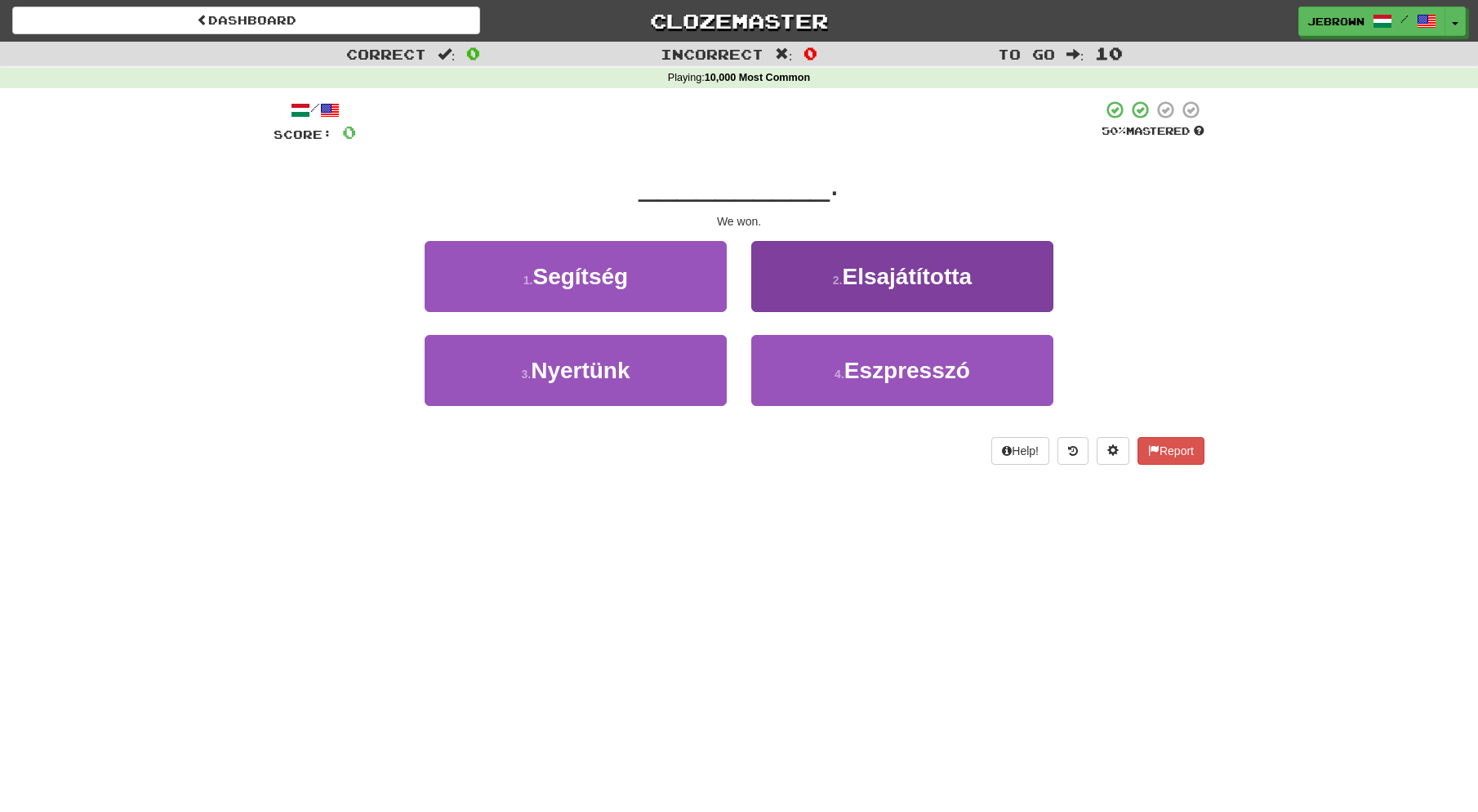
click at [883, 282] on span "Elsajátította" at bounding box center [906, 277] width 130 height 26
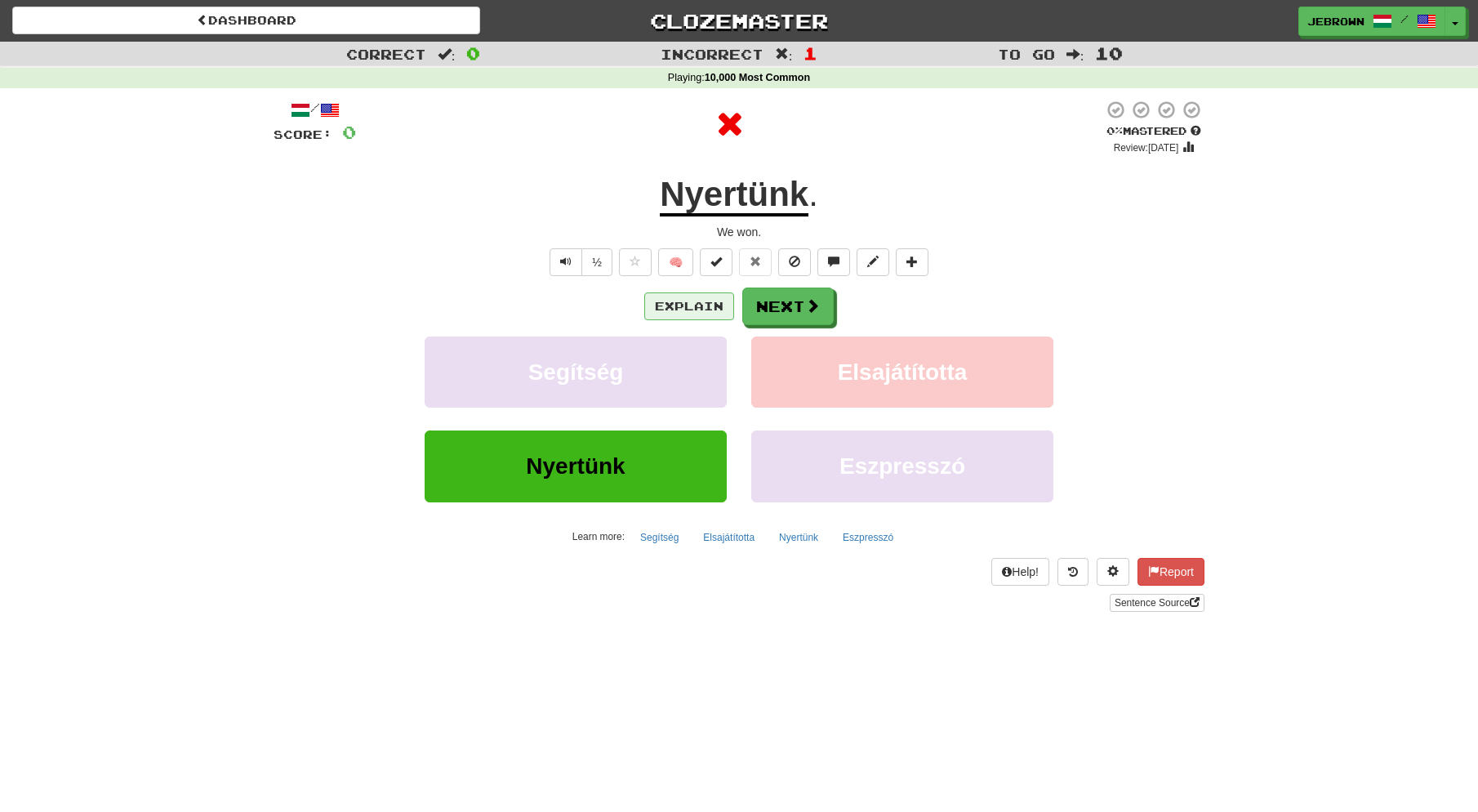
click at [692, 310] on button "Explain" at bounding box center [689, 307] width 90 height 28
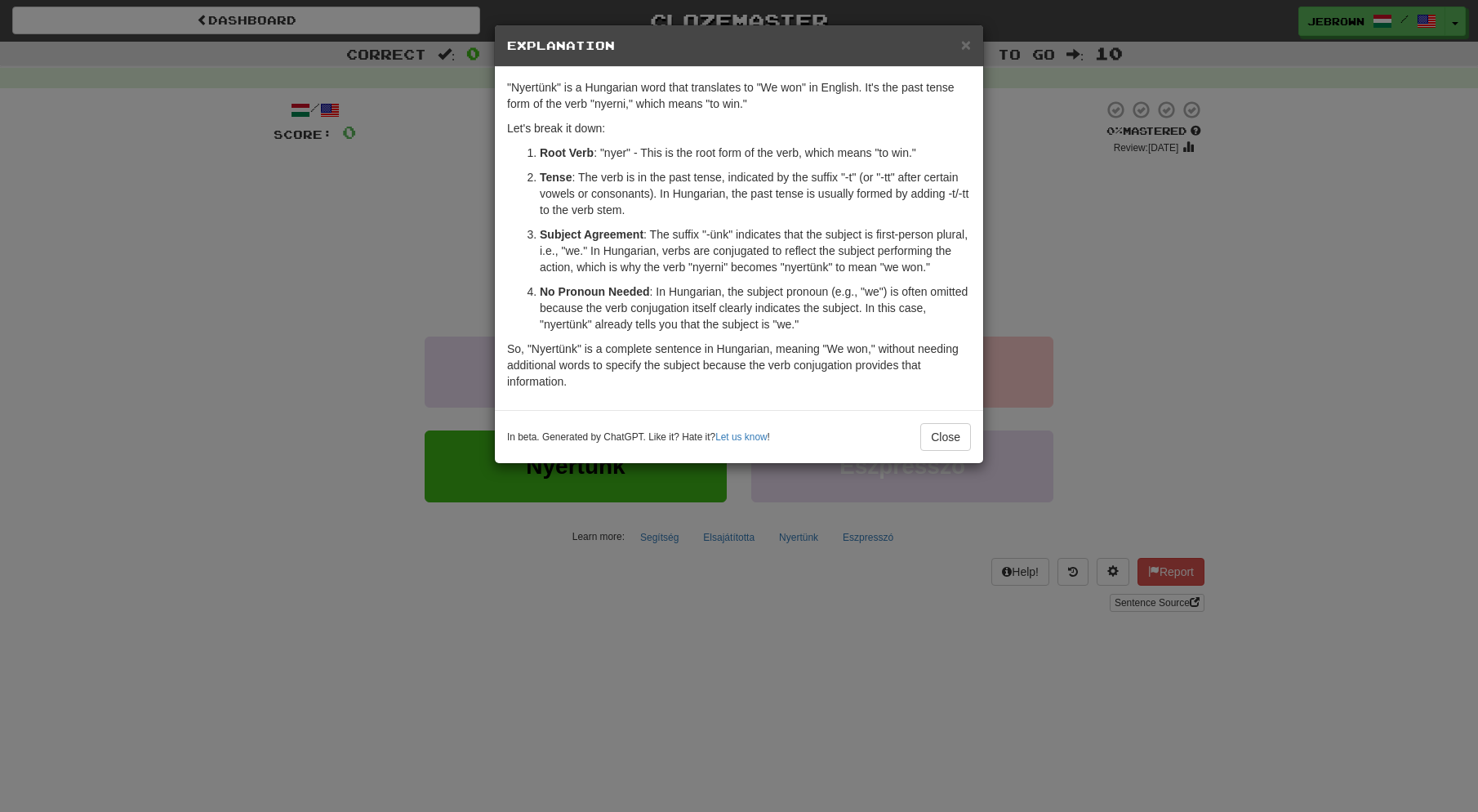
click at [969, 45] on span "×" at bounding box center [967, 44] width 10 height 19
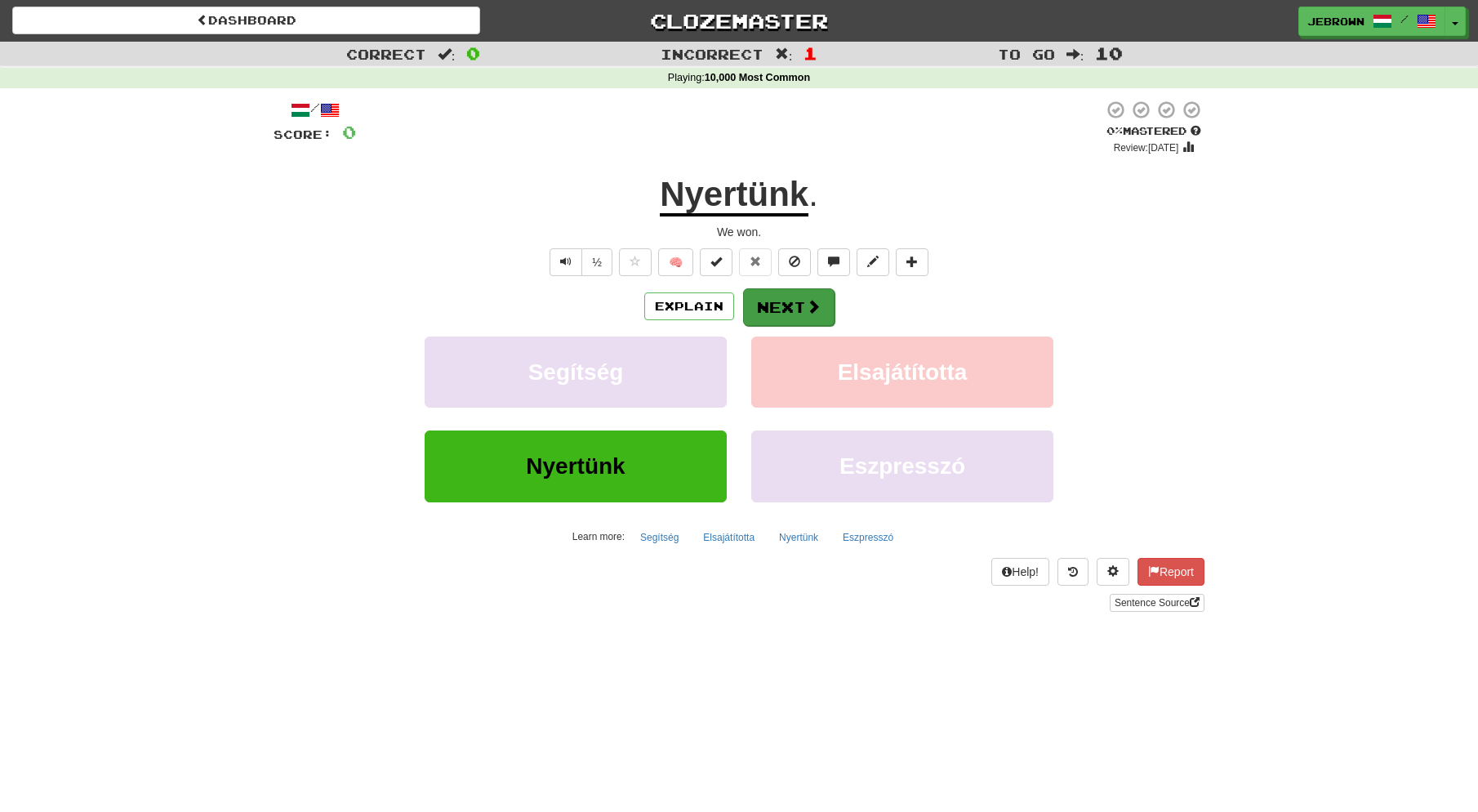
click at [792, 302] on button "Next" at bounding box center [789, 307] width 91 height 38
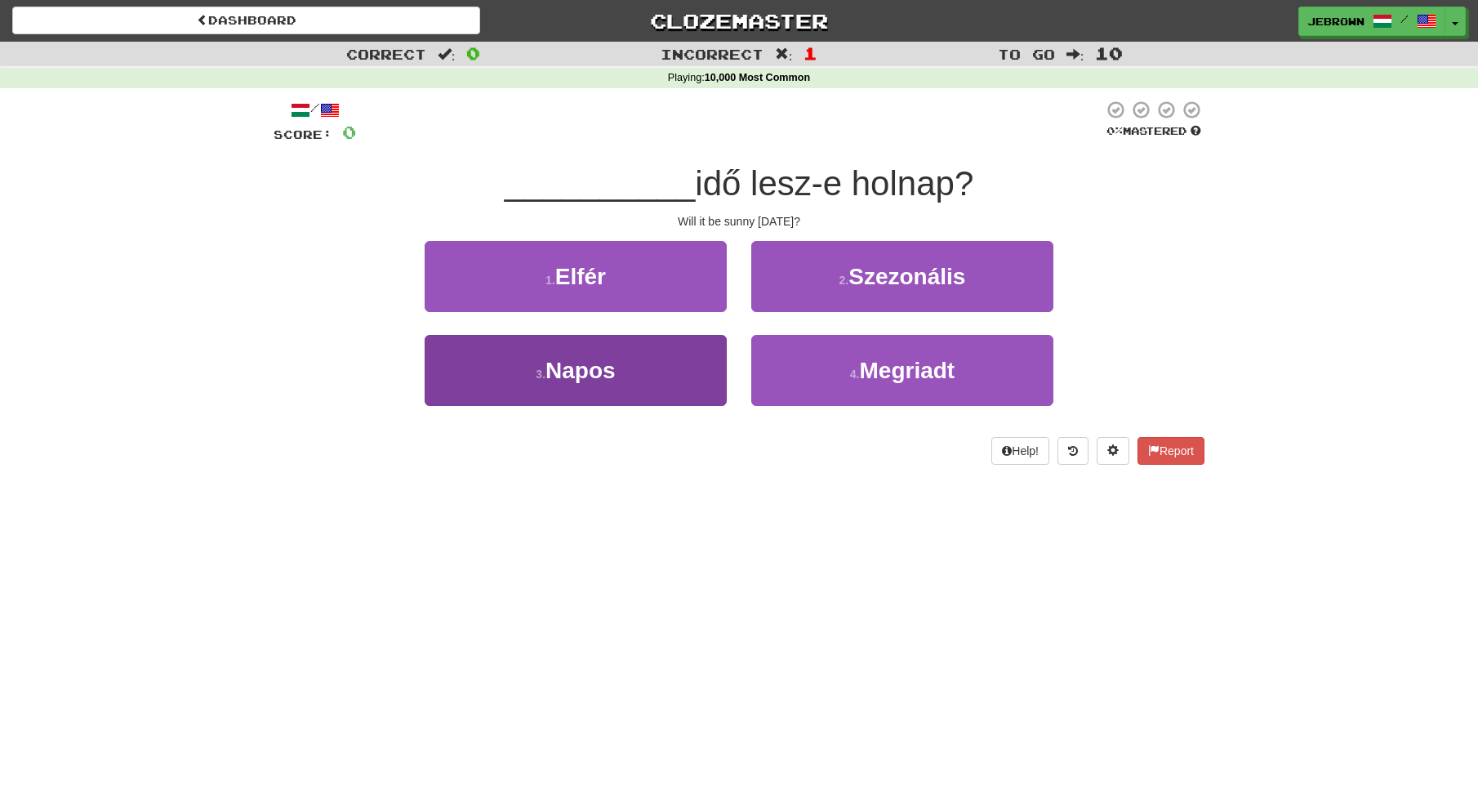
click at [614, 371] on span "Napos" at bounding box center [581, 370] width 70 height 26
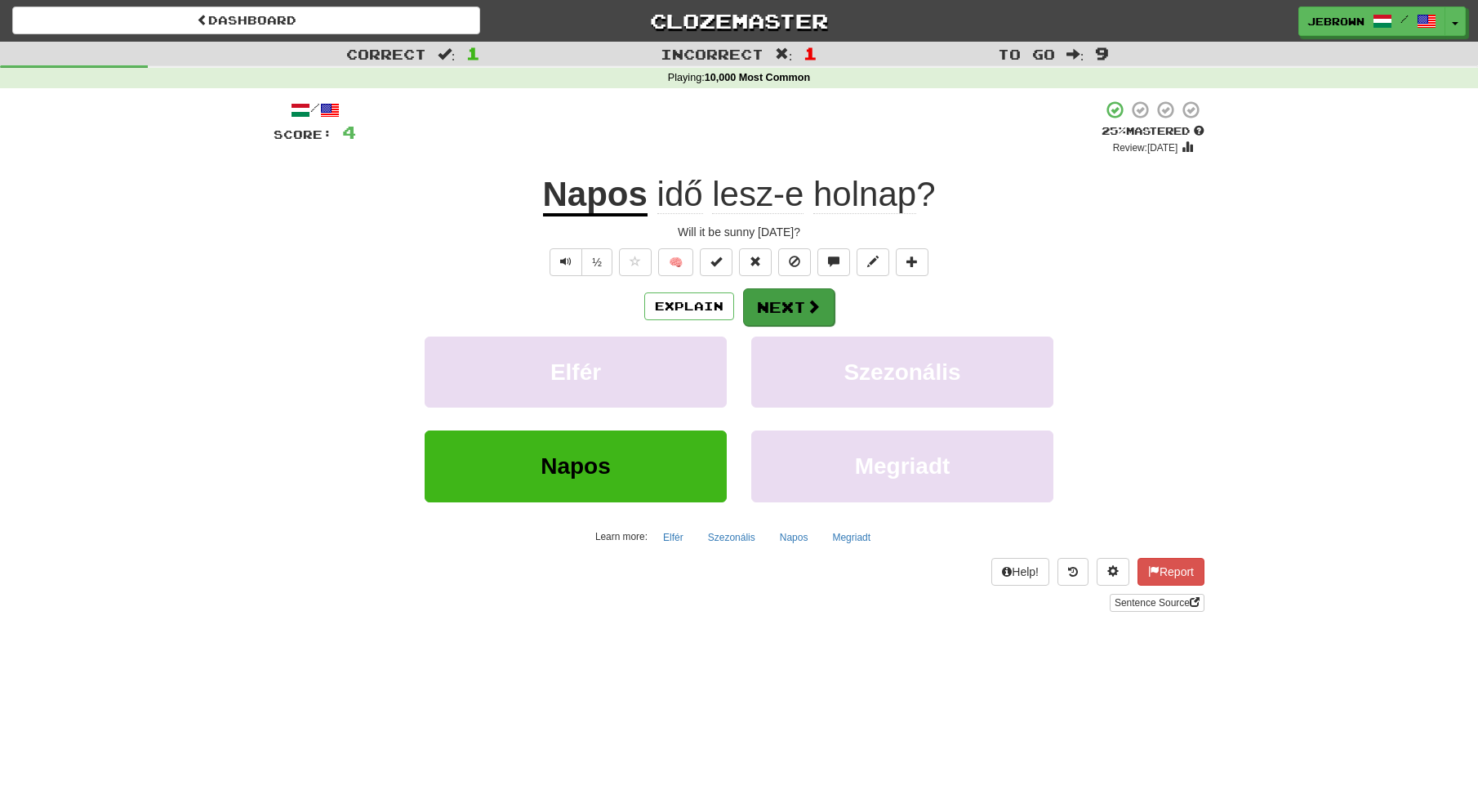
click at [787, 308] on button "Next" at bounding box center [789, 307] width 91 height 38
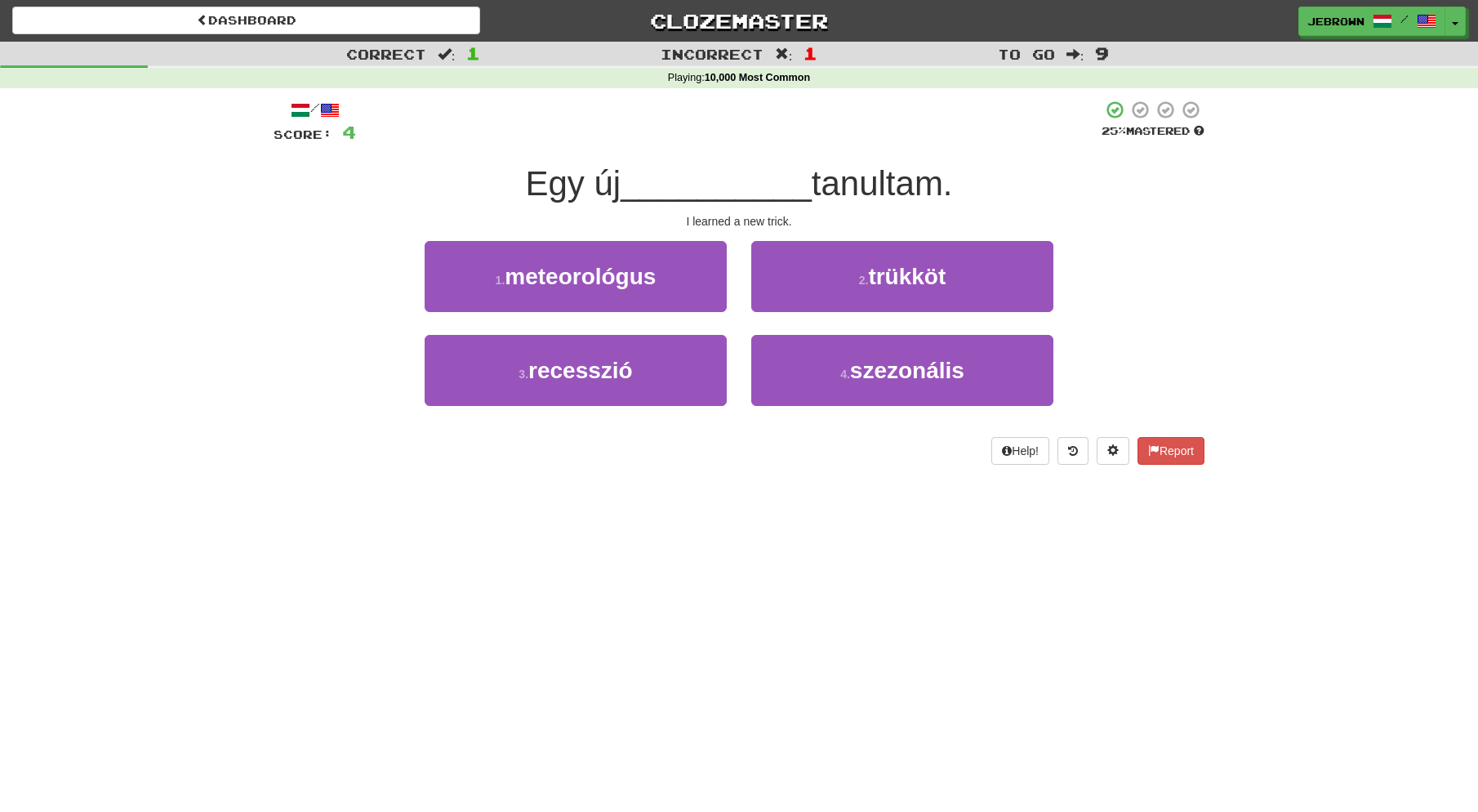
click at [800, 282] on button "2 . trükköt" at bounding box center [902, 277] width 302 height 71
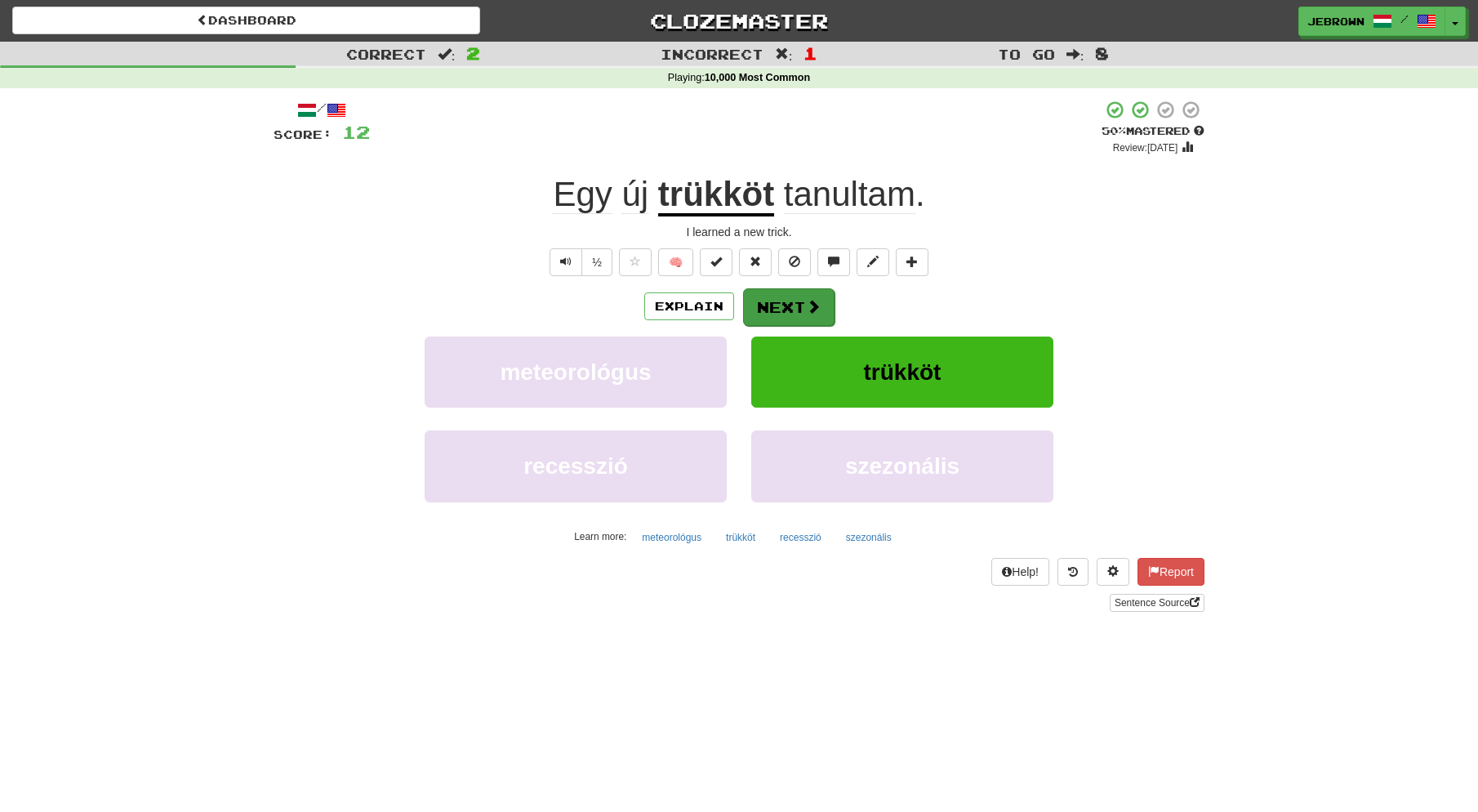
click at [784, 306] on button "Next" at bounding box center [789, 307] width 91 height 38
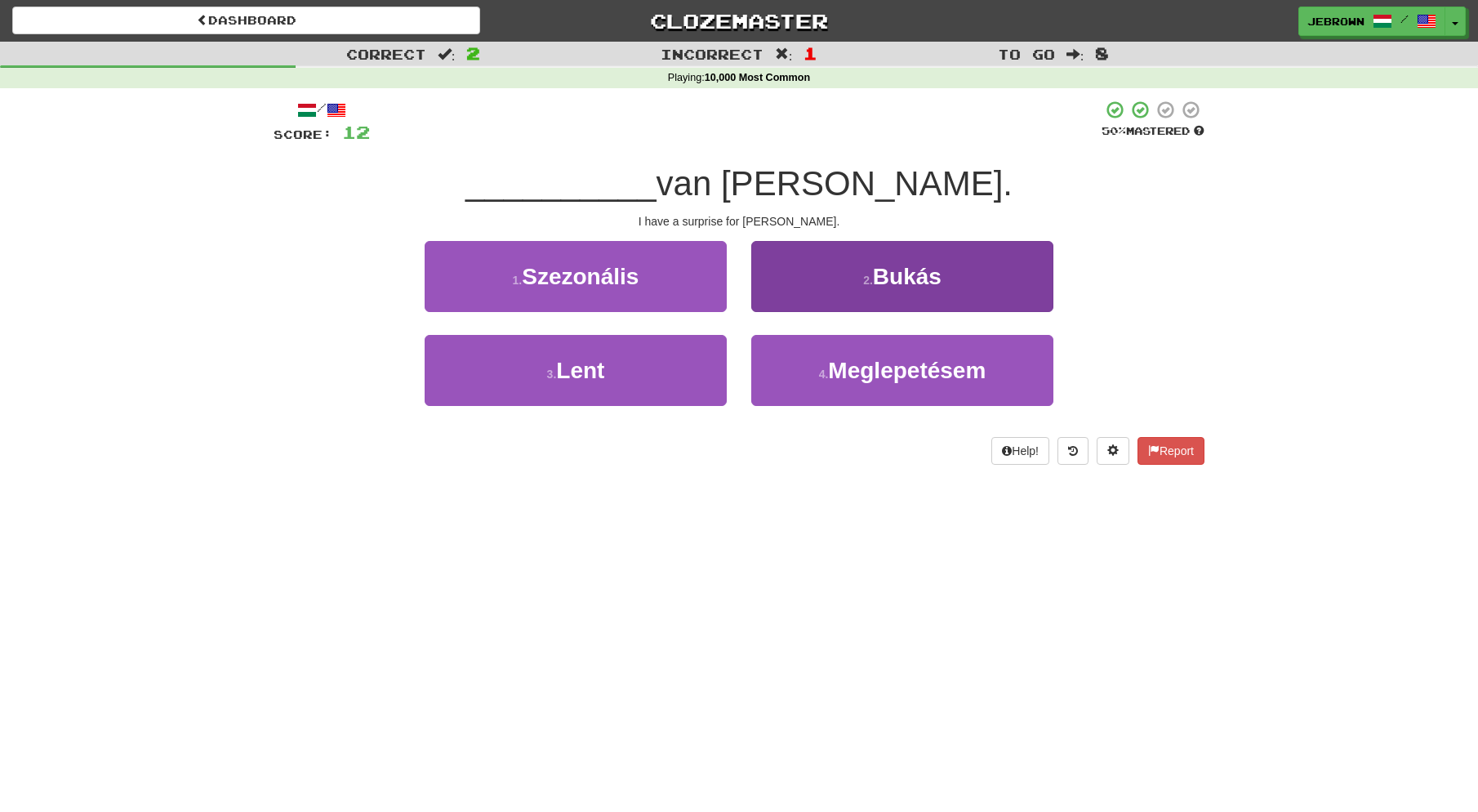
click at [871, 375] on span "Meglepetésem" at bounding box center [906, 370] width 158 height 26
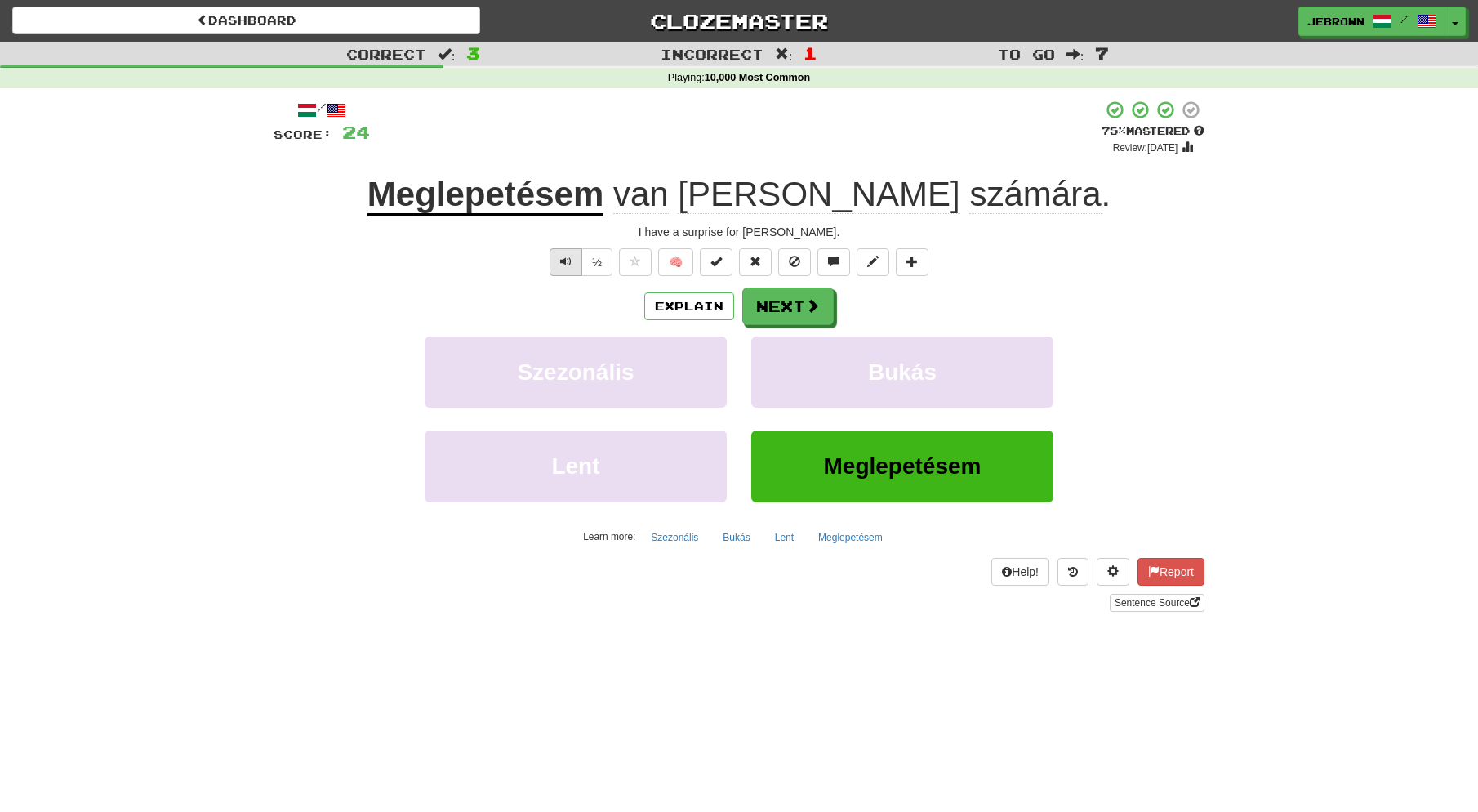
click at [561, 265] on span "Text-to-speech controls" at bounding box center [567, 262] width 12 height 12
click at [786, 298] on button "Next" at bounding box center [789, 307] width 91 height 38
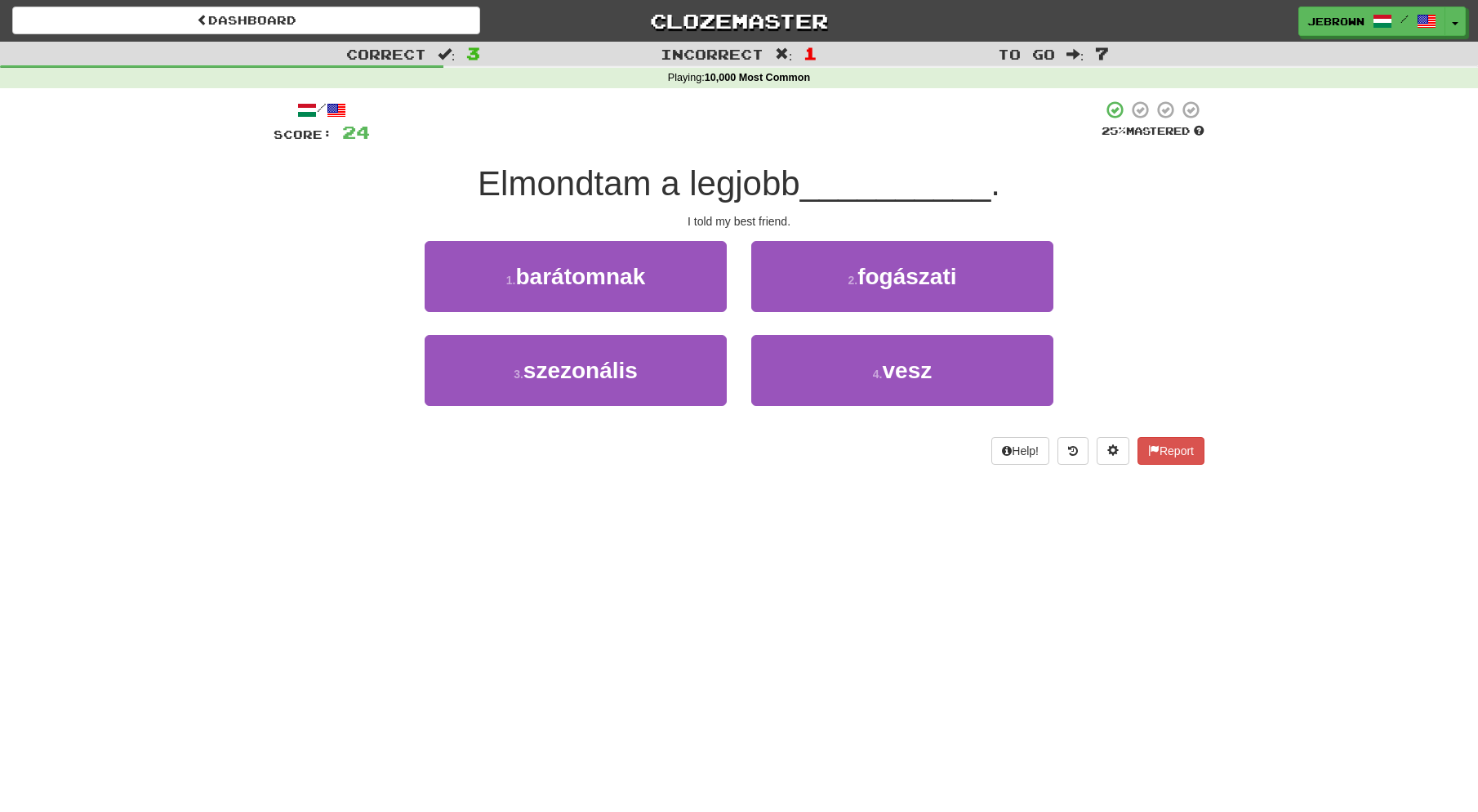
click at [639, 279] on span "barátomnak" at bounding box center [580, 277] width 130 height 26
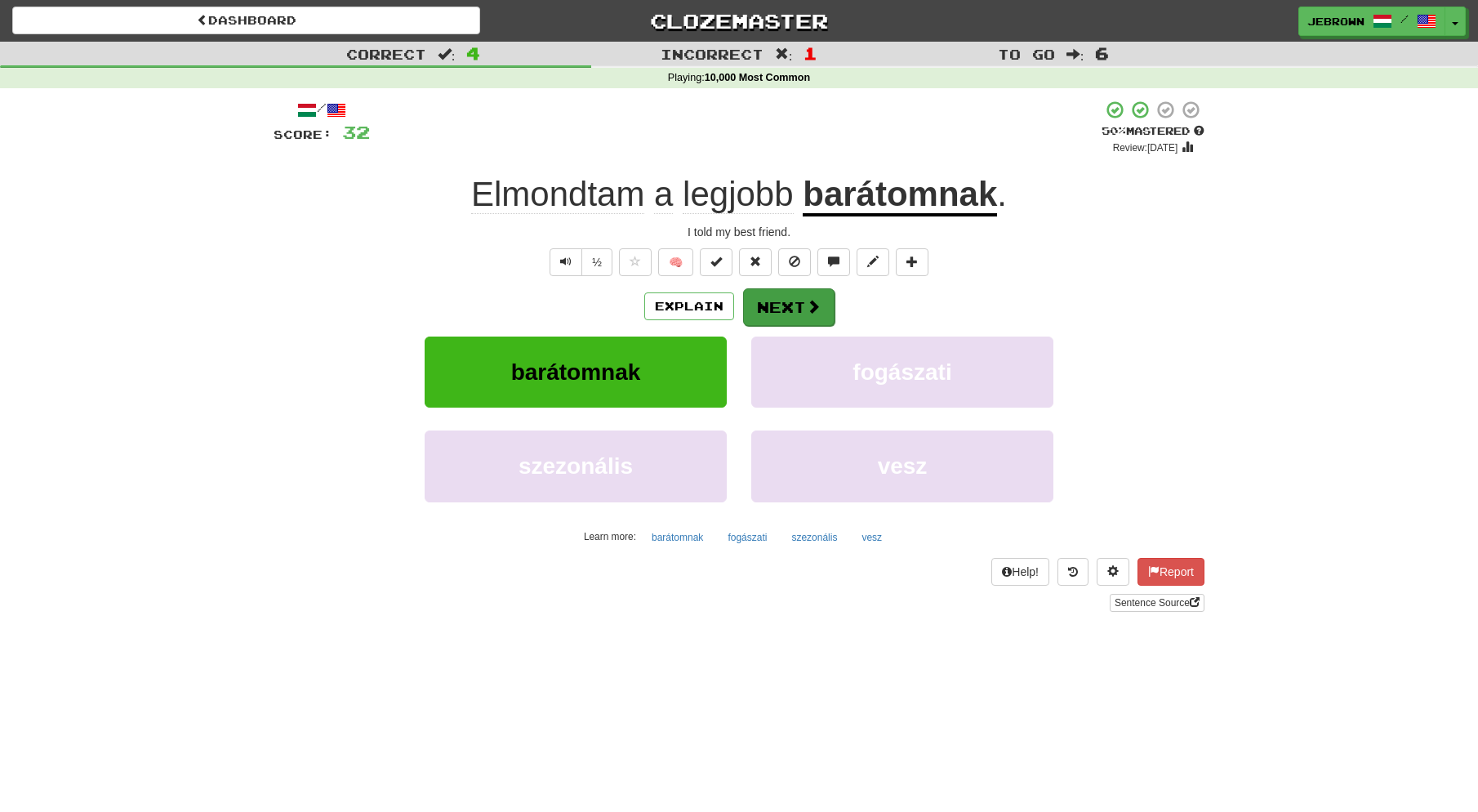
click at [791, 301] on button "Next" at bounding box center [789, 307] width 91 height 38
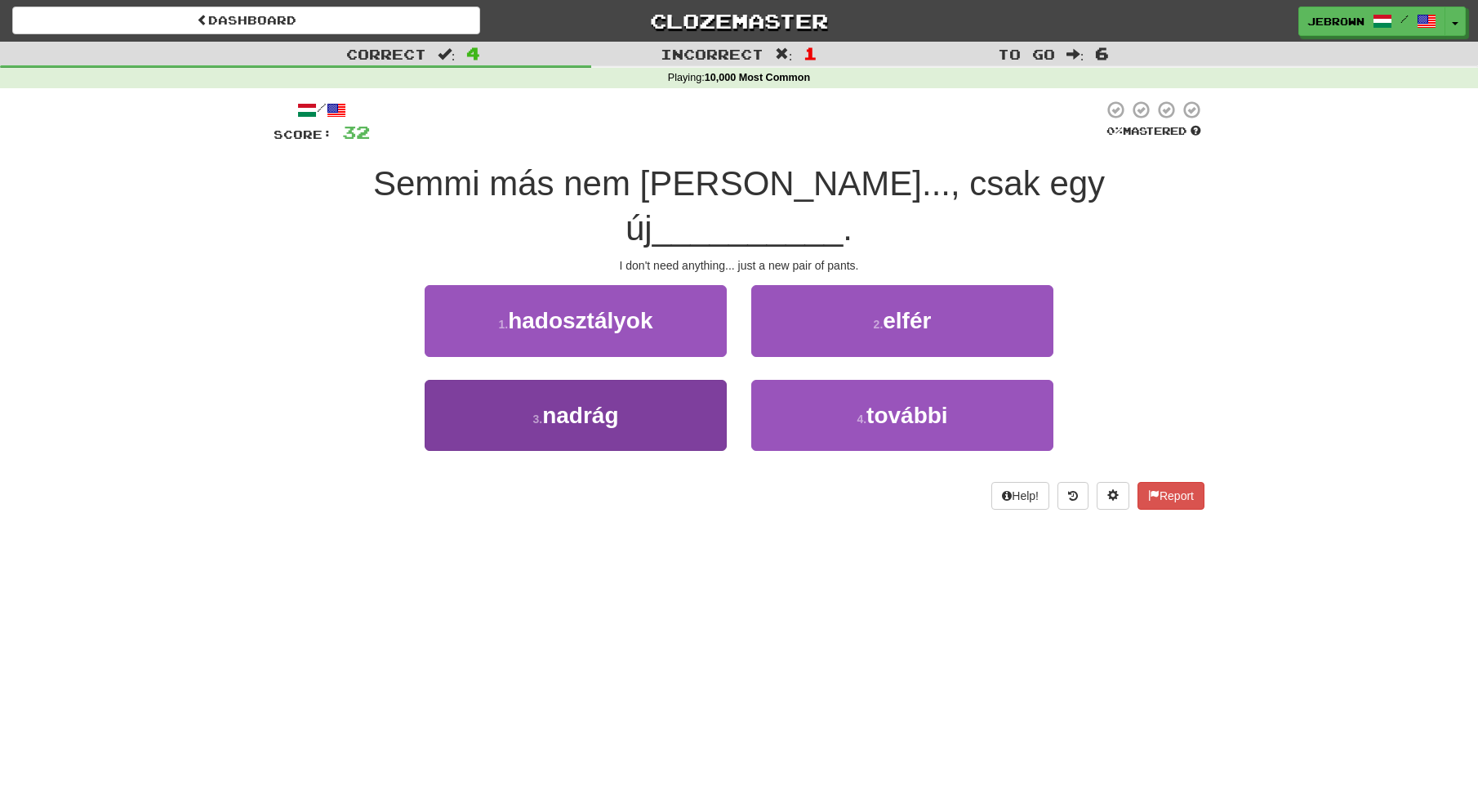
click at [611, 403] on span "nadrág" at bounding box center [580, 416] width 76 height 26
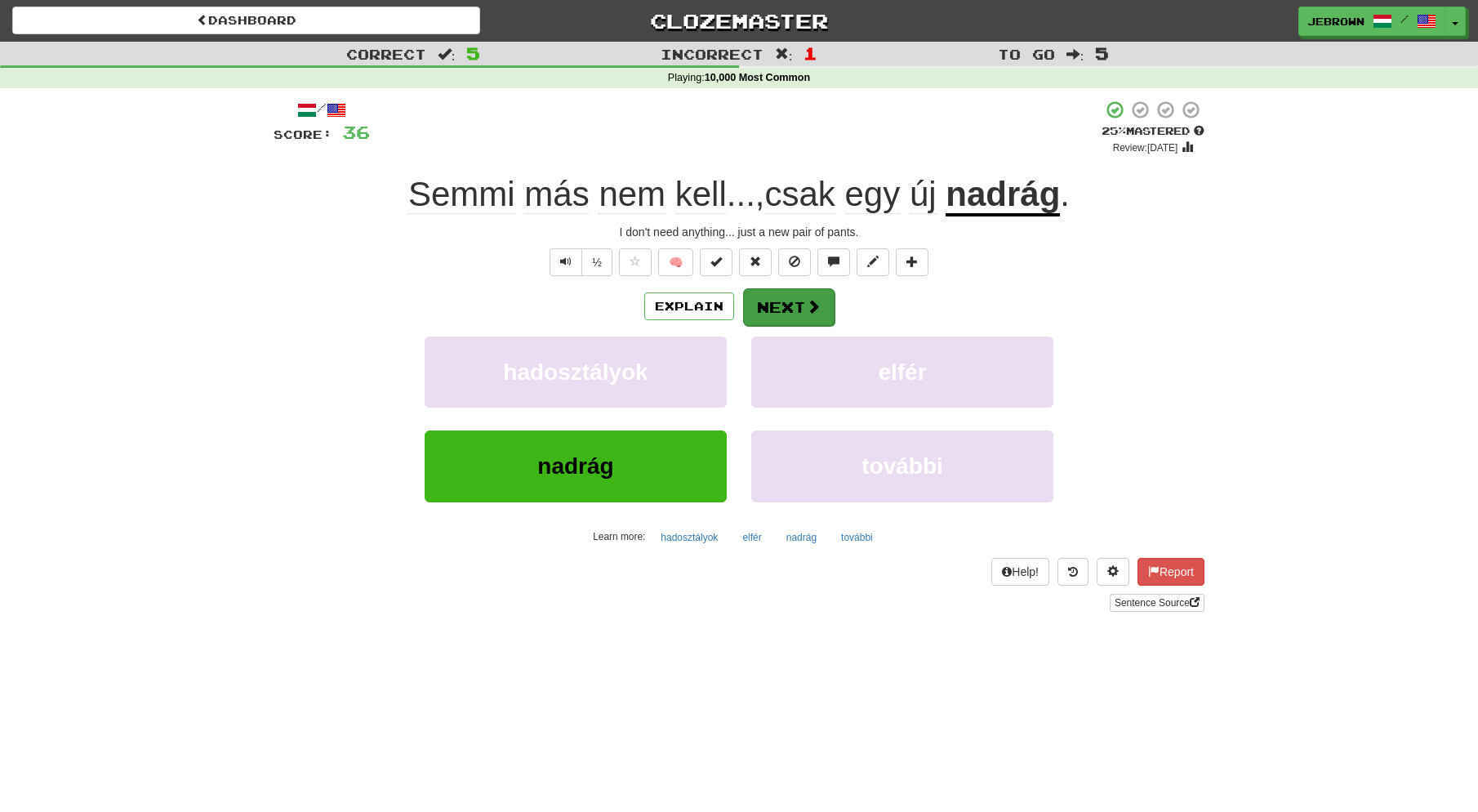
click at [779, 307] on button "Next" at bounding box center [789, 307] width 91 height 38
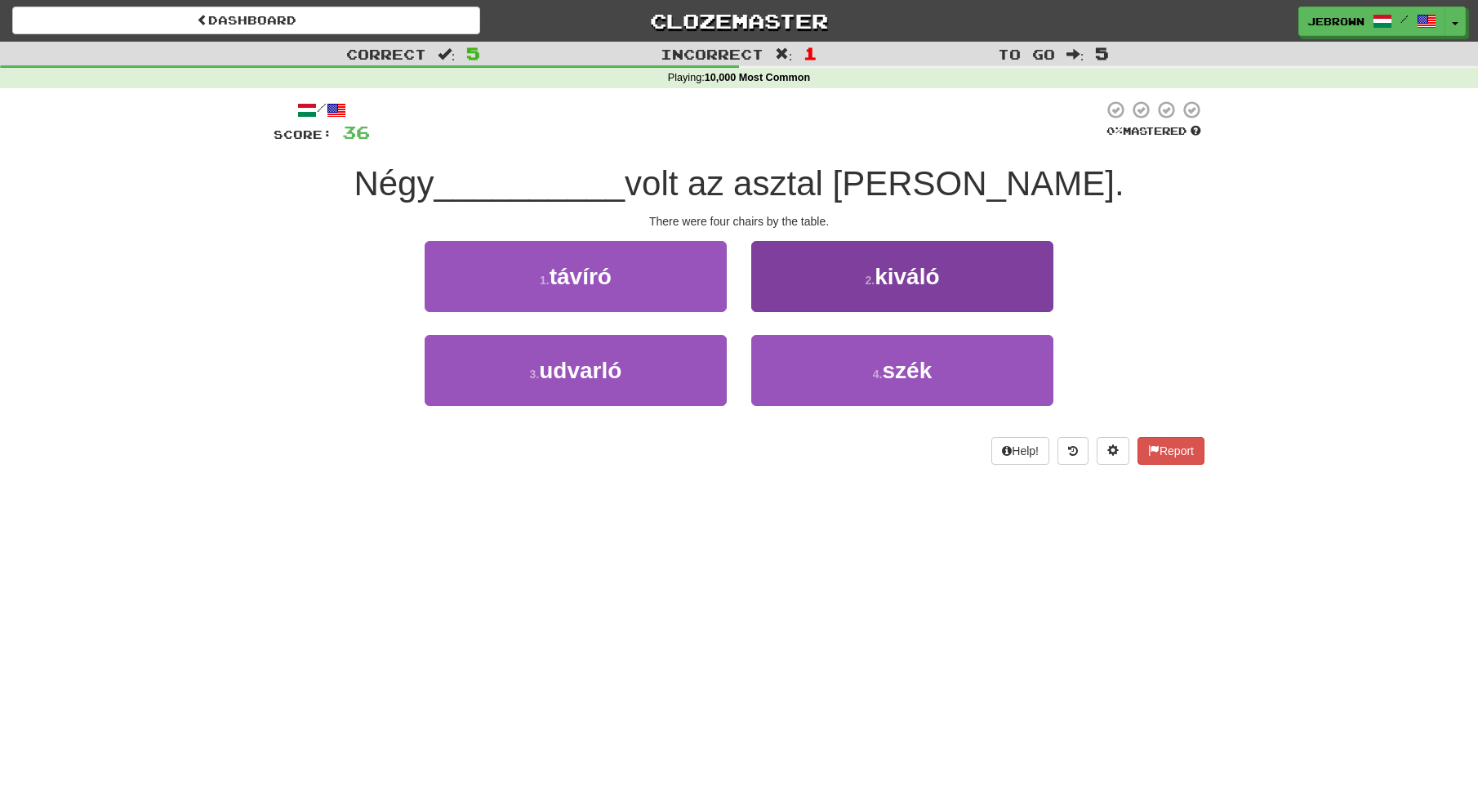
click at [895, 386] on button "4 . szék" at bounding box center [902, 370] width 302 height 71
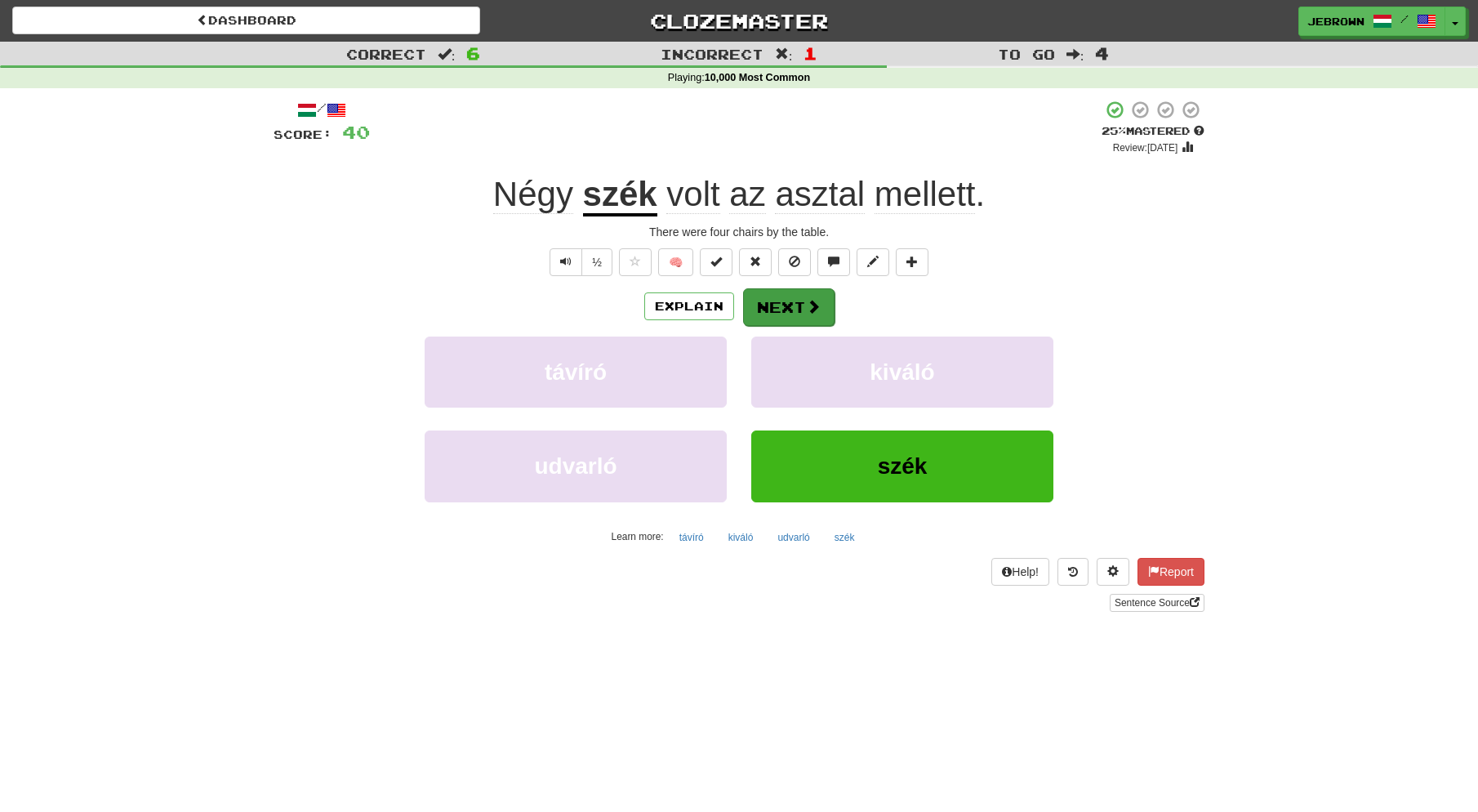
click at [773, 309] on button "Next" at bounding box center [789, 307] width 91 height 38
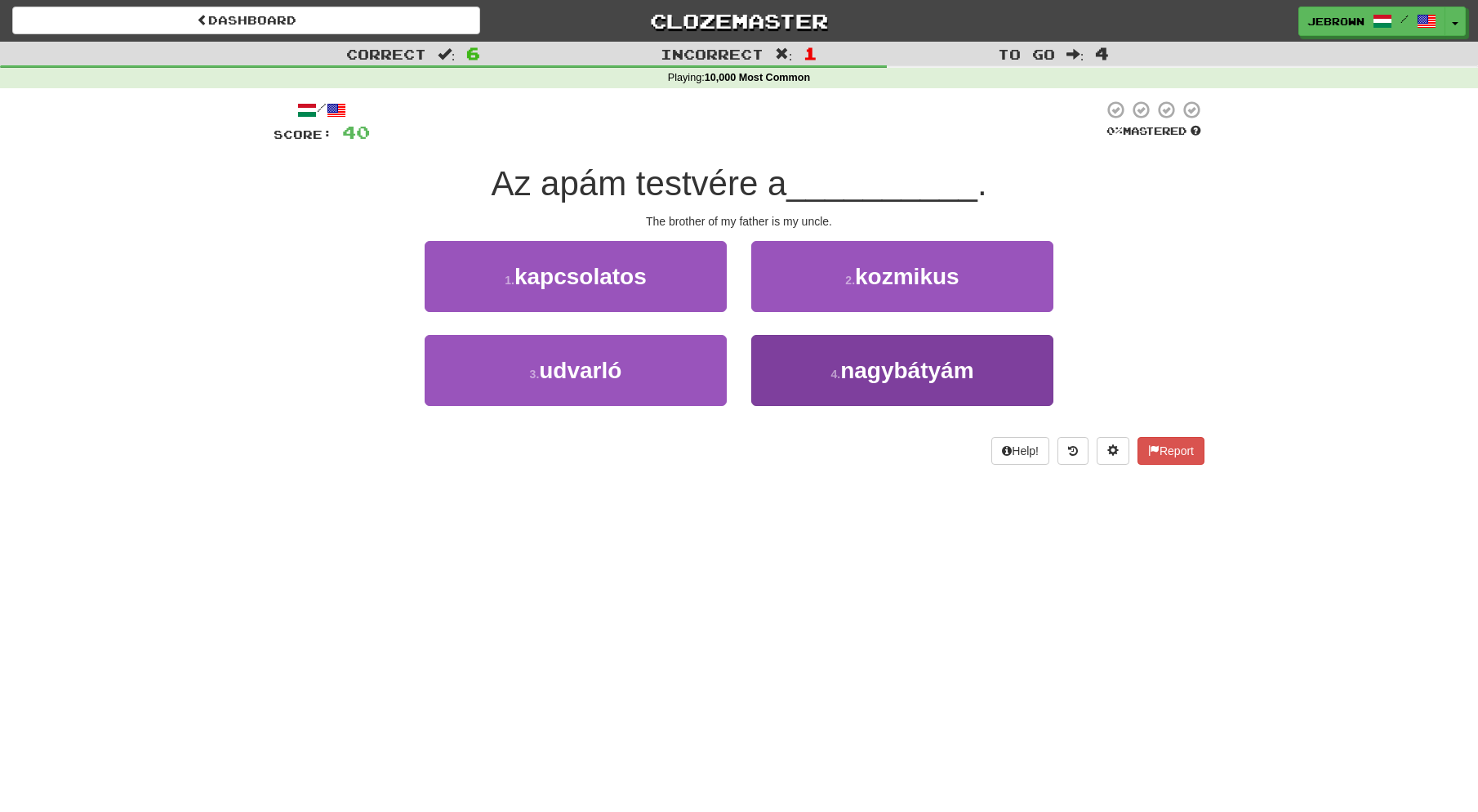
click at [926, 369] on span "nagybátyám" at bounding box center [907, 370] width 133 height 26
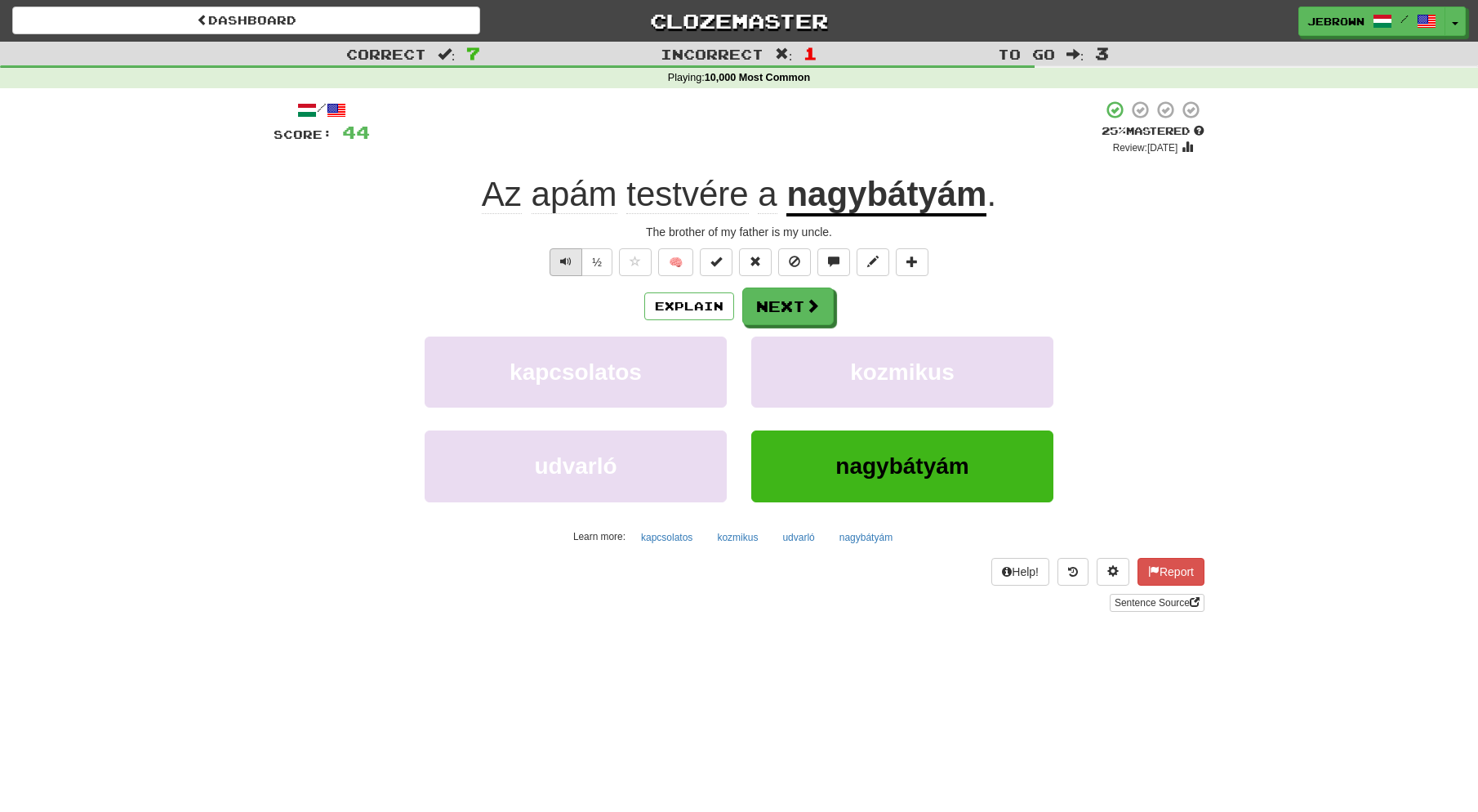
click at [568, 268] on button "Text-to-speech controls" at bounding box center [566, 262] width 33 height 28
click at [798, 302] on button "Next" at bounding box center [789, 307] width 91 height 38
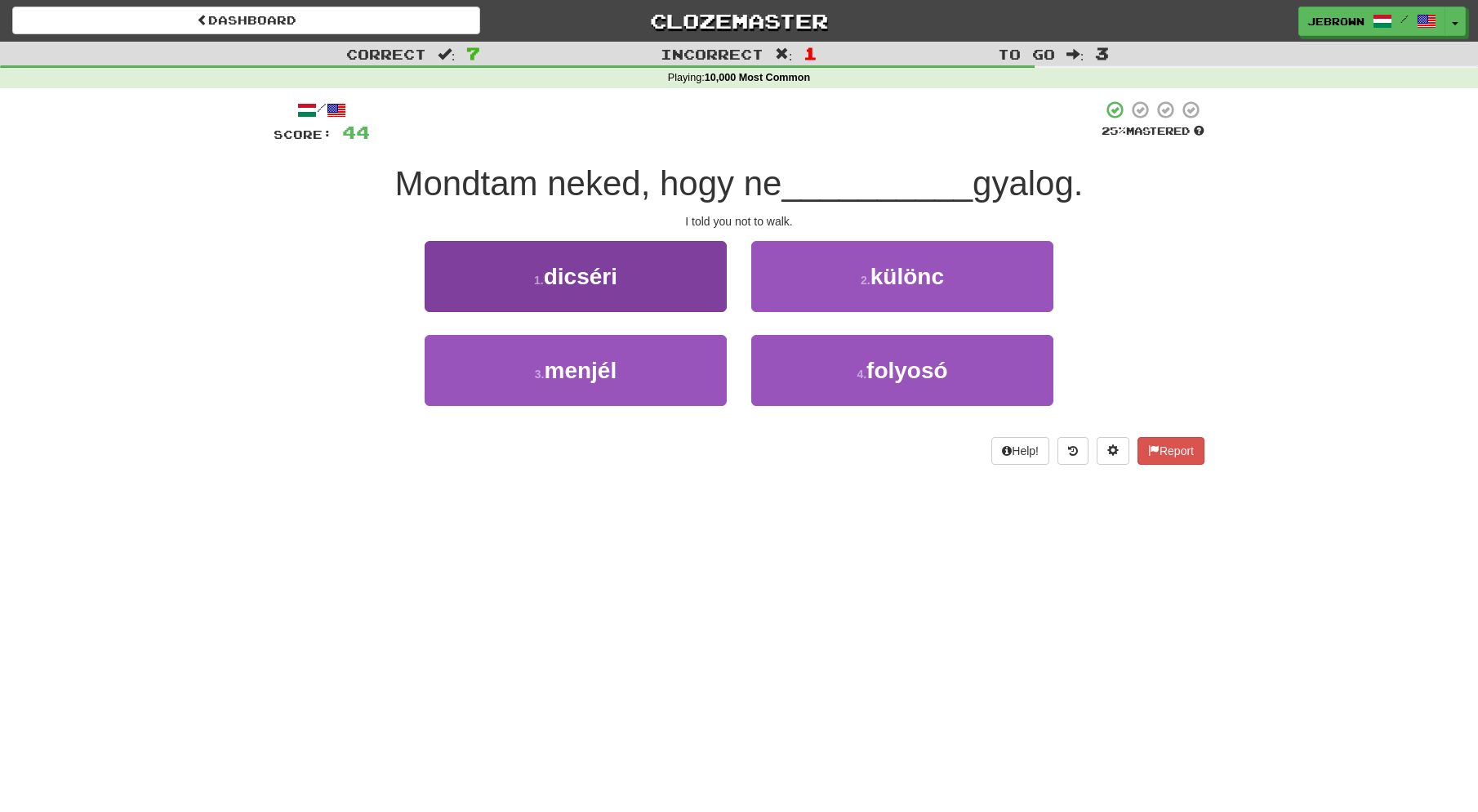
click at [667, 365] on button "3 . menjél" at bounding box center [576, 370] width 302 height 71
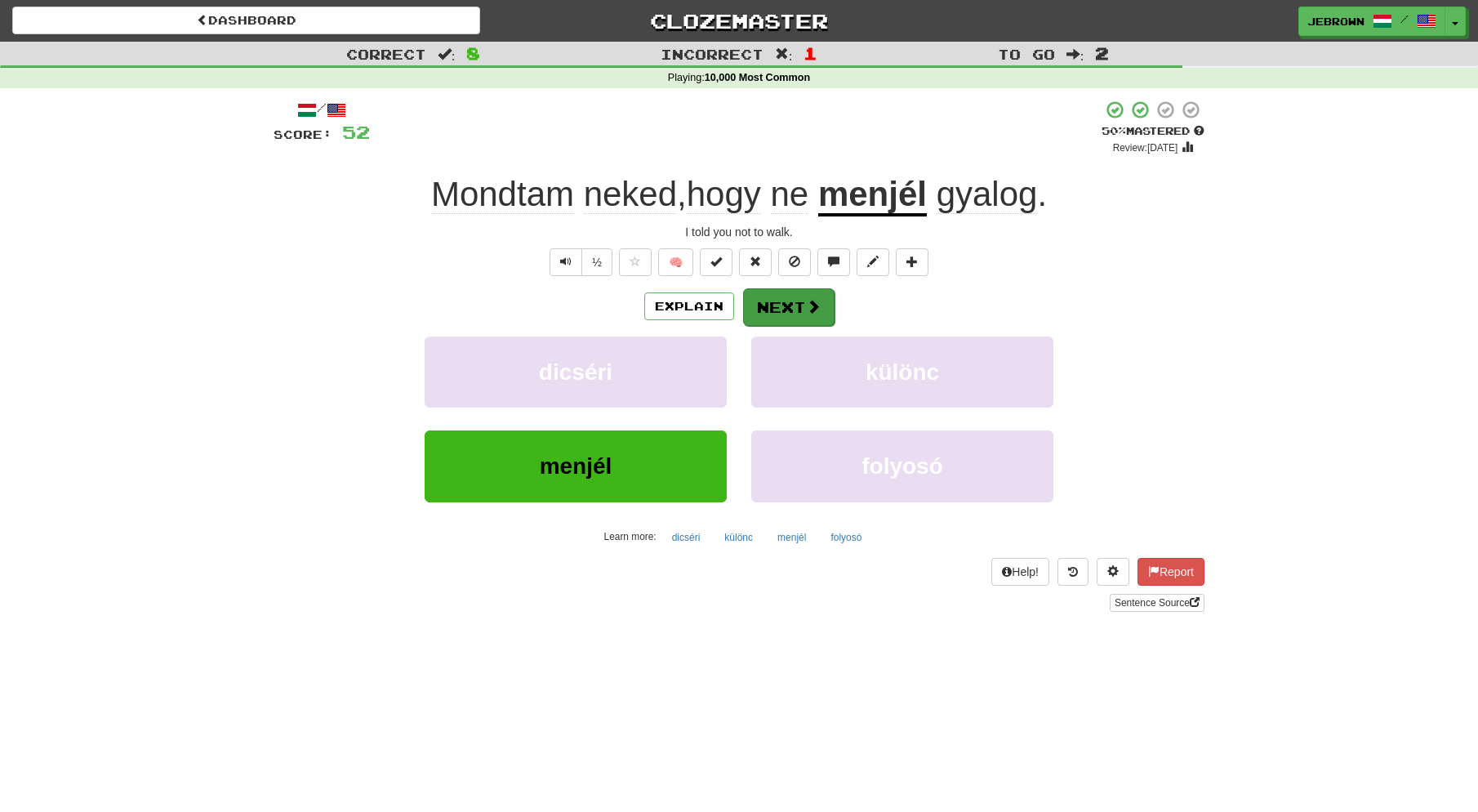
click at [795, 306] on button "Next" at bounding box center [789, 307] width 91 height 38
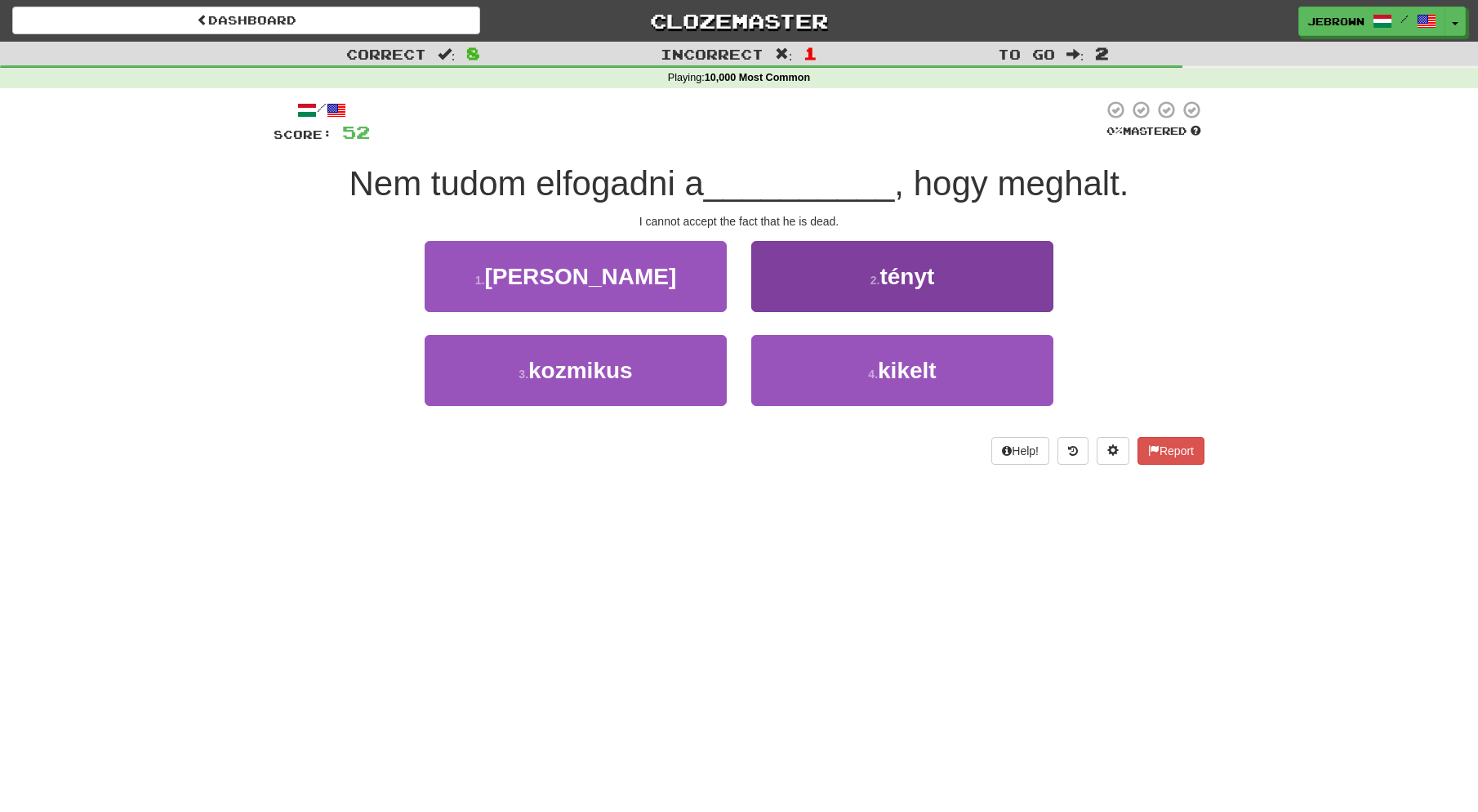
click at [884, 255] on button "2 . tényt" at bounding box center [902, 277] width 302 height 71
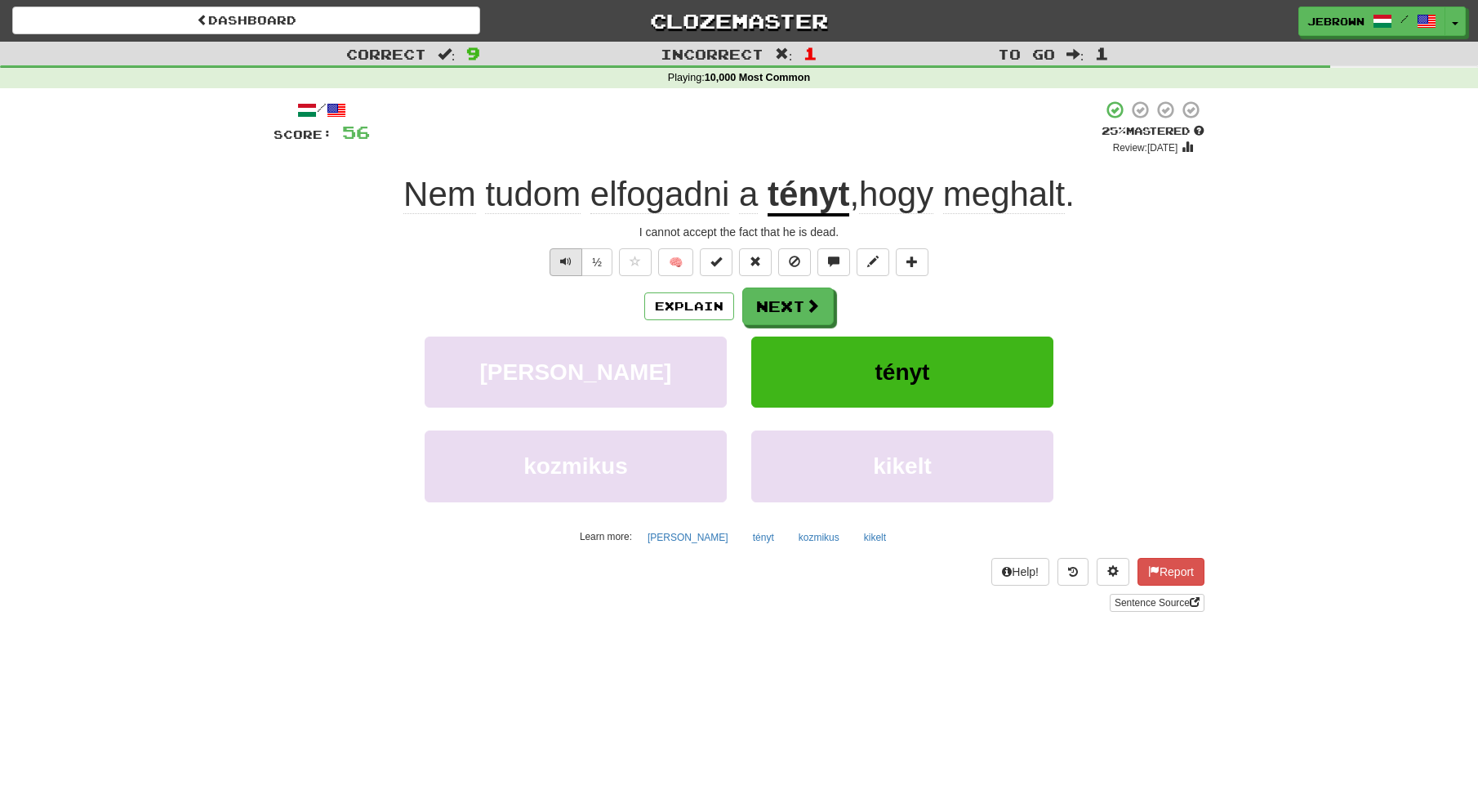
click at [565, 266] on button "Text-to-speech controls" at bounding box center [566, 262] width 33 height 28
click at [799, 303] on button "Next" at bounding box center [789, 307] width 91 height 38
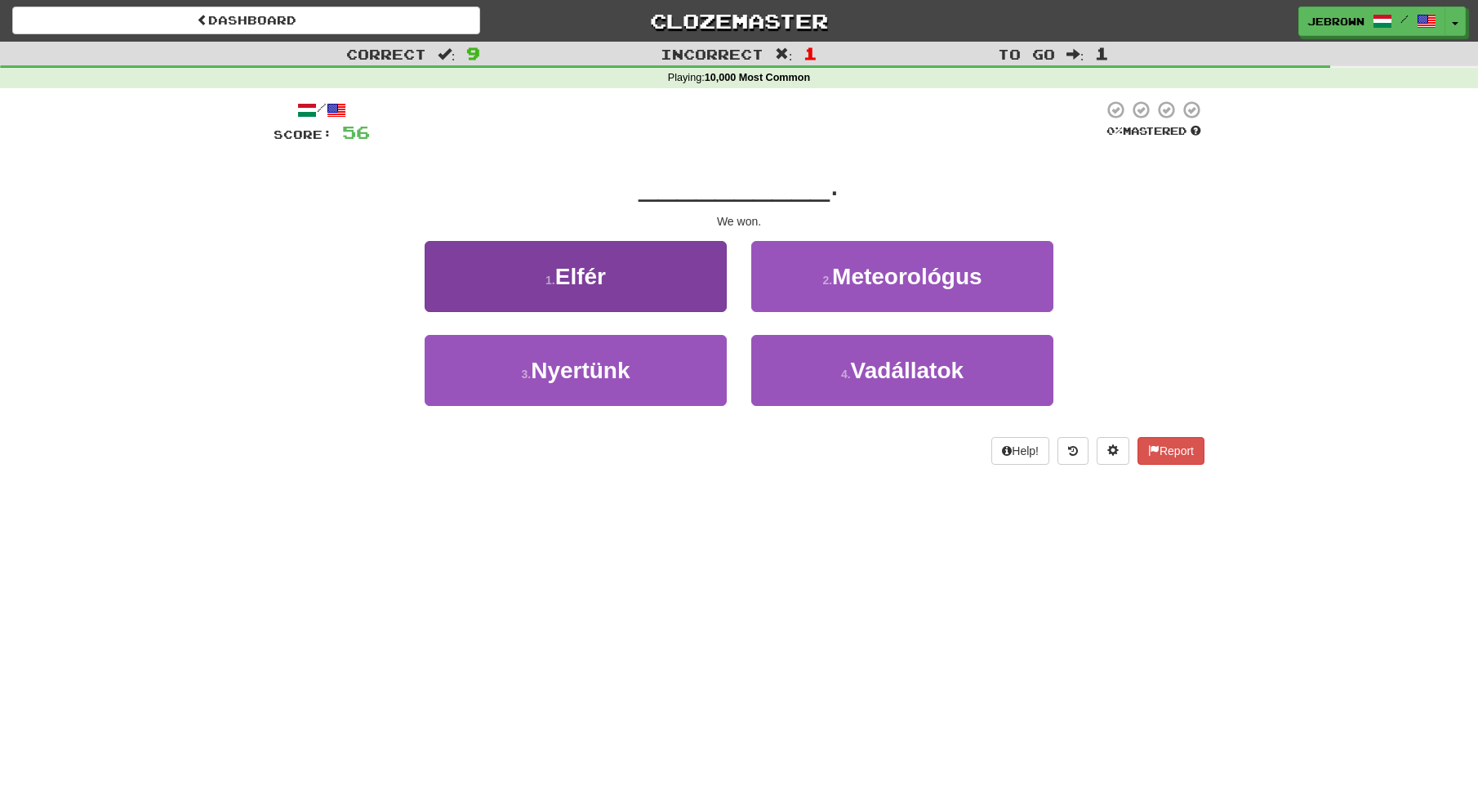
click at [641, 358] on button "3 . Nyertünk" at bounding box center [576, 370] width 302 height 71
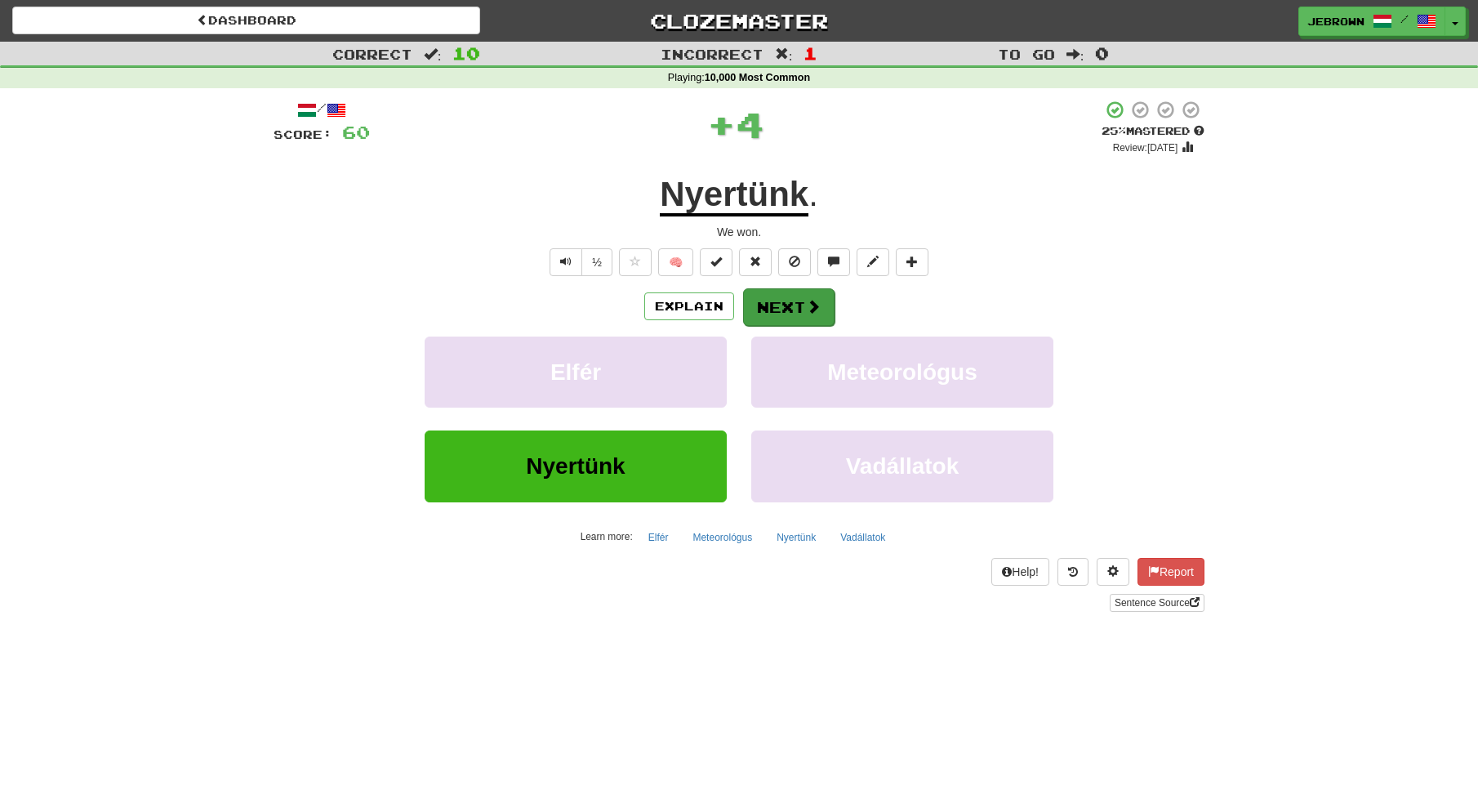
click at [792, 307] on button "Next" at bounding box center [789, 307] width 91 height 38
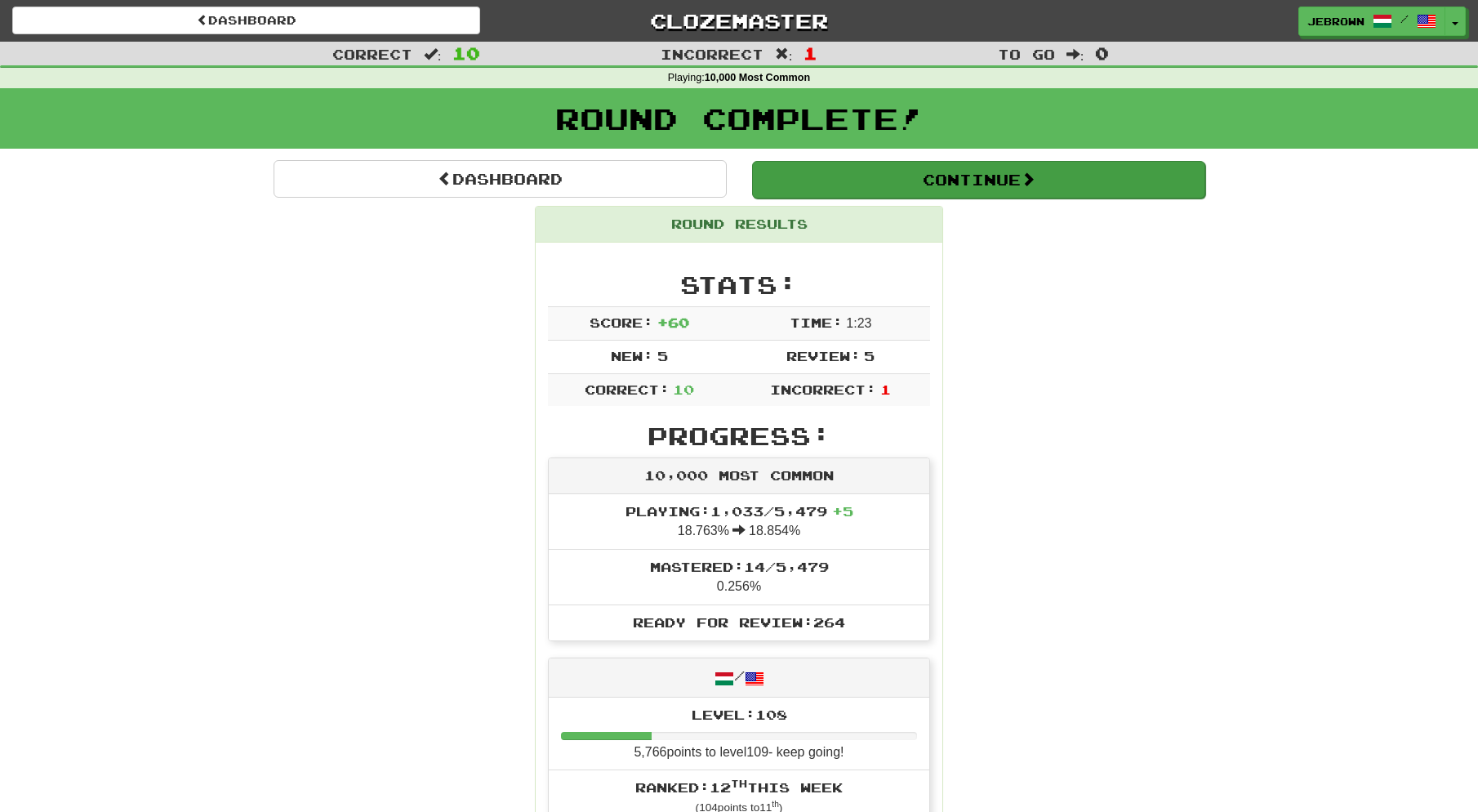
click at [826, 173] on button "Continue" at bounding box center [979, 180] width 454 height 38
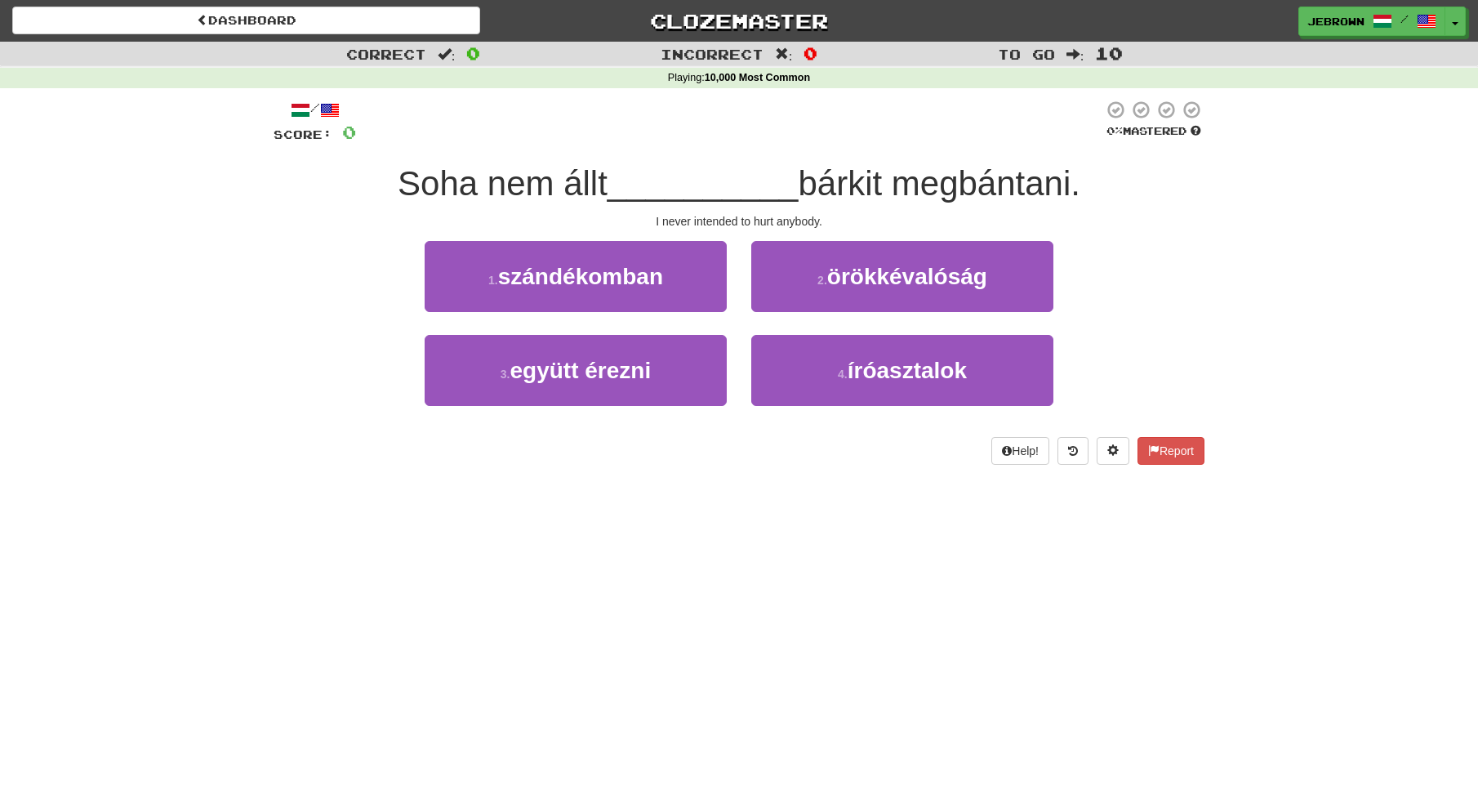
click at [653, 273] on span "szándékomban" at bounding box center [581, 277] width 165 height 26
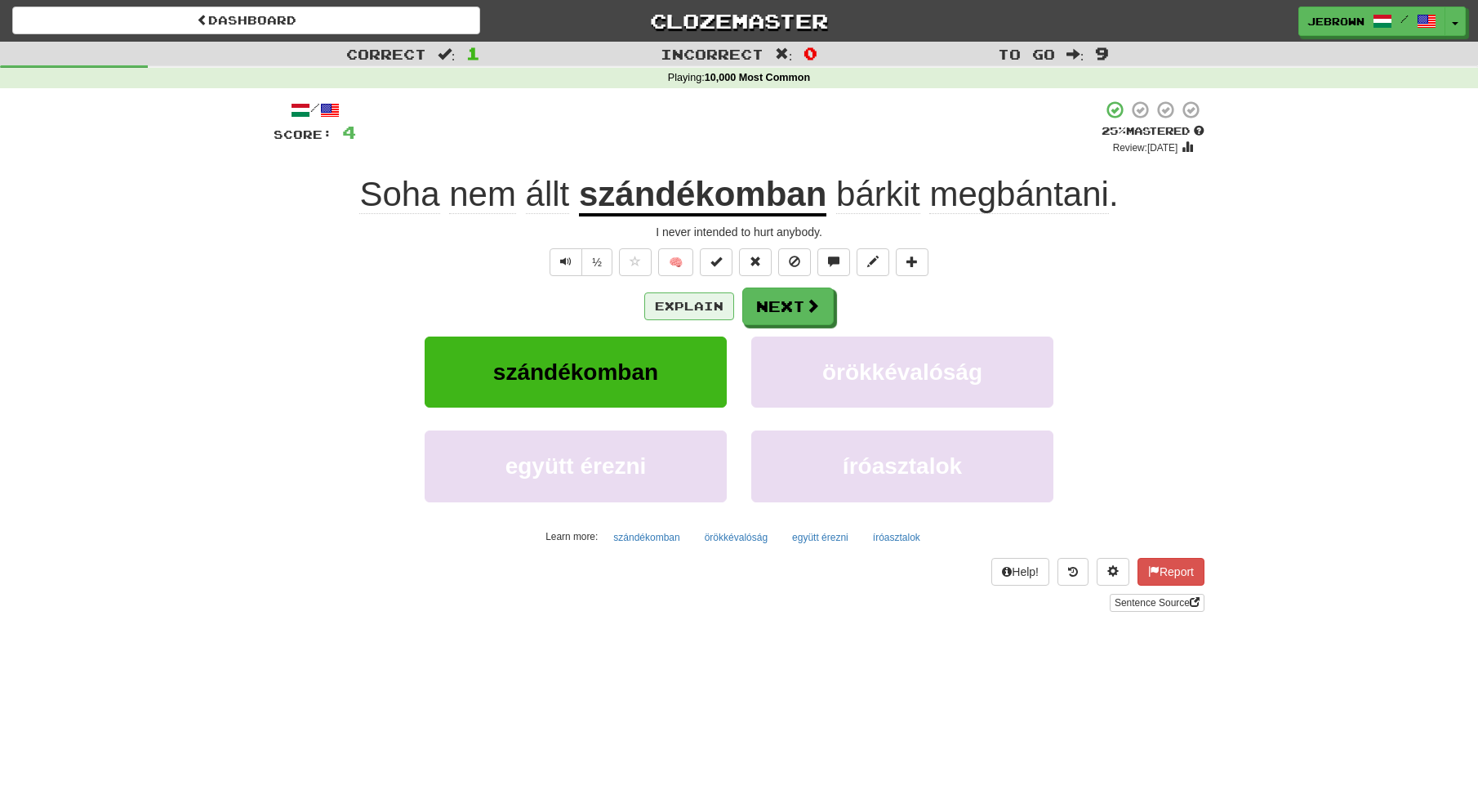
click at [685, 301] on button "Explain" at bounding box center [689, 307] width 90 height 28
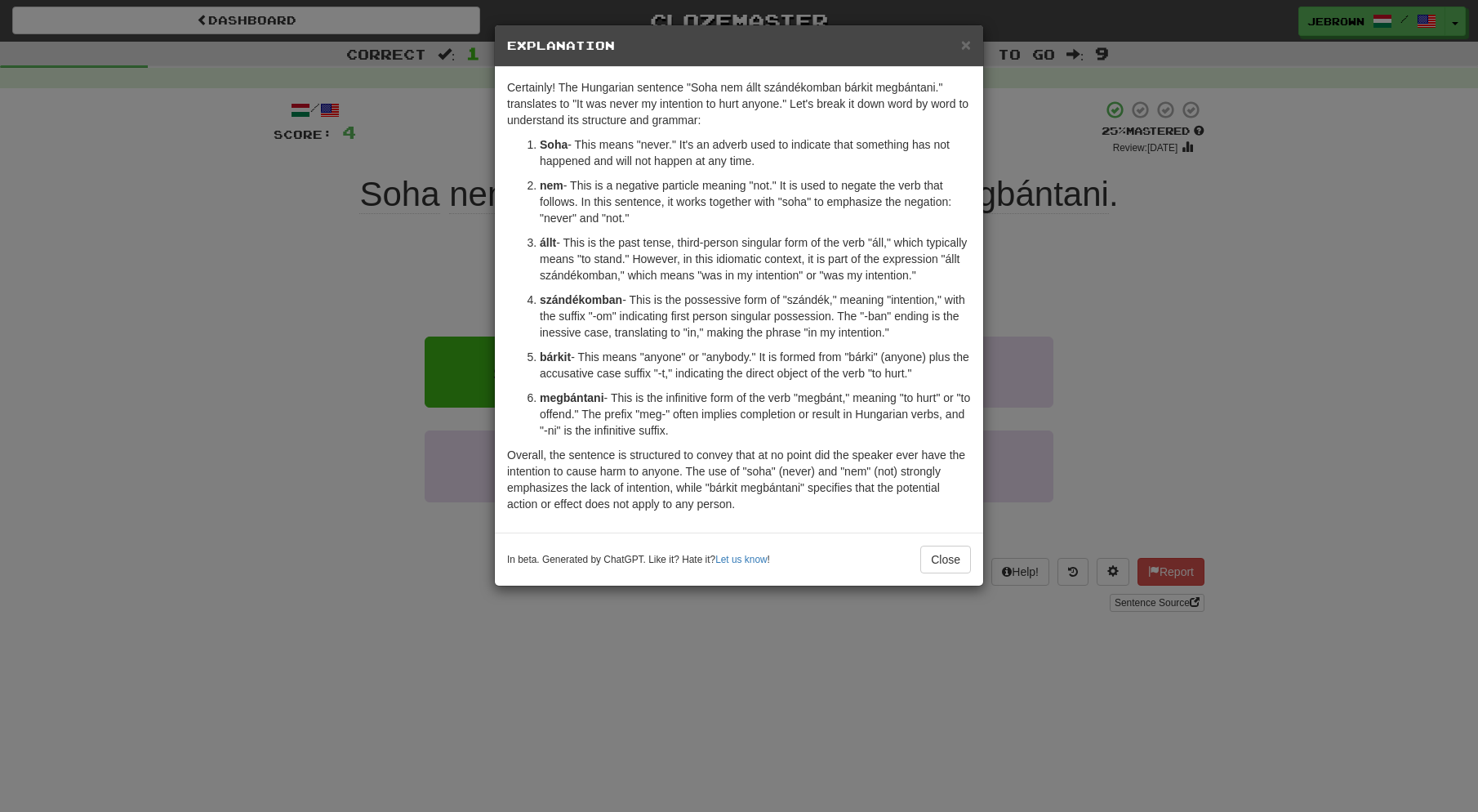
click at [967, 41] on span "×" at bounding box center [967, 44] width 10 height 19
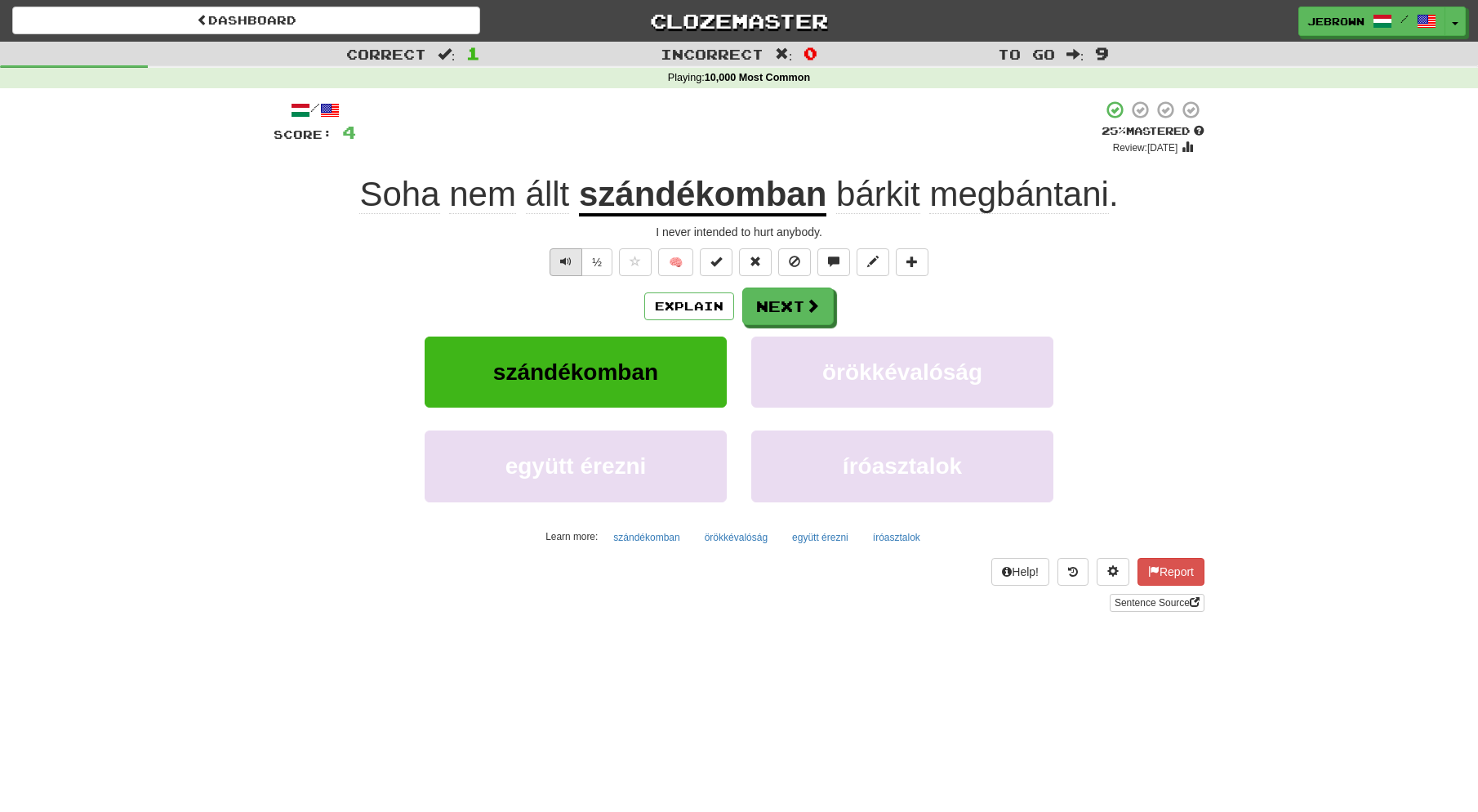
click at [561, 256] on span "Text-to-speech controls" at bounding box center [567, 262] width 12 height 12
click at [803, 301] on button "Next" at bounding box center [789, 307] width 91 height 38
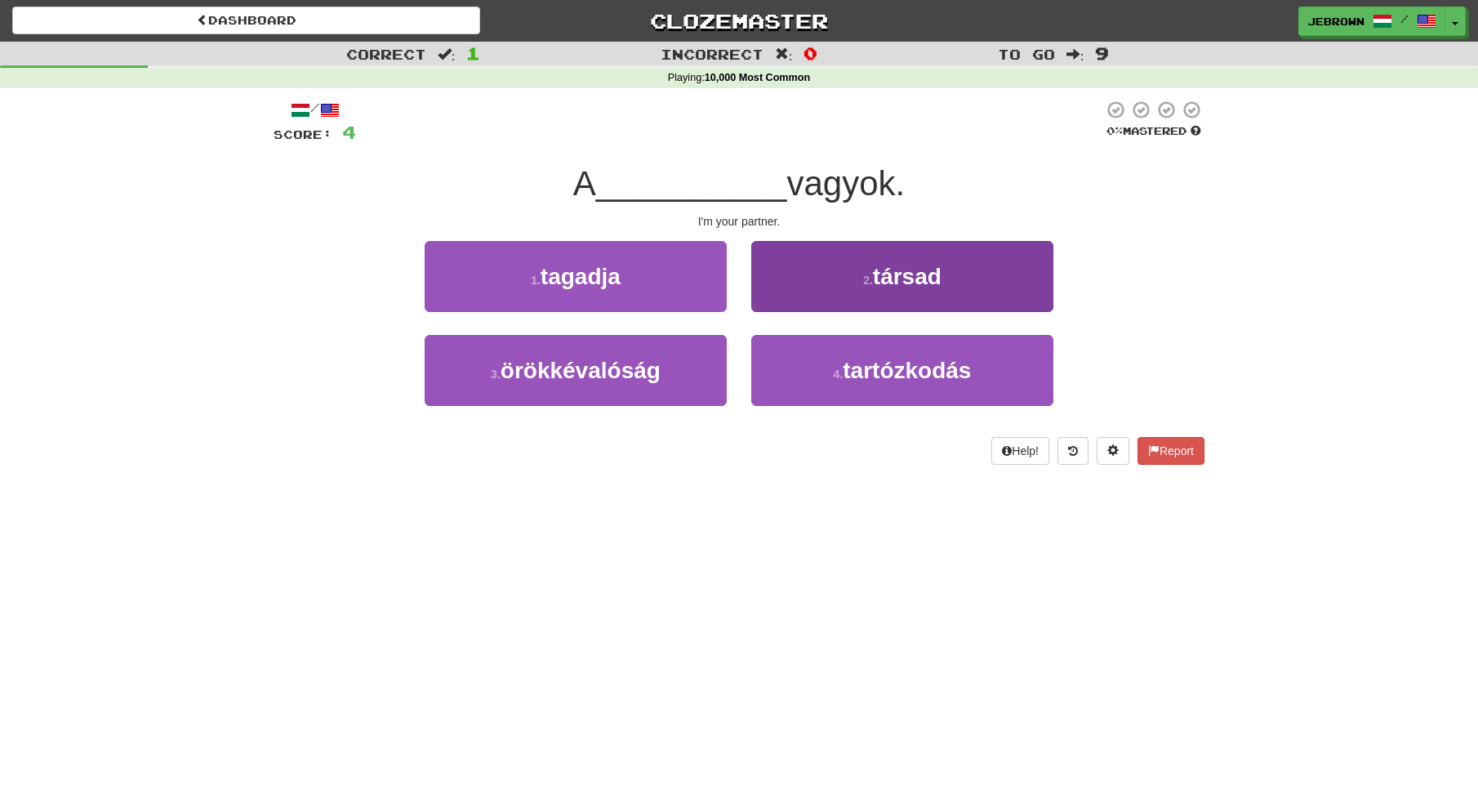
click at [923, 281] on span "társad" at bounding box center [907, 277] width 68 height 26
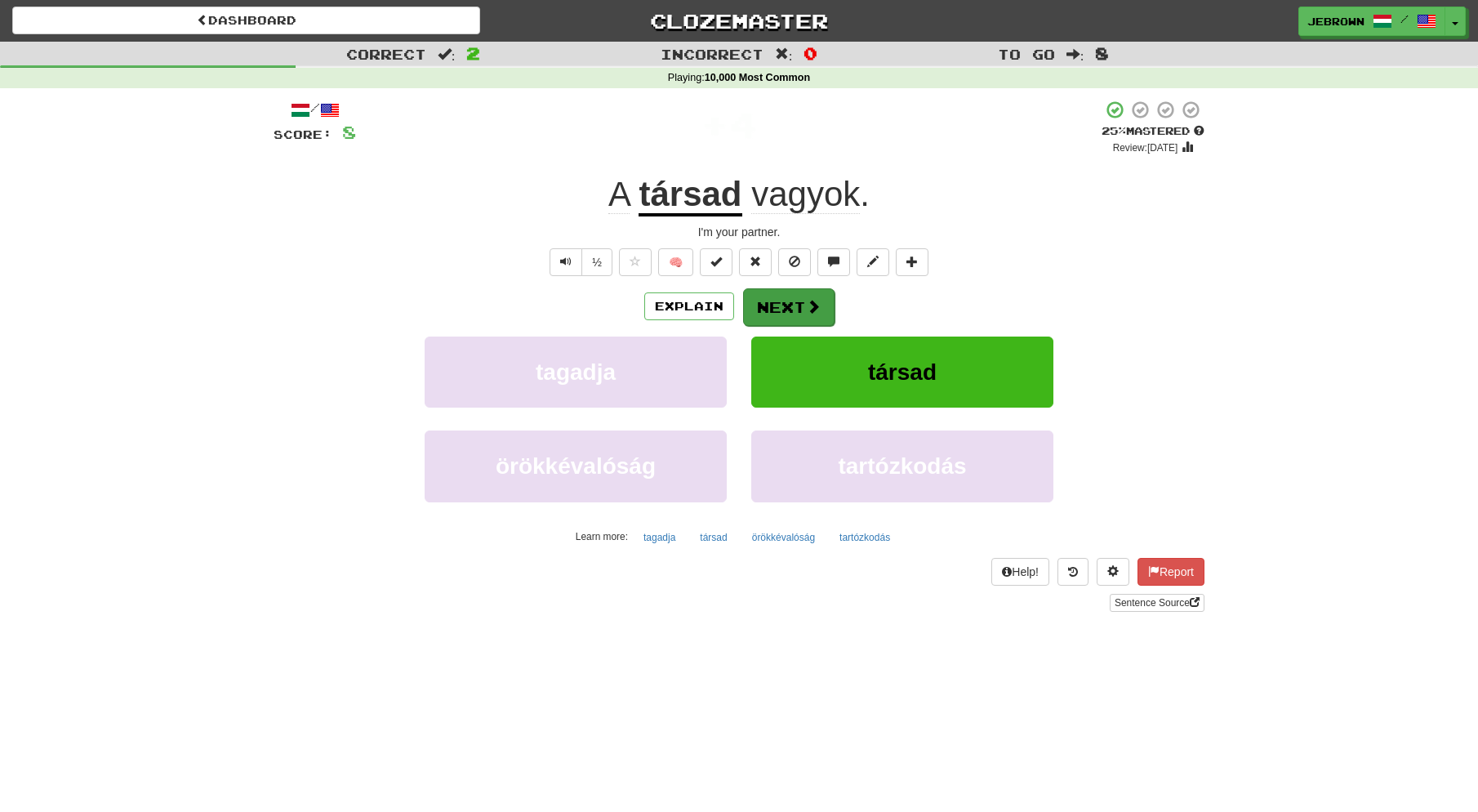
click at [791, 306] on button "Next" at bounding box center [789, 307] width 91 height 38
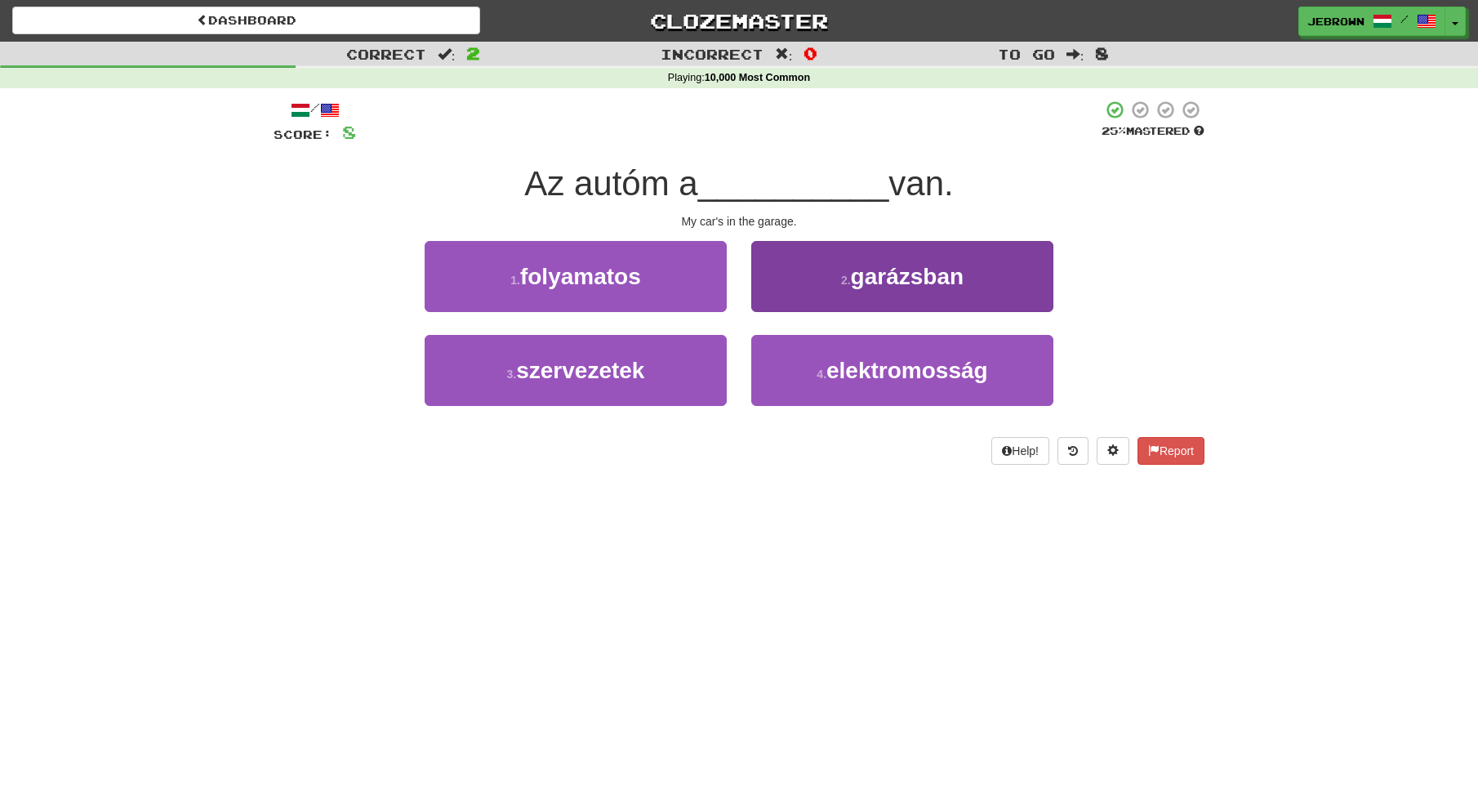
click at [890, 278] on span "garázsban" at bounding box center [907, 277] width 113 height 26
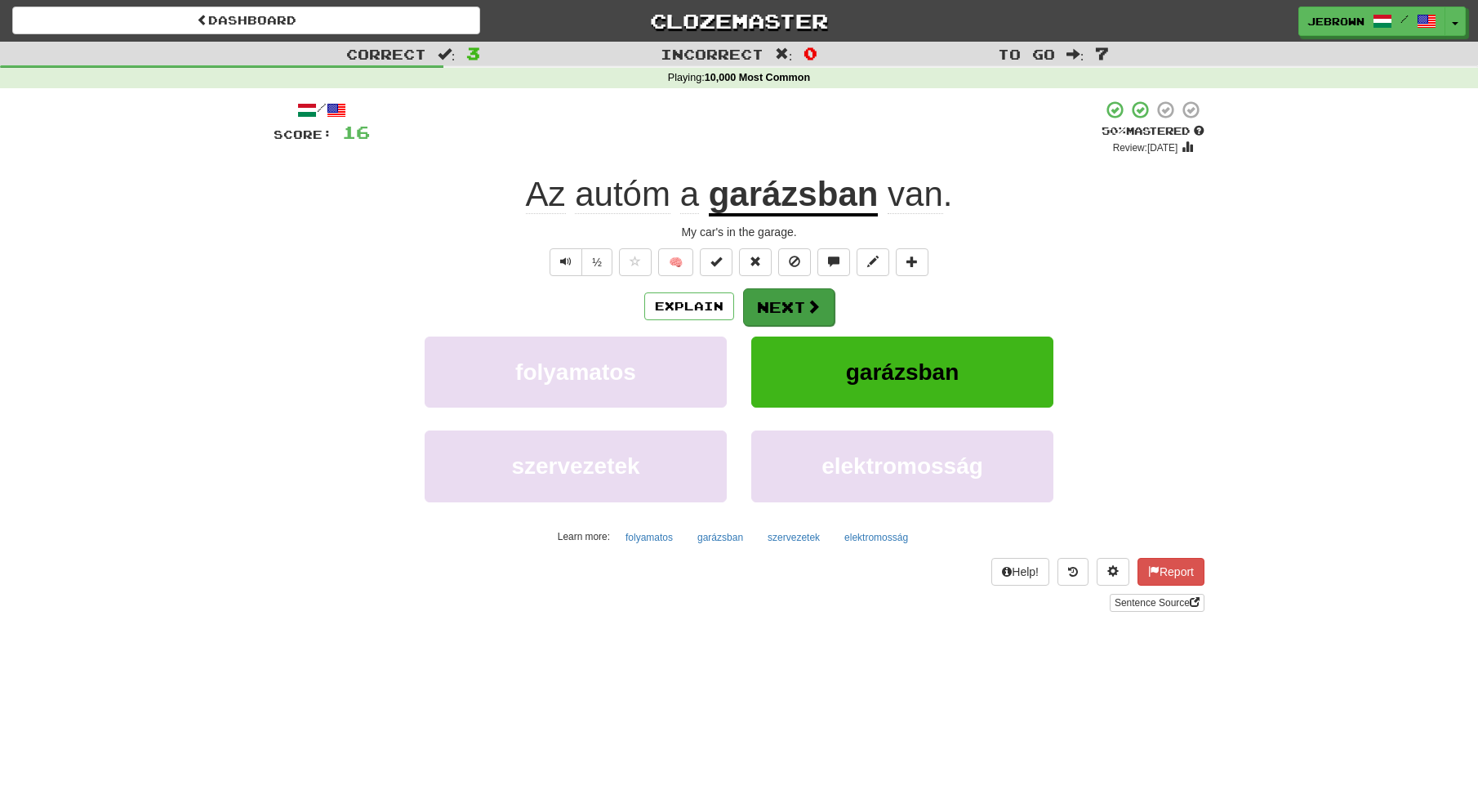
click at [797, 306] on button "Next" at bounding box center [789, 307] width 91 height 38
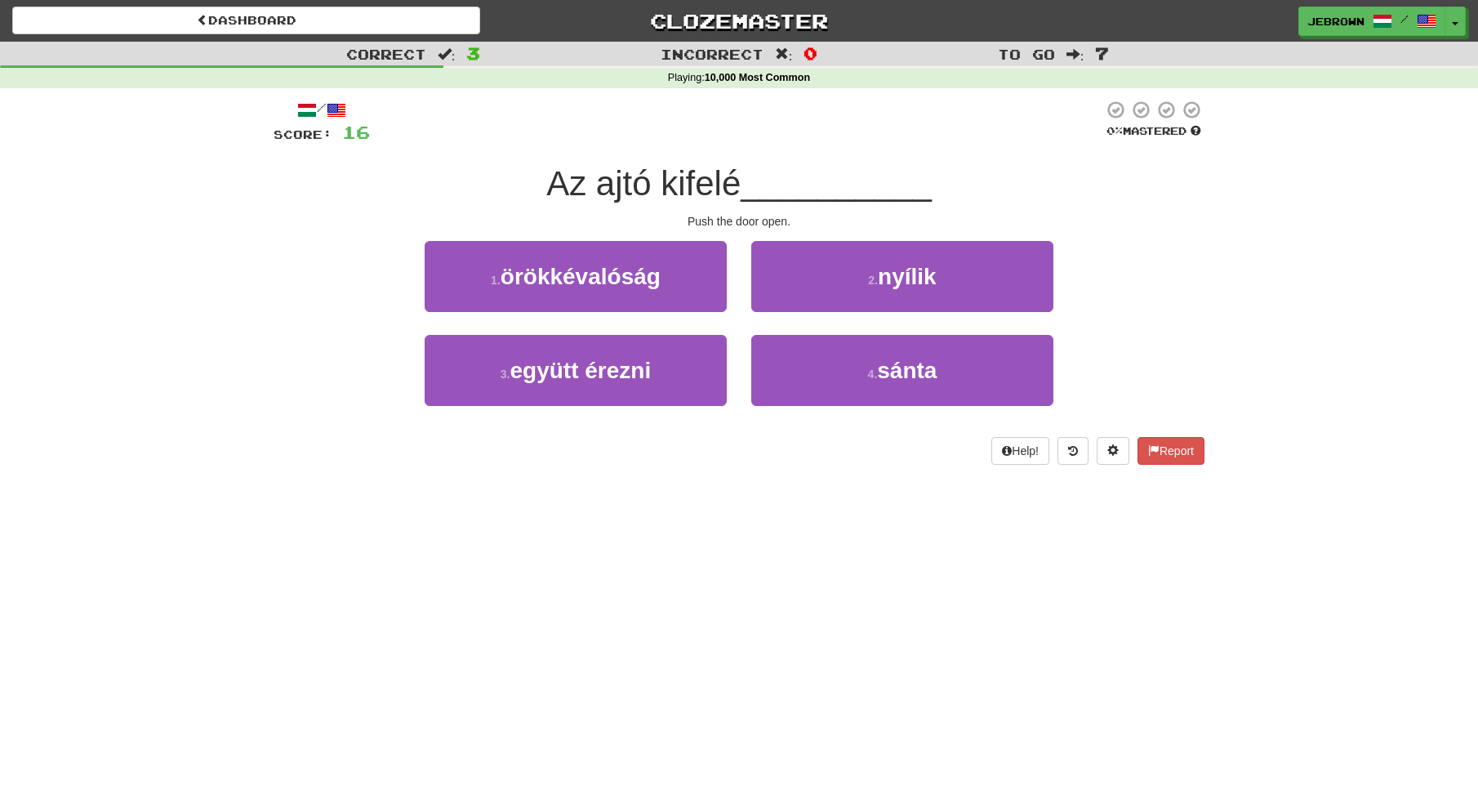
click at [870, 275] on small "2 ." at bounding box center [873, 280] width 10 height 13
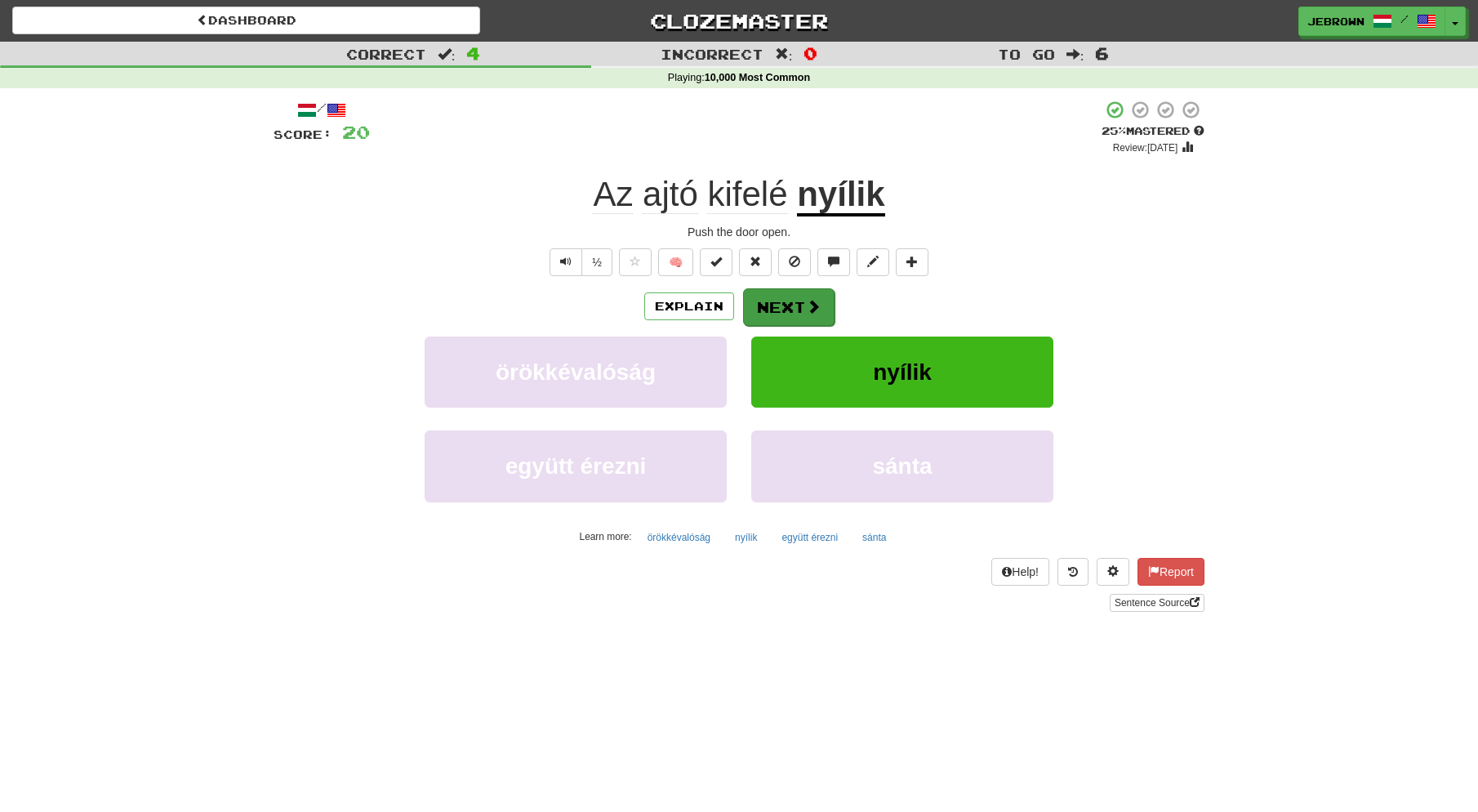
click at [796, 307] on button "Next" at bounding box center [789, 307] width 91 height 38
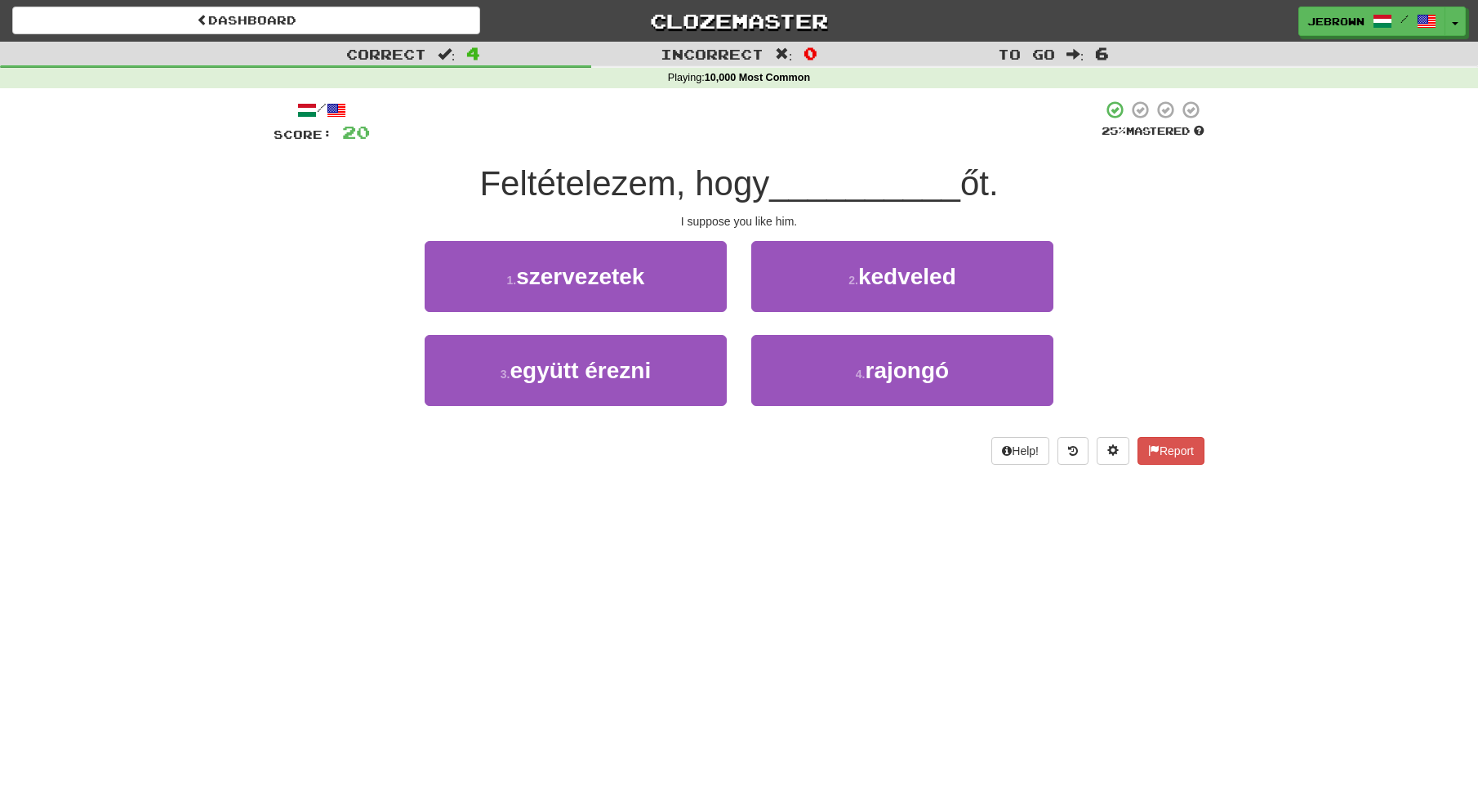
click at [945, 277] on span "kedveled" at bounding box center [907, 277] width 98 height 26
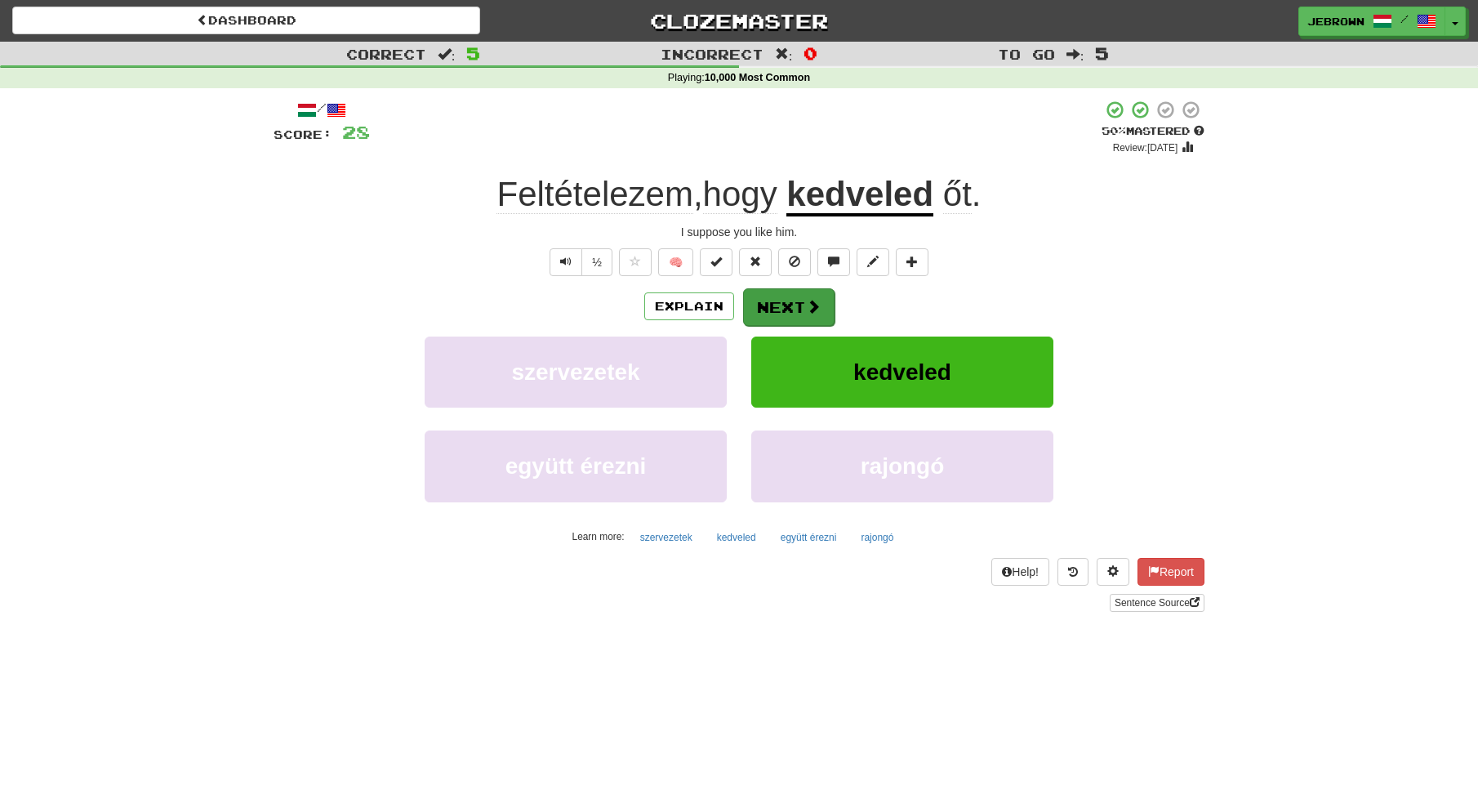
click at [772, 301] on button "Next" at bounding box center [789, 307] width 91 height 38
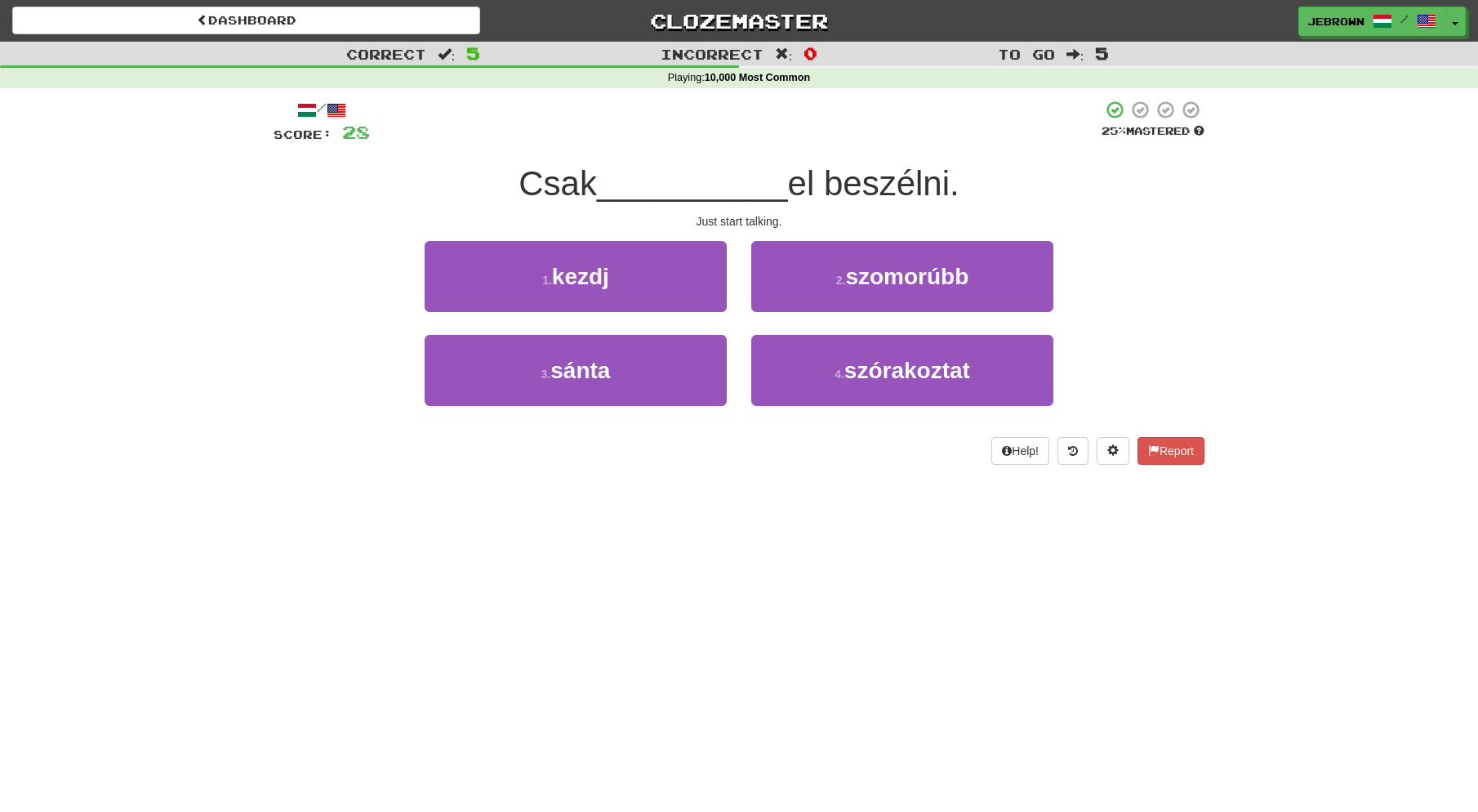
click at [655, 274] on button "1 . kezdj" at bounding box center [576, 277] width 302 height 71
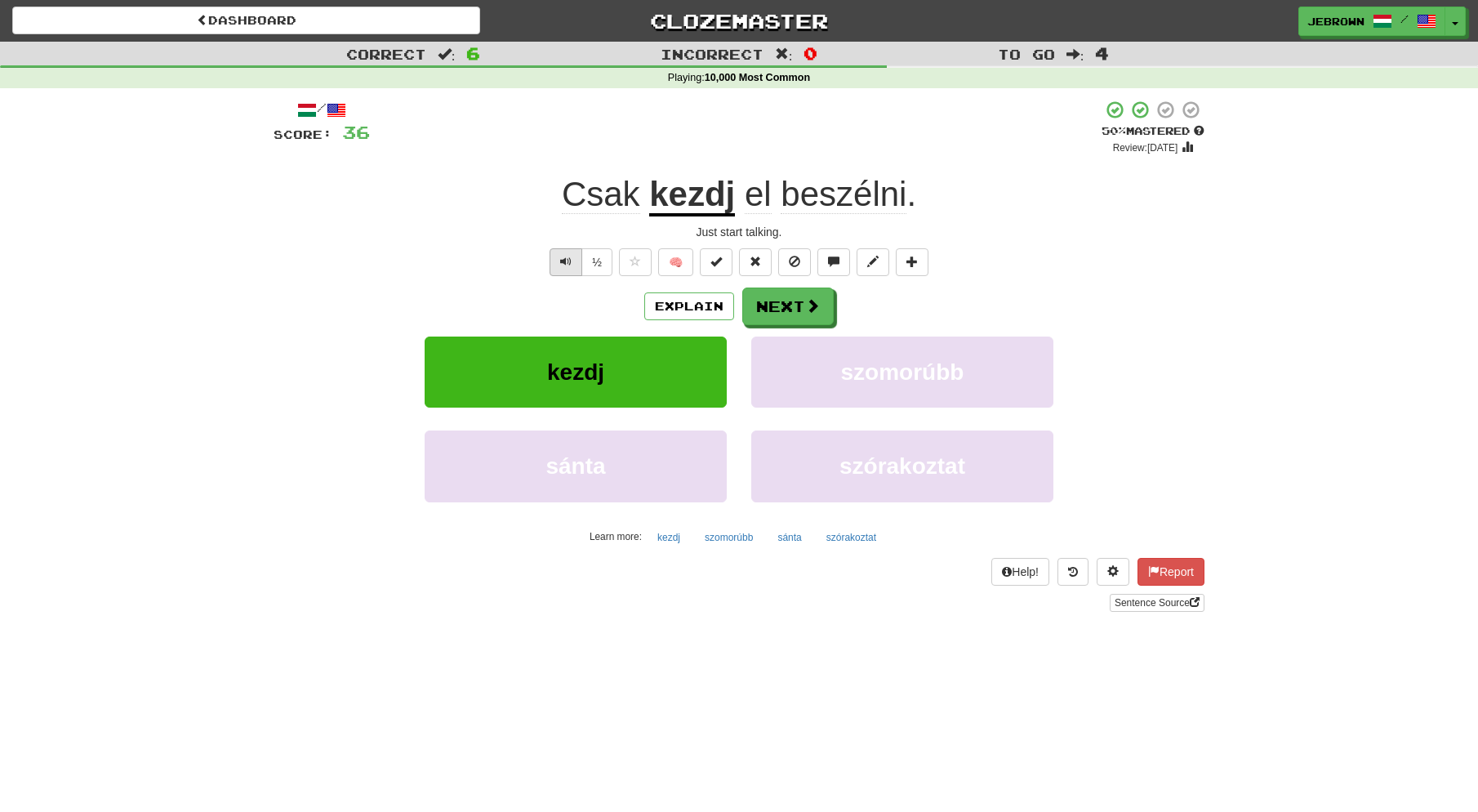
click at [564, 260] on span "Text-to-speech controls" at bounding box center [567, 262] width 12 height 12
click at [793, 302] on button "Next" at bounding box center [789, 307] width 91 height 38
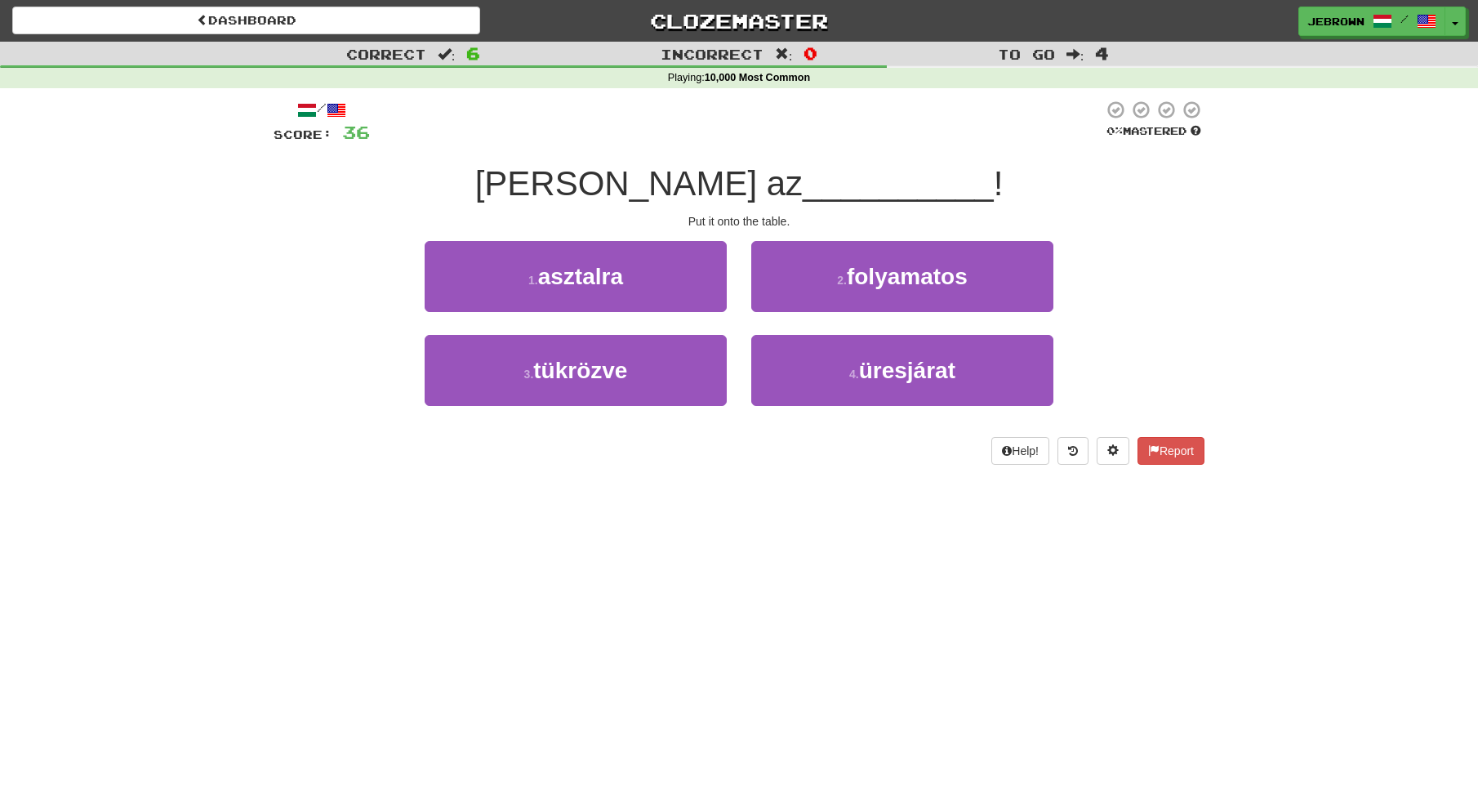
click at [634, 279] on button "1 . asztalra" at bounding box center [576, 277] width 302 height 71
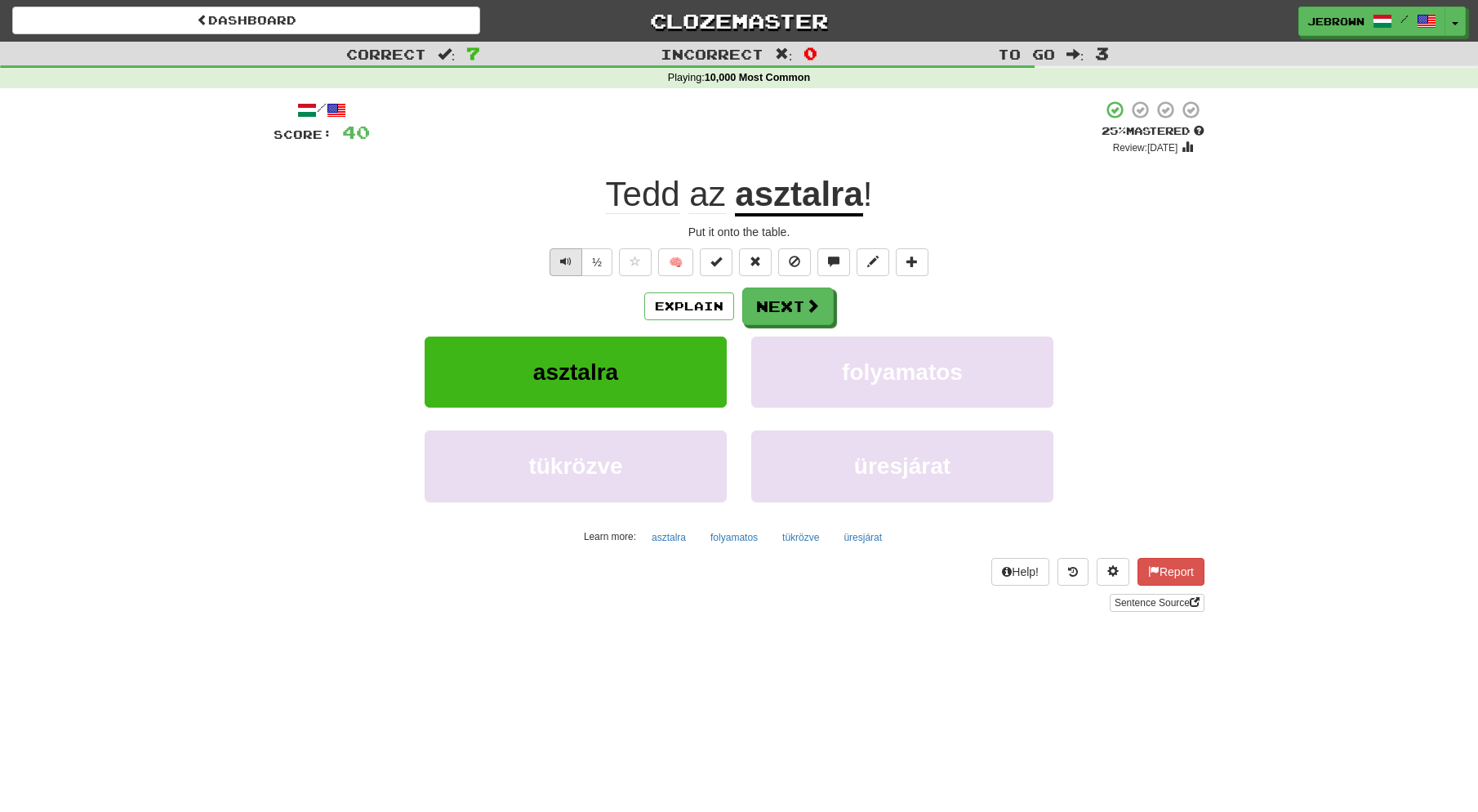
click at [562, 263] on span "Text-to-speech controls" at bounding box center [567, 262] width 12 height 12
click at [797, 301] on button "Next" at bounding box center [789, 307] width 91 height 38
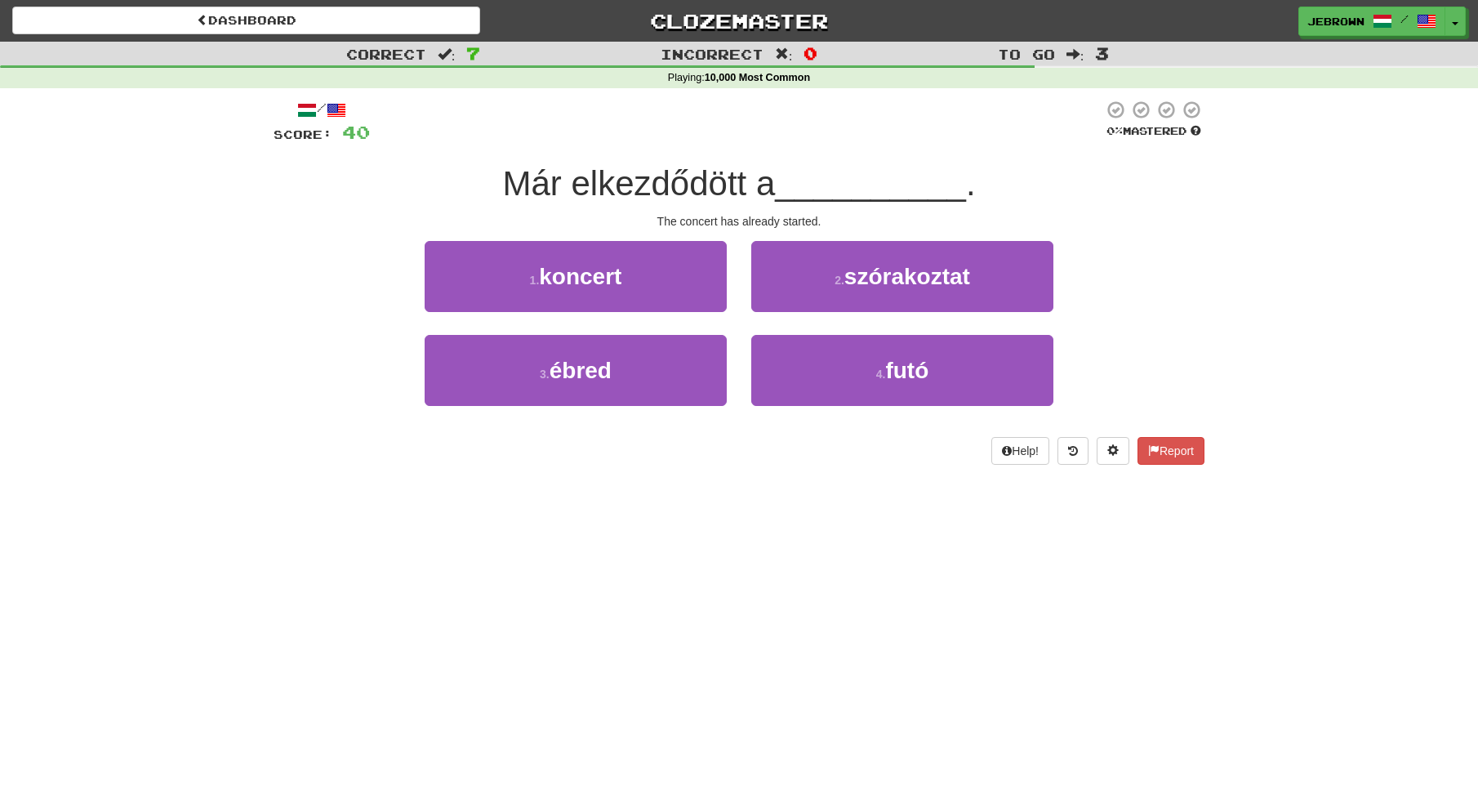
click at [621, 284] on span "koncert" at bounding box center [580, 277] width 82 height 26
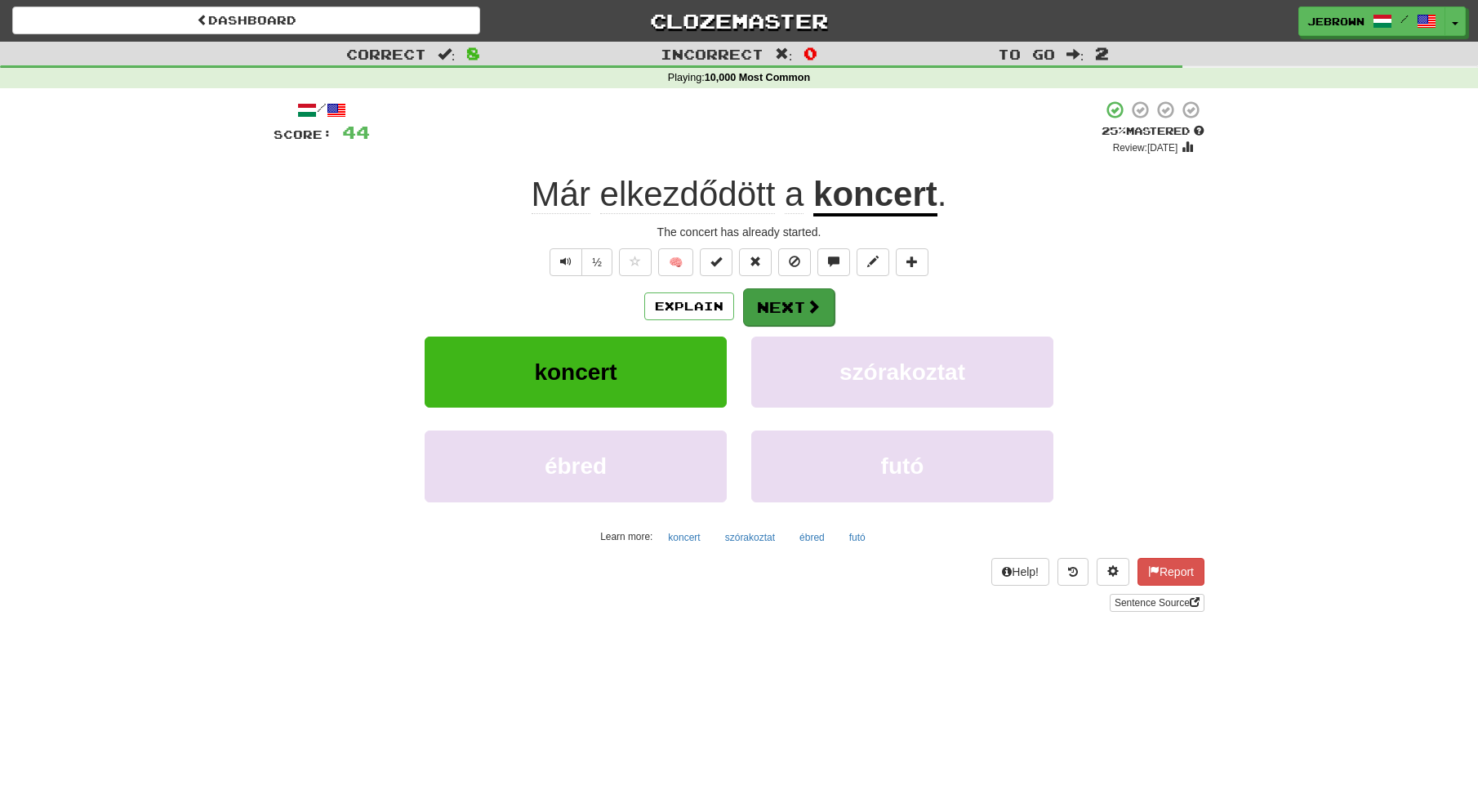
click at [792, 303] on button "Next" at bounding box center [789, 307] width 91 height 38
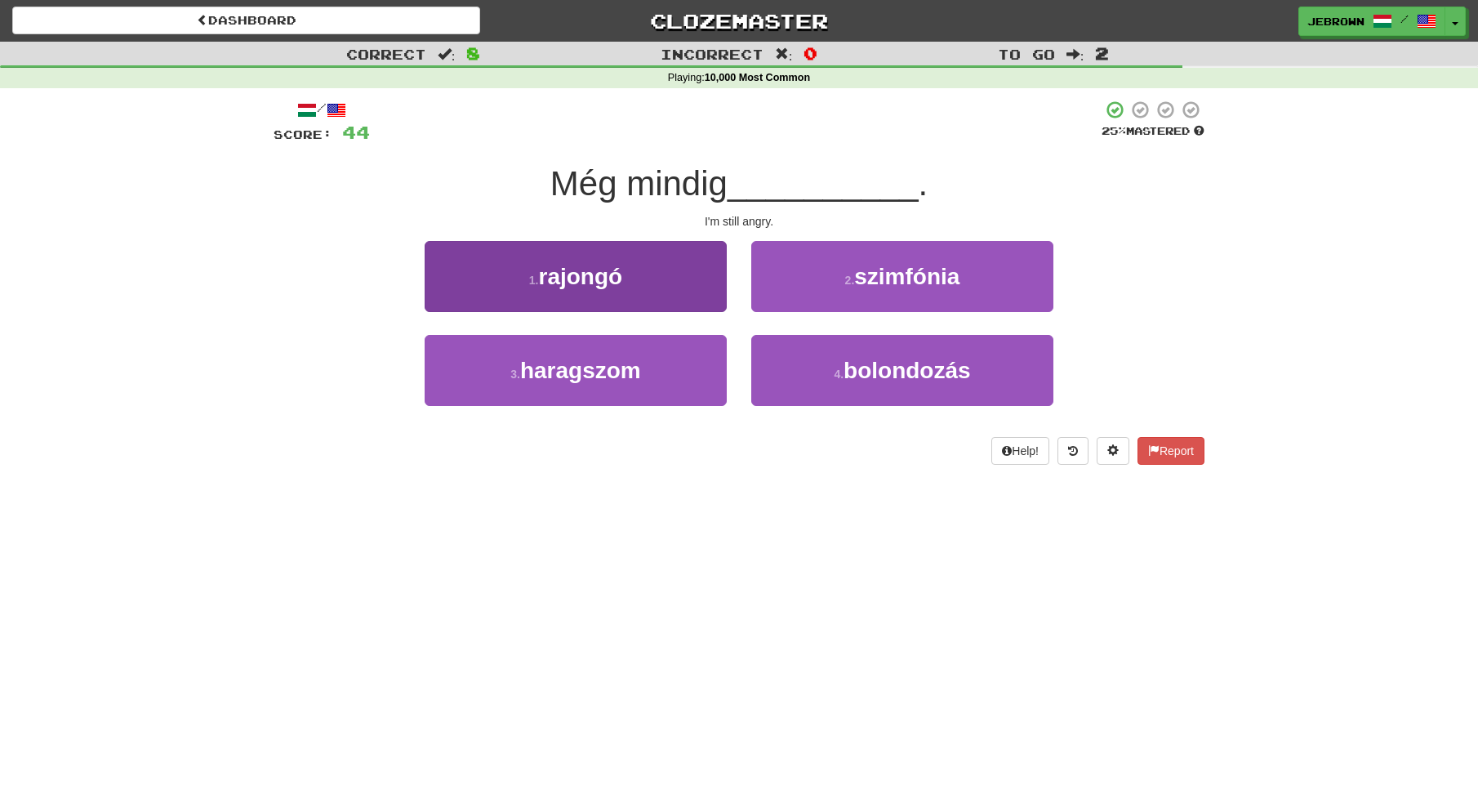
click at [636, 374] on span "haragszom" at bounding box center [581, 370] width 121 height 26
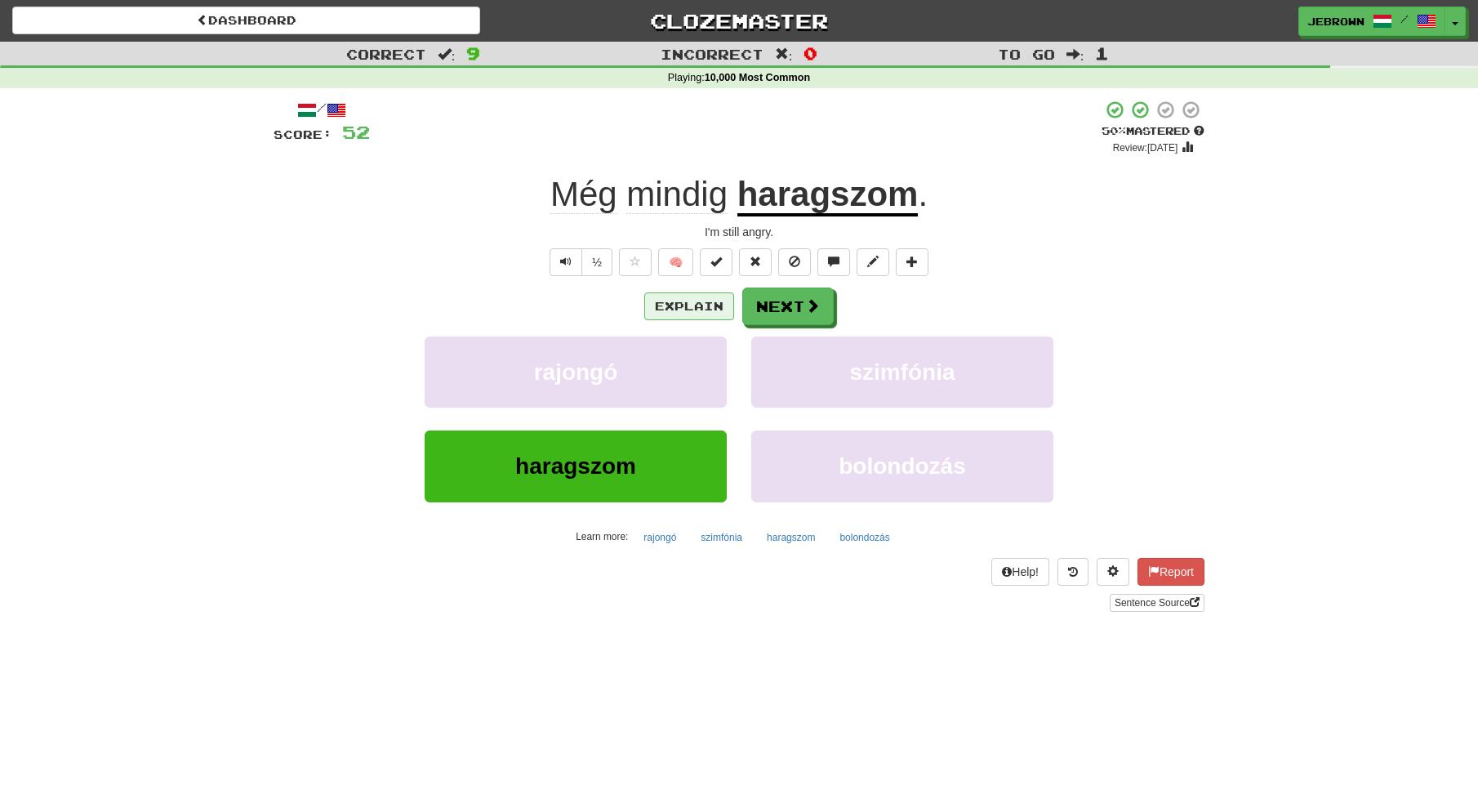
click at [697, 302] on button "Explain" at bounding box center [689, 307] width 90 height 28
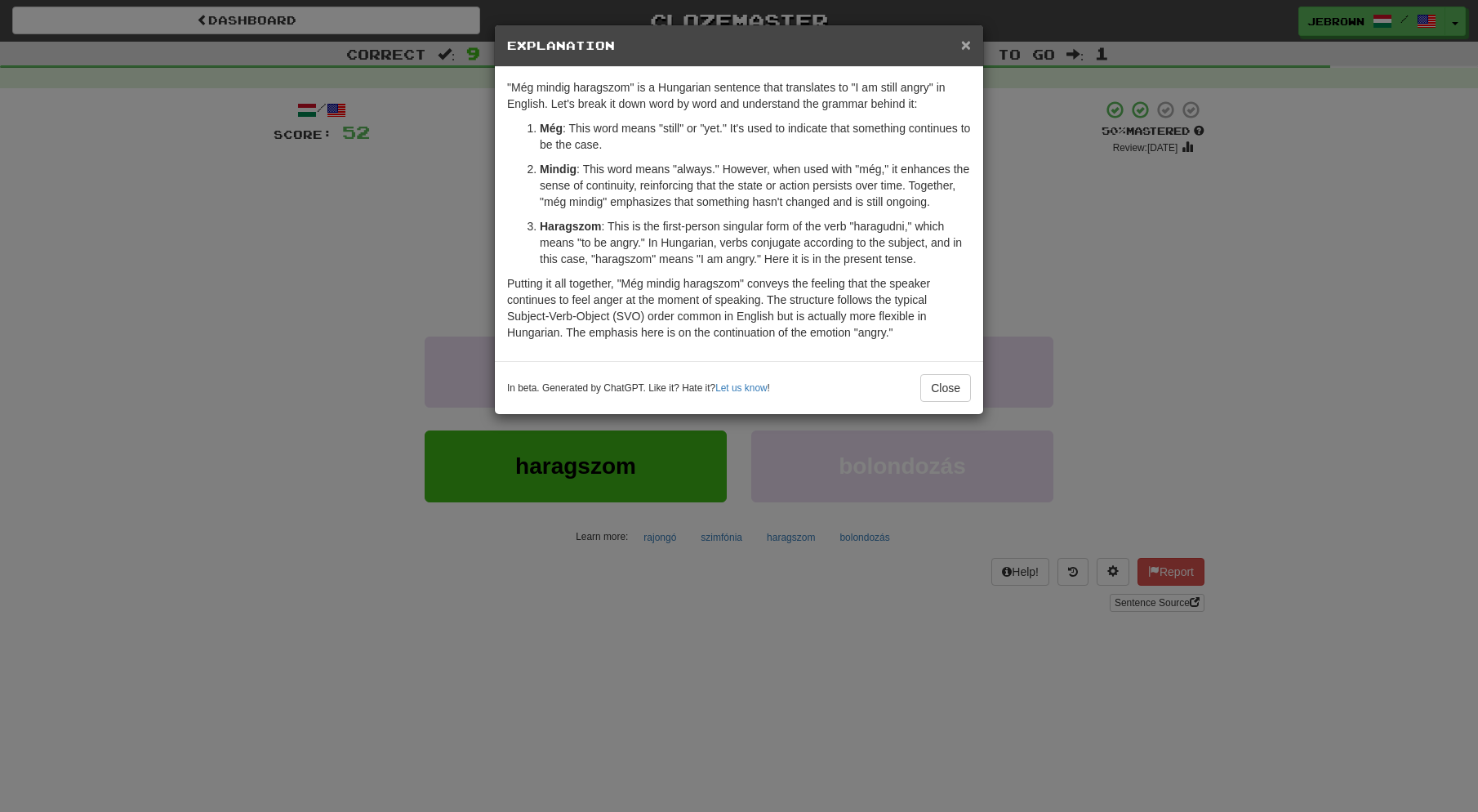
click at [969, 44] on span "×" at bounding box center [967, 44] width 10 height 19
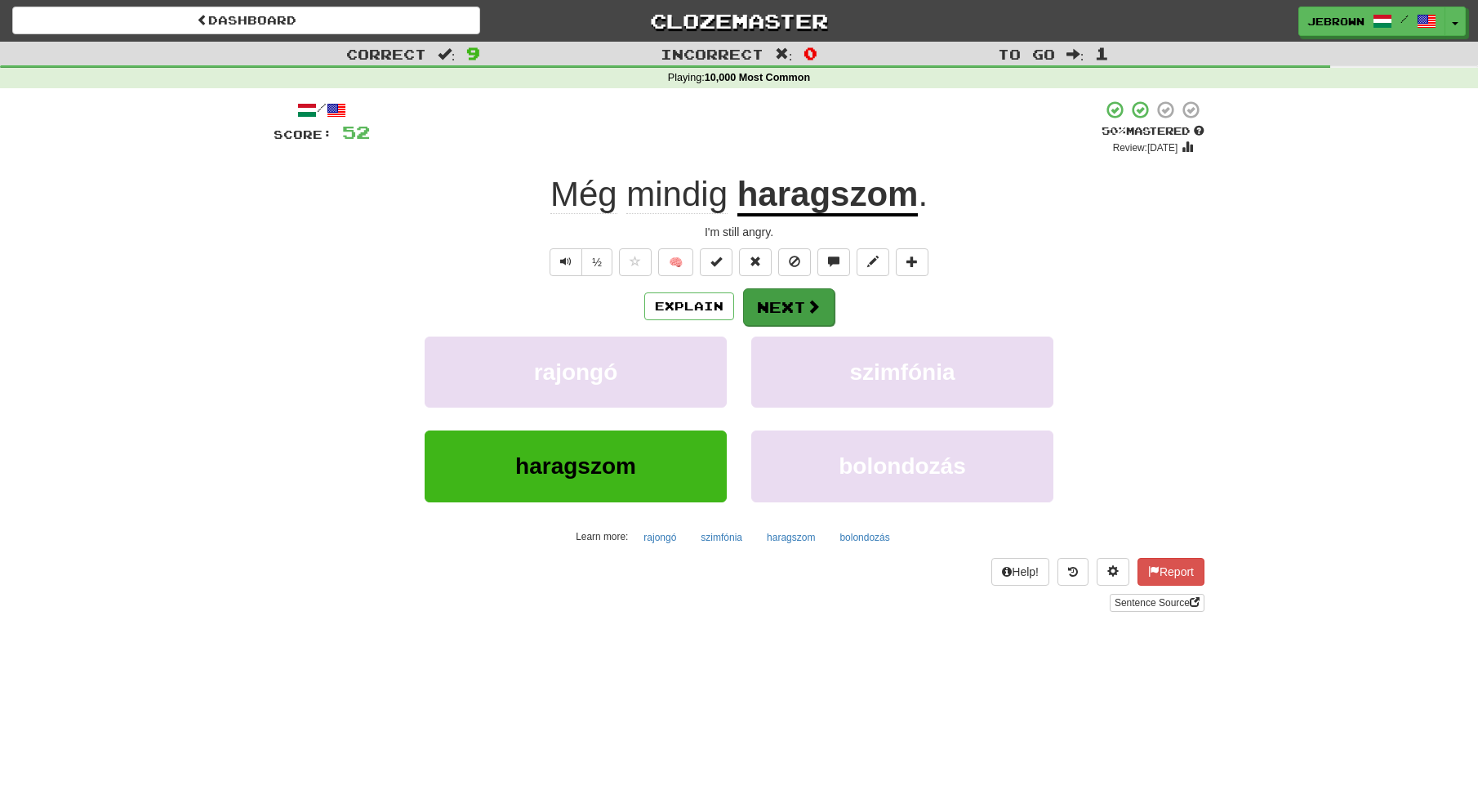
click at [795, 303] on button "Next" at bounding box center [789, 307] width 91 height 38
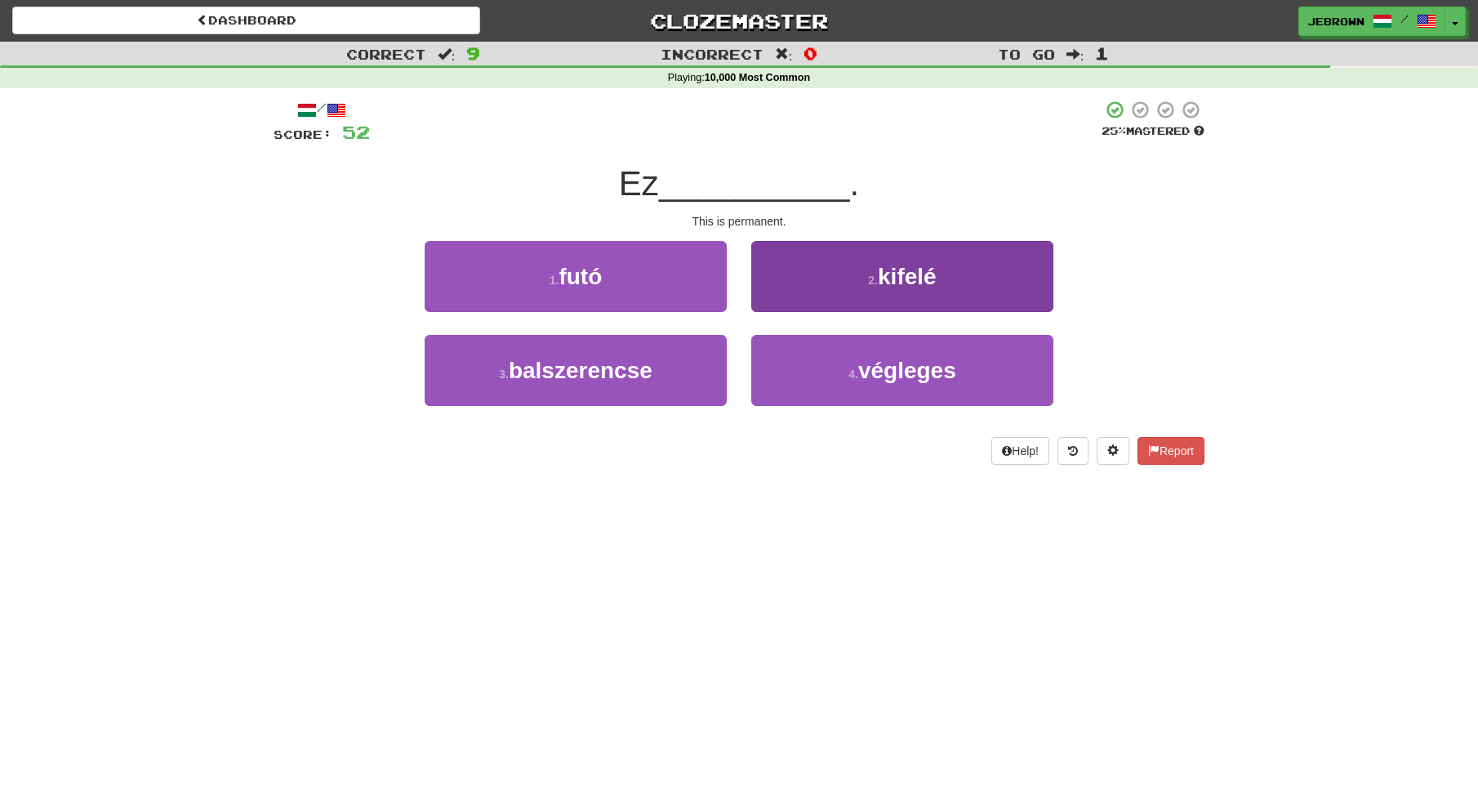
click at [809, 373] on button "4 . végleges" at bounding box center [902, 370] width 302 height 71
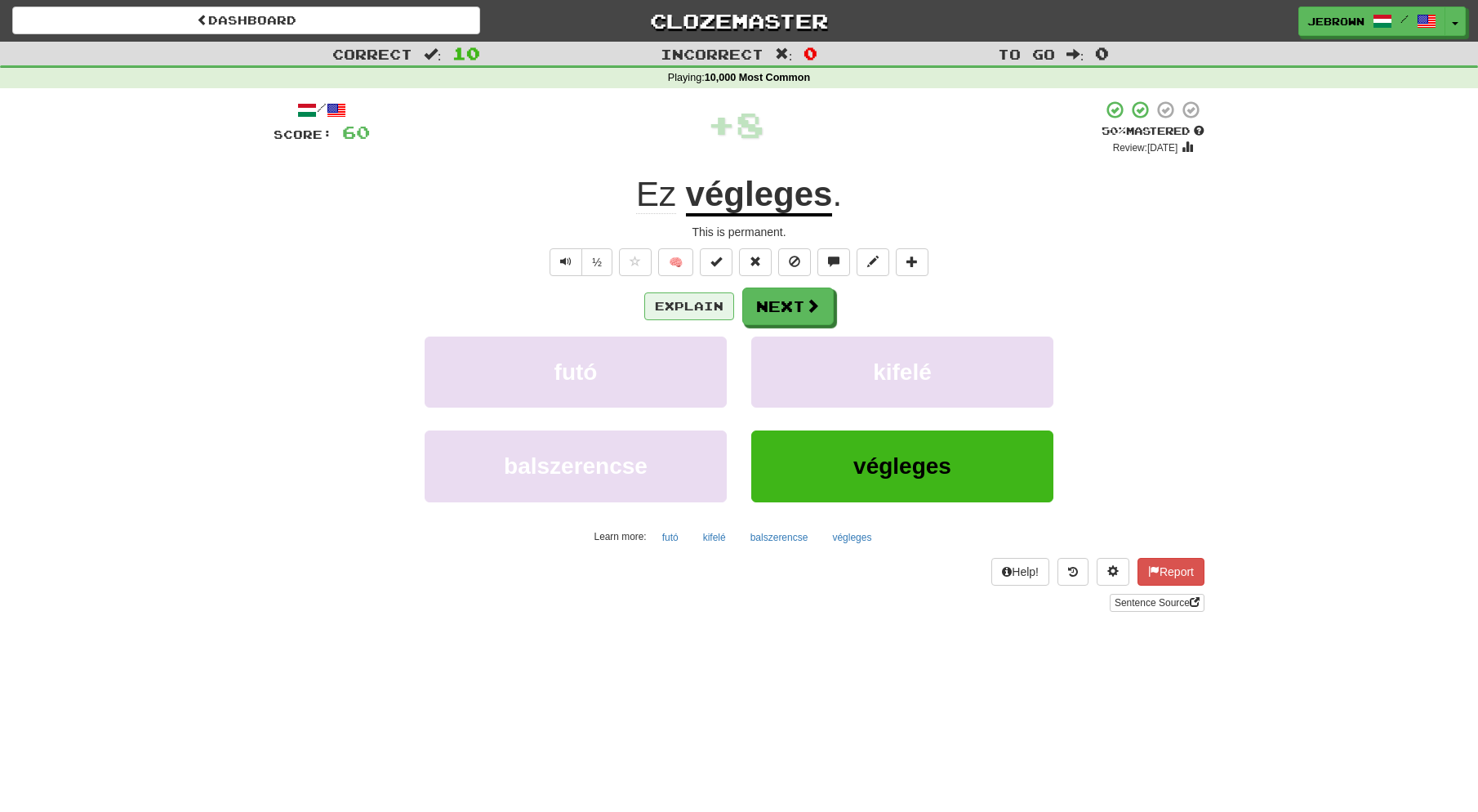
click at [694, 304] on button "Explain" at bounding box center [689, 307] width 90 height 28
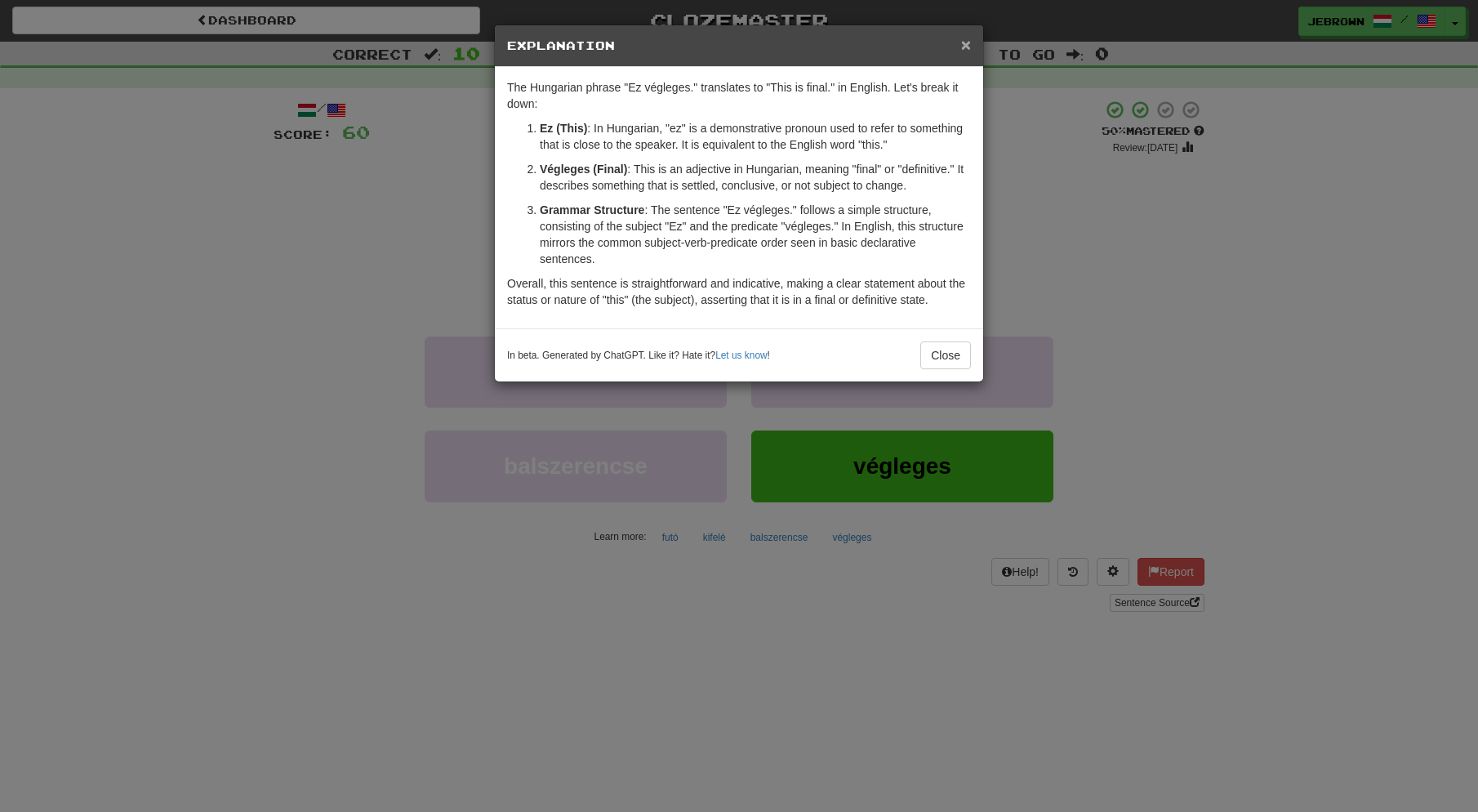
click at [968, 49] on span "×" at bounding box center [967, 44] width 10 height 19
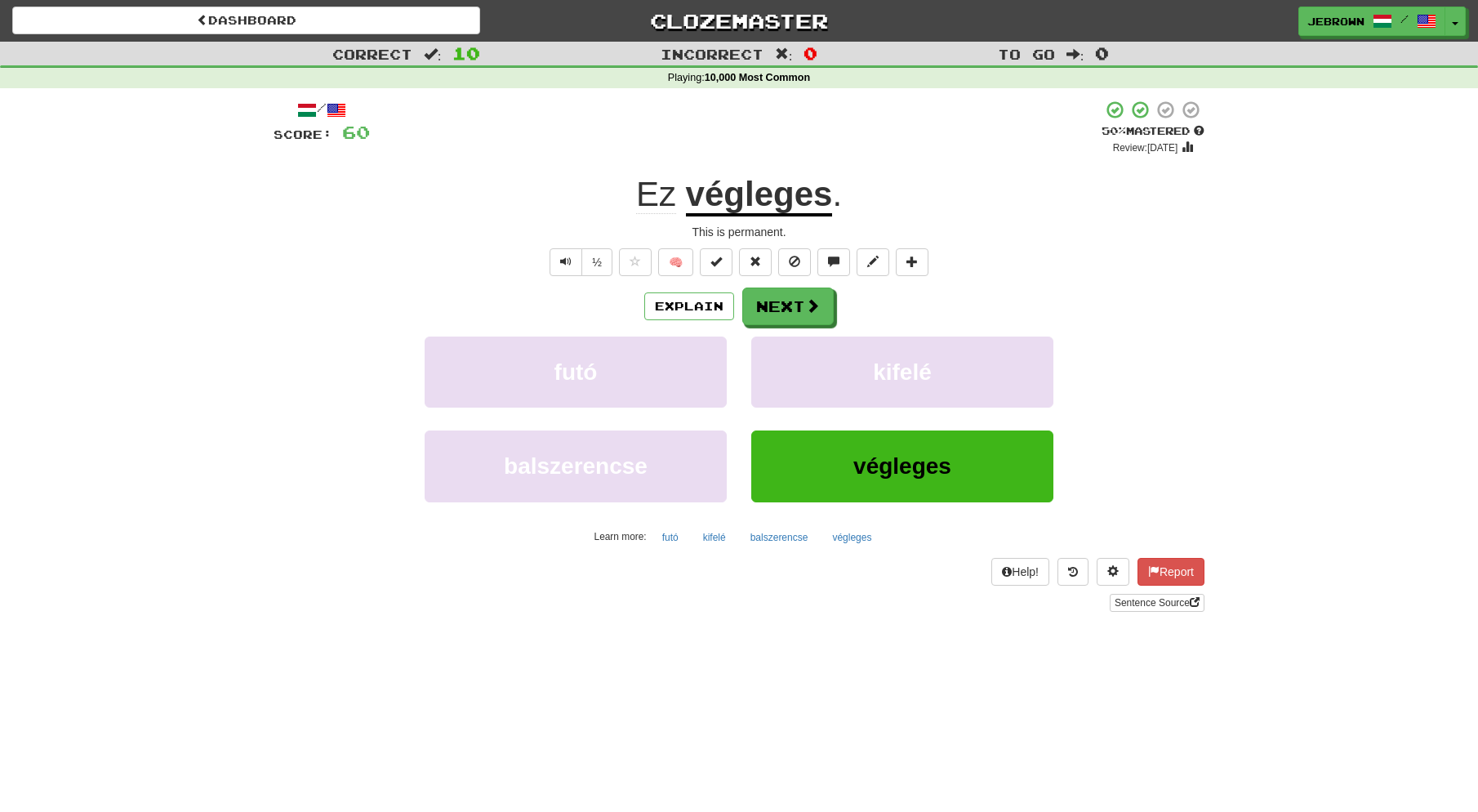
click at [785, 310] on button "Next" at bounding box center [788, 307] width 91 height 38
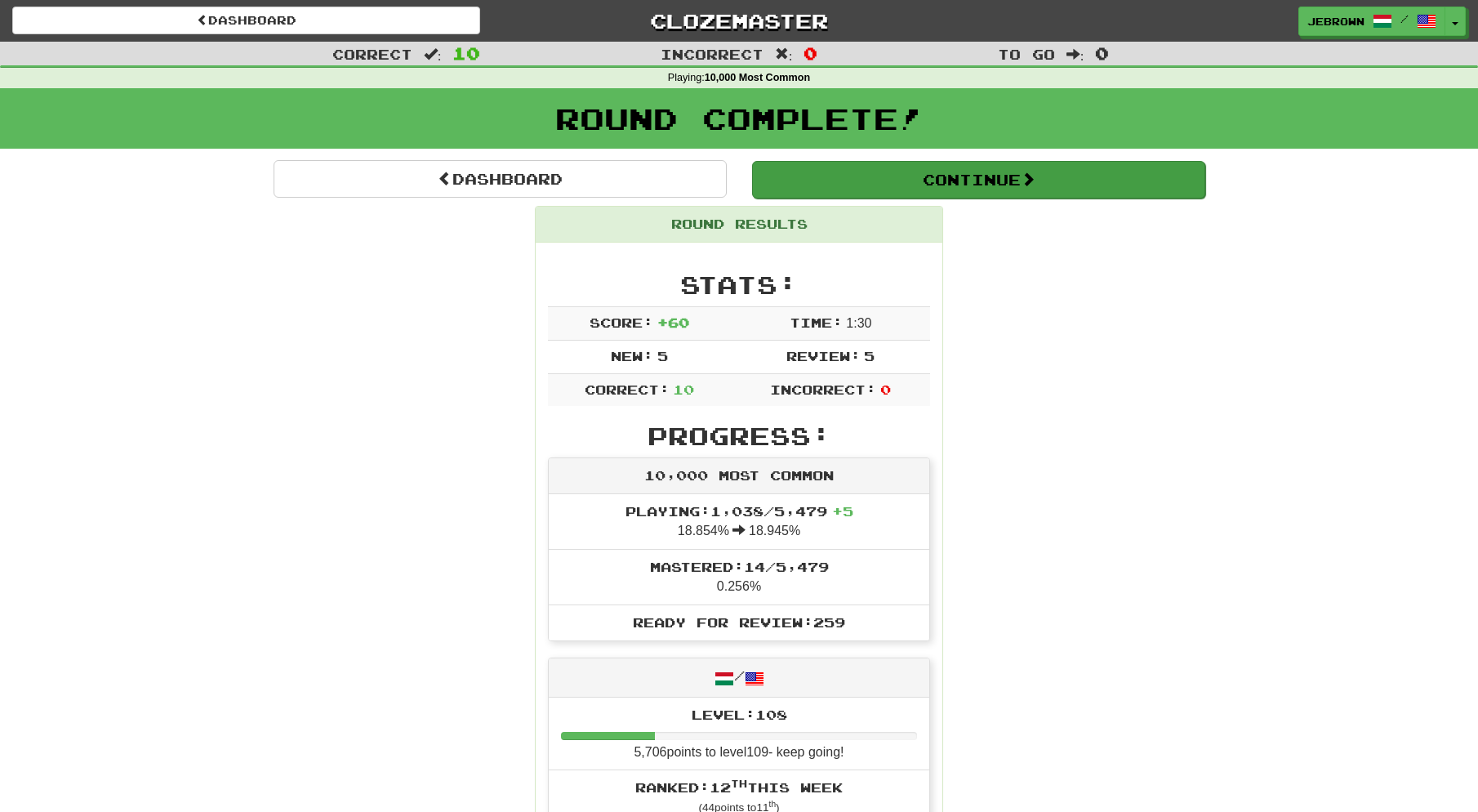
click at [842, 182] on button "Continue" at bounding box center [979, 180] width 454 height 38
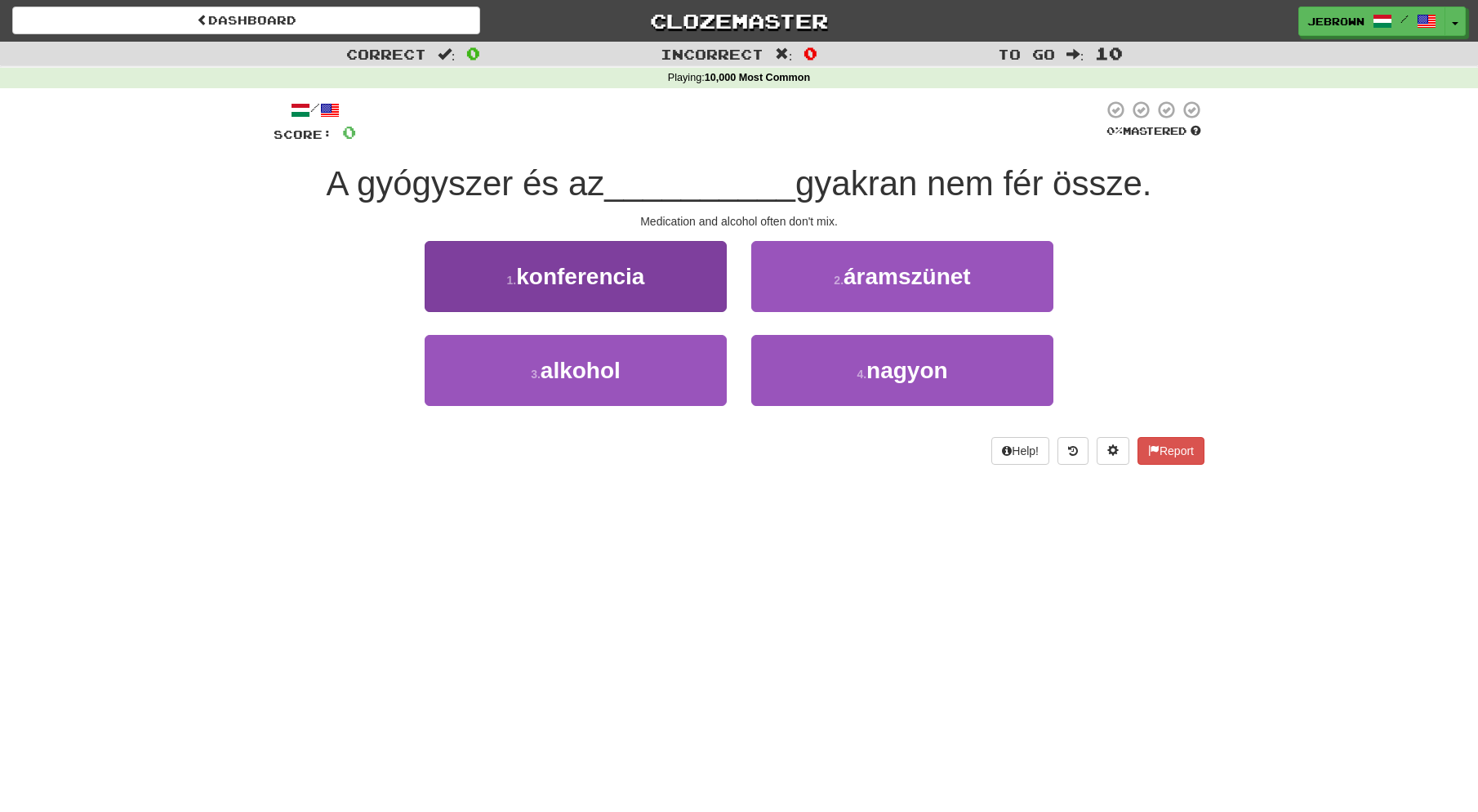
click at [611, 376] on span "alkohol" at bounding box center [581, 370] width 80 height 26
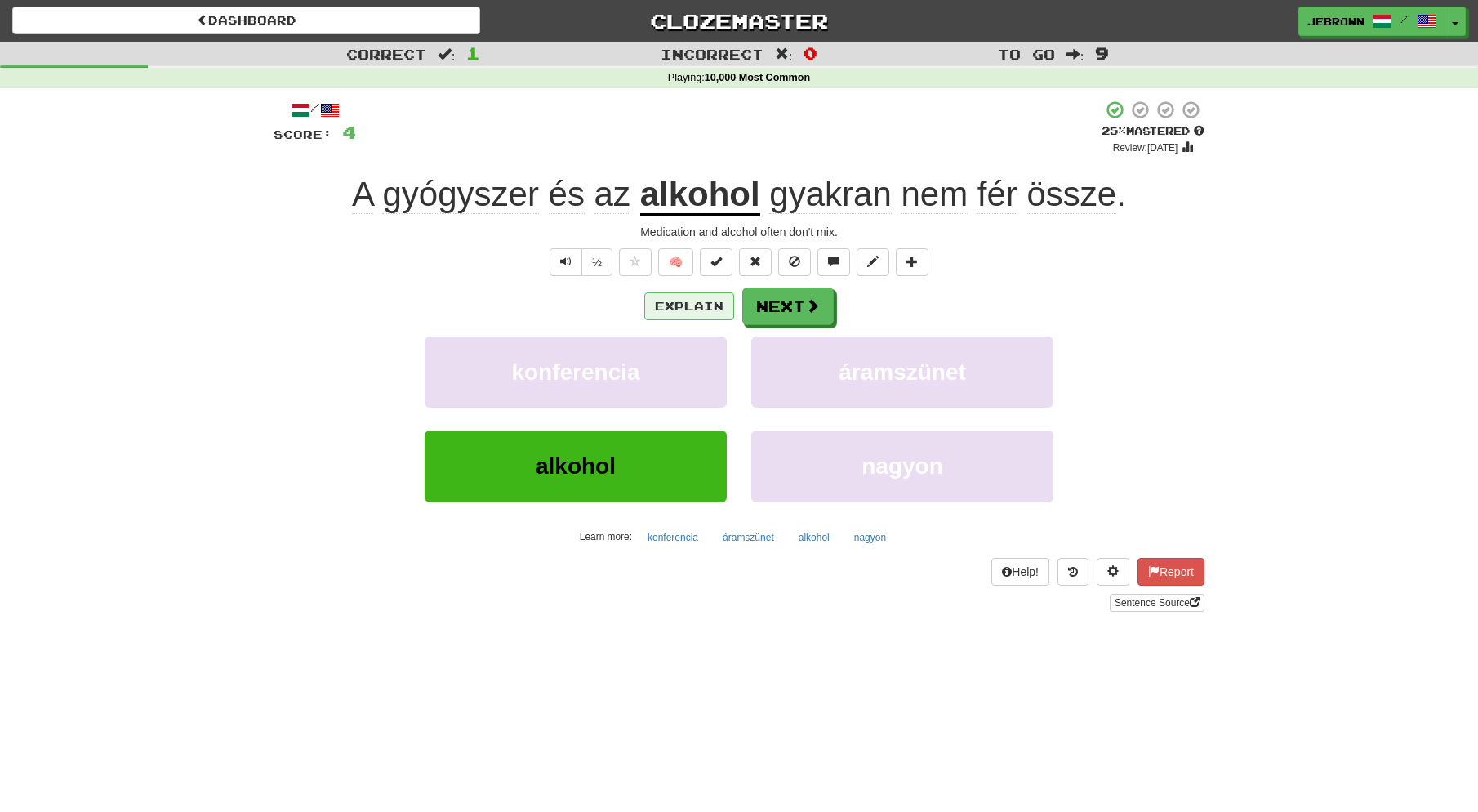
click at [699, 307] on button "Explain" at bounding box center [689, 307] width 90 height 28
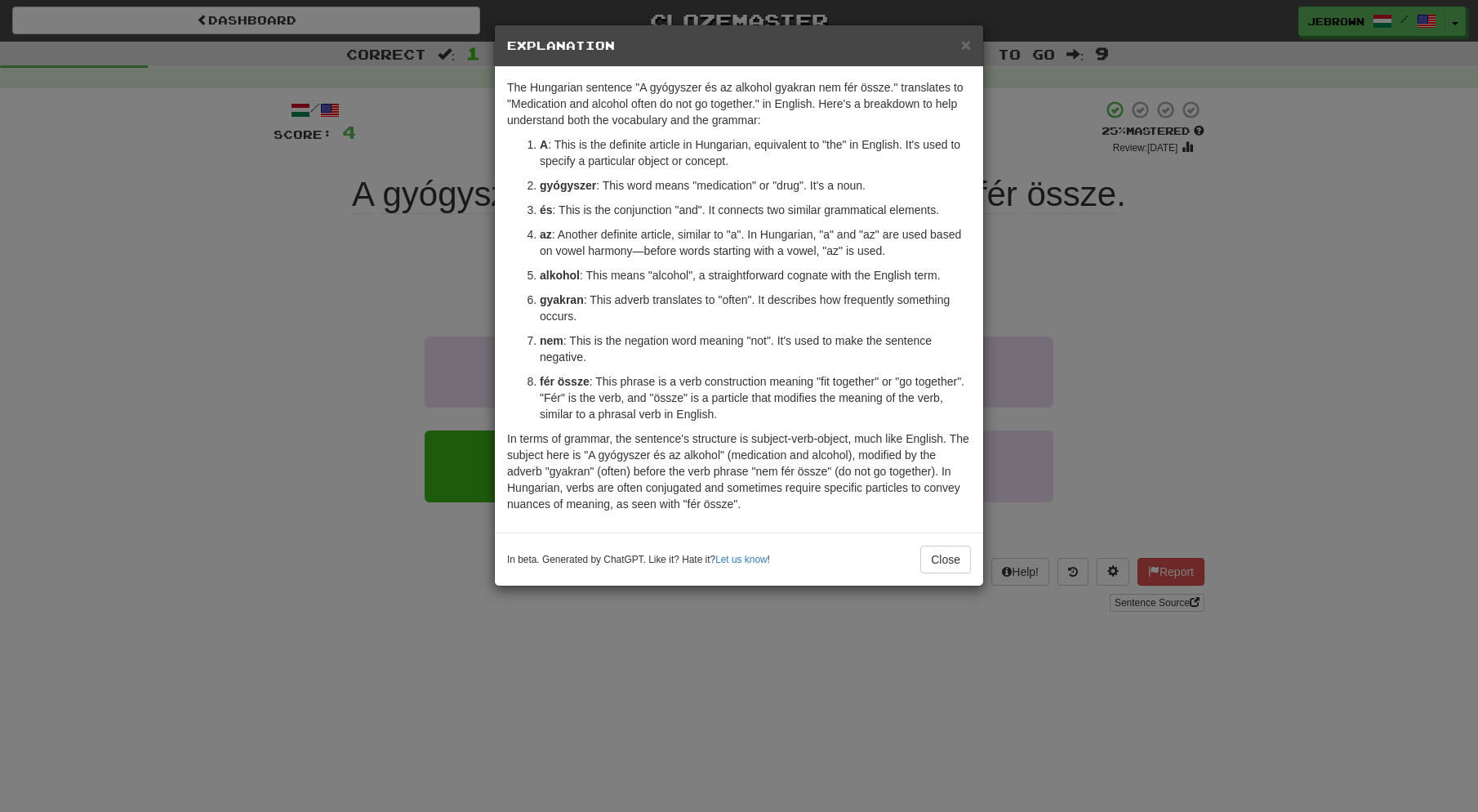
click at [967, 43] on span "×" at bounding box center [967, 44] width 10 height 19
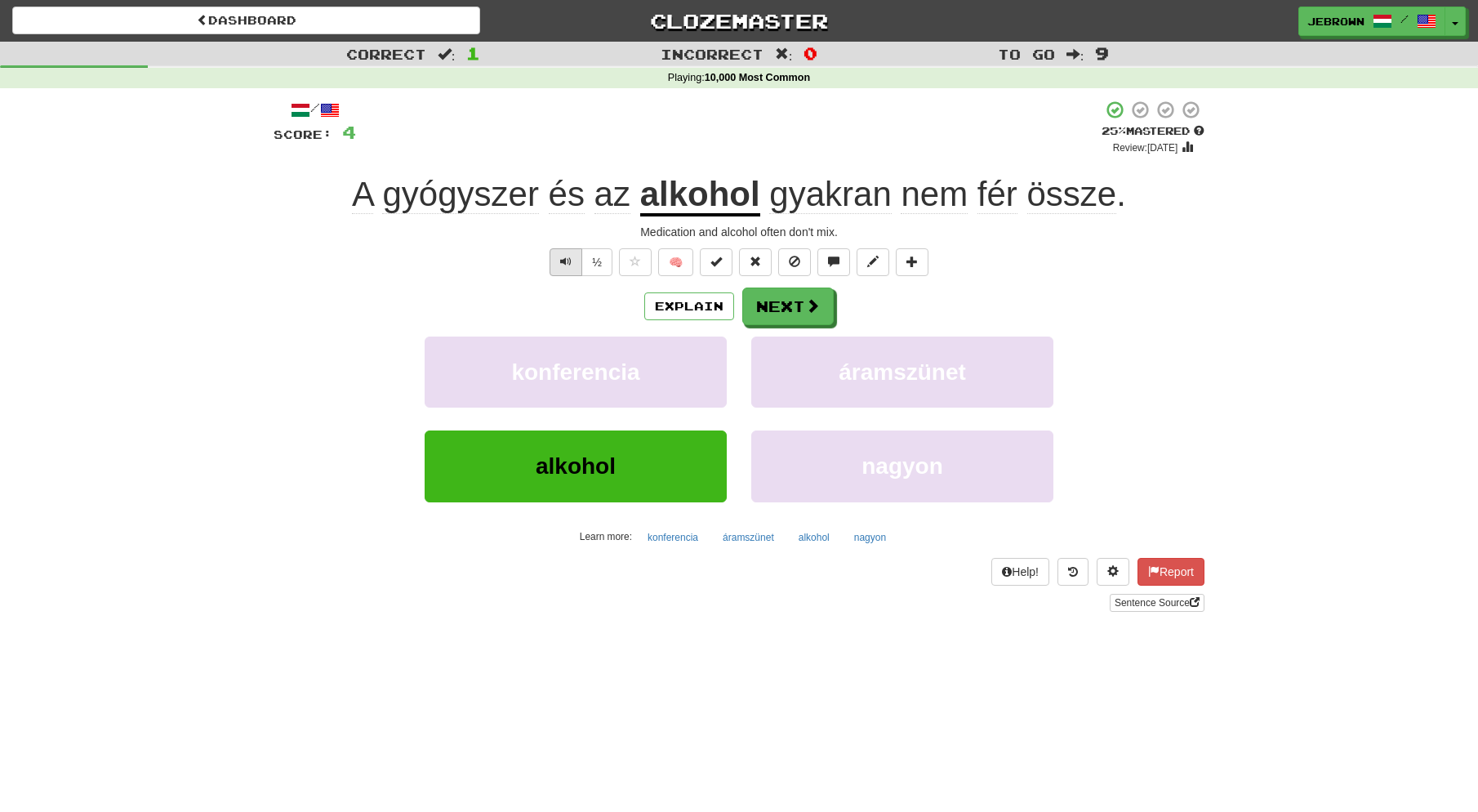
click at [565, 262] on span "Text-to-speech controls" at bounding box center [567, 262] width 12 height 12
click at [561, 261] on span "Text-to-speech controls" at bounding box center [567, 262] width 12 height 12
click at [569, 259] on span "Text-to-speech controls" at bounding box center [567, 262] width 12 height 12
click at [602, 260] on button "½" at bounding box center [597, 262] width 31 height 28
click at [797, 304] on button "Next" at bounding box center [789, 307] width 91 height 38
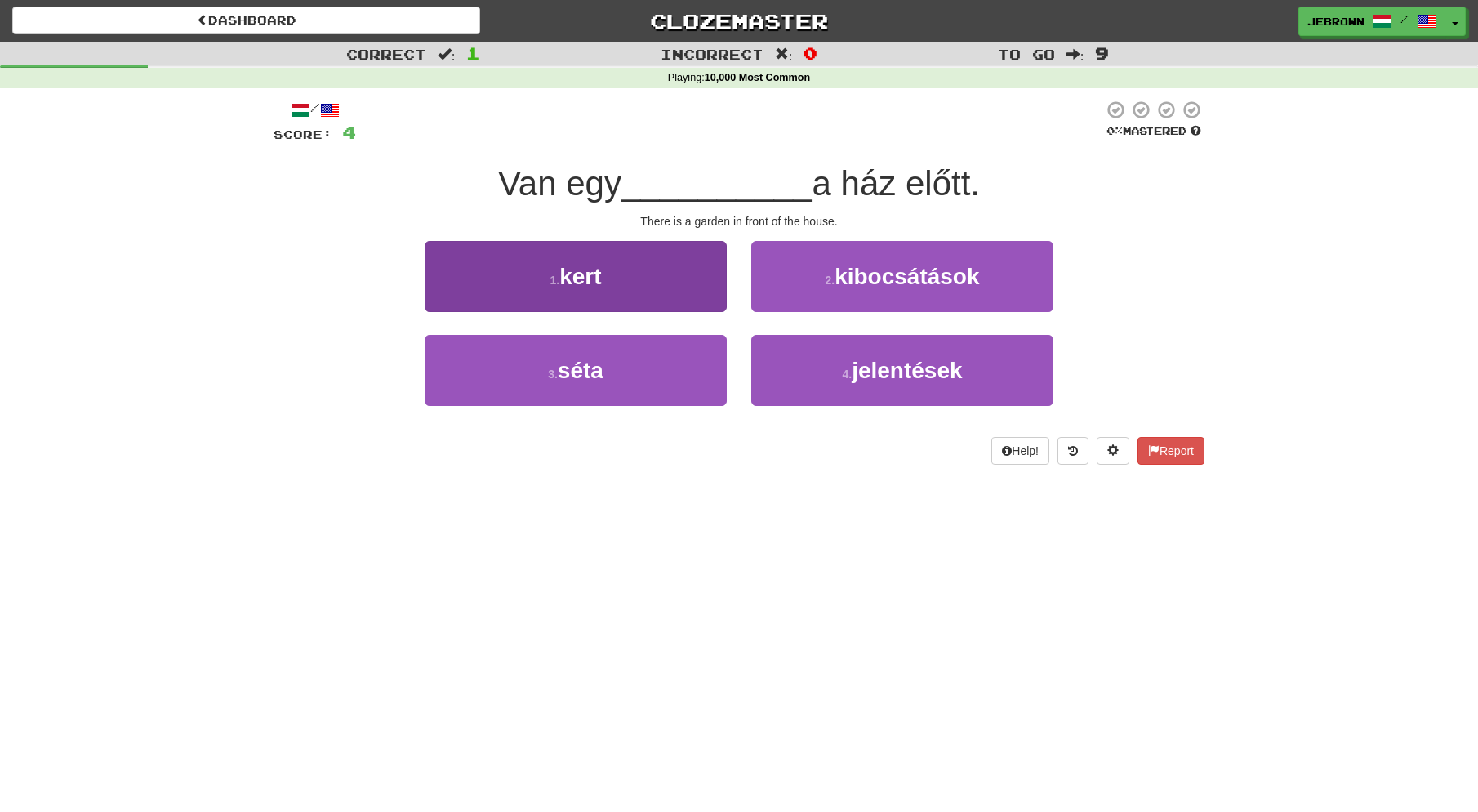
click at [612, 279] on button "1 . kert" at bounding box center [576, 277] width 302 height 71
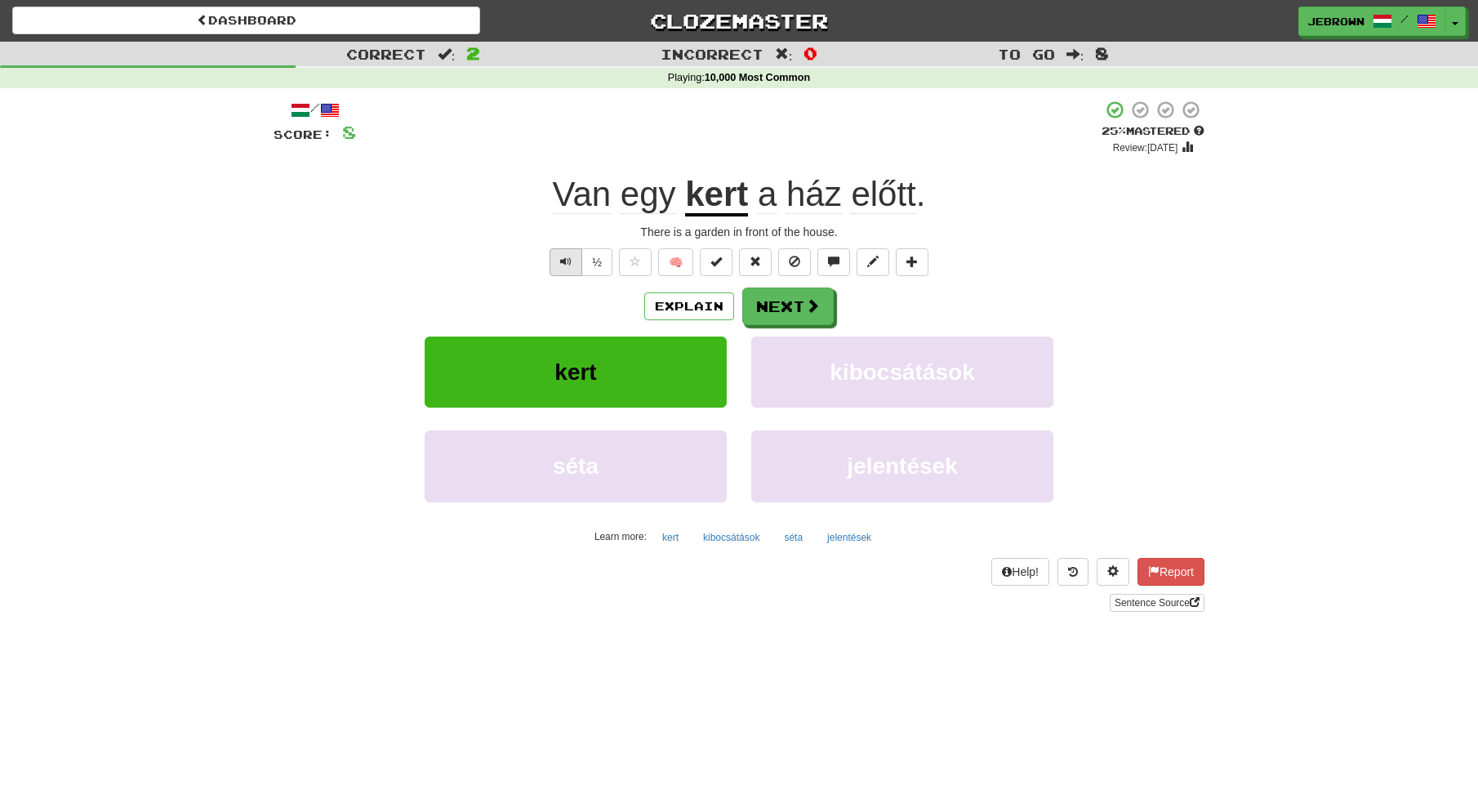
click at [561, 257] on span "Text-to-speech controls" at bounding box center [567, 262] width 12 height 12
click at [798, 300] on button "Next" at bounding box center [789, 307] width 91 height 38
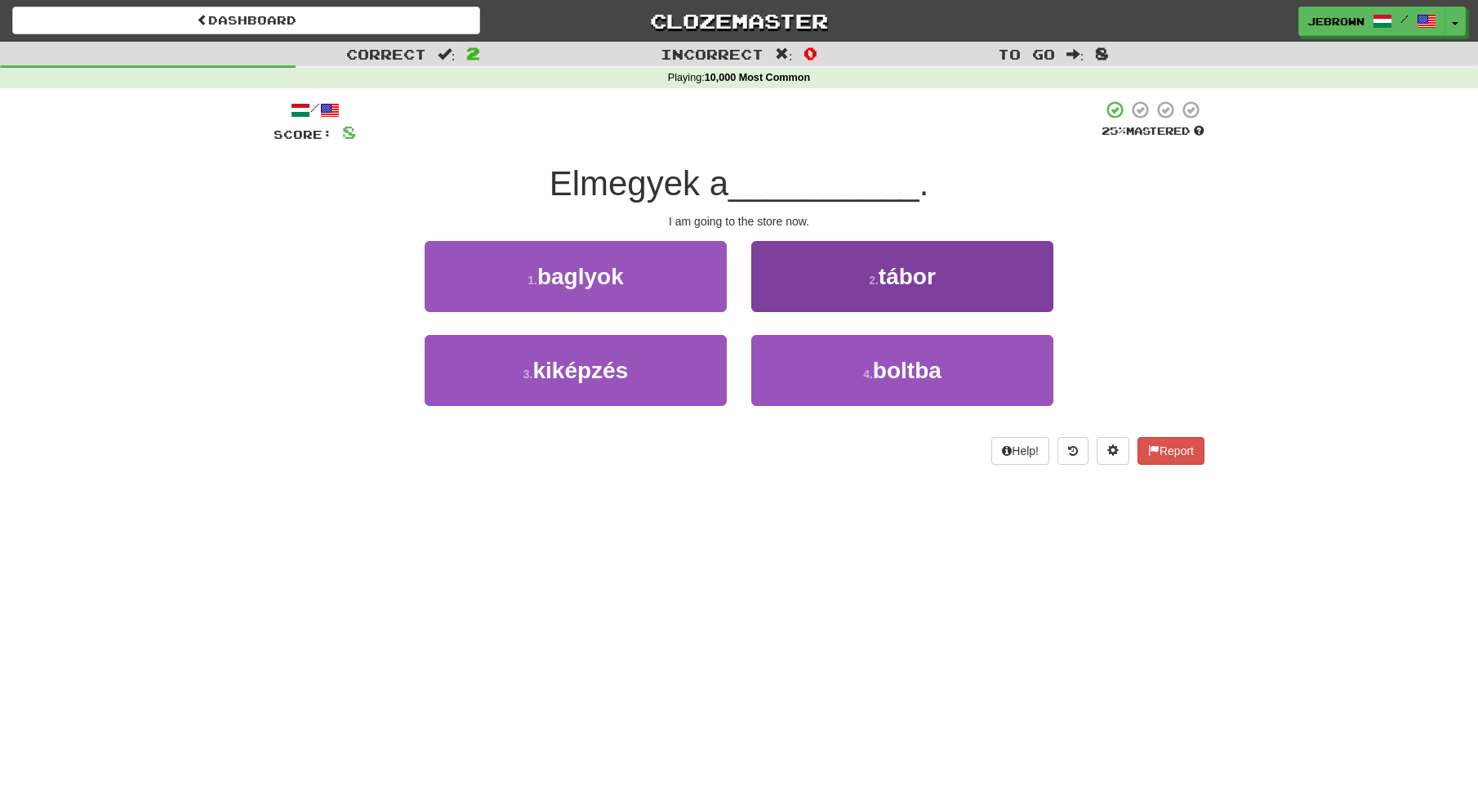
click at [862, 359] on button "4 . boltba" at bounding box center [902, 370] width 302 height 71
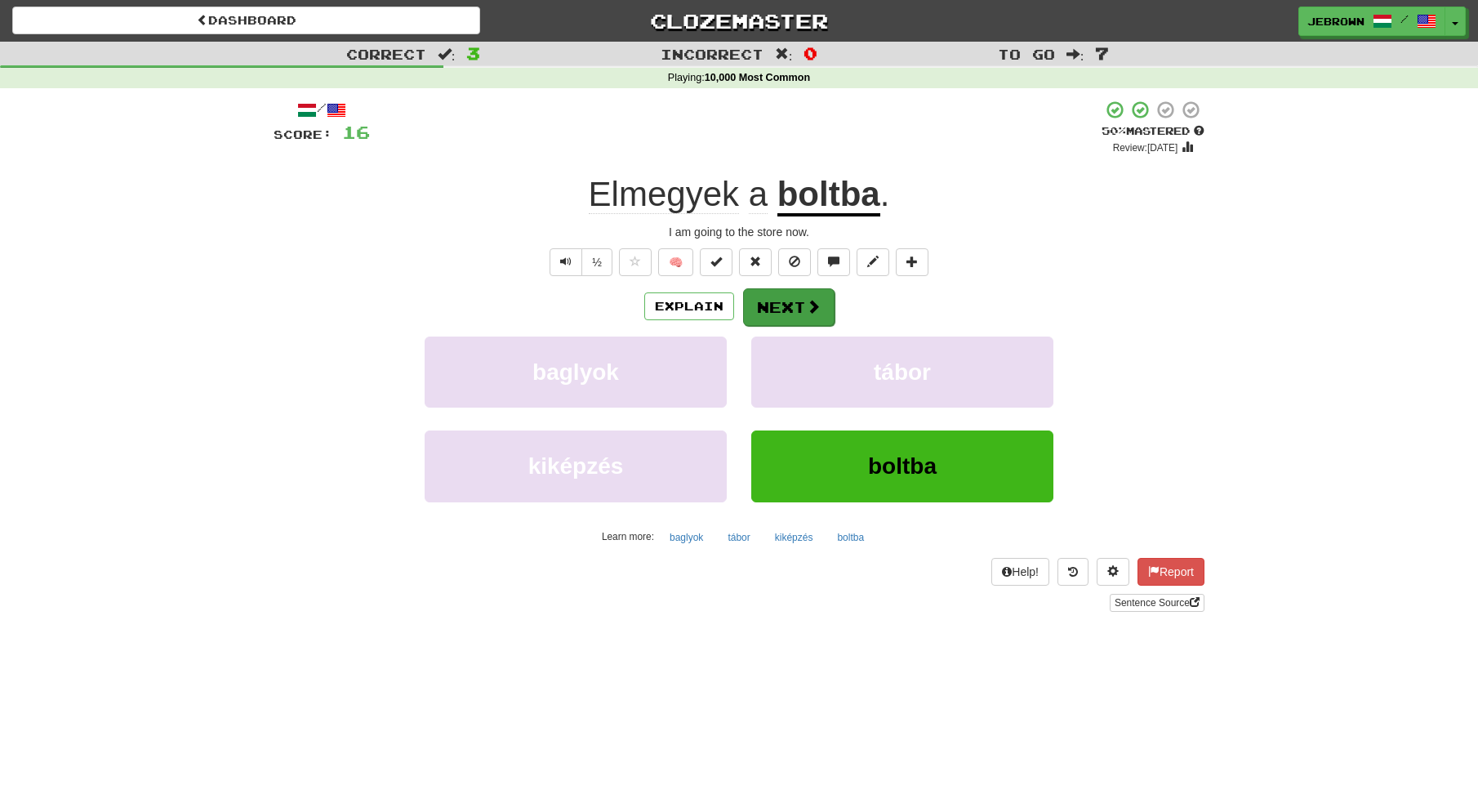
click at [777, 306] on button "Next" at bounding box center [789, 307] width 91 height 38
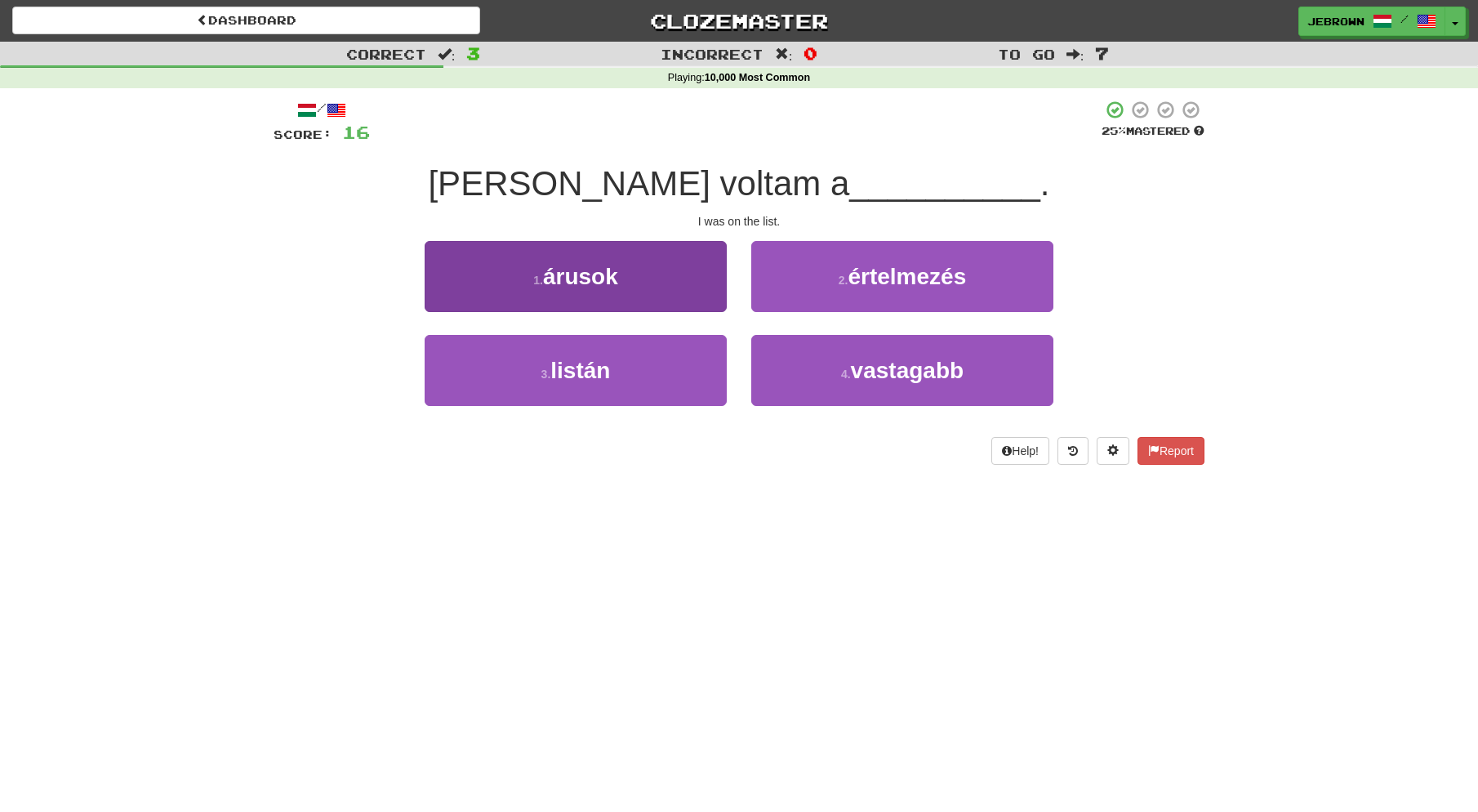
click at [670, 381] on button "3 . listán" at bounding box center [576, 370] width 302 height 71
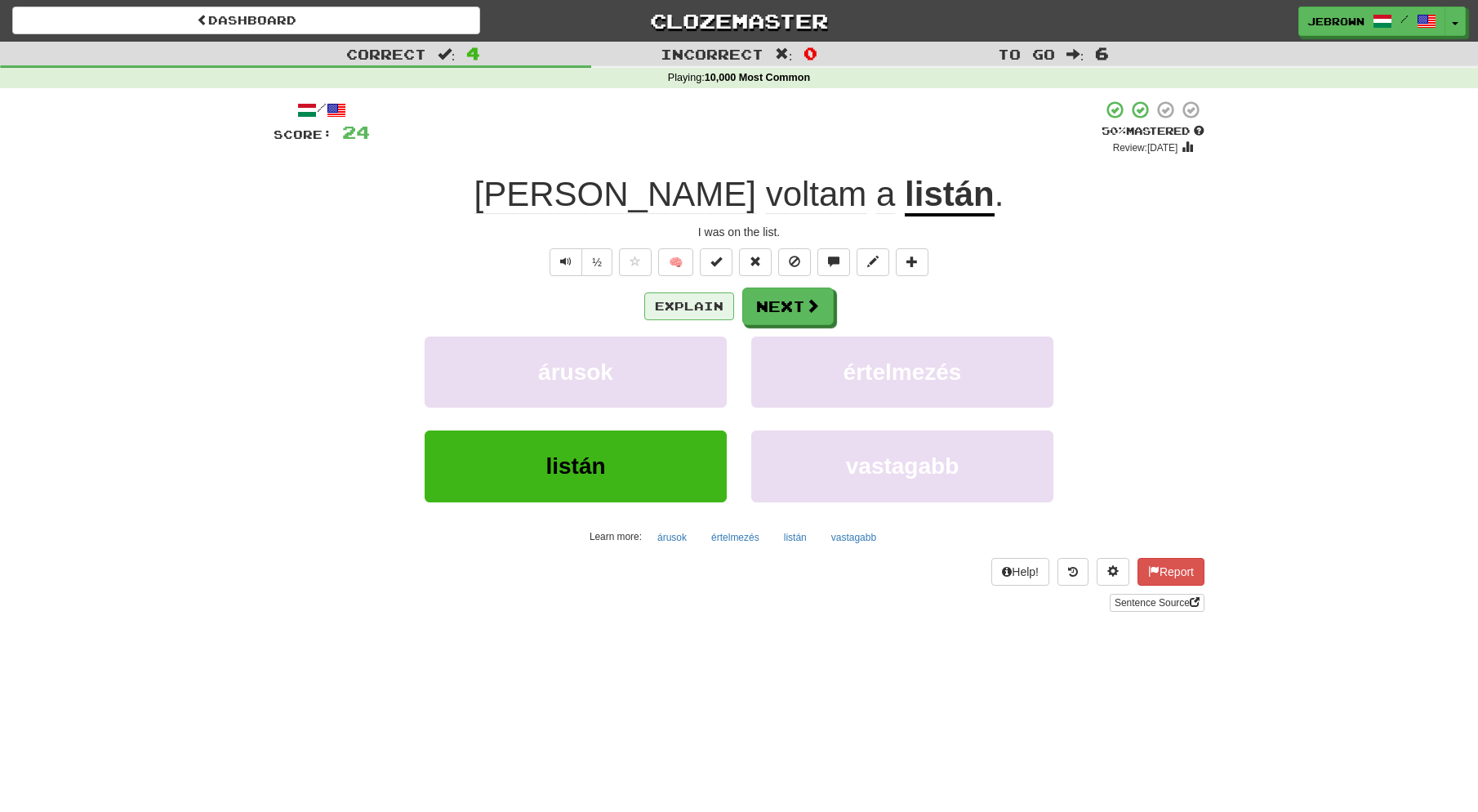
click at [685, 301] on button "Explain" at bounding box center [689, 307] width 90 height 28
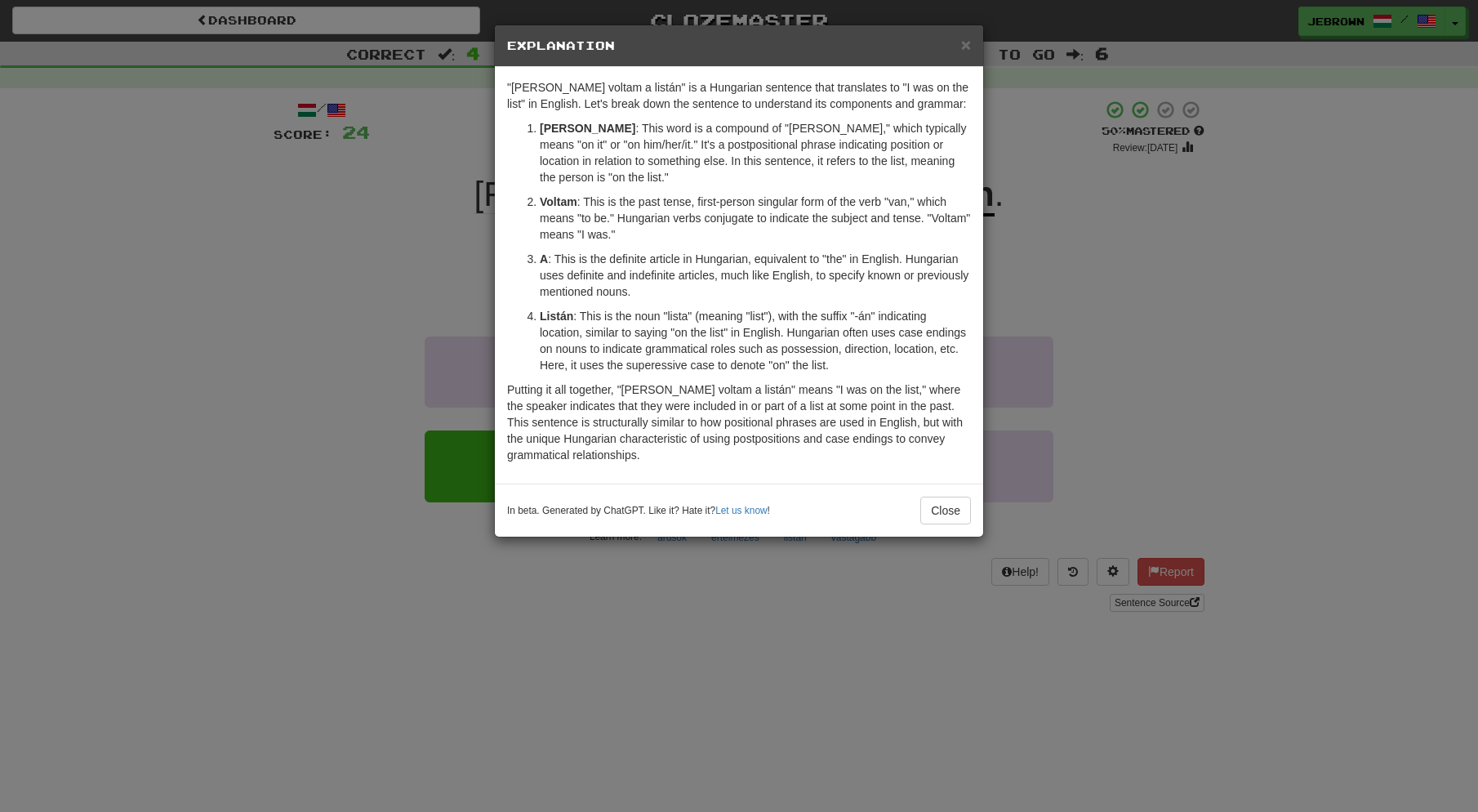
click at [969, 45] on span "×" at bounding box center [967, 44] width 10 height 19
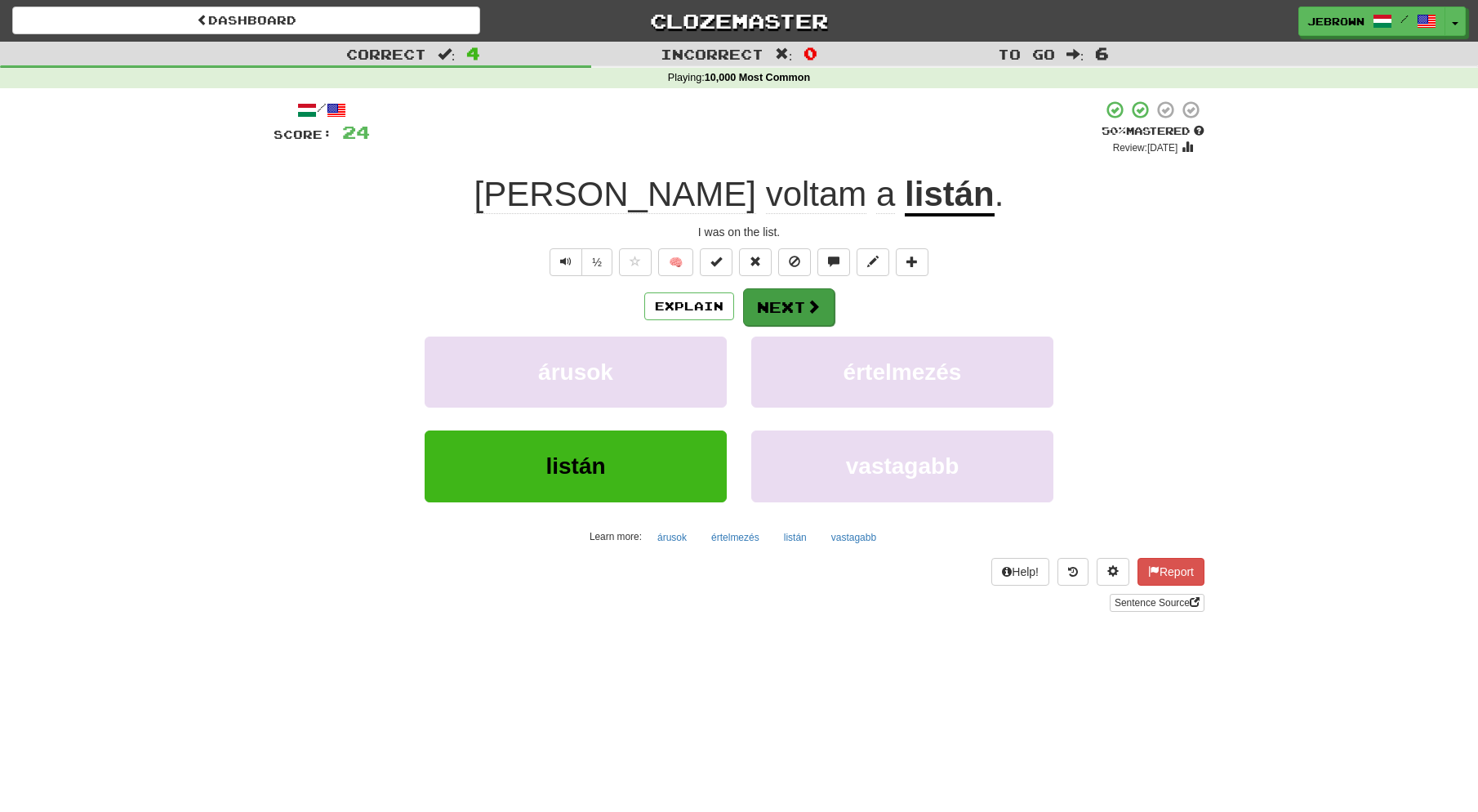
click at [787, 307] on button "Next" at bounding box center [789, 307] width 91 height 38
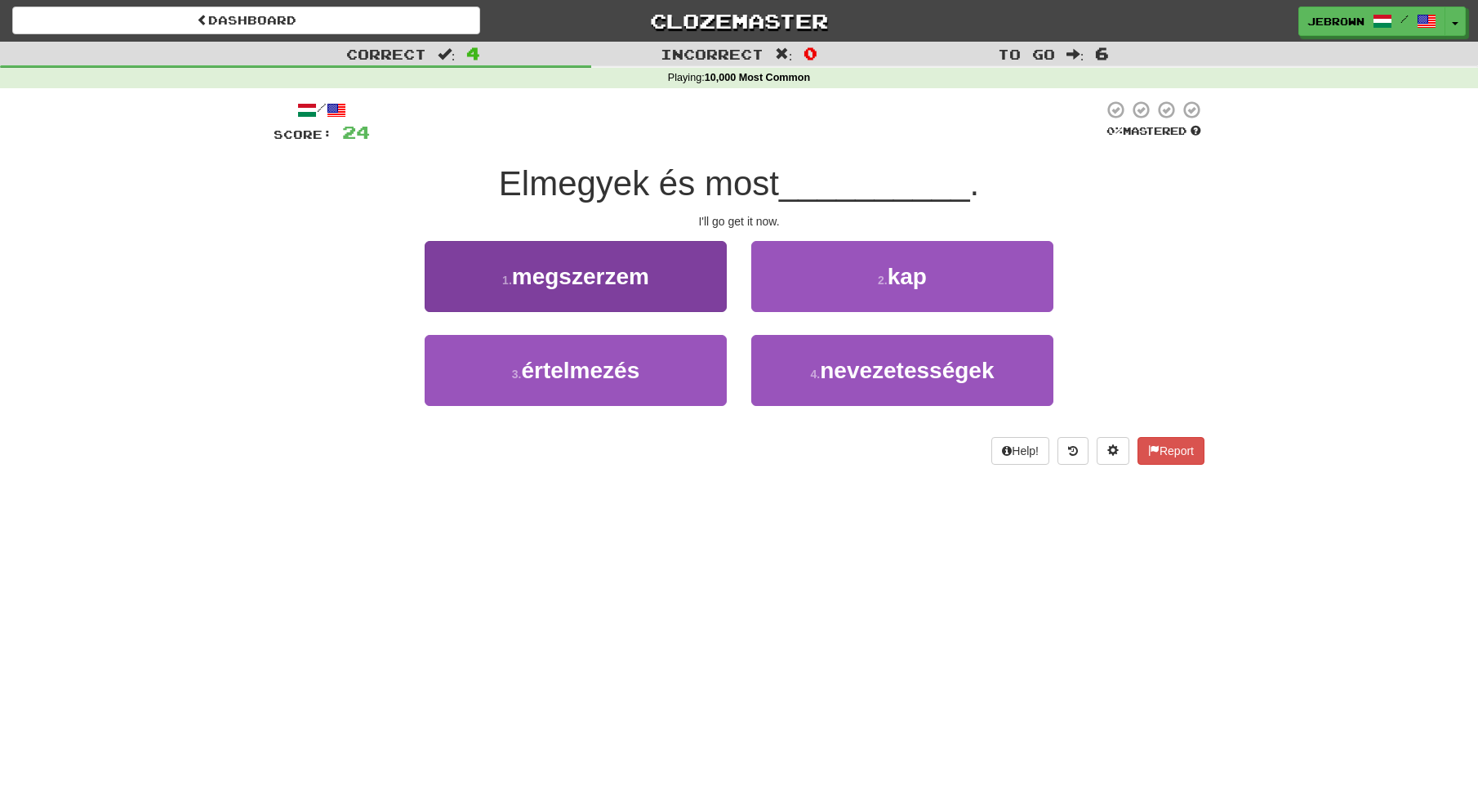
click at [661, 274] on button "1 . megszerzem" at bounding box center [576, 277] width 302 height 71
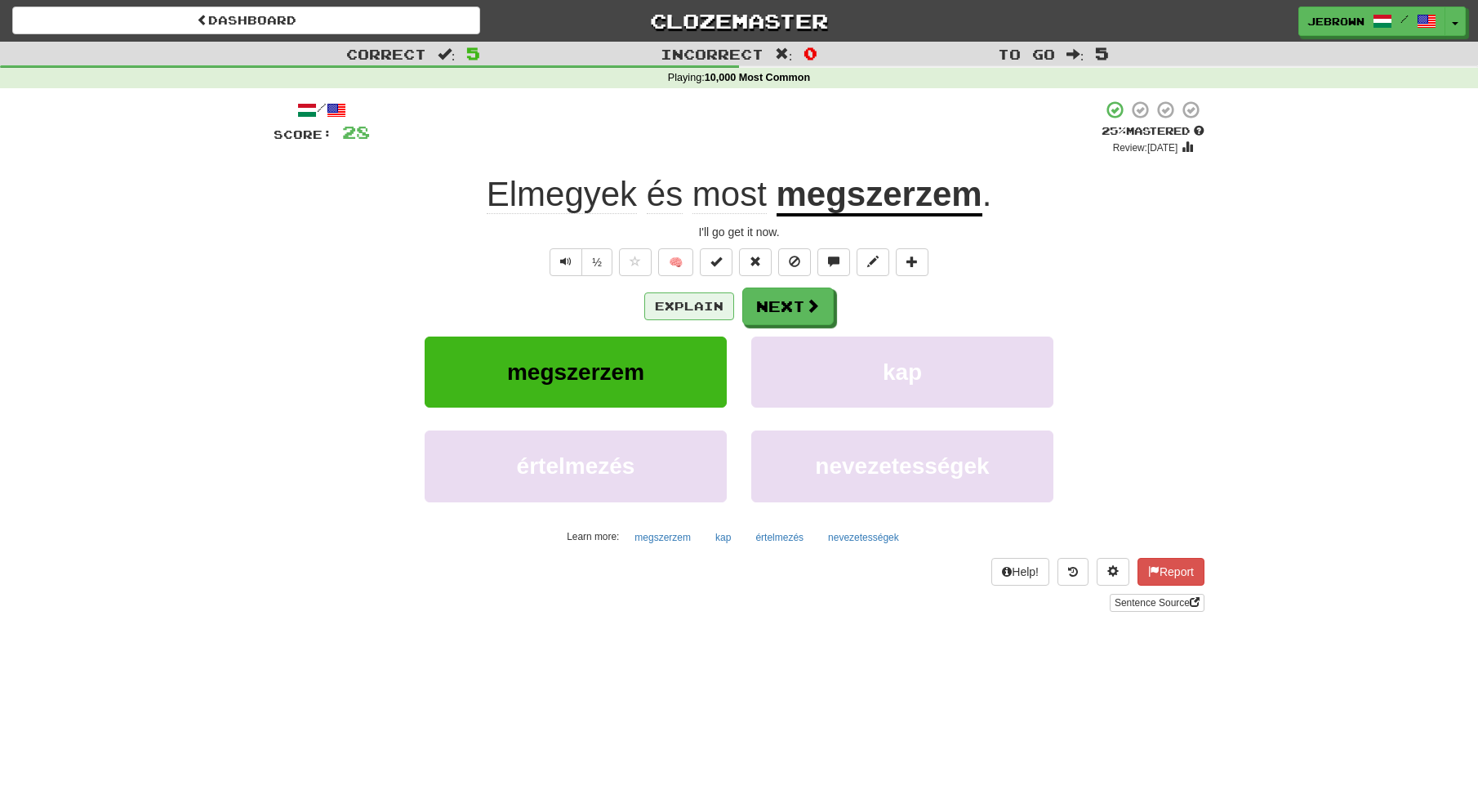
click at [710, 309] on button "Explain" at bounding box center [689, 307] width 90 height 28
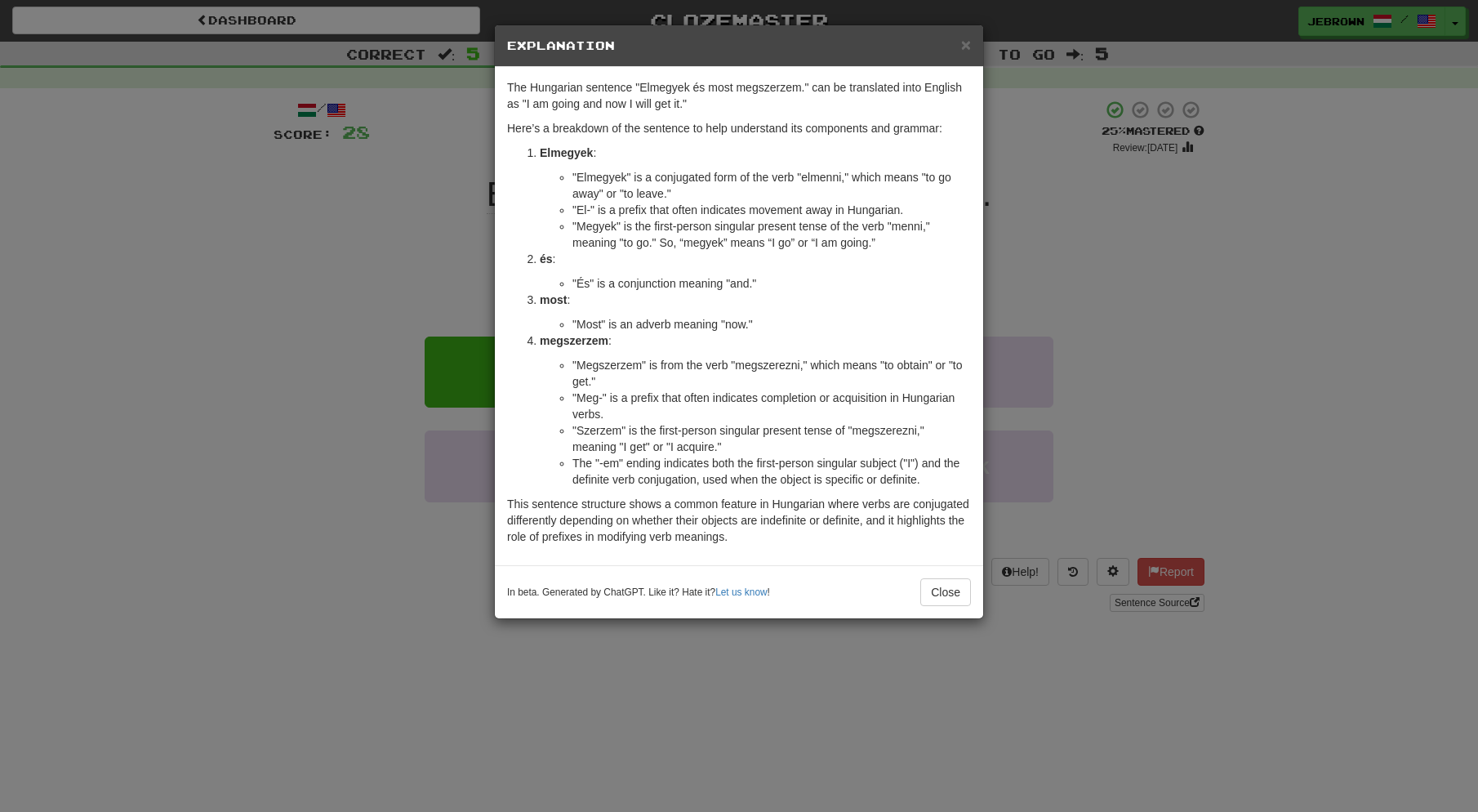
click at [966, 44] on span "×" at bounding box center [967, 44] width 10 height 19
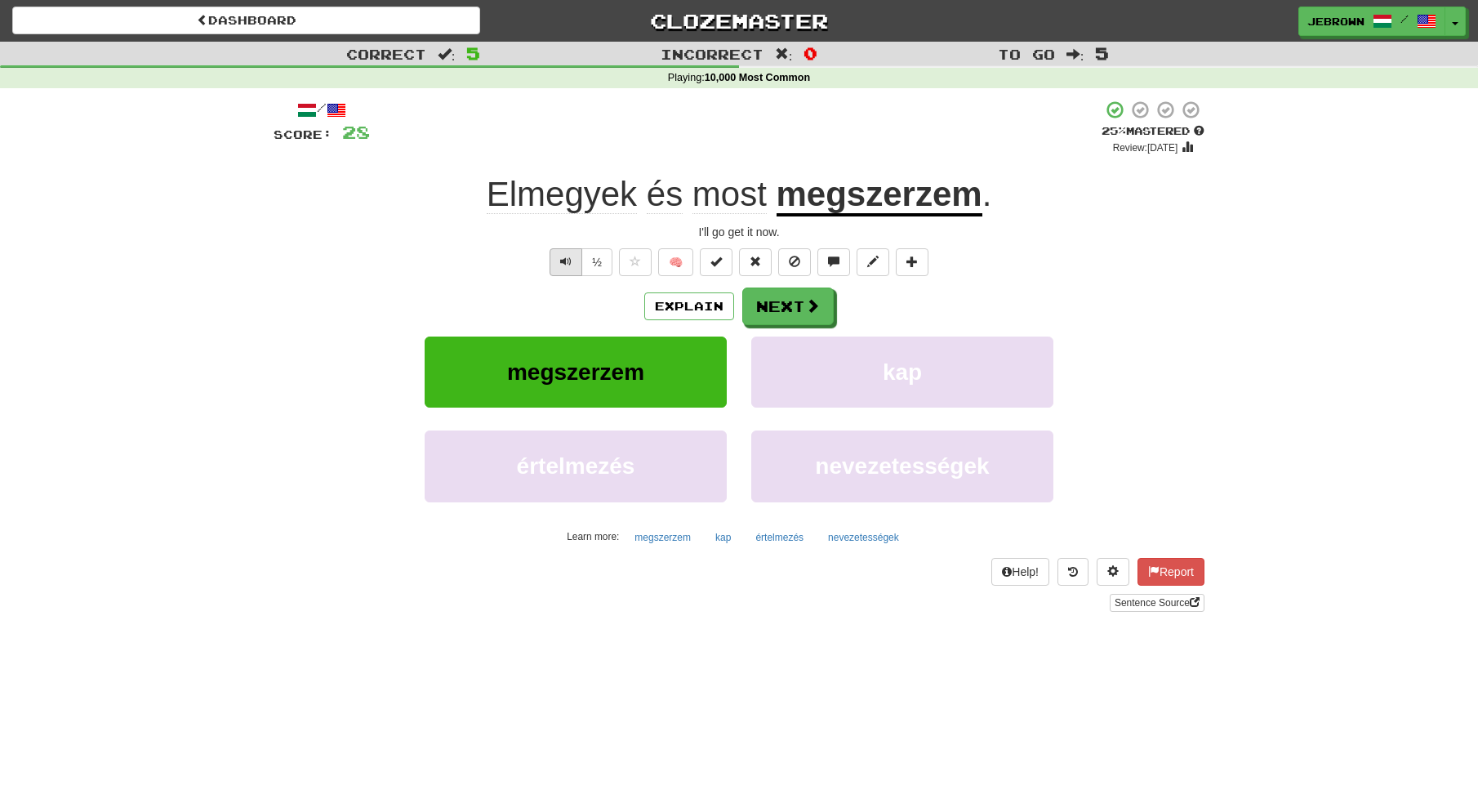
click at [565, 252] on button "Text-to-speech controls" at bounding box center [566, 262] width 33 height 28
click at [793, 304] on button "Next" at bounding box center [789, 307] width 91 height 38
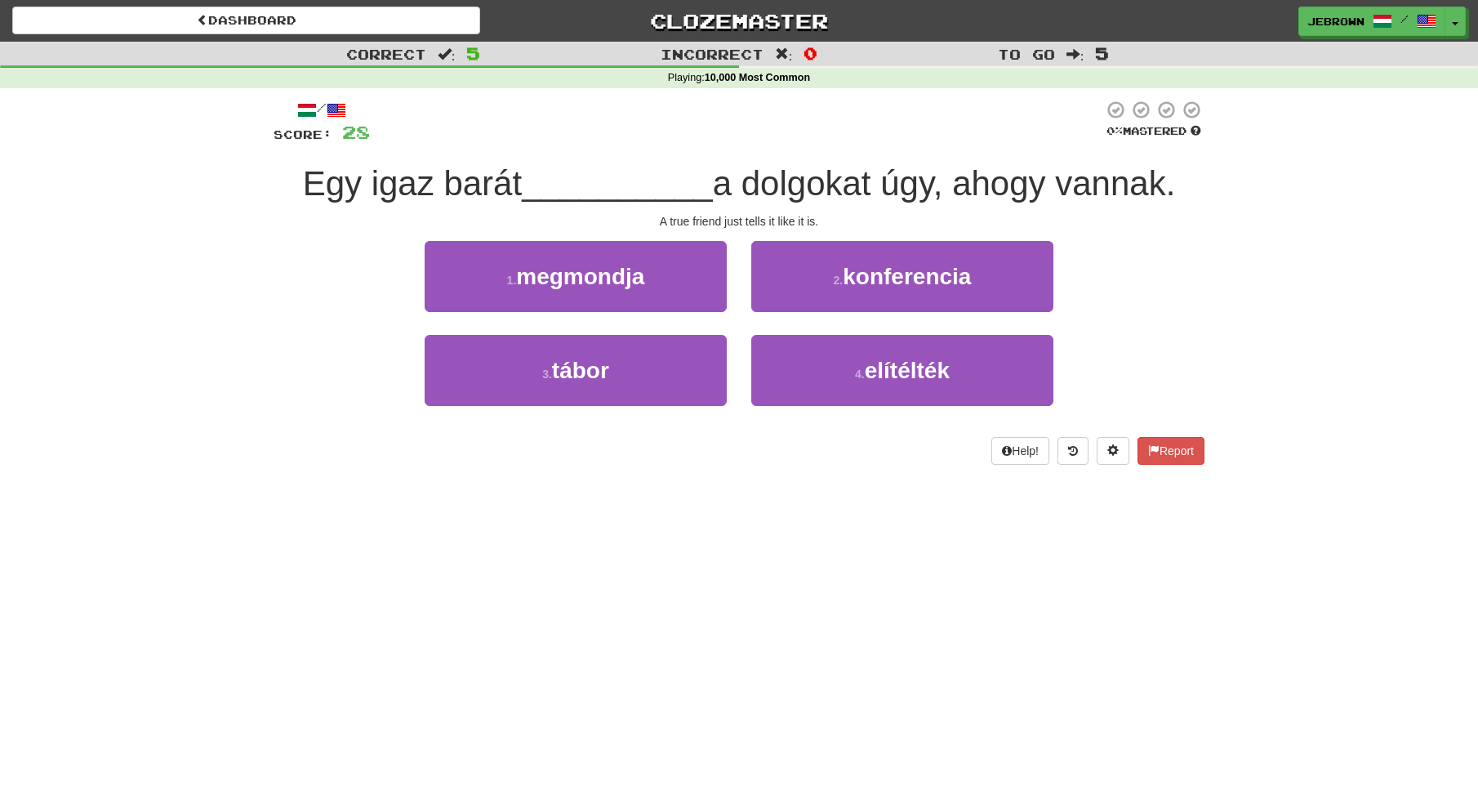
click at [656, 283] on button "1 . megmondja" at bounding box center [576, 277] width 302 height 71
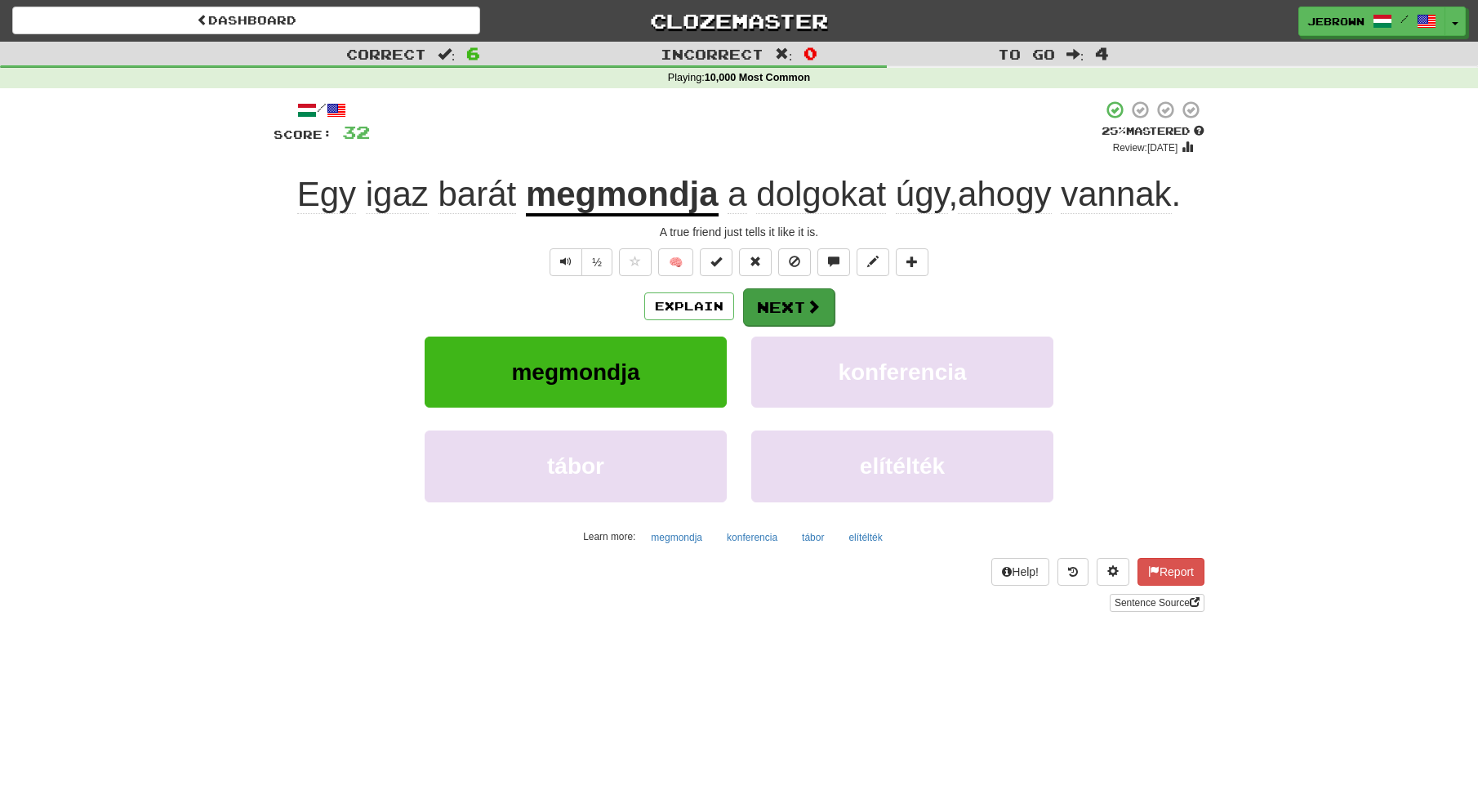
click at [798, 302] on button "Next" at bounding box center [789, 307] width 91 height 38
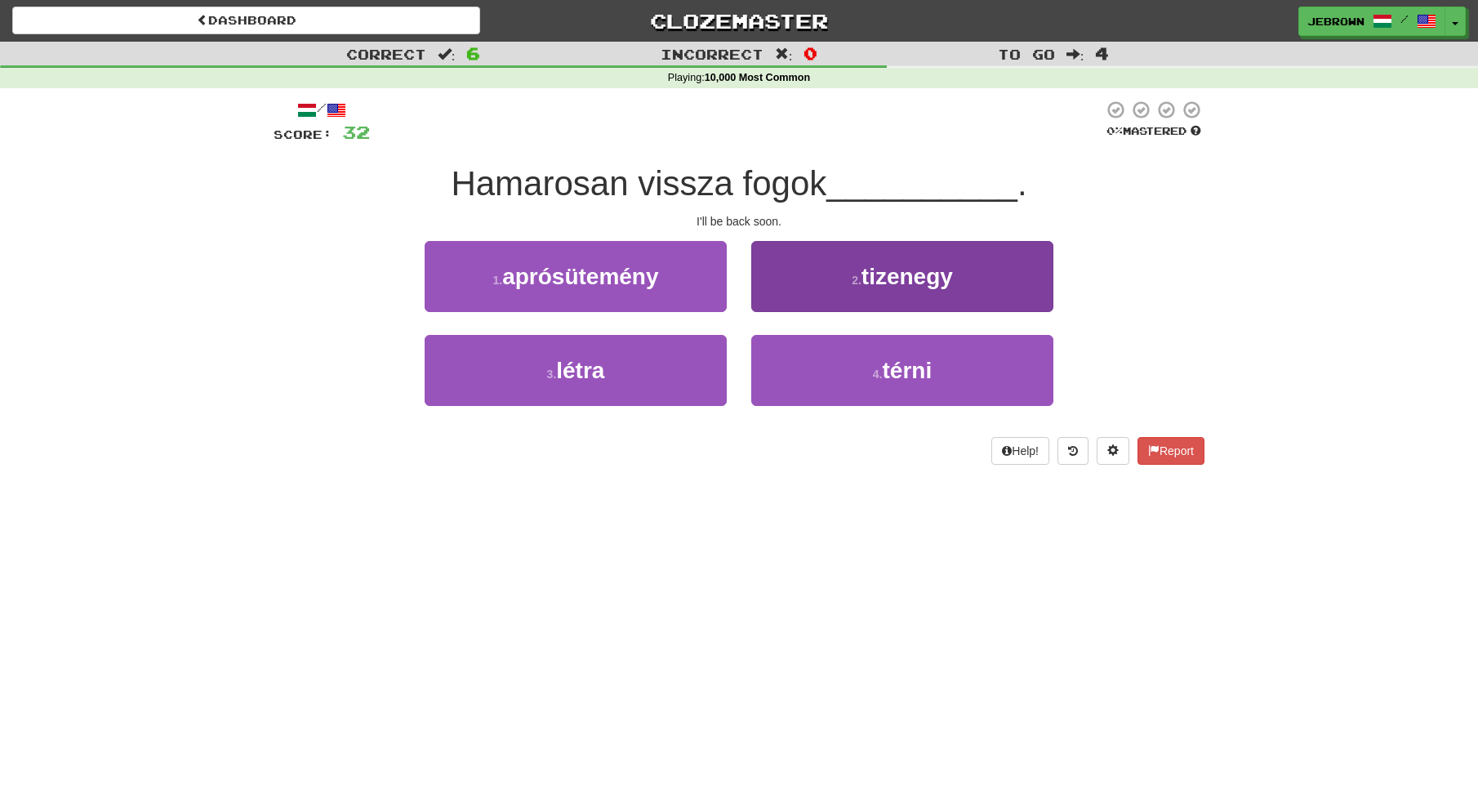
click at [892, 370] on span "térni" at bounding box center [908, 370] width 50 height 26
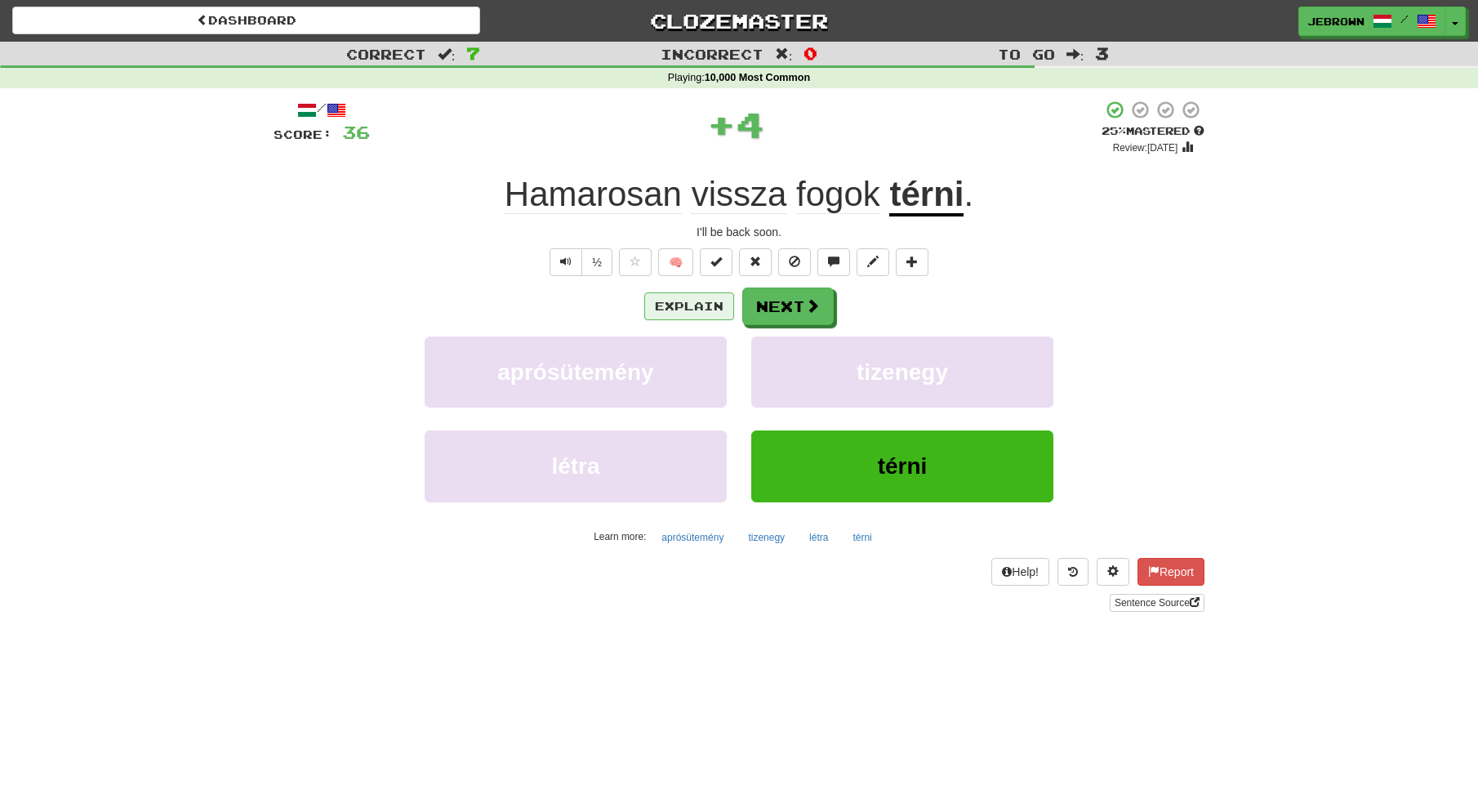
click at [680, 302] on button "Explain" at bounding box center [689, 307] width 90 height 28
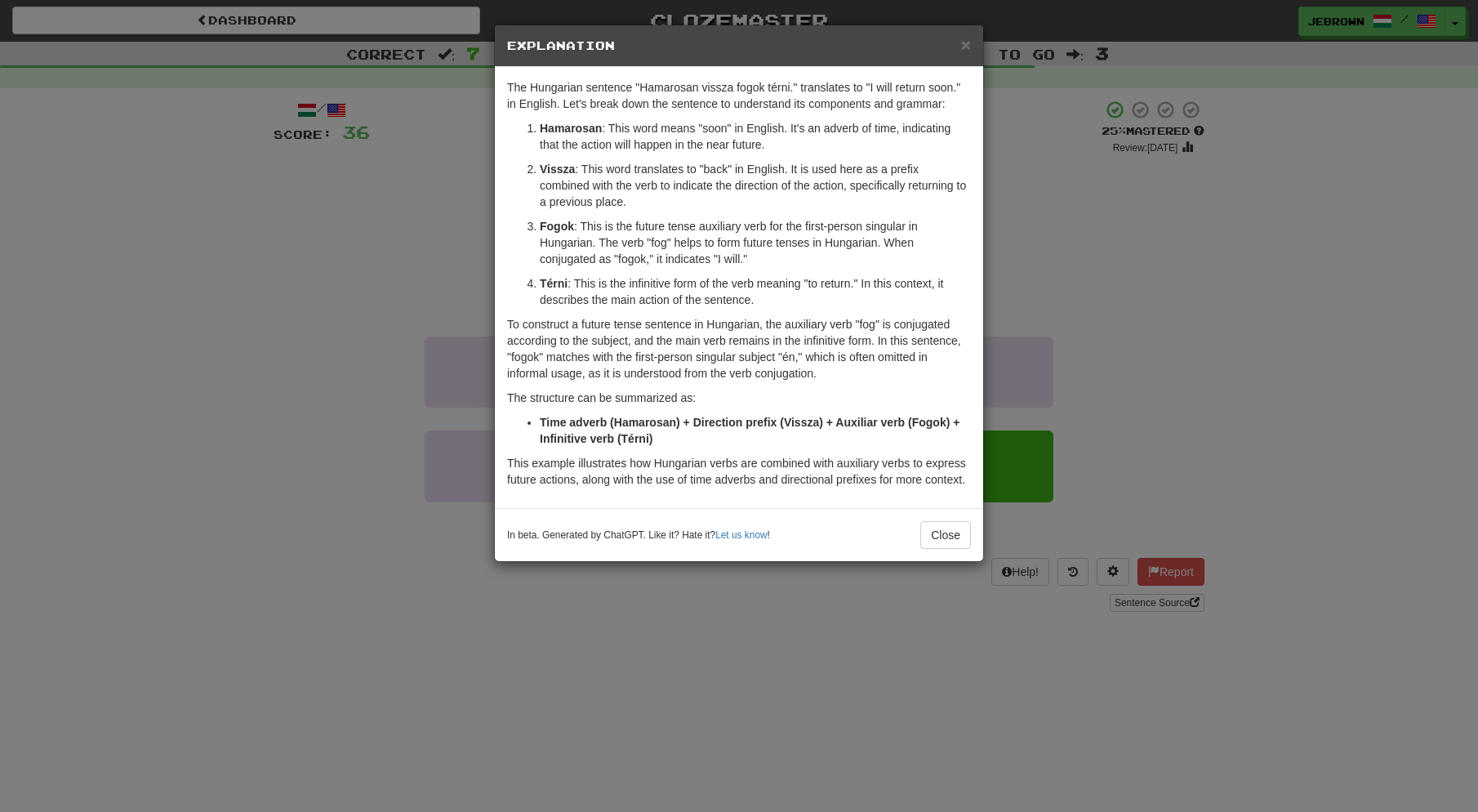
click at [968, 44] on span "×" at bounding box center [967, 44] width 10 height 19
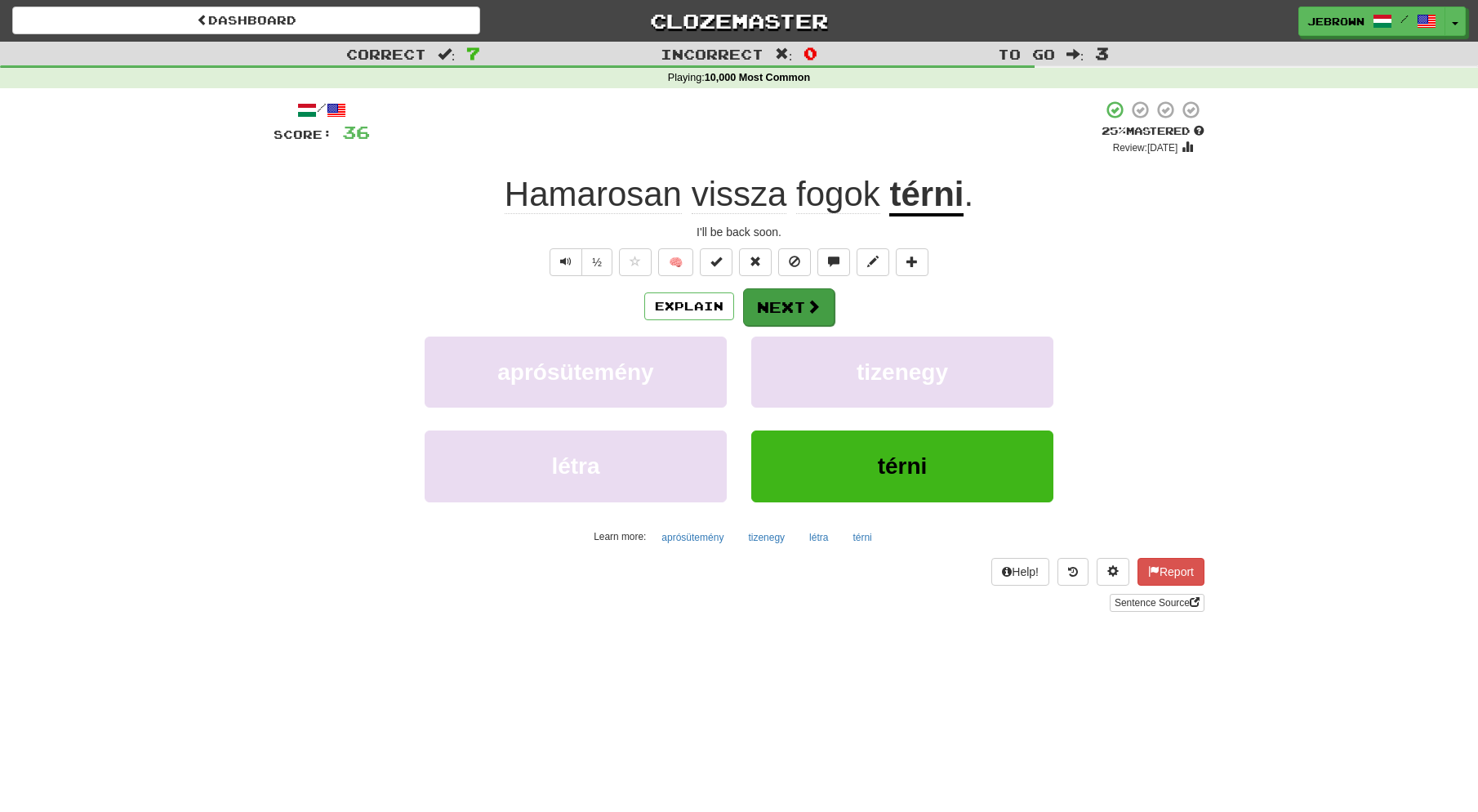
click at [786, 310] on button "Next" at bounding box center [789, 307] width 91 height 38
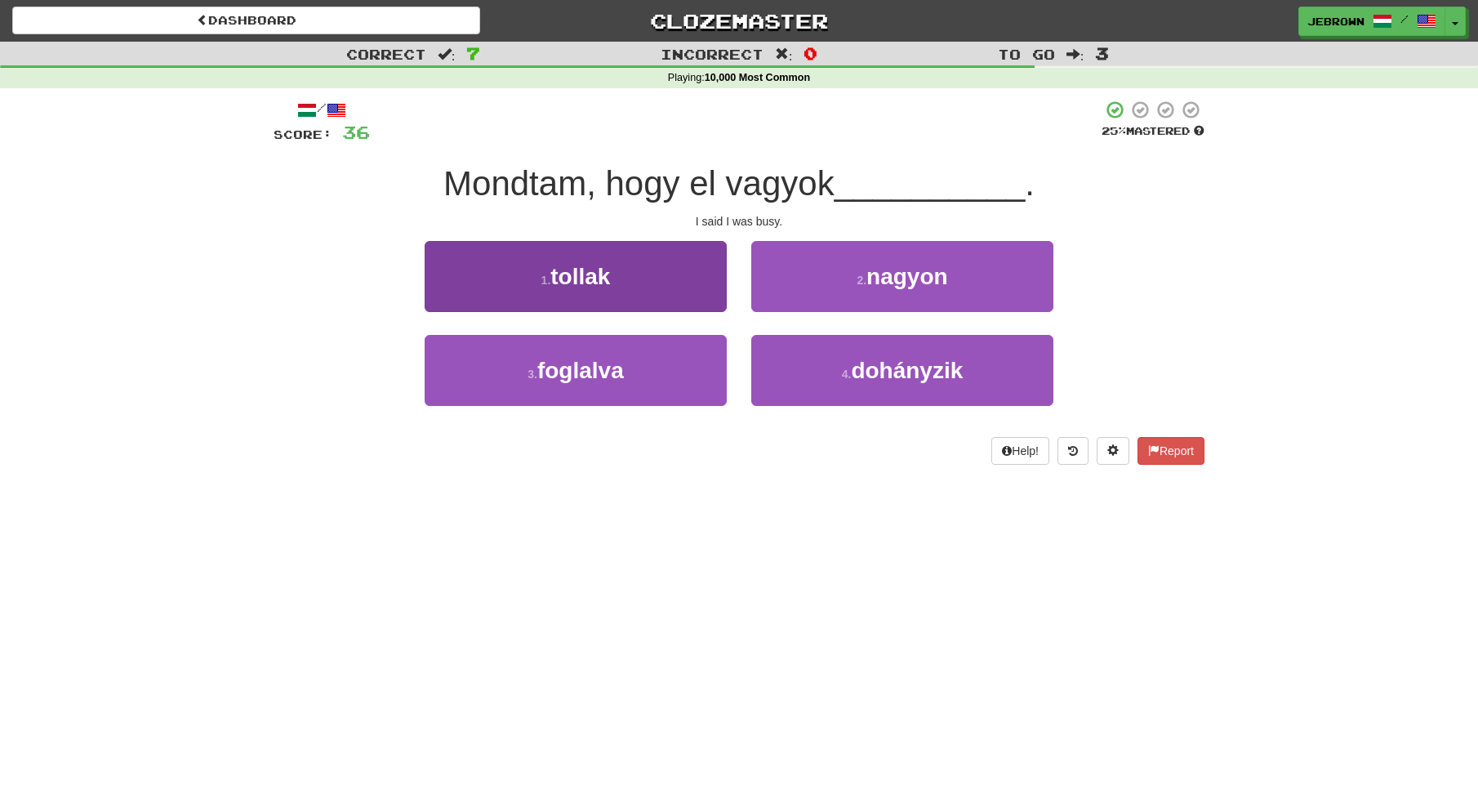
click at [643, 364] on button "3 . foglalva" at bounding box center [576, 370] width 302 height 71
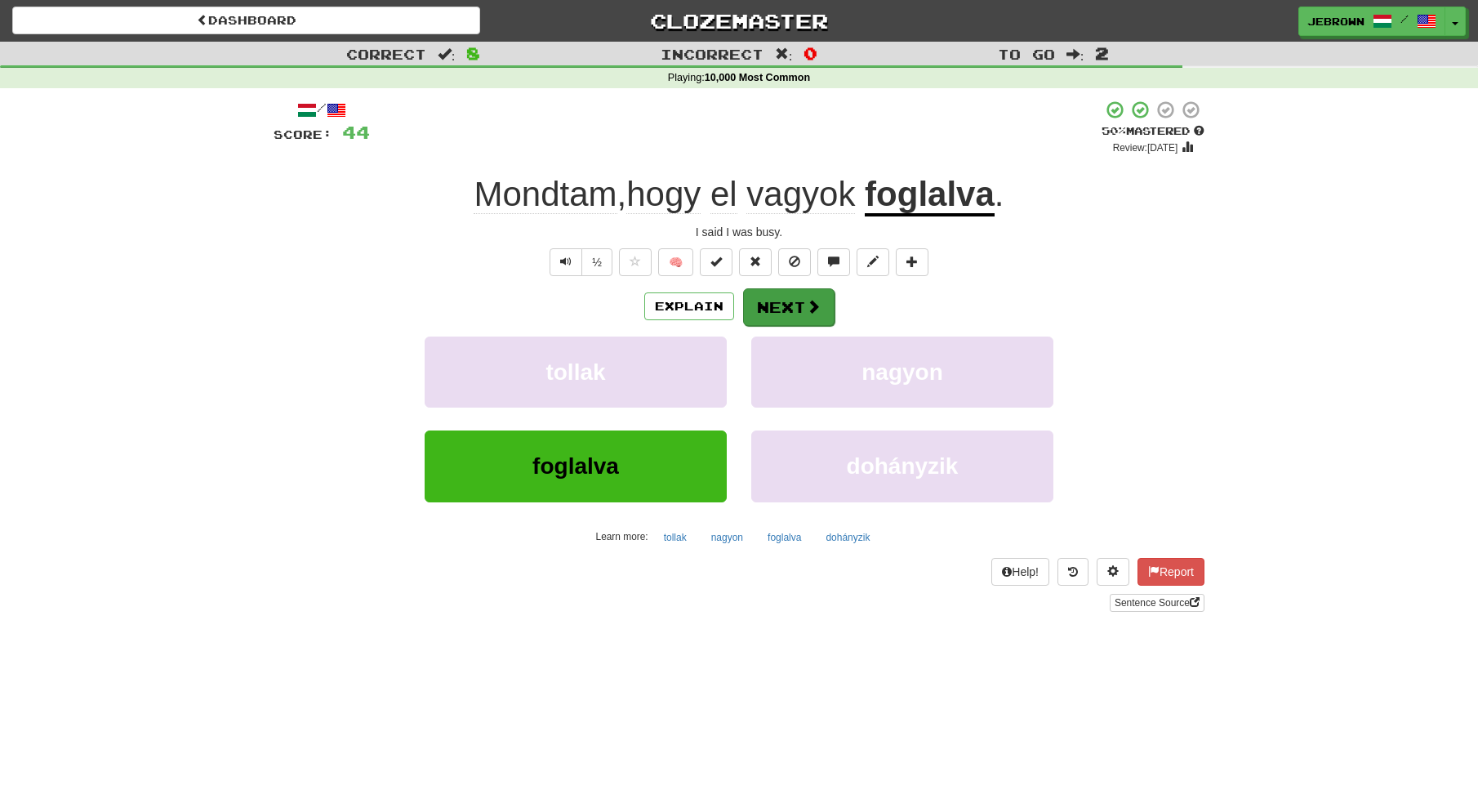
click at [791, 311] on button "Next" at bounding box center [789, 307] width 91 height 38
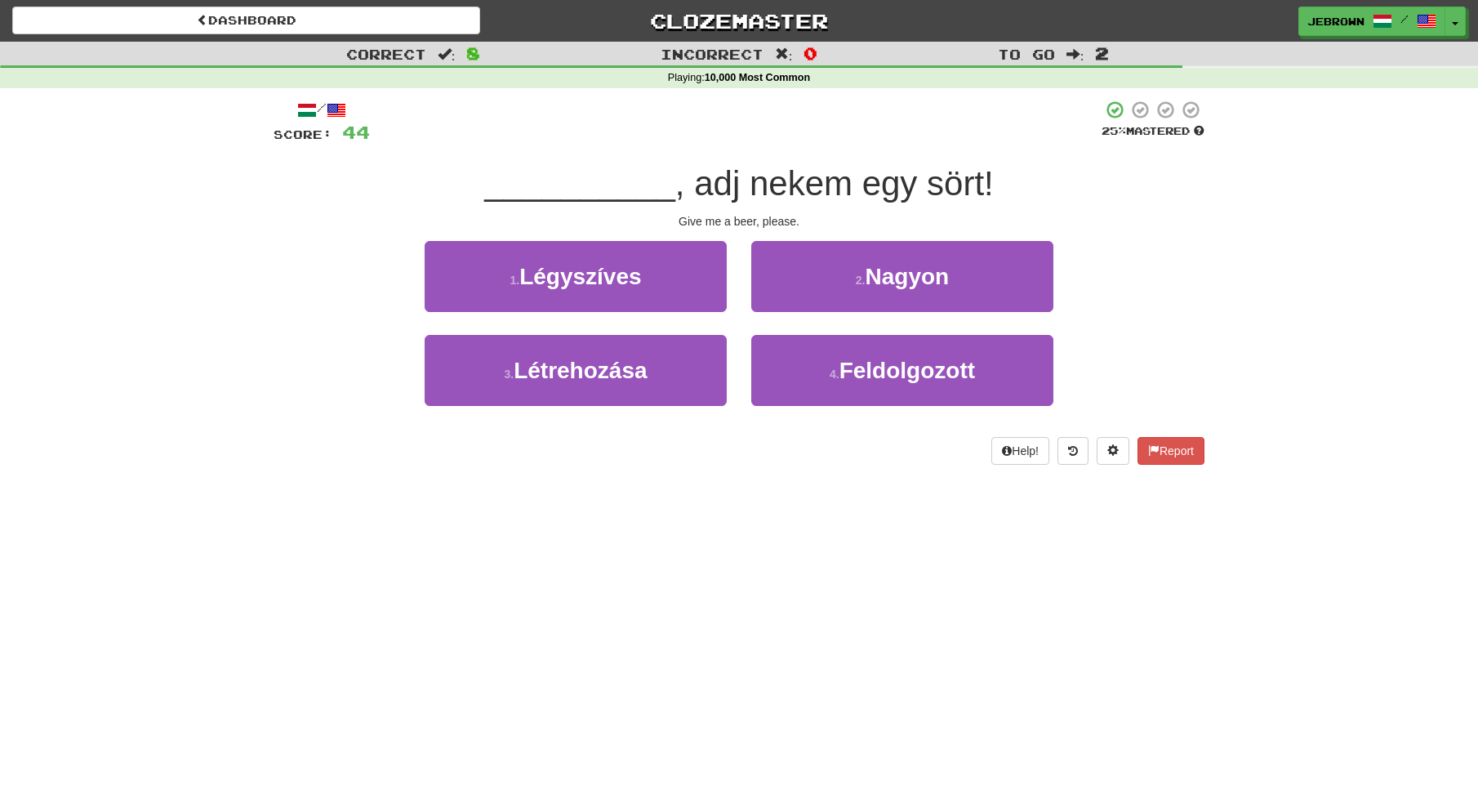
click at [621, 283] on span "Légyszíves" at bounding box center [580, 277] width 122 height 26
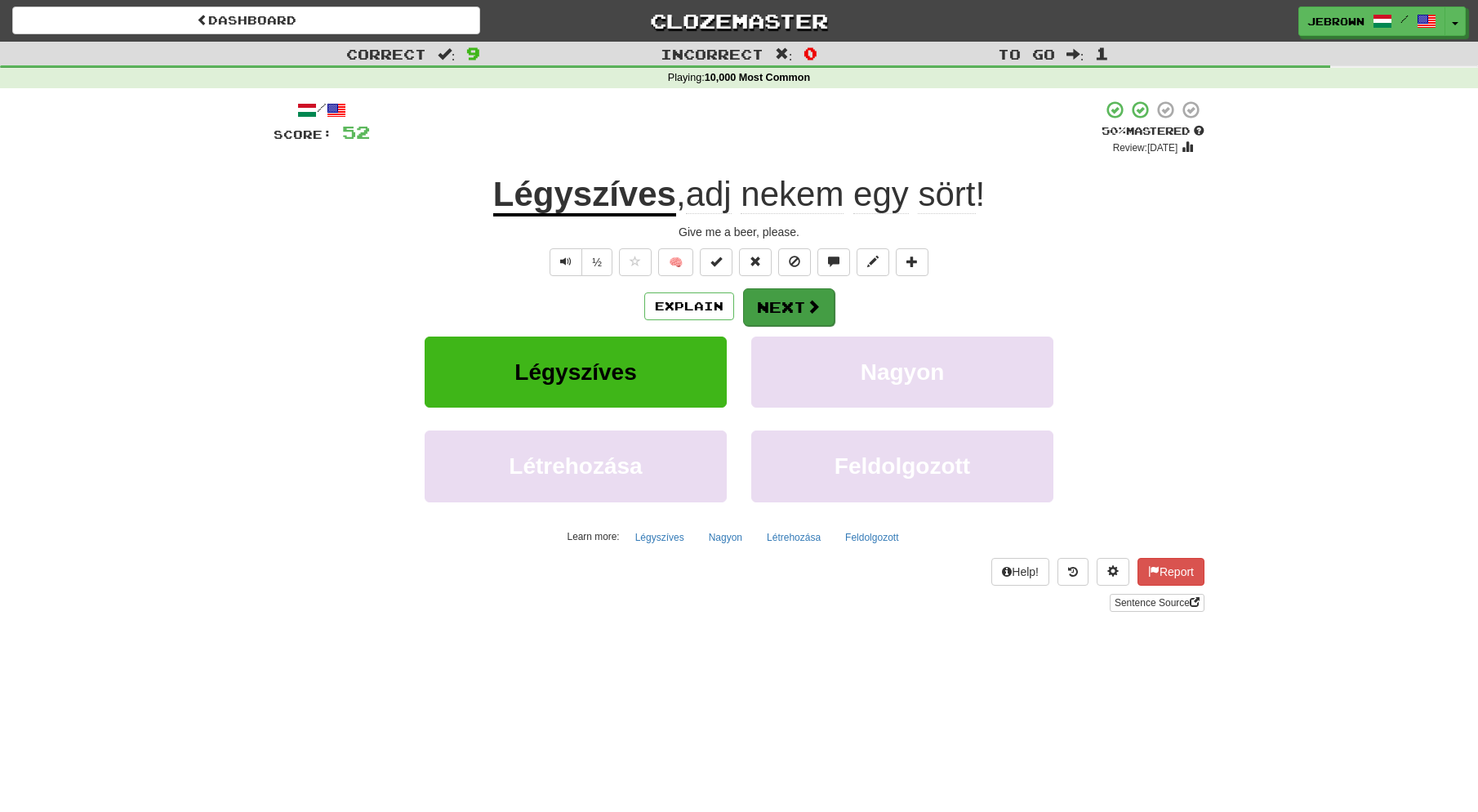
click at [802, 305] on button "Next" at bounding box center [789, 307] width 91 height 38
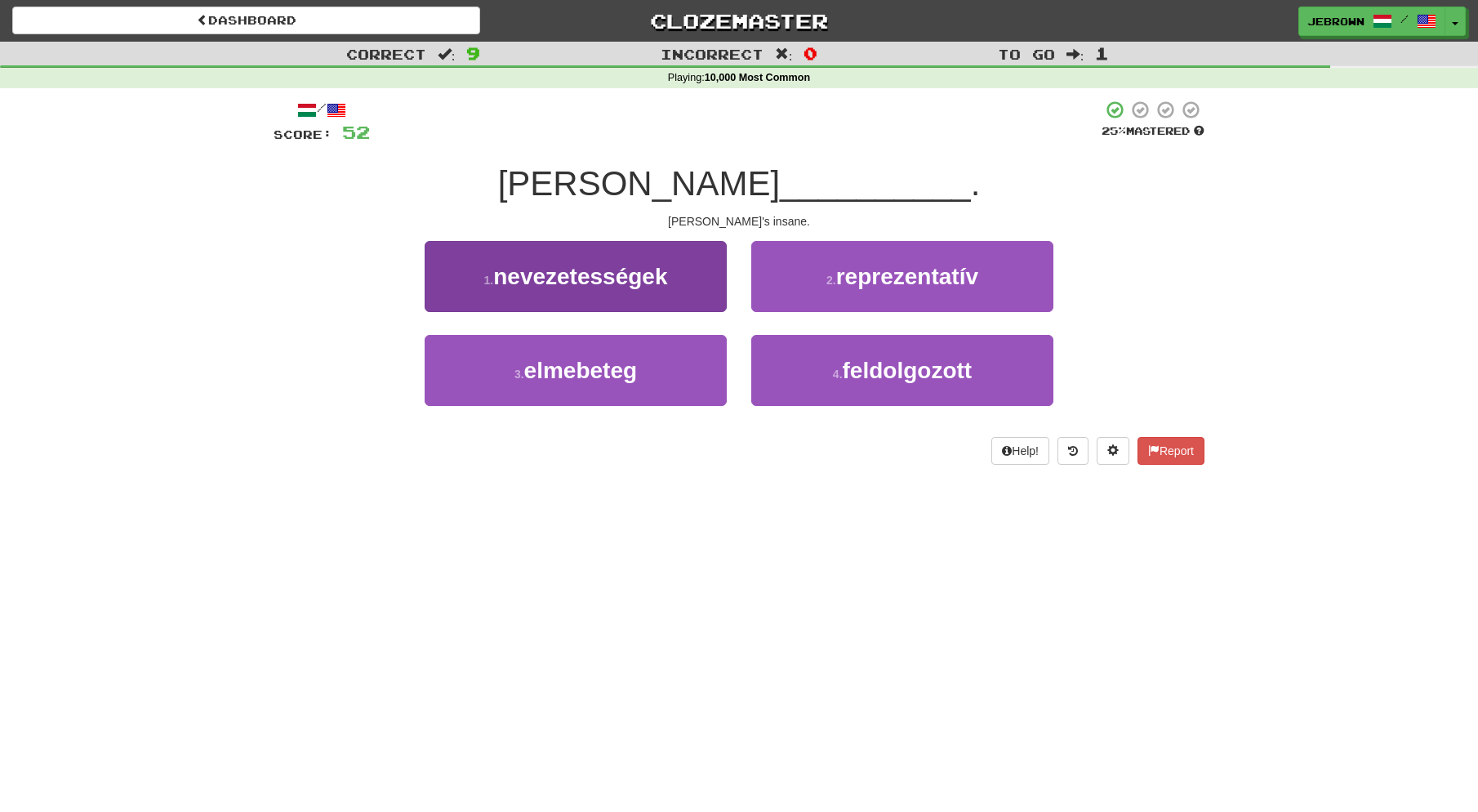
click at [612, 373] on span "elmebeteg" at bounding box center [581, 370] width 113 height 26
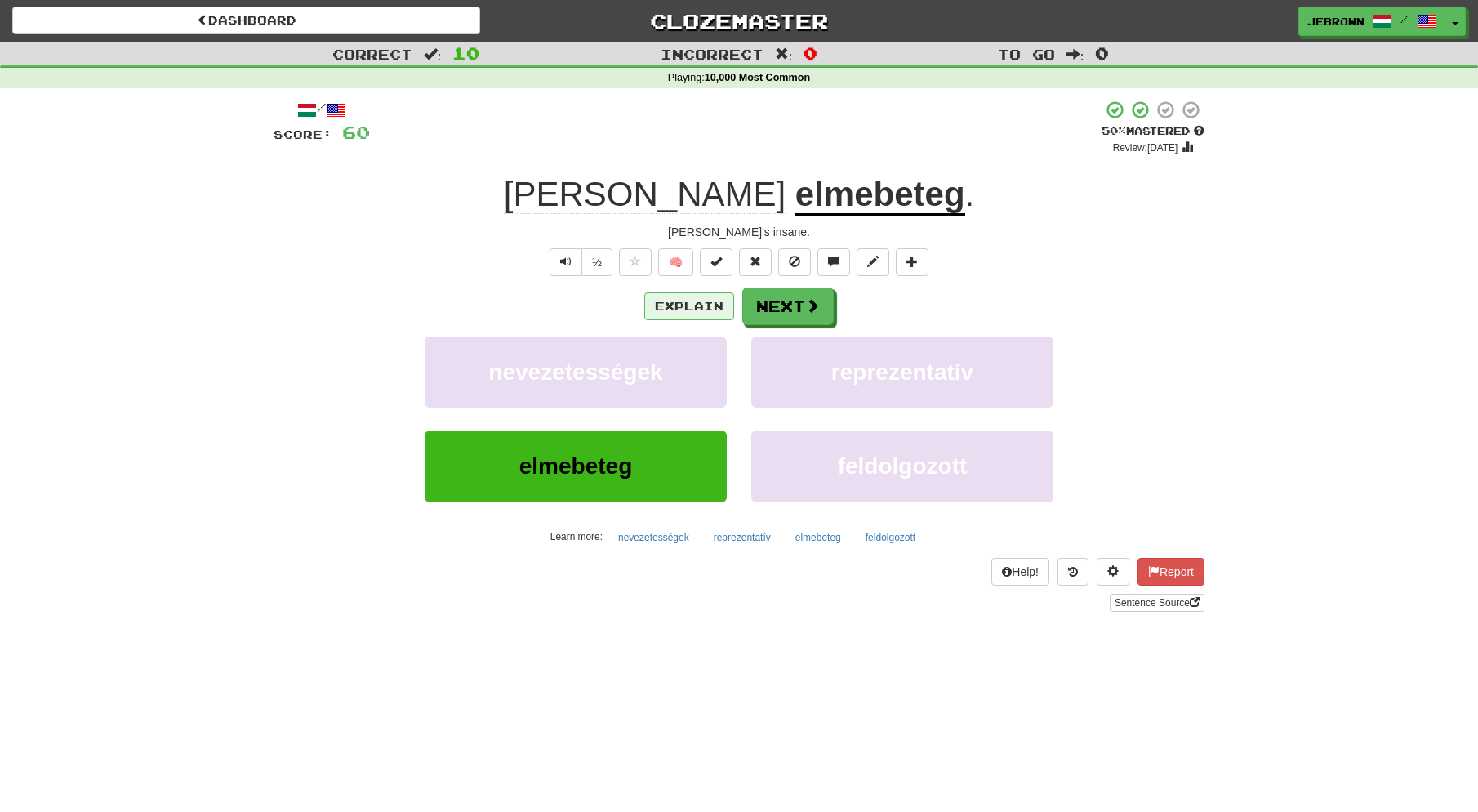
click at [699, 303] on button "Explain" at bounding box center [689, 307] width 90 height 28
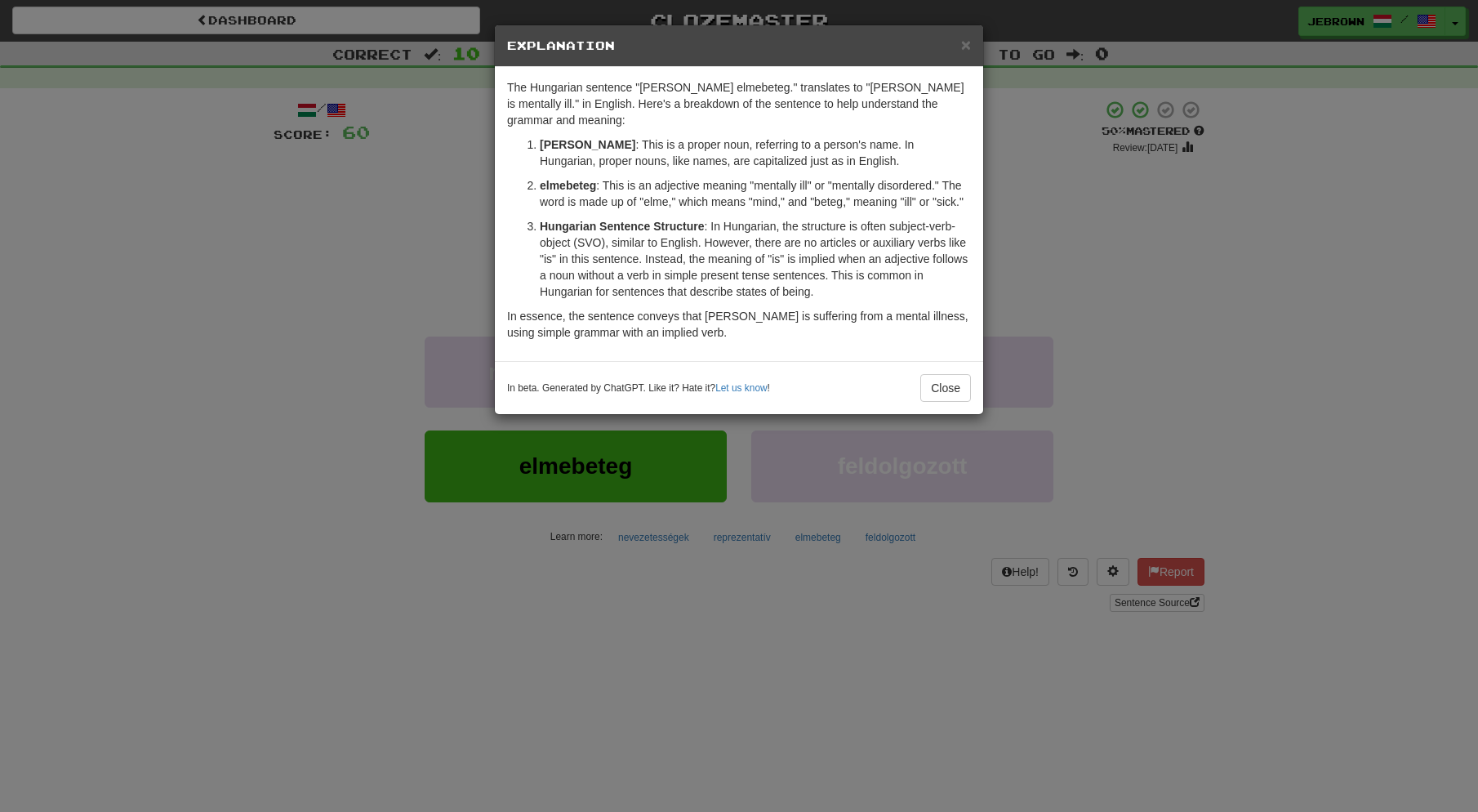
click at [967, 46] on span "×" at bounding box center [967, 44] width 10 height 19
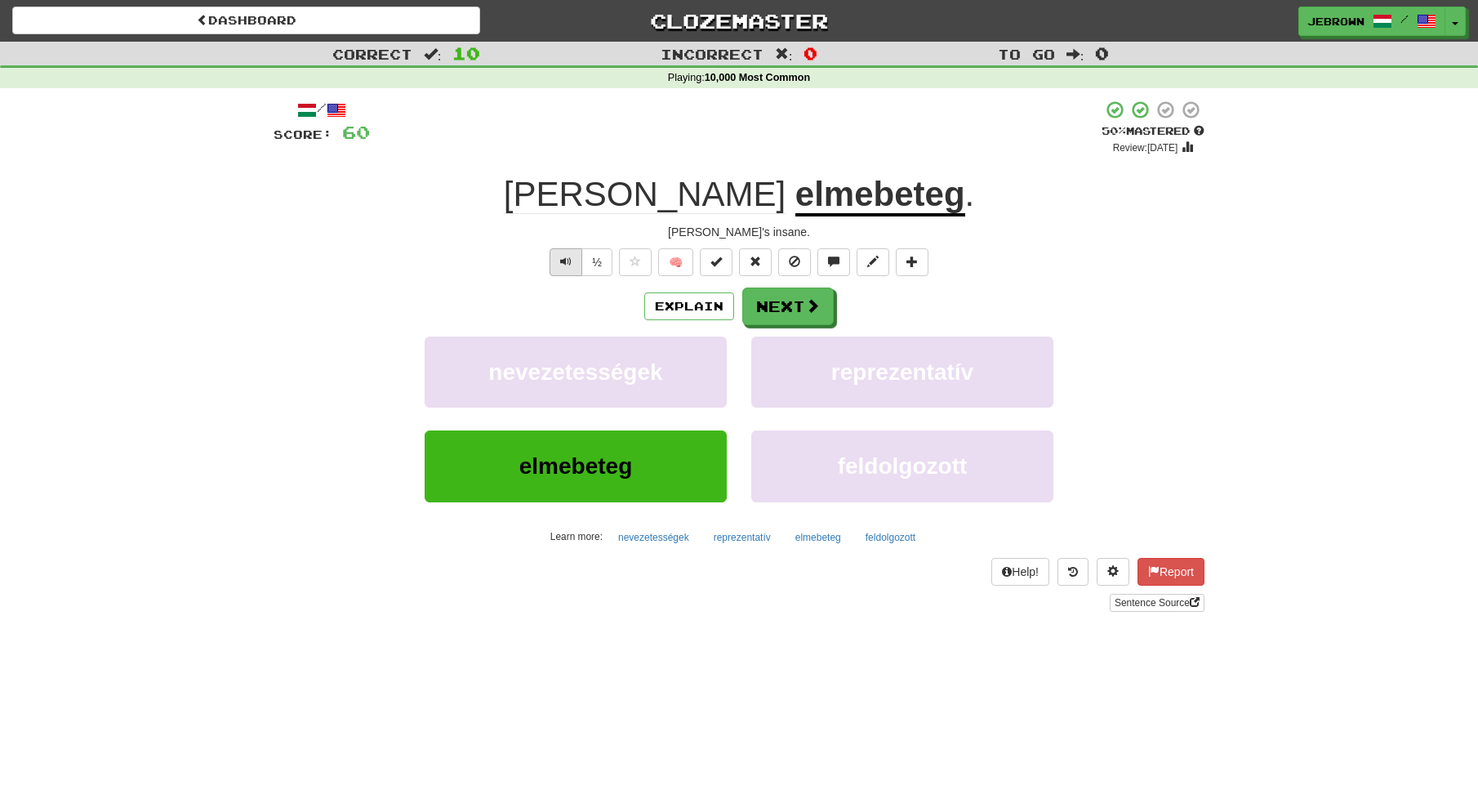
click at [563, 260] on span "Text-to-speech controls" at bounding box center [567, 262] width 12 height 12
click at [802, 309] on button "Next" at bounding box center [788, 307] width 91 height 38
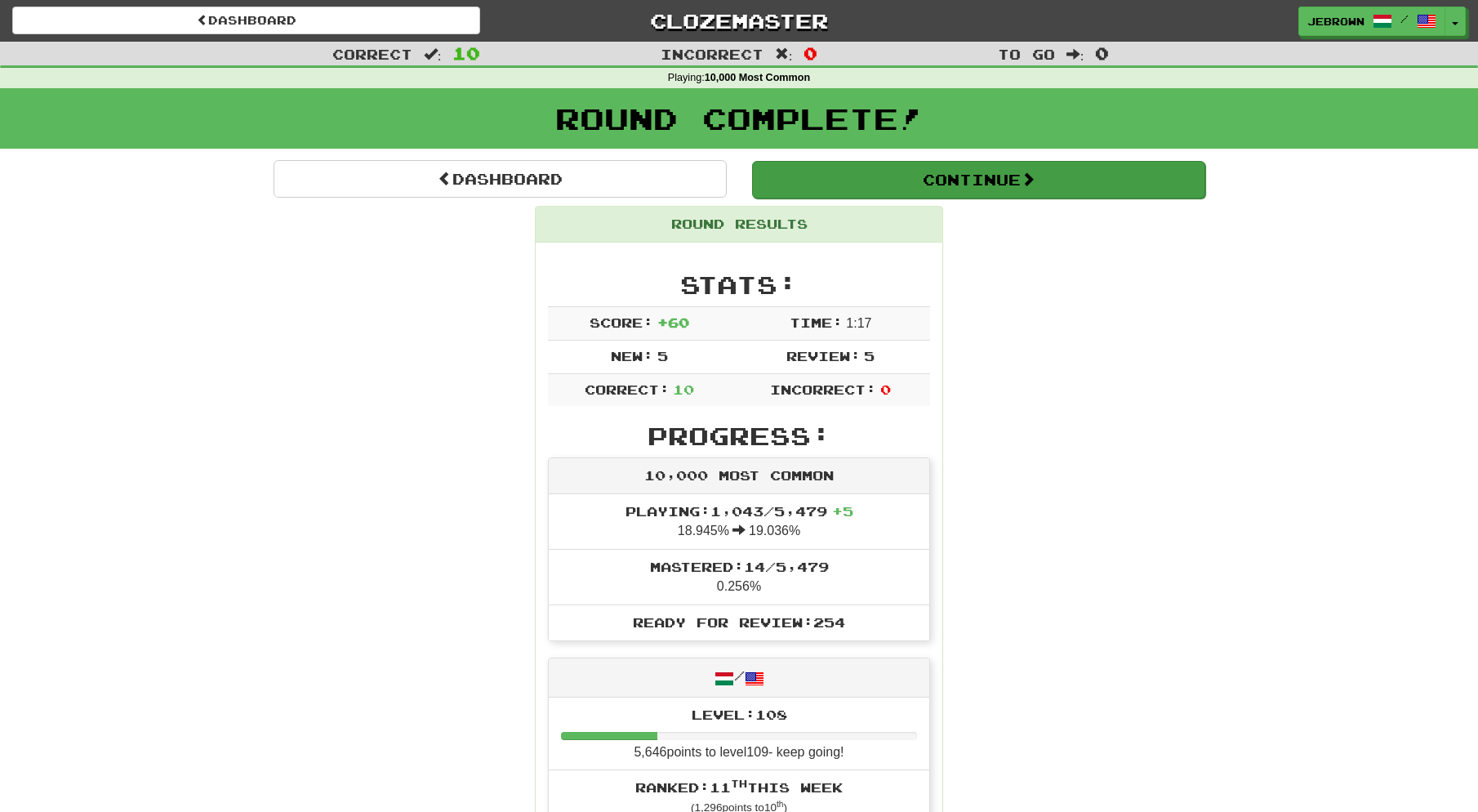
click at [829, 185] on button "Continue" at bounding box center [979, 180] width 454 height 38
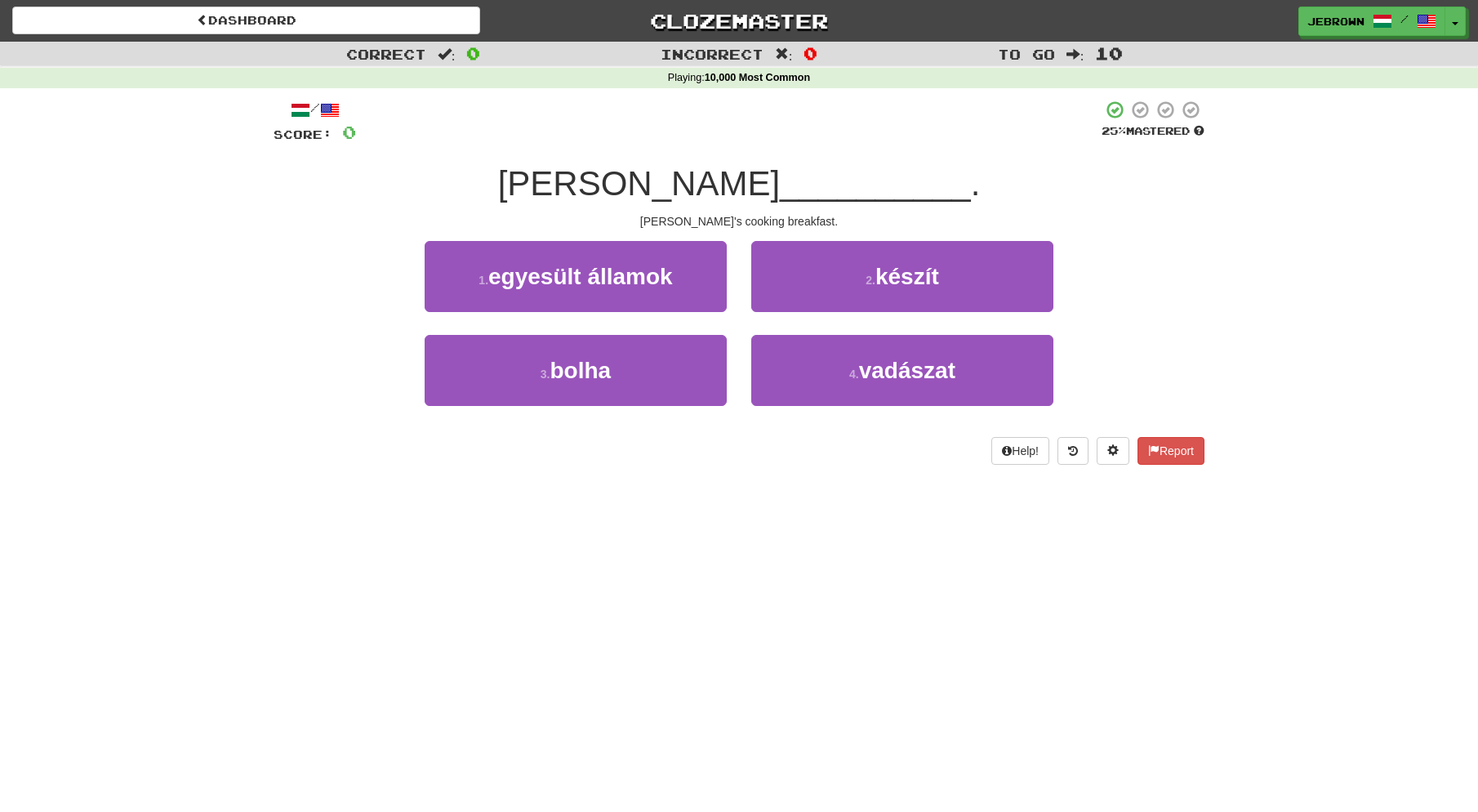
click at [900, 281] on span "készít" at bounding box center [907, 277] width 64 height 26
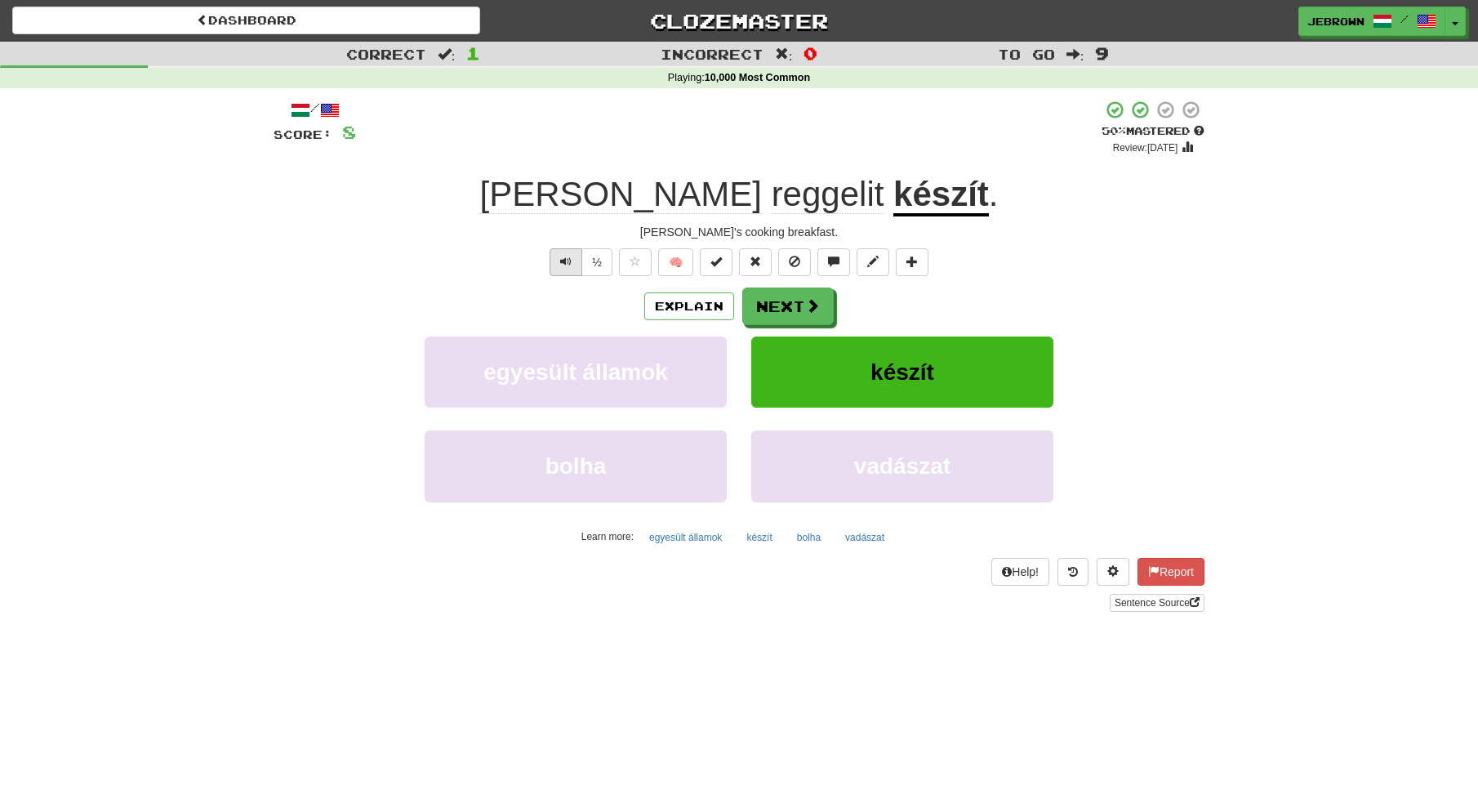
click at [567, 261] on span "Text-to-speech controls" at bounding box center [567, 262] width 12 height 12
click at [800, 299] on button "Next" at bounding box center [789, 307] width 91 height 38
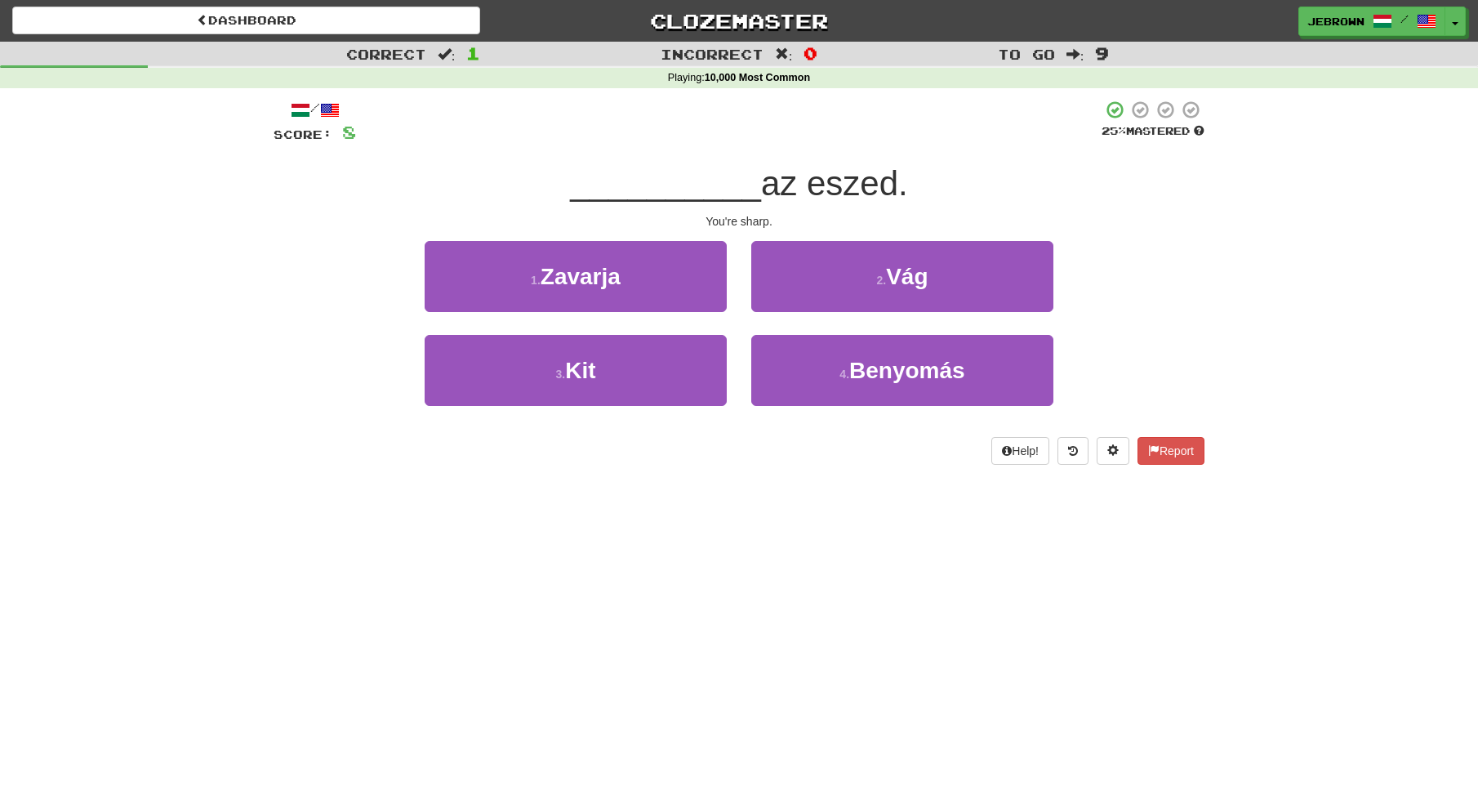
click at [906, 284] on span "Vág" at bounding box center [907, 277] width 42 height 26
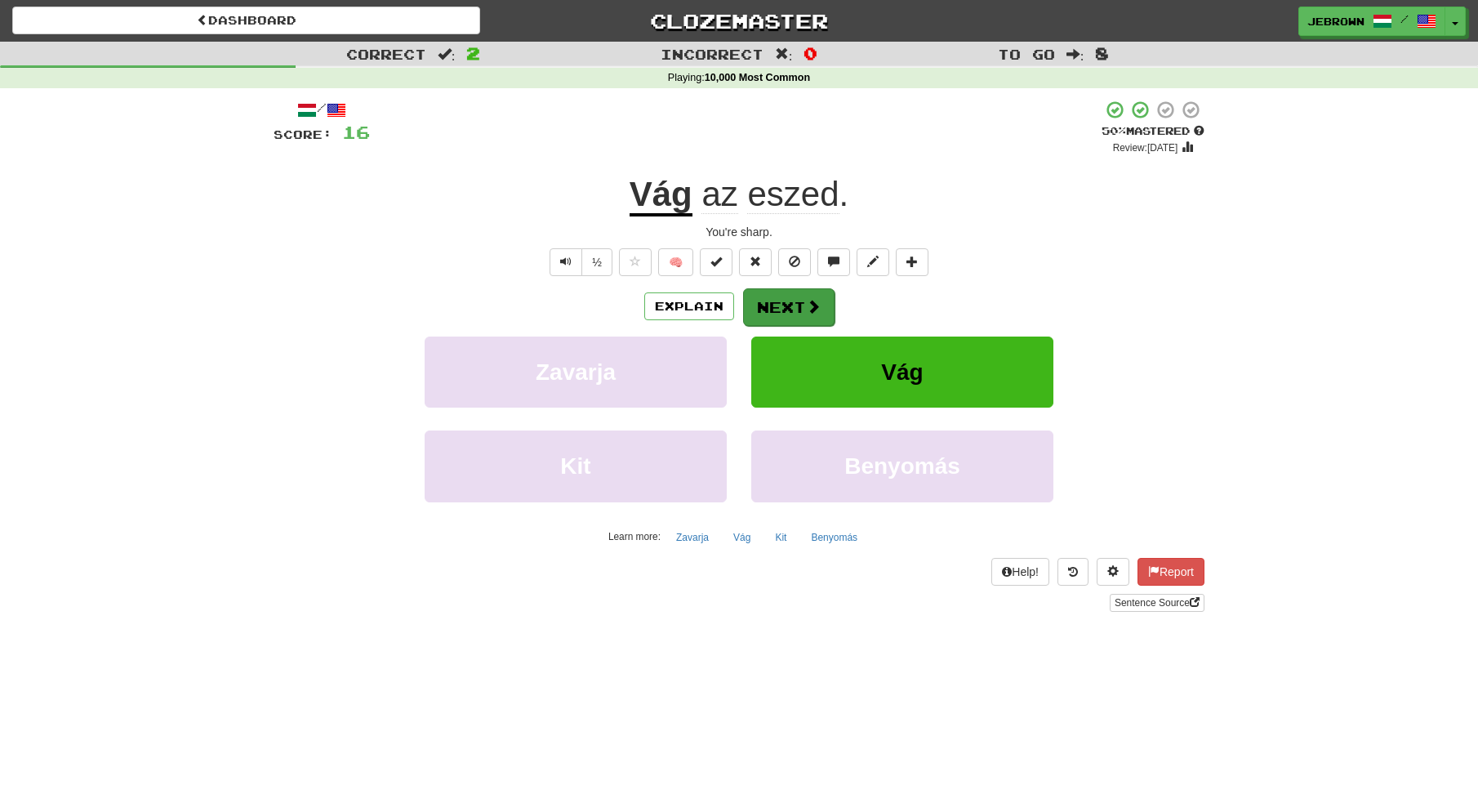
click at [794, 304] on button "Next" at bounding box center [789, 307] width 91 height 38
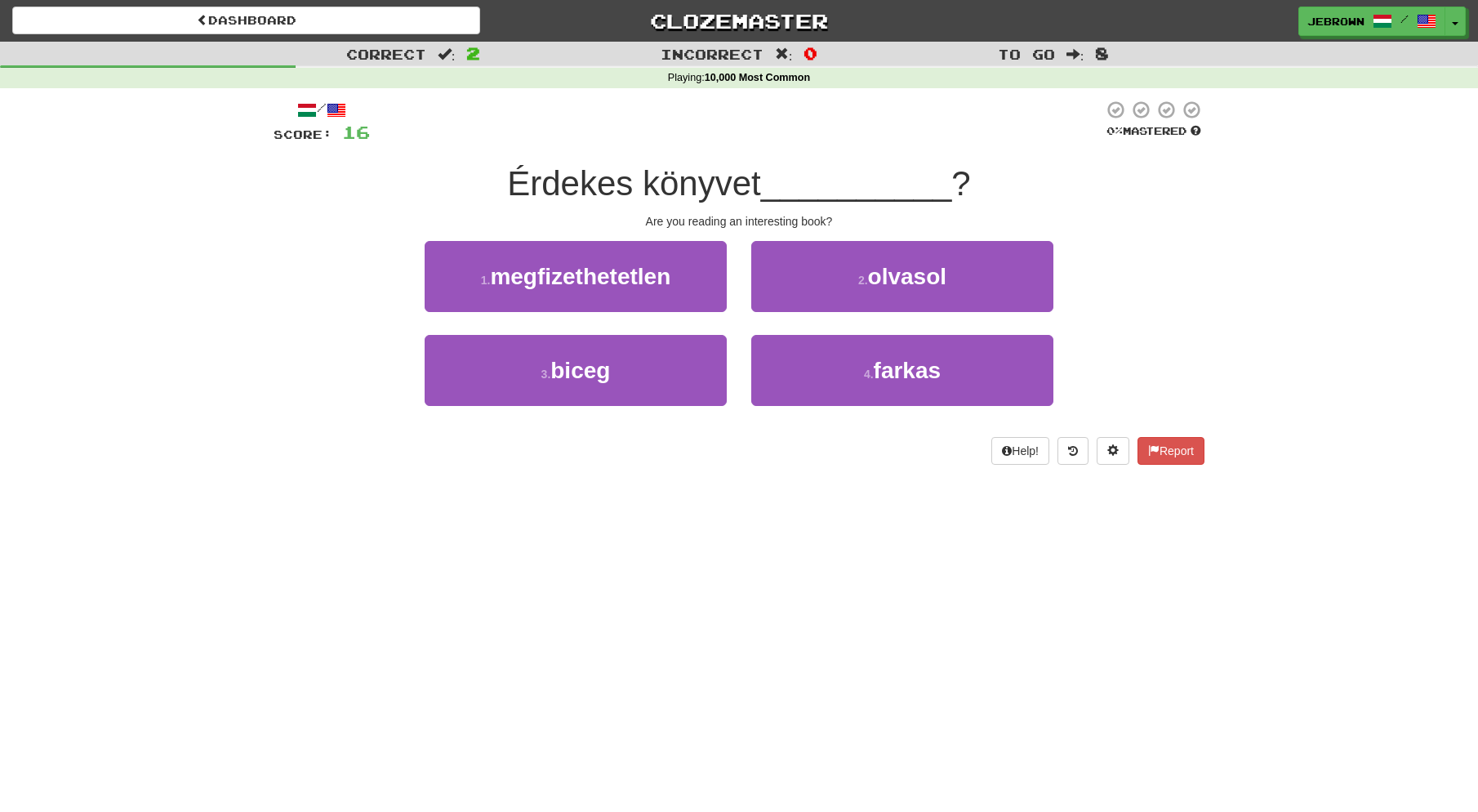
click at [861, 279] on small "2 ." at bounding box center [864, 280] width 10 height 13
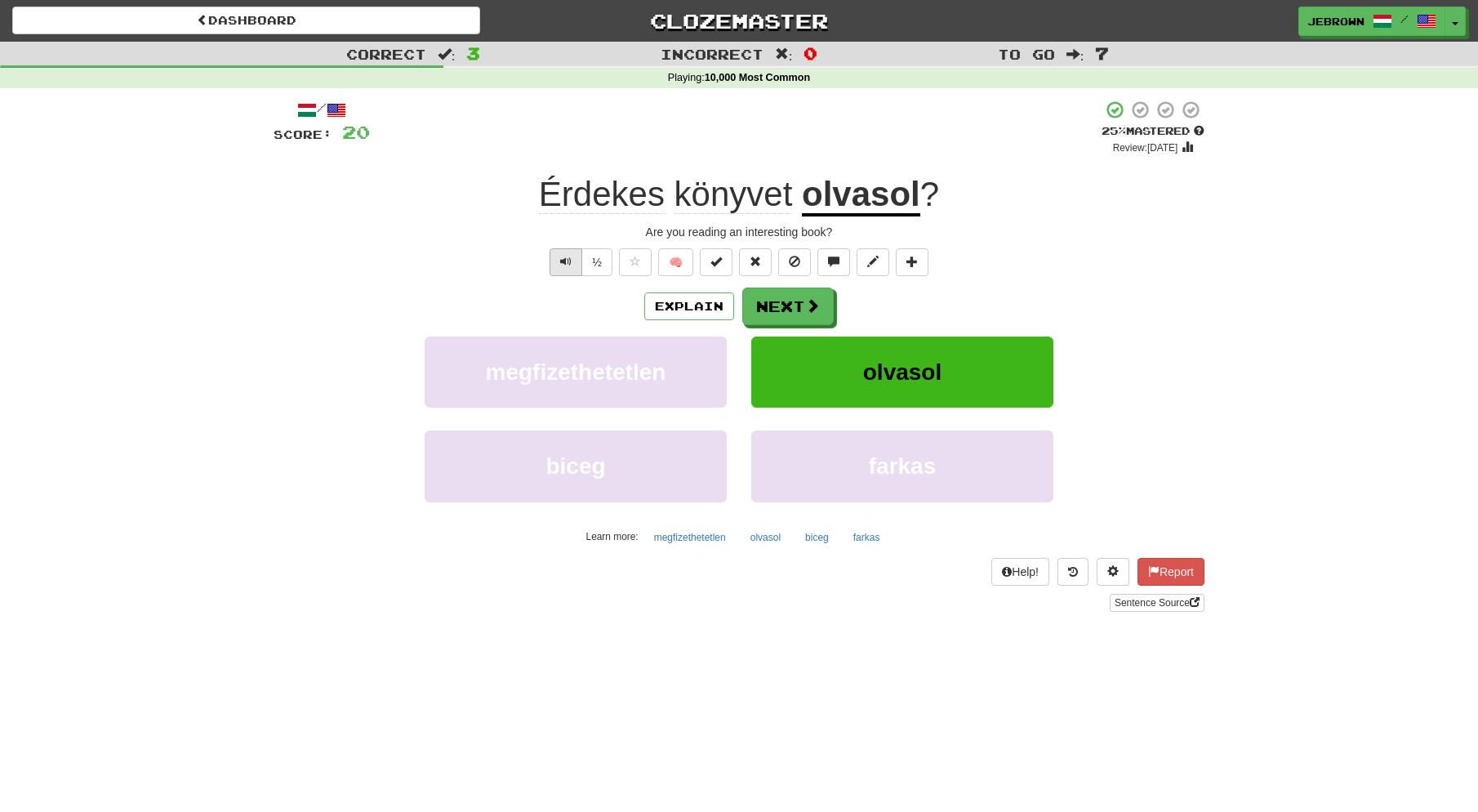
click at [561, 259] on span "Text-to-speech controls" at bounding box center [567, 262] width 12 height 12
click at [799, 304] on button "Next" at bounding box center [789, 307] width 91 height 38
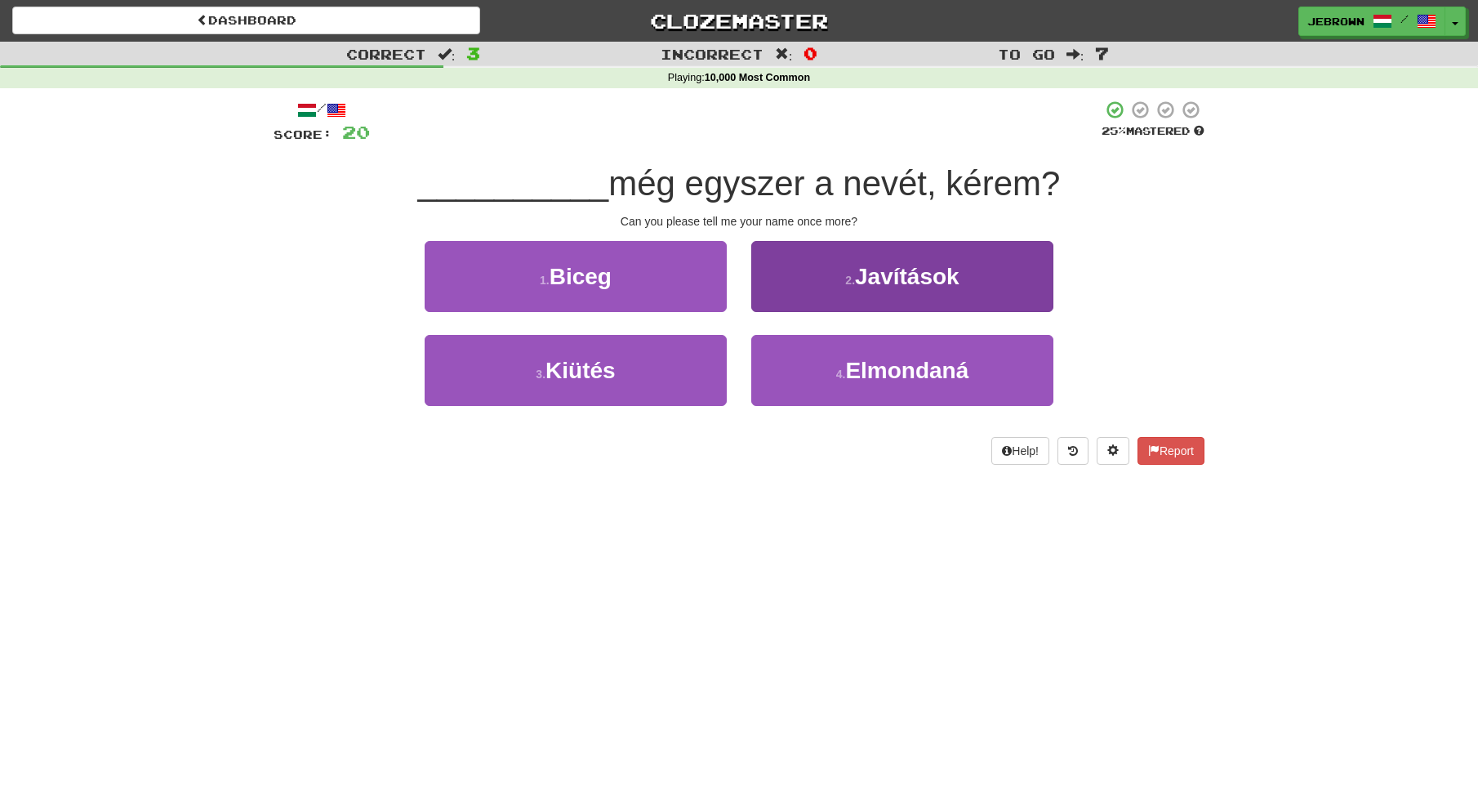
click at [897, 360] on span "Elmondaná" at bounding box center [907, 370] width 123 height 26
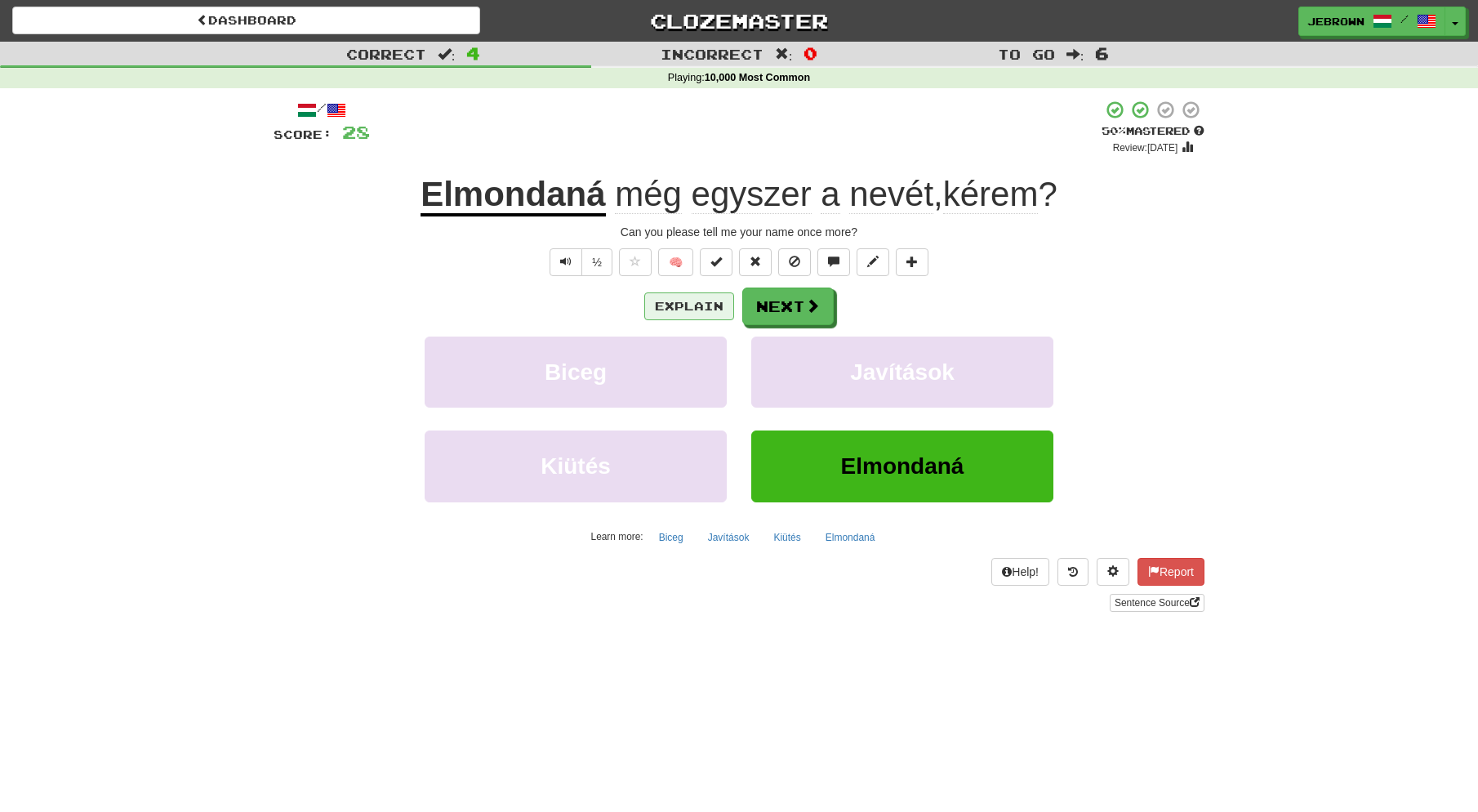
click at [692, 304] on button "Explain" at bounding box center [689, 307] width 90 height 28
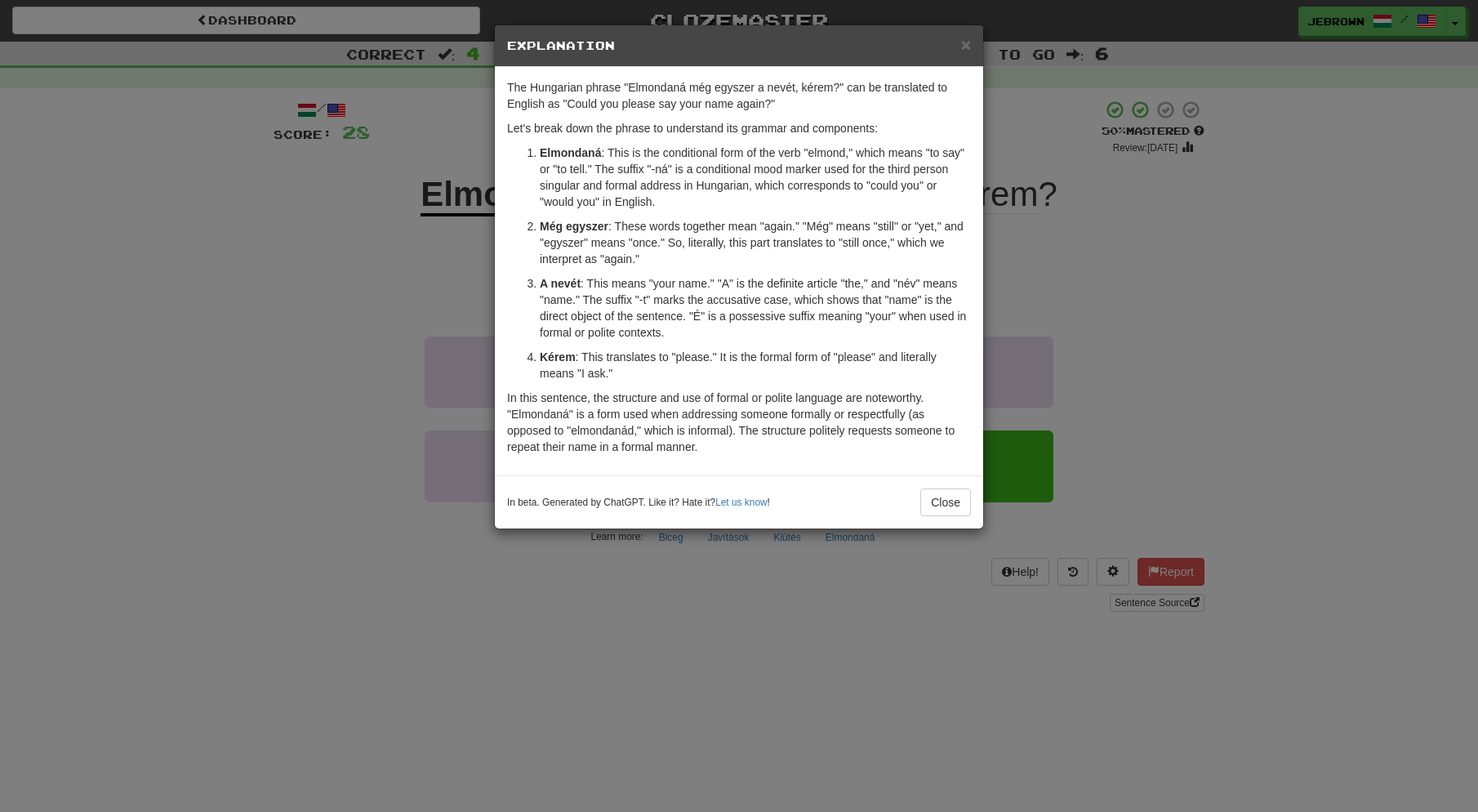
click at [967, 43] on span "×" at bounding box center [967, 44] width 10 height 19
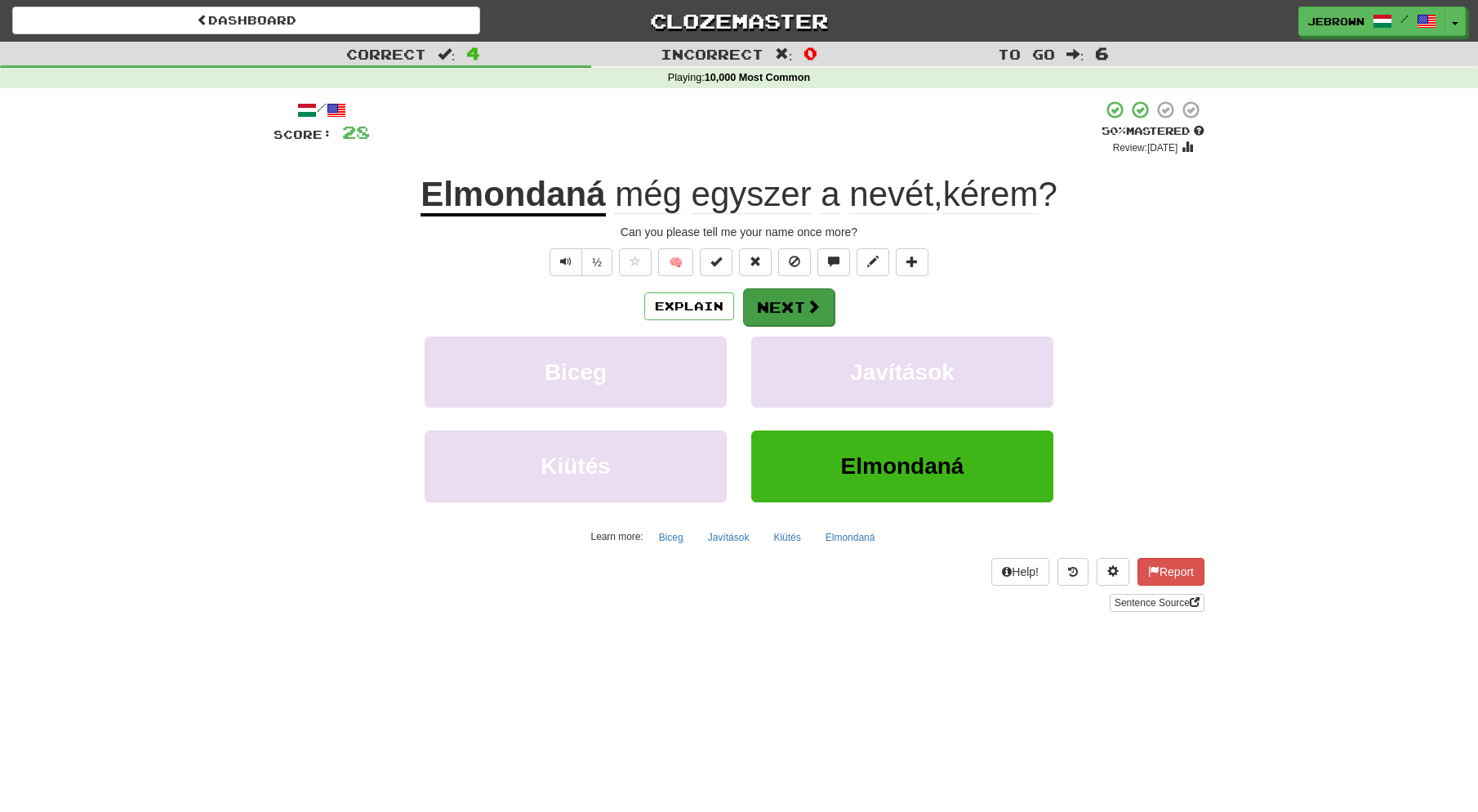
click at [782, 302] on button "Next" at bounding box center [789, 307] width 91 height 38
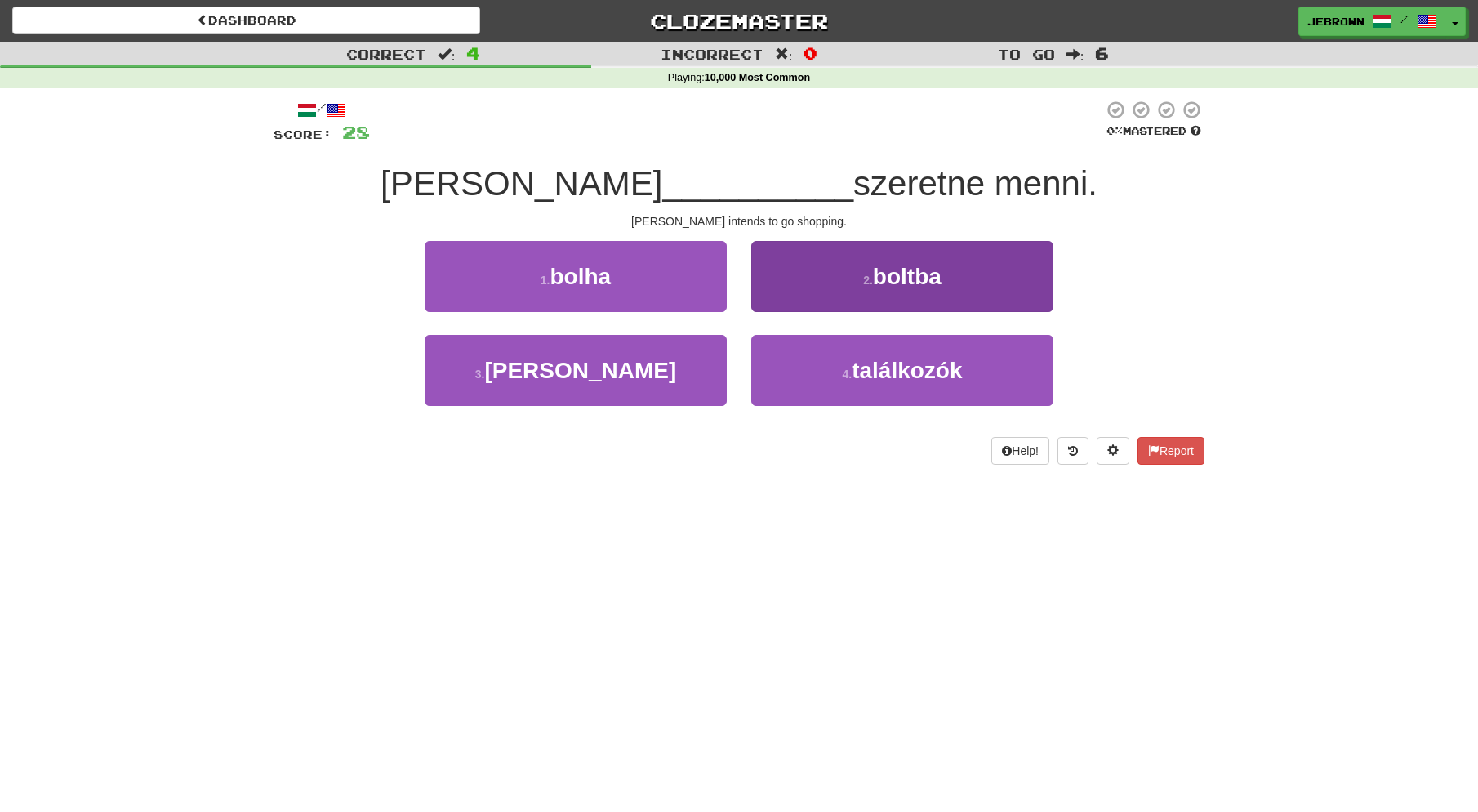
click at [840, 284] on button "2 . boltba" at bounding box center [902, 277] width 302 height 71
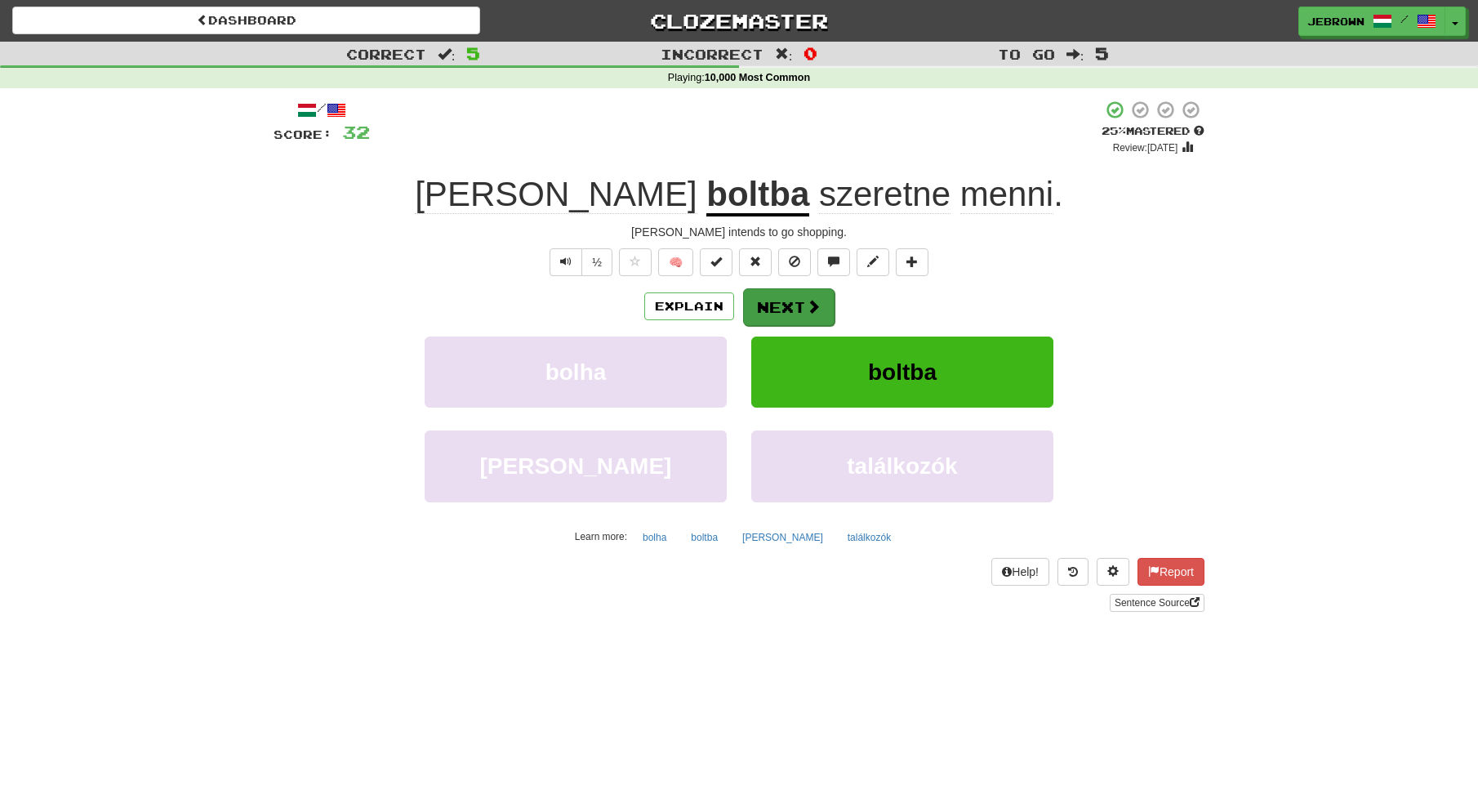
click at [786, 303] on button "Next" at bounding box center [789, 307] width 91 height 38
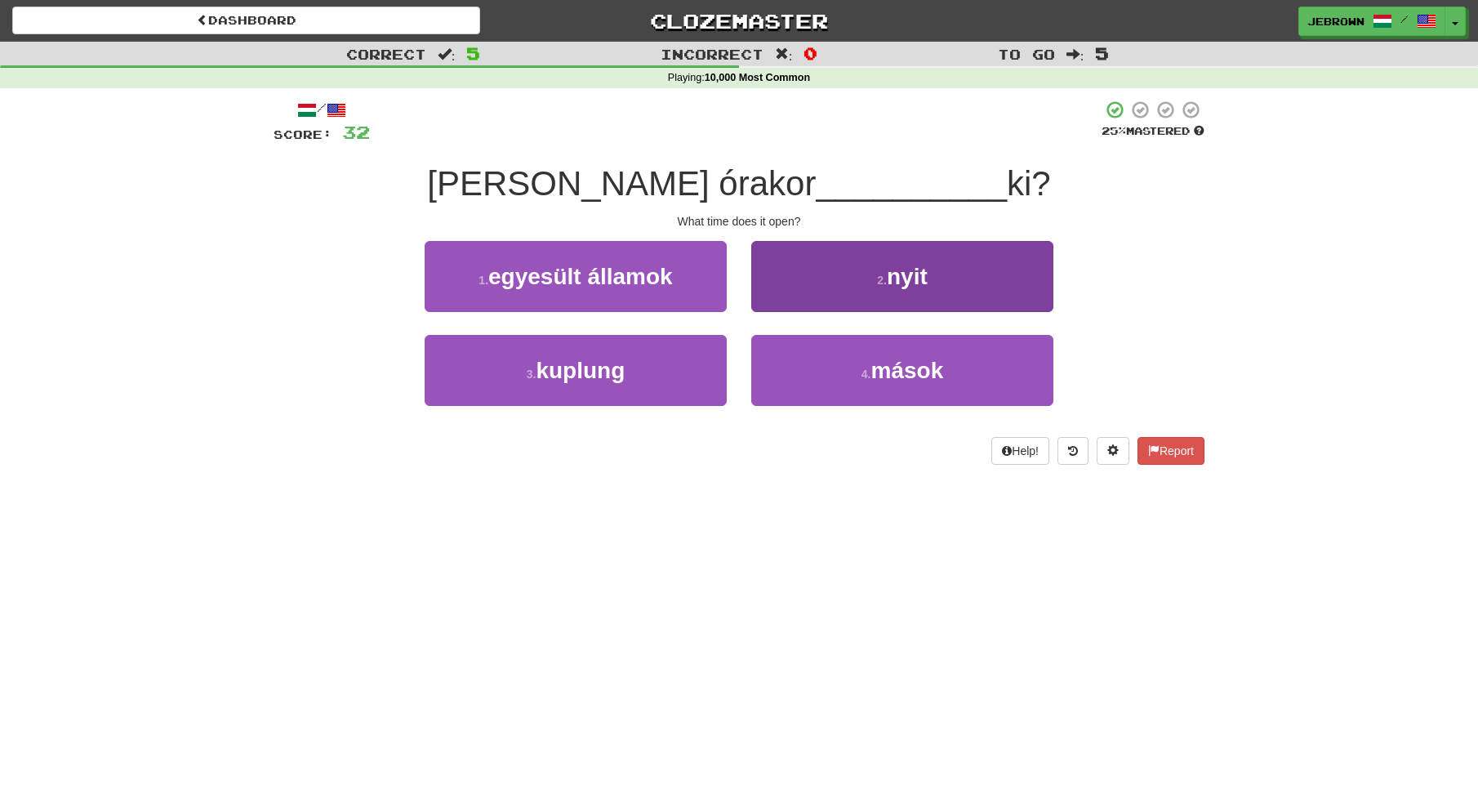
click at [886, 280] on small "2 ." at bounding box center [882, 280] width 10 height 13
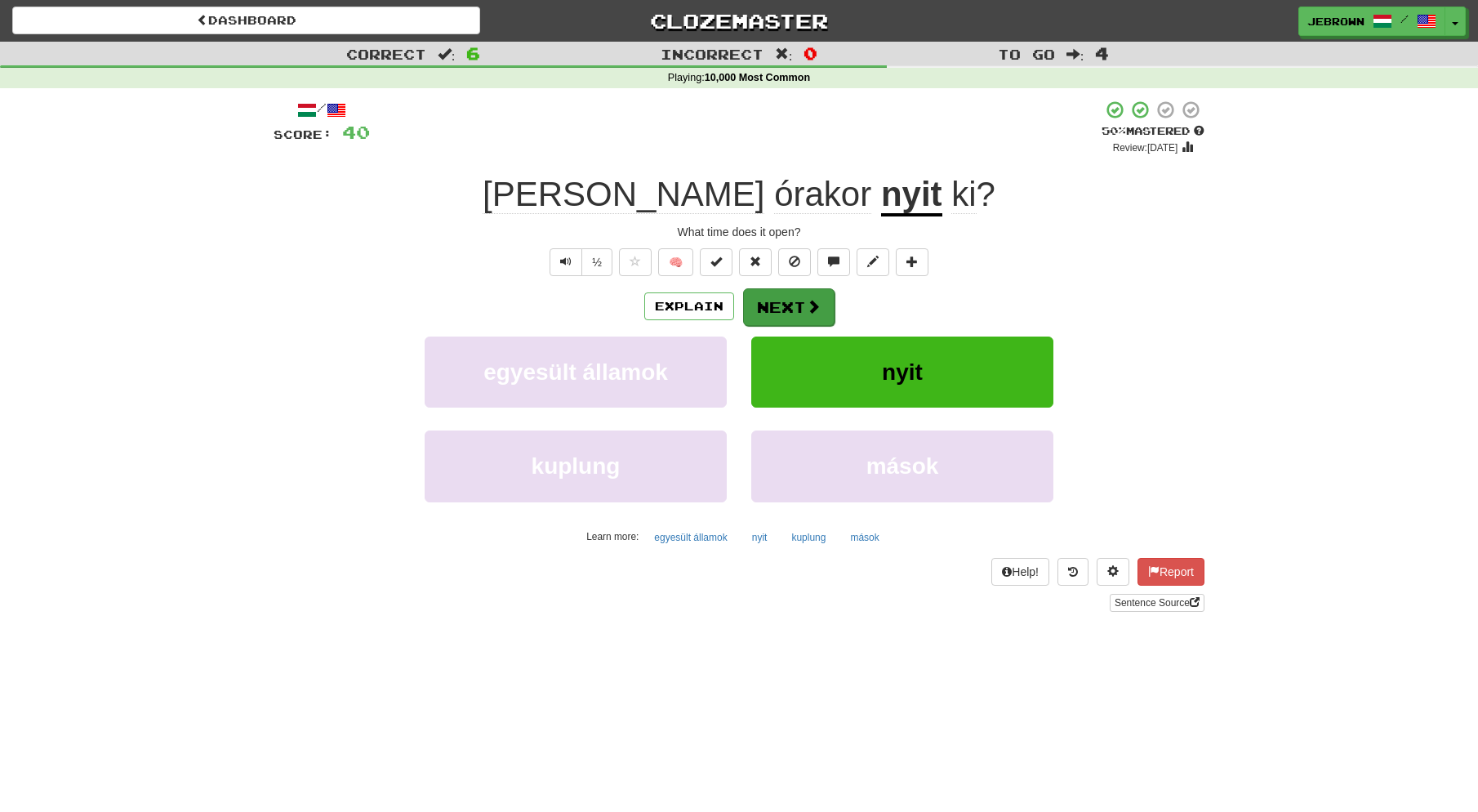
click at [784, 302] on button "Next" at bounding box center [789, 307] width 91 height 38
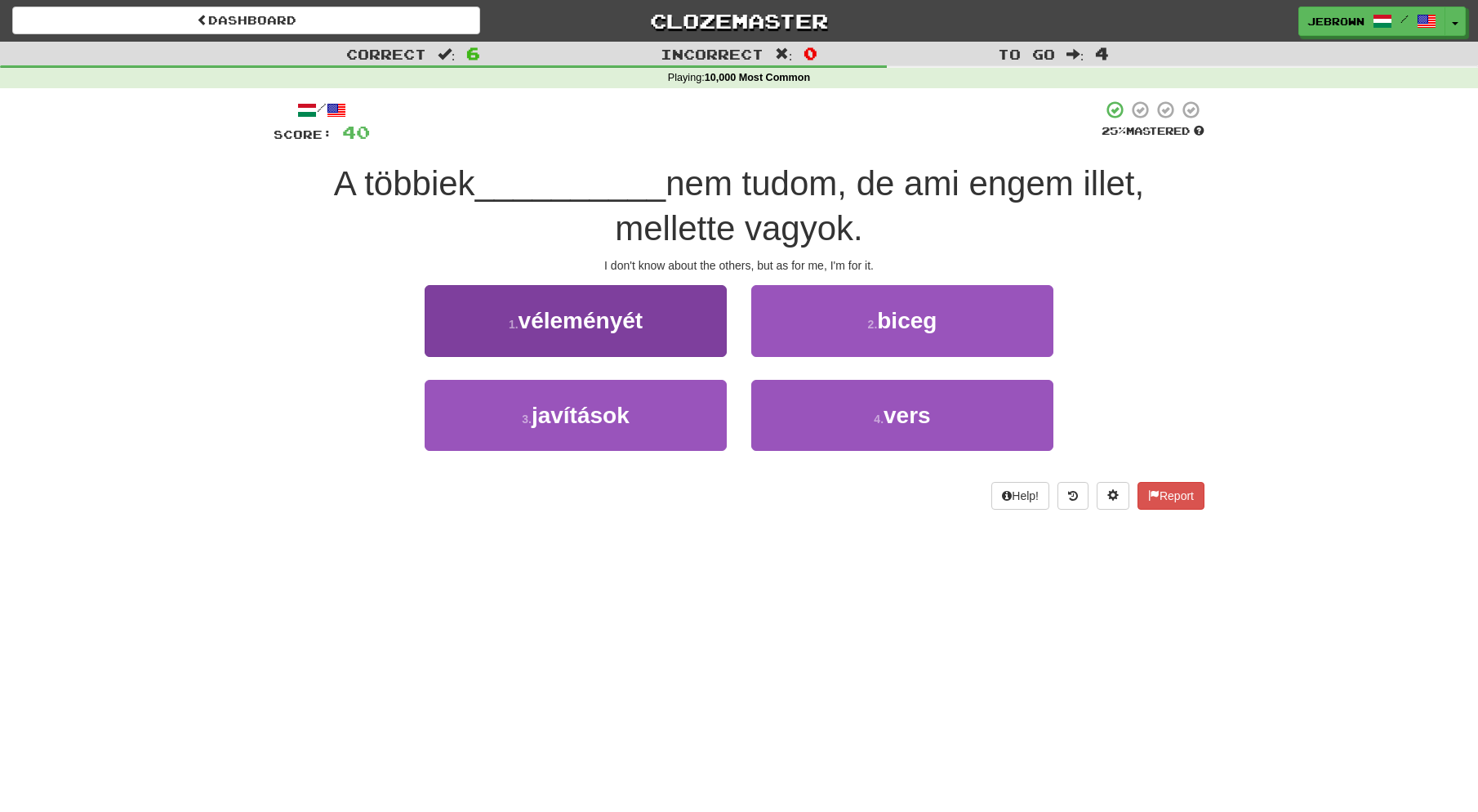
click at [619, 318] on span "véleményét" at bounding box center [582, 321] width 125 height 26
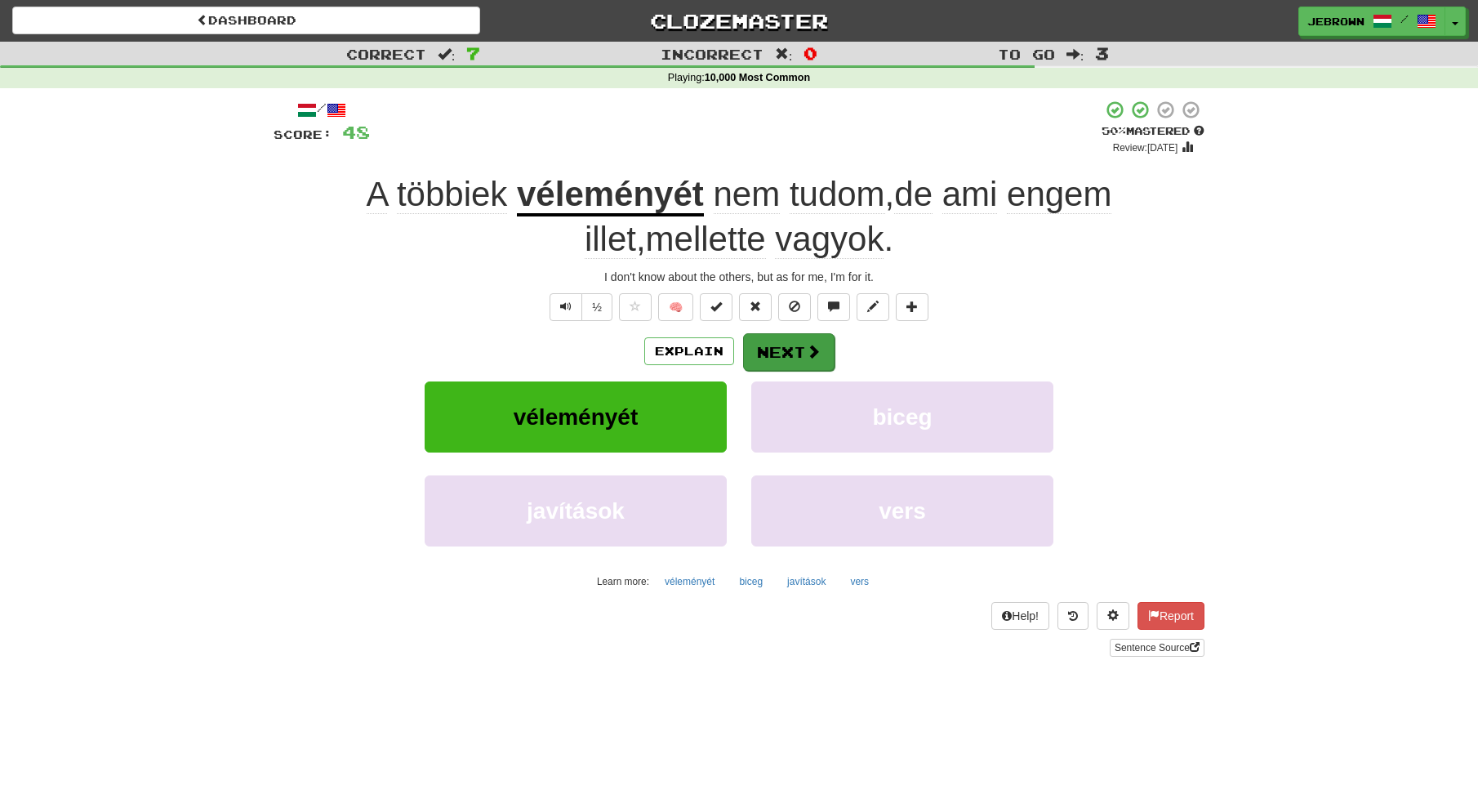
click at [798, 353] on button "Next" at bounding box center [789, 352] width 91 height 38
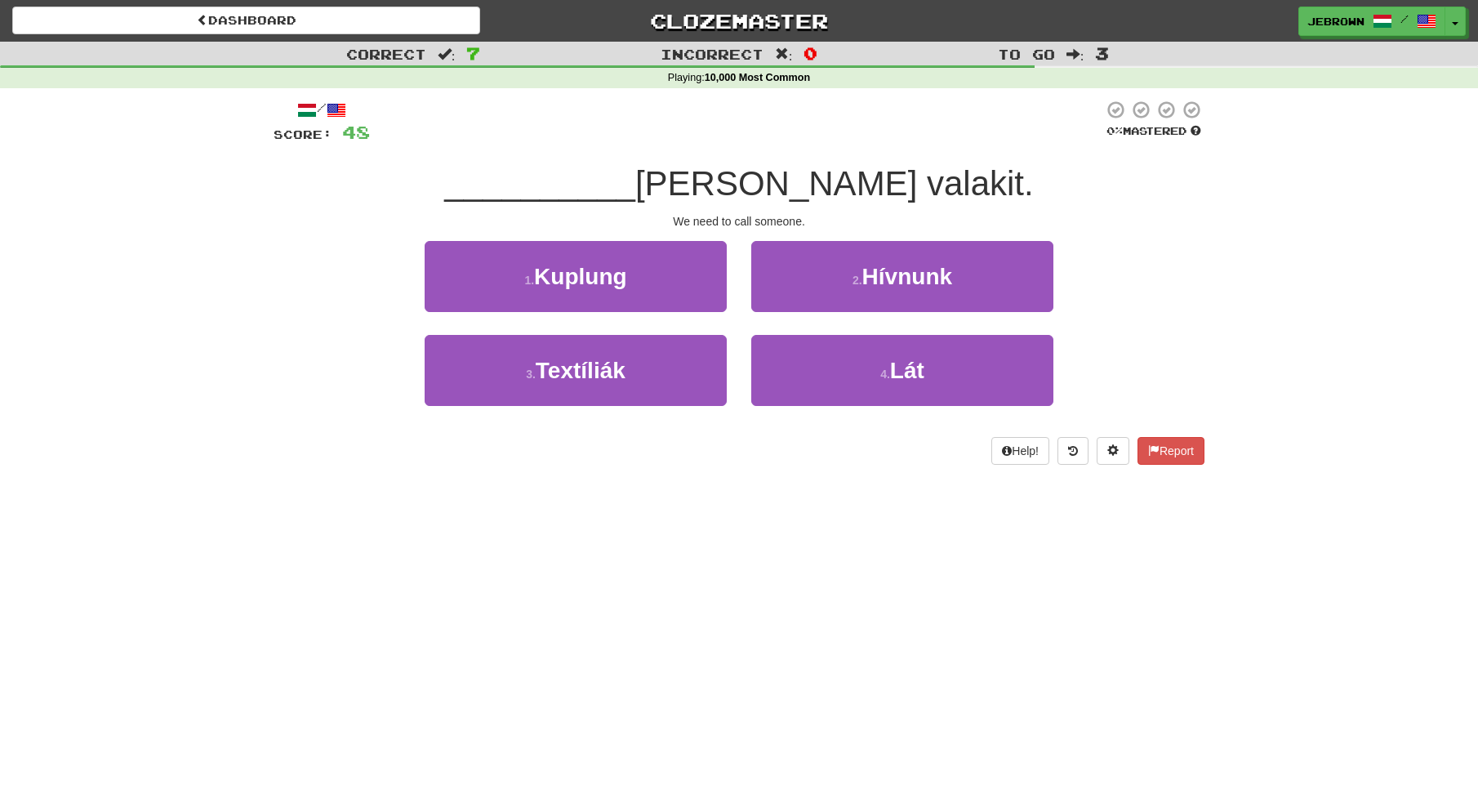
click at [871, 275] on span "Hívnunk" at bounding box center [907, 277] width 90 height 26
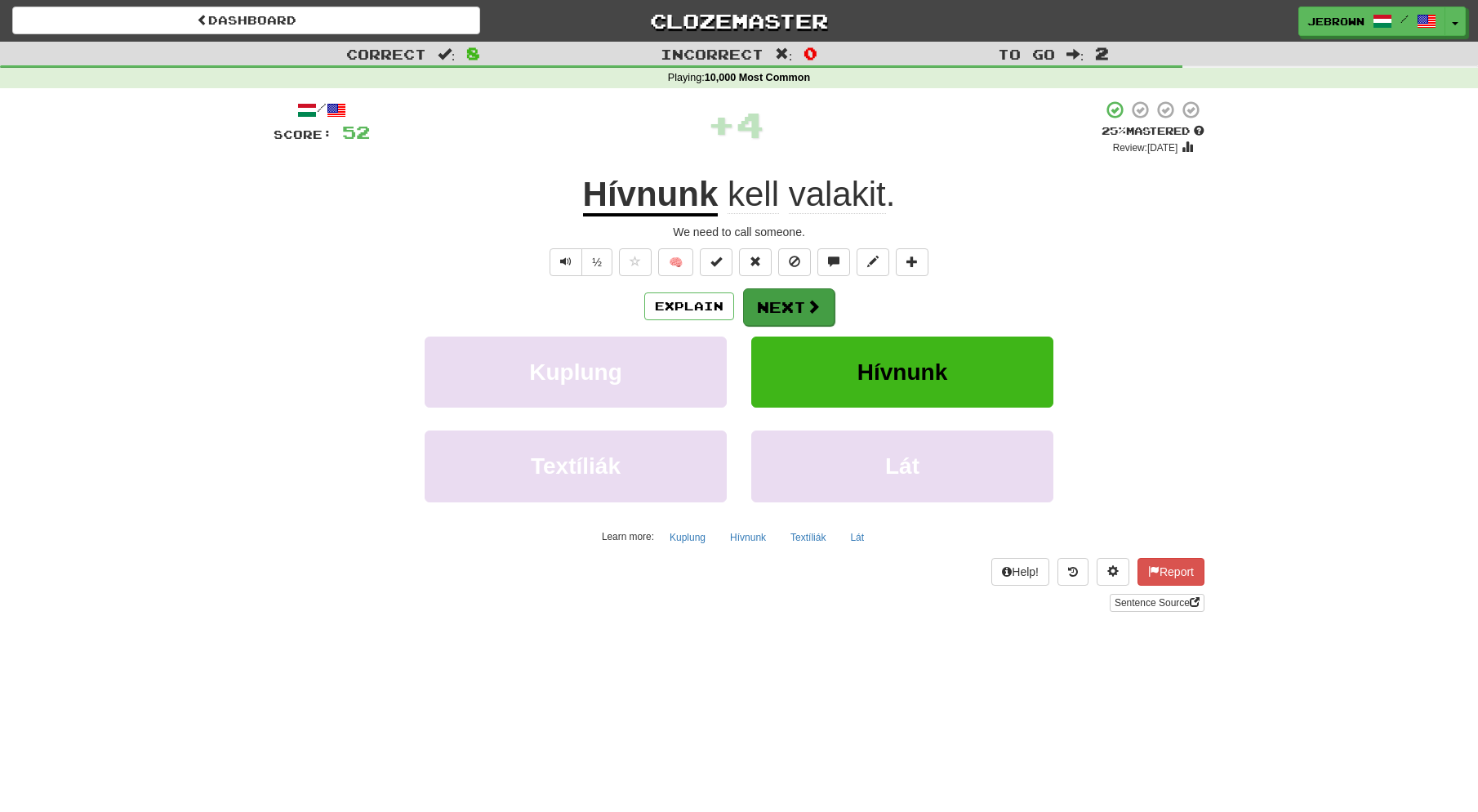
click at [783, 306] on button "Next" at bounding box center [789, 307] width 91 height 38
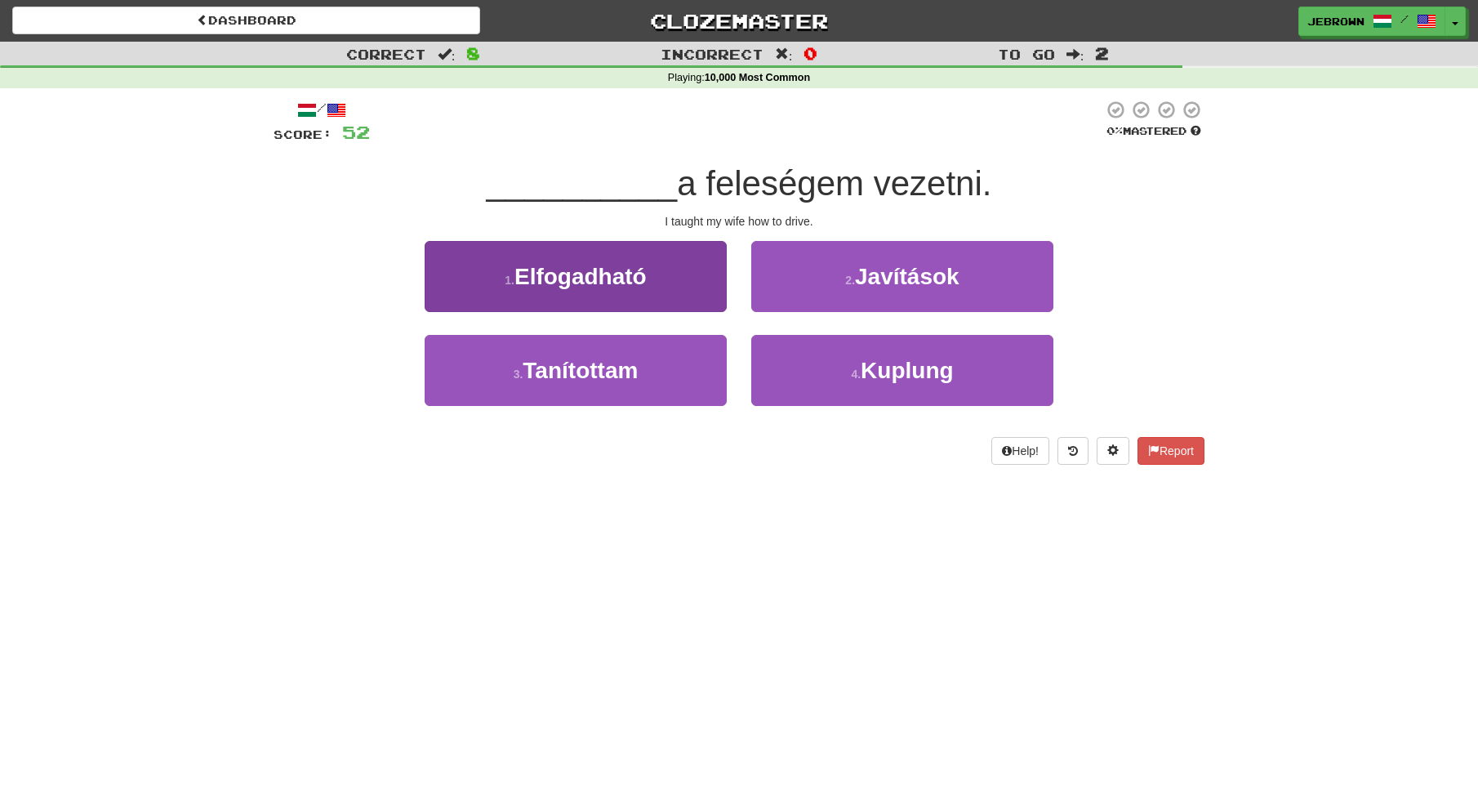
click at [670, 371] on button "3 . Tanítottam" at bounding box center [576, 370] width 302 height 71
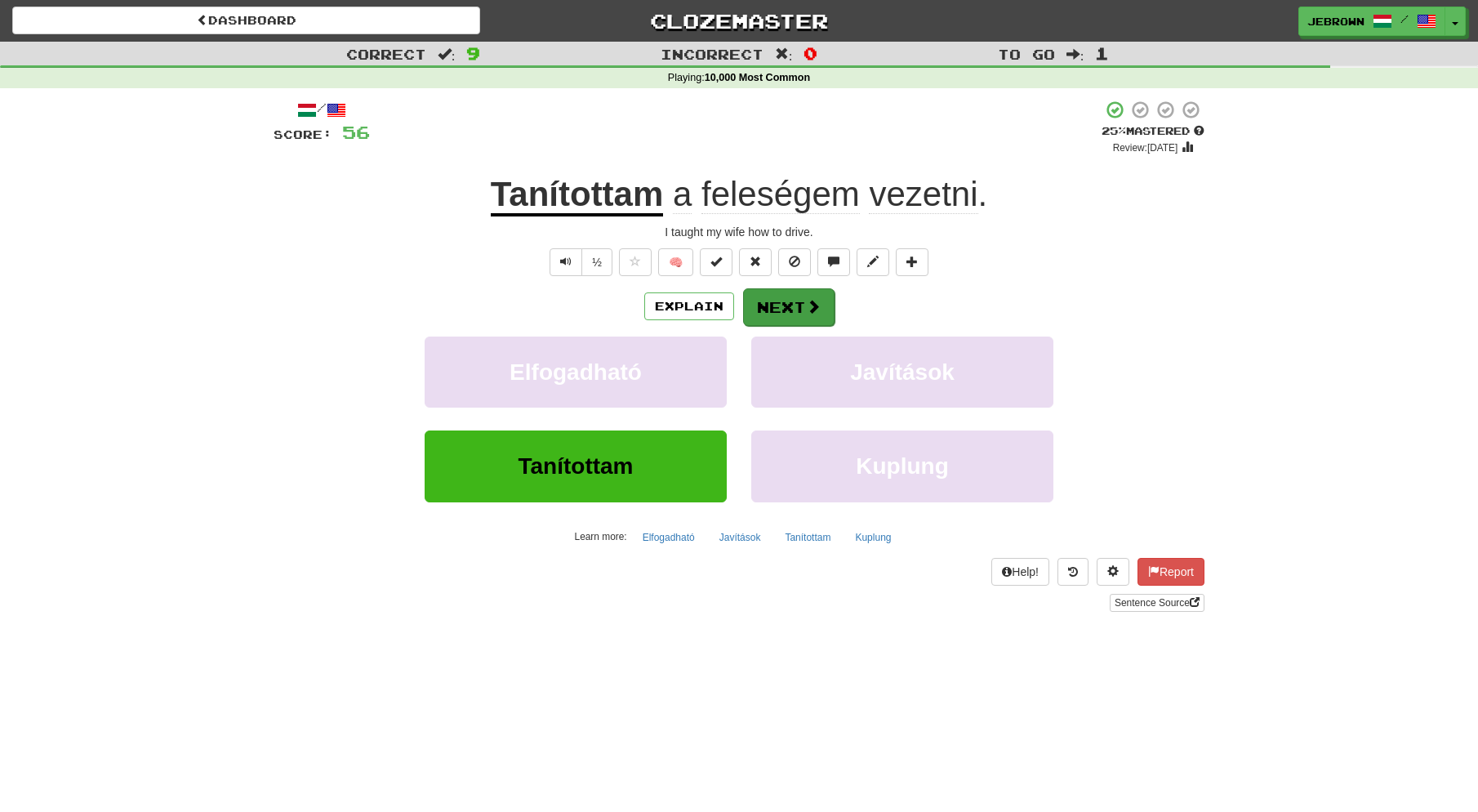
click at [794, 302] on button "Next" at bounding box center [789, 307] width 91 height 38
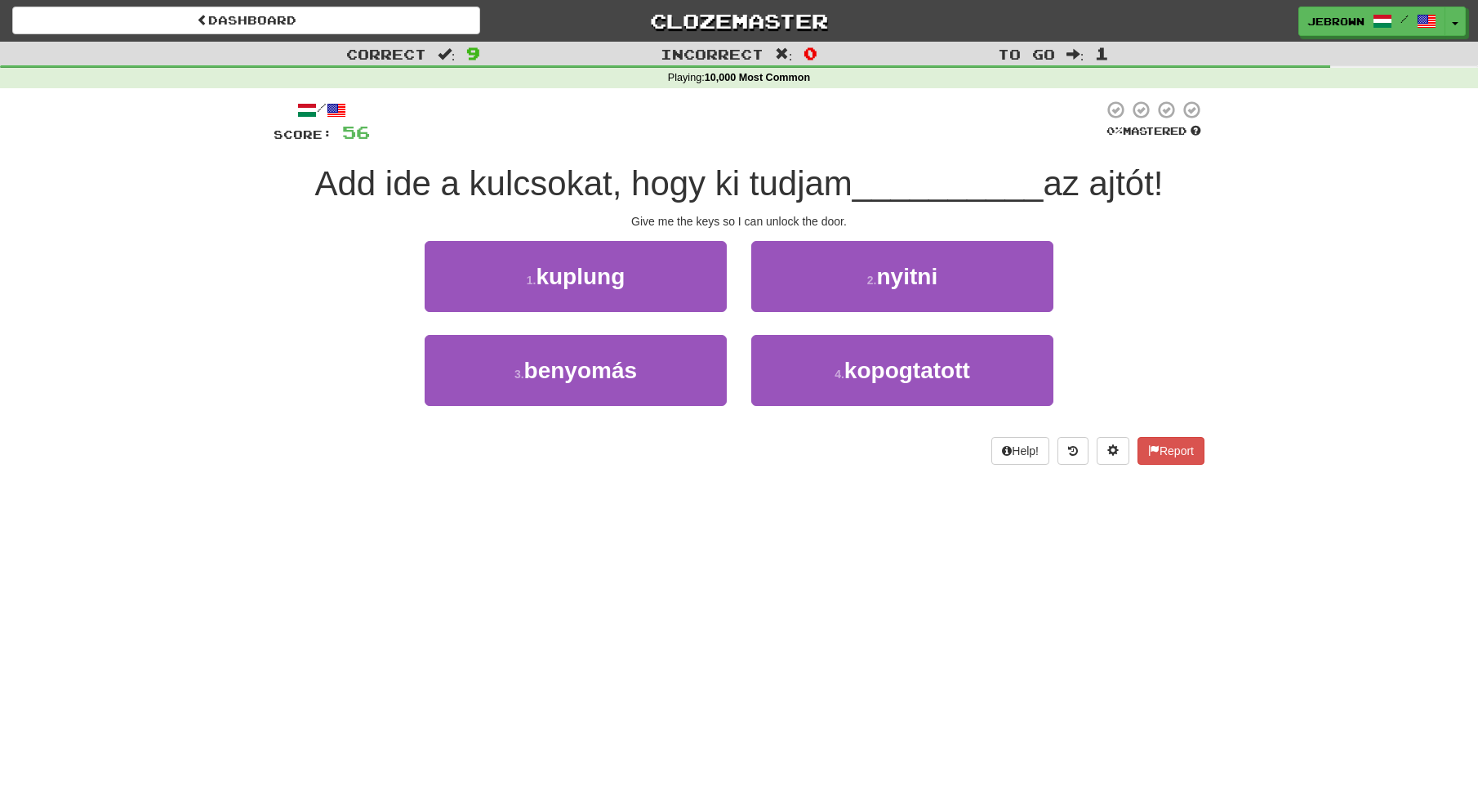
click at [883, 279] on span "nyitni" at bounding box center [908, 277] width 62 height 26
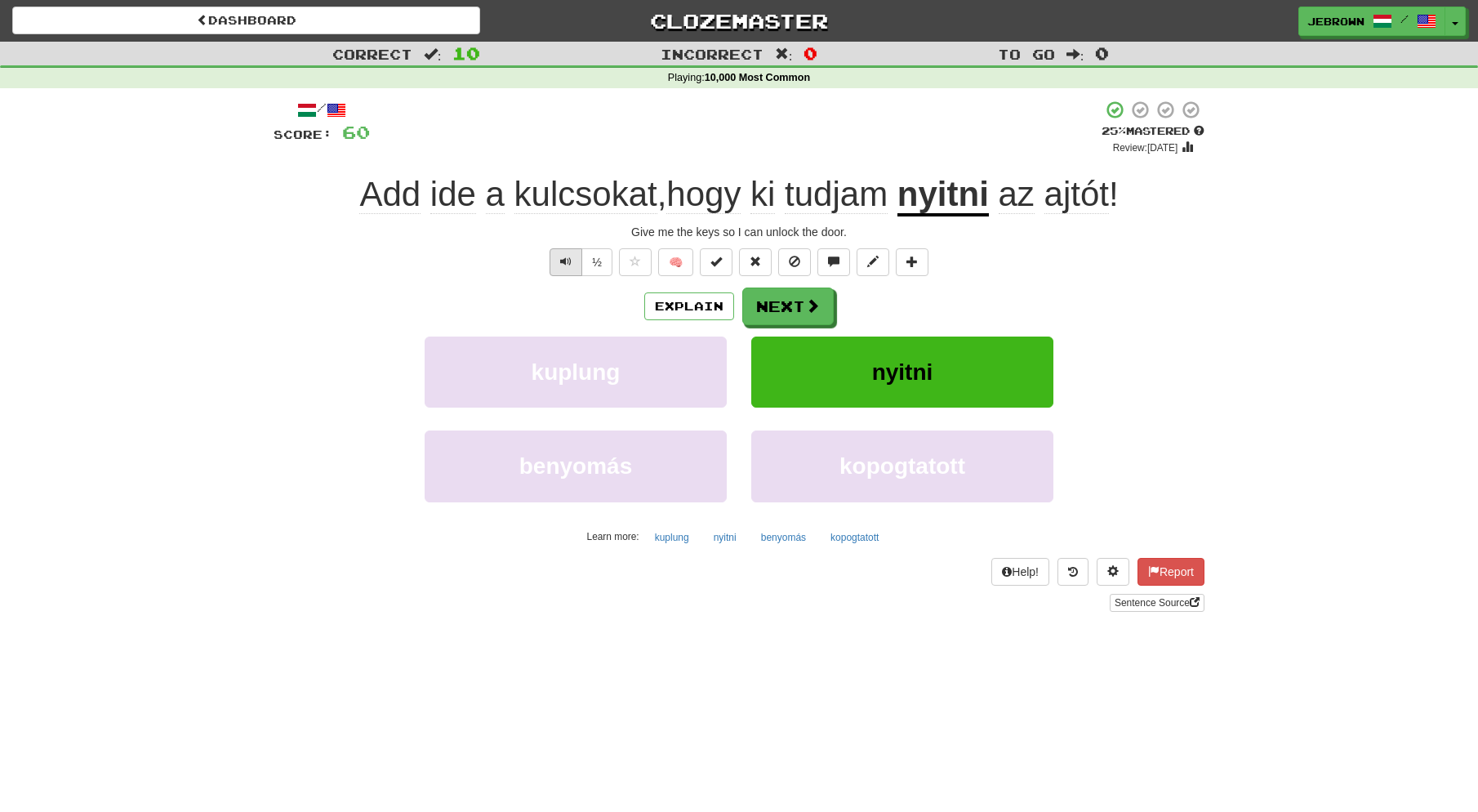
click at [571, 261] on span "Text-to-speech controls" at bounding box center [567, 262] width 12 height 12
click at [785, 304] on button "Next" at bounding box center [788, 307] width 91 height 38
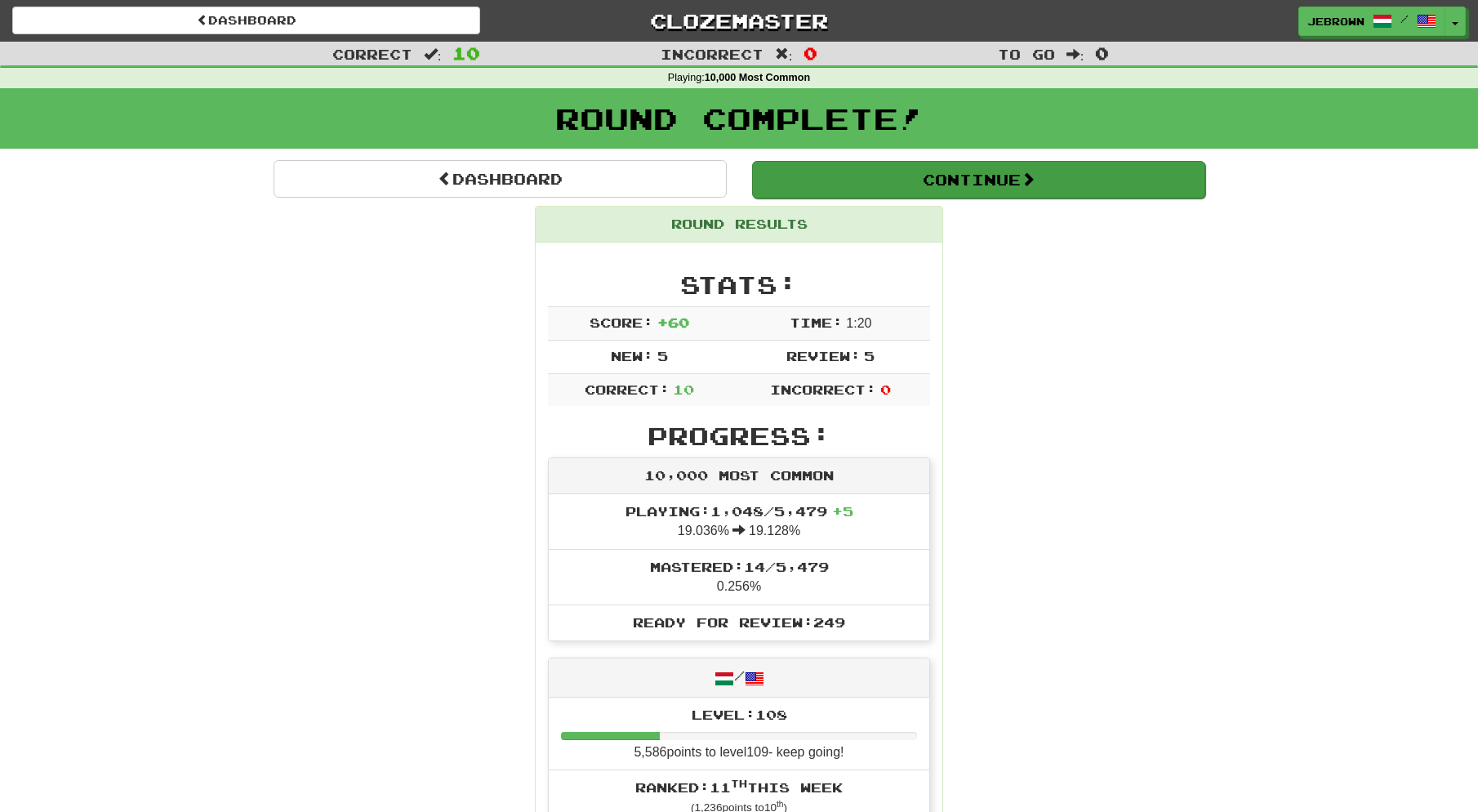
click at [779, 170] on button "Continue" at bounding box center [979, 180] width 454 height 38
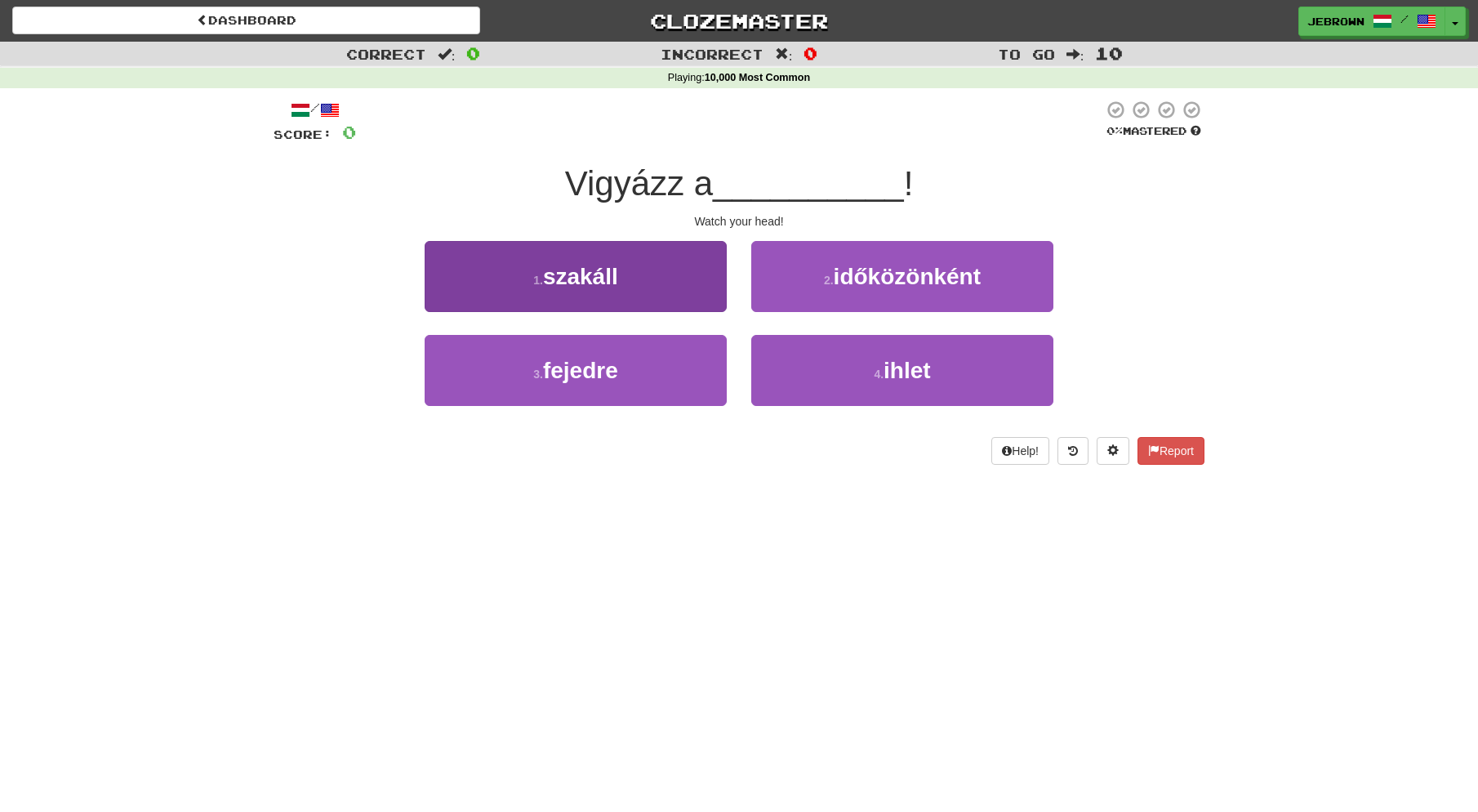
click at [636, 373] on button "3 . fejedre" at bounding box center [576, 370] width 302 height 71
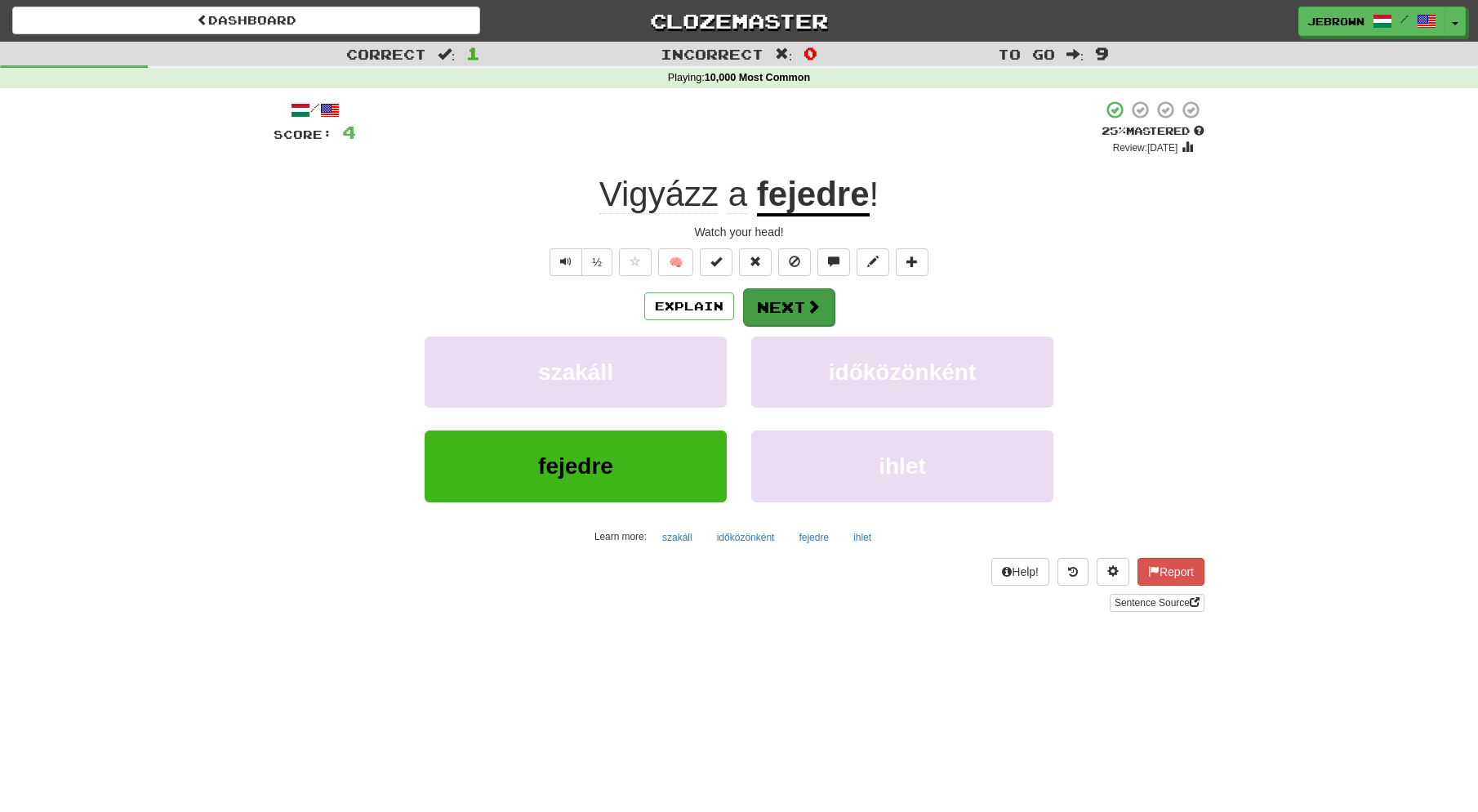
click at [791, 302] on button "Next" at bounding box center [789, 307] width 91 height 38
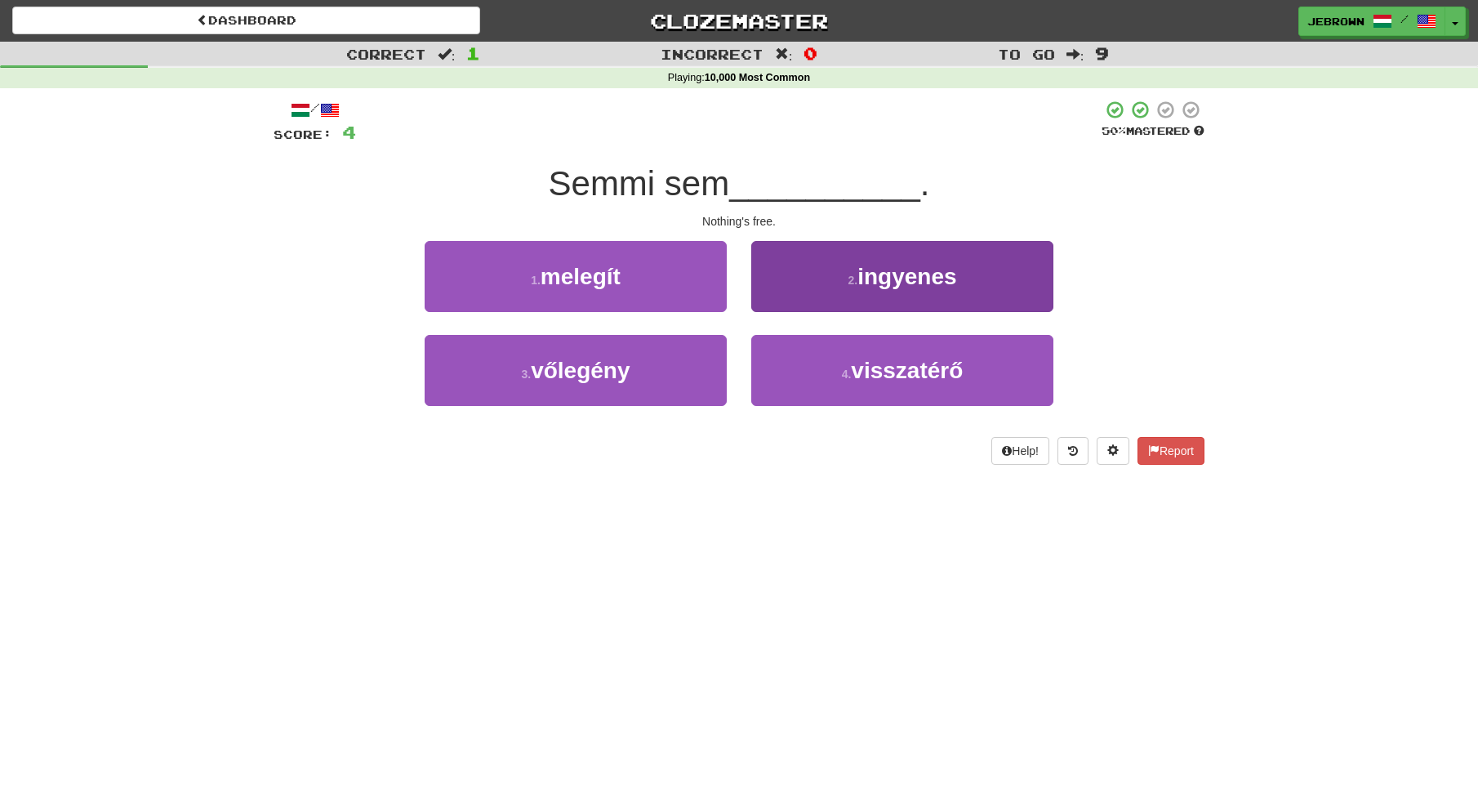
click at [842, 291] on button "2 . ingyenes" at bounding box center [902, 277] width 302 height 71
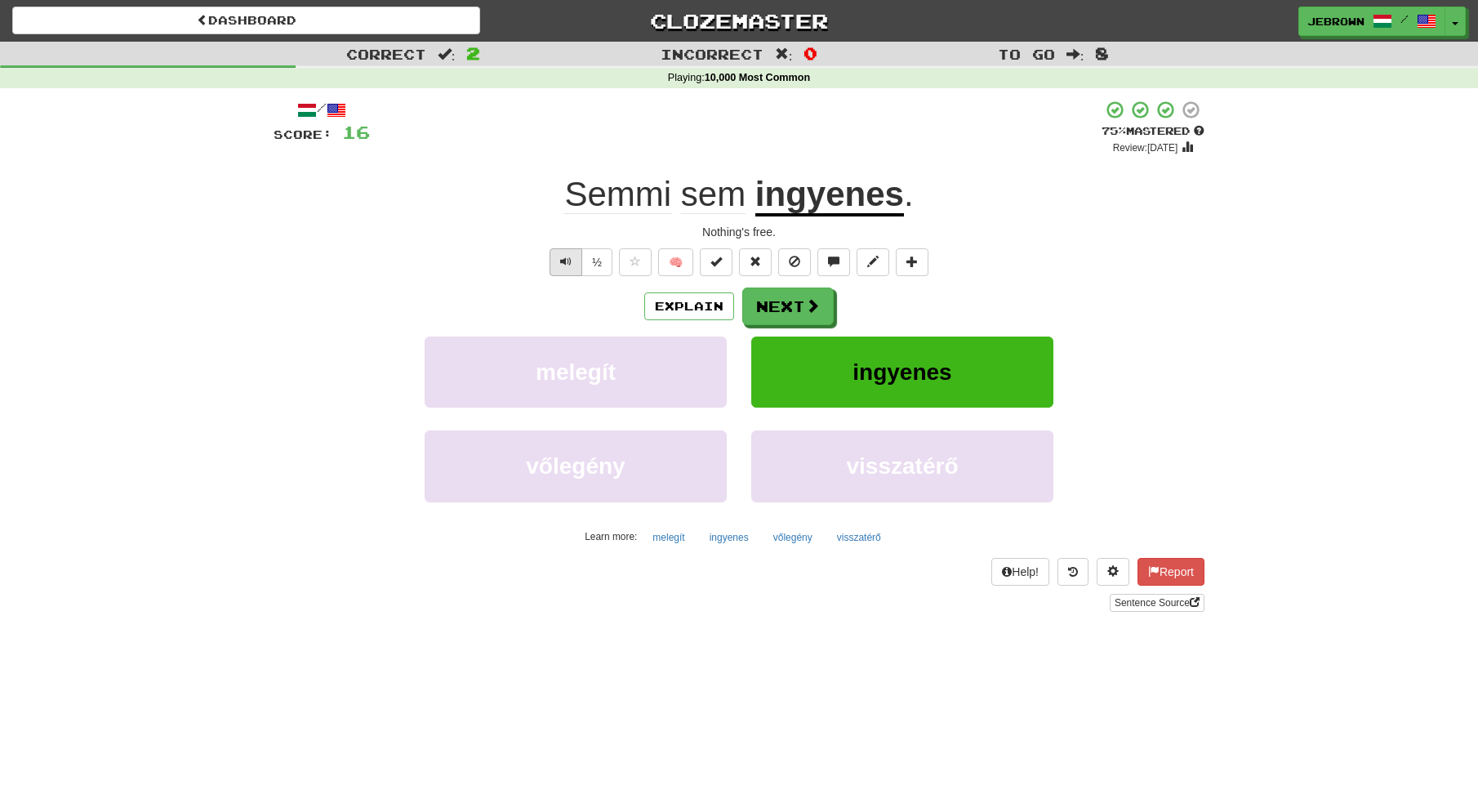
click at [570, 264] on span "Text-to-speech controls" at bounding box center [567, 262] width 12 height 12
click at [794, 306] on button "Next" at bounding box center [789, 307] width 91 height 38
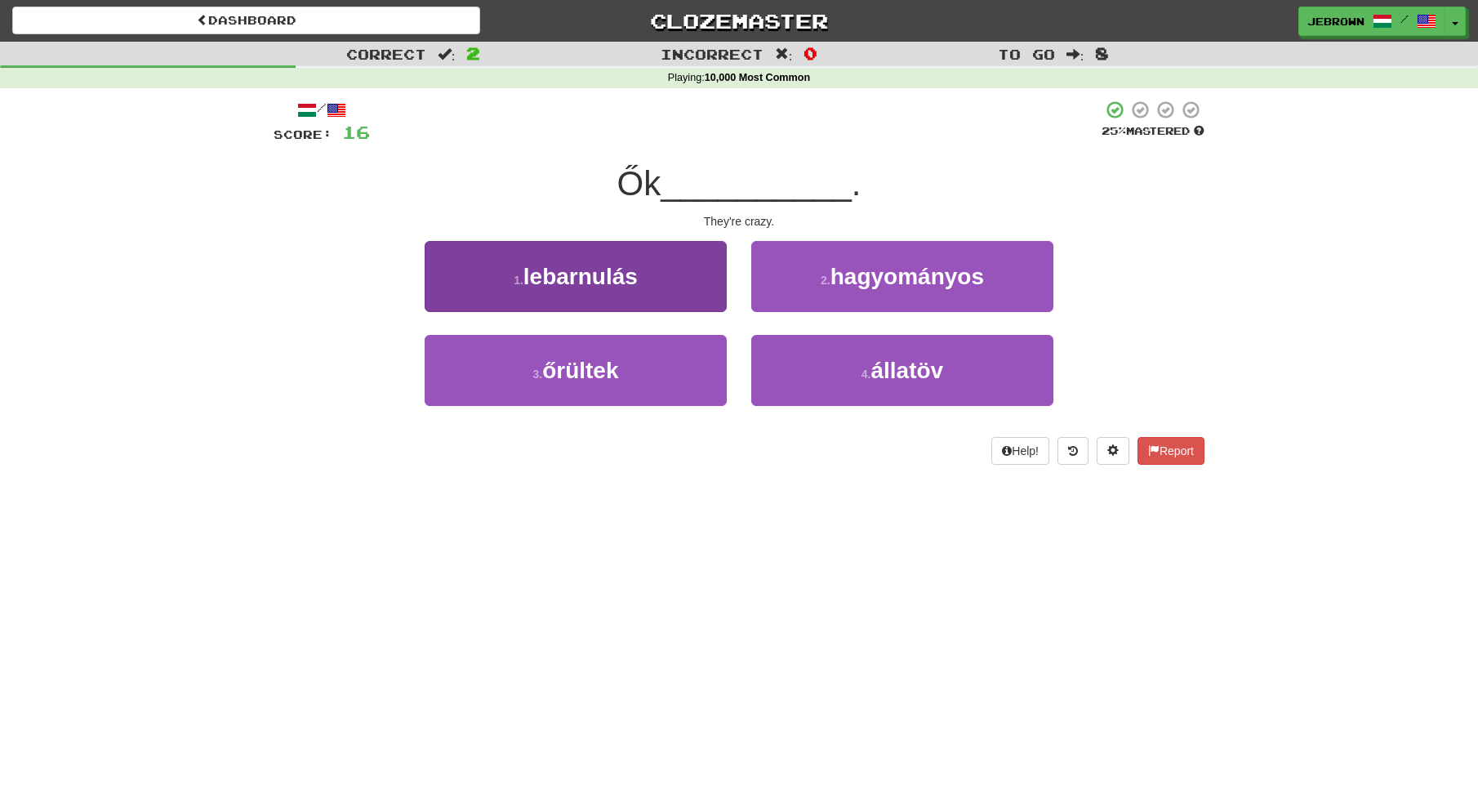
click at [616, 373] on span "őrültek" at bounding box center [580, 370] width 76 height 26
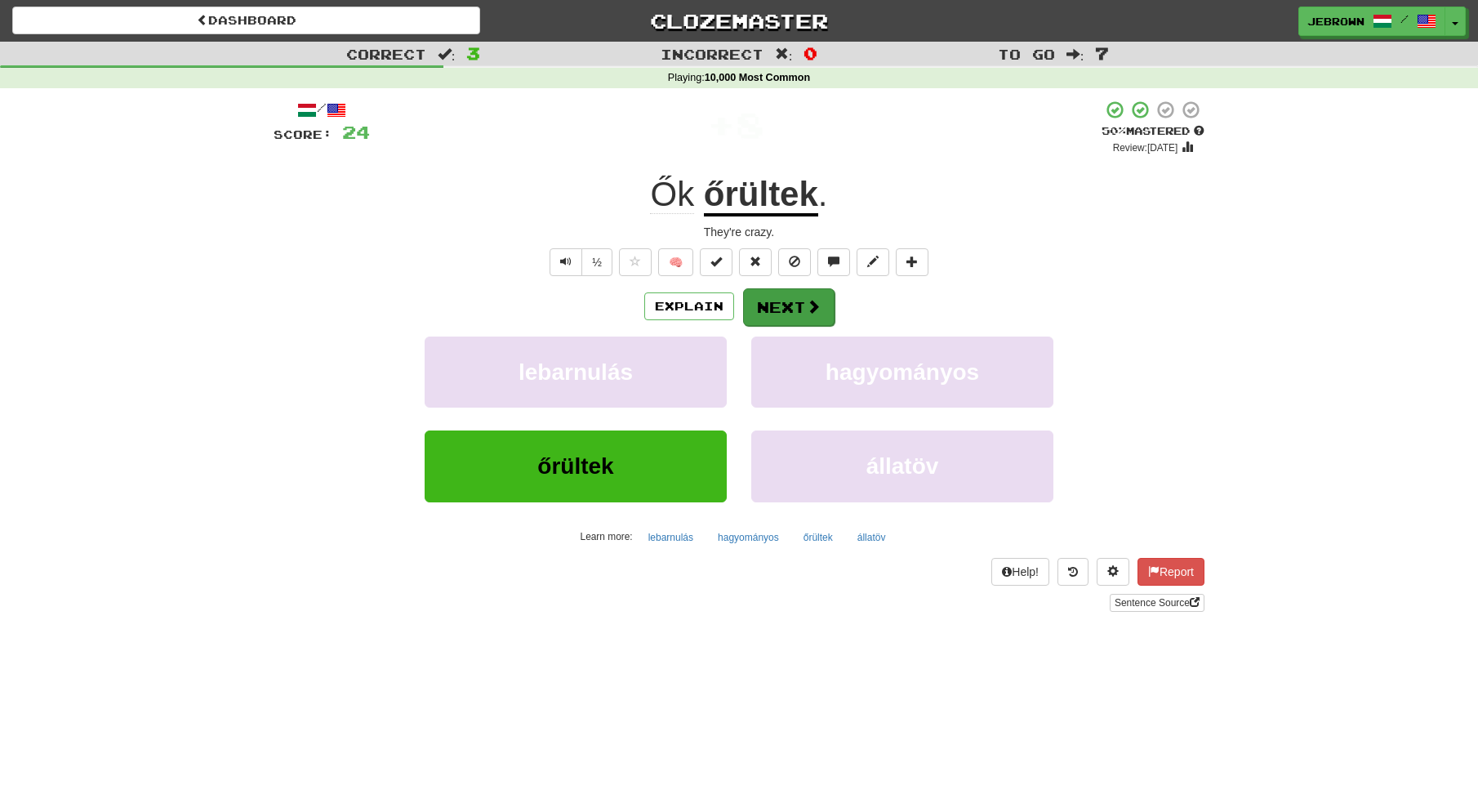
click at [792, 305] on button "Next" at bounding box center [789, 307] width 91 height 38
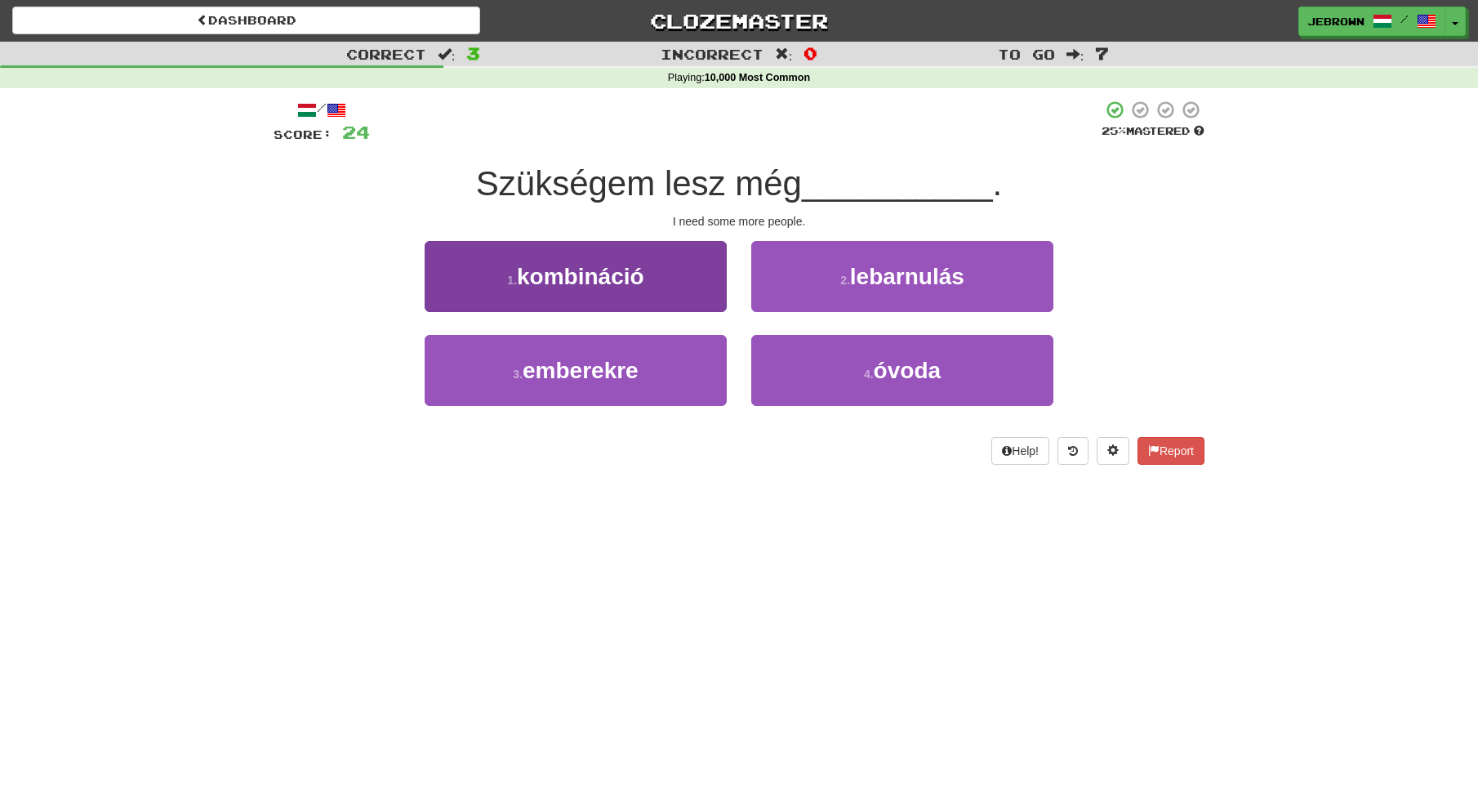
click at [657, 361] on button "3 . emberekre" at bounding box center [576, 370] width 302 height 71
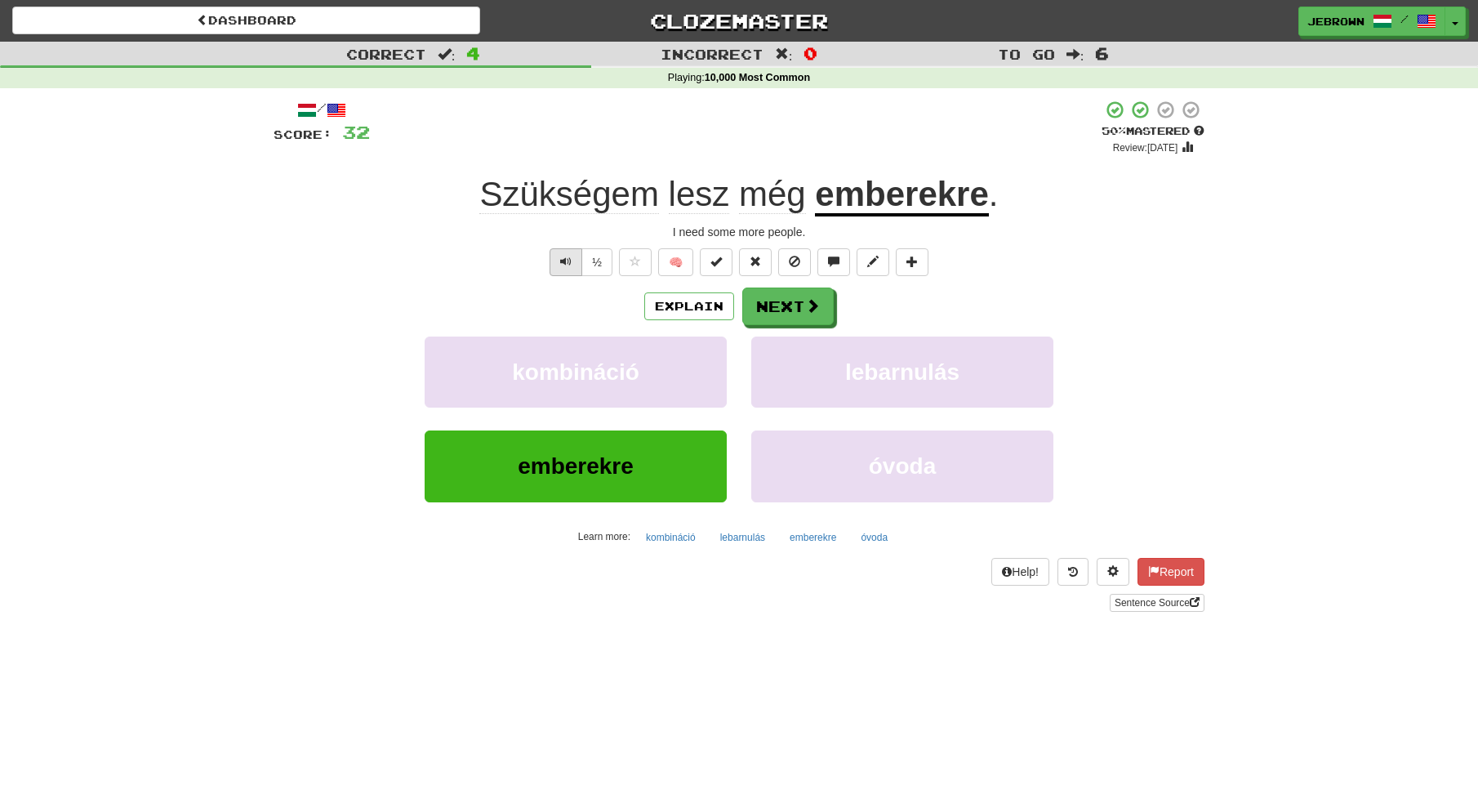
click at [561, 256] on span "Text-to-speech controls" at bounding box center [567, 262] width 12 height 12
click at [791, 303] on button "Next" at bounding box center [789, 307] width 91 height 38
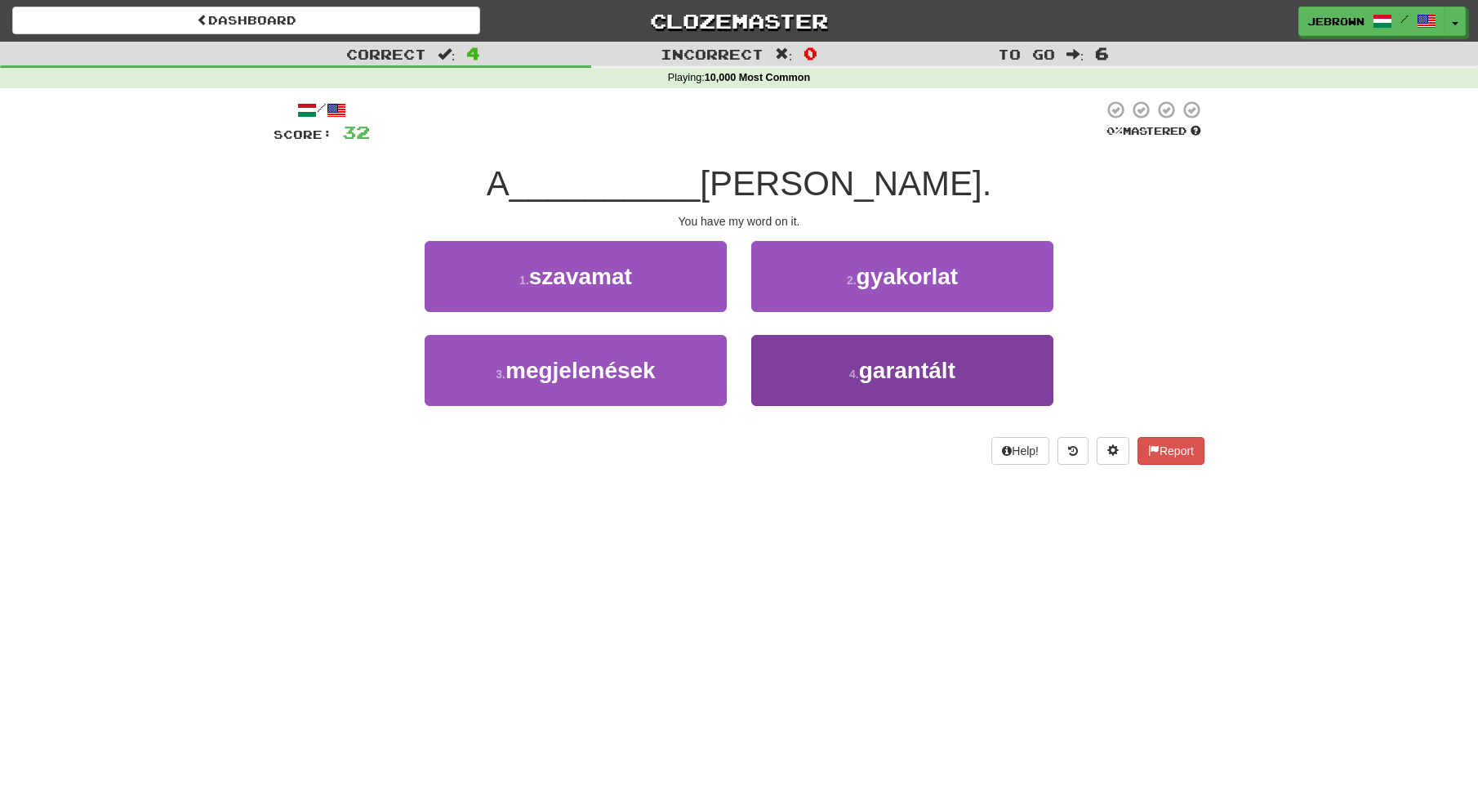
click at [852, 362] on button "4 . garantált" at bounding box center [902, 370] width 302 height 71
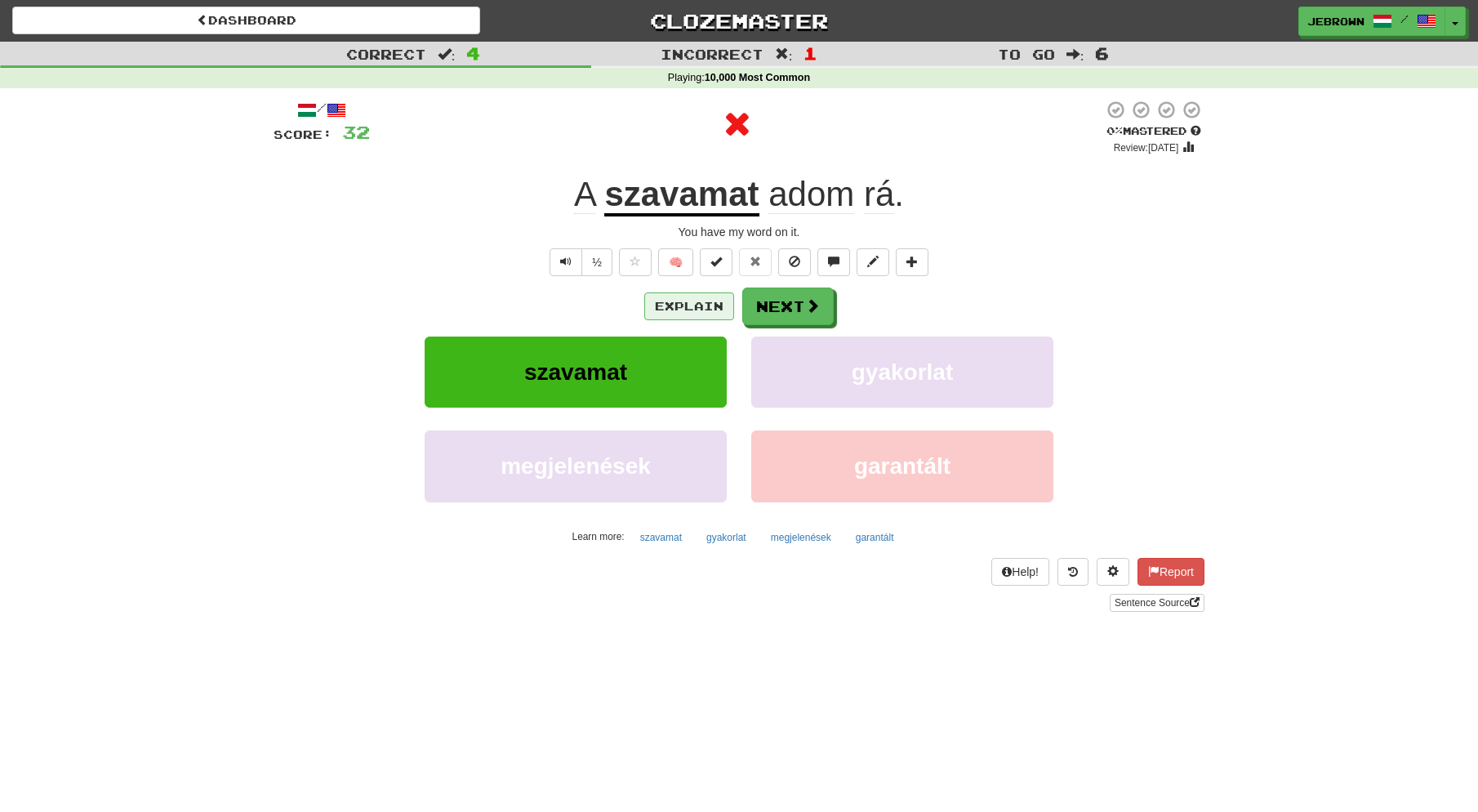
click at [690, 303] on button "Explain" at bounding box center [689, 307] width 90 height 28
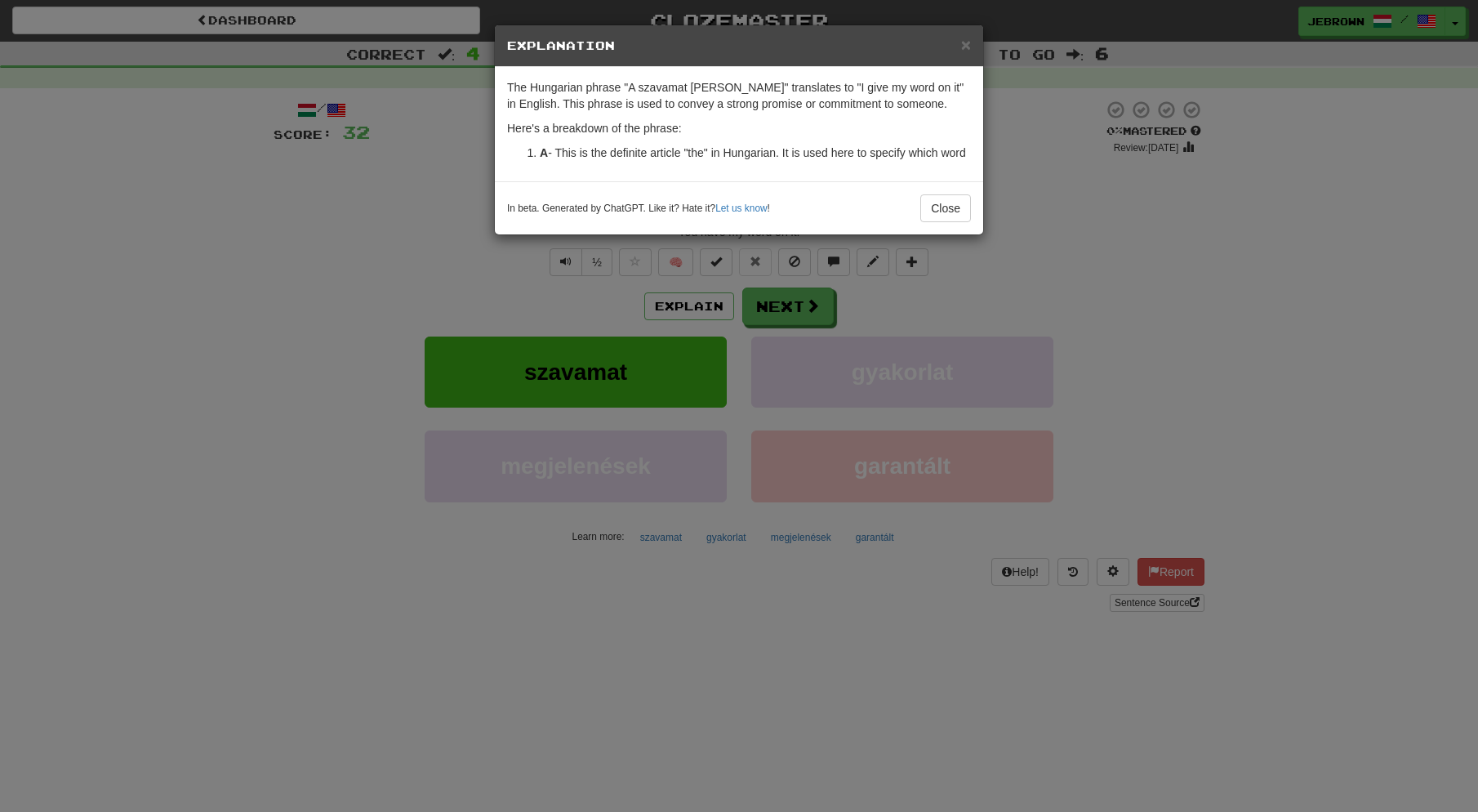
click at [971, 42] on span "×" at bounding box center [967, 44] width 10 height 19
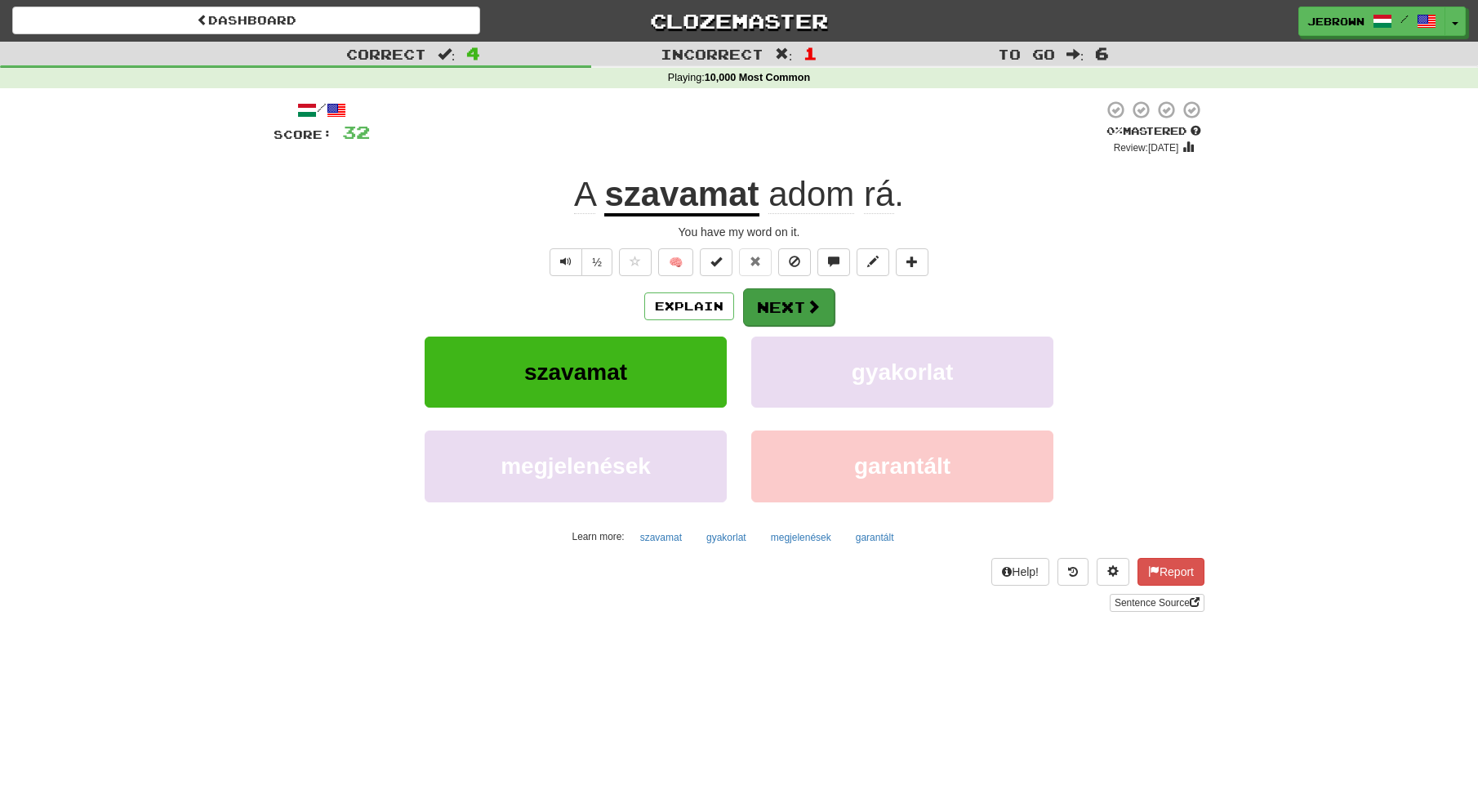
click at [776, 308] on button "Next" at bounding box center [789, 307] width 91 height 38
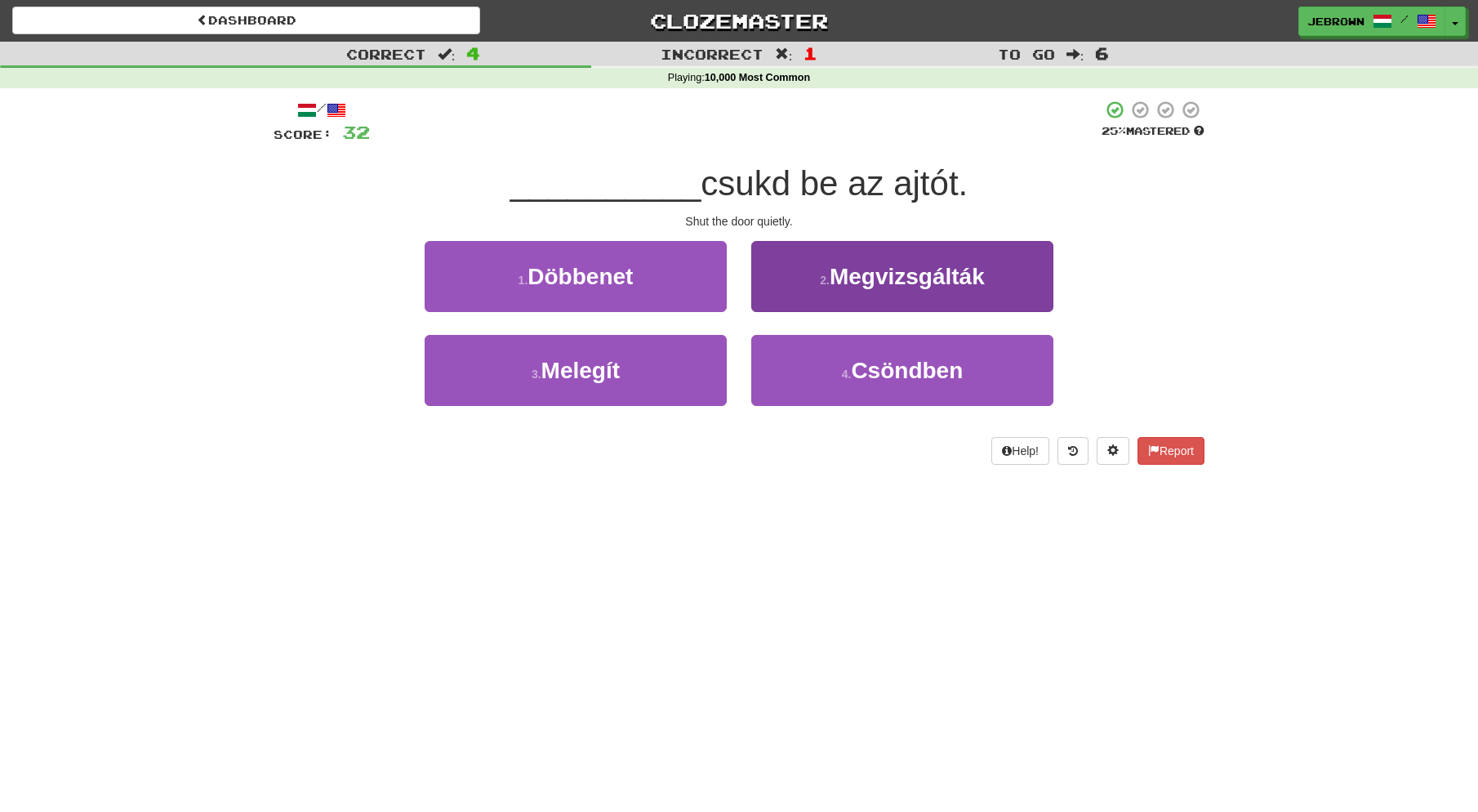
click at [861, 373] on span "Csöndben" at bounding box center [906, 370] width 112 height 26
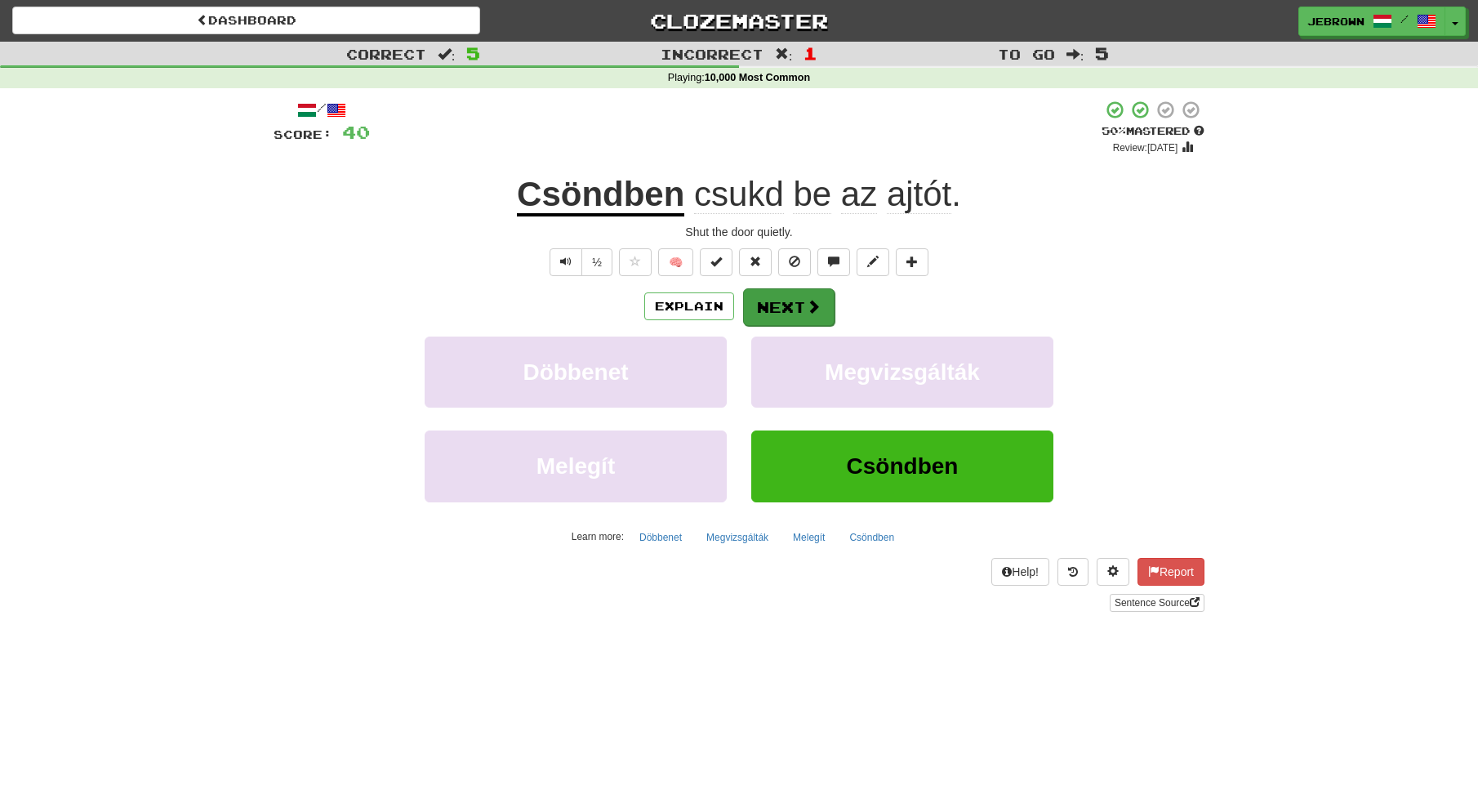
click at [785, 304] on button "Next" at bounding box center [789, 307] width 91 height 38
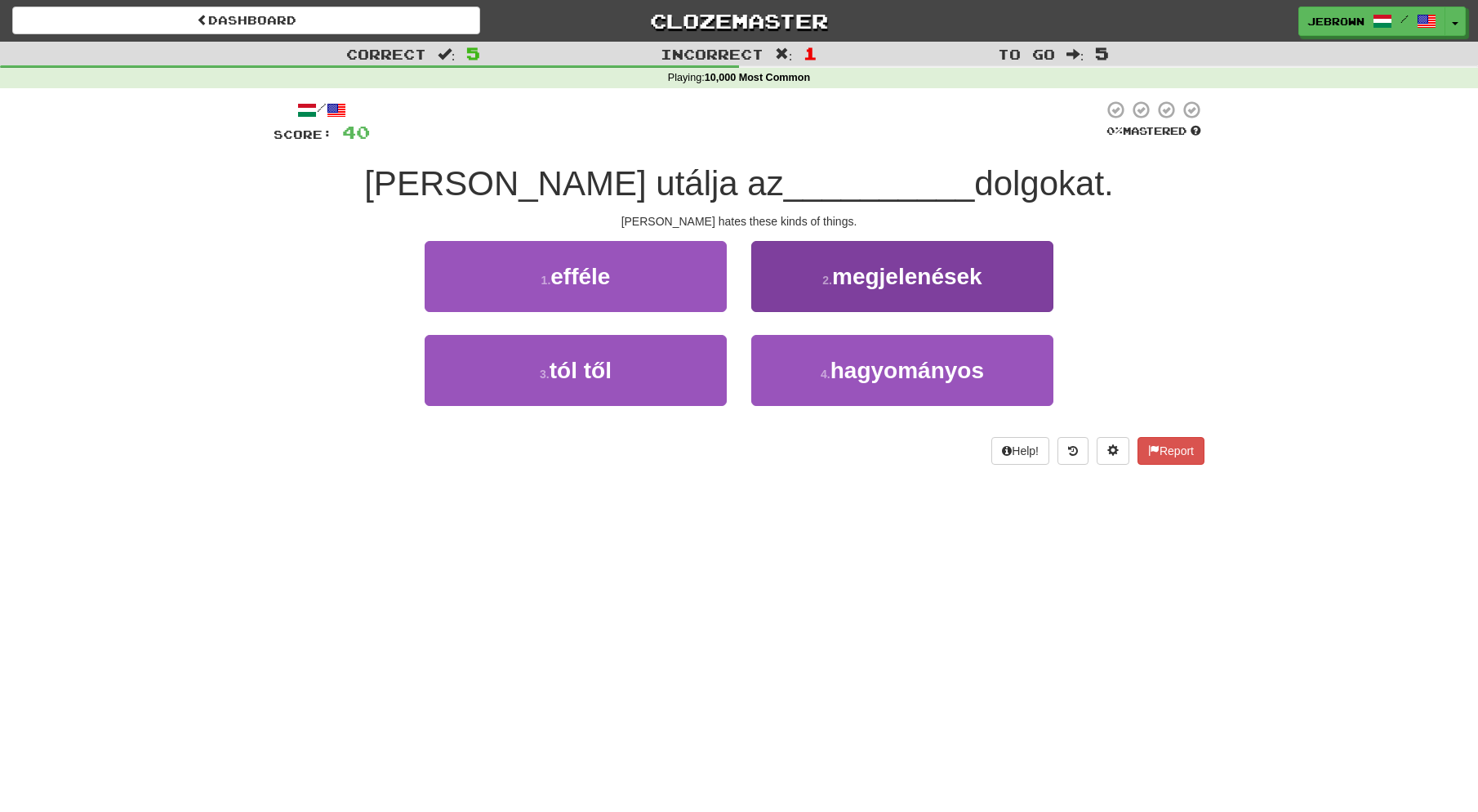
click at [949, 373] on span "hagyományos" at bounding box center [907, 370] width 154 height 26
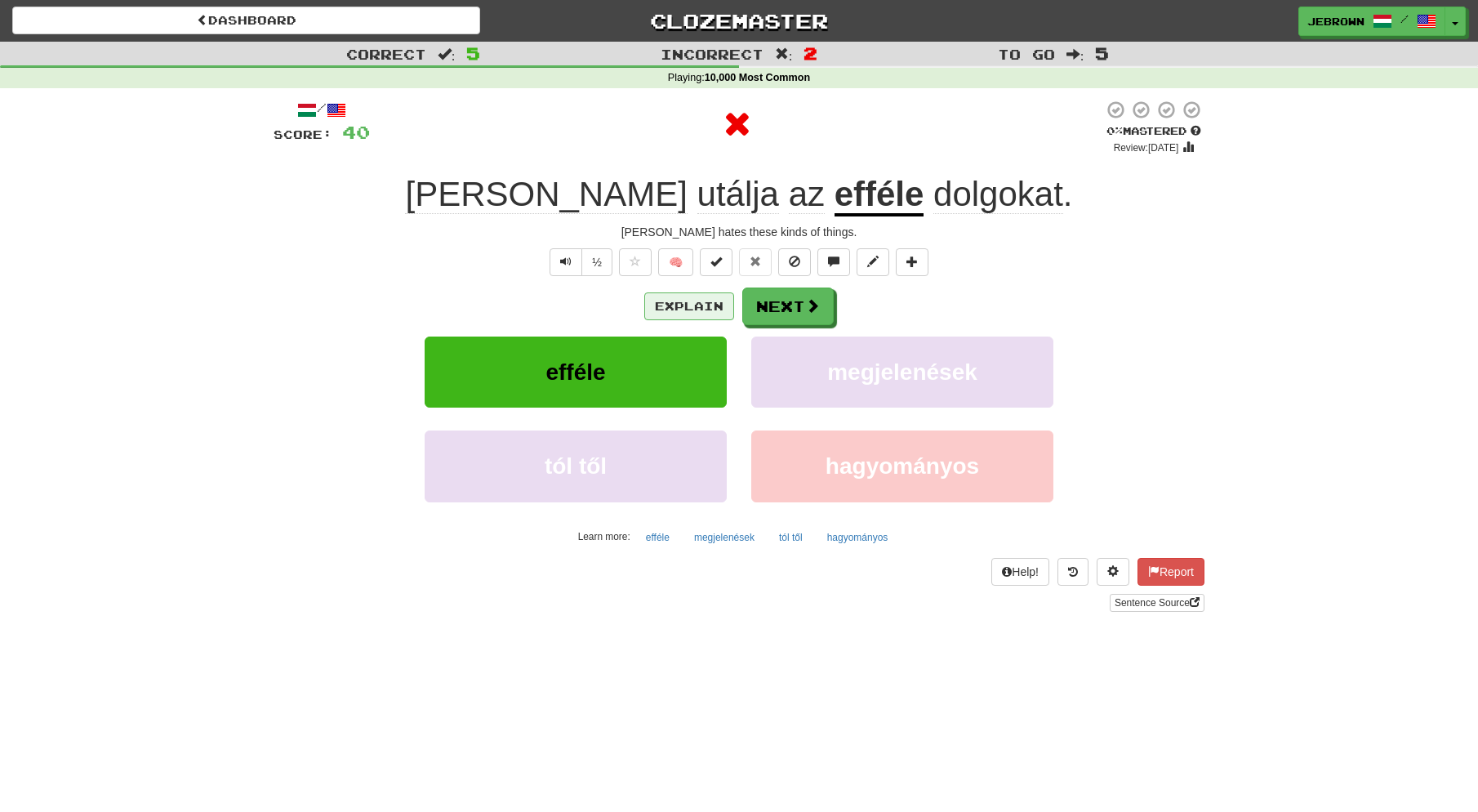
click at [683, 303] on button "Explain" at bounding box center [689, 307] width 90 height 28
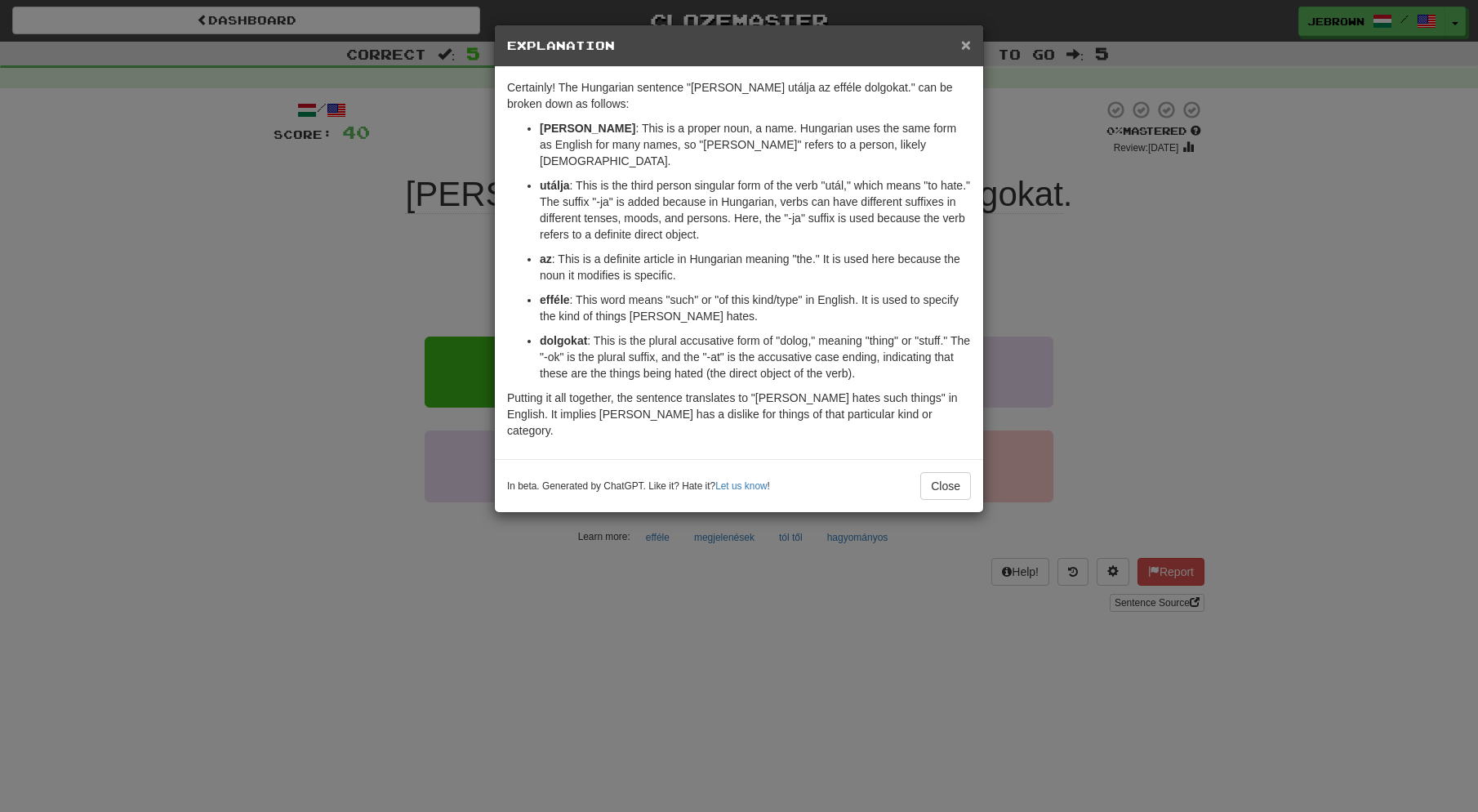
click at [967, 41] on span "×" at bounding box center [967, 44] width 10 height 19
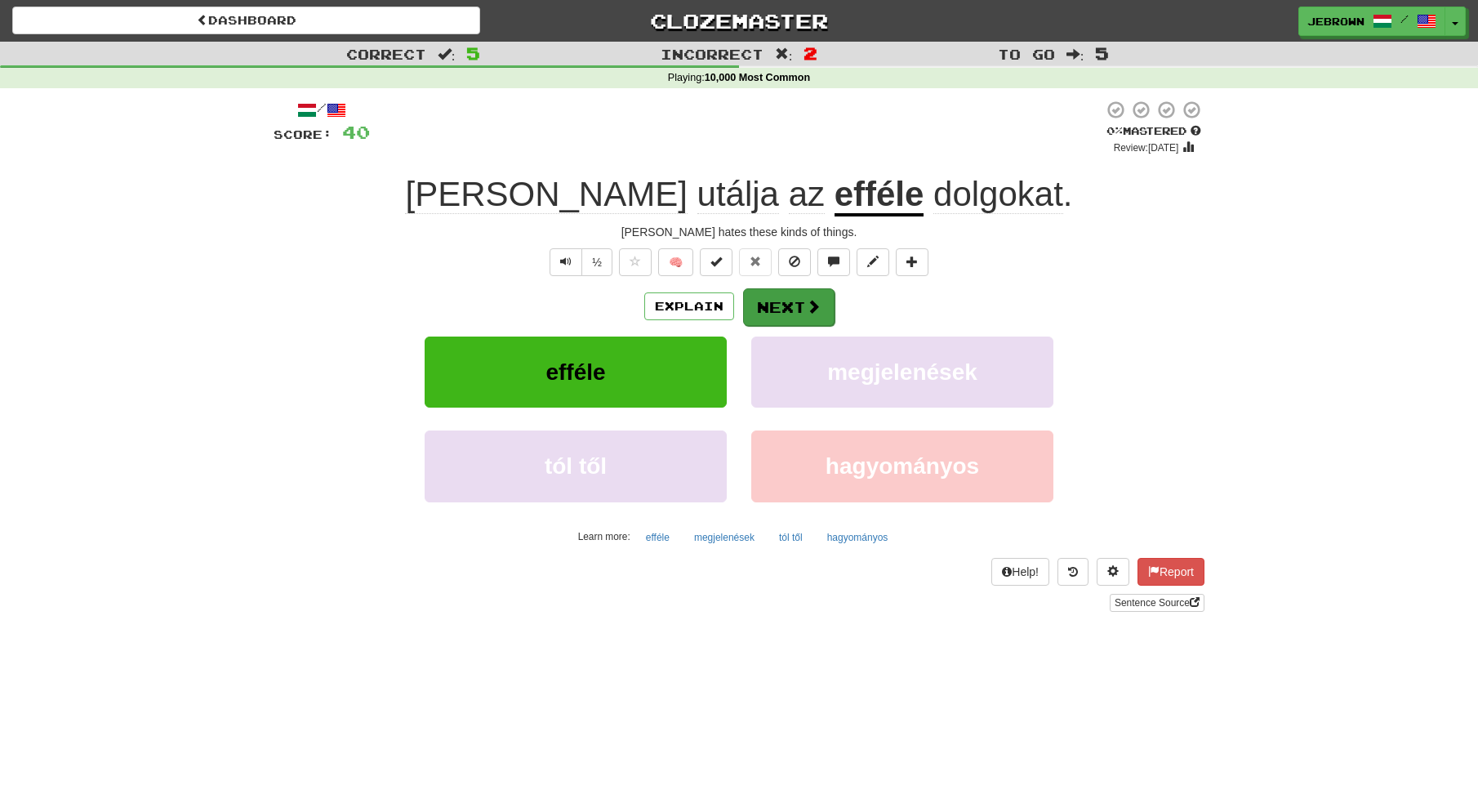
click at [787, 309] on button "Next" at bounding box center [789, 307] width 91 height 38
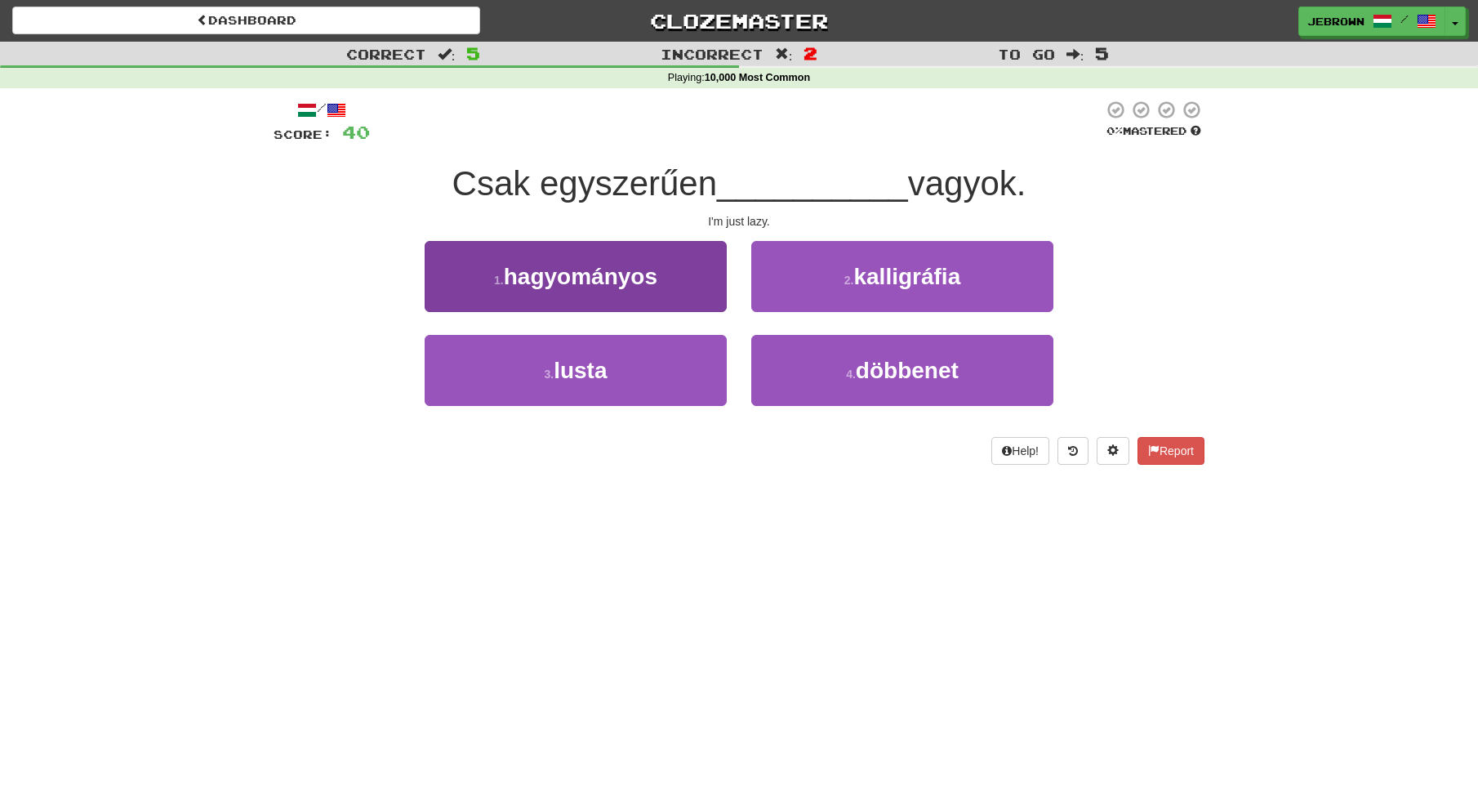
click at [624, 371] on button "3 . lusta" at bounding box center [576, 370] width 302 height 71
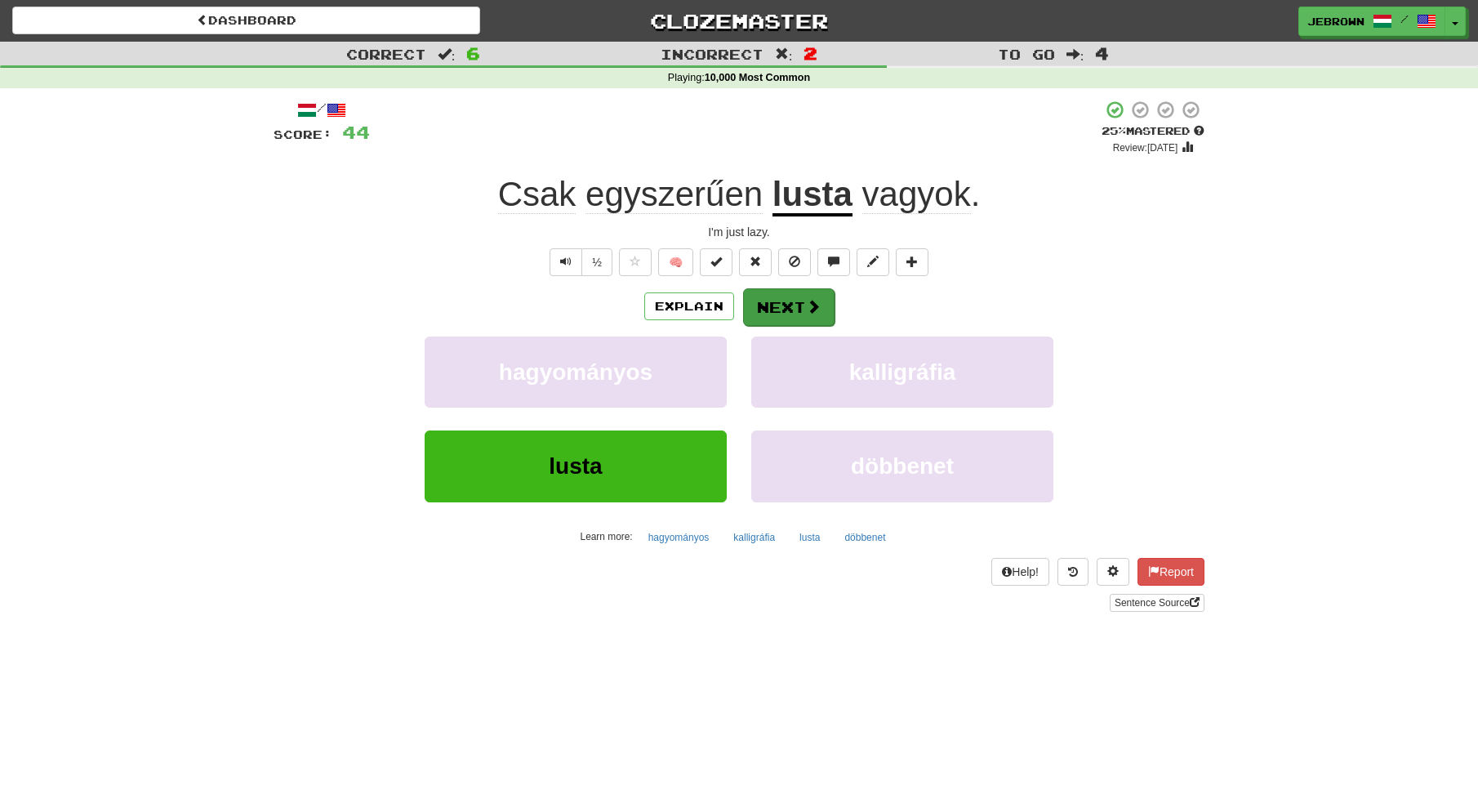
click at [784, 307] on button "Next" at bounding box center [789, 307] width 91 height 38
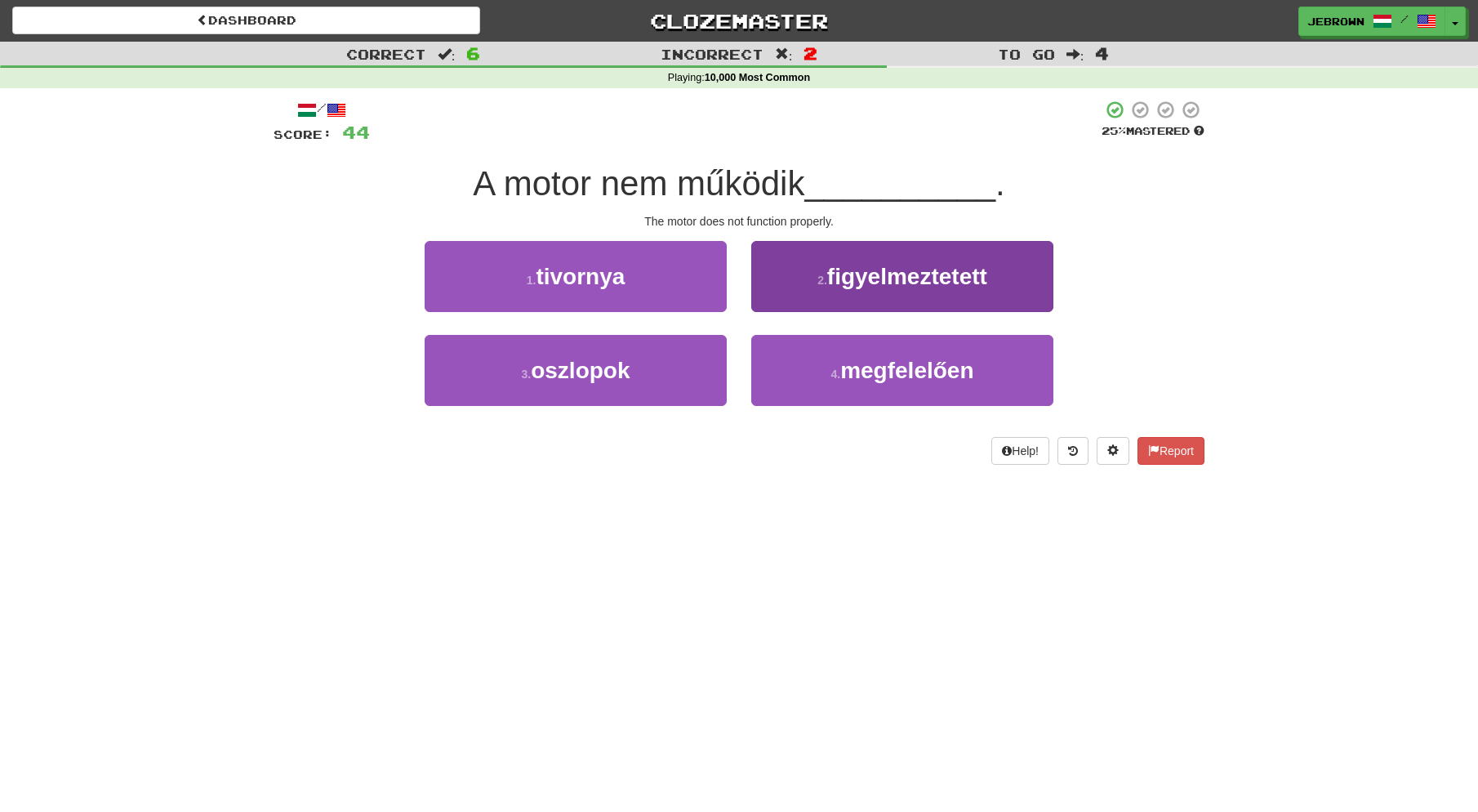
click at [940, 376] on span "megfelelően" at bounding box center [907, 370] width 133 height 26
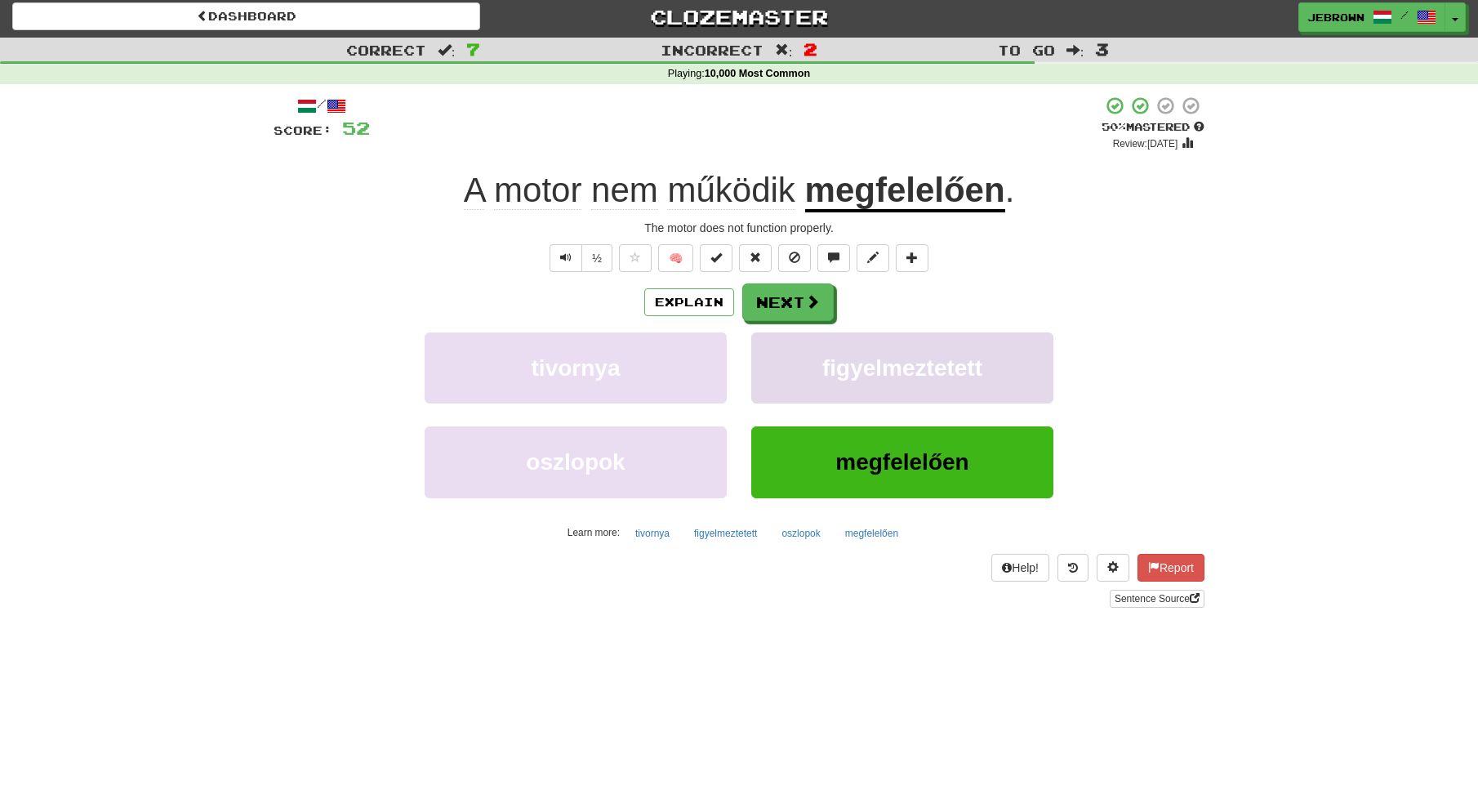
scroll to position [5, 0]
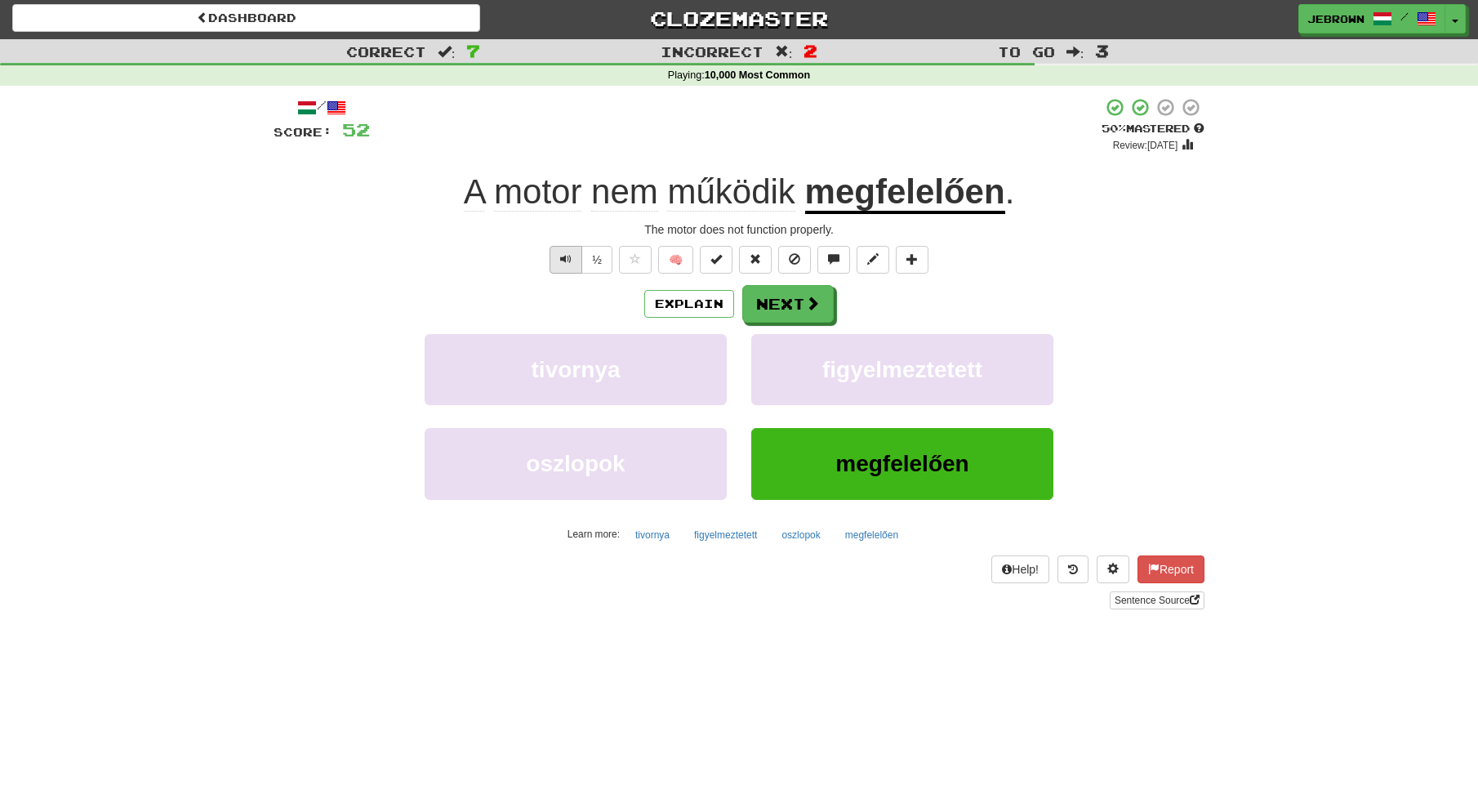
click at [567, 256] on span "Text-to-speech controls" at bounding box center [567, 259] width 12 height 12
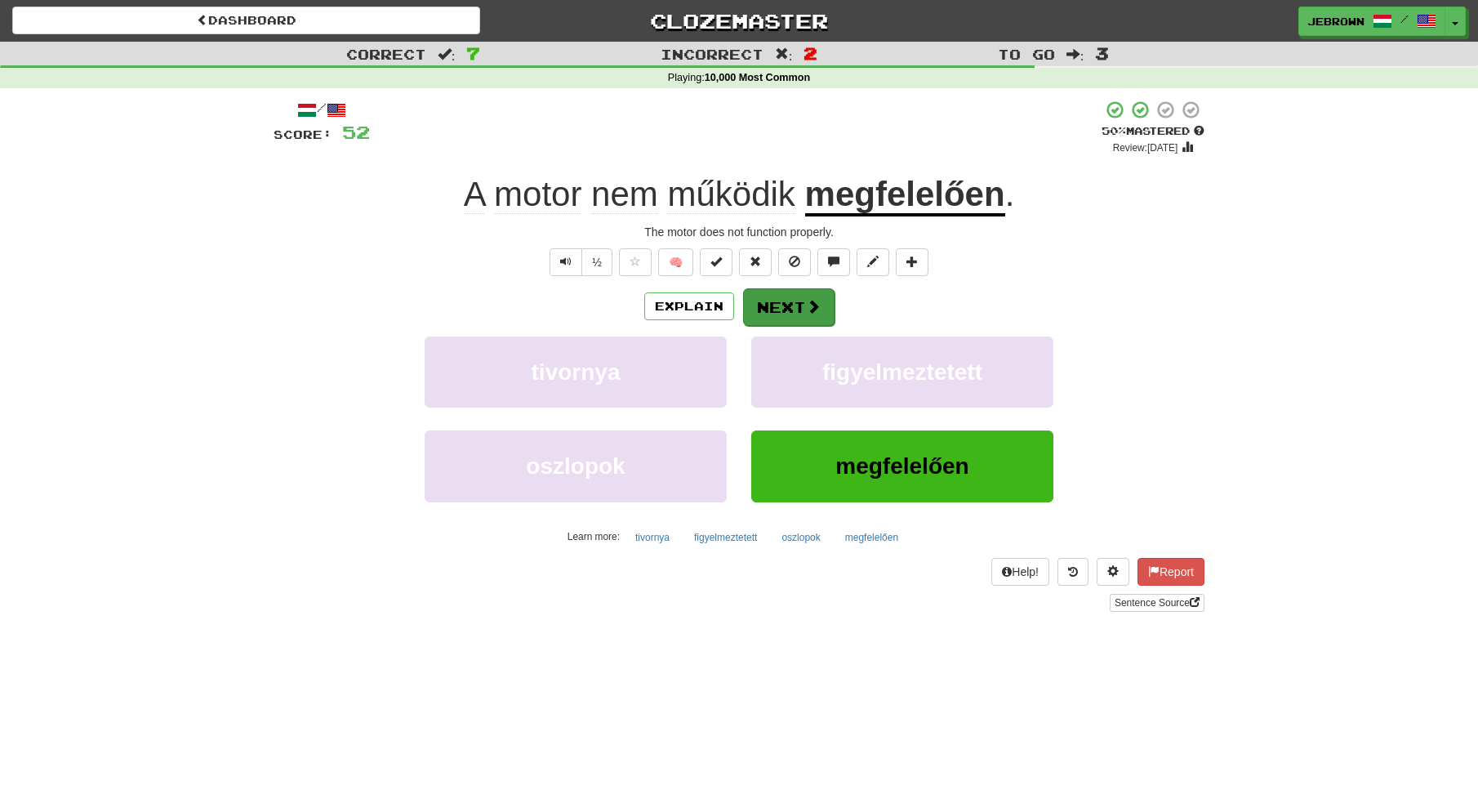
click at [795, 302] on button "Next" at bounding box center [789, 307] width 91 height 38
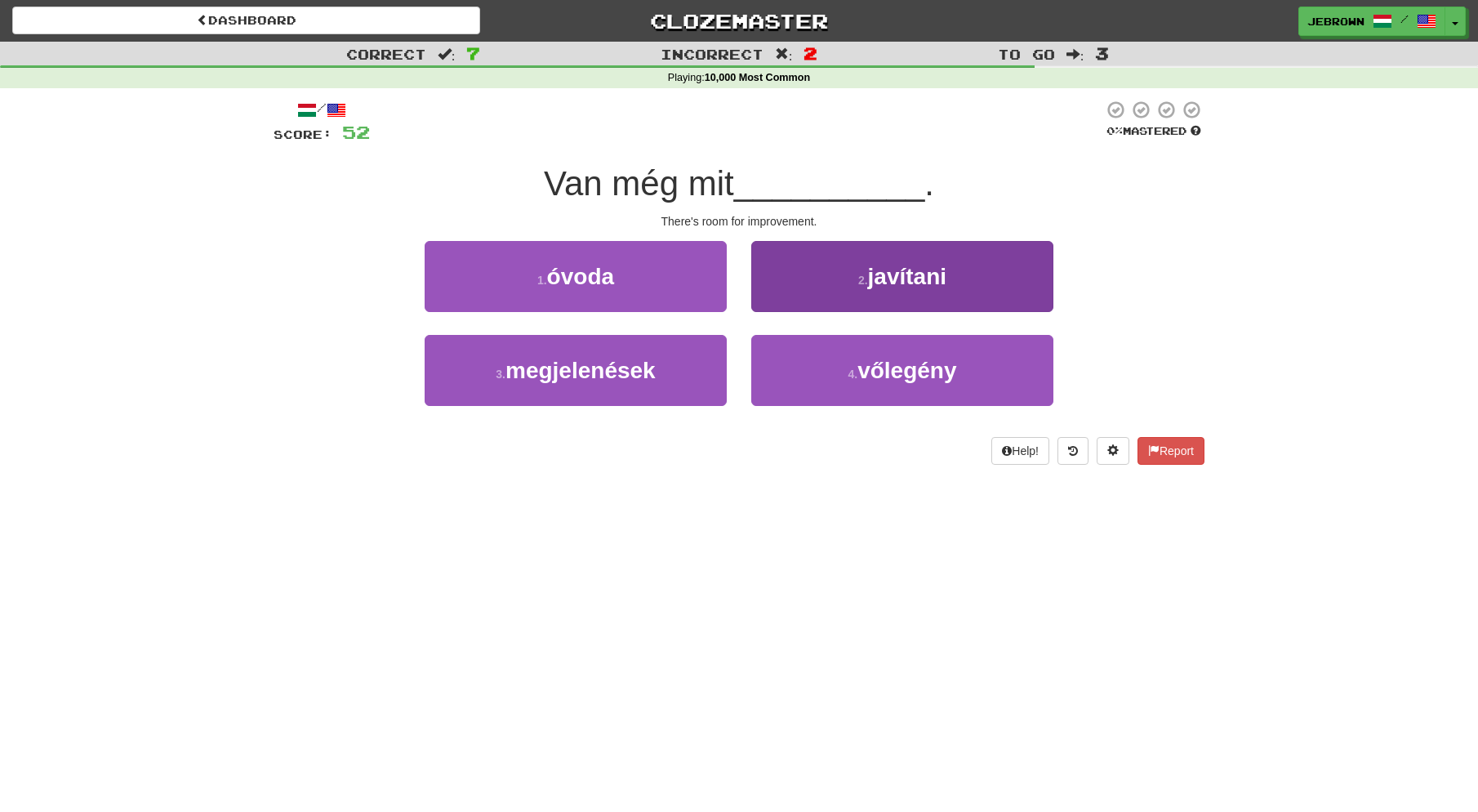
click at [882, 269] on span "javítani" at bounding box center [907, 277] width 78 height 26
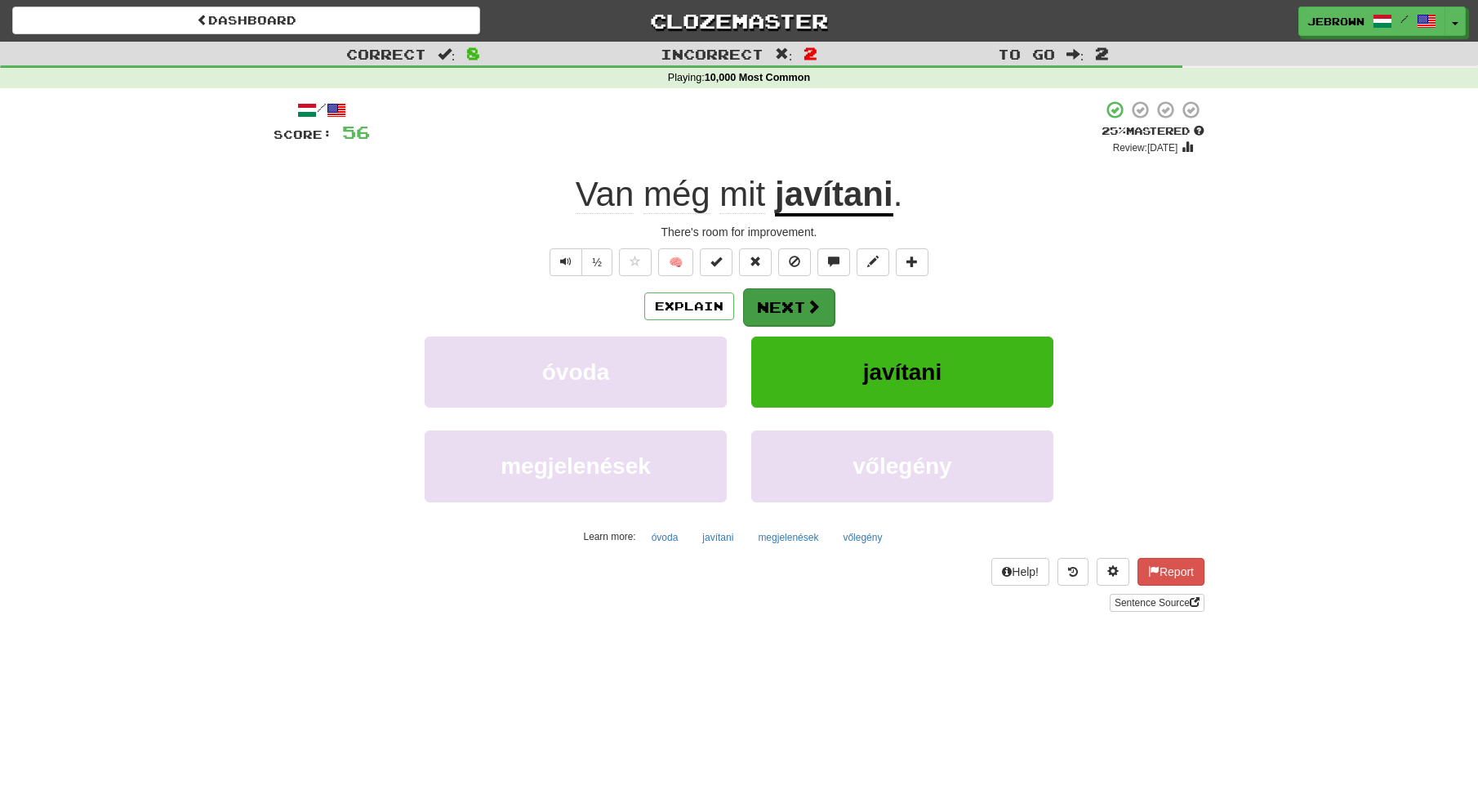
click at [782, 304] on button "Next" at bounding box center [789, 307] width 91 height 38
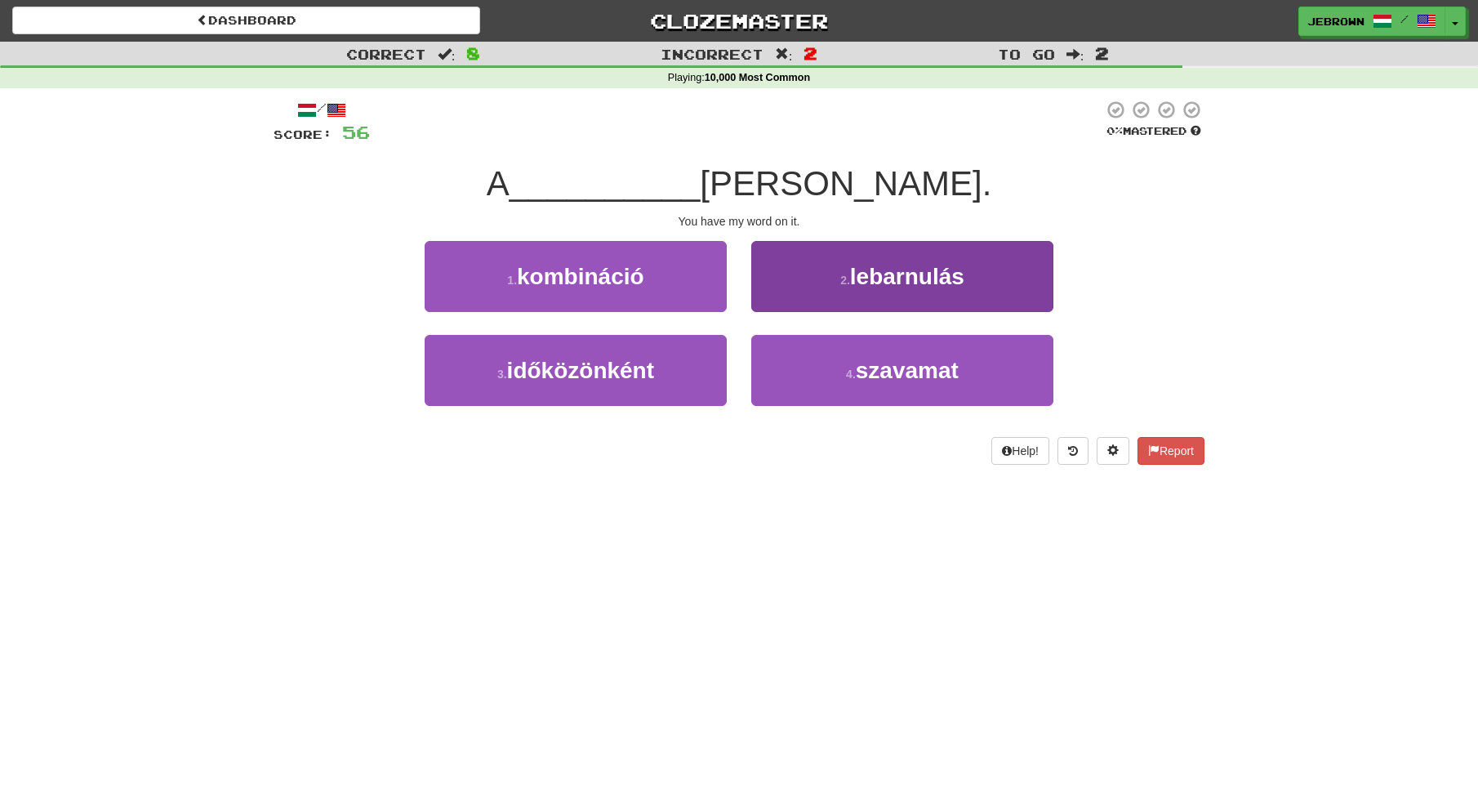
click at [886, 373] on span "szavamat" at bounding box center [907, 370] width 103 height 26
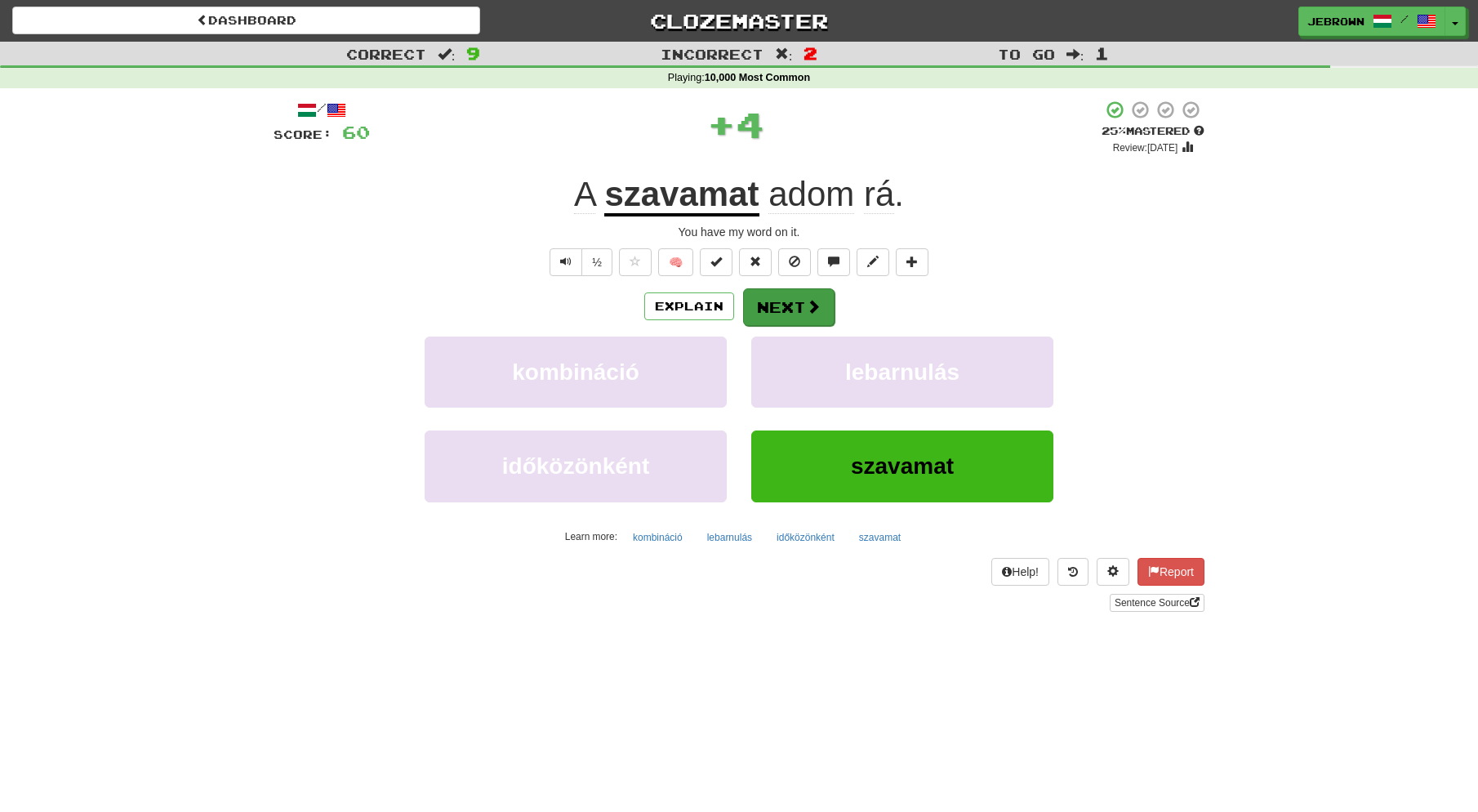
click at [791, 305] on button "Next" at bounding box center [789, 307] width 91 height 38
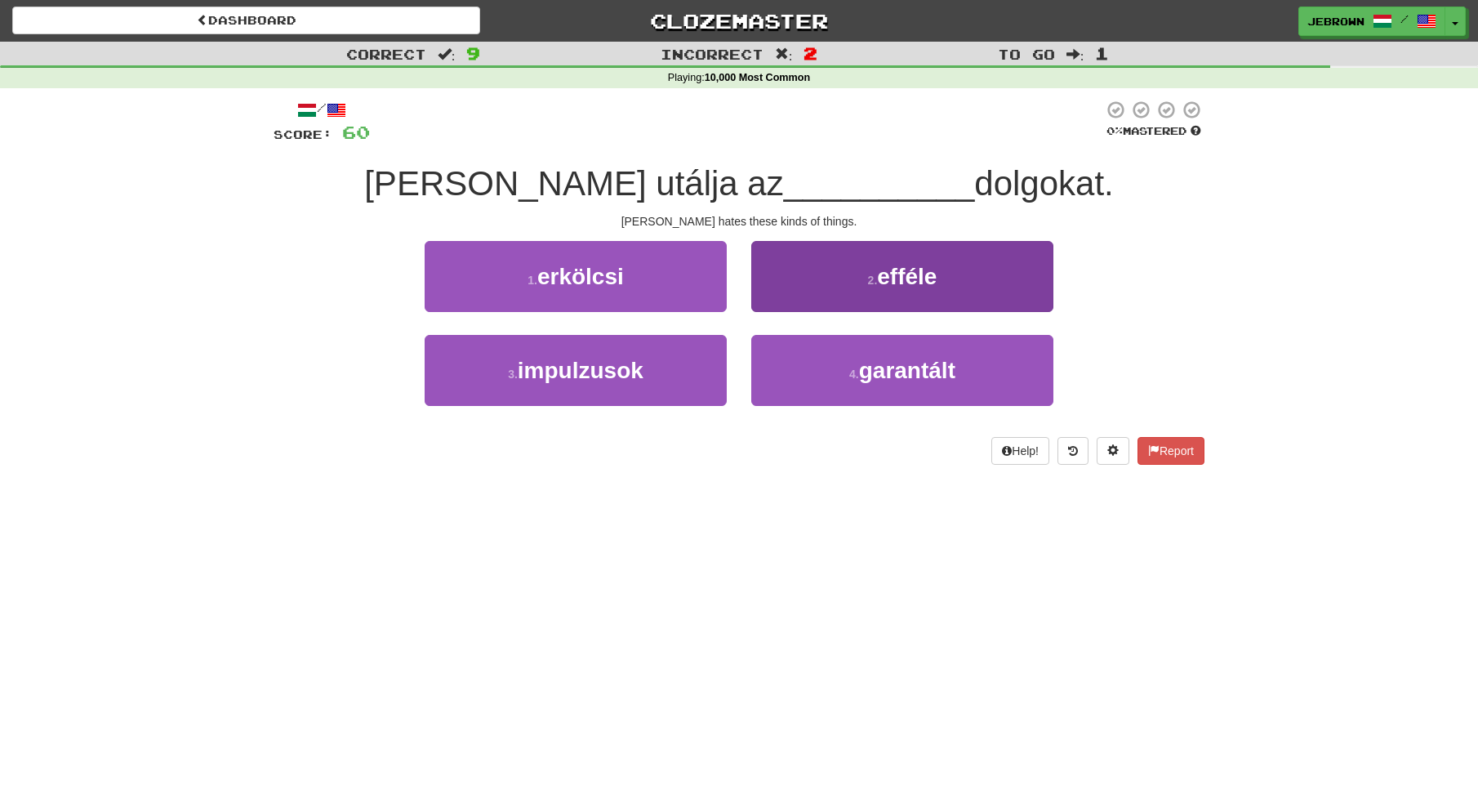
click at [894, 283] on span "efféle" at bounding box center [907, 277] width 60 height 26
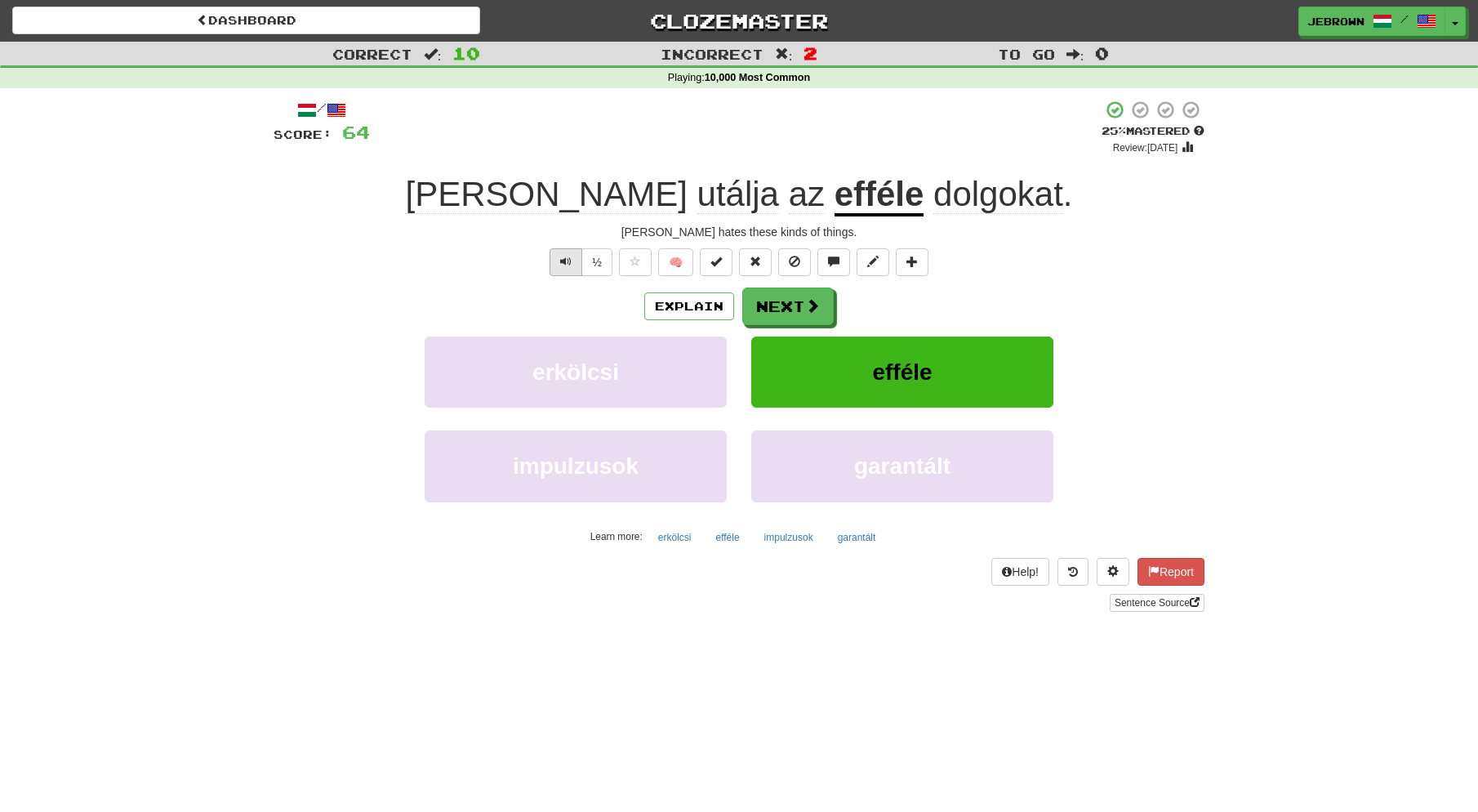
click at [565, 261] on span "Text-to-speech controls" at bounding box center [567, 262] width 12 height 12
click at [800, 298] on button "Next" at bounding box center [788, 307] width 91 height 38
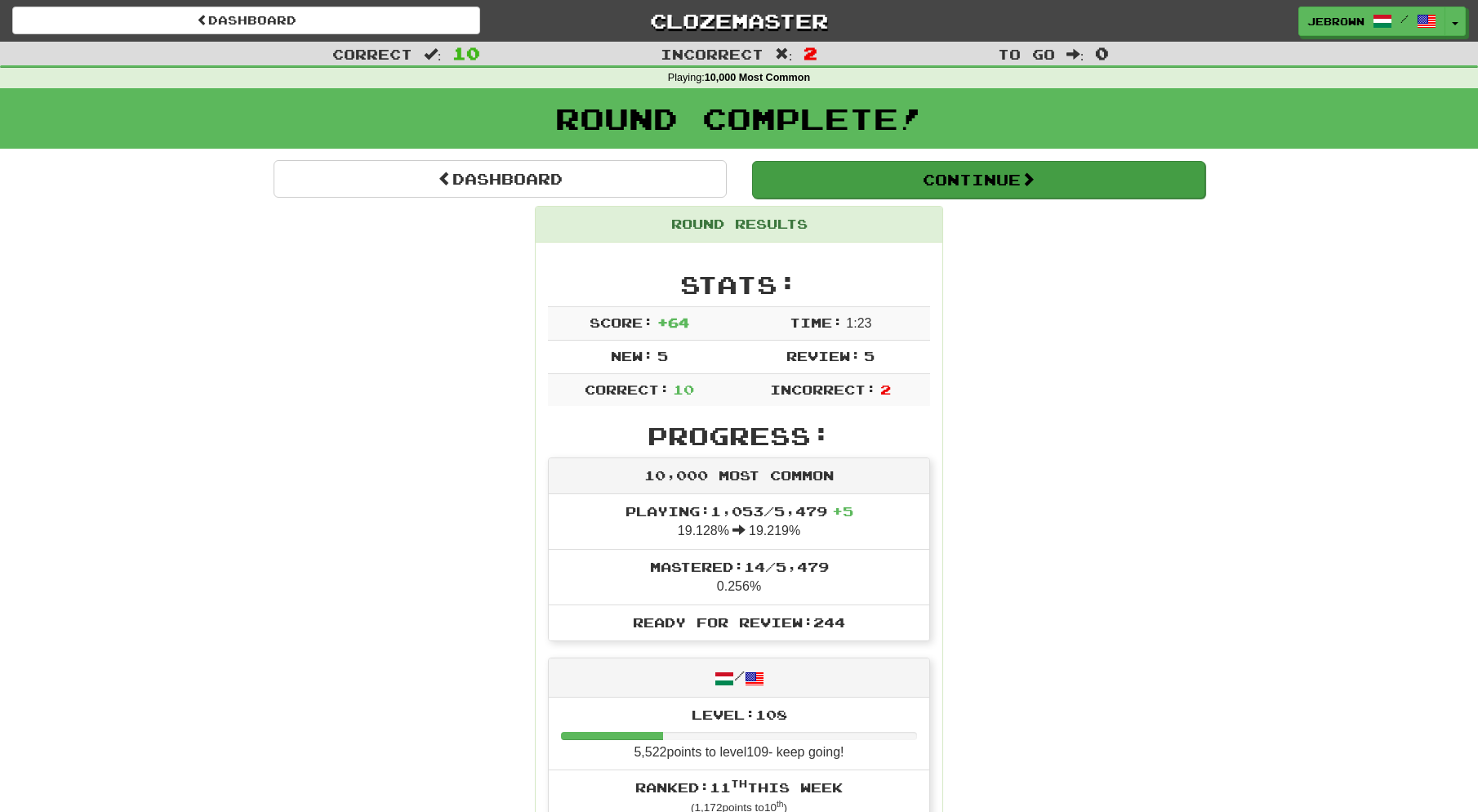
click at [842, 172] on button "Continue" at bounding box center [979, 180] width 454 height 38
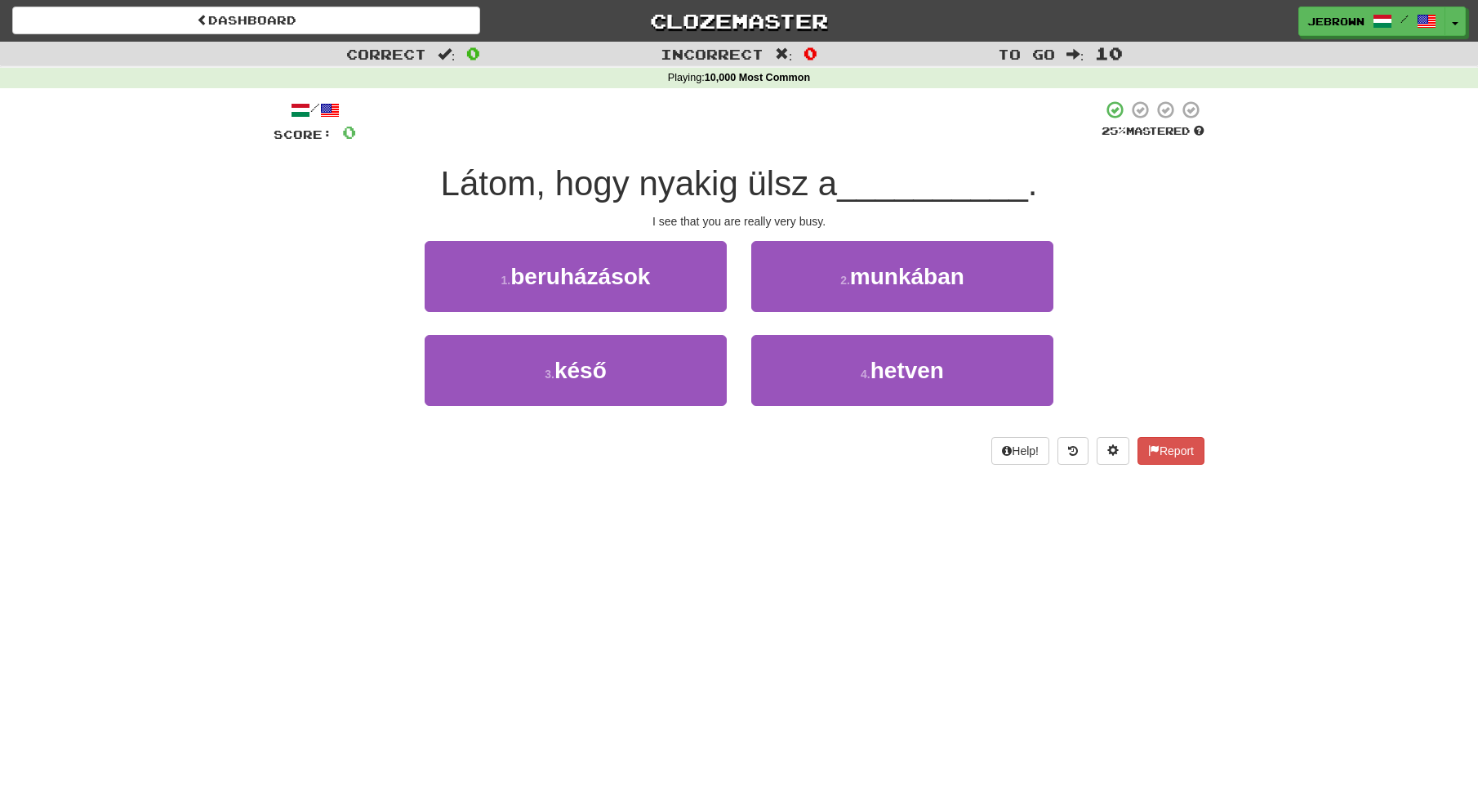
click at [869, 276] on span "munkában" at bounding box center [907, 277] width 114 height 26
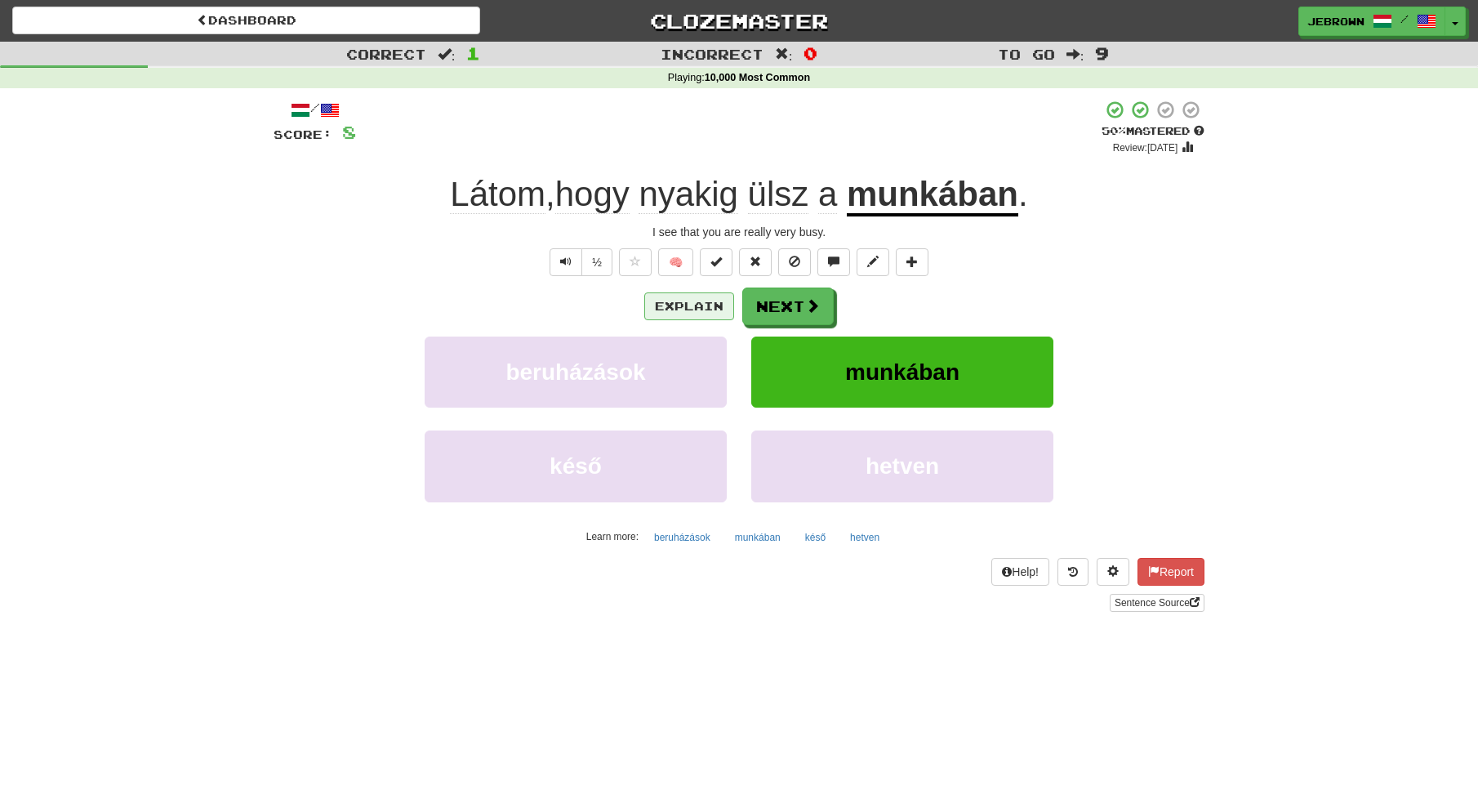
click at [680, 303] on button "Explain" at bounding box center [689, 307] width 90 height 28
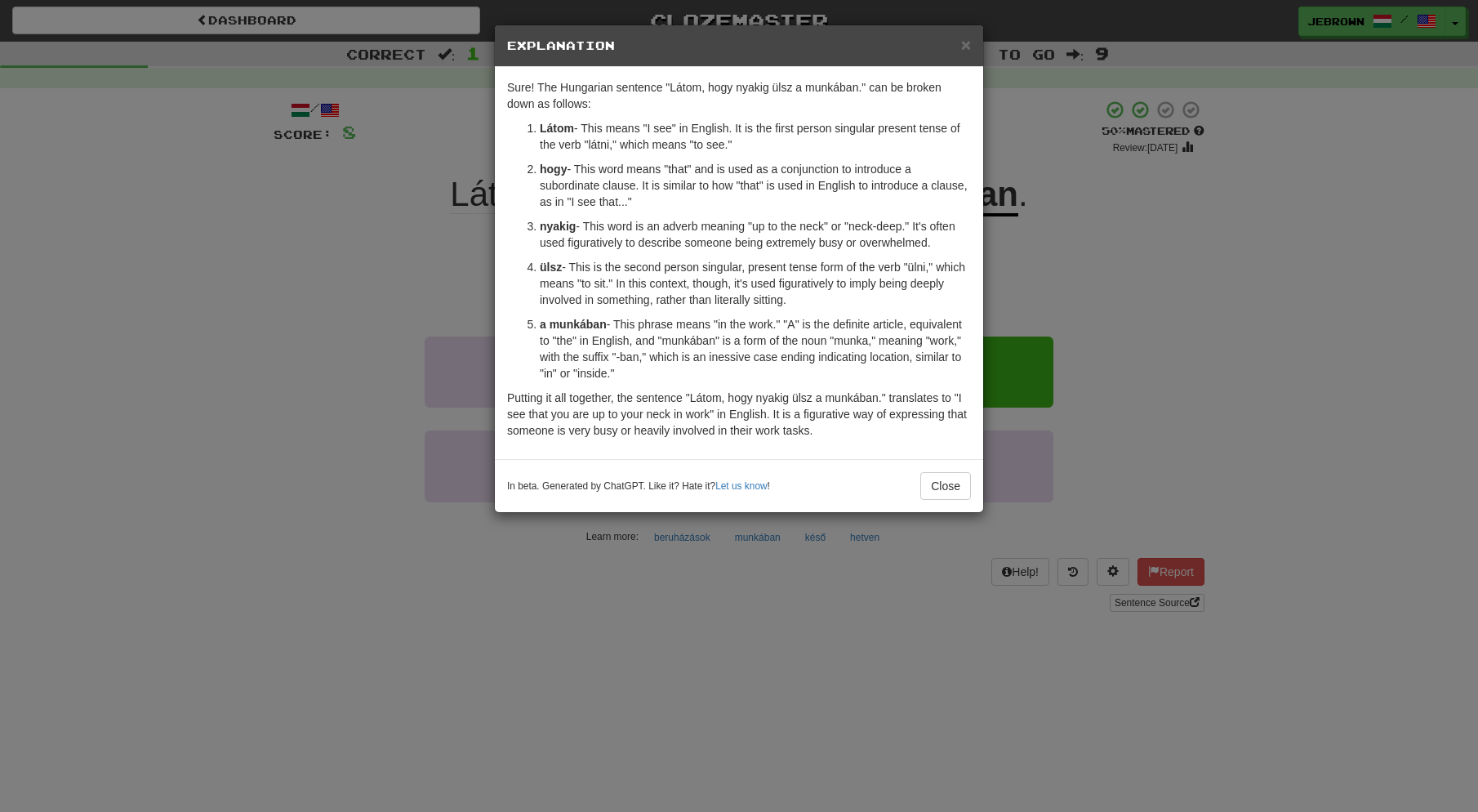
click at [968, 47] on span "×" at bounding box center [967, 44] width 10 height 19
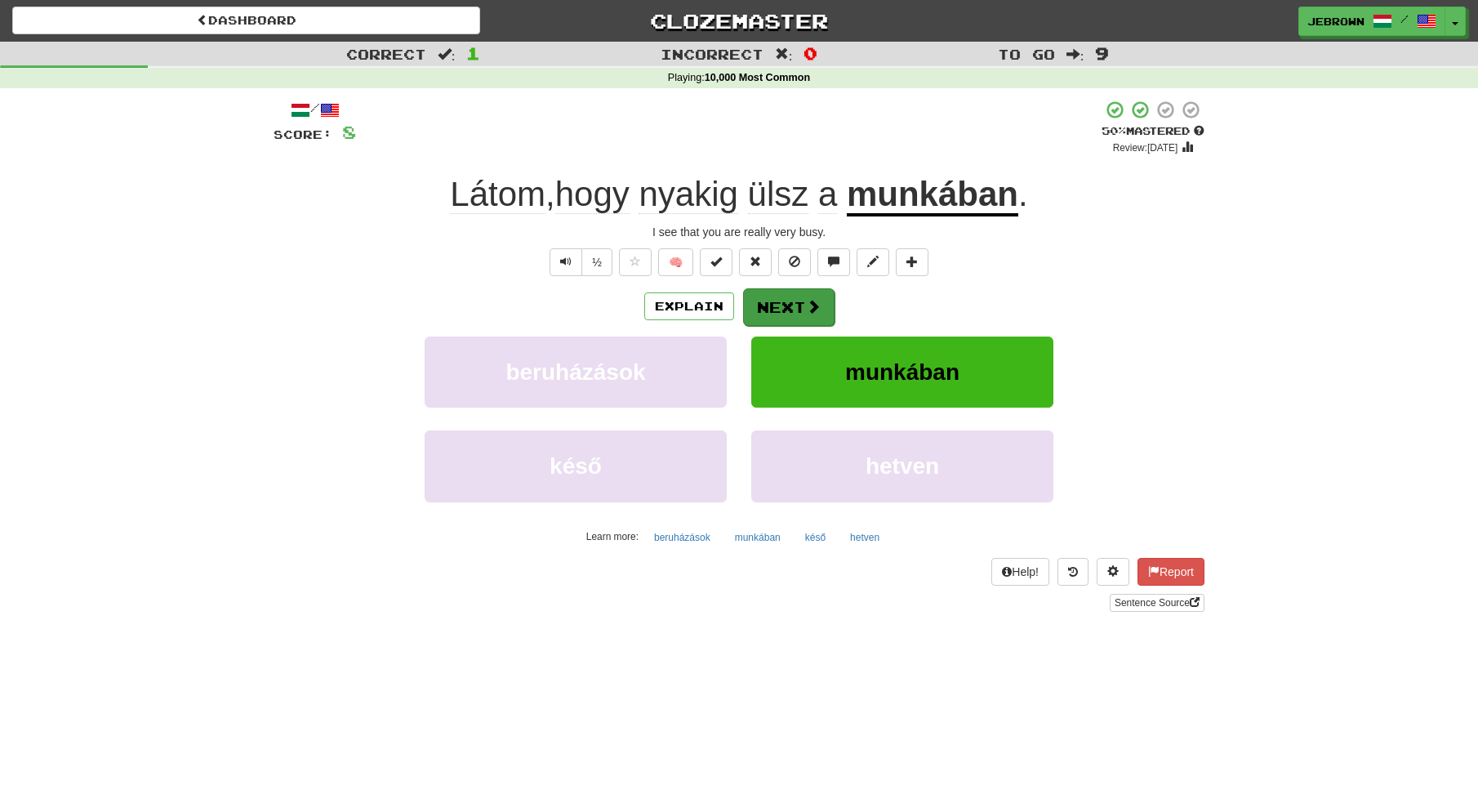
click at [792, 307] on button "Next" at bounding box center [789, 307] width 91 height 38
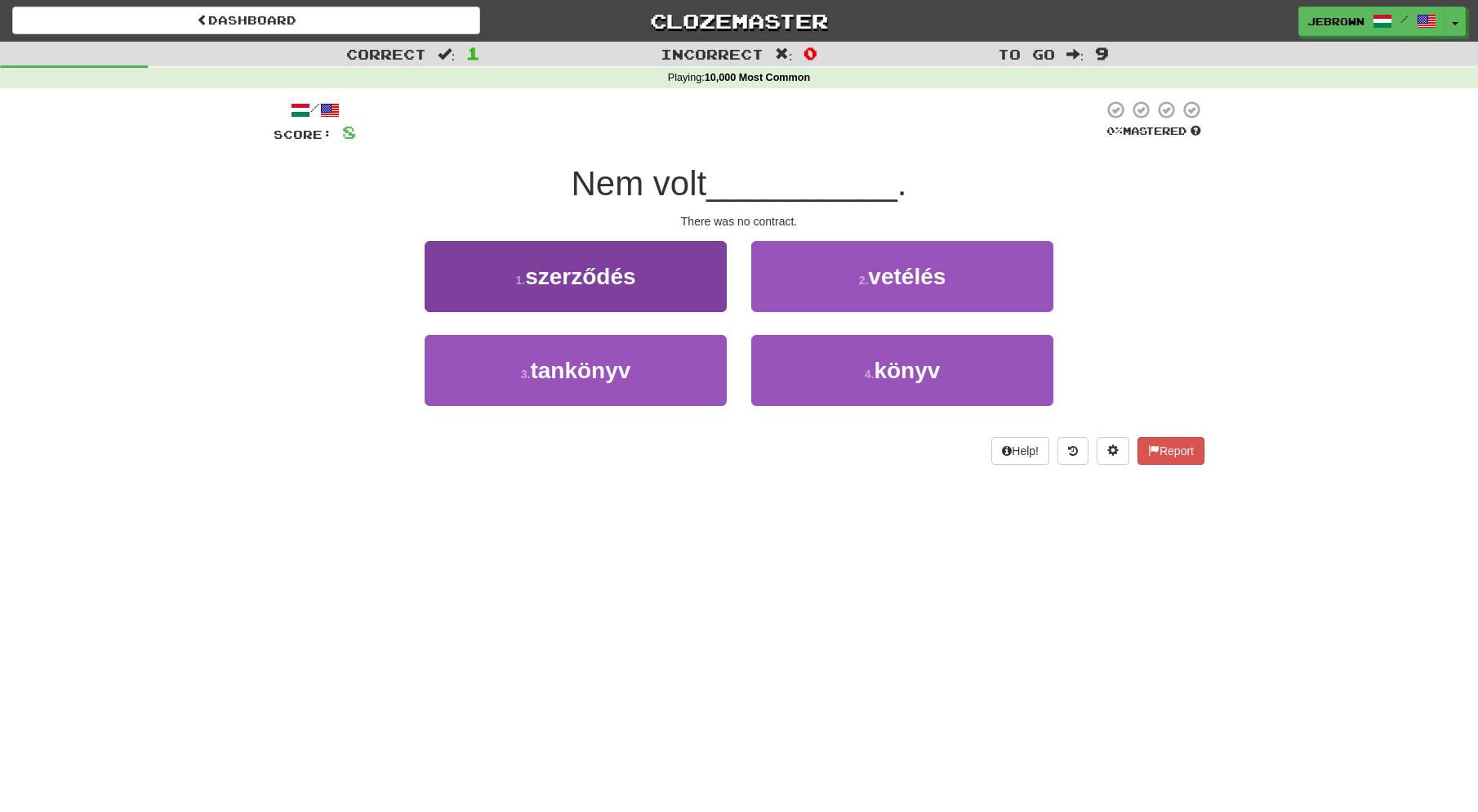
click at [660, 362] on button "3 . tankönyv" at bounding box center [576, 370] width 302 height 71
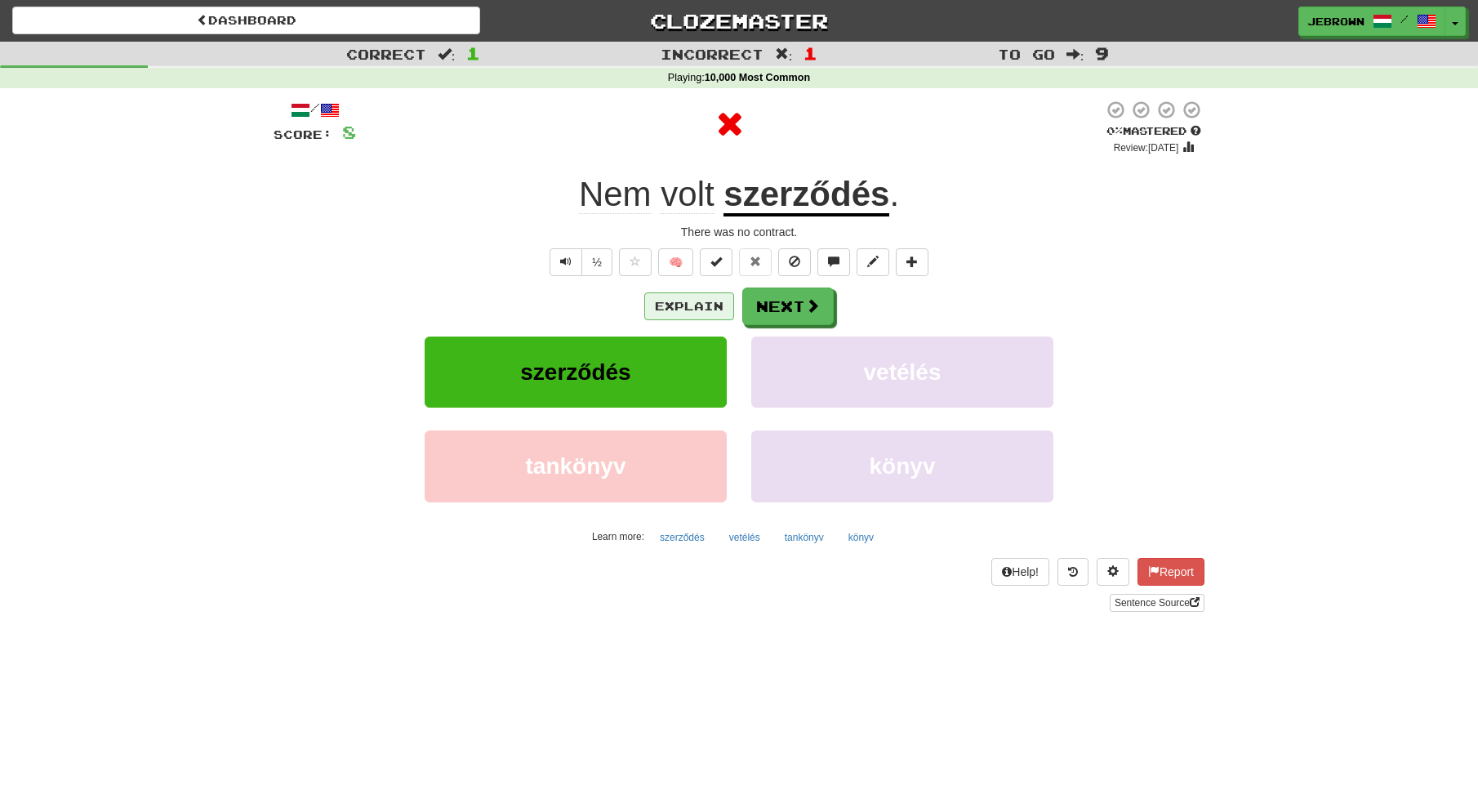
click at [686, 305] on button "Explain" at bounding box center [689, 307] width 90 height 28
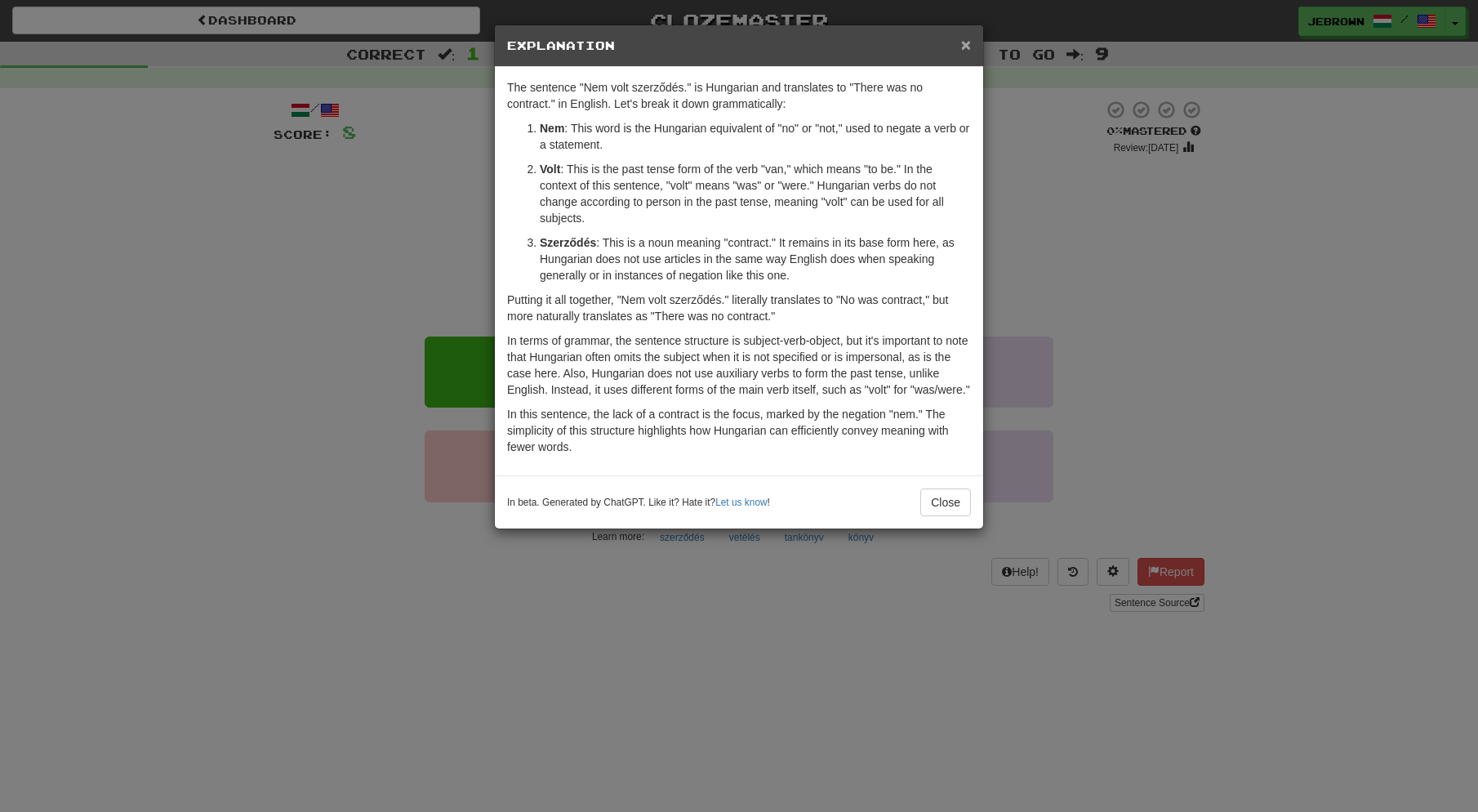
click at [967, 42] on span "×" at bounding box center [967, 44] width 10 height 19
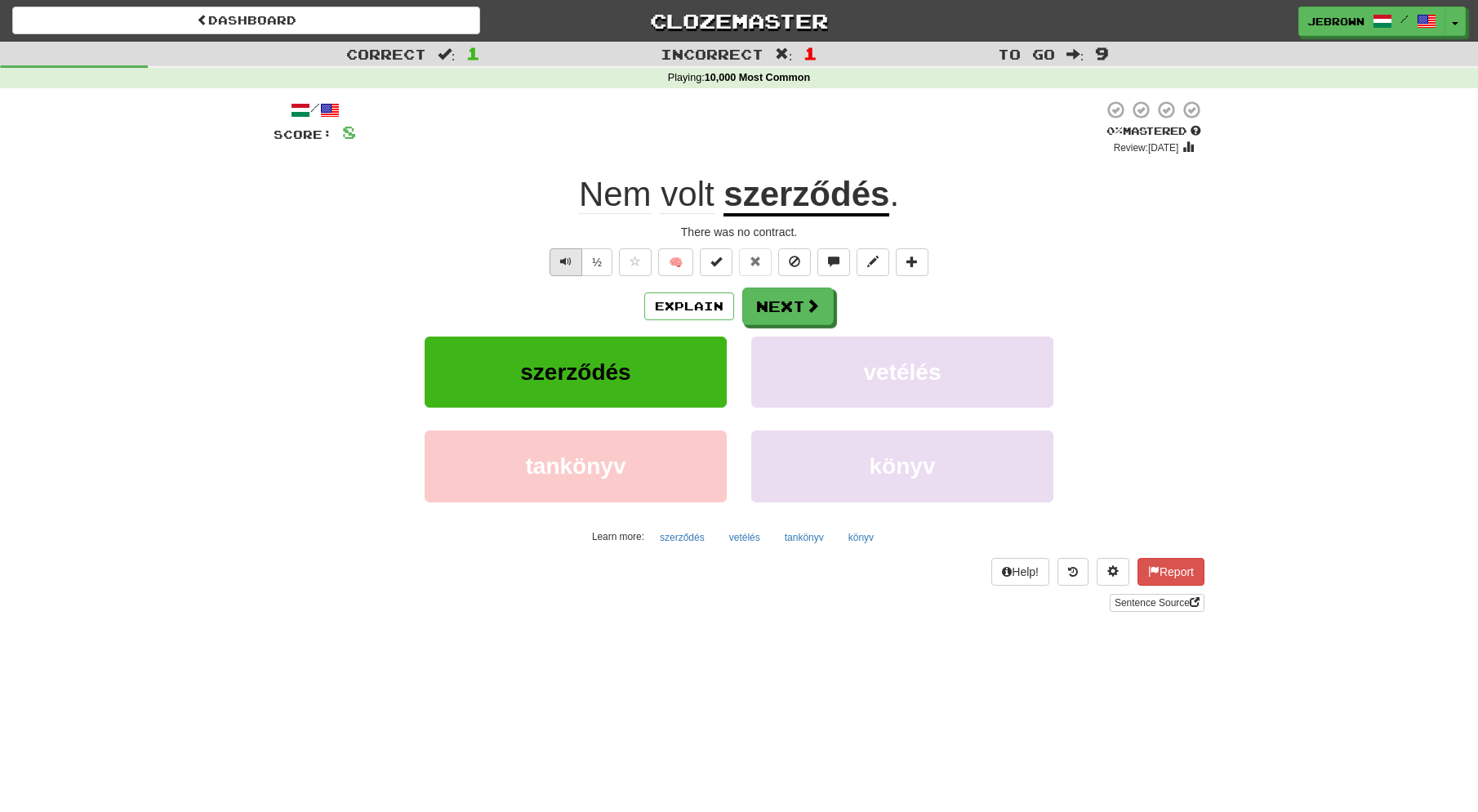
click at [561, 257] on span "Text-to-speech controls" at bounding box center [567, 262] width 12 height 12
click at [782, 311] on button "Next" at bounding box center [789, 307] width 91 height 38
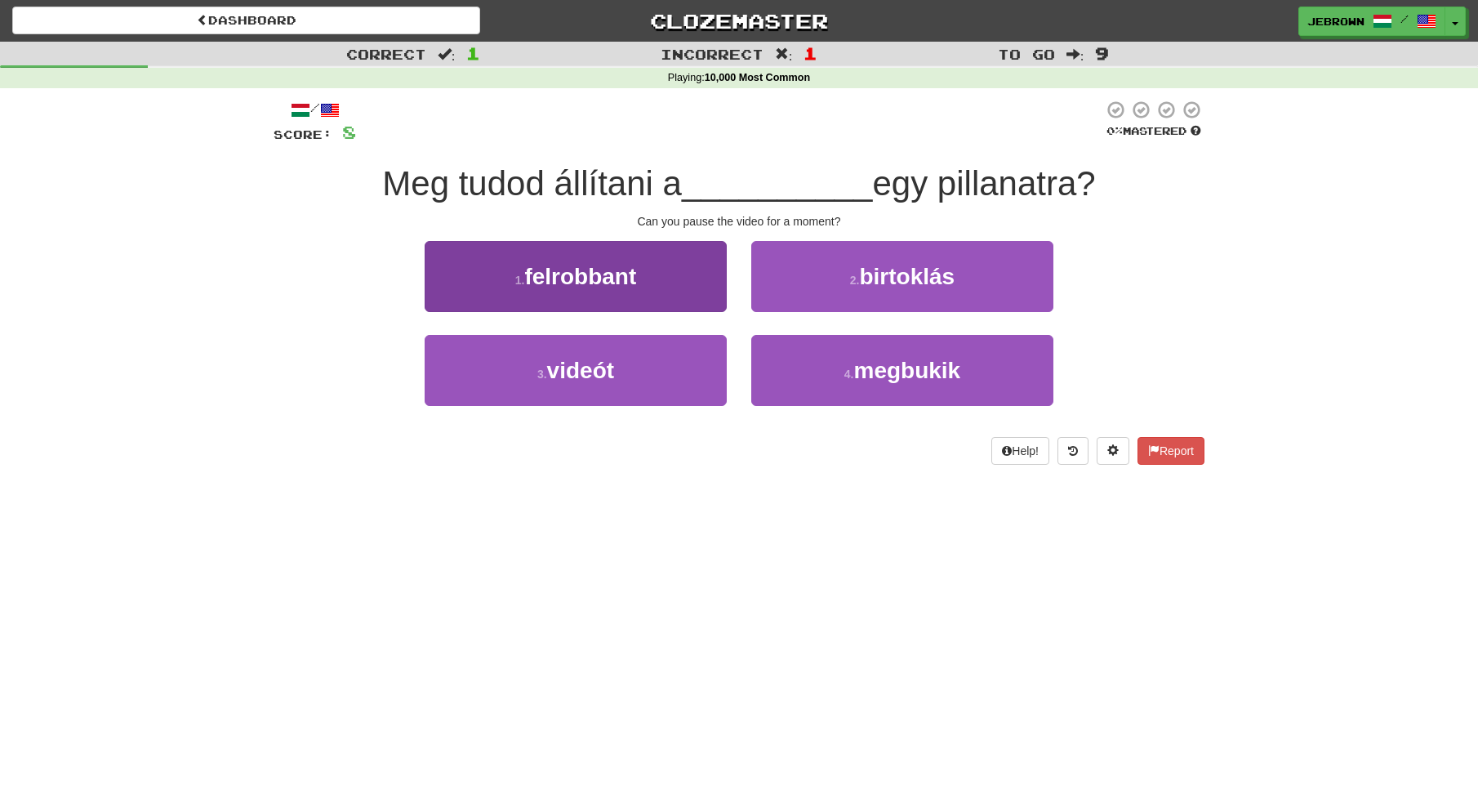
click at [620, 357] on button "3 . videót" at bounding box center [576, 370] width 302 height 71
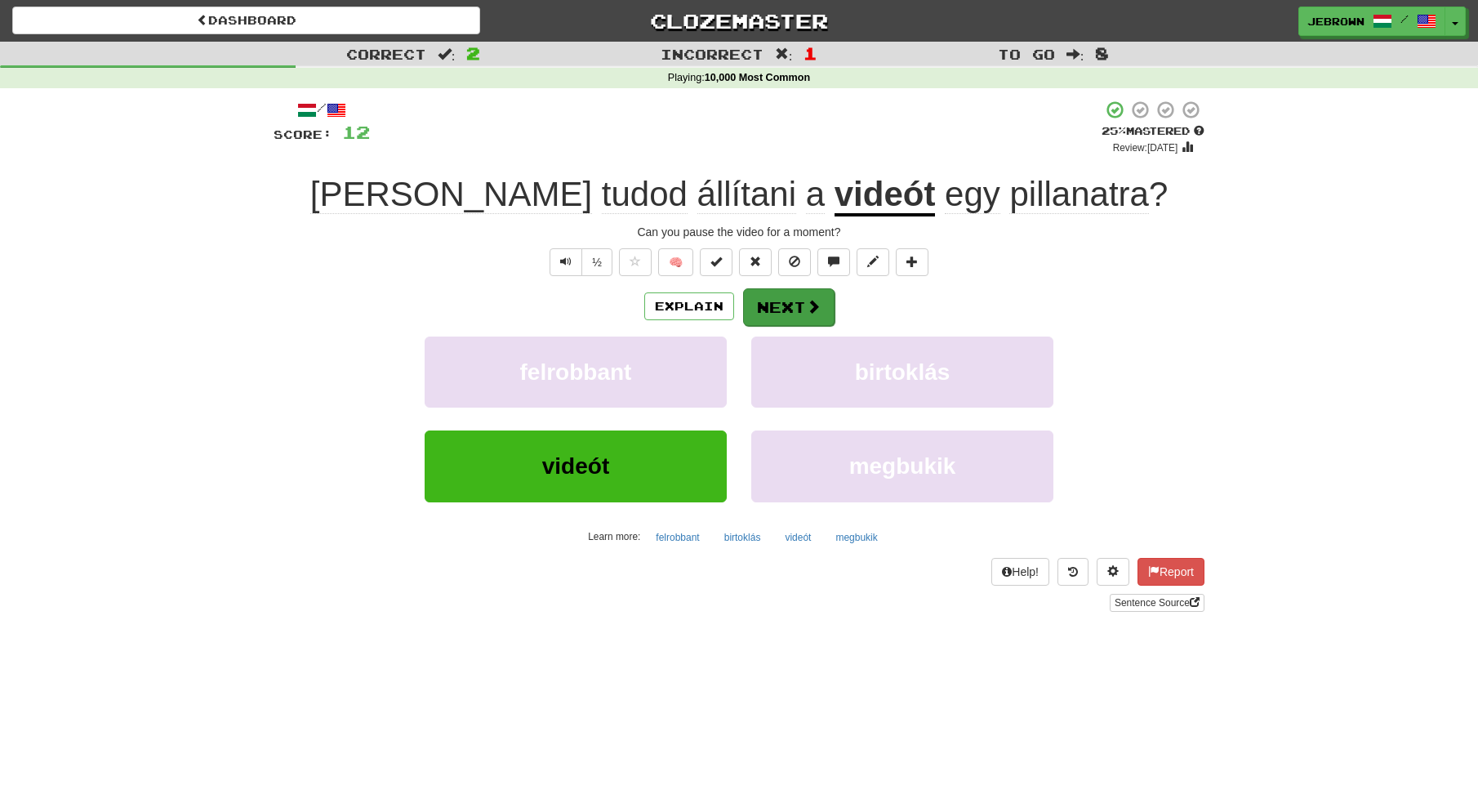
click at [795, 309] on button "Next" at bounding box center [789, 307] width 91 height 38
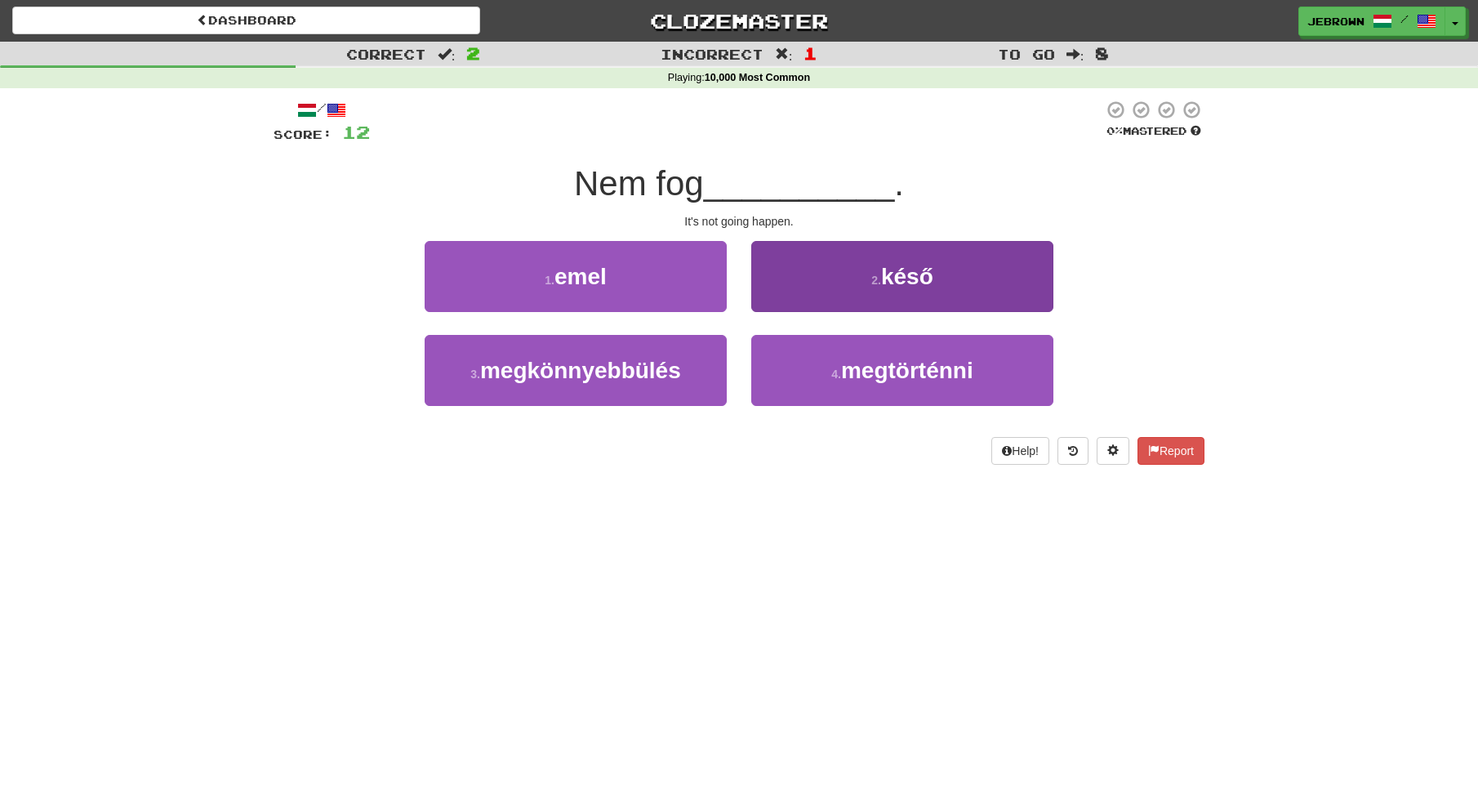
click at [860, 364] on span "megtörténni" at bounding box center [907, 370] width 132 height 26
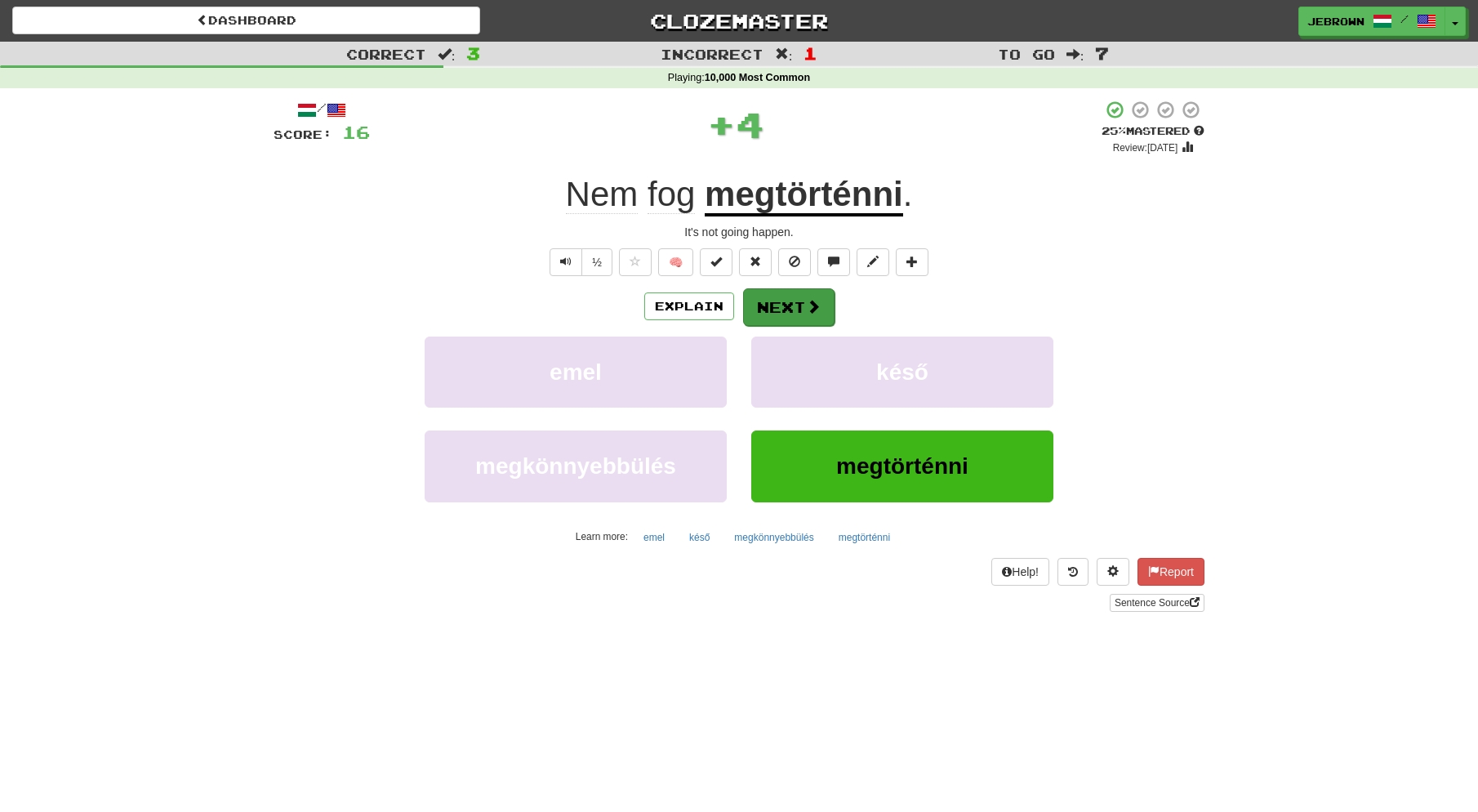
click at [793, 306] on button "Next" at bounding box center [789, 307] width 91 height 38
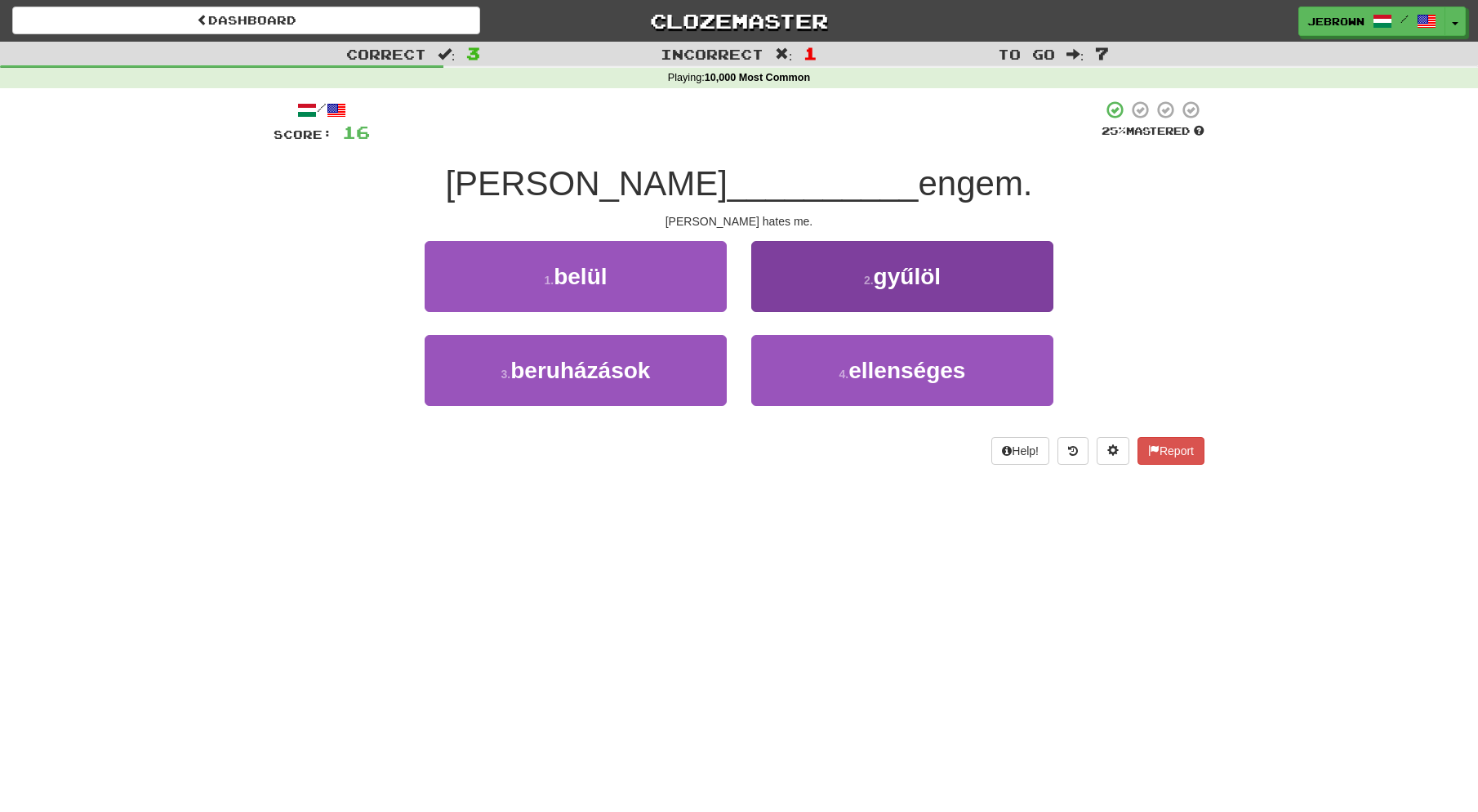
click at [875, 279] on button "2 . gyűlöl" at bounding box center [902, 277] width 302 height 71
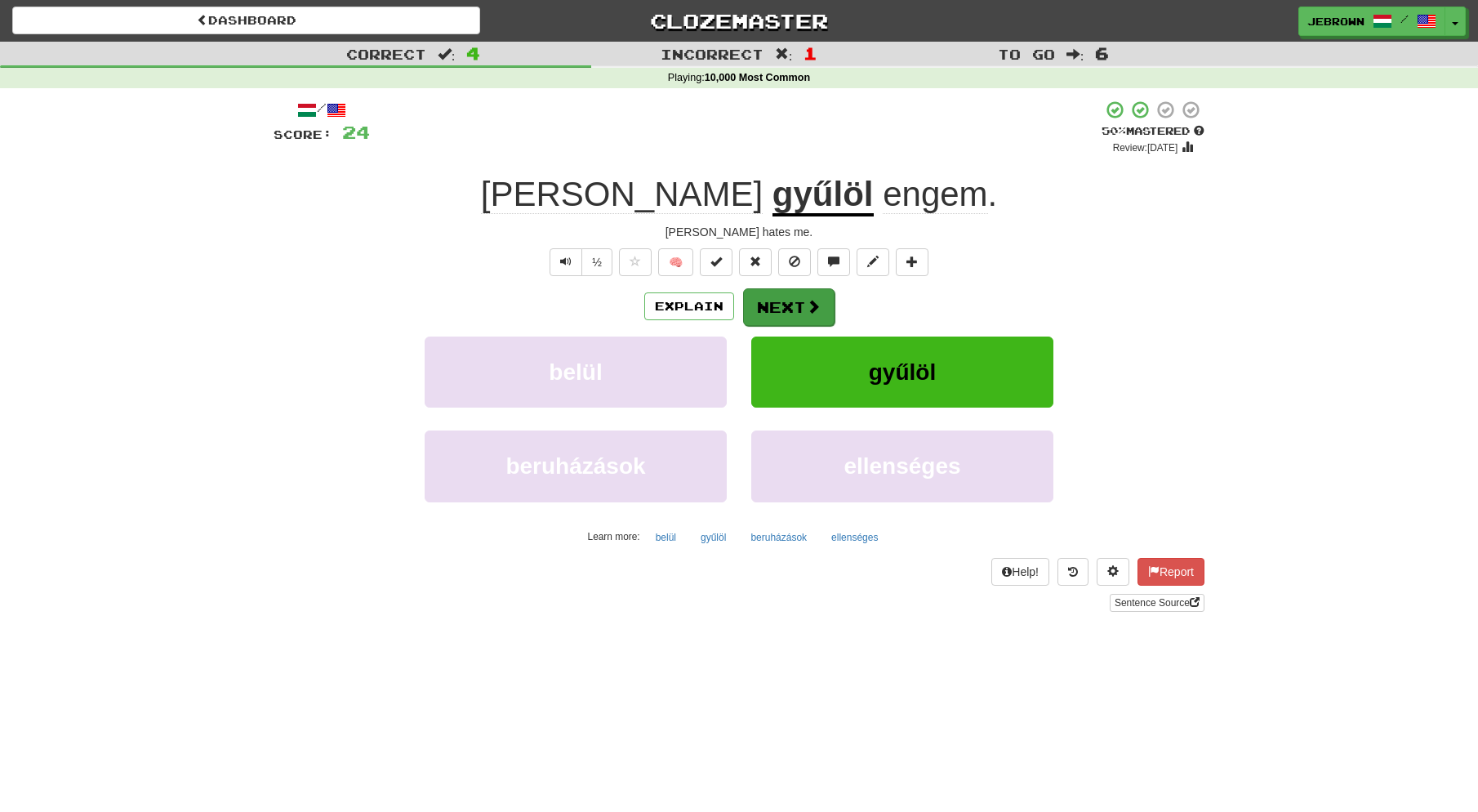
click at [792, 302] on button "Next" at bounding box center [789, 307] width 91 height 38
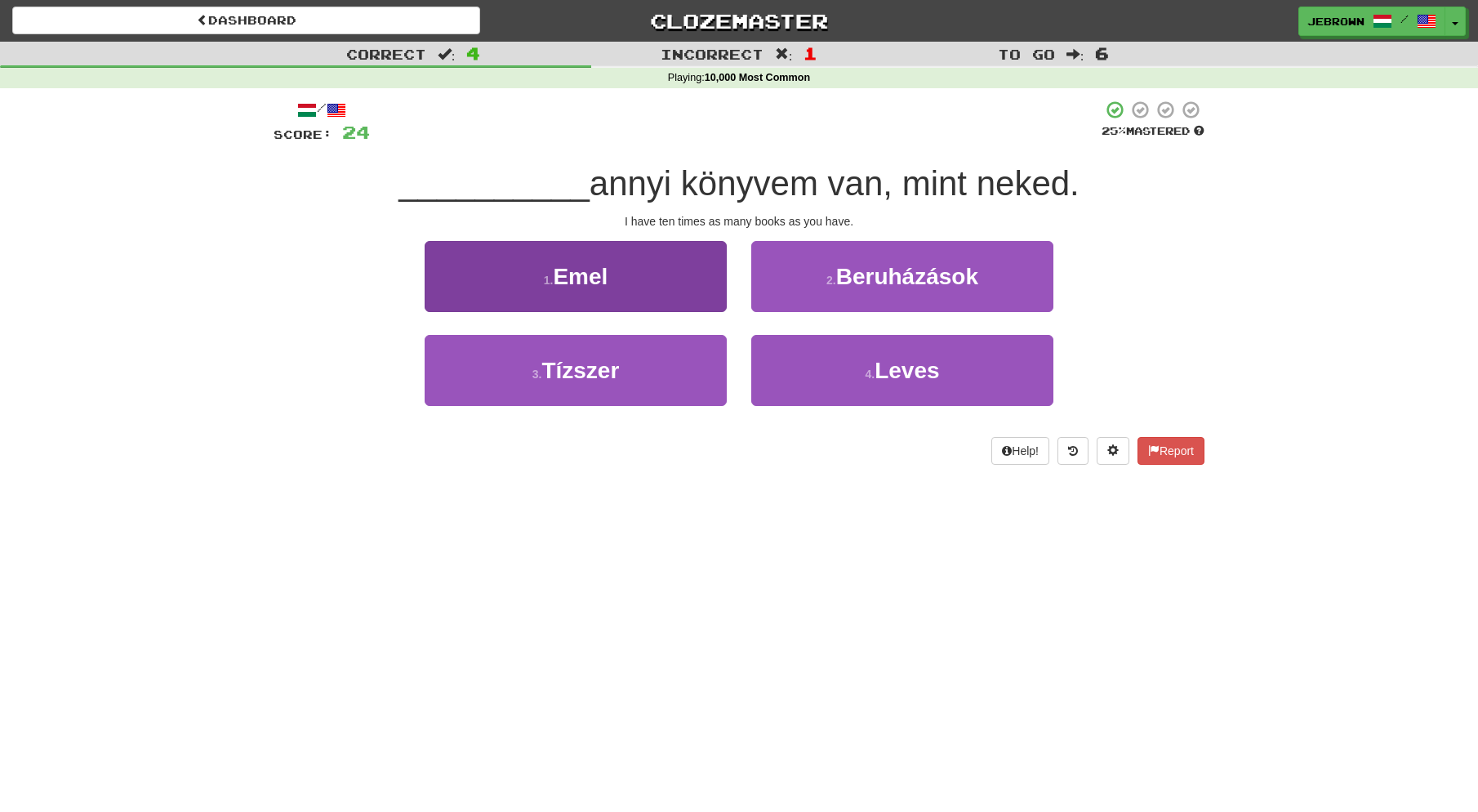
click at [630, 383] on button "3 . Tízszer" at bounding box center [576, 370] width 302 height 71
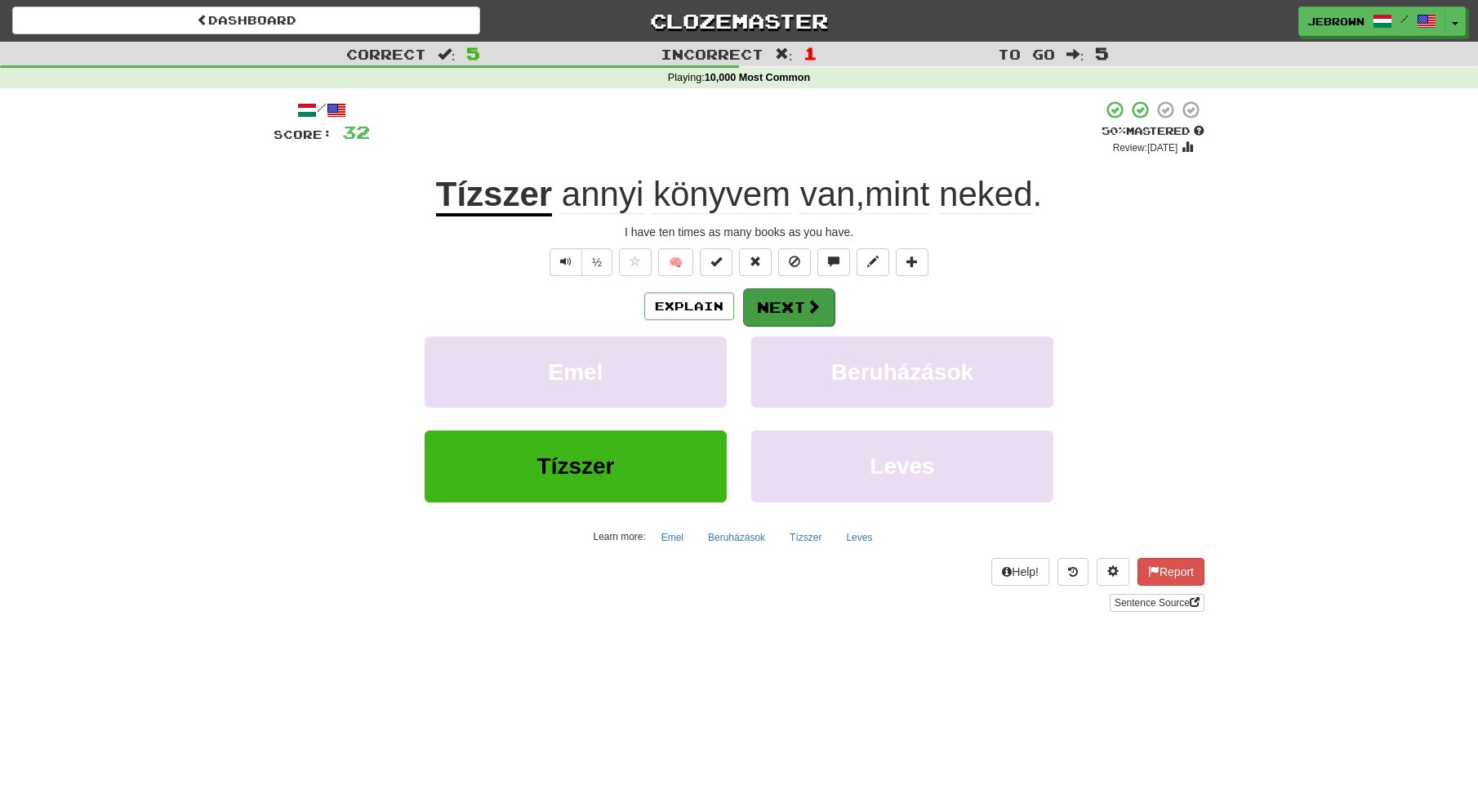
click at [792, 302] on button "Next" at bounding box center [789, 307] width 91 height 38
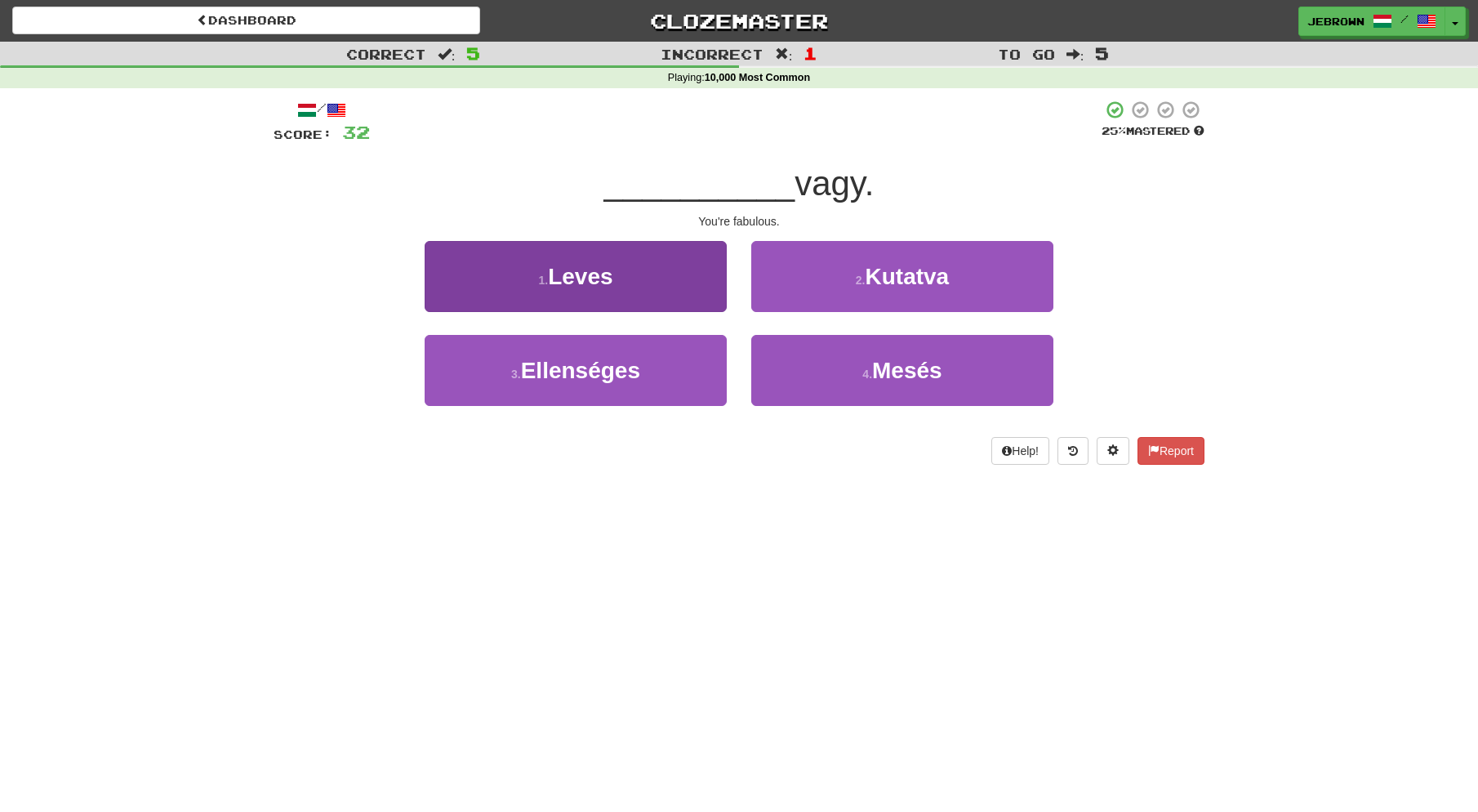
click at [676, 366] on button "3 . Ellenséges" at bounding box center [576, 370] width 302 height 71
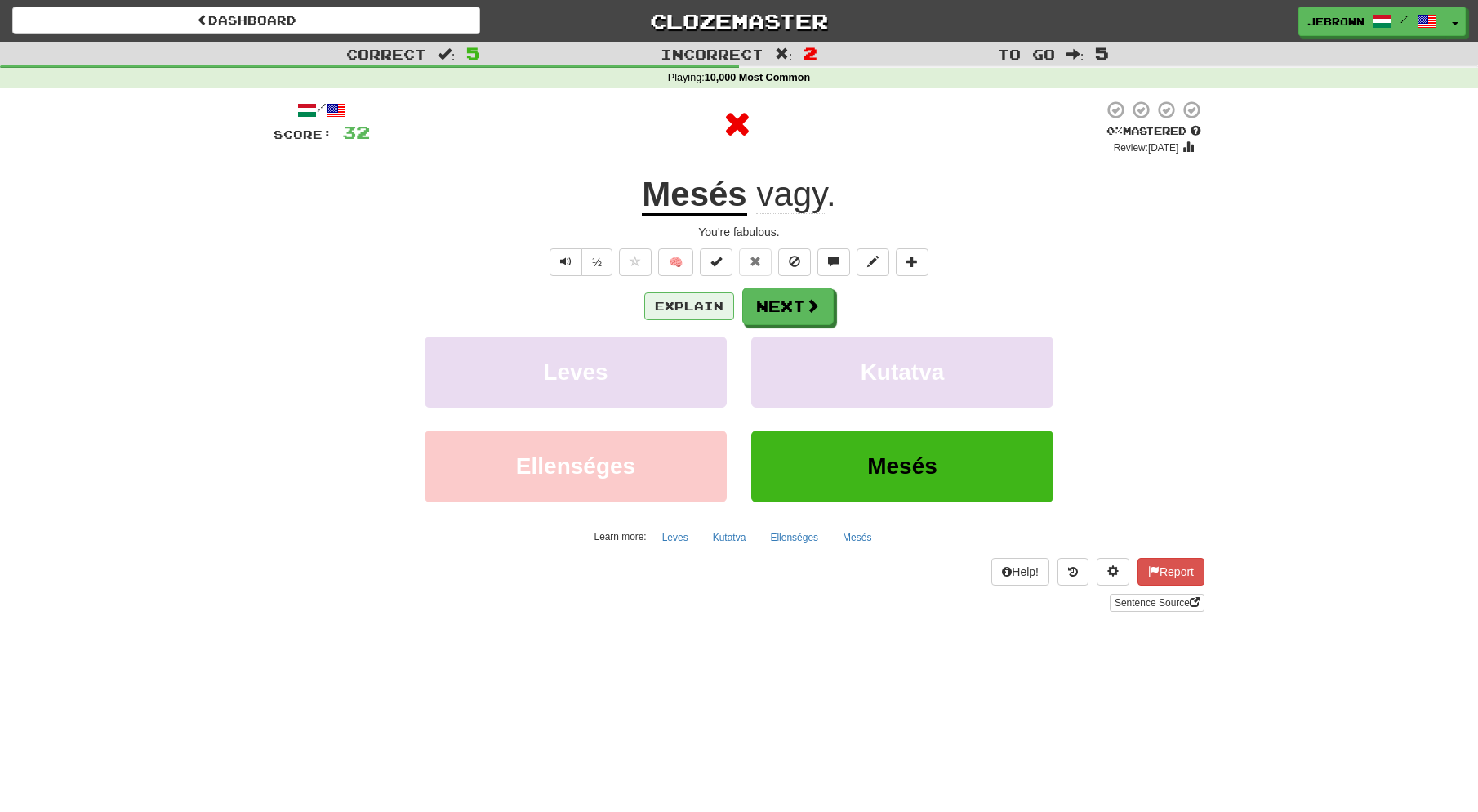
click at [694, 306] on button "Explain" at bounding box center [689, 307] width 90 height 28
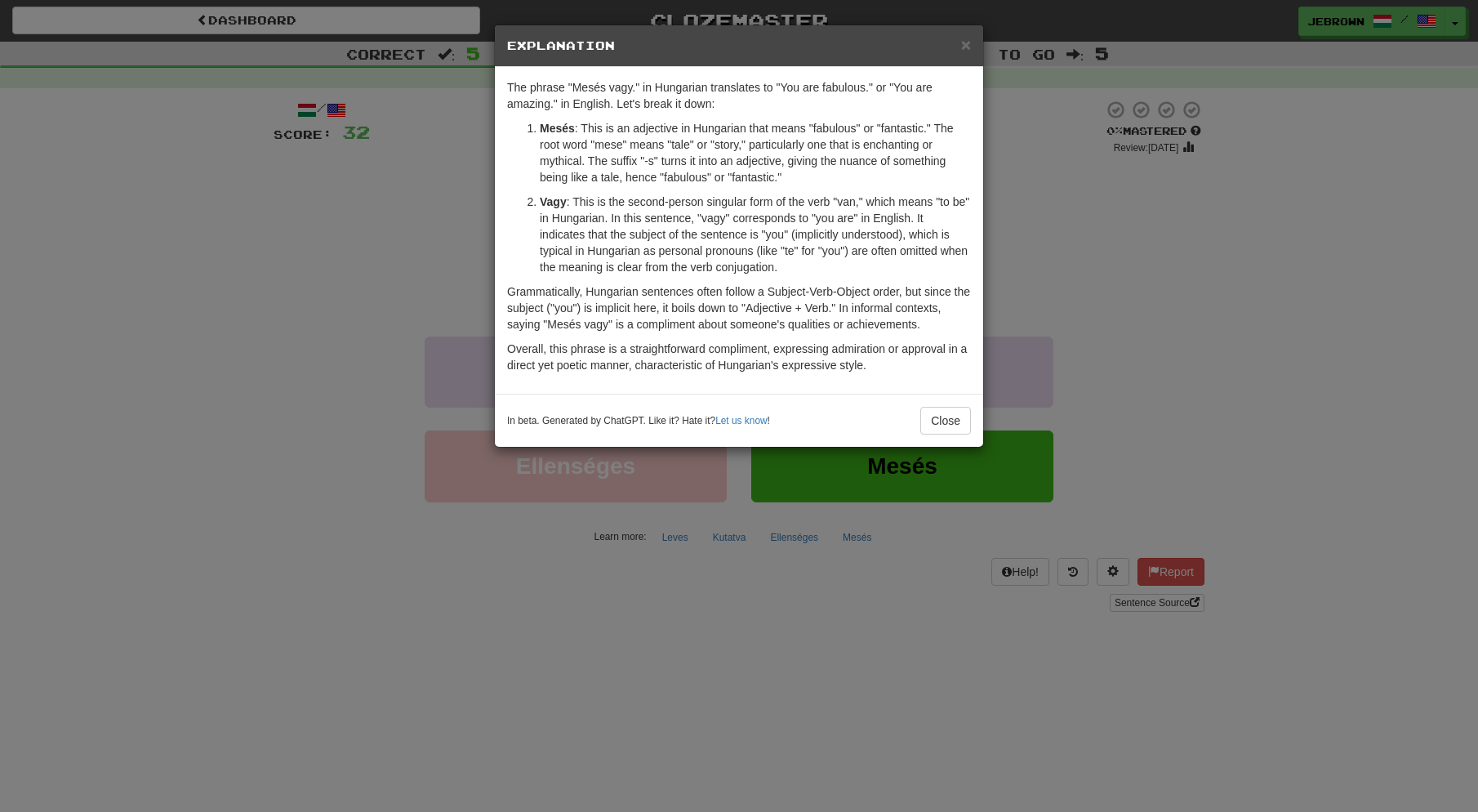
click at [965, 42] on span "×" at bounding box center [967, 44] width 10 height 19
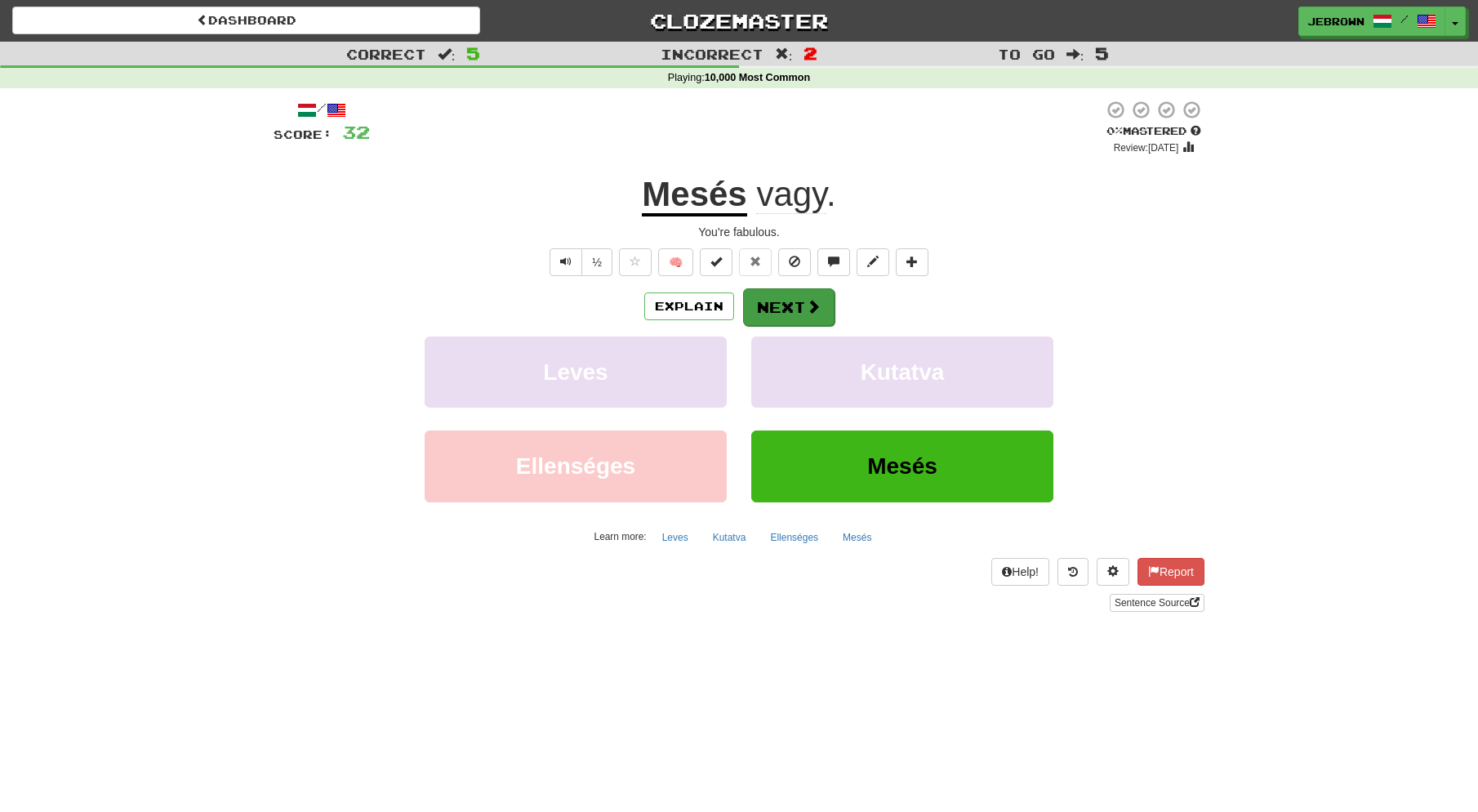
click at [798, 307] on button "Next" at bounding box center [789, 307] width 91 height 38
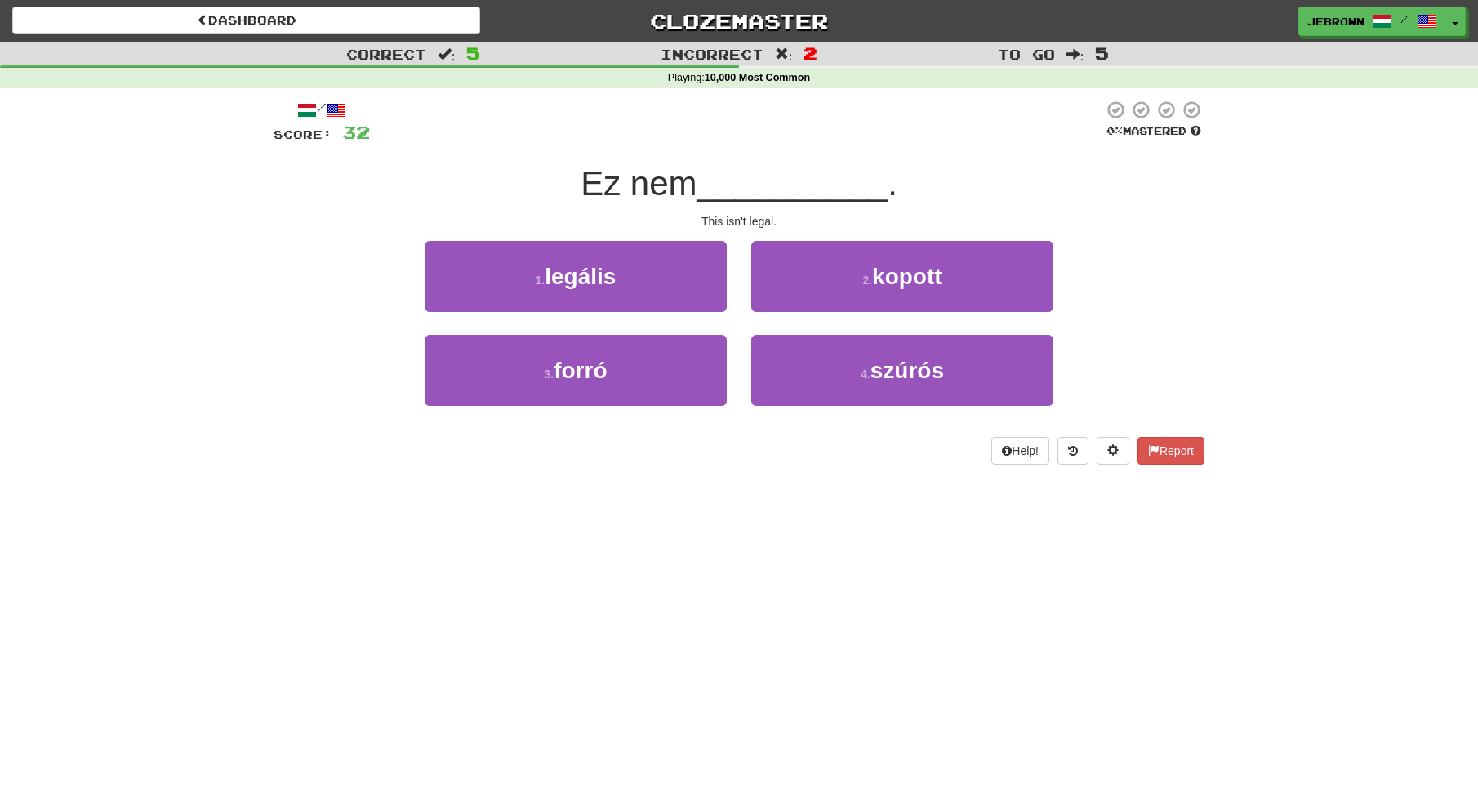
click at [639, 279] on button "1 . legális" at bounding box center [576, 277] width 302 height 71
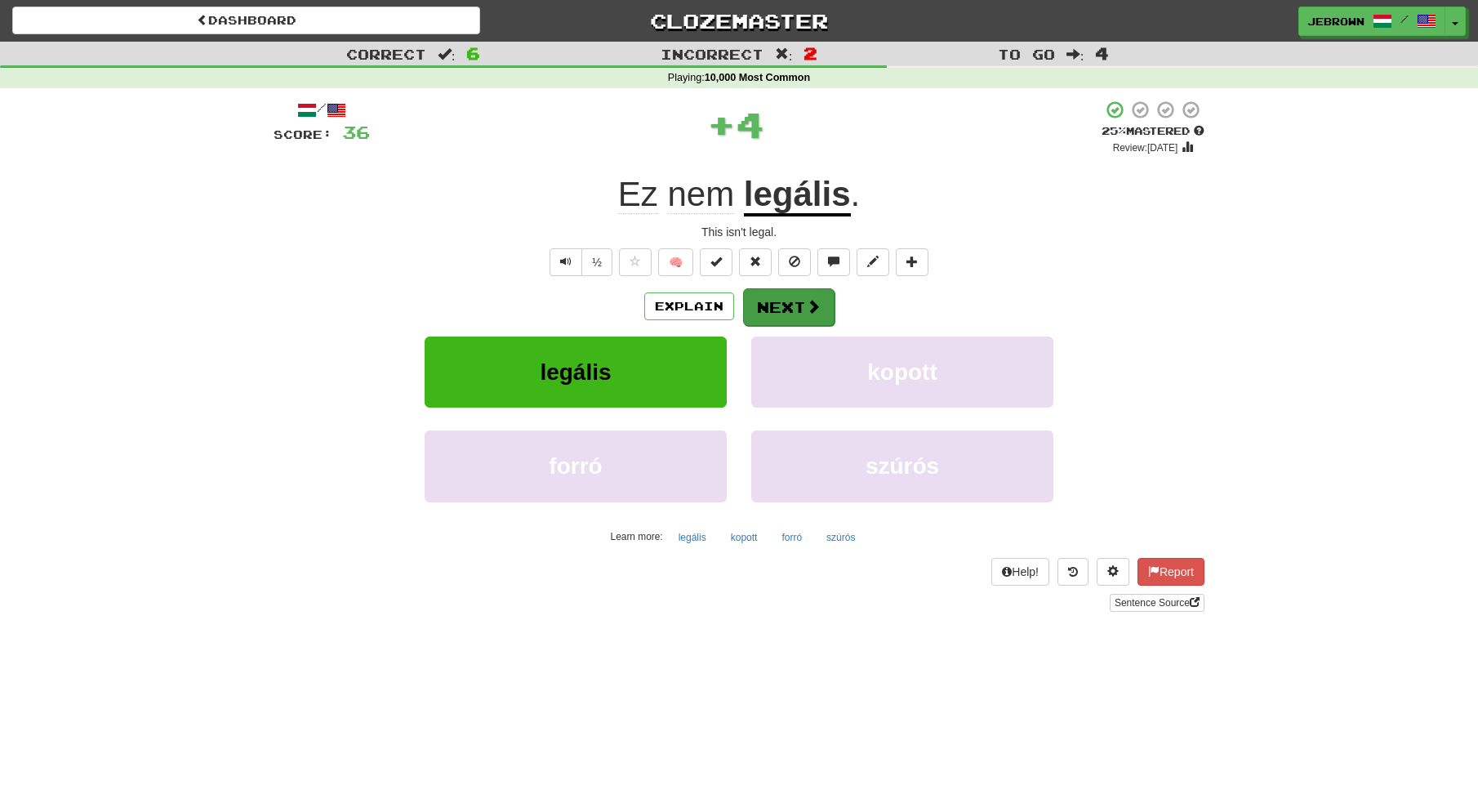
click at [806, 300] on span at bounding box center [813, 306] width 15 height 15
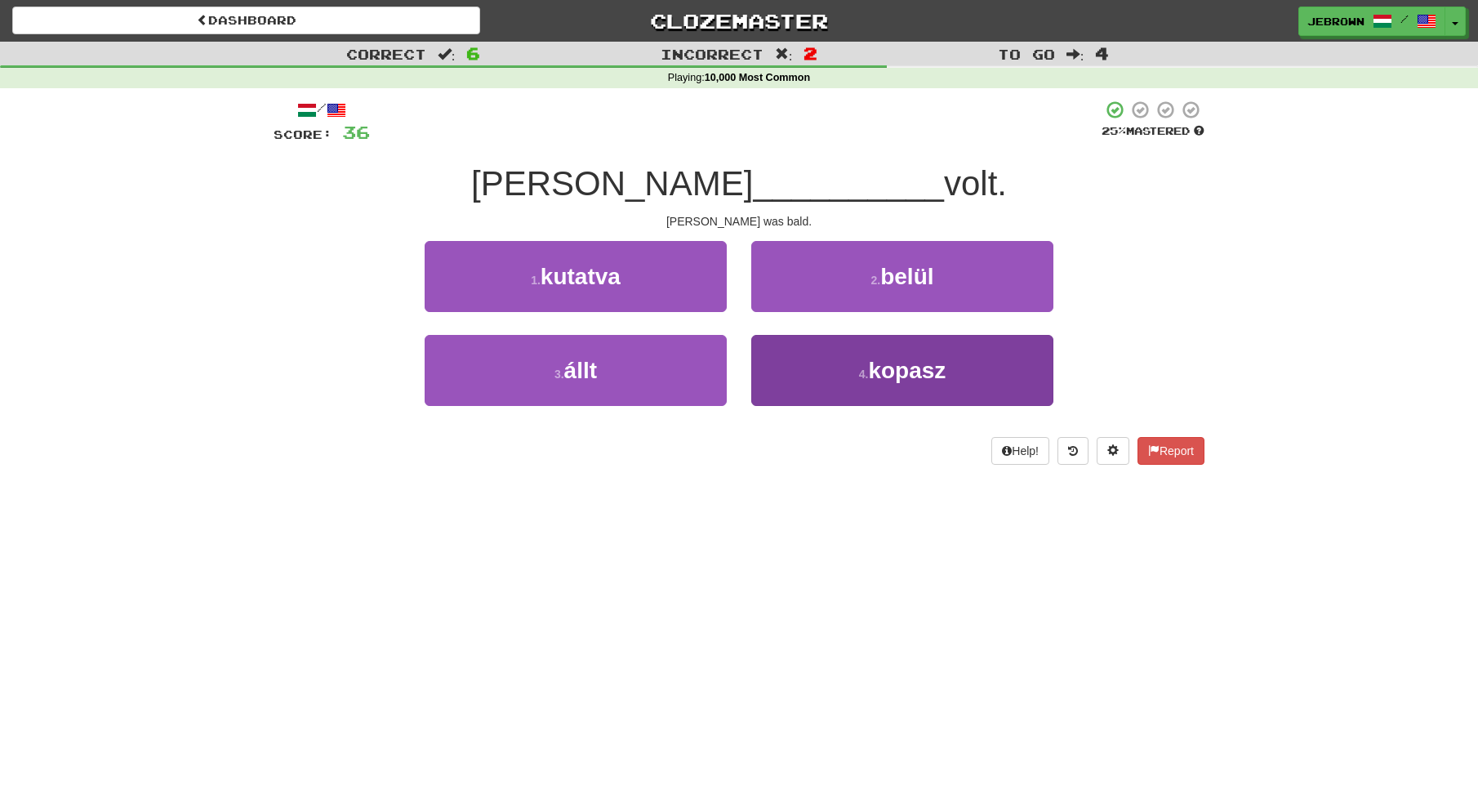
click at [892, 372] on span "kopasz" at bounding box center [907, 370] width 77 height 26
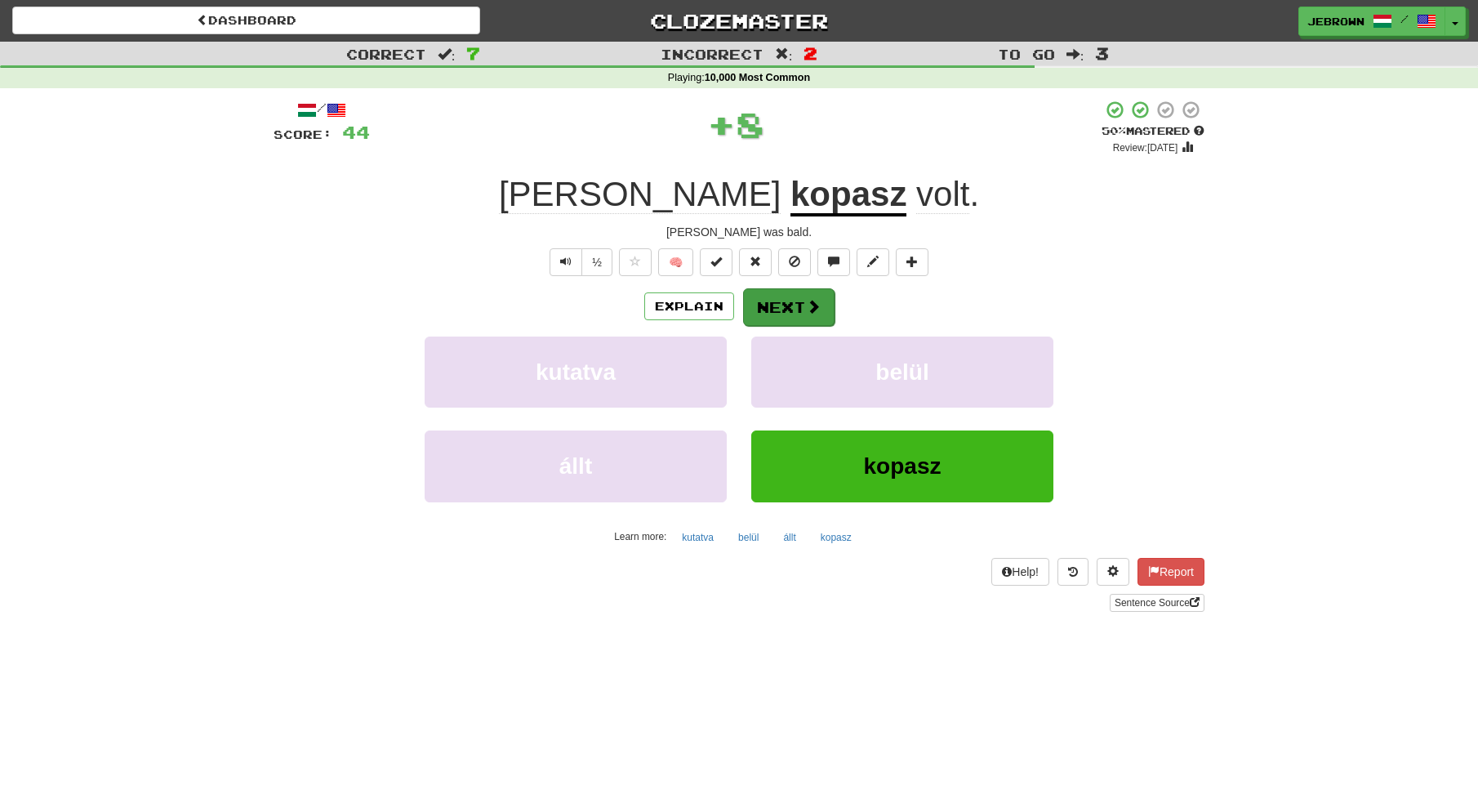
click at [790, 301] on button "Next" at bounding box center [789, 307] width 91 height 38
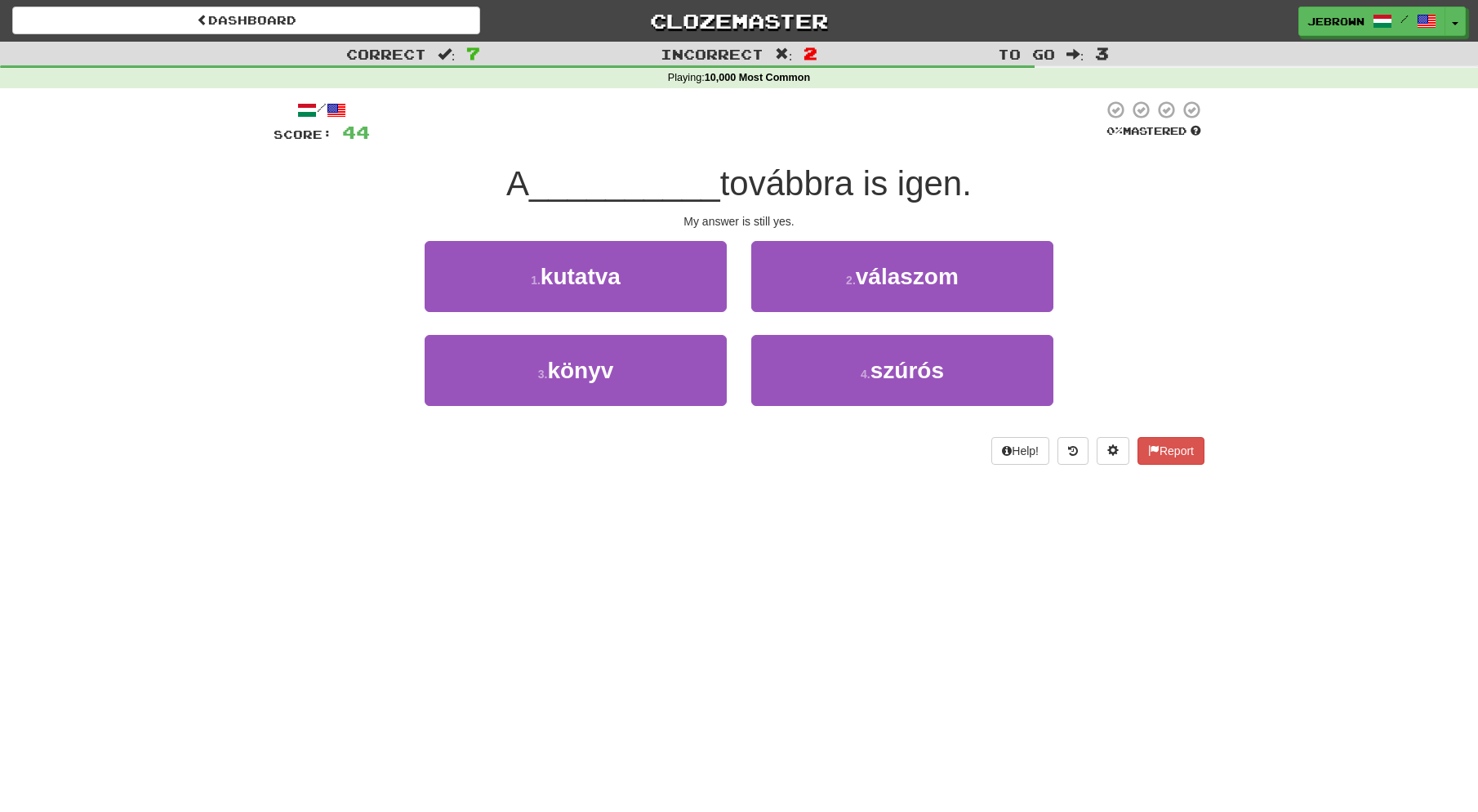
click at [819, 279] on button "2 . válaszom" at bounding box center [902, 277] width 302 height 71
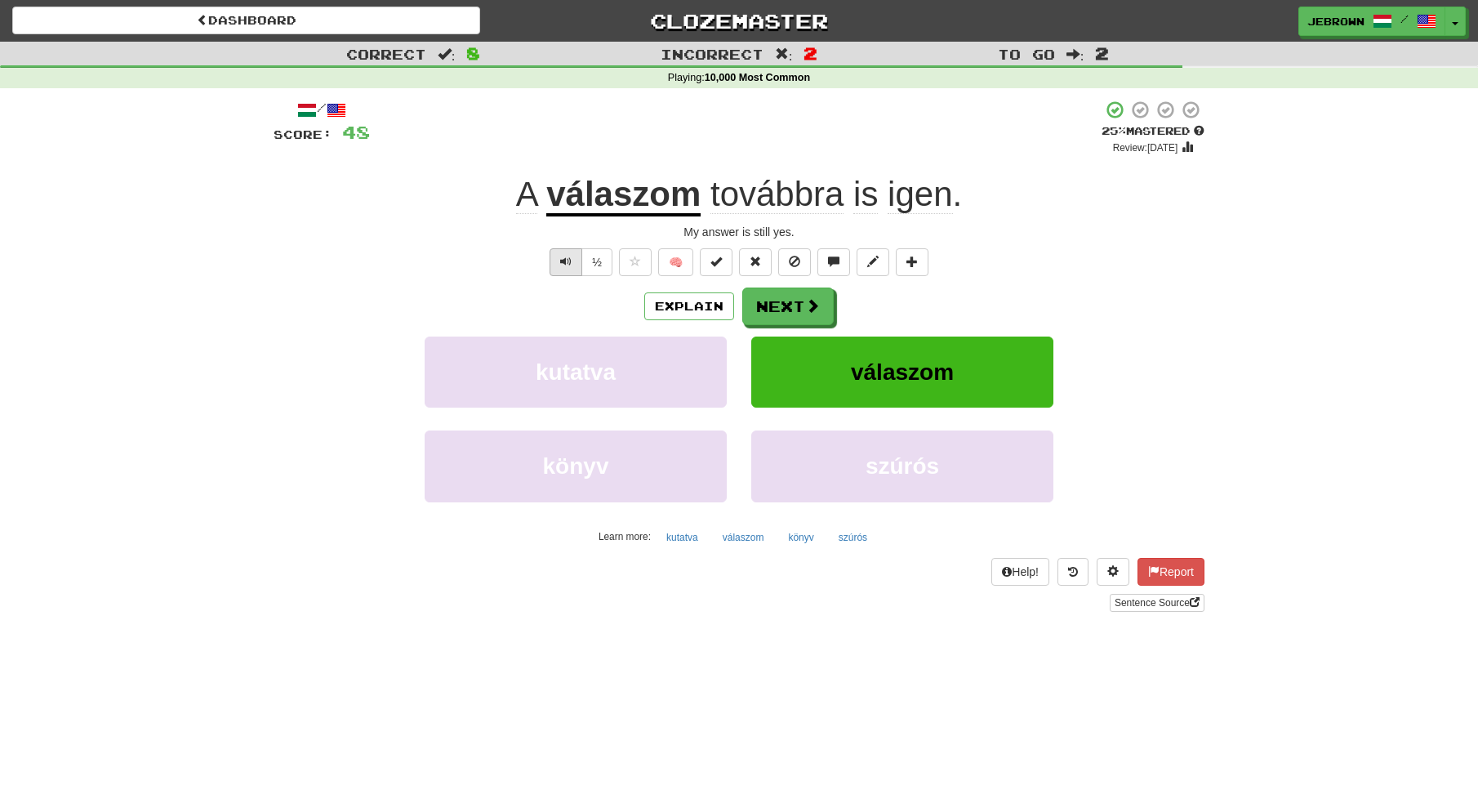
click at [565, 261] on span "Text-to-speech controls" at bounding box center [567, 262] width 12 height 12
click at [788, 305] on button "Next" at bounding box center [789, 307] width 91 height 38
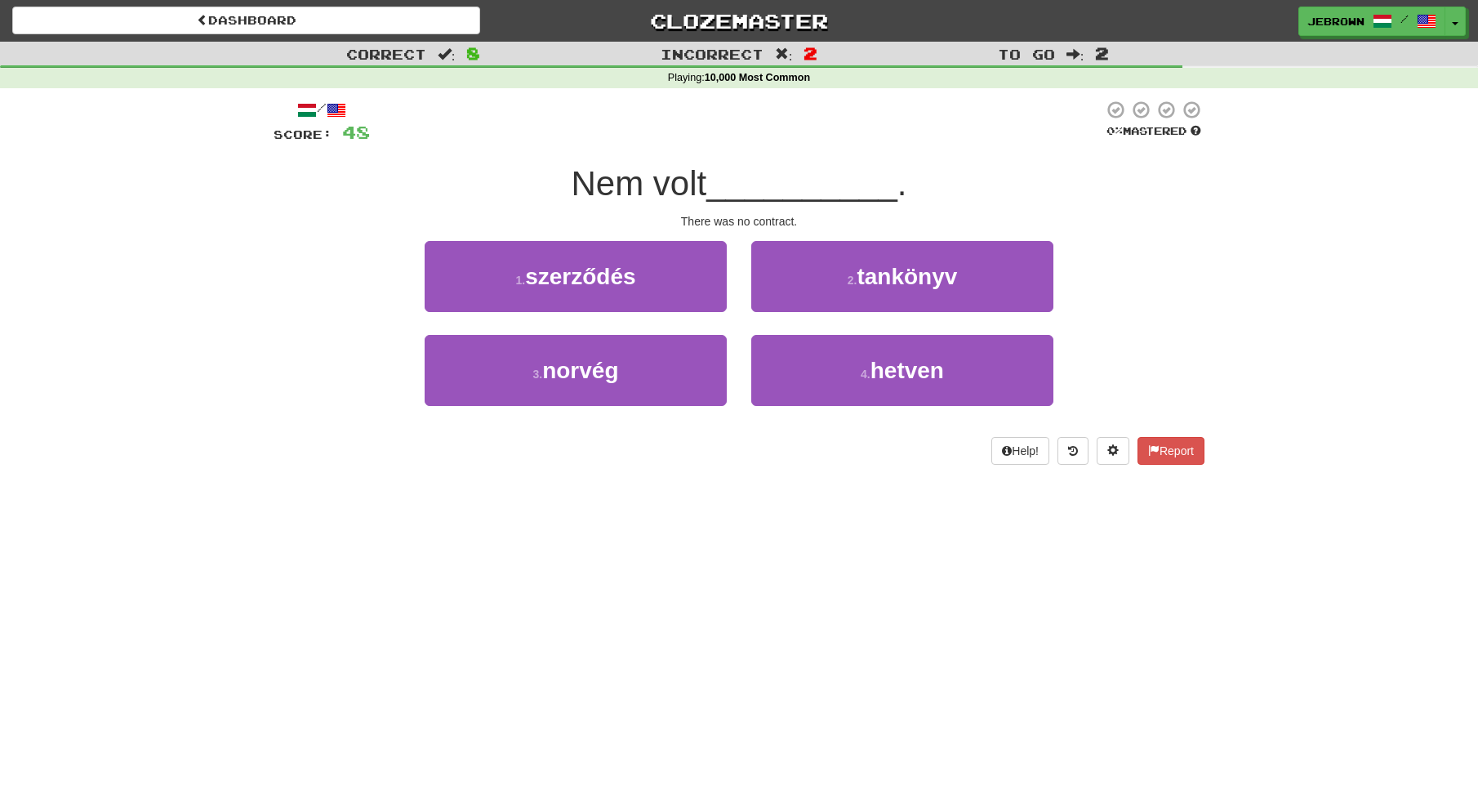
click at [594, 285] on span "szerződés" at bounding box center [580, 277] width 110 height 26
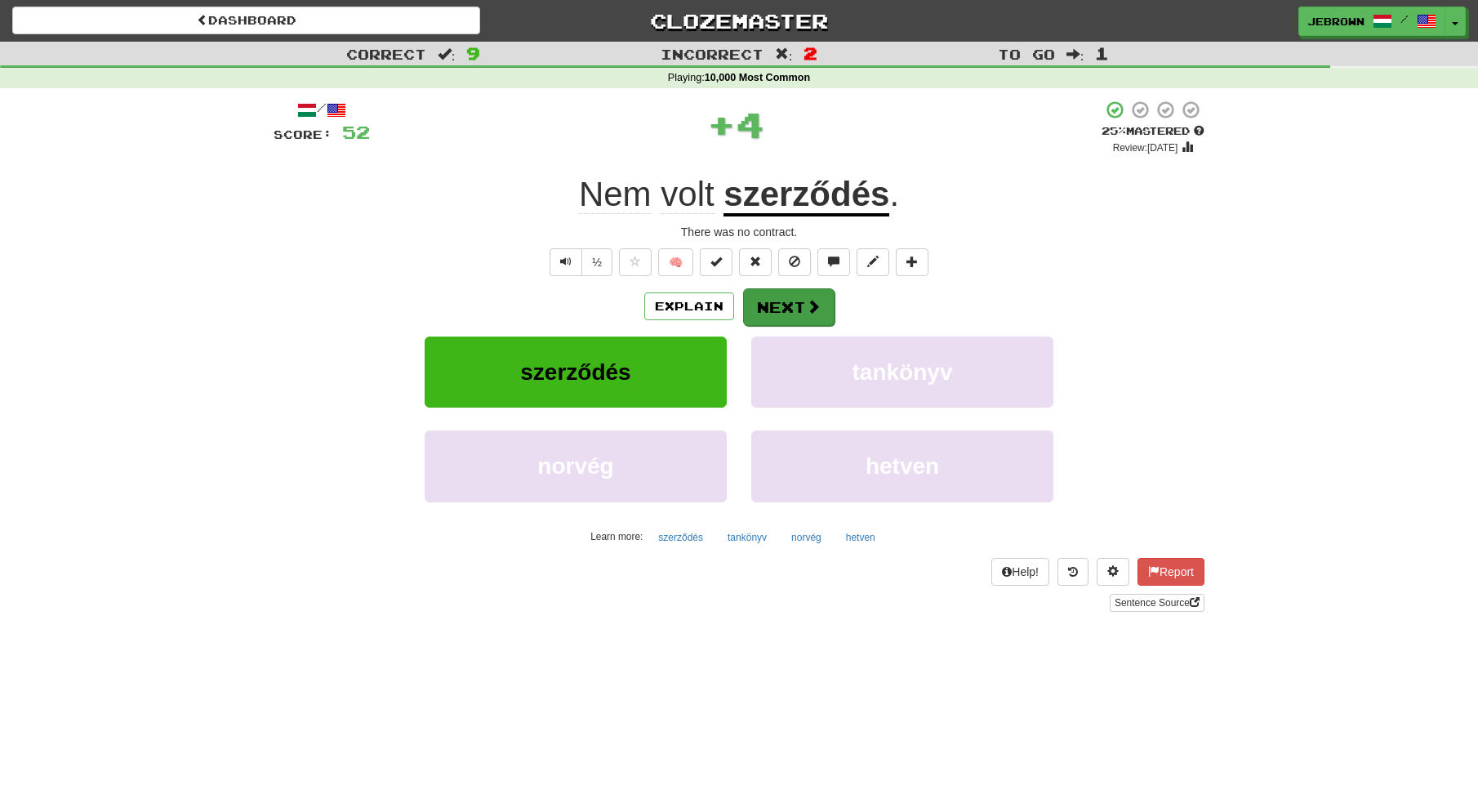
click at [795, 302] on button "Next" at bounding box center [789, 307] width 91 height 38
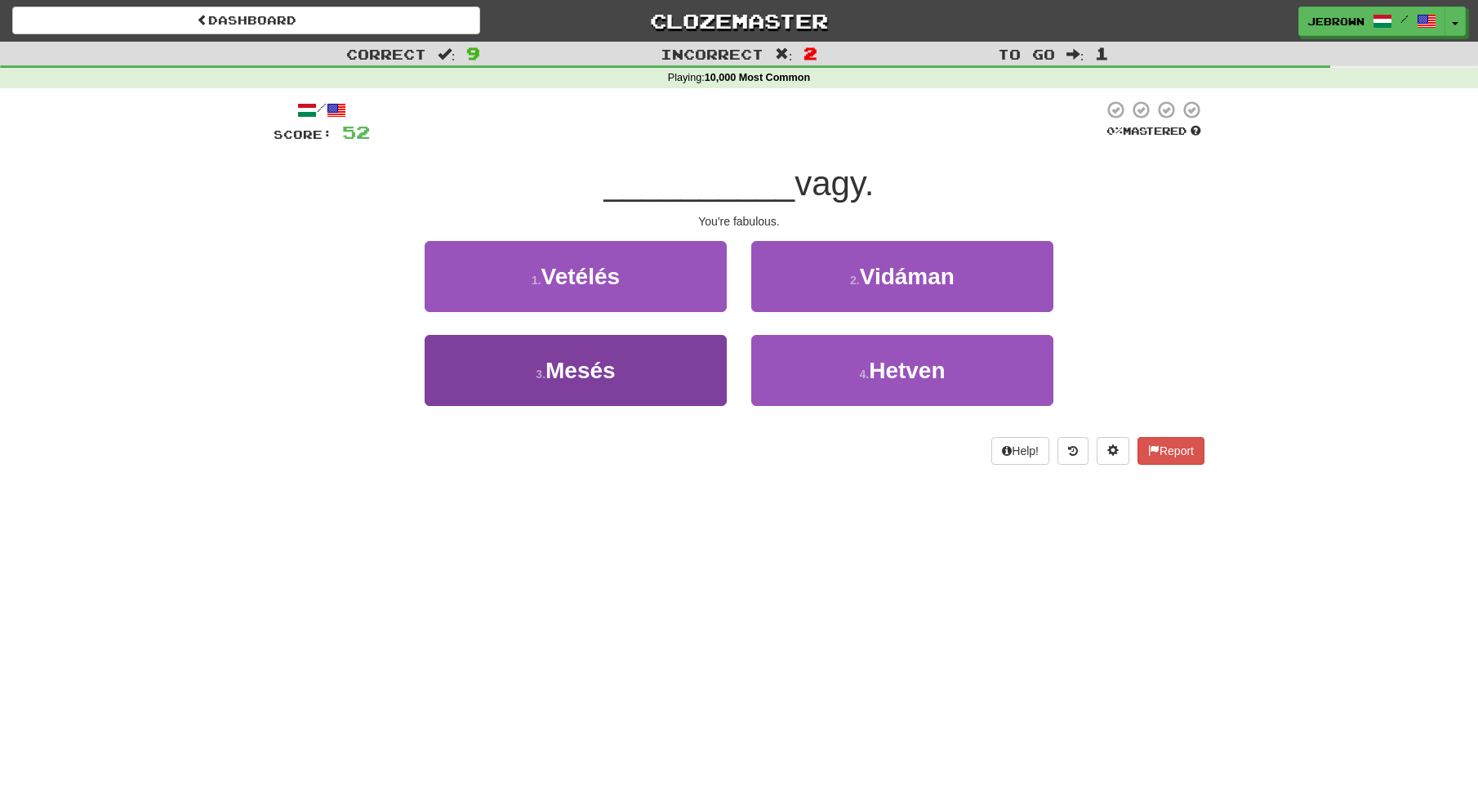
click at [576, 371] on span "Mesés" at bounding box center [581, 370] width 70 height 26
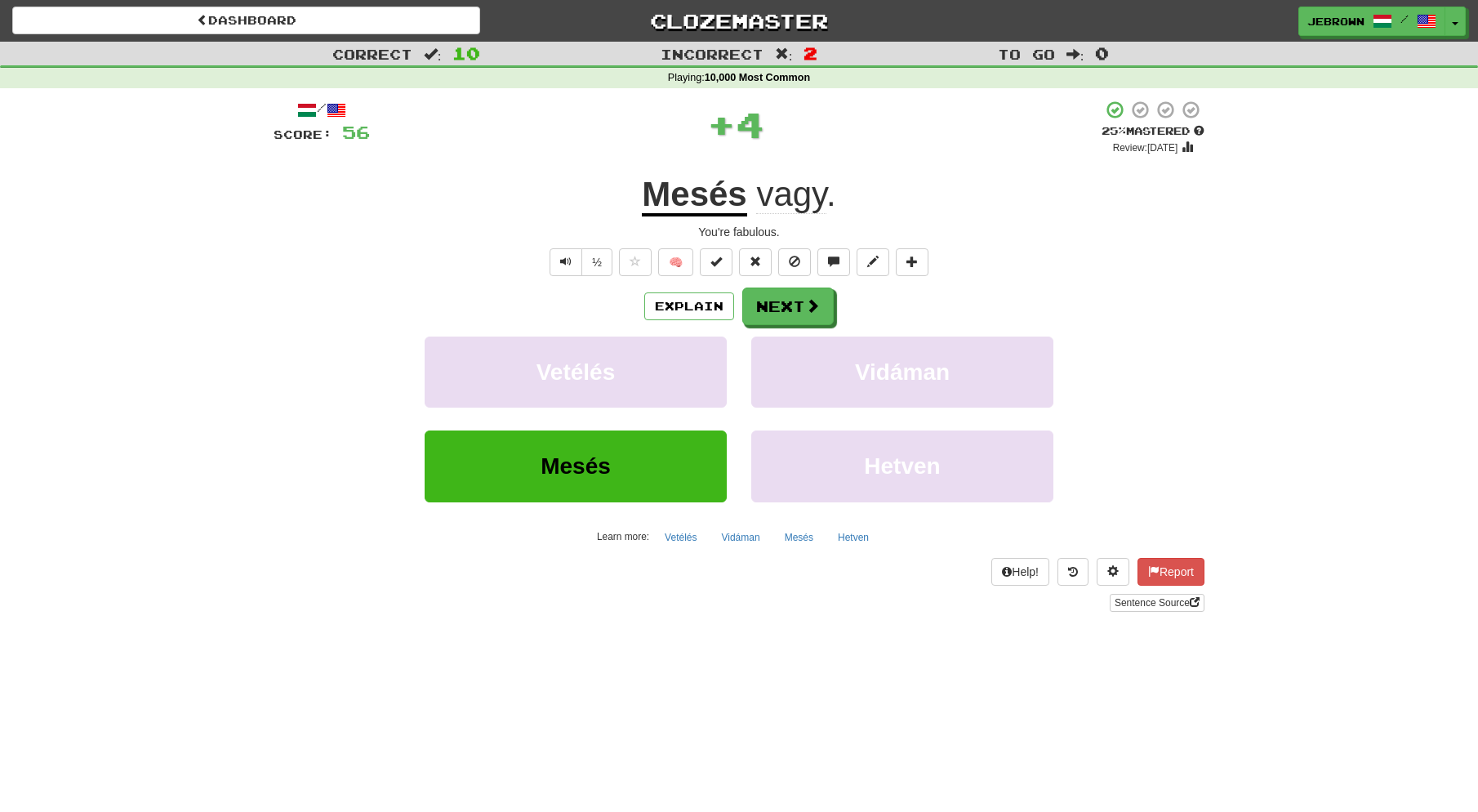
click at [808, 302] on span at bounding box center [812, 305] width 15 height 15
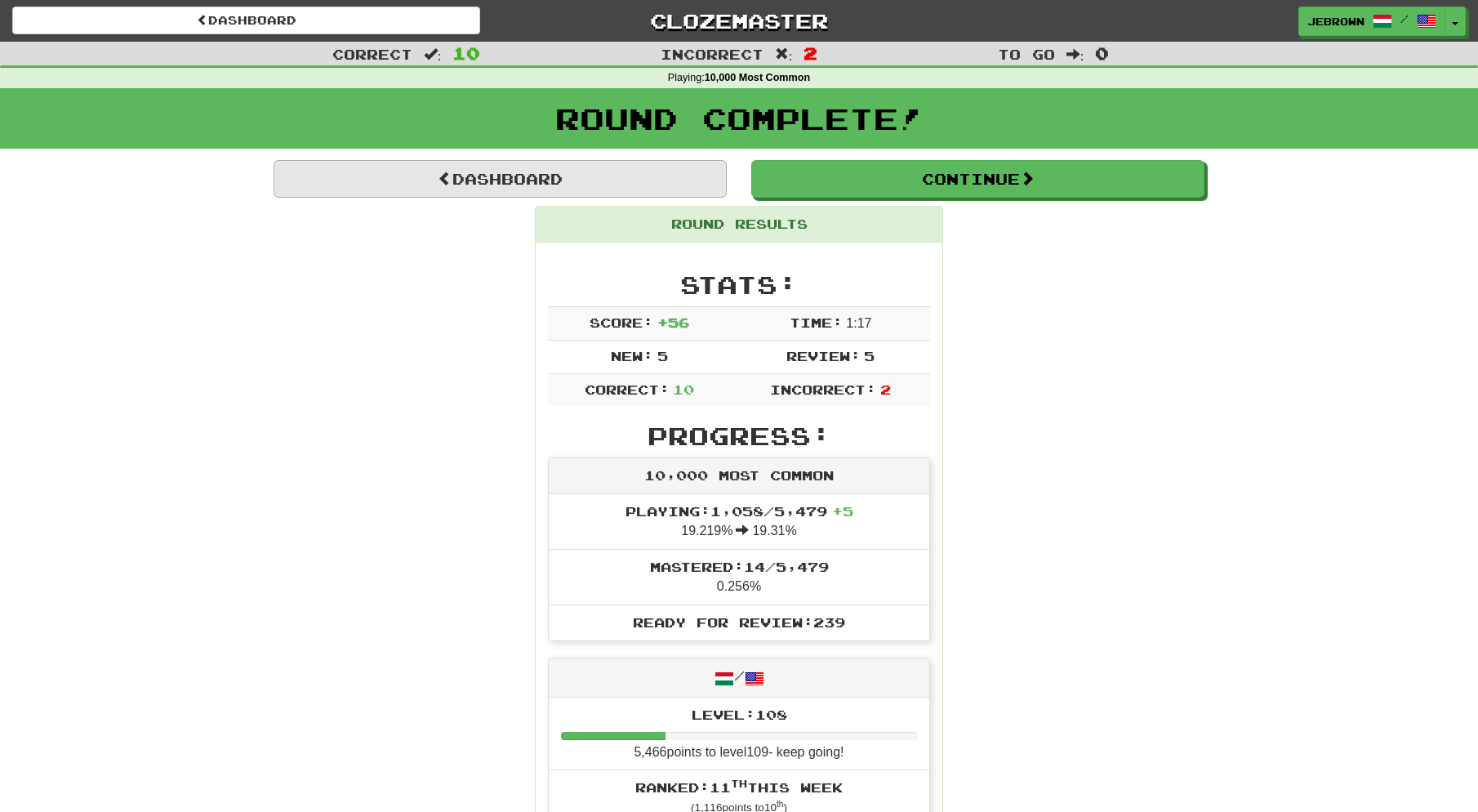
click at [555, 175] on link "Dashboard" at bounding box center [500, 179] width 454 height 38
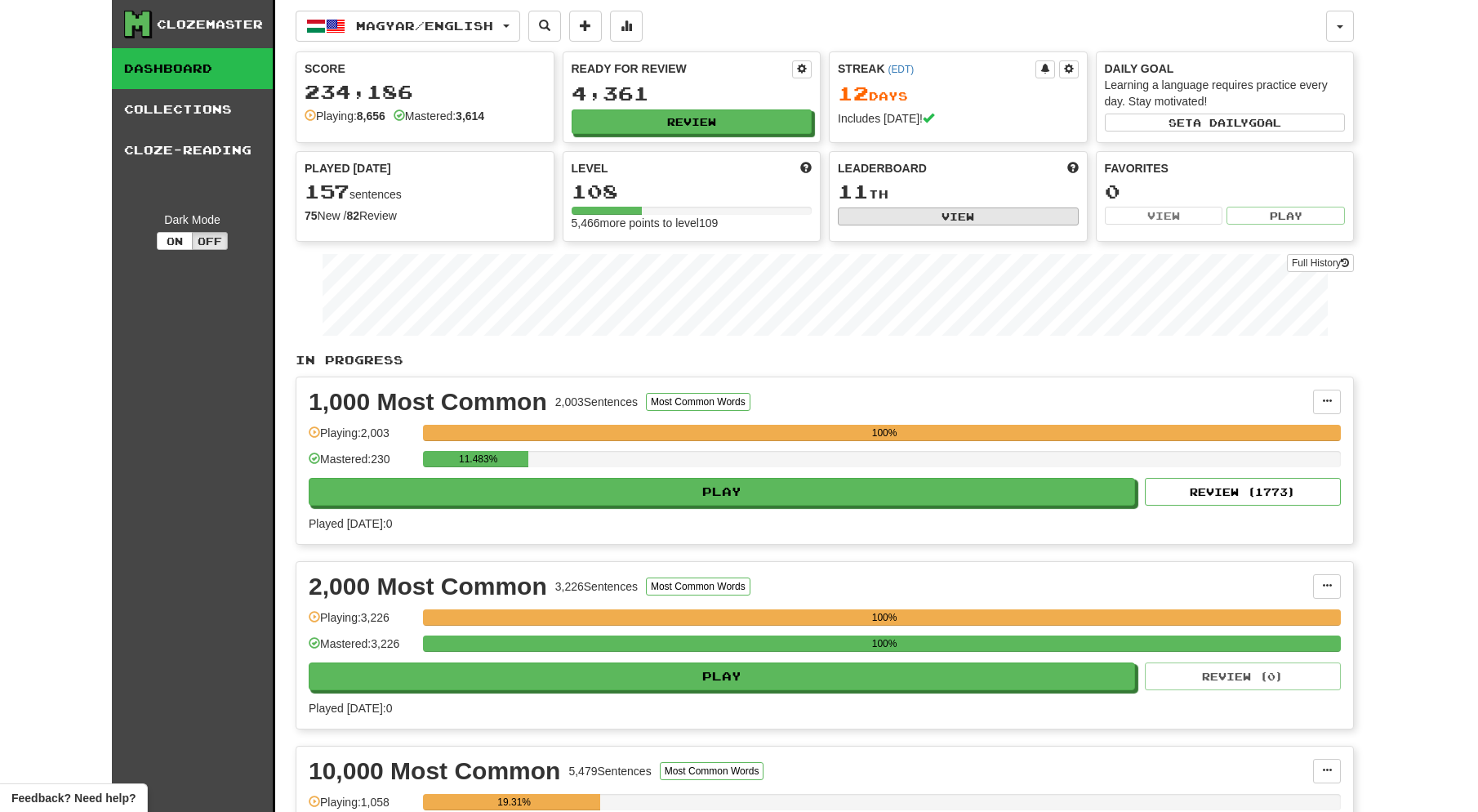
click at [927, 213] on button "View" at bounding box center [958, 216] width 241 height 18
select select "**********"
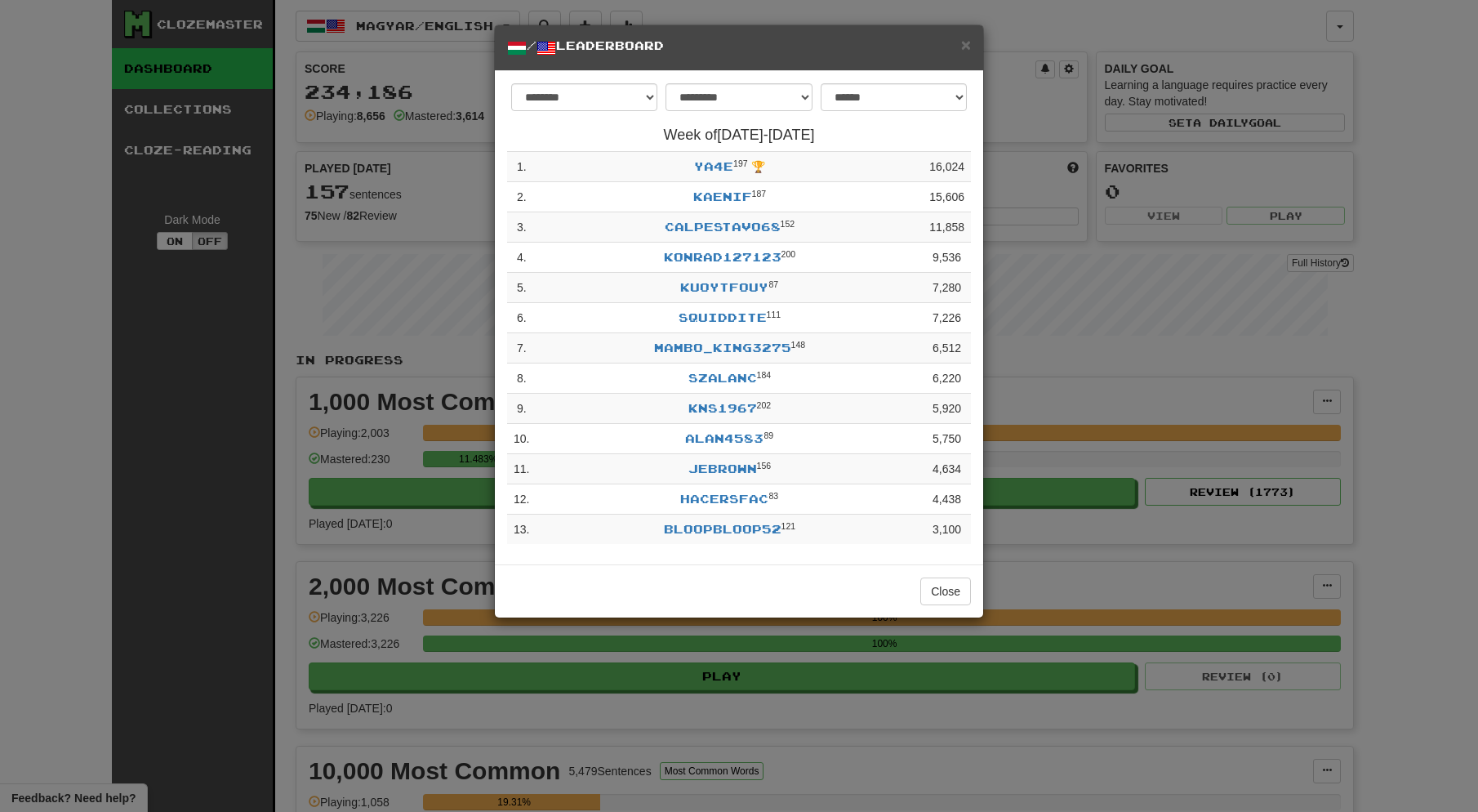
click at [969, 46] on span "×" at bounding box center [967, 44] width 10 height 19
